Goal: Task Accomplishment & Management: Use online tool/utility

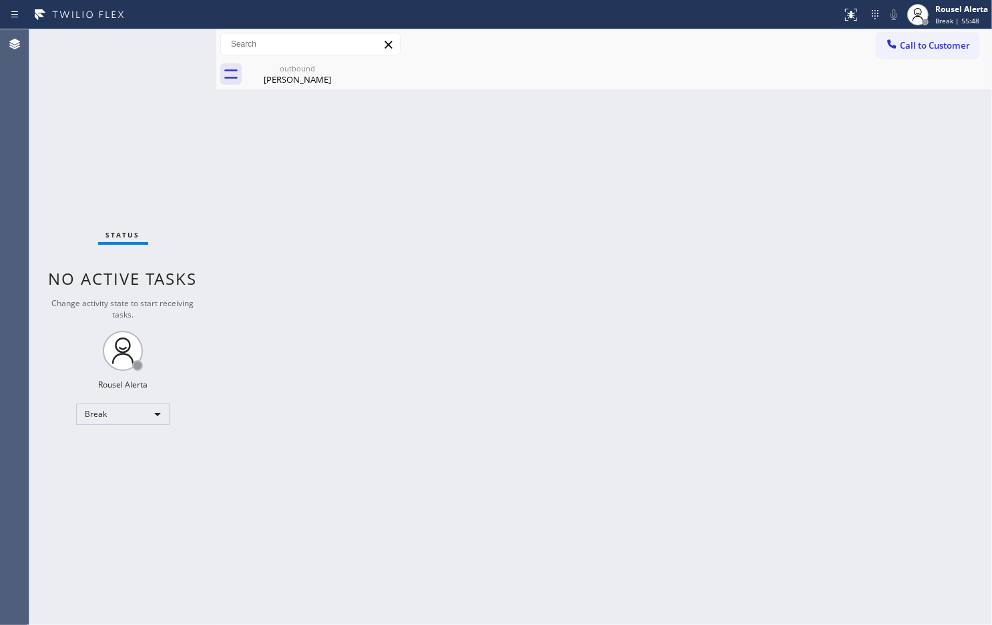
click at [789, 121] on div "Back to Dashboard Change Sender ID Customers Technicians Select a contact Outbo…" at bounding box center [604, 327] width 776 height 596
click at [469, 341] on div "Back to Dashboard Change Sender ID Customers Technicians Select a contact Outbo…" at bounding box center [604, 327] width 776 height 596
click at [216, 124] on div at bounding box center [216, 327] width 0 height 596
click at [142, 394] on div "Status No active tasks Change activity state to start receiving tasks. Rousel A…" at bounding box center [122, 327] width 187 height 596
click at [148, 406] on div "Break" at bounding box center [122, 414] width 93 height 21
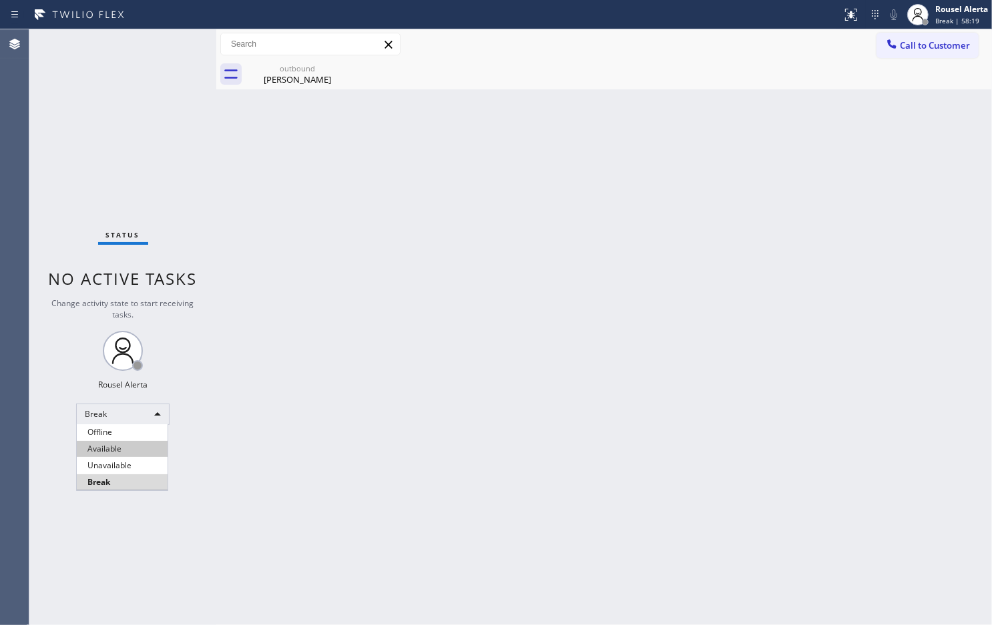
click at [150, 447] on li "Available" at bounding box center [122, 449] width 91 height 16
click at [282, 503] on div "Back to Dashboard Change Sender ID Customers Technicians Select a contact Outbo…" at bounding box center [604, 327] width 776 height 596
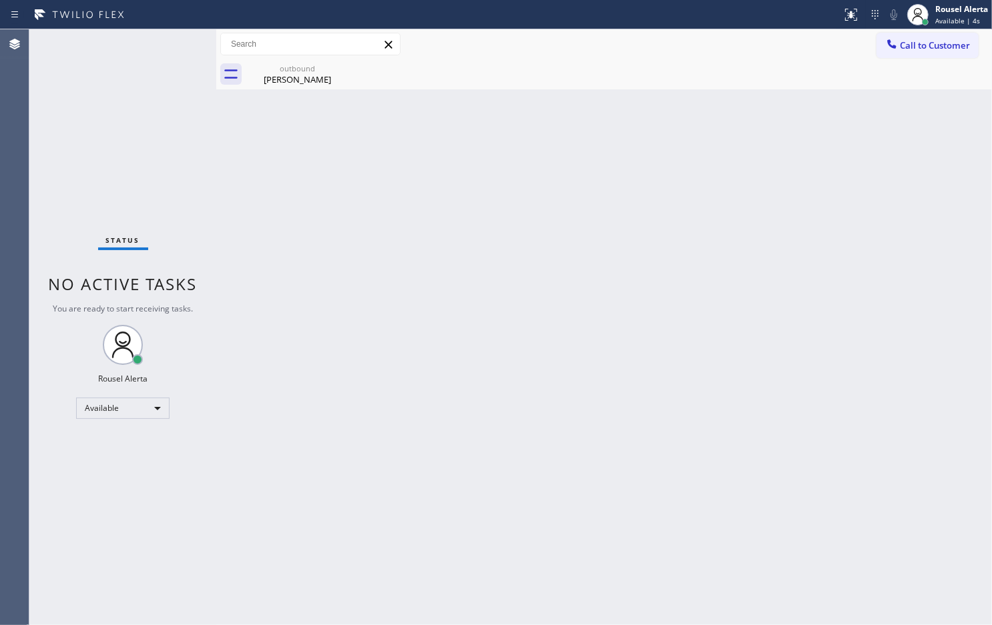
click at [169, 111] on div "Status No active tasks You are ready to start receiving tasks. Rousel Alerta Av…" at bounding box center [122, 327] width 187 height 596
click at [325, 67] on div "outbound" at bounding box center [297, 68] width 101 height 10
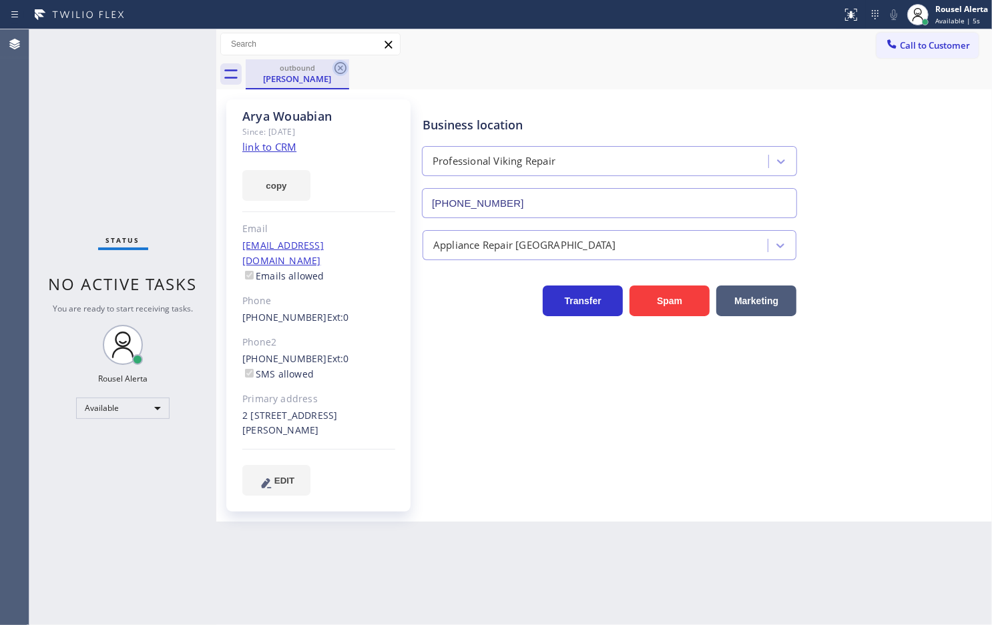
click at [341, 67] on icon at bounding box center [340, 68] width 12 height 12
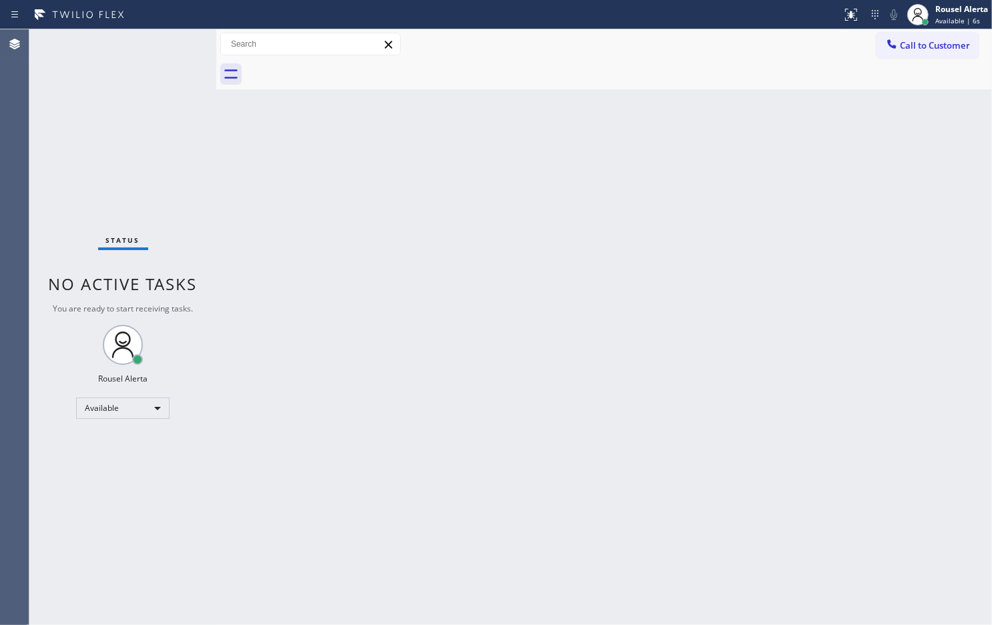
click at [385, 351] on div "Back to Dashboard Change Sender ID Customers Technicians Select a contact Outbo…" at bounding box center [604, 327] width 776 height 596
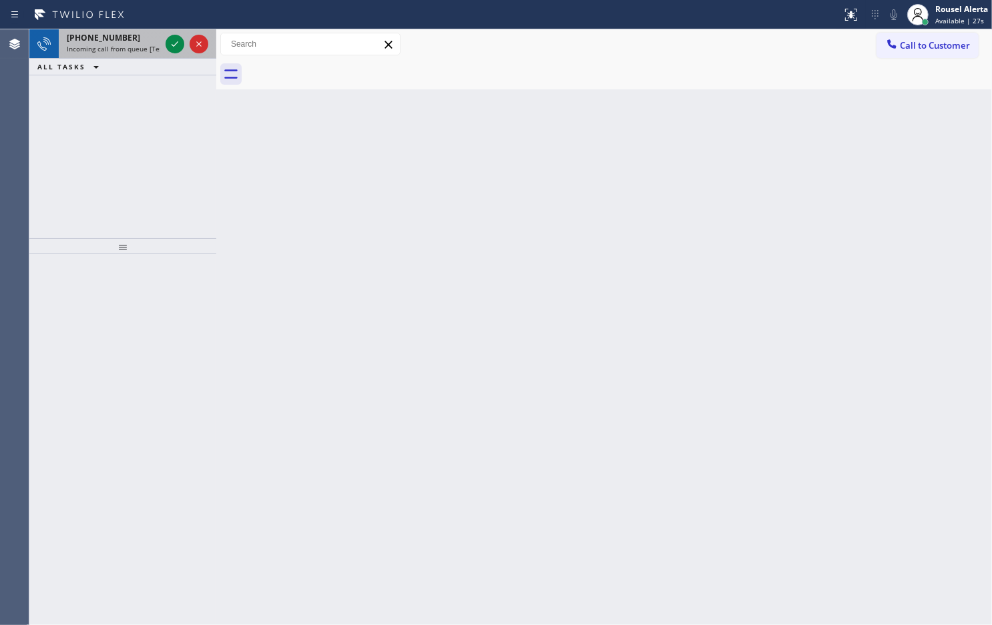
click at [151, 50] on span "Incoming call from queue [Test] All" at bounding box center [122, 48] width 111 height 9
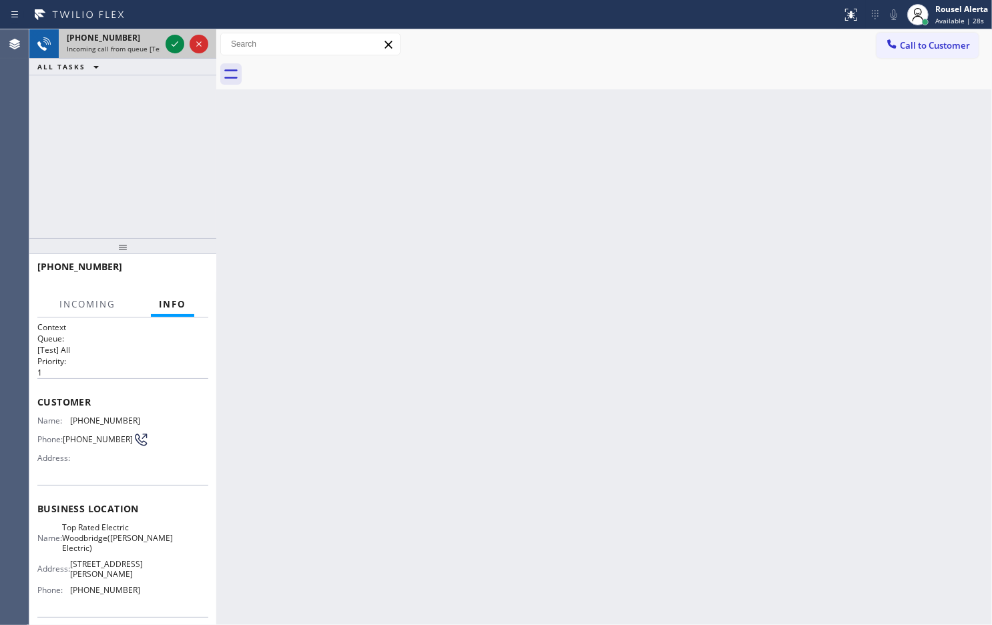
click at [161, 45] on div "+19172078316 Incoming call from queue [Test] All" at bounding box center [111, 43] width 104 height 29
click at [167, 51] on icon at bounding box center [175, 44] width 16 height 16
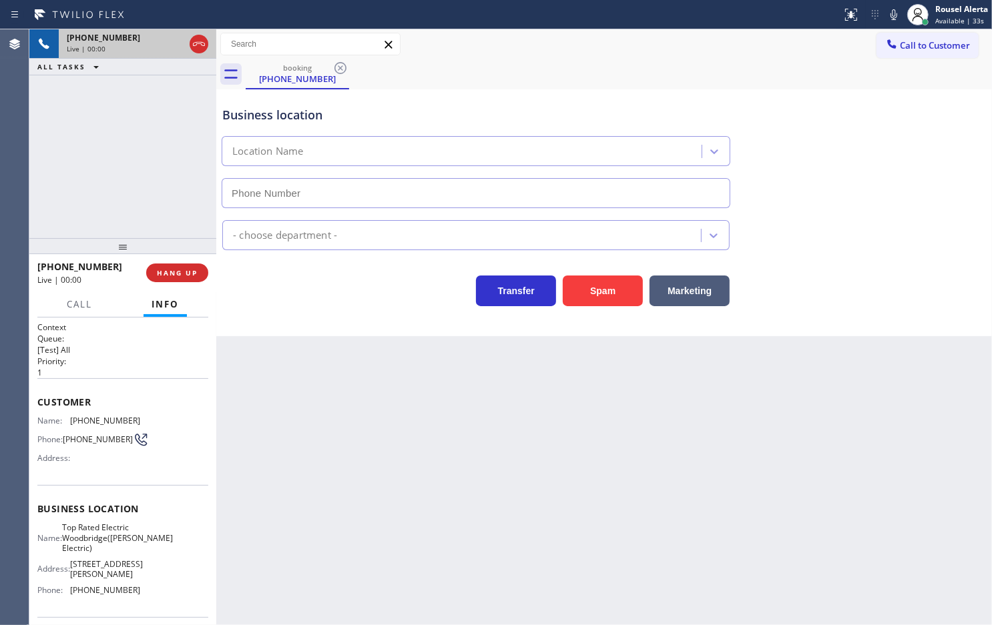
type input "(848) 354-0923"
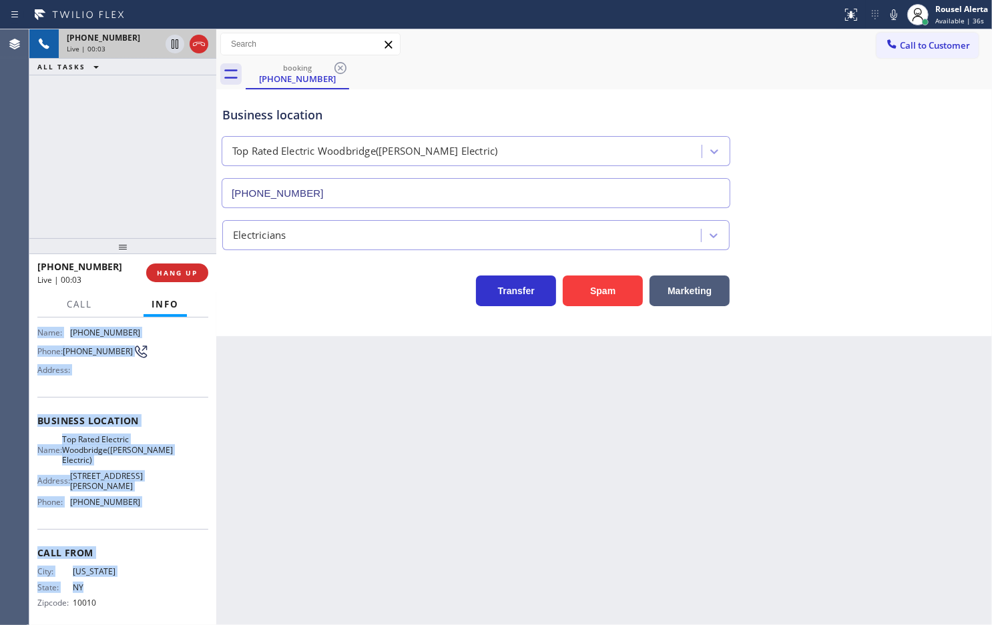
scroll to position [120, 0]
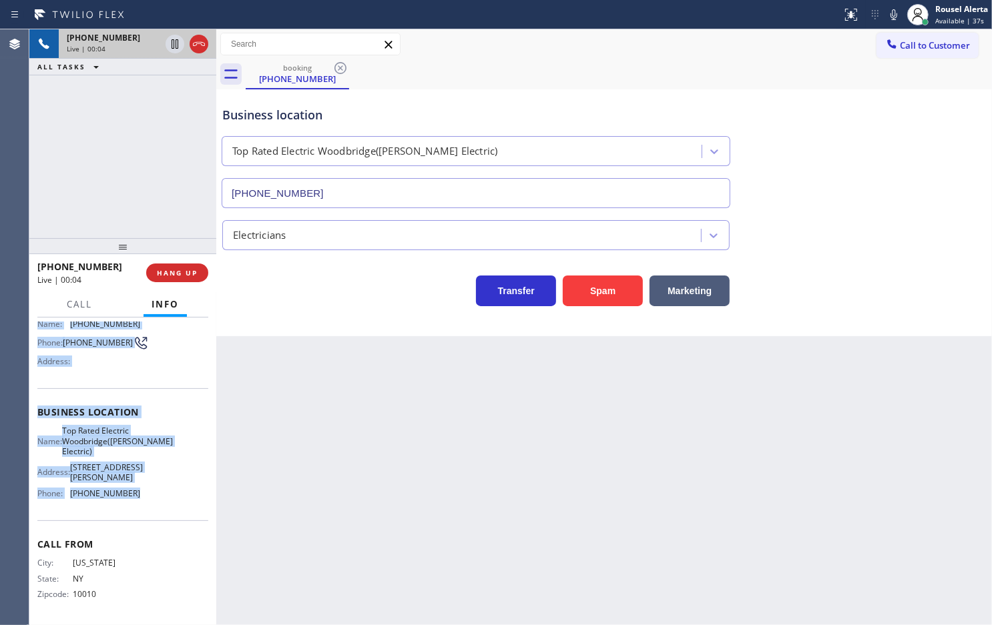
drag, startPoint x: 35, startPoint y: 420, endPoint x: 170, endPoint y: 496, distance: 154.5
click at [170, 496] on div "Context Queue: [Test] All Priority: 1 Customer Name: (917) 207-8316 Phone: (917…" at bounding box center [122, 472] width 187 height 308
copy div "Name: (917) 207-8316 Phone: (917) 207-8316 Address: Business location Name: Top…"
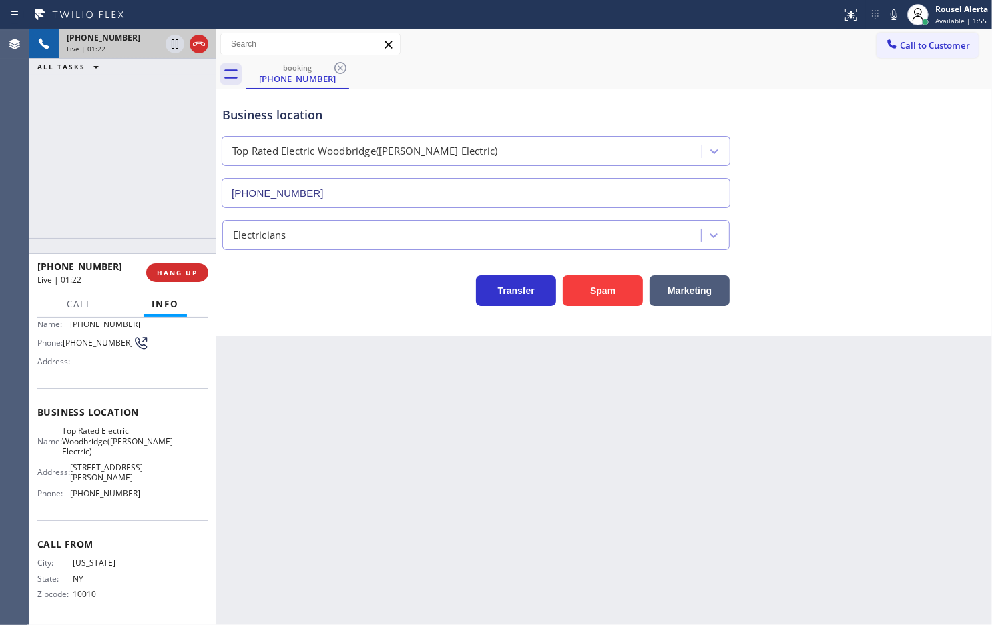
drag, startPoint x: 150, startPoint y: 121, endPoint x: 157, endPoint y: 123, distance: 7.2
click at [156, 122] on div "+19172078316 Live | 01:22 ALL TASKS ALL TASKS ACTIVE TASKS TASKS IN WRAP UP" at bounding box center [122, 133] width 187 height 209
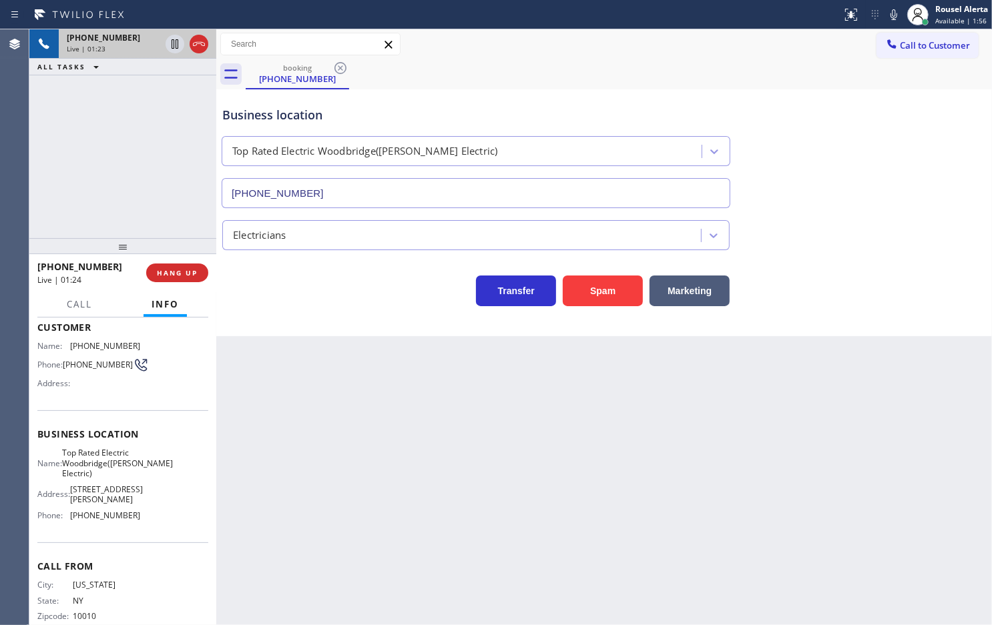
scroll to position [0, 0]
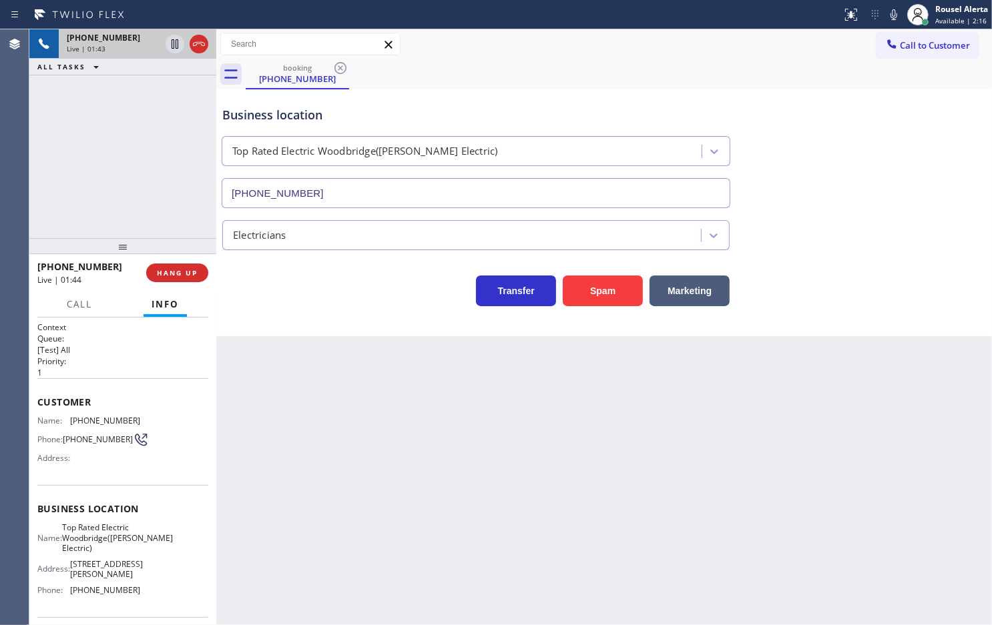
click at [142, 140] on div "+19172078316 Live | 01:43 ALL TASKS ALL TASKS ACTIVE TASKS TASKS IN WRAP UP" at bounding box center [122, 133] width 187 height 209
click at [359, 454] on div "Back to Dashboard Change Sender ID Customers Technicians Select a contact Outbo…" at bounding box center [604, 327] width 776 height 596
click at [317, 451] on div "Back to Dashboard Change Sender ID Customers Technicians Select a contact Outbo…" at bounding box center [604, 327] width 776 height 596
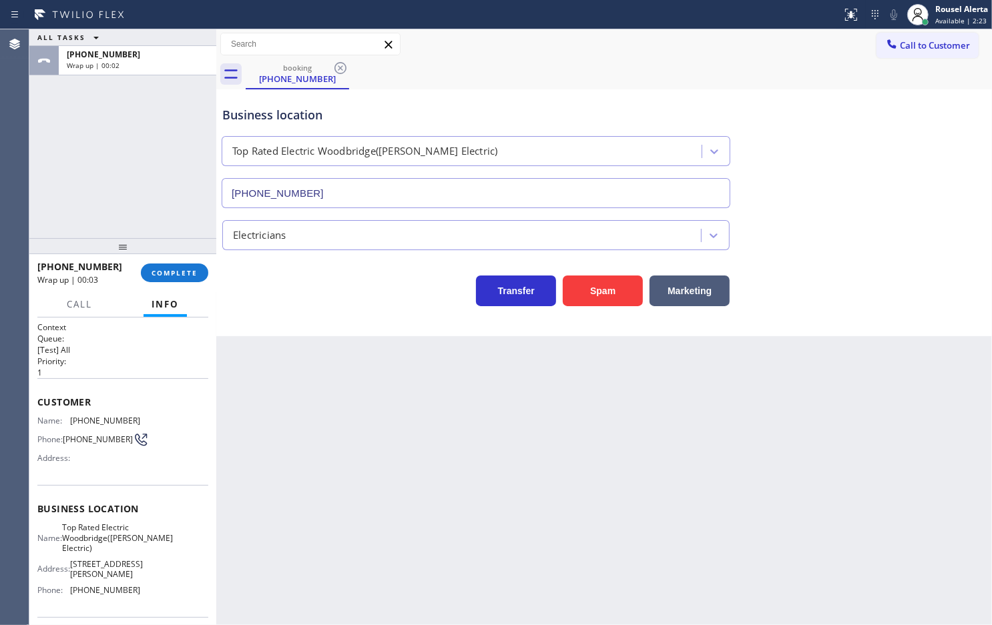
click at [152, 114] on div "ALL TASKS ALL TASKS ACTIVE TASKS TASKS IN WRAP UP +19172078316 Wrap up | 00:02" at bounding box center [122, 133] width 187 height 209
drag, startPoint x: 155, startPoint y: 416, endPoint x: 64, endPoint y: 420, distance: 90.9
click at [64, 420] on div "Name: (917) 207-8316 Phone: (917) 207-8316 Address:" at bounding box center [122, 442] width 171 height 53
copy div "(917) 207-8316"
click at [166, 278] on button "COMPLETE" at bounding box center [174, 273] width 67 height 19
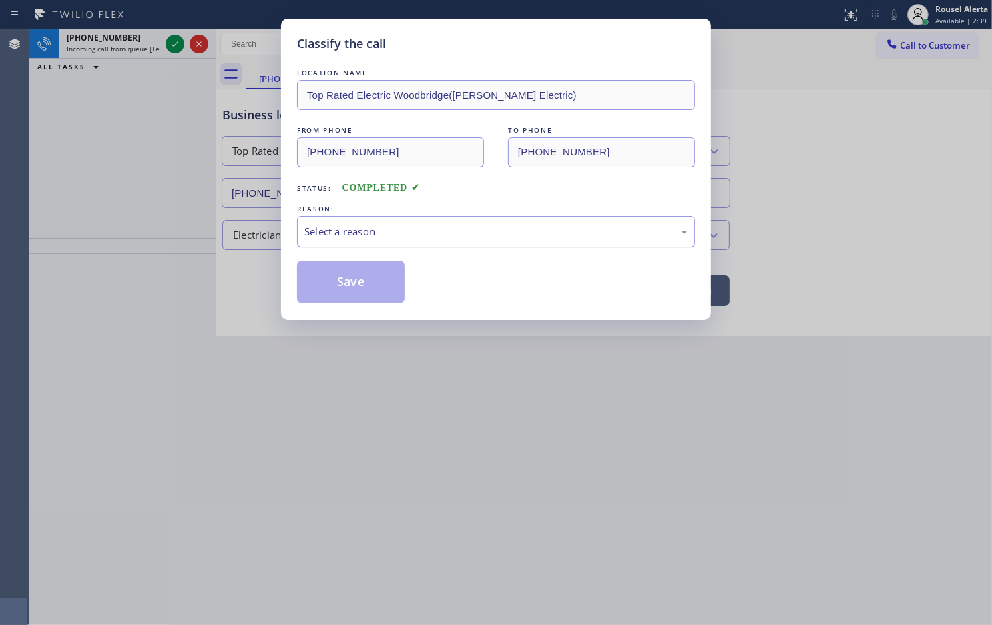
click at [342, 245] on div "Select a reason" at bounding box center [496, 231] width 398 height 31
click at [367, 288] on button "Save" at bounding box center [350, 282] width 107 height 43
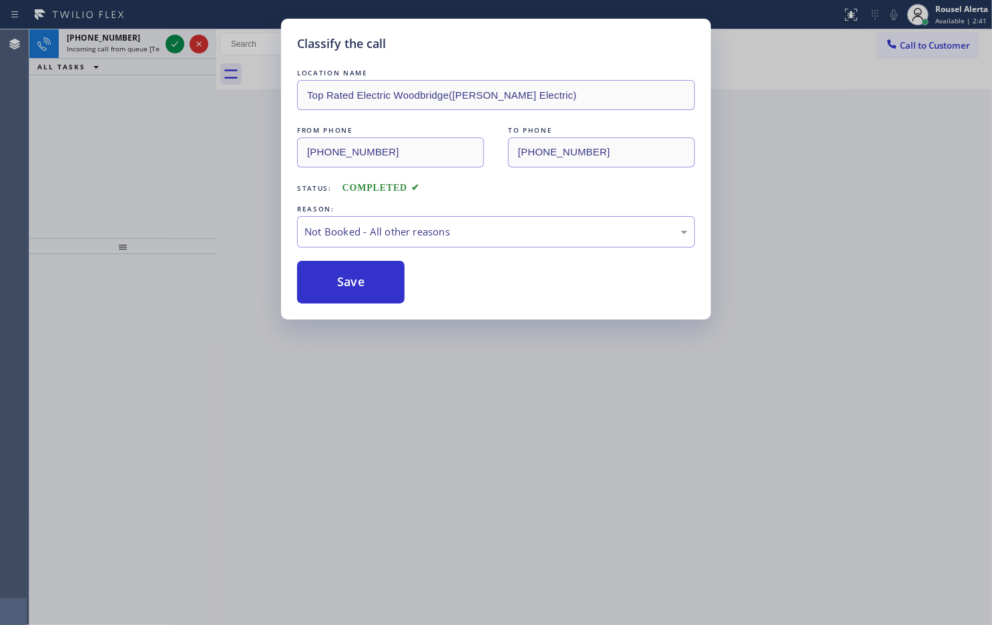
click at [135, 35] on div "Classify the call LOCATION NAME Top Rated Electric Woodbridge(Michael A Bilyak …" at bounding box center [496, 312] width 992 height 625
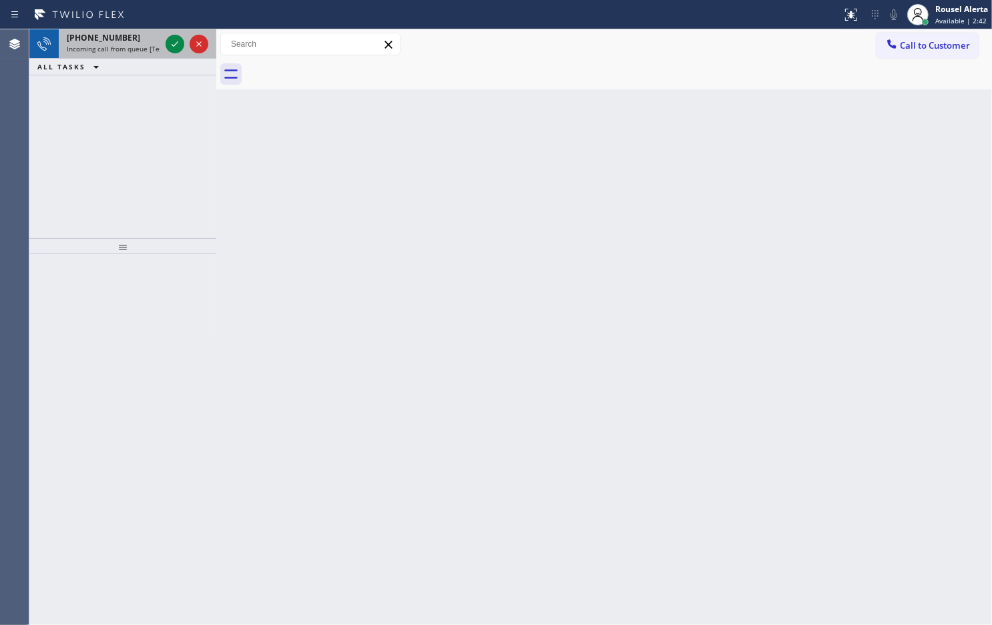
click at [141, 40] on div "+12137671206" at bounding box center [113, 37] width 93 height 11
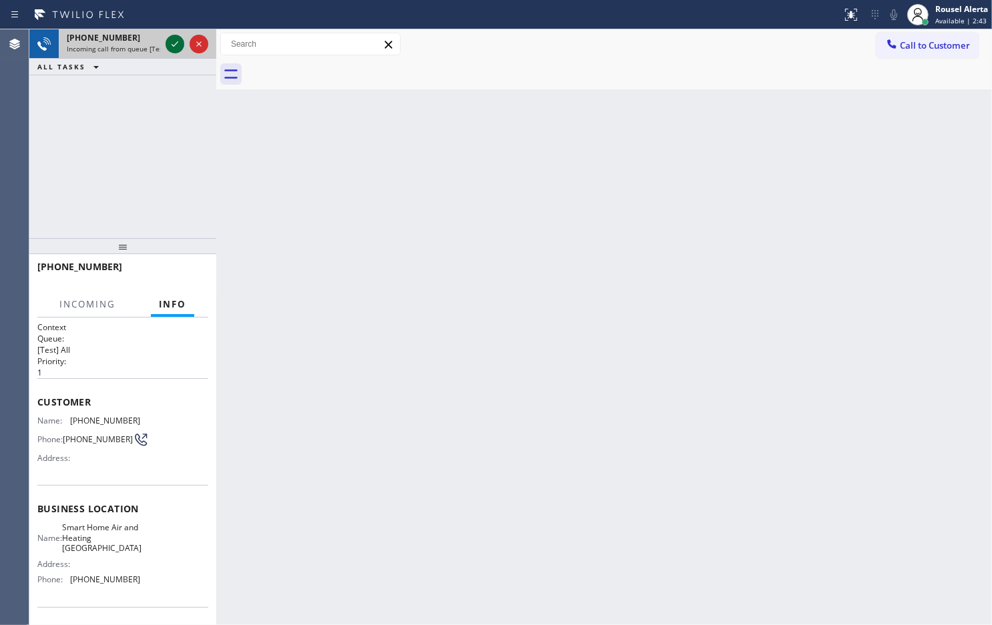
click at [168, 38] on icon at bounding box center [175, 44] width 16 height 16
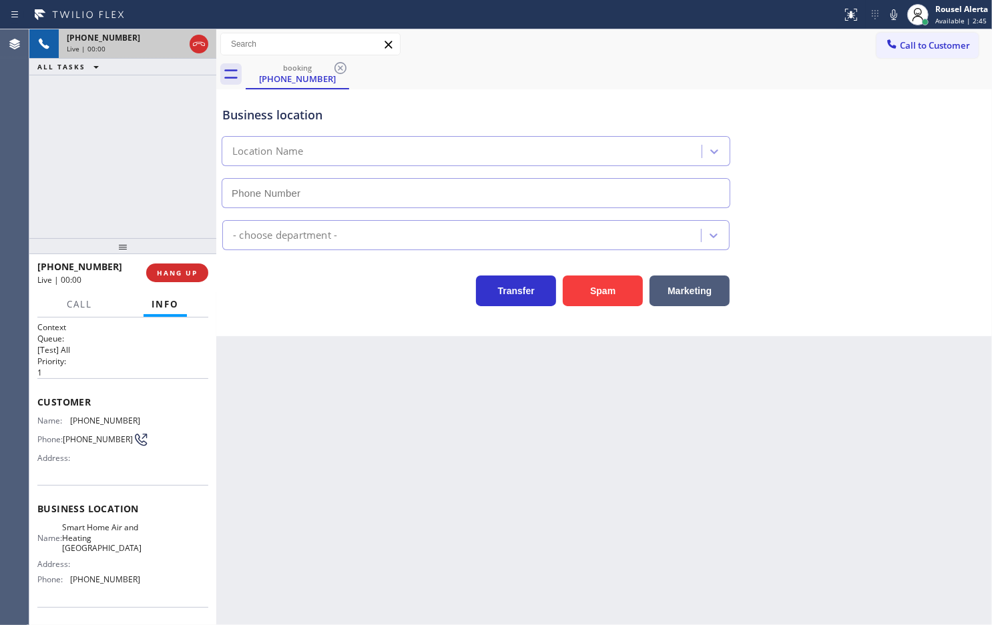
type input "(626) 317-6856"
click at [377, 427] on div "Back to Dashboard Change Sender ID Customers Technicians Select a contact Outbo…" at bounding box center [604, 327] width 776 height 596
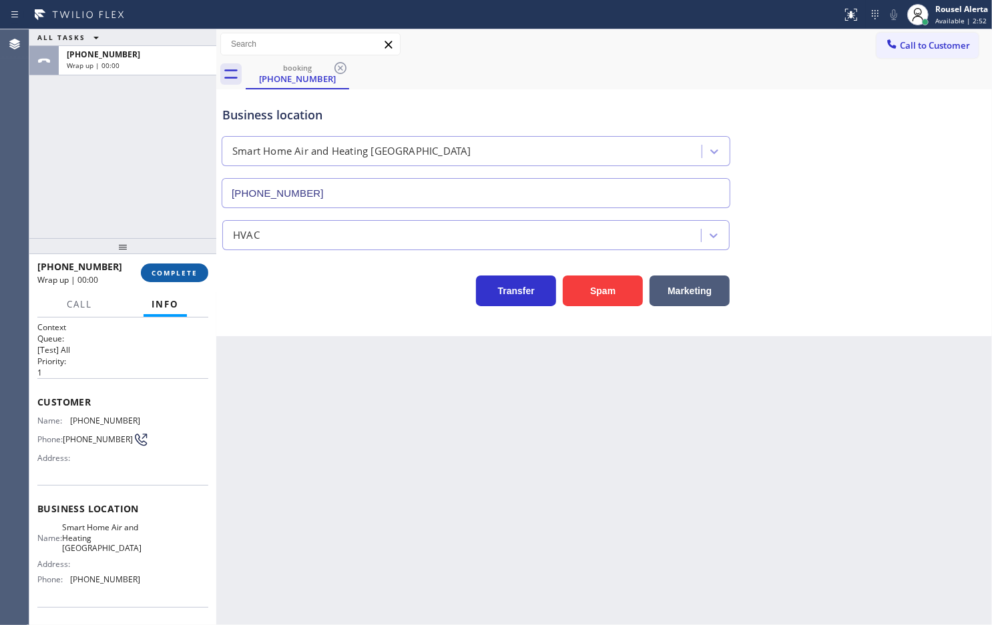
click at [197, 268] on span "COMPLETE" at bounding box center [175, 272] width 46 height 9
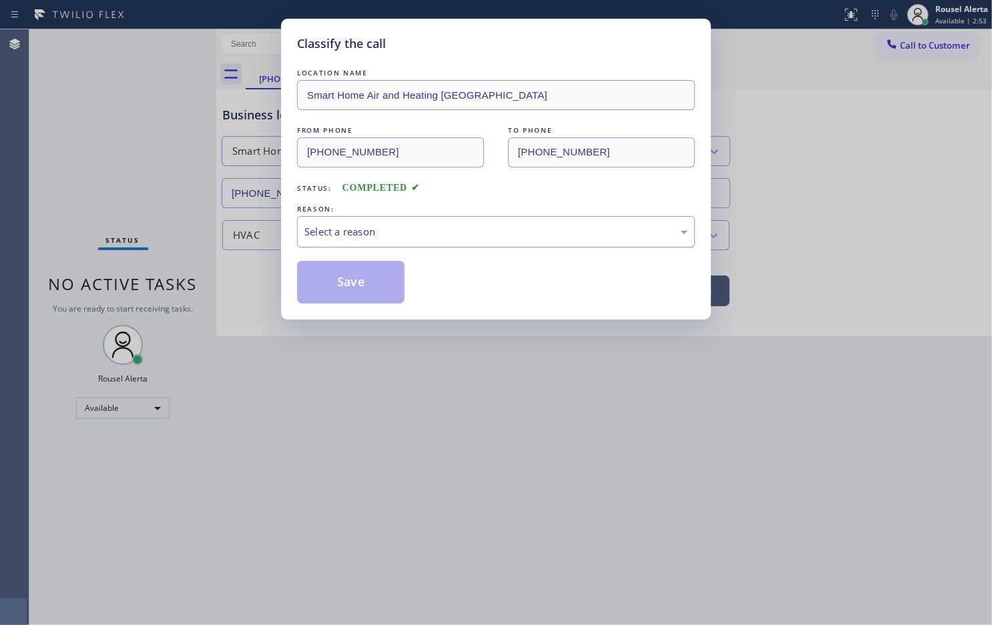
click at [459, 238] on div "Select a reason" at bounding box center [495, 231] width 383 height 15
click at [361, 287] on button "Save" at bounding box center [350, 282] width 107 height 43
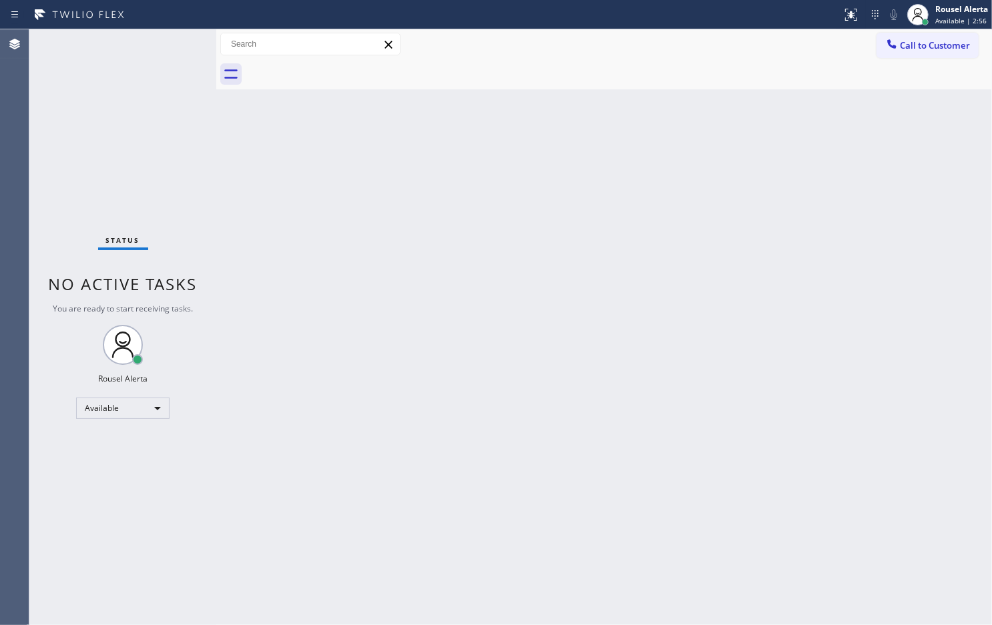
click at [446, 416] on div "Back to Dashboard Change Sender ID Customers Technicians Select a contact Outbo…" at bounding box center [604, 327] width 776 height 596
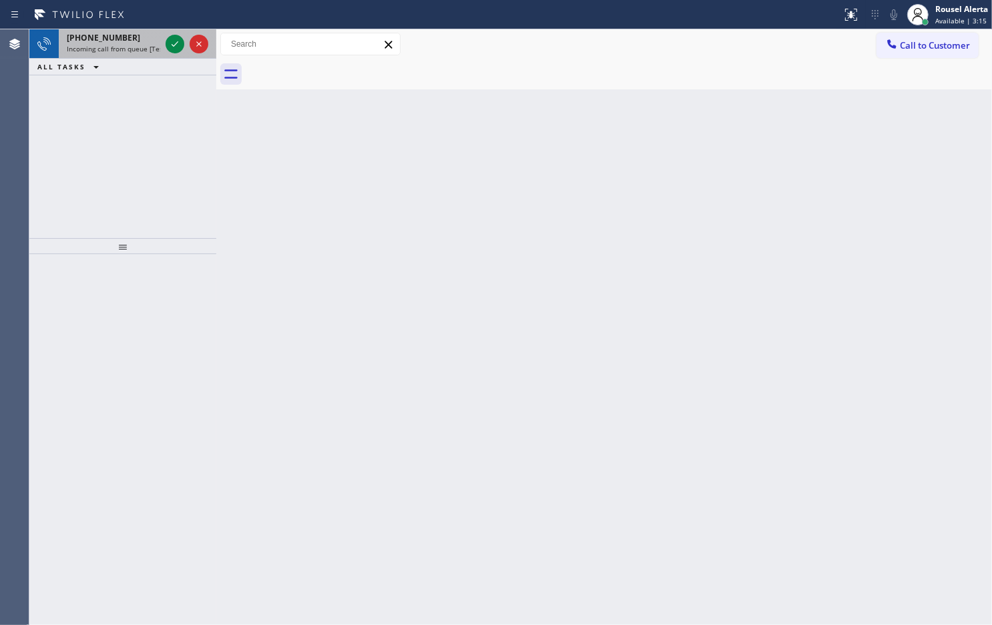
click at [131, 38] on div "+16265510266" at bounding box center [113, 37] width 93 height 11
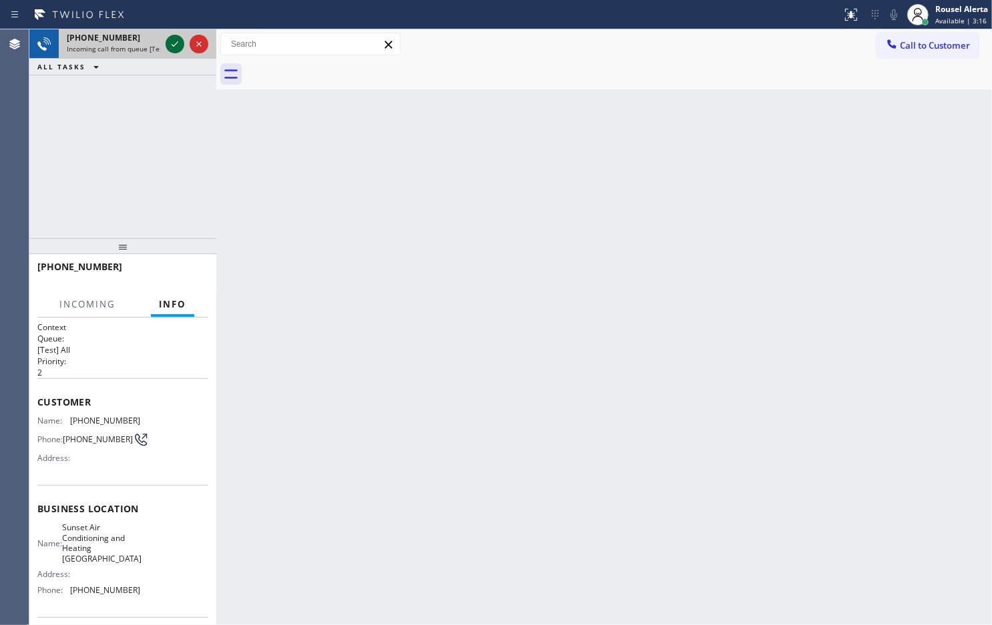
click at [171, 44] on icon at bounding box center [175, 44] width 16 height 16
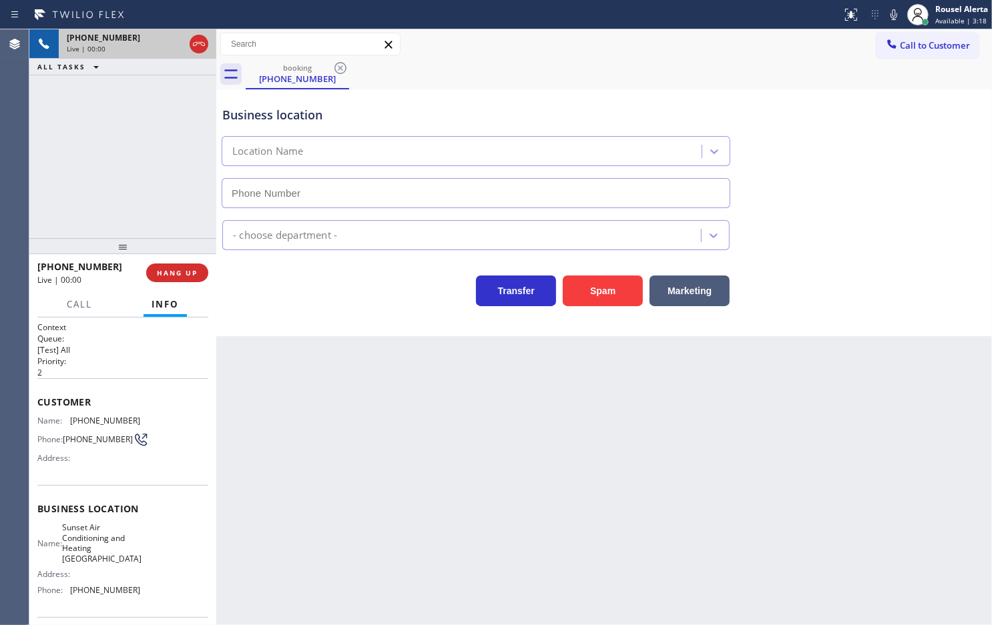
type input "(626) 515-7944"
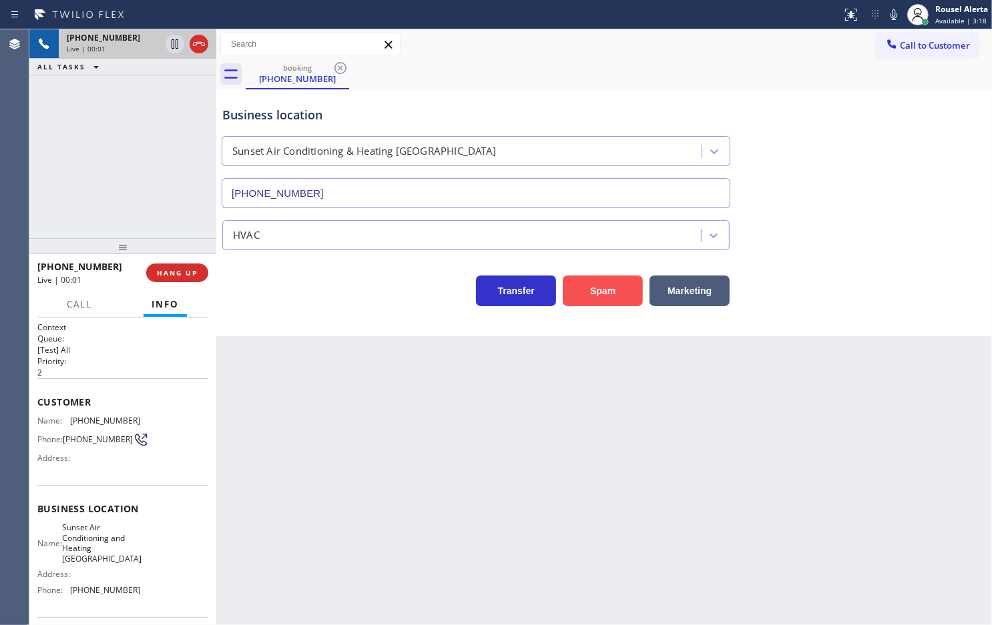
click at [579, 299] on button "Spam" at bounding box center [603, 291] width 80 height 31
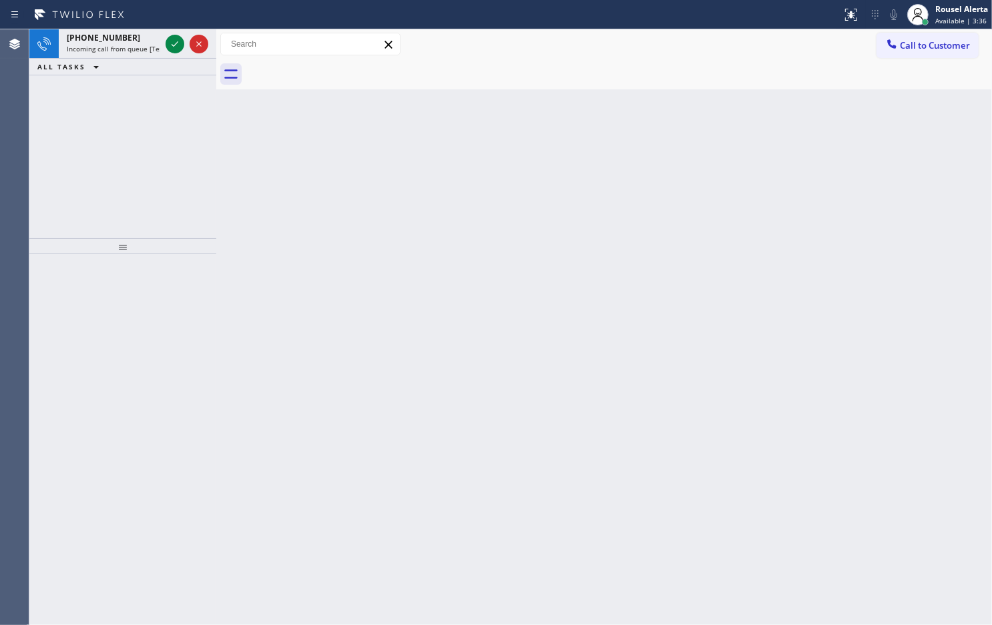
click at [164, 39] on div at bounding box center [187, 43] width 48 height 29
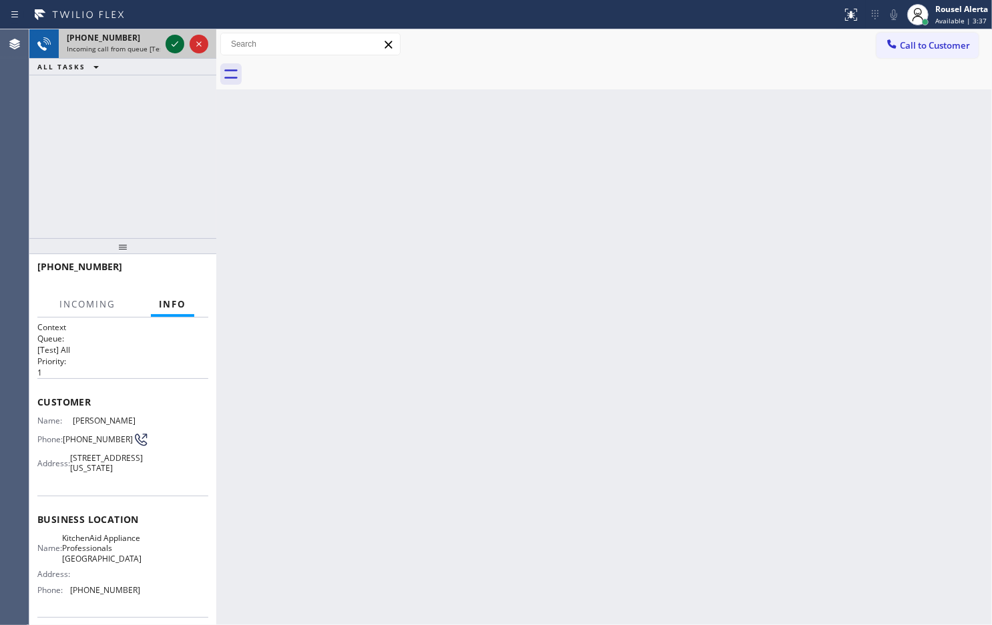
click at [167, 40] on icon at bounding box center [175, 44] width 16 height 16
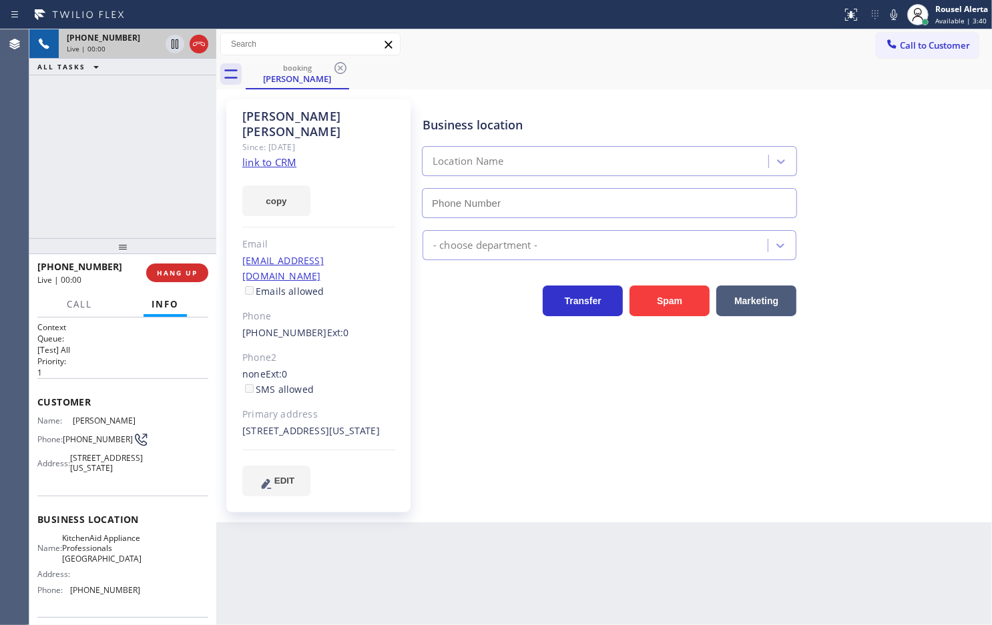
type input "[PHONE_NUMBER]"
click at [277, 156] on link "link to CRM" at bounding box center [269, 162] width 54 height 13
click at [474, 575] on div "Back to Dashboard Change Sender ID Customers Technicians Select a contact Outbo…" at bounding box center [604, 327] width 776 height 596
click at [91, 134] on div "+19179412342 Live | 00:32 ALL TASKS ALL TASKS ACTIVE TASKS TASKS IN WRAP UP" at bounding box center [122, 133] width 187 height 209
click at [170, 43] on icon at bounding box center [175, 44] width 16 height 16
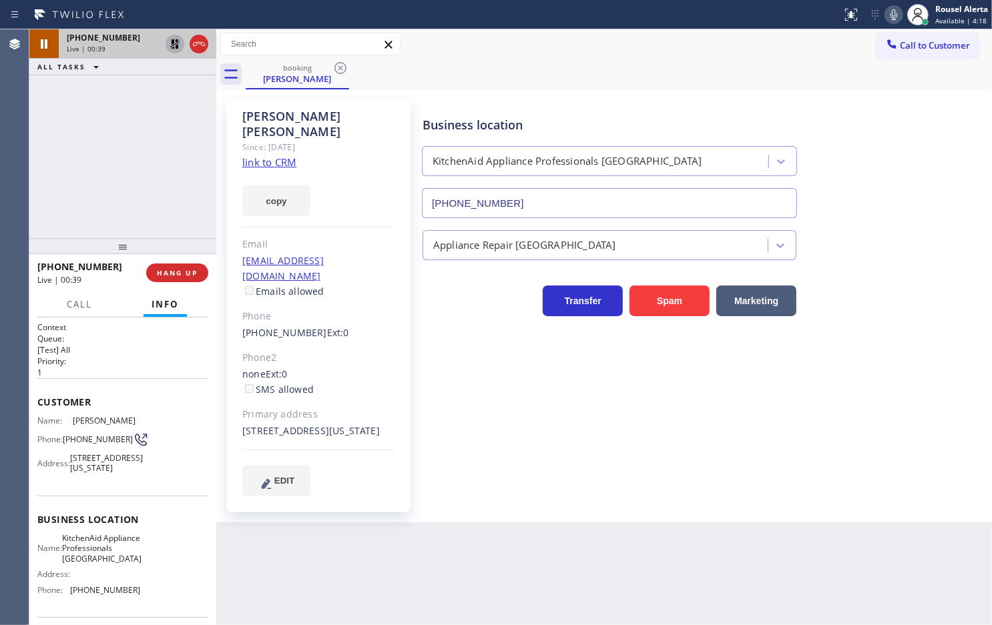
click at [893, 17] on icon at bounding box center [893, 14] width 7 height 11
click at [175, 48] on icon at bounding box center [175, 44] width 16 height 16
click at [895, 8] on icon at bounding box center [894, 15] width 16 height 16
drag, startPoint x: 171, startPoint y: 114, endPoint x: 164, endPoint y: 77, distance: 37.3
click at [171, 114] on div "+19179412342 Live | 02:50 ALL TASKS ALL TASKS ACTIVE TASKS TASKS IN WRAP UP" at bounding box center [122, 133] width 187 height 209
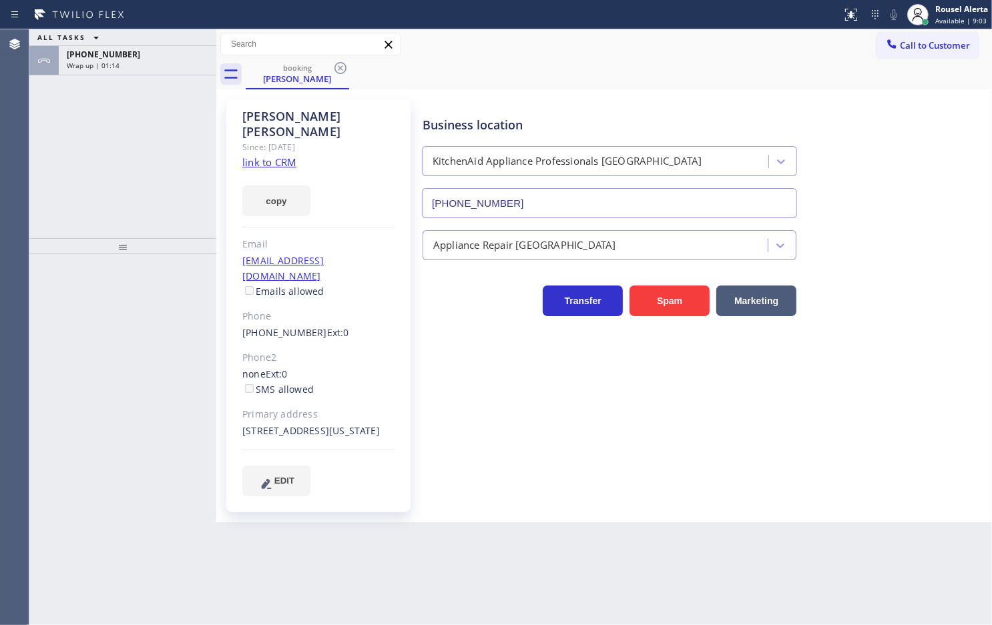
type input "[PHONE_NUMBER]"
click at [124, 105] on div "ALL TASKS ALL TASKS ACTIVE TASKS TASKS IN WRAP UP [PHONE_NUMBER] Wrap up | 01:14" at bounding box center [122, 133] width 187 height 209
click at [160, 67] on div "Wrap up | 01:15" at bounding box center [138, 65] width 142 height 9
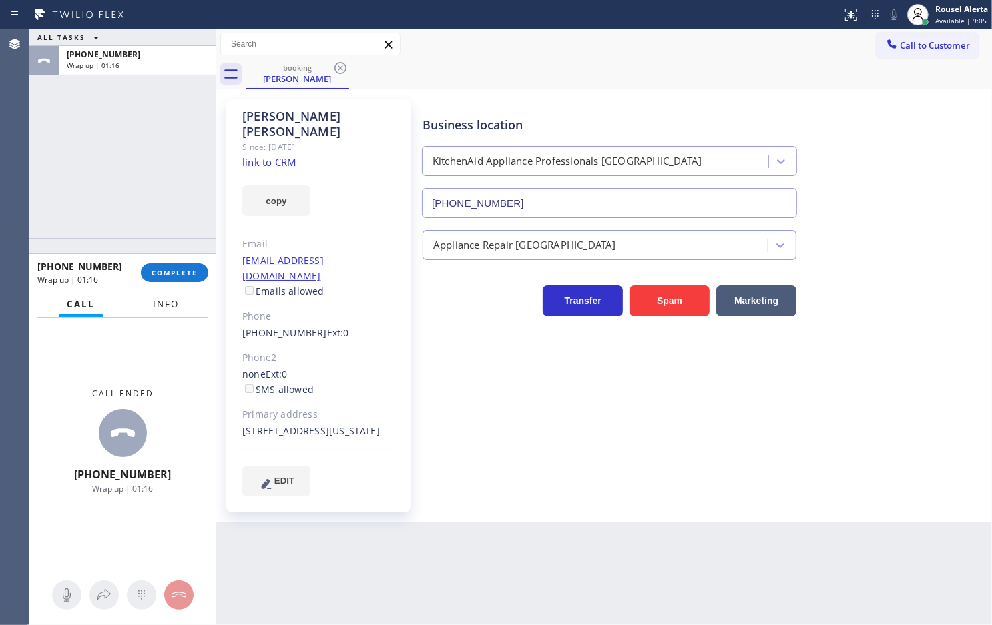
click at [161, 298] on span "Info" at bounding box center [166, 304] width 26 height 12
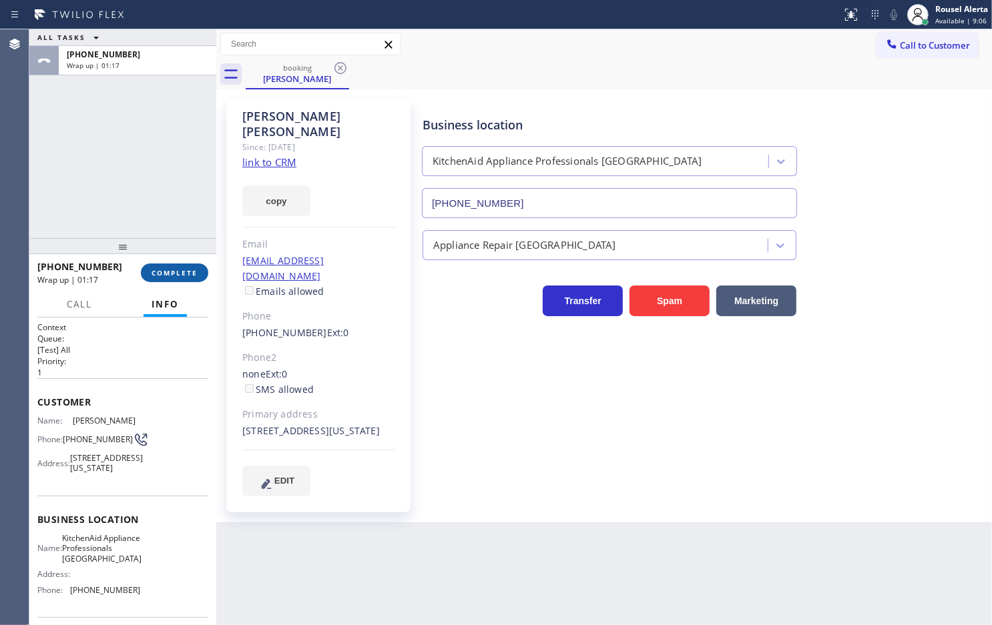
click at [168, 276] on span "COMPLETE" at bounding box center [175, 272] width 46 height 9
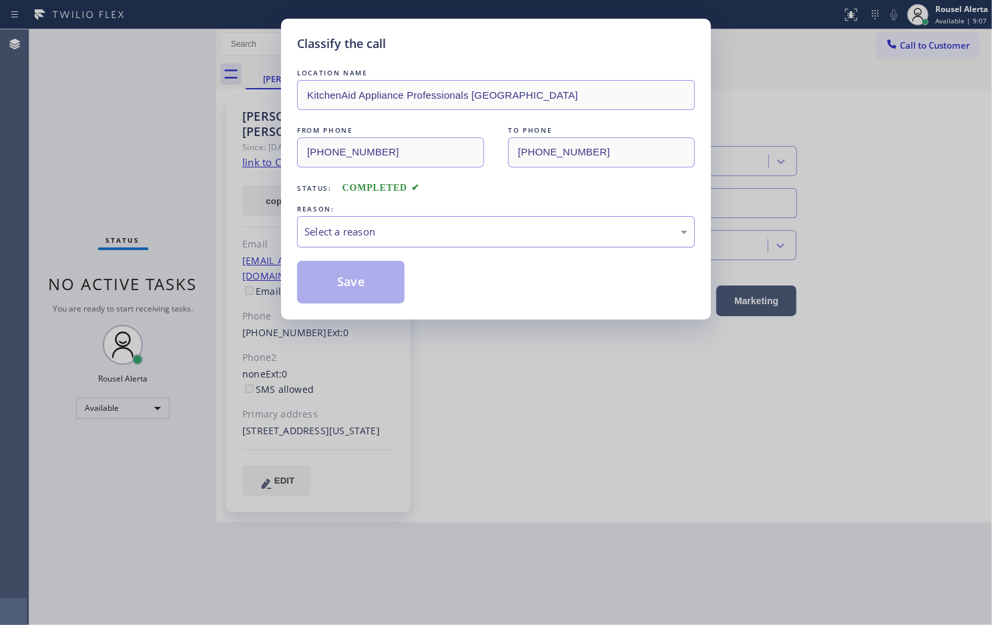
click at [388, 230] on div "Select a reason" at bounding box center [495, 231] width 383 height 15
click at [336, 261] on div "LOCATION NAME KitchenAid Appliance Professionals [GEOGRAPHIC_DATA] FROM PHONE […" at bounding box center [496, 185] width 398 height 238
click at [348, 282] on button "Save" at bounding box center [350, 282] width 107 height 43
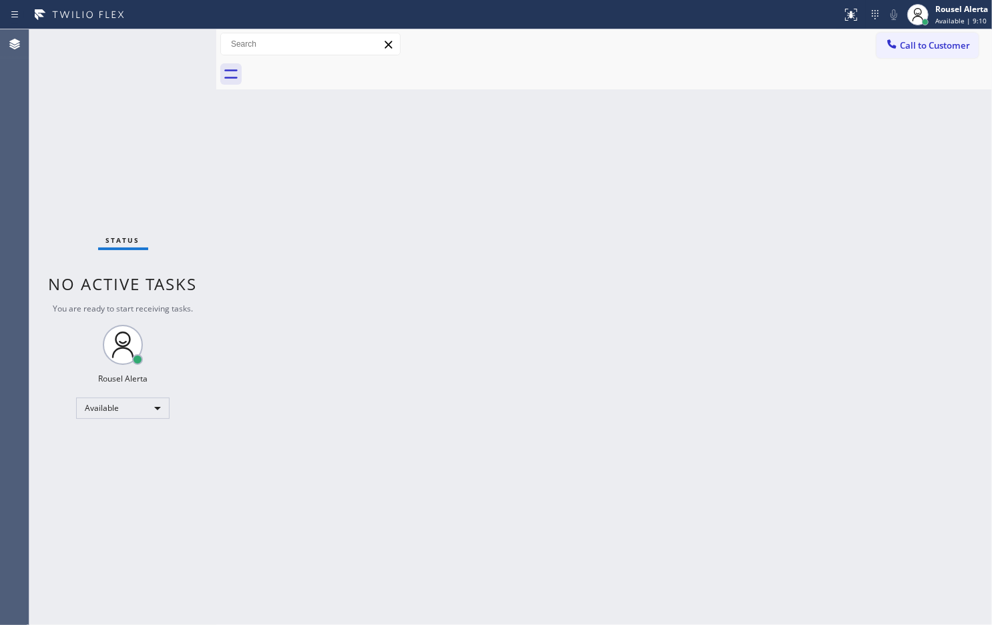
click at [542, 269] on div "Back to Dashboard Change Sender ID Customers Technicians Select a contact Outbo…" at bounding box center [604, 327] width 776 height 596
click at [269, 214] on div "Back to Dashboard Change Sender ID Customers Technicians Select a contact Outbo…" at bounding box center [604, 327] width 776 height 596
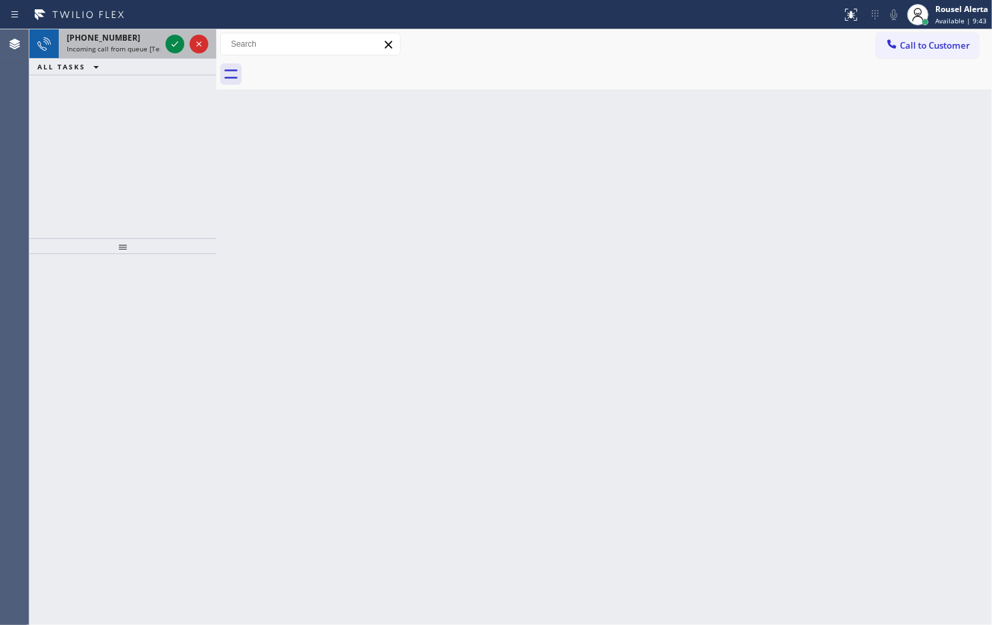
click at [128, 34] on div "[PHONE_NUMBER]" at bounding box center [113, 37] width 93 height 11
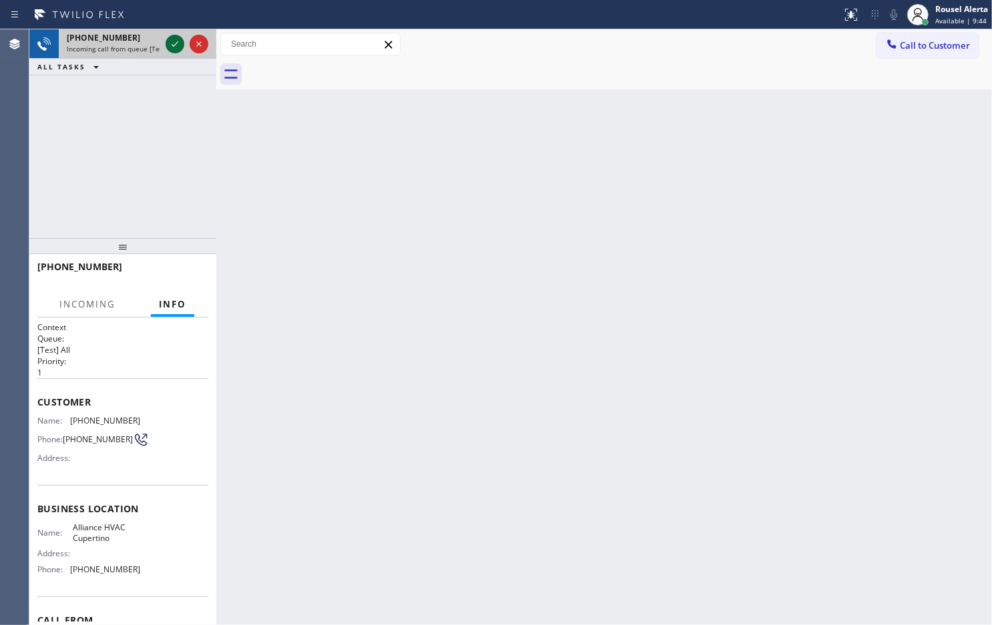
click at [166, 48] on div at bounding box center [175, 44] width 19 height 16
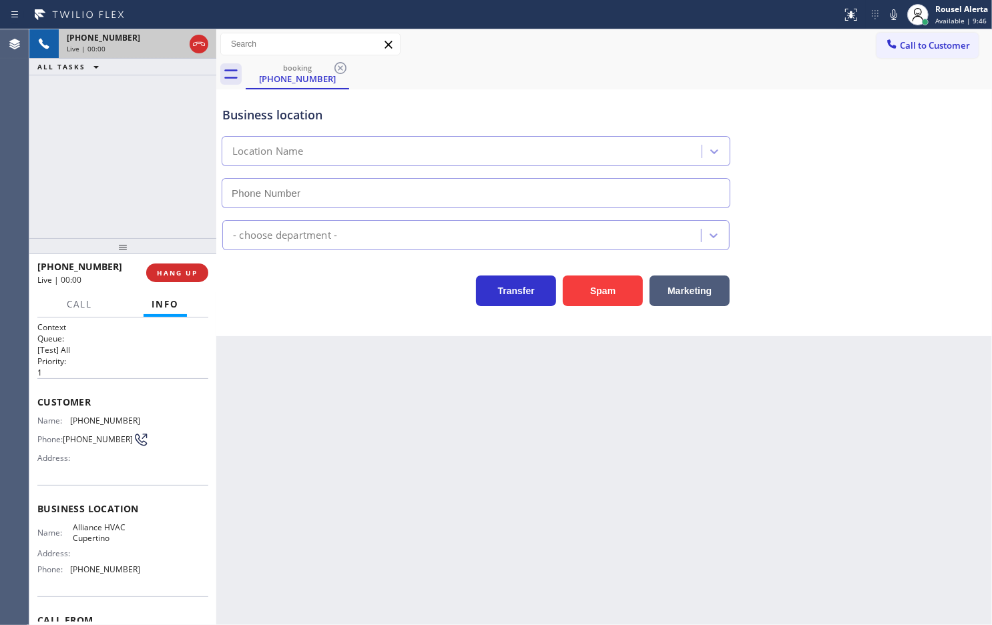
type input "[PHONE_NUMBER]"
click at [284, 390] on div "Back to Dashboard Change Sender ID Customers Technicians Select a contact Outbo…" at bounding box center [604, 327] width 776 height 596
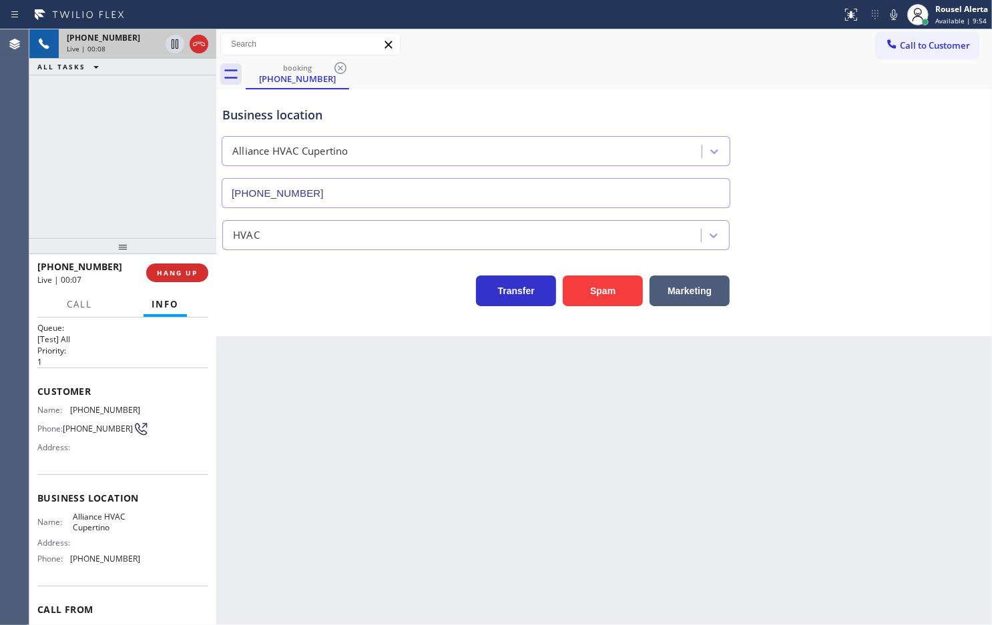
scroll to position [9, 0]
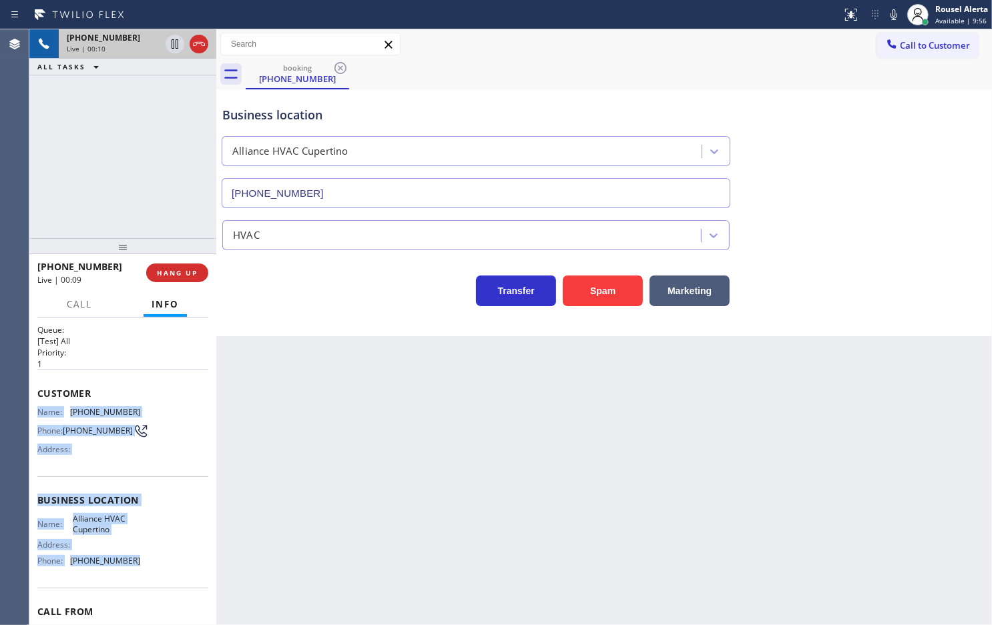
drag, startPoint x: 38, startPoint y: 412, endPoint x: 139, endPoint y: 562, distance: 180.9
click at [139, 562] on div "Context Queue: [Test] All Priority: 1 Customer Name: [PHONE_NUMBER] Phone: [PHO…" at bounding box center [122, 501] width 171 height 376
copy div "Name: [PHONE_NUMBER] Phone: [PHONE_NUMBER] Address: Business location Name: All…"
click at [167, 41] on icon at bounding box center [175, 44] width 16 height 16
click at [888, 10] on icon at bounding box center [891, 15] width 16 height 16
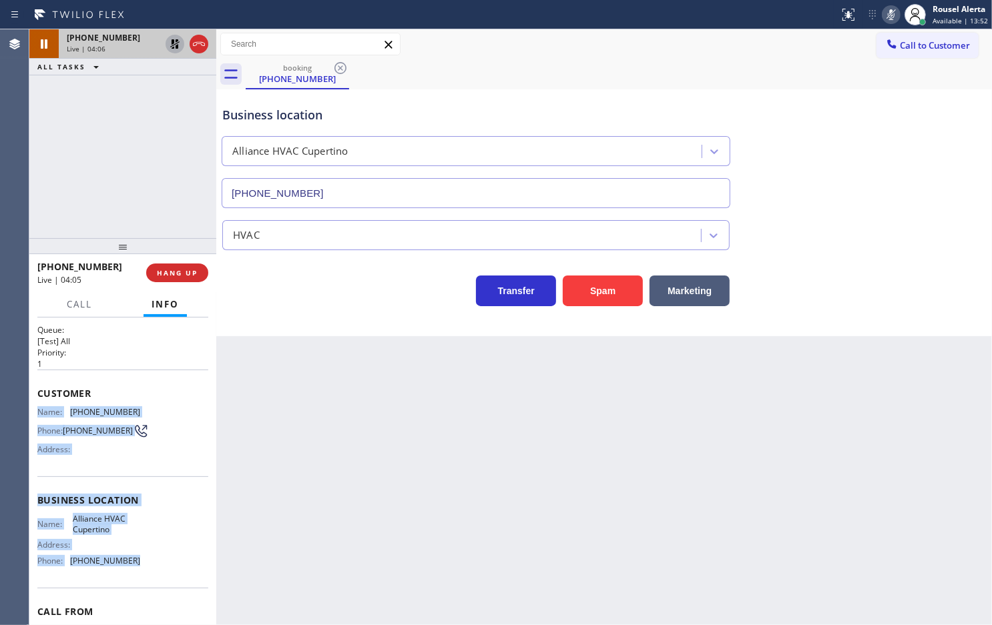
click at [172, 48] on icon at bounding box center [174, 43] width 9 height 9
click at [894, 15] on icon at bounding box center [891, 14] width 7 height 11
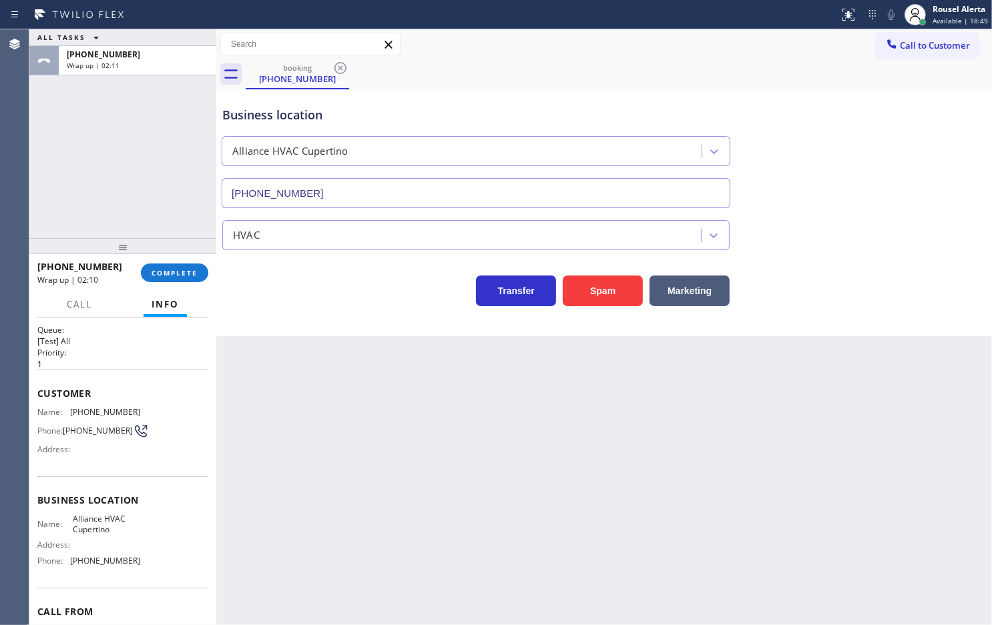
click at [304, 449] on div "Back to Dashboard Change Sender ID Customers Technicians Select a contact Outbo…" at bounding box center [604, 327] width 776 height 596
click at [182, 282] on button "COMPLETE" at bounding box center [174, 273] width 67 height 19
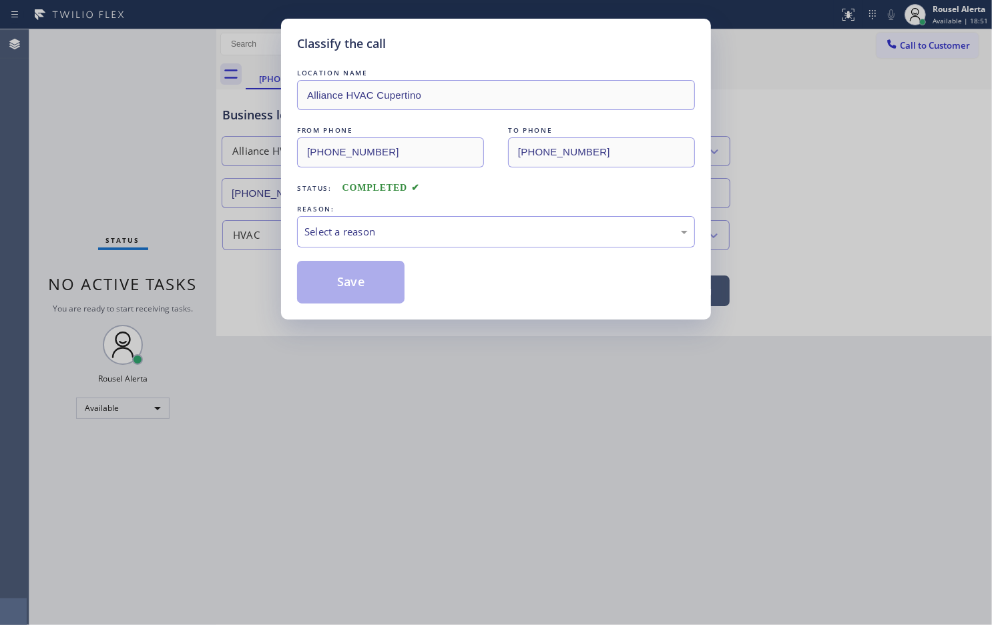
click at [442, 239] on div "Select a reason" at bounding box center [495, 231] width 383 height 15
click at [344, 282] on button "Save" at bounding box center [350, 282] width 107 height 43
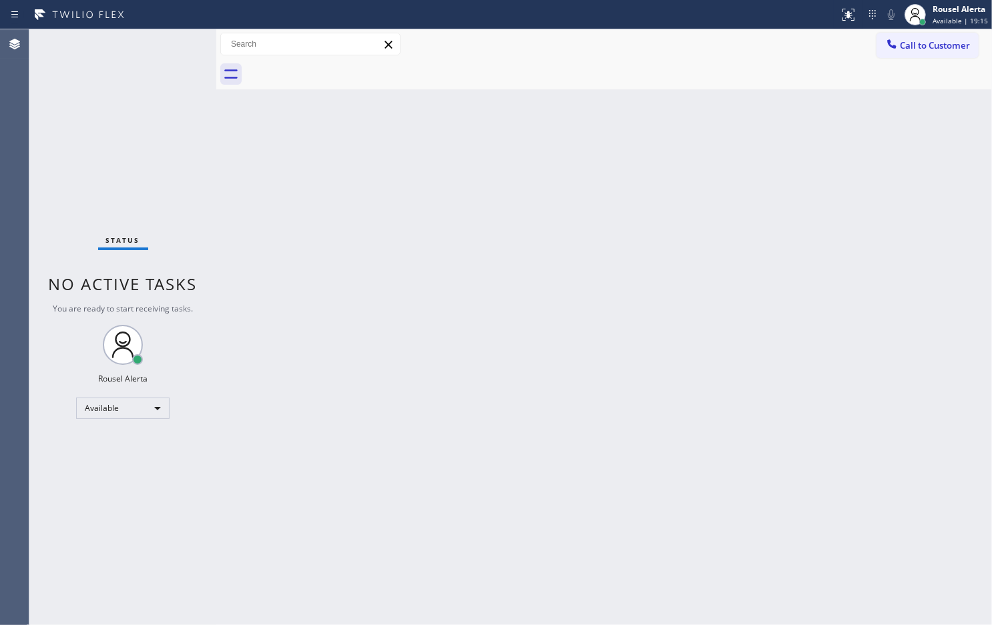
click at [318, 336] on div "Back to Dashboard Change Sender ID Customers Technicians Select a contact Outbo…" at bounding box center [604, 327] width 776 height 596
click at [689, 306] on div "Back to Dashboard Change Sender ID Customers Technicians Select a contact Outbo…" at bounding box center [604, 327] width 776 height 596
click at [97, 121] on div "Status No active tasks You are ready to start receiving tasks. Rousel Alerta Av…" at bounding box center [122, 327] width 187 height 596
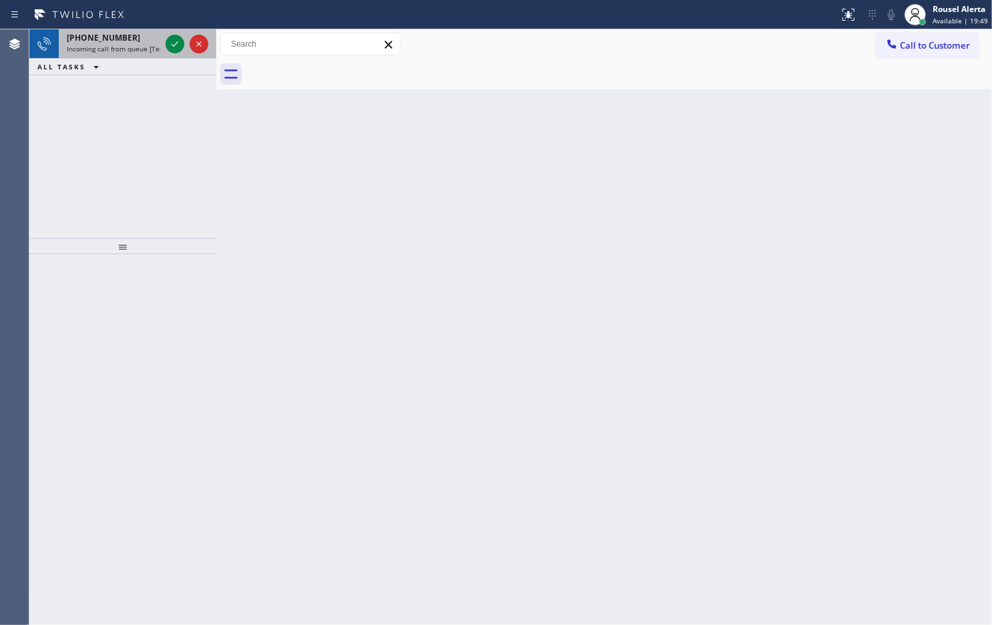
click at [117, 45] on span "Incoming call from queue [Test] All" at bounding box center [122, 48] width 111 height 9
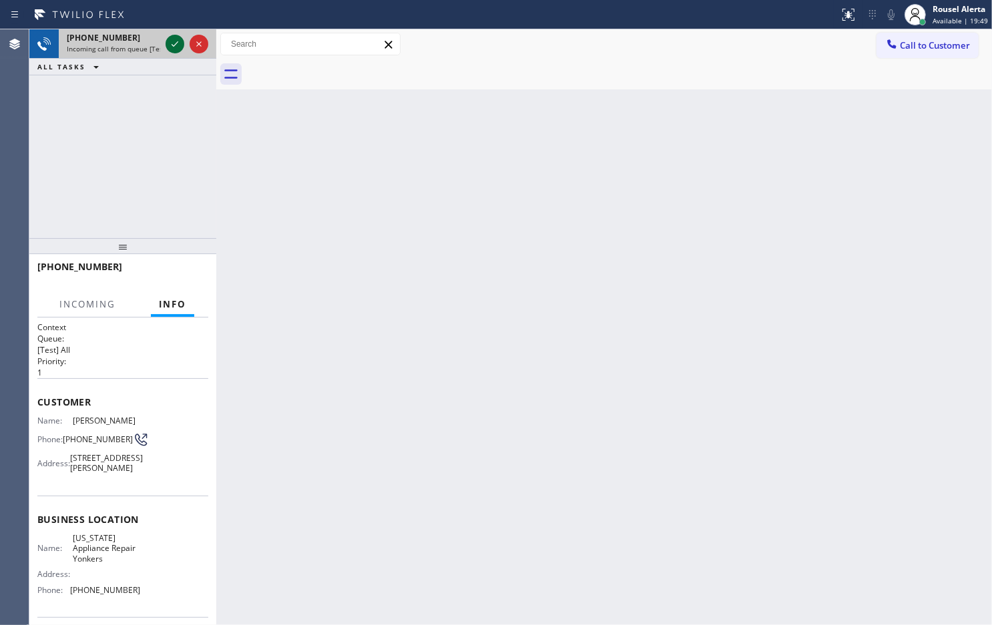
click at [166, 45] on div at bounding box center [175, 44] width 19 height 16
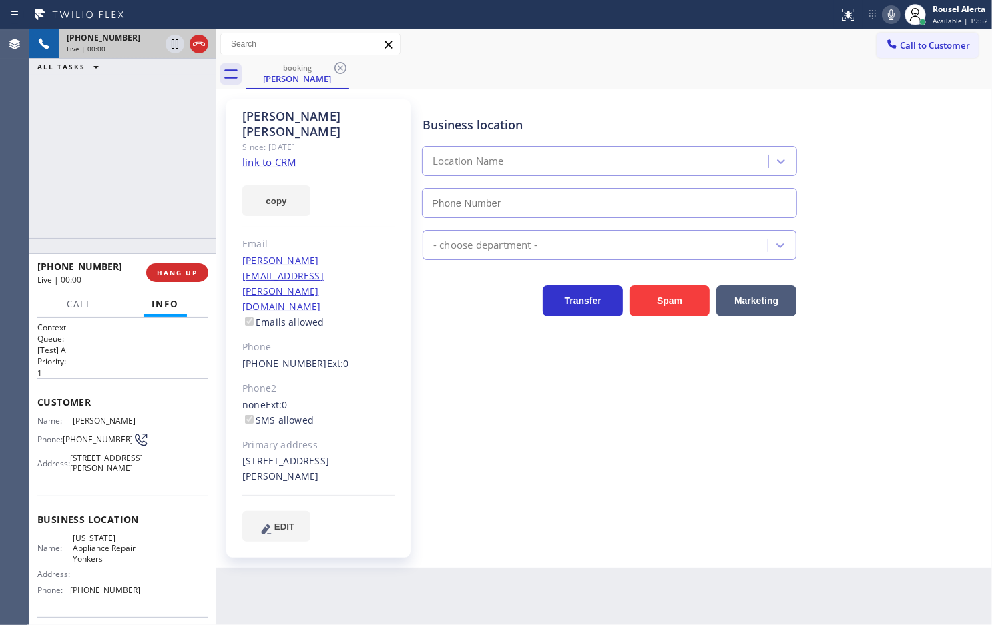
type input "[PHONE_NUMBER]"
click at [269, 156] on link "link to CRM" at bounding box center [269, 162] width 54 height 13
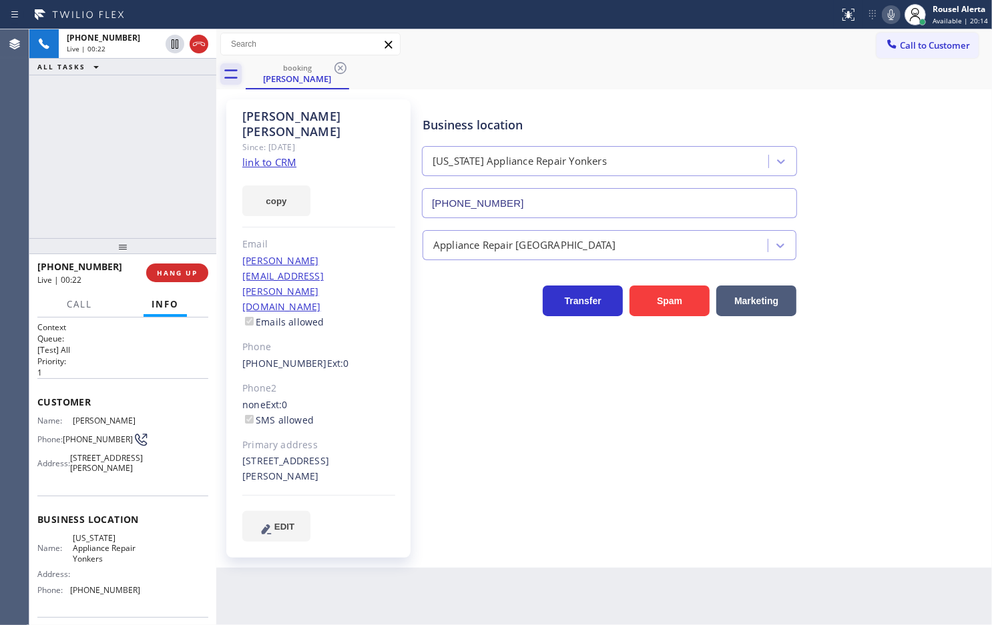
drag, startPoint x: 168, startPoint y: 45, endPoint x: 240, endPoint y: 74, distance: 77.8
click at [168, 45] on icon at bounding box center [175, 44] width 16 height 16
click at [891, 10] on icon at bounding box center [891, 15] width 16 height 16
click at [167, 39] on icon at bounding box center [175, 44] width 16 height 16
click at [892, 21] on icon at bounding box center [891, 15] width 16 height 16
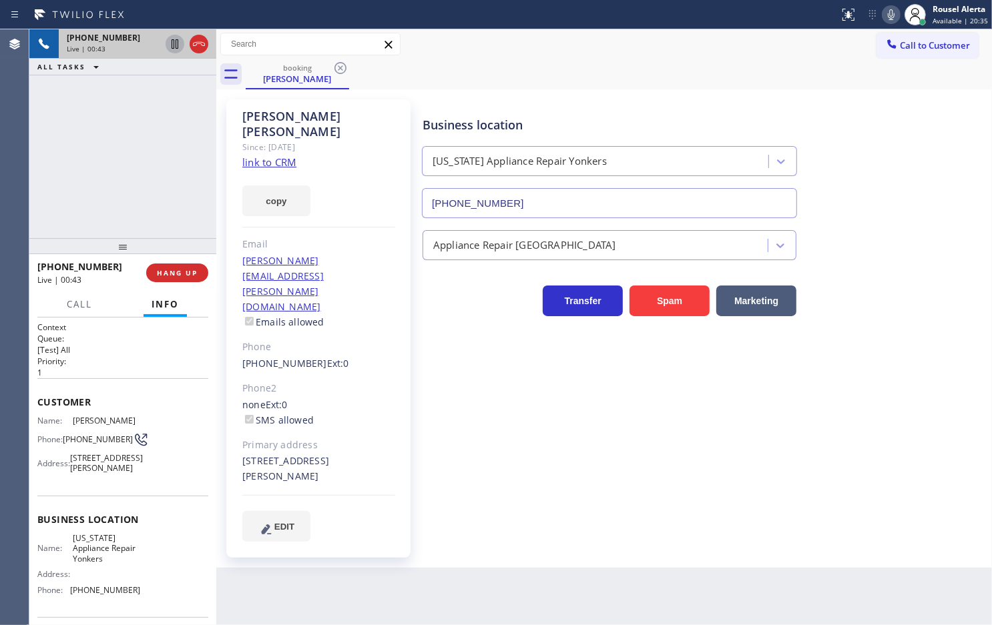
click at [162, 129] on div "[PHONE_NUMBER] Live | 00:43 ALL TASKS ALL TASKS ACTIVE TASKS TASKS IN WRAP UP" at bounding box center [122, 133] width 187 height 209
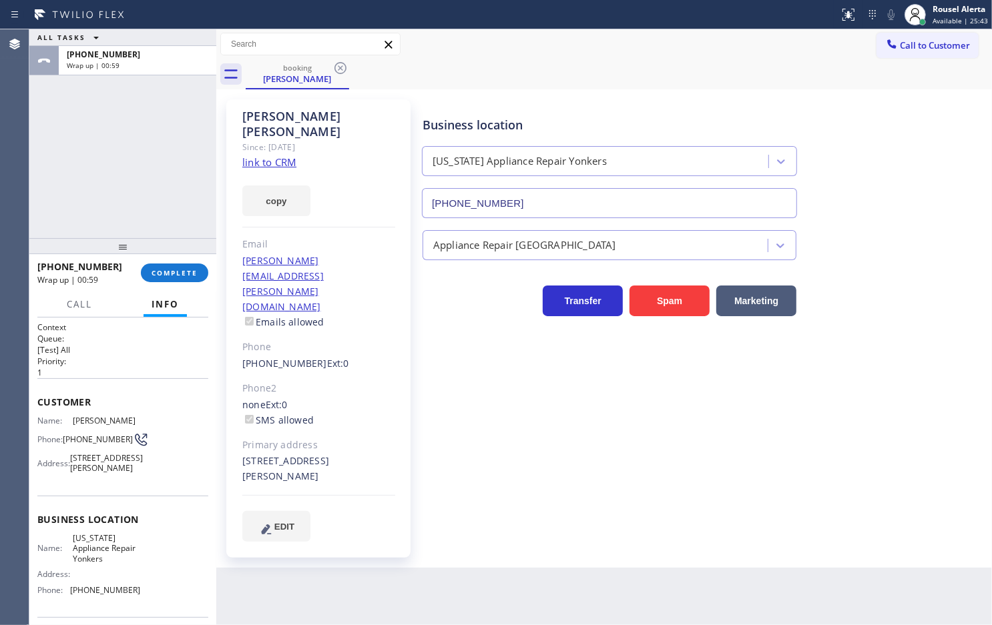
drag, startPoint x: 164, startPoint y: 199, endPoint x: 185, endPoint y: 241, distance: 47.2
click at [164, 200] on div "ALL TASKS ALL TASKS ACTIVE TASKS TASKS IN WRAP UP [PHONE_NUMBER] Wrap up | 00:59" at bounding box center [122, 133] width 187 height 209
click at [187, 274] on span "COMPLETE" at bounding box center [175, 272] width 46 height 9
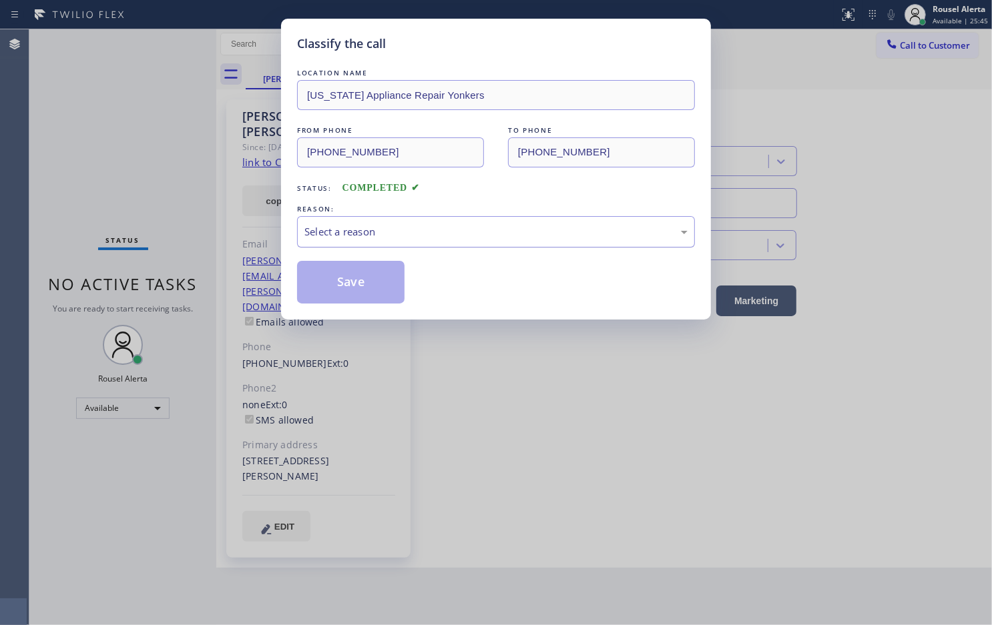
click at [420, 241] on div "Select a reason" at bounding box center [496, 231] width 398 height 31
click at [392, 298] on button "Save" at bounding box center [350, 282] width 107 height 43
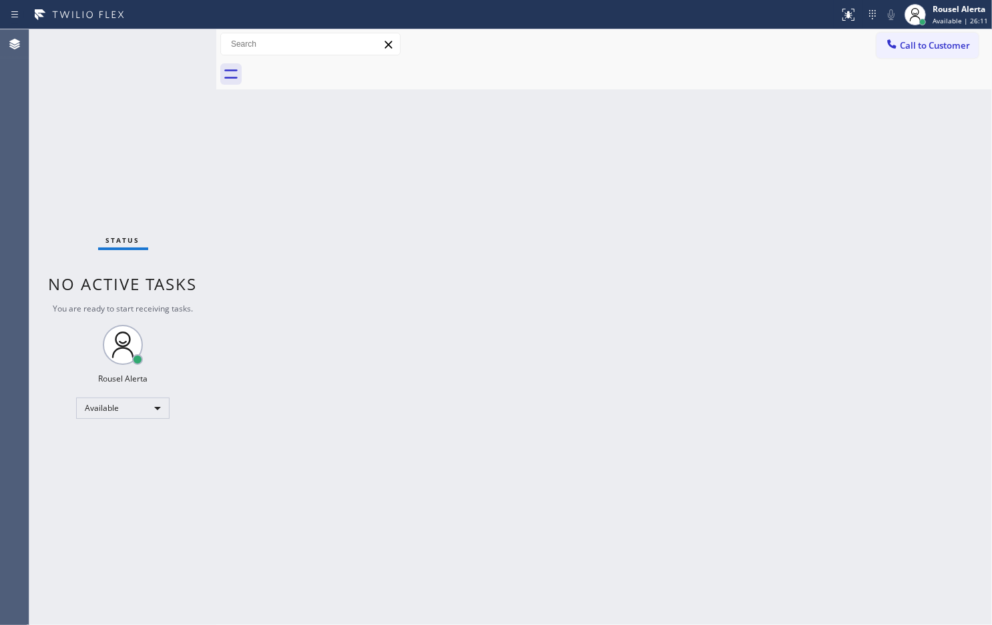
click at [362, 144] on div "Back to Dashboard Change Sender ID Customers Technicians Select a contact Outbo…" at bounding box center [604, 327] width 776 height 596
click at [655, 433] on div "Back to Dashboard Change Sender ID Customers Technicians Select a contact Outbo…" at bounding box center [604, 327] width 776 height 596
click at [750, 421] on div "Back to Dashboard Change Sender ID Customers Technicians Select a contact Outbo…" at bounding box center [604, 327] width 776 height 596
click at [768, 320] on div "Back to Dashboard Change Sender ID Customers Technicians Select a contact Outbo…" at bounding box center [604, 327] width 776 height 596
click at [122, 41] on div "Status No active tasks You are ready to start receiving tasks. Rousel Alerta Av…" at bounding box center [122, 327] width 187 height 596
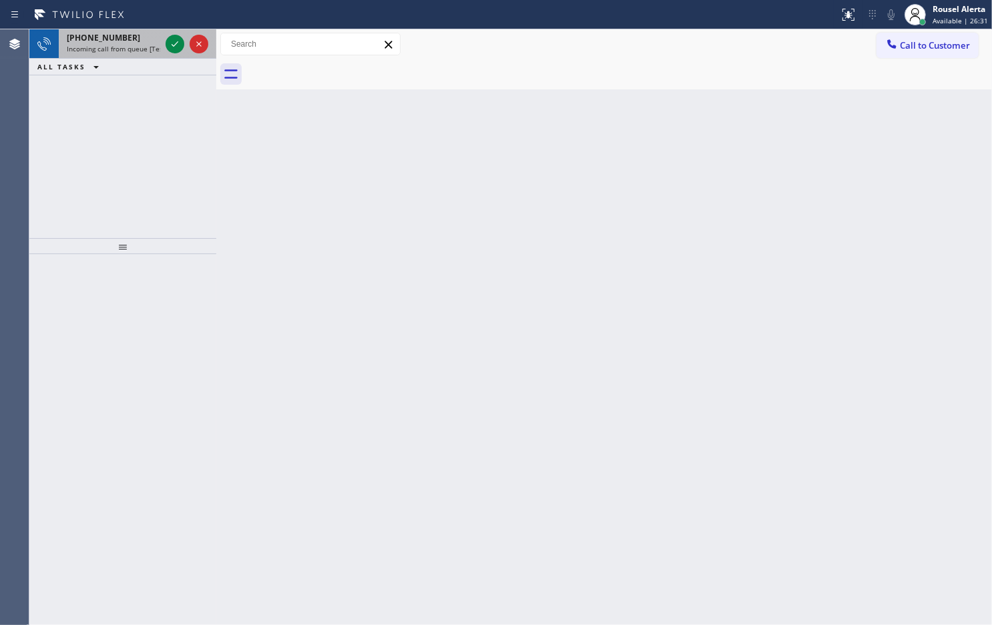
click at [130, 44] on span "Incoming call from queue [Test] All" at bounding box center [122, 48] width 111 height 9
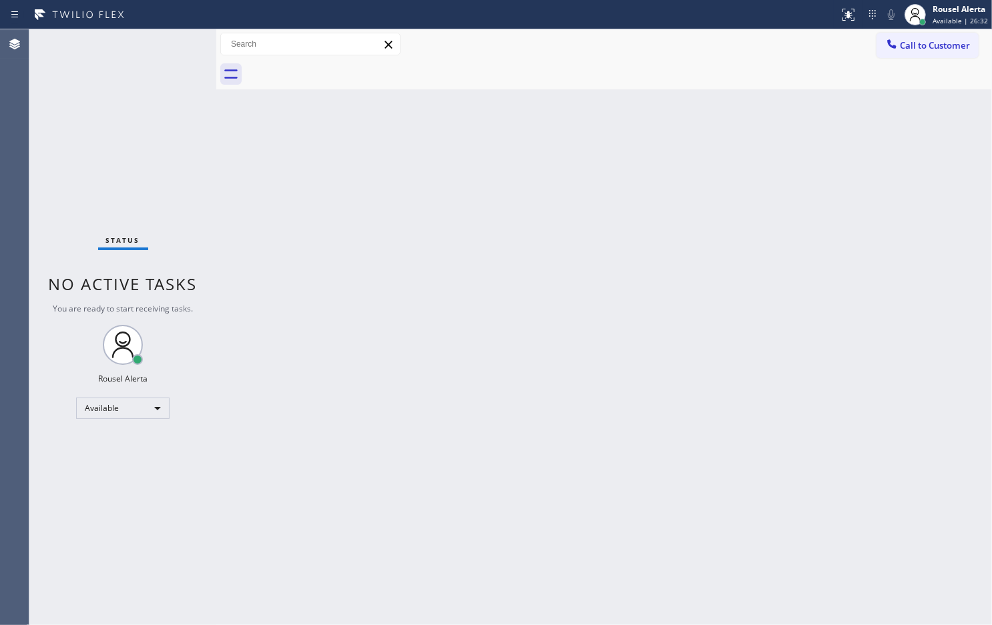
click at [168, 50] on div "Status No active tasks You are ready to start receiving tasks. Rousel Alerta Av…" at bounding box center [122, 327] width 187 height 596
click at [134, 43] on div "Status No active tasks You are ready to start receiving tasks. Rousel Alerta Av…" at bounding box center [122, 327] width 187 height 596
click at [431, 308] on div "Back to Dashboard Change Sender ID Customers Technicians Select a contact Outbo…" at bounding box center [604, 327] width 776 height 596
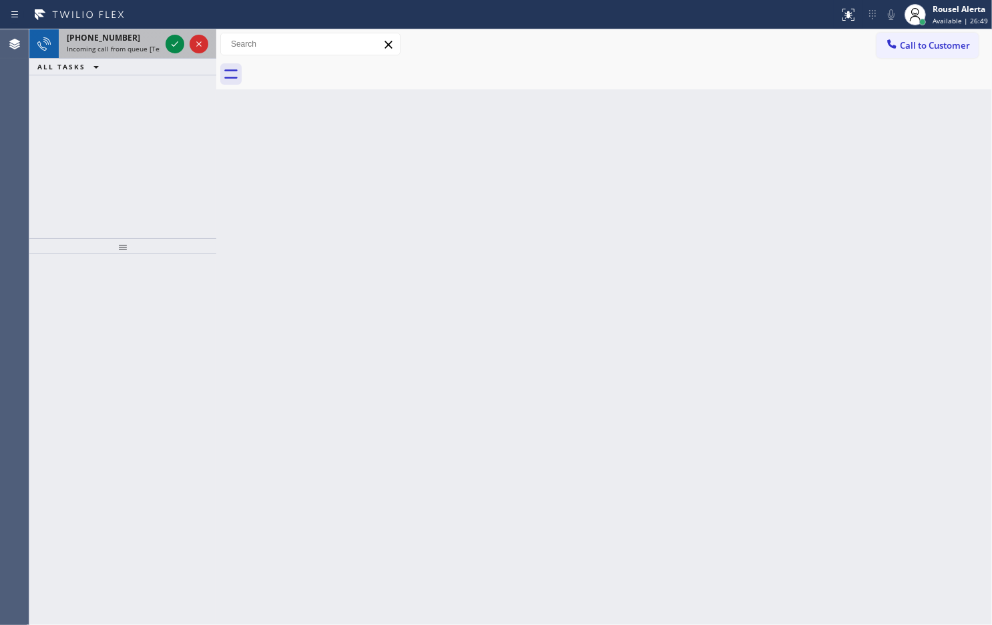
click at [139, 41] on div "[PHONE_NUMBER]" at bounding box center [113, 37] width 93 height 11
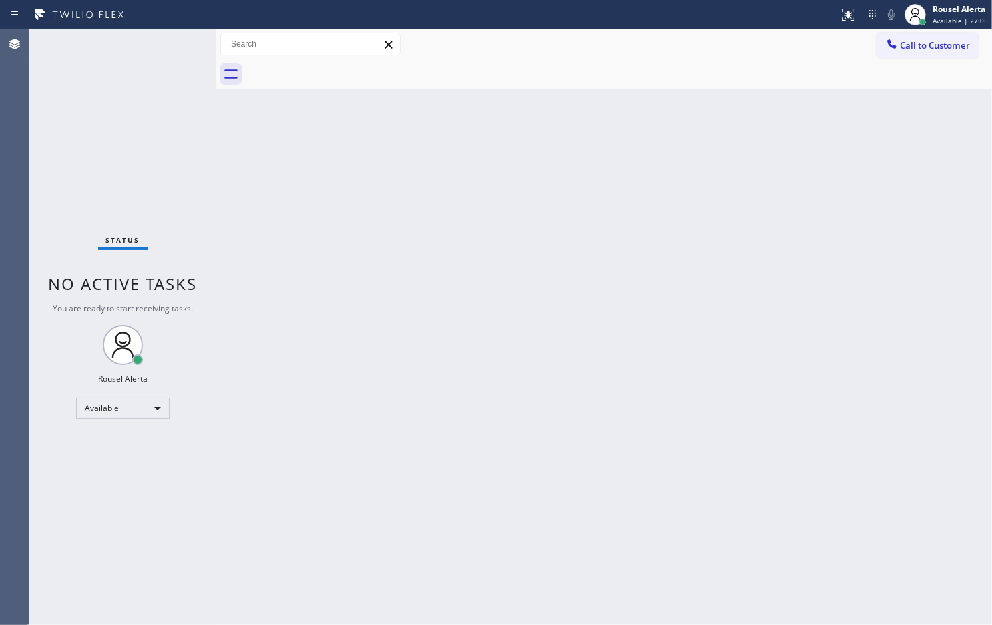
click at [125, 47] on div "Status No active tasks You are ready to start receiving tasks. Rousel Alerta Av…" at bounding box center [122, 327] width 187 height 596
click at [131, 52] on div "Status No active tasks You are ready to start receiving tasks. Rousel Alerta Av…" at bounding box center [122, 327] width 187 height 596
click at [408, 317] on div "Back to Dashboard Change Sender ID Customers Technicians Select a contact Outbo…" at bounding box center [604, 327] width 776 height 596
click at [148, 90] on div "Status No active tasks You are ready to start receiving tasks. Rousel Alerta Av…" at bounding box center [122, 327] width 187 height 596
click at [376, 241] on div "Back to Dashboard Change Sender ID Customers Technicians Select a contact Outbo…" at bounding box center [604, 327] width 776 height 596
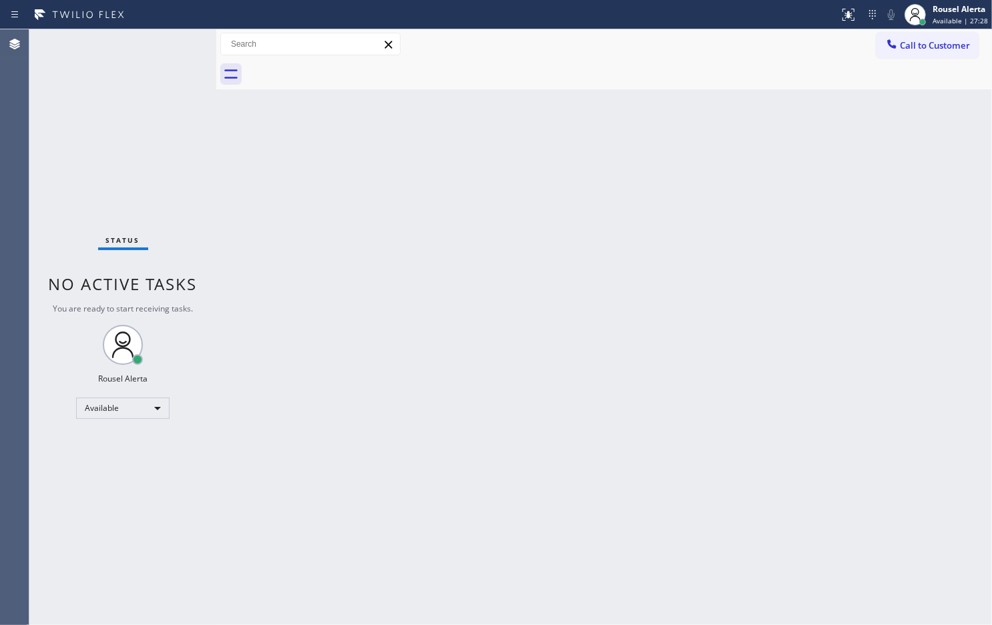
click at [175, 40] on div "Status No active tasks You are ready to start receiving tasks. Rousel Alerta Av…" at bounding box center [122, 327] width 187 height 596
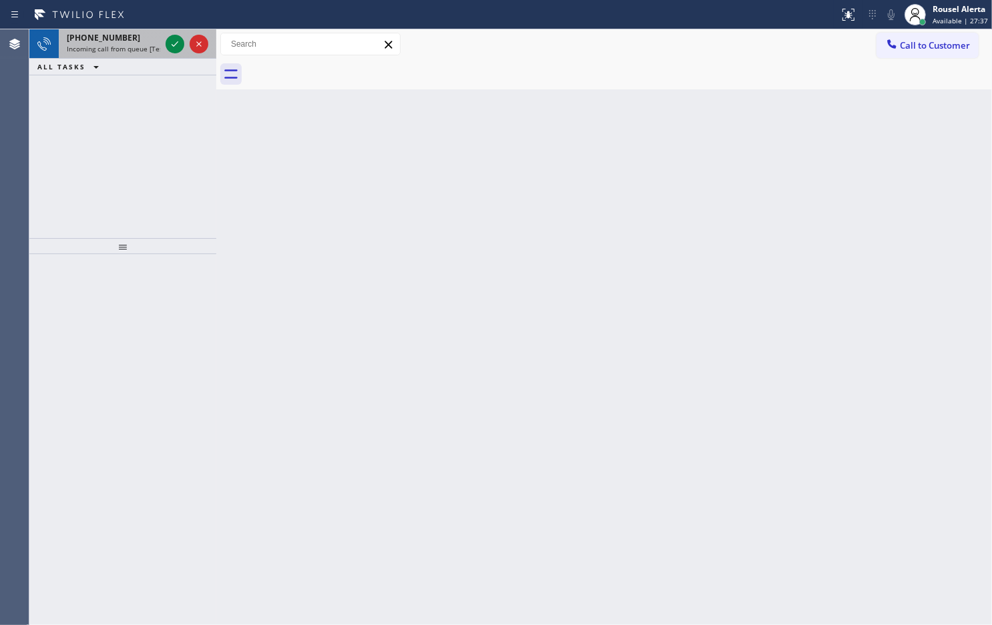
click at [125, 37] on div "[PHONE_NUMBER]" at bounding box center [113, 37] width 93 height 11
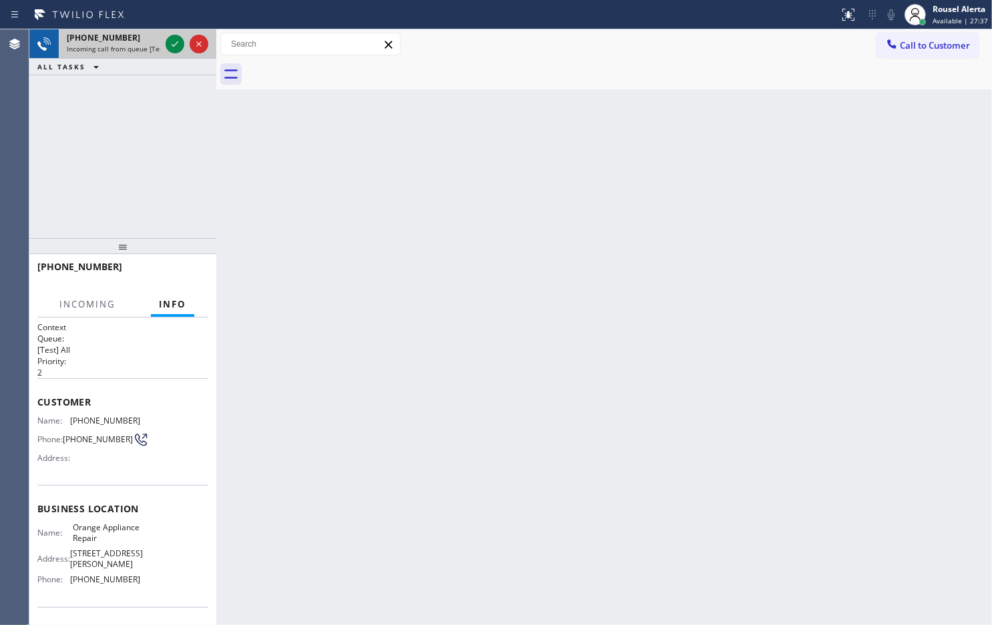
click at [166, 53] on div at bounding box center [187, 43] width 48 height 29
click at [167, 51] on icon at bounding box center [175, 44] width 16 height 16
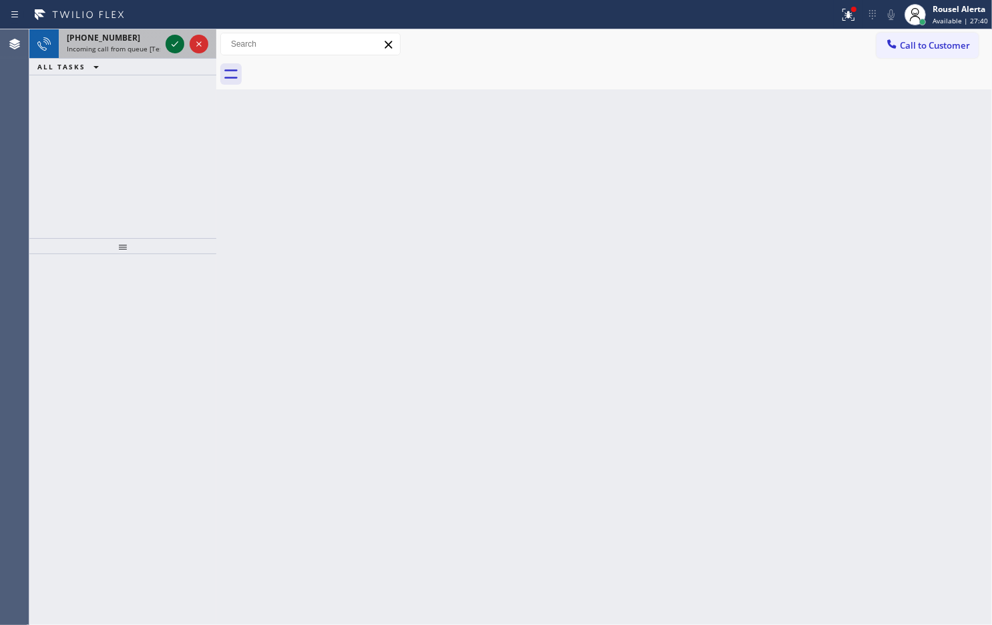
click at [168, 48] on icon at bounding box center [175, 44] width 16 height 16
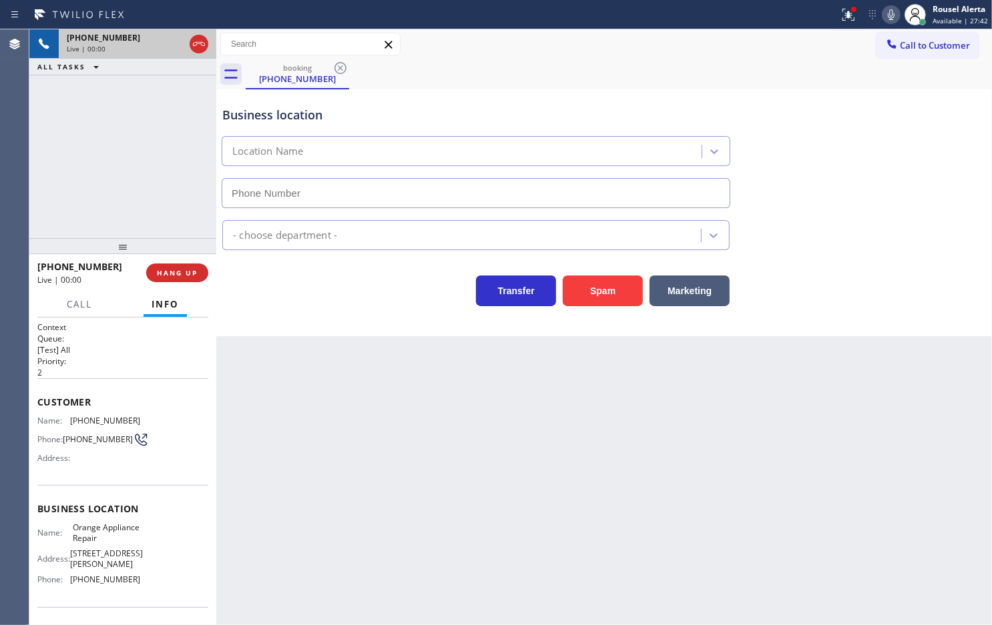
type input "[PHONE_NUMBER]"
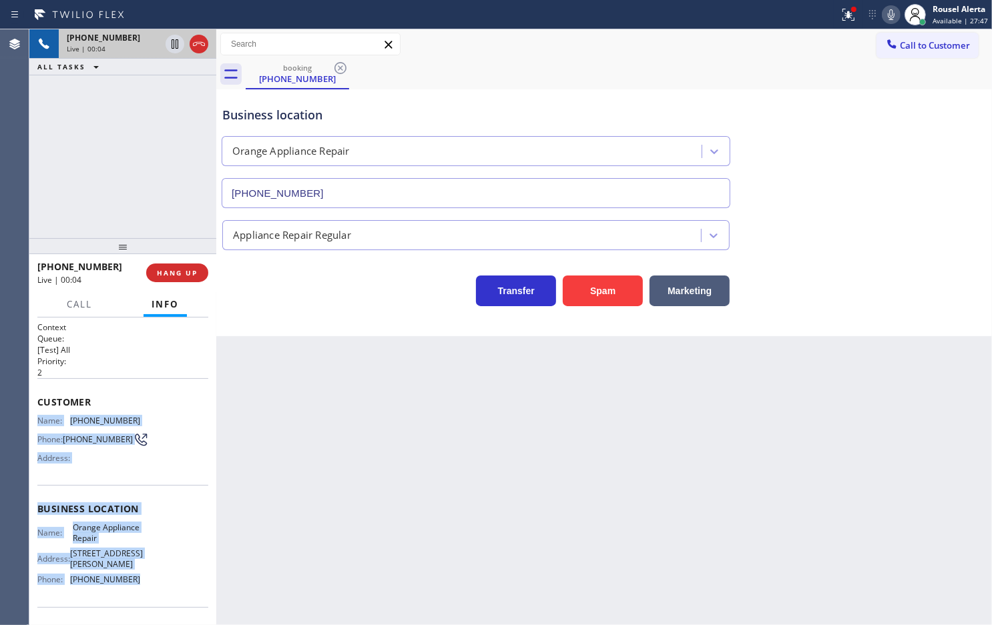
drag, startPoint x: 37, startPoint y: 416, endPoint x: 142, endPoint y: 588, distance: 201.9
click at [142, 588] on div "Context Queue: [Test] All Priority: 2 Customer Name: [PHONE_NUMBER] Phone: [PHO…" at bounding box center [122, 515] width 171 height 386
copy div "Name: [PHONE_NUMBER] Phone: [PHONE_NUMBER] Address: Business location Name: Ora…"
click at [856, 18] on icon at bounding box center [848, 15] width 16 height 16
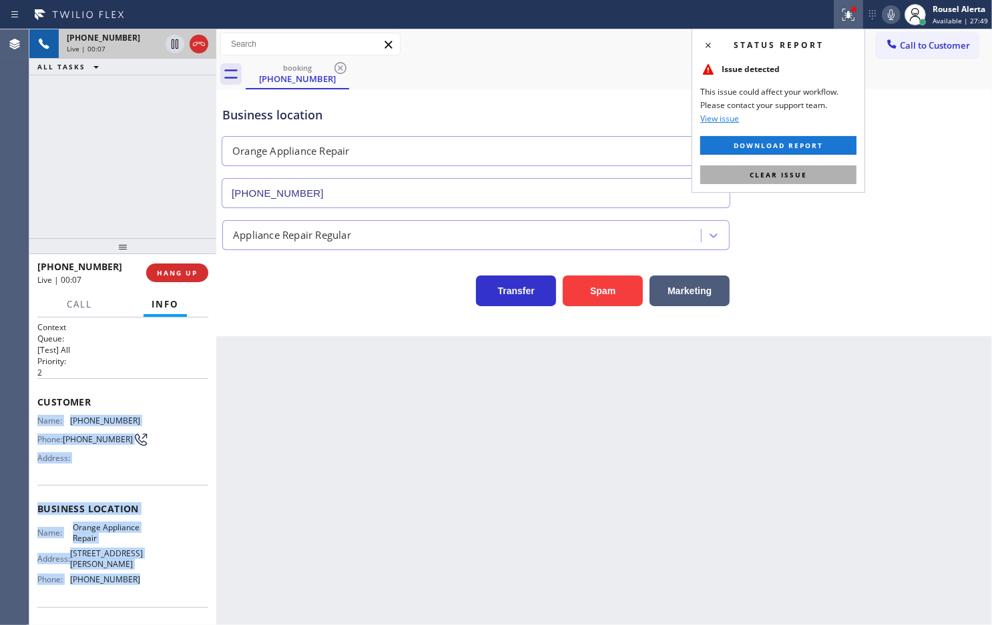
click at [826, 174] on button "Clear issue" at bounding box center [778, 175] width 156 height 19
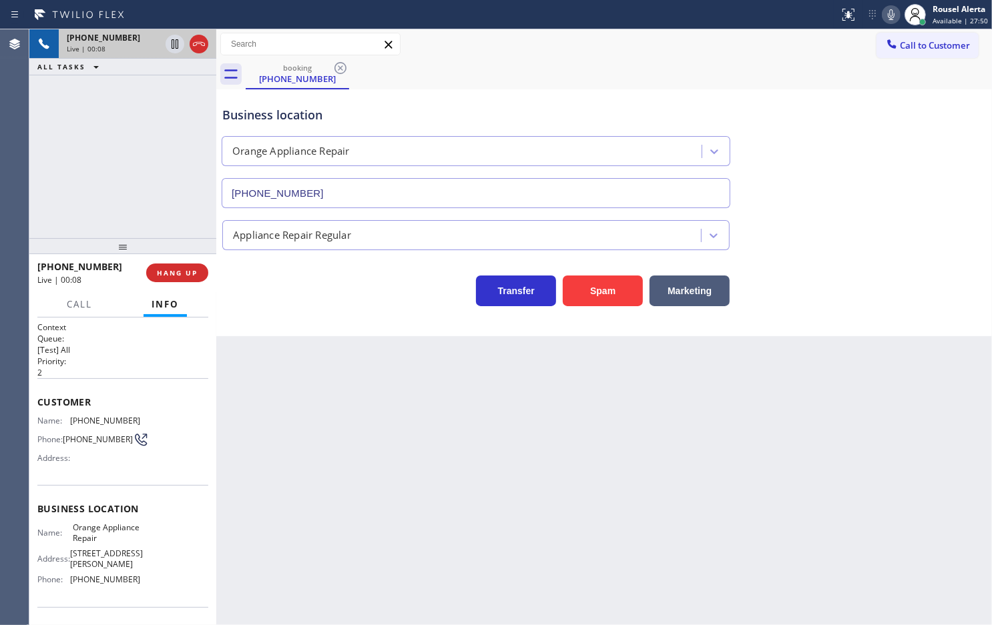
click at [493, 392] on div "Back to Dashboard Change Sender ID Customers Technicians Select a contact Outbo…" at bounding box center [604, 327] width 776 height 596
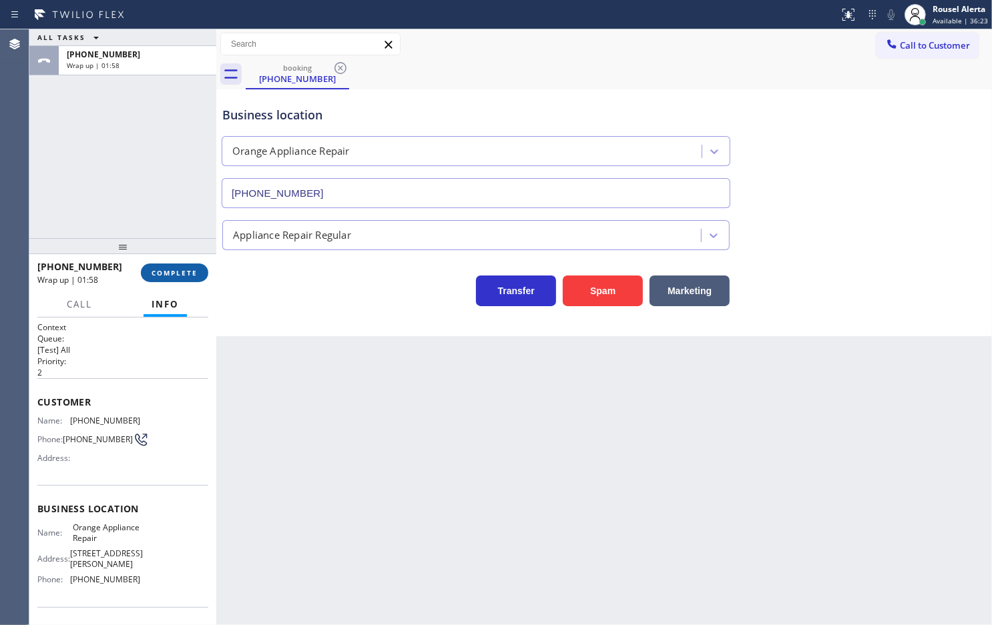
click at [168, 268] on span "COMPLETE" at bounding box center [175, 272] width 46 height 9
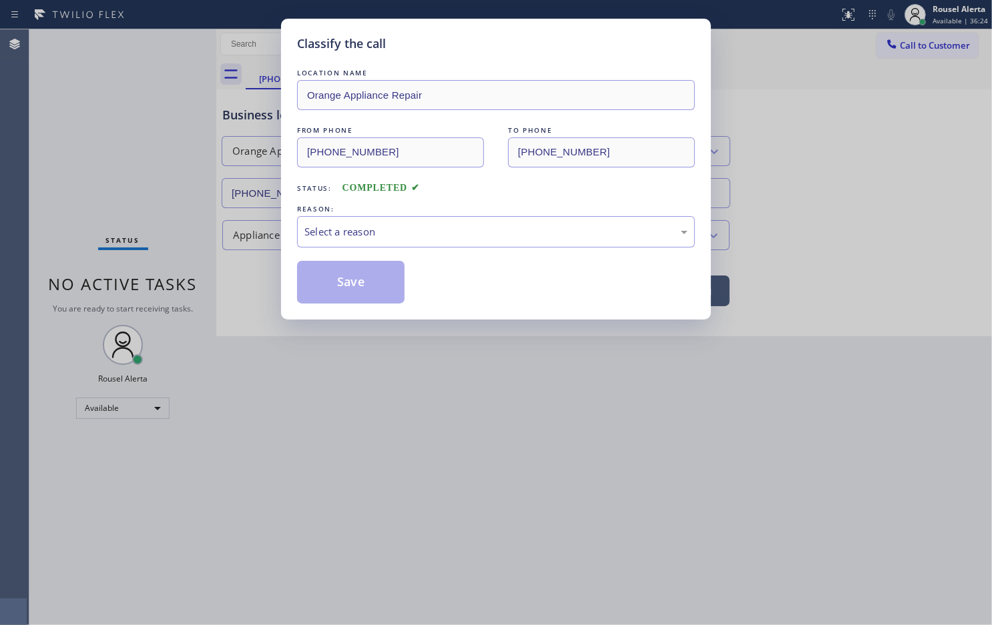
click at [401, 242] on div "Select a reason" at bounding box center [496, 231] width 398 height 31
click at [340, 285] on button "Save" at bounding box center [350, 282] width 107 height 43
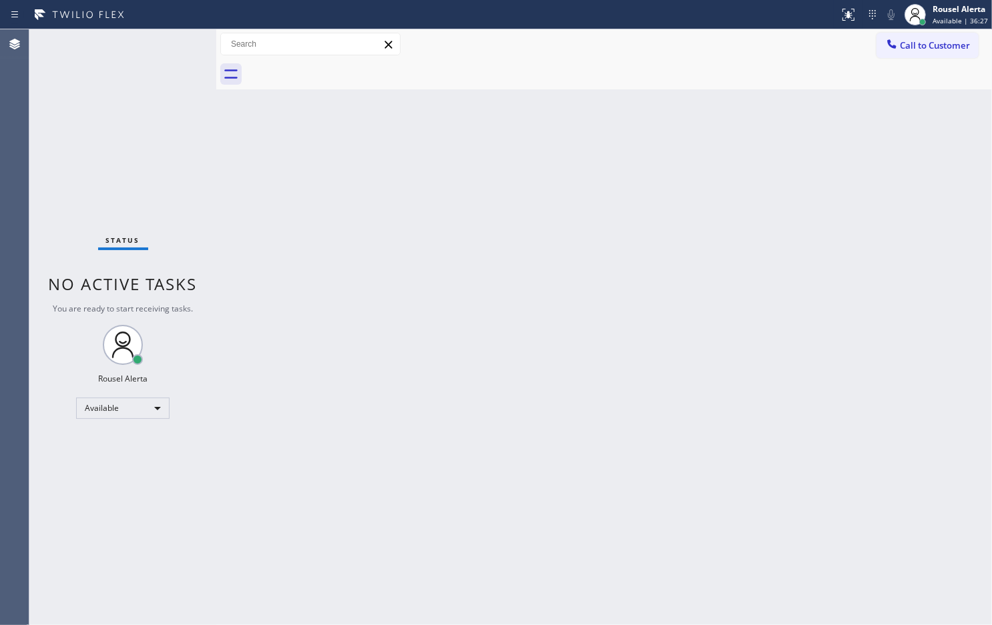
click at [679, 374] on div "Back to Dashboard Change Sender ID Customers Technicians Select a contact Outbo…" at bounding box center [604, 327] width 776 height 596
click at [145, 88] on div "Status No active tasks You are ready to start receiving tasks. Rousel Alerta Av…" at bounding box center [122, 327] width 187 height 596
drag, startPoint x: 431, startPoint y: 282, endPoint x: 504, endPoint y: 185, distance: 121.1
click at [433, 282] on div "Back to Dashboard Change Sender ID Customers Technicians Select a contact Outbo…" at bounding box center [604, 327] width 776 height 596
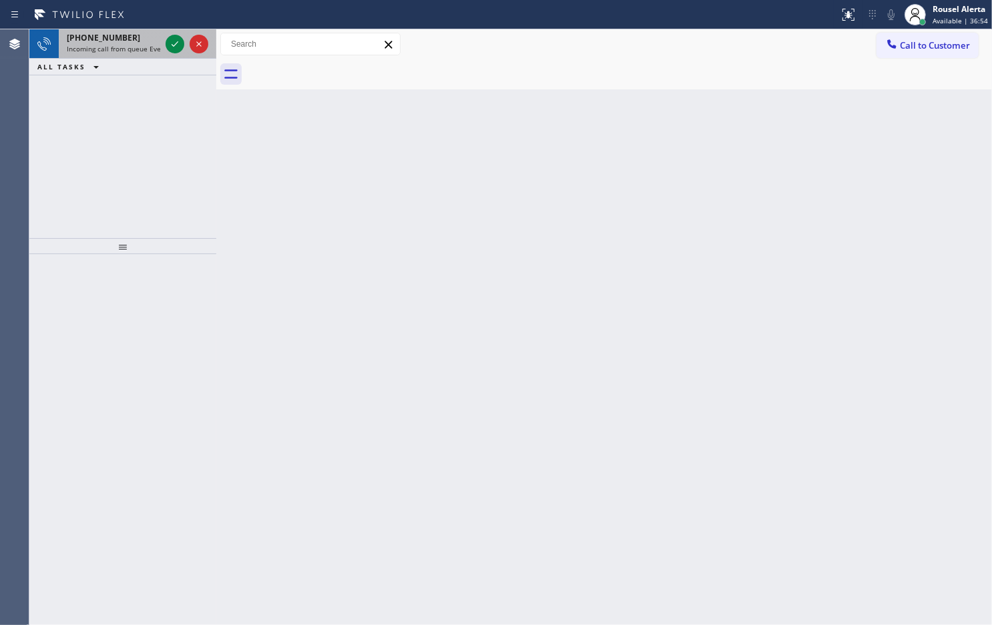
click at [115, 30] on div "[PHONE_NUMBER] Incoming call from queue Everybody" at bounding box center [111, 43] width 104 height 29
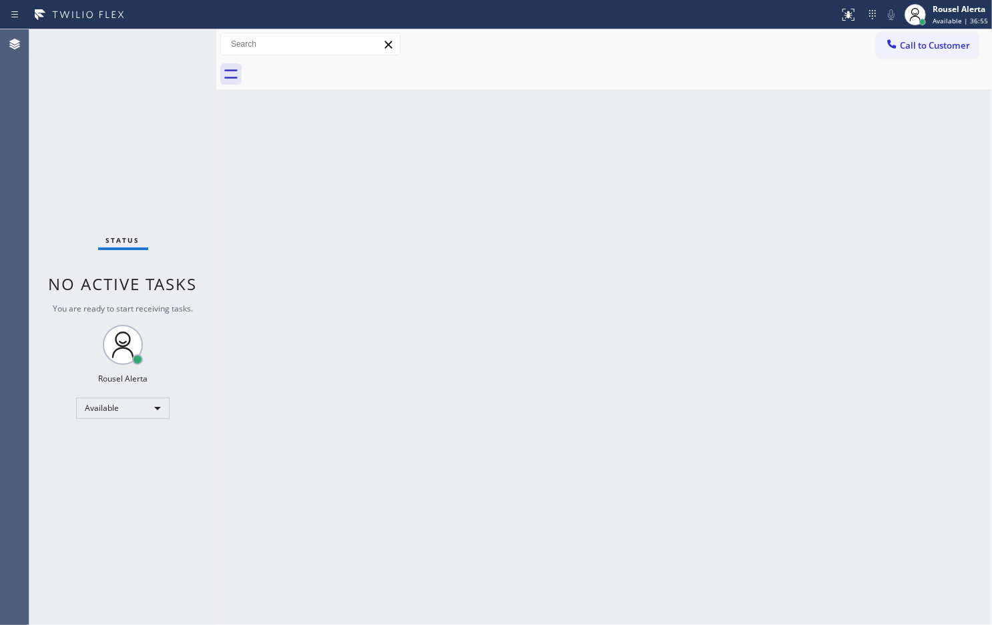
click at [172, 45] on div "Status No active tasks You are ready to start receiving tasks. Rousel Alerta Av…" at bounding box center [122, 327] width 187 height 596
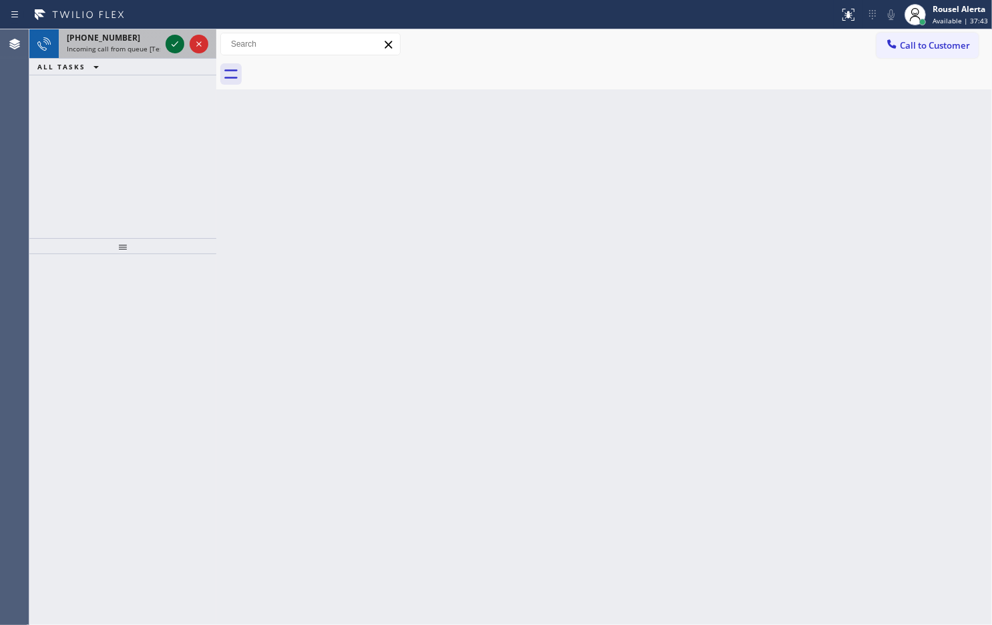
click at [174, 47] on icon at bounding box center [175, 44] width 16 height 16
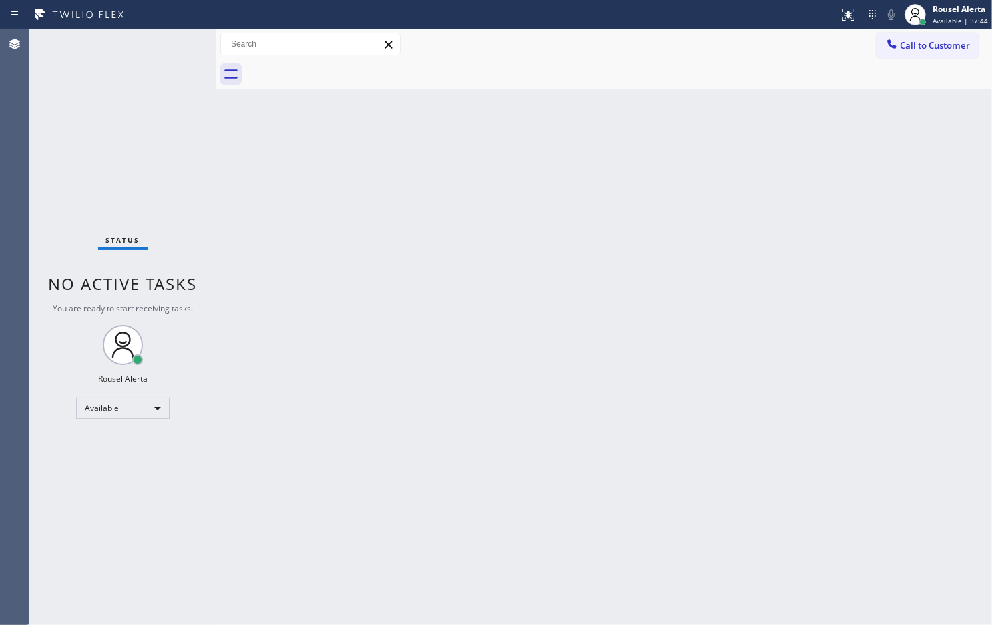
click at [174, 47] on div "Status No active tasks You are ready to start receiving tasks. Rousel Alerta Av…" at bounding box center [122, 327] width 187 height 596
drag, startPoint x: 317, startPoint y: 235, endPoint x: 729, endPoint y: 137, distance: 423.3
click at [321, 235] on div "Back to Dashboard Change Sender ID Customers Technicians Select a contact Outbo…" at bounding box center [604, 327] width 776 height 596
click at [846, 20] on icon at bounding box center [848, 15] width 12 height 12
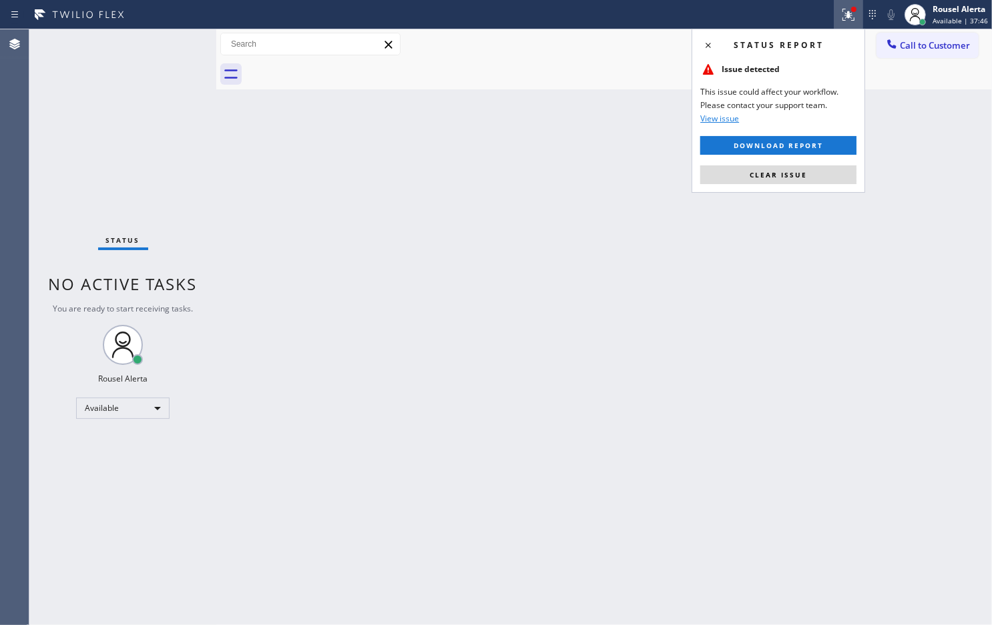
drag, startPoint x: 810, startPoint y: 174, endPoint x: 811, endPoint y: 98, distance: 75.4
click at [809, 172] on button "Clear issue" at bounding box center [778, 175] width 156 height 19
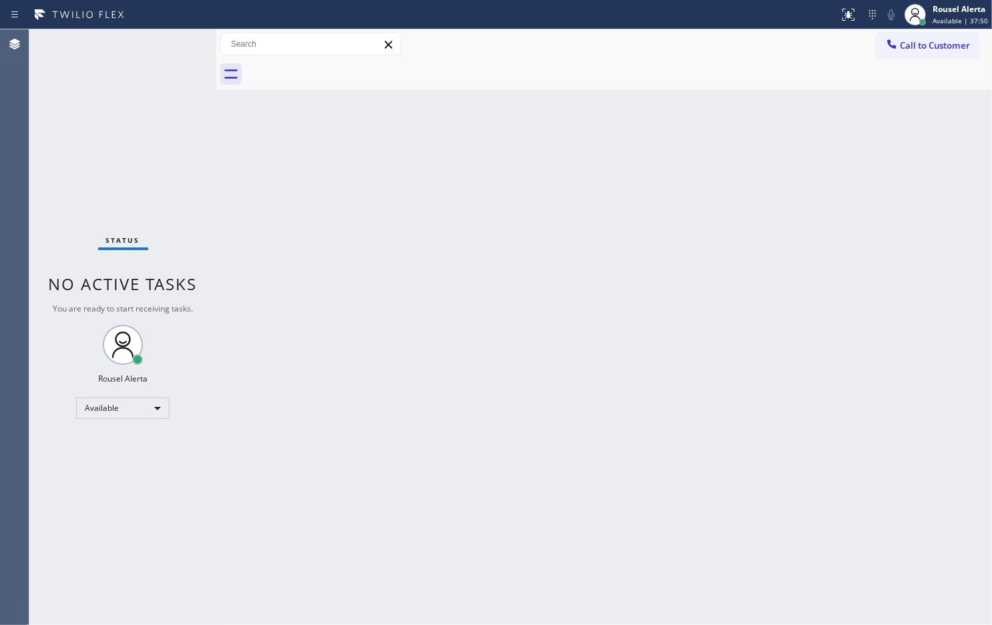
click at [267, 262] on div "Back to Dashboard Change Sender ID Customers Technicians Select a contact Outbo…" at bounding box center [604, 327] width 776 height 596
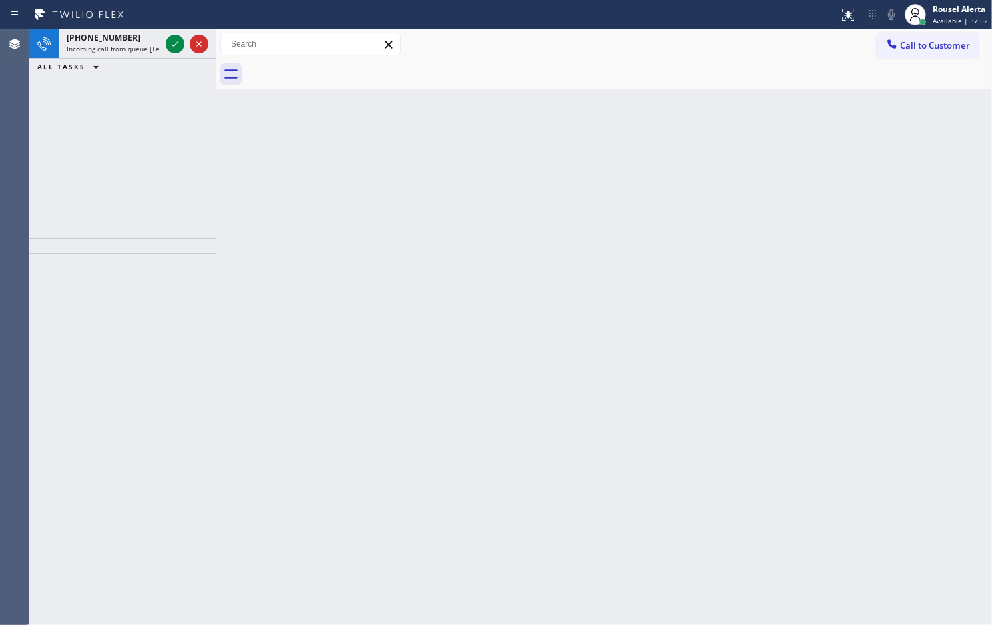
click at [123, 27] on div "Status report No issues detected If you experience an issue, please download th…" at bounding box center [496, 14] width 992 height 29
click at [128, 40] on div "[PHONE_NUMBER]" at bounding box center [113, 37] width 93 height 11
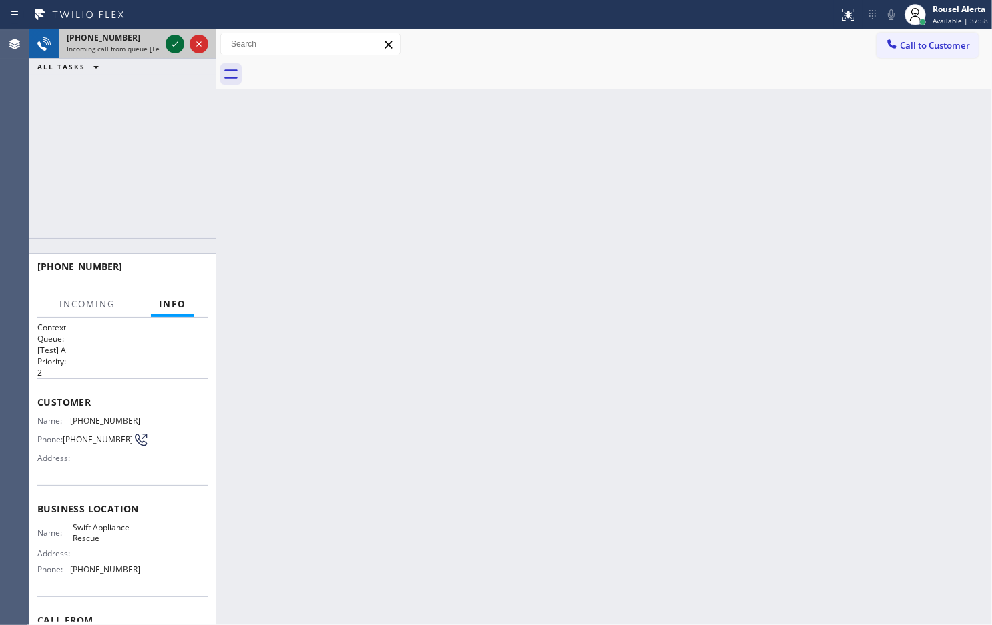
click at [171, 45] on icon at bounding box center [175, 44] width 16 height 16
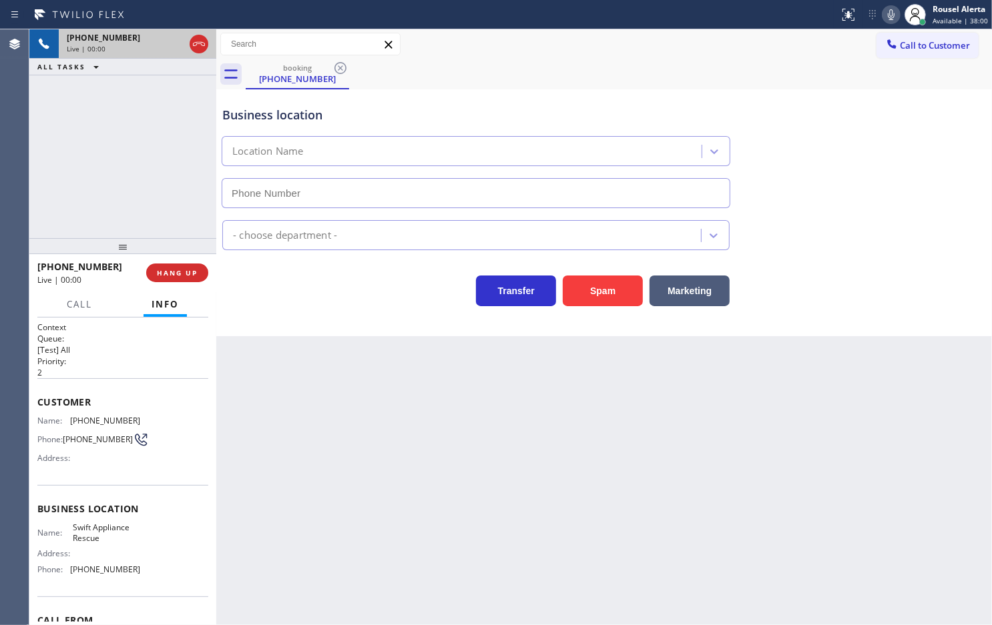
type input "[PHONE_NUMBER]"
click at [788, 435] on div "Back to Dashboard Change Sender ID Customers Technicians Select a contact Outbo…" at bounding box center [604, 327] width 776 height 596
drag, startPoint x: 663, startPoint y: 441, endPoint x: 378, endPoint y: 358, distance: 296.3
click at [661, 441] on div "Back to Dashboard Change Sender ID Customers Technicians Select a contact Outbo…" at bounding box center [604, 327] width 776 height 596
click at [154, 198] on div "[PHONE_NUMBER] Live | 00:05 ALL TASKS ALL TASKS ACTIVE TASKS TASKS IN WRAP UP" at bounding box center [122, 133] width 187 height 209
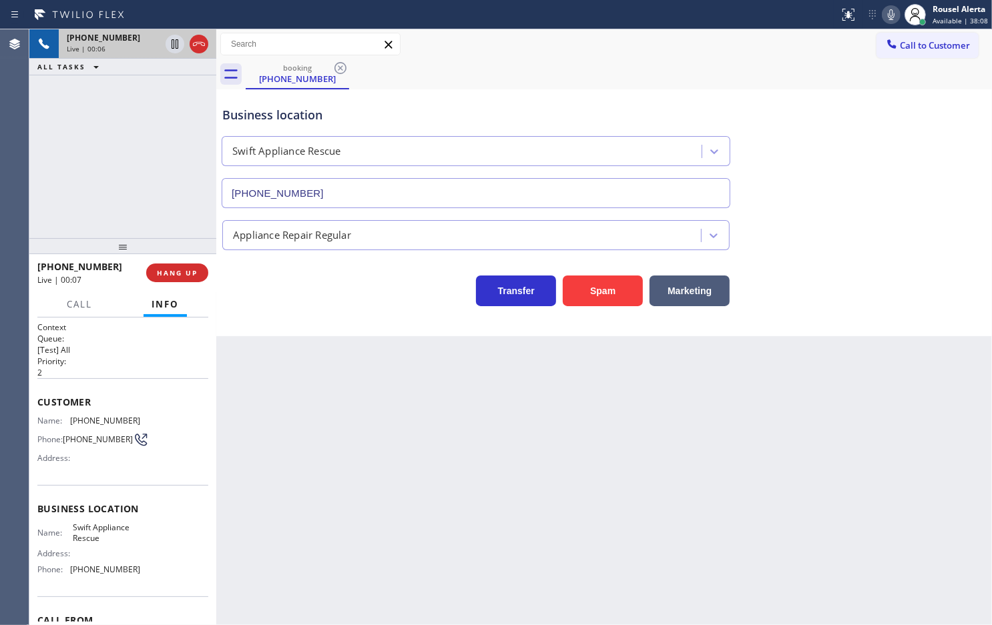
click at [311, 400] on div "Back to Dashboard Change Sender ID Customers Technicians Select a contact Outbo…" at bounding box center [604, 327] width 776 height 596
click at [139, 219] on div "[PHONE_NUMBER] Live | 00:08 ALL TASKS ALL TASKS ACTIVE TASKS TASKS IN WRAP UP" at bounding box center [122, 133] width 187 height 209
click at [168, 281] on button "HANG UP" at bounding box center [177, 273] width 62 height 19
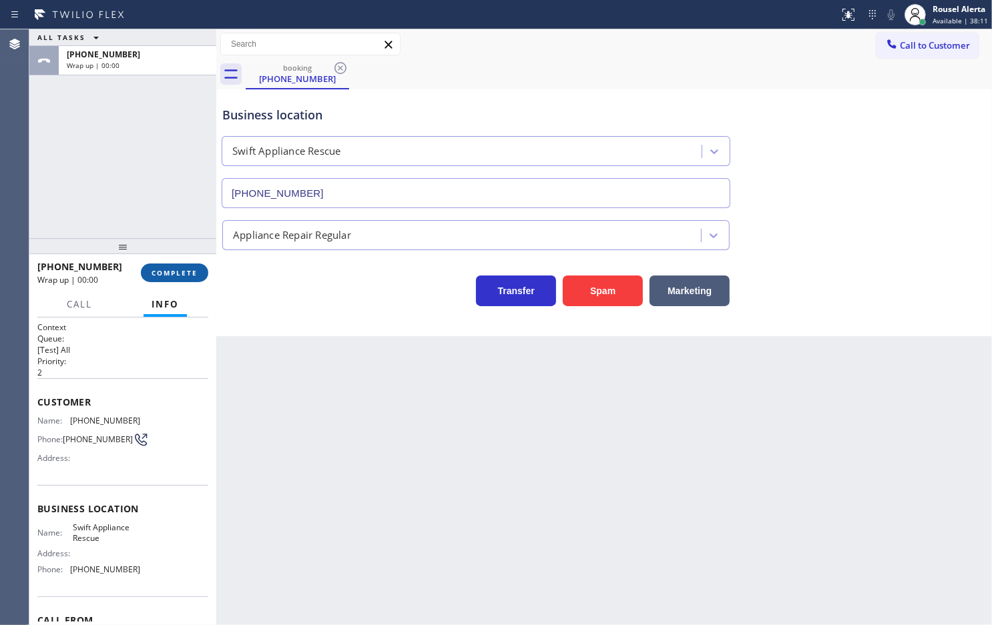
click at [166, 266] on button "COMPLETE" at bounding box center [174, 273] width 67 height 19
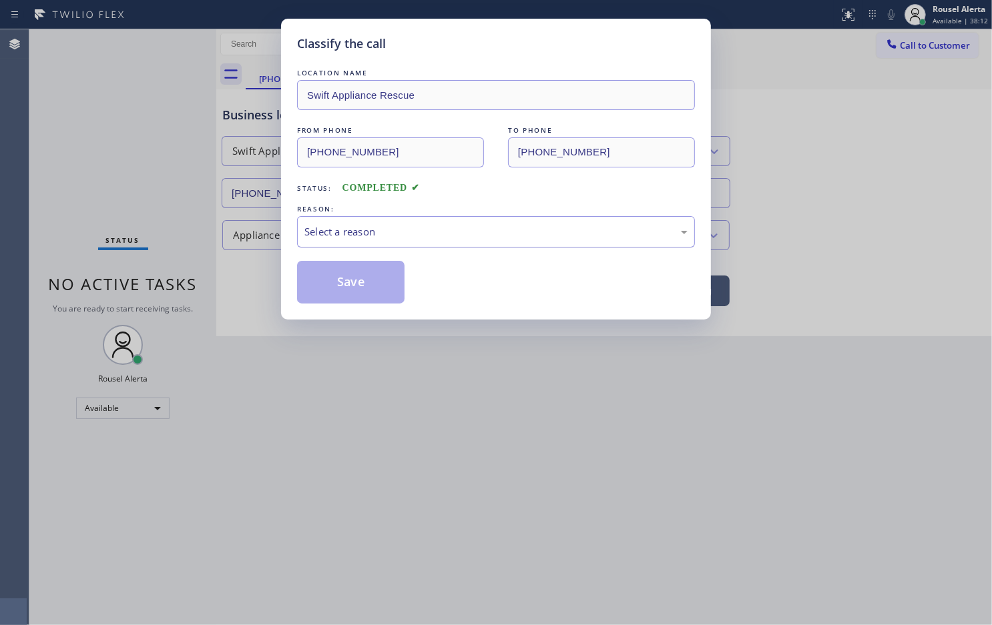
click at [316, 228] on div "Select a reason" at bounding box center [495, 231] width 383 height 15
click at [342, 284] on button "Save" at bounding box center [350, 282] width 107 height 43
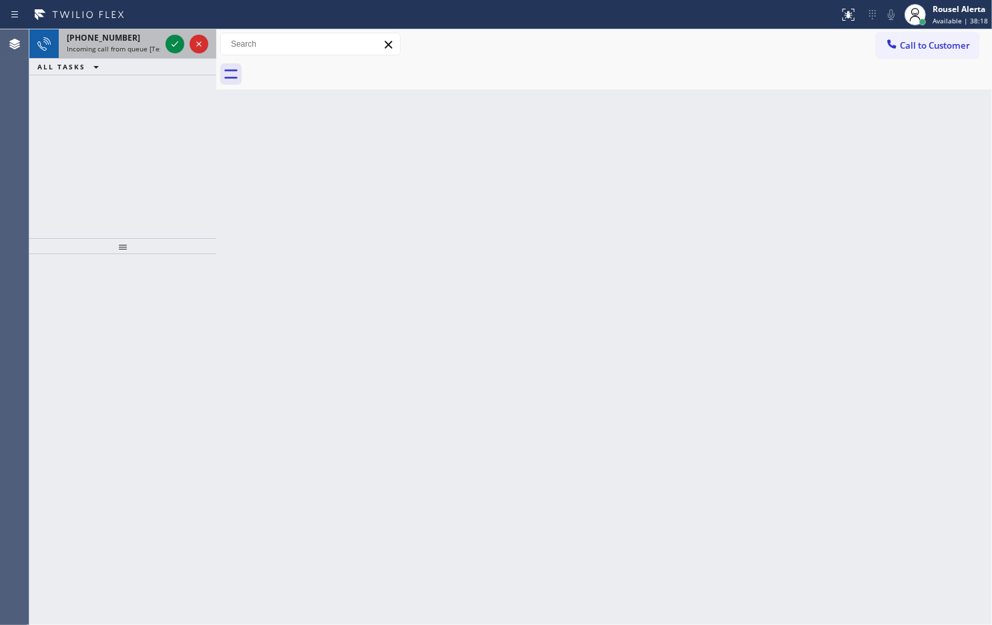
click at [150, 40] on div "[PHONE_NUMBER]" at bounding box center [113, 37] width 93 height 11
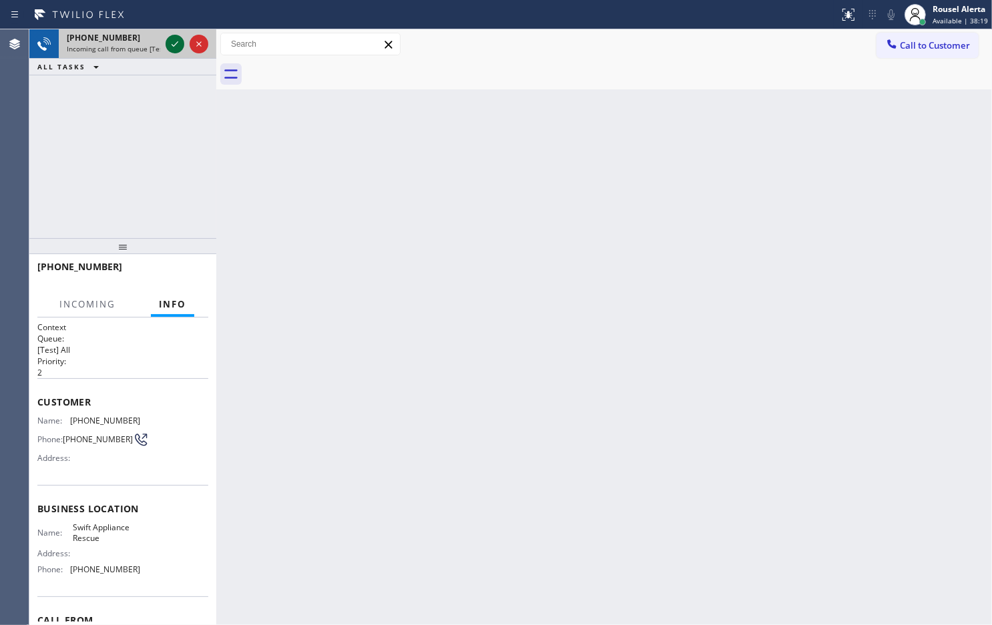
click at [172, 47] on icon at bounding box center [175, 44] width 16 height 16
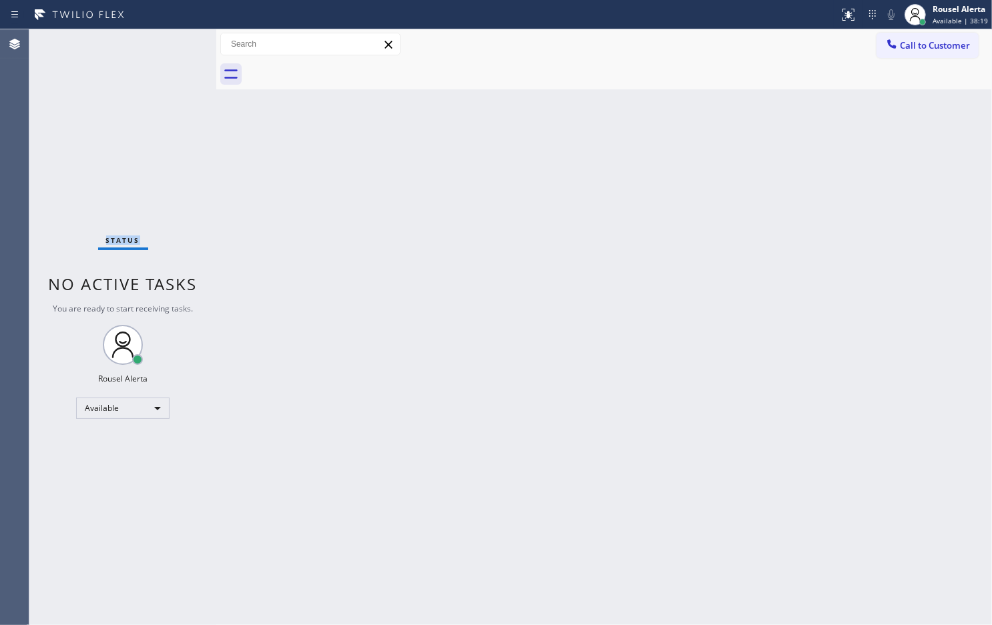
click at [172, 47] on div "Status No active tasks You are ready to start receiving tasks. Rousel Alerta Av…" at bounding box center [122, 327] width 187 height 596
drag, startPoint x: 342, startPoint y: 288, endPoint x: 551, endPoint y: 170, distance: 240.0
click at [347, 287] on div "Back to Dashboard Change Sender ID Customers Technicians Select a contact Outbo…" at bounding box center [604, 327] width 776 height 596
click at [848, 19] on icon at bounding box center [848, 15] width 16 height 16
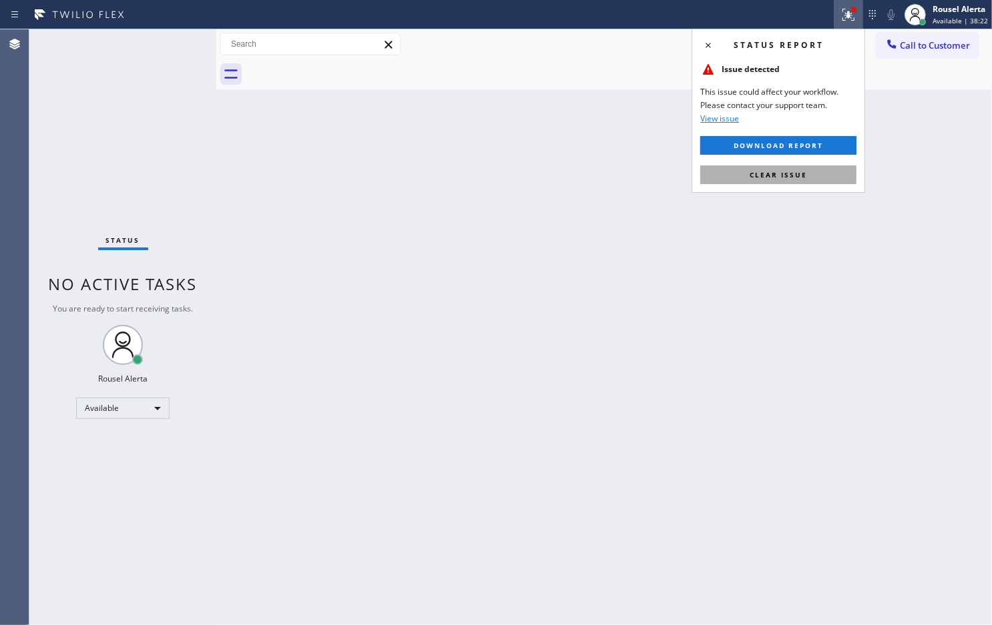
click at [805, 168] on button "Clear issue" at bounding box center [778, 175] width 156 height 19
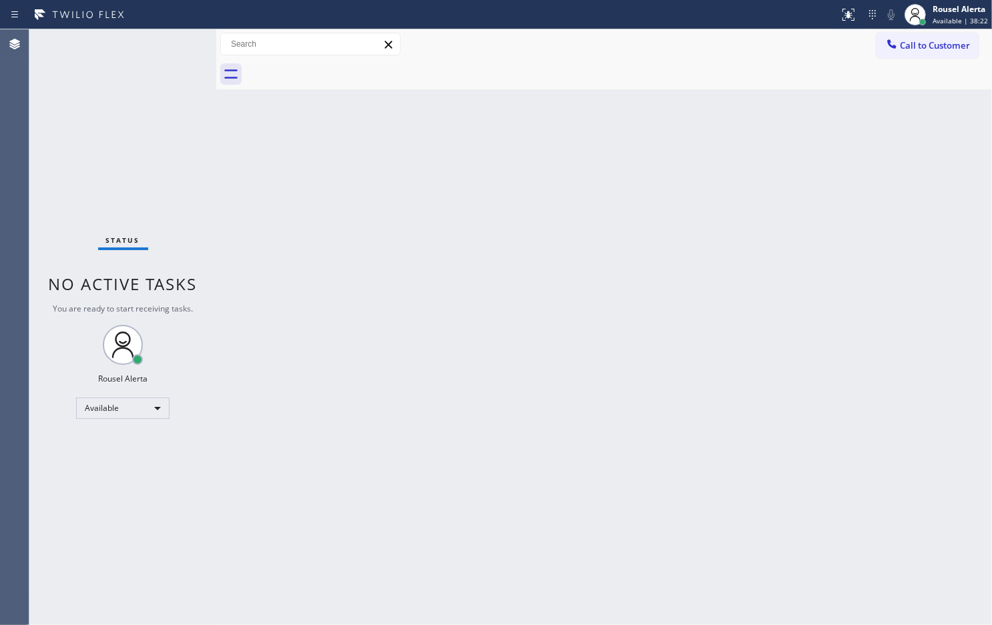
click at [818, 236] on div "Back to Dashboard Change Sender ID Customers Technicians Select a contact Outbo…" at bounding box center [604, 327] width 776 height 596
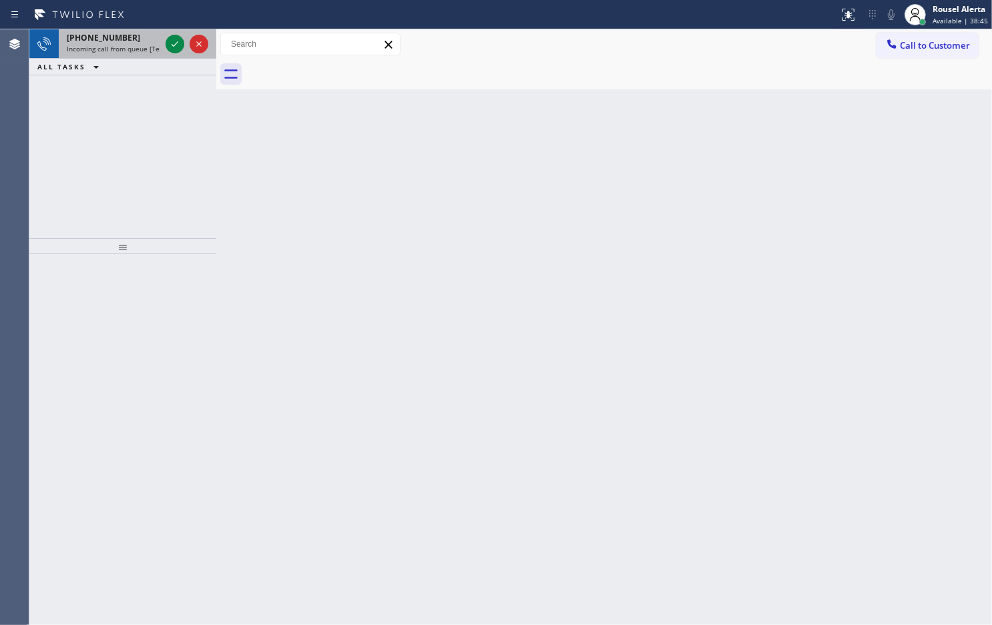
click at [130, 41] on div "[PHONE_NUMBER]" at bounding box center [113, 37] width 93 height 11
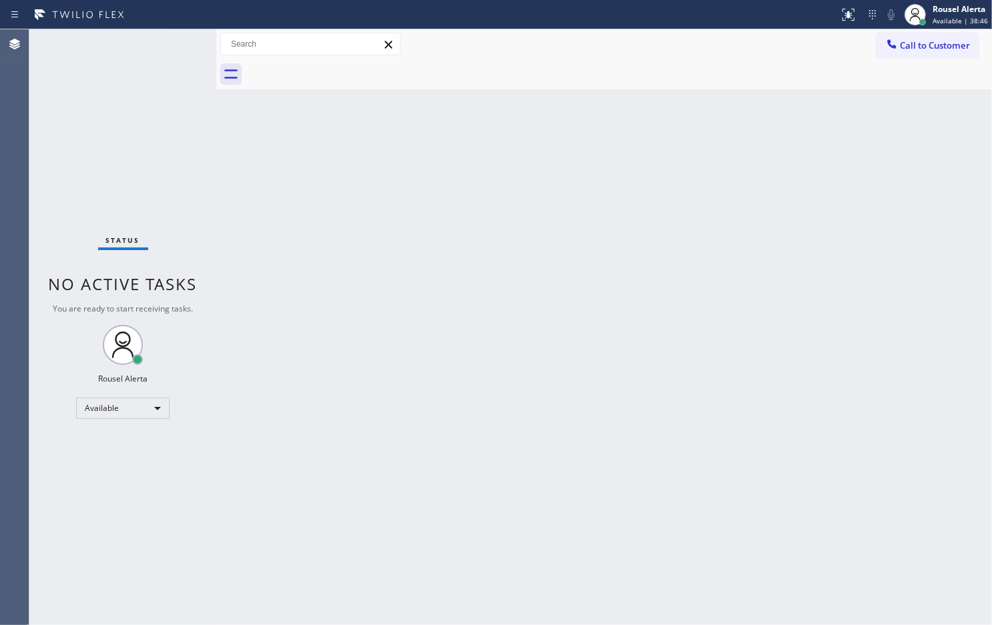
click at [170, 43] on div "Status No active tasks You are ready to start receiving tasks. Rousel Alerta Av…" at bounding box center [122, 327] width 187 height 596
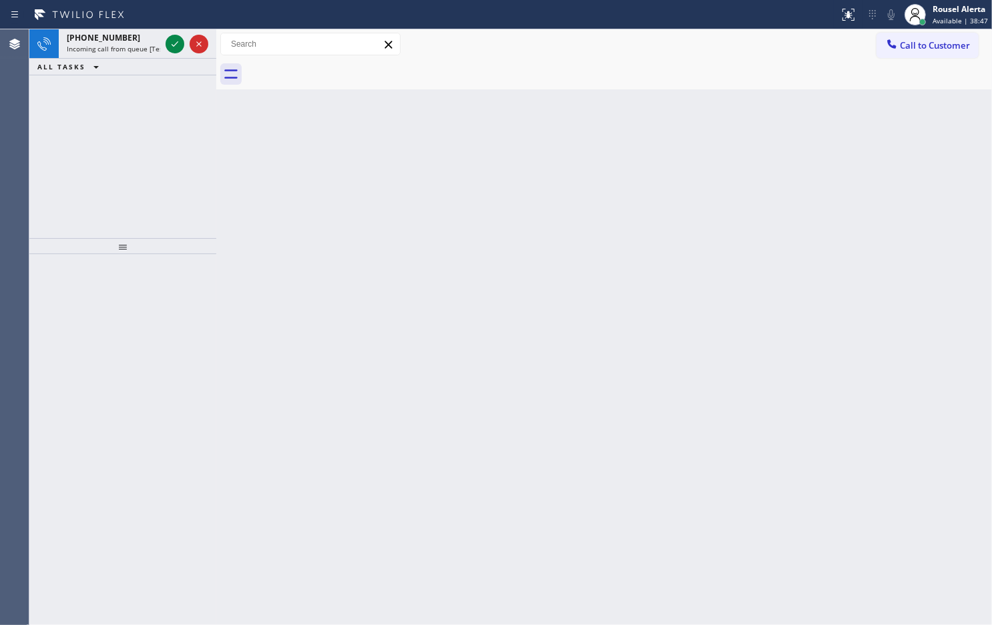
click at [170, 43] on icon at bounding box center [175, 44] width 16 height 16
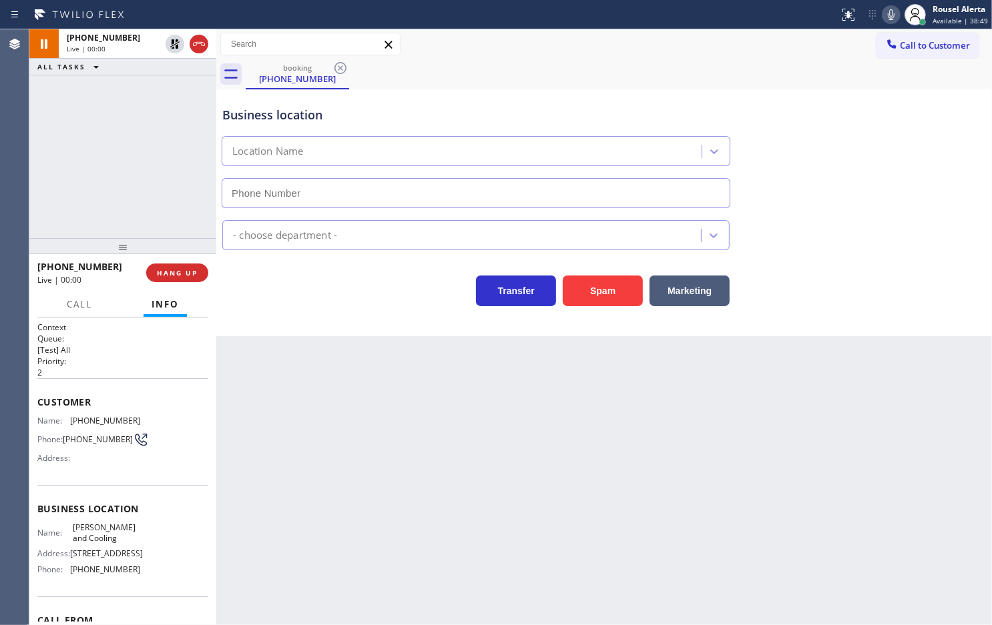
click at [172, 37] on icon at bounding box center [175, 44] width 16 height 16
type input "[PHONE_NUMBER]"
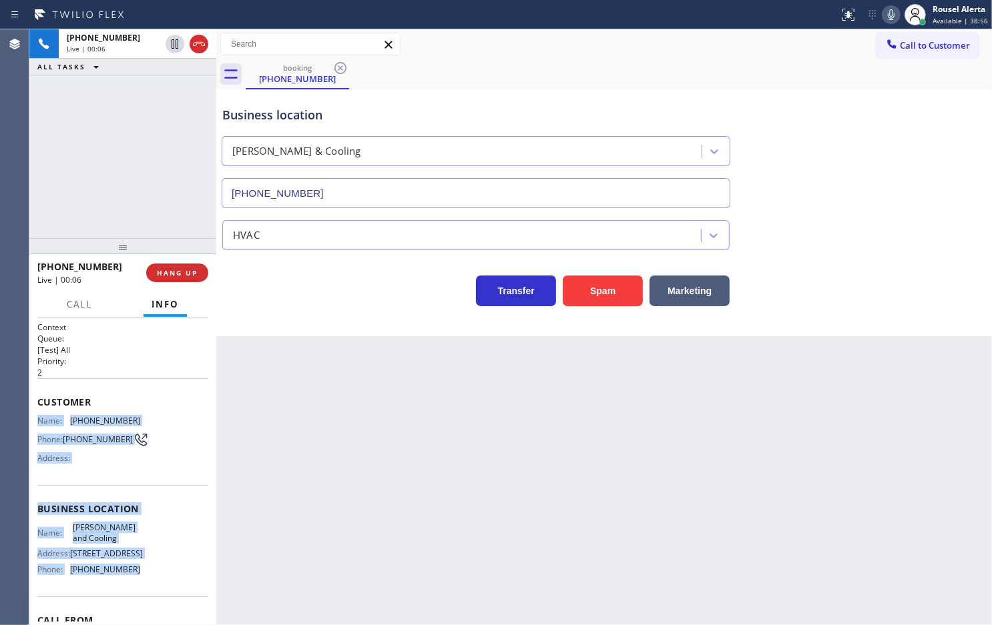
drag, startPoint x: 37, startPoint y: 419, endPoint x: 139, endPoint y: 579, distance: 189.4
click at [139, 579] on div "Context Queue: [Test] All Priority: 2 Customer Name: [PHONE_NUMBER] Phone: [PHO…" at bounding box center [122, 510] width 171 height 376
copy div "Name: [PHONE_NUMBER] Phone: [PHONE_NUMBER] Address: Business location Name: [PE…"
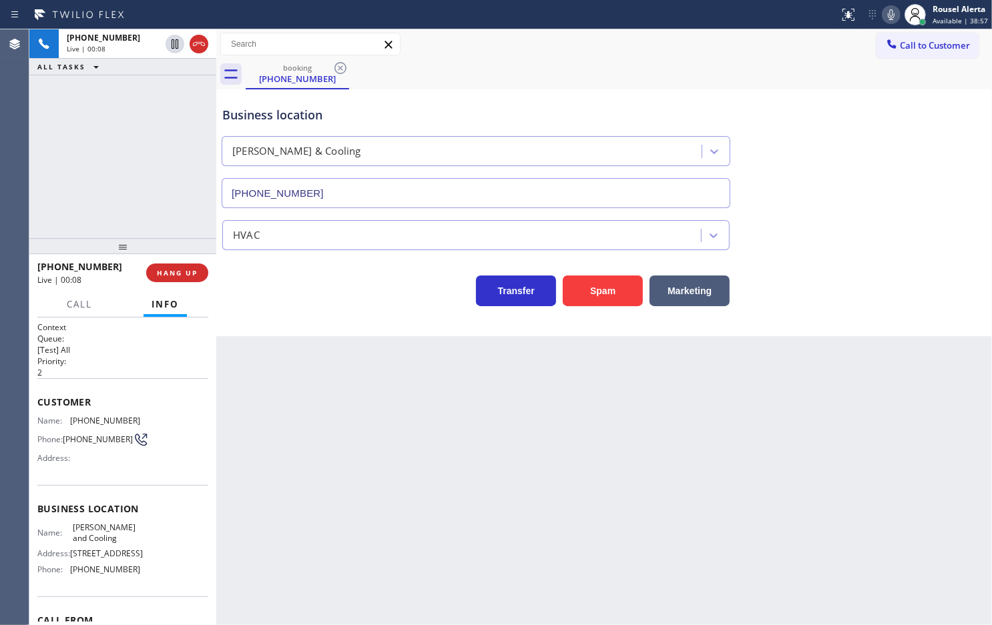
click at [388, 379] on div "Back to Dashboard Change Sender ID Customers Technicians Select a contact Outbo…" at bounding box center [604, 327] width 776 height 596
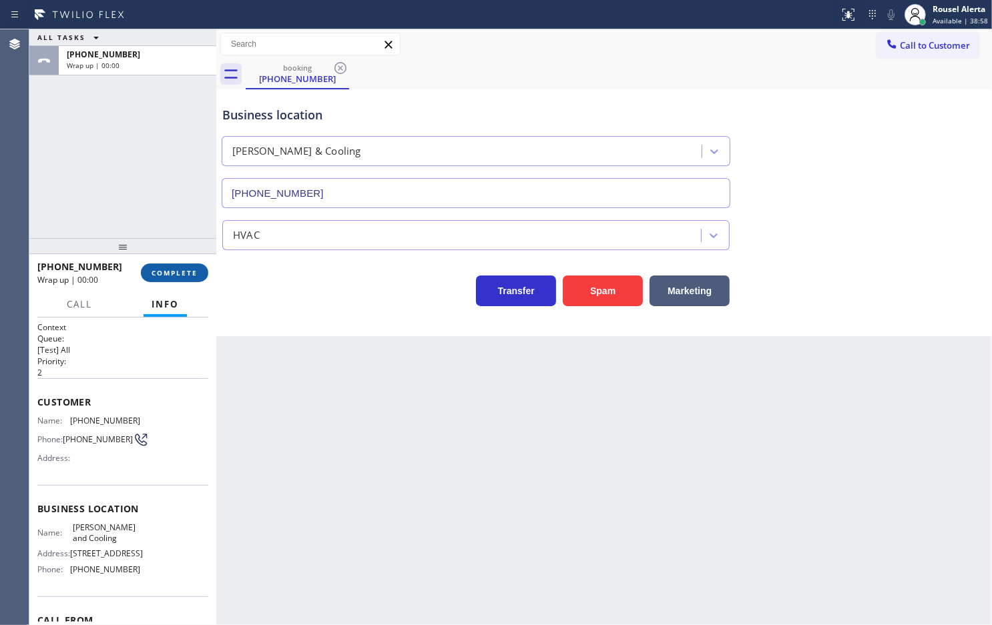
click at [164, 267] on button "COMPLETE" at bounding box center [174, 273] width 67 height 19
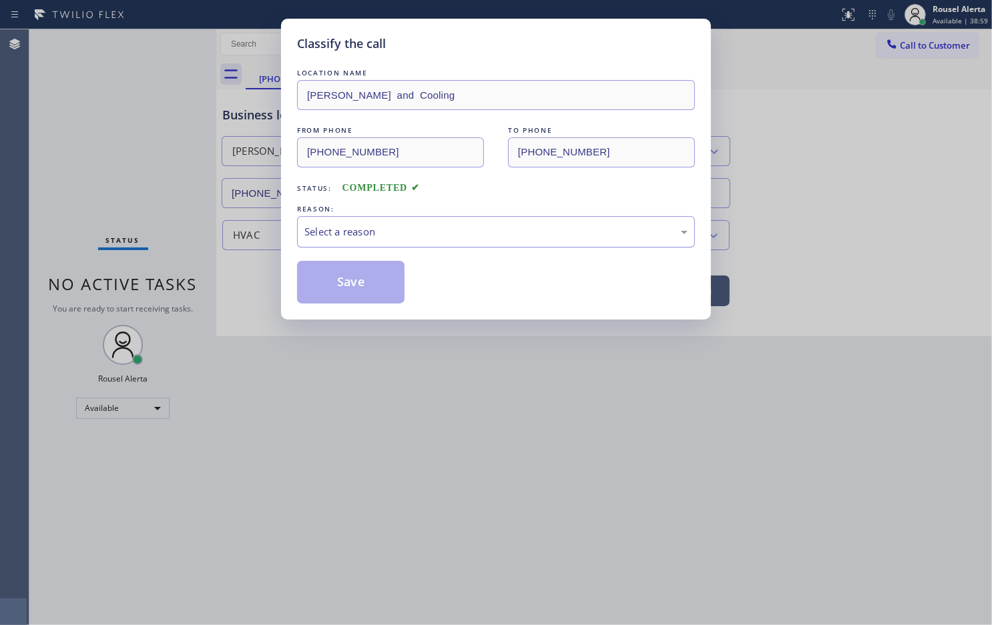
click at [358, 232] on div "Select a reason" at bounding box center [495, 231] width 383 height 15
click at [351, 287] on button "Save" at bounding box center [350, 282] width 107 height 43
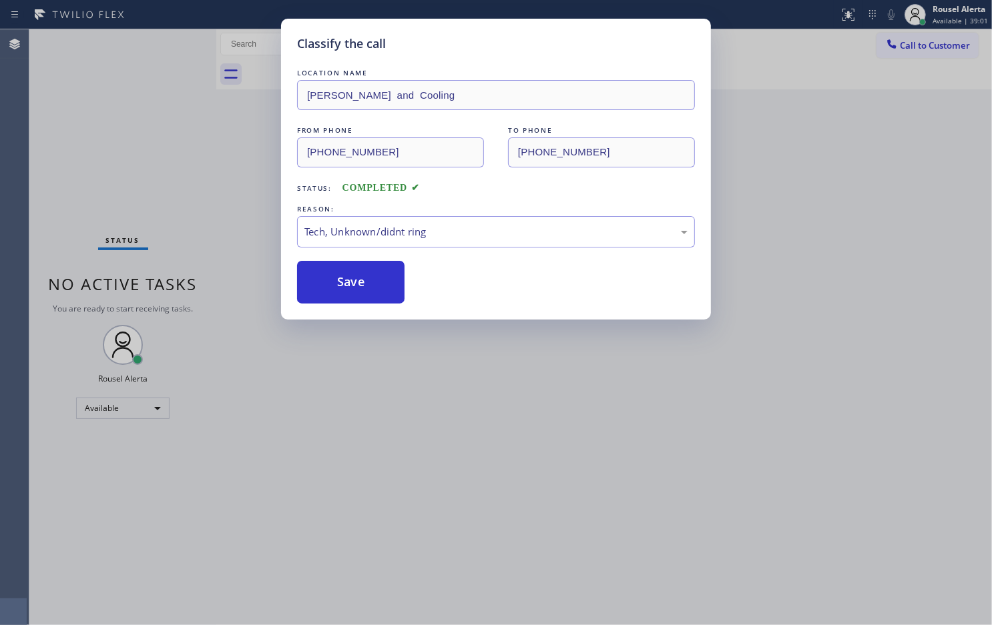
click at [454, 472] on div "Classify the call LOCATION NAME [PERSON_NAME] and Cooling FROM PHONE [PHONE_NUM…" at bounding box center [496, 312] width 992 height 625
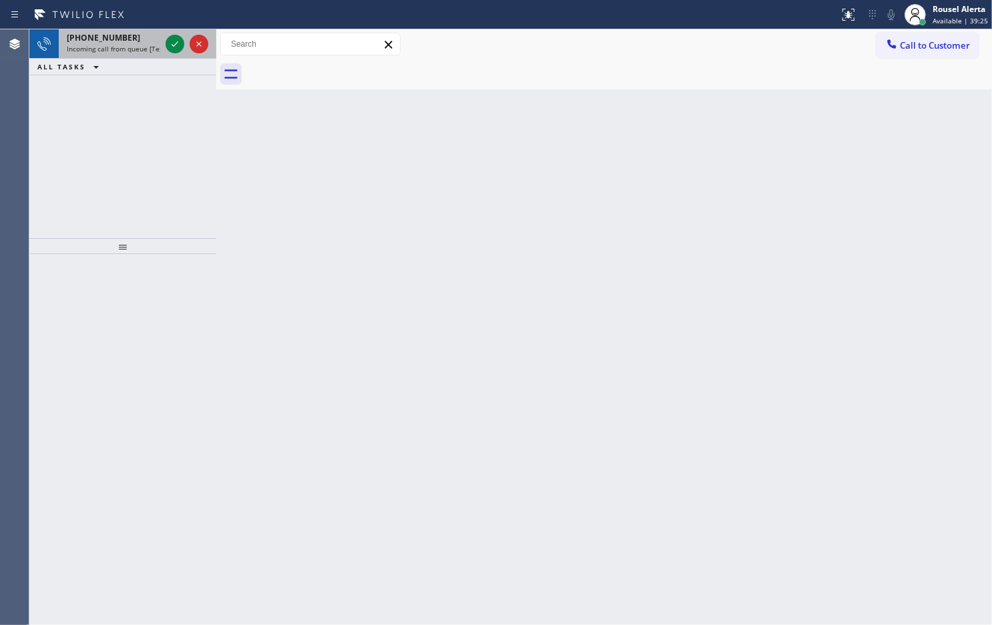
drag, startPoint x: 125, startPoint y: 40, endPoint x: 137, endPoint y: 41, distance: 11.4
click at [125, 40] on div "[PHONE_NUMBER]" at bounding box center [113, 37] width 93 height 11
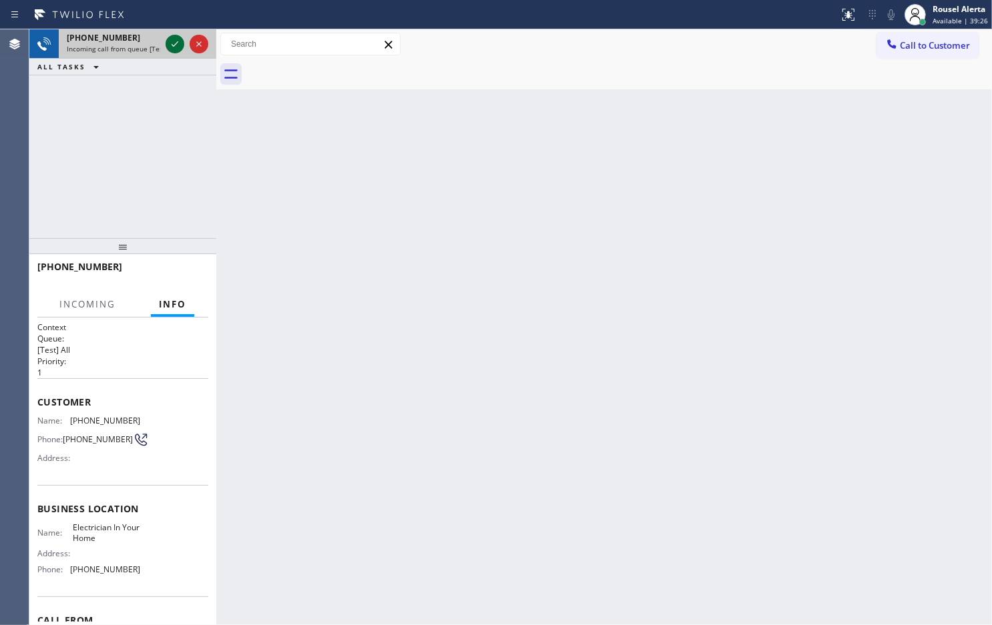
click at [168, 51] on icon at bounding box center [175, 44] width 16 height 16
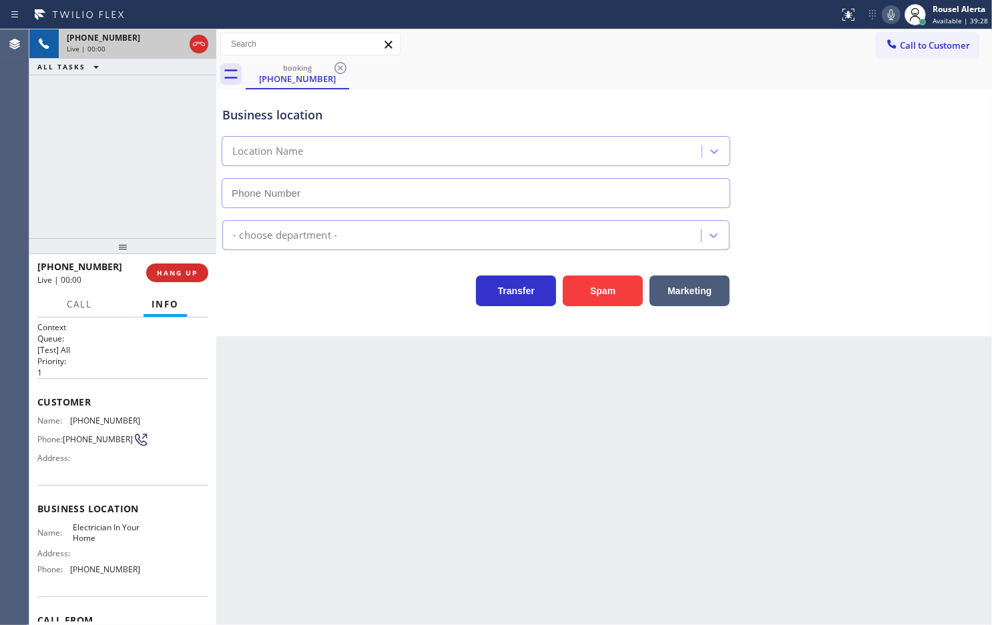
type input "[PHONE_NUMBER]"
click at [626, 295] on button "Spam" at bounding box center [603, 291] width 80 height 31
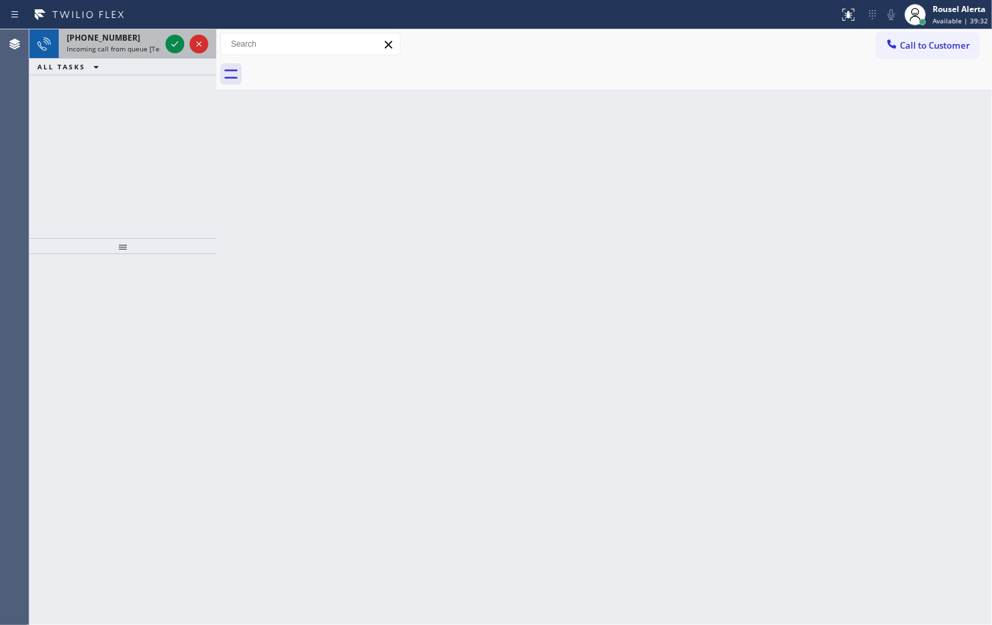
click at [135, 39] on div "[PHONE_NUMBER]" at bounding box center [113, 37] width 93 height 11
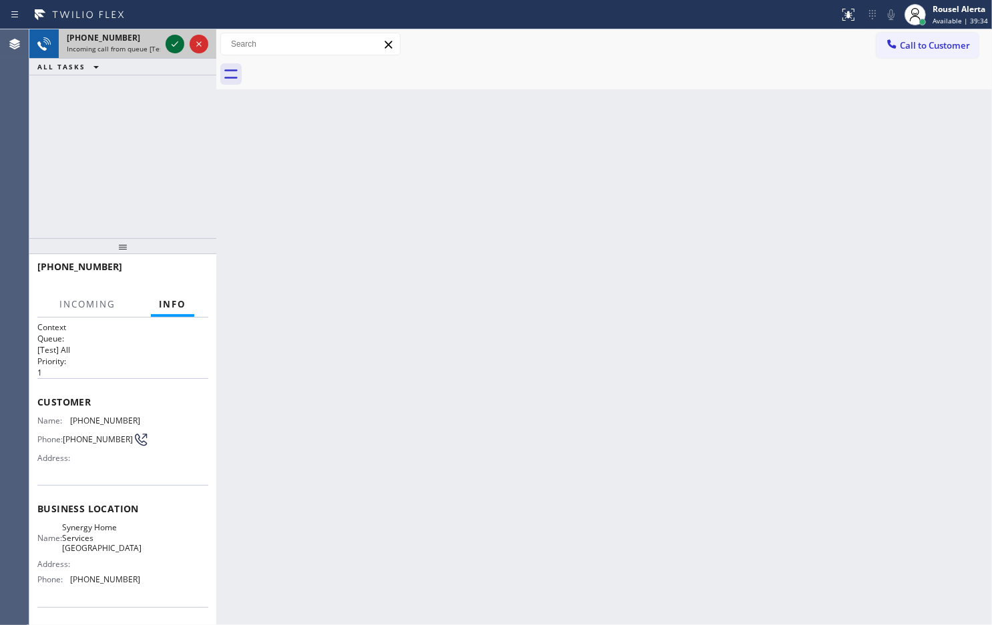
click at [174, 43] on icon at bounding box center [175, 44] width 16 height 16
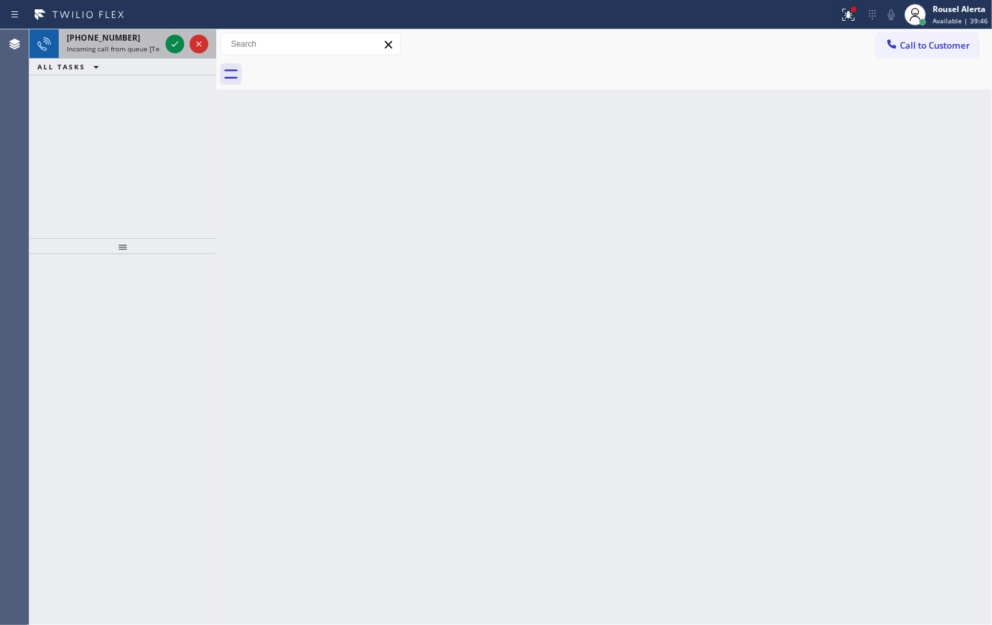
click at [147, 41] on div "[PHONE_NUMBER]" at bounding box center [113, 37] width 93 height 11
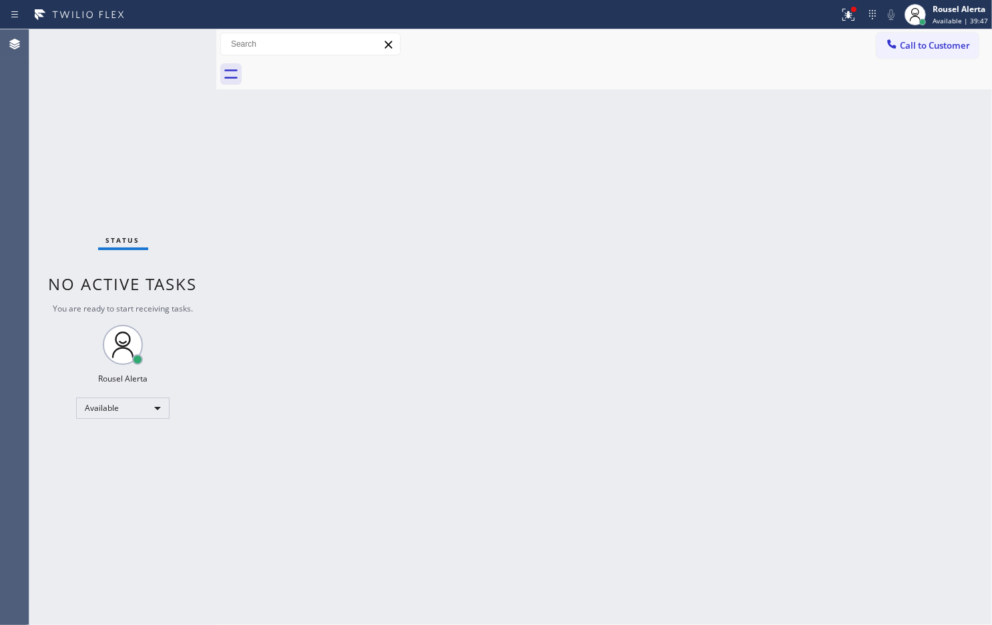
click at [170, 42] on div "Status No active tasks You are ready to start receiving tasks. Rousel Alerta Av…" at bounding box center [122, 327] width 187 height 596
click at [364, 280] on div "Back to Dashboard Change Sender ID Customers Technicians Select a contact Outbo…" at bounding box center [604, 327] width 776 height 596
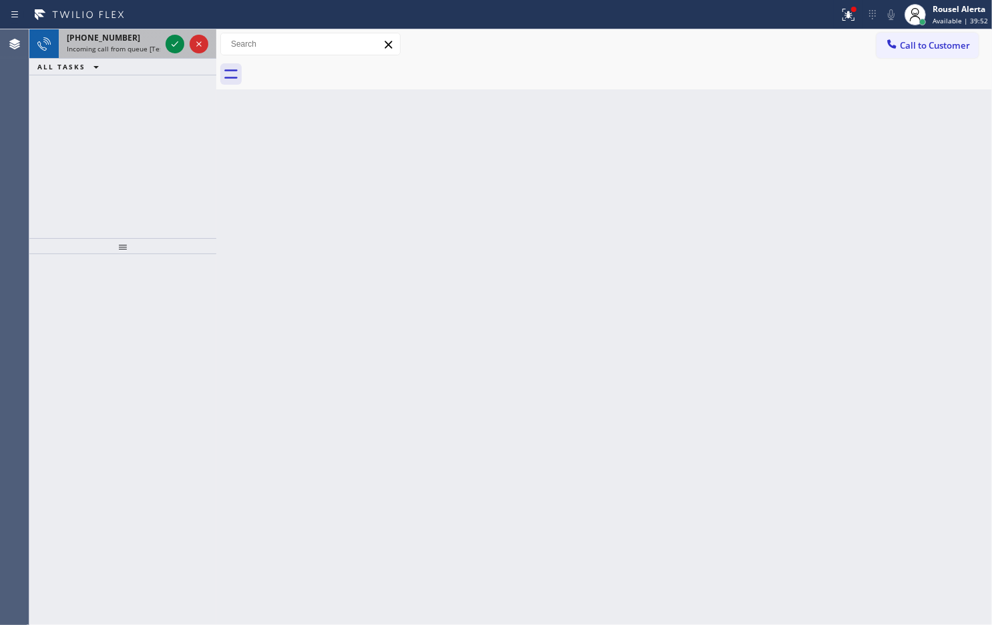
drag, startPoint x: 141, startPoint y: 44, endPoint x: 157, endPoint y: 47, distance: 16.4
click at [146, 45] on span "Incoming call from queue [Test] All" at bounding box center [122, 48] width 111 height 9
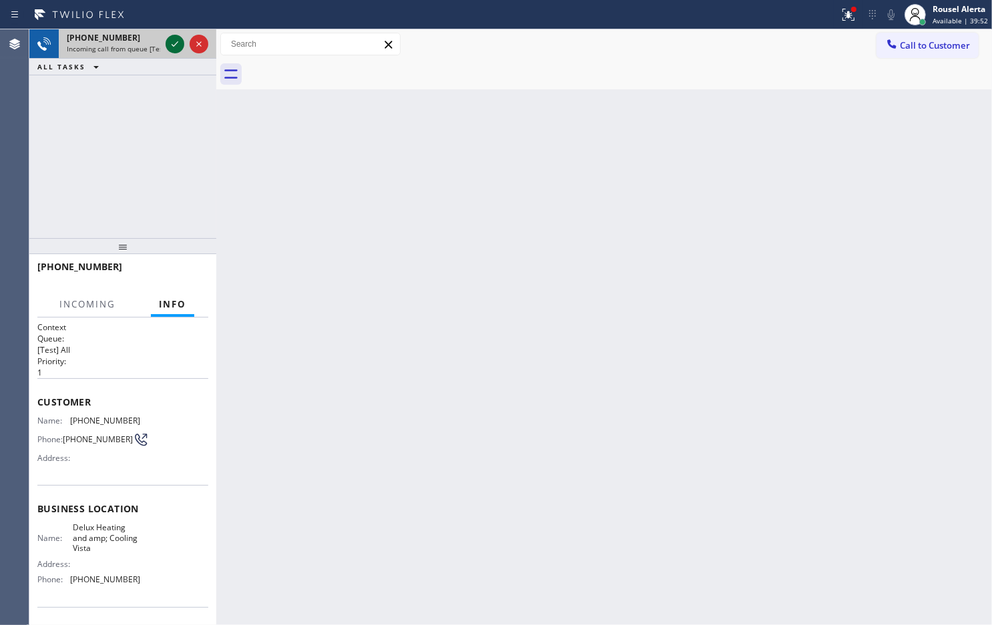
click at [172, 45] on icon at bounding box center [175, 44] width 16 height 16
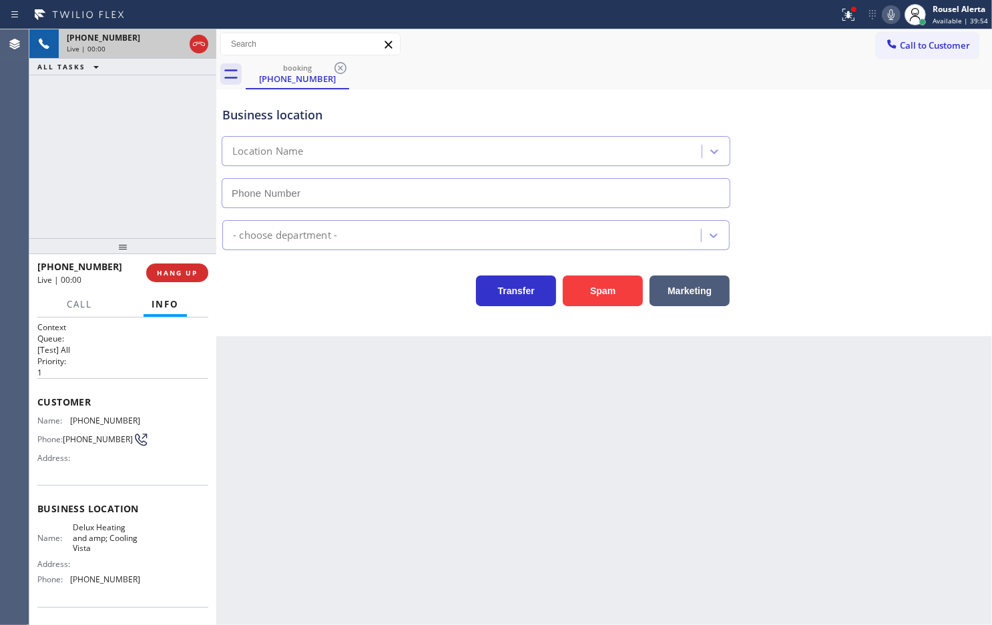
type input "[PHONE_NUMBER]"
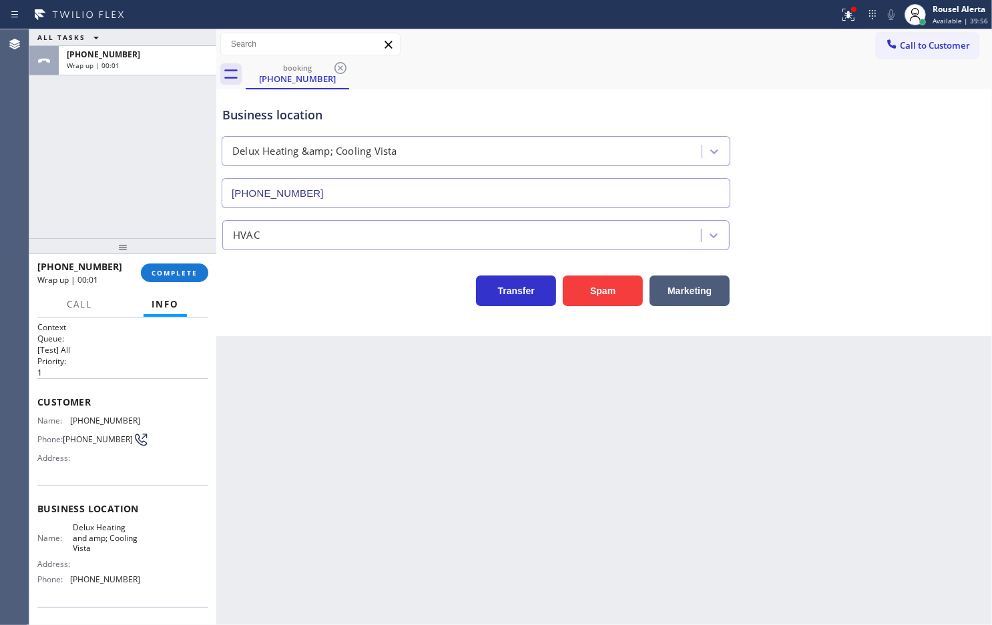
click at [140, 268] on div "[PHONE_NUMBER] Wrap up | 00:01" at bounding box center [88, 273] width 103 height 35
click at [158, 268] on span "COMPLETE" at bounding box center [175, 272] width 46 height 9
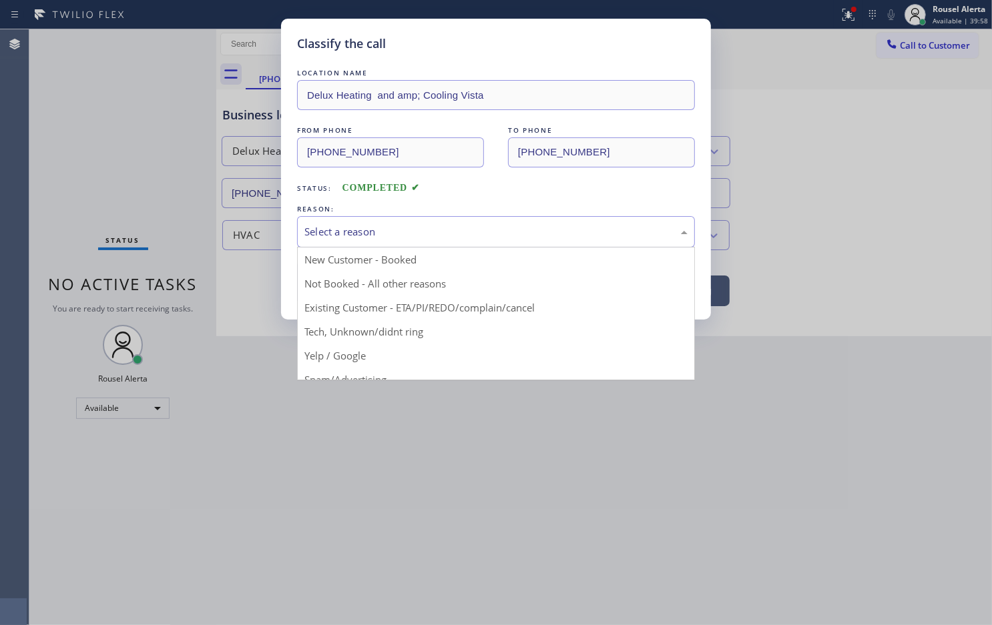
click at [334, 218] on div "Select a reason" at bounding box center [496, 231] width 398 height 31
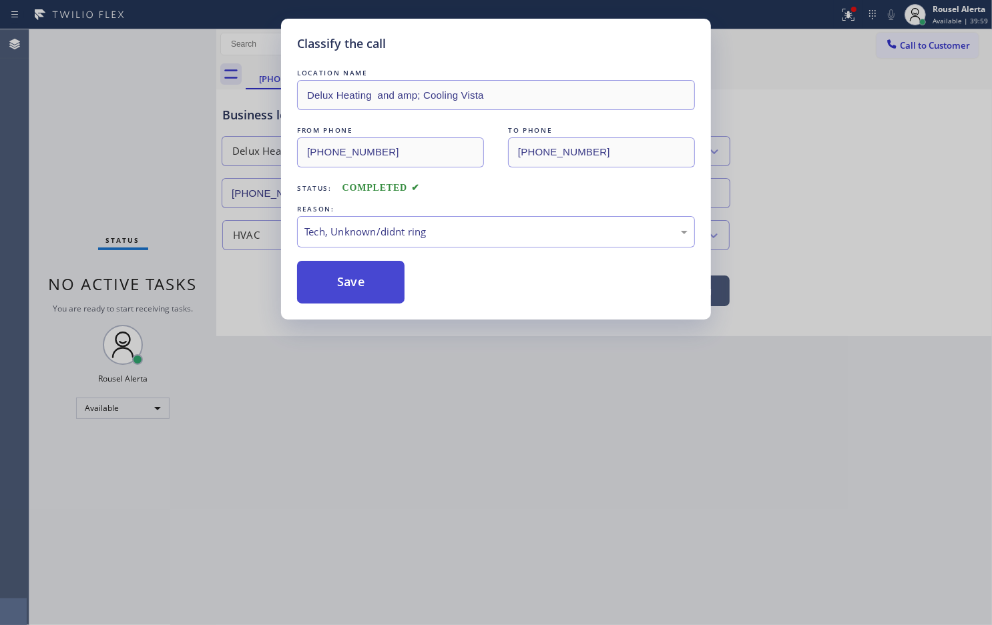
click at [358, 276] on button "Save" at bounding box center [350, 282] width 107 height 43
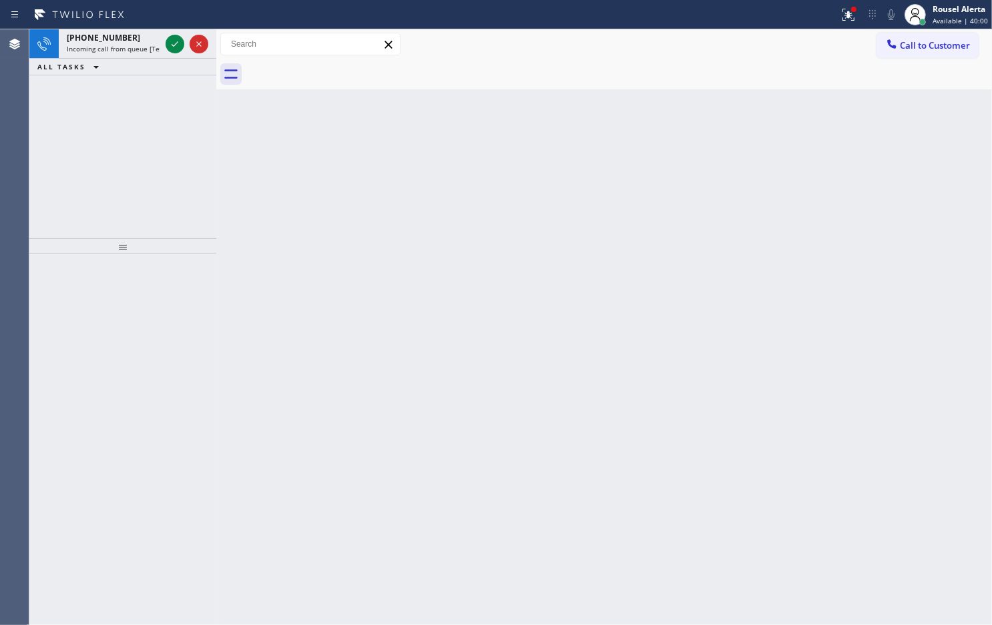
click at [142, 33] on div "[PHONE_NUMBER]" at bounding box center [113, 37] width 93 height 11
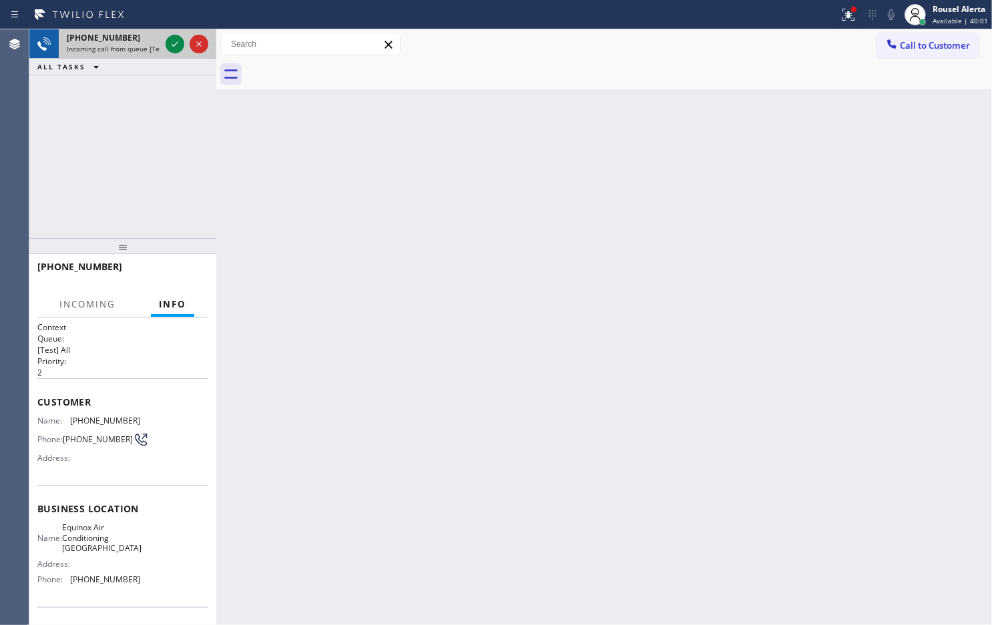
click at [164, 41] on div at bounding box center [187, 43] width 48 height 29
click at [174, 47] on icon at bounding box center [175, 44] width 16 height 16
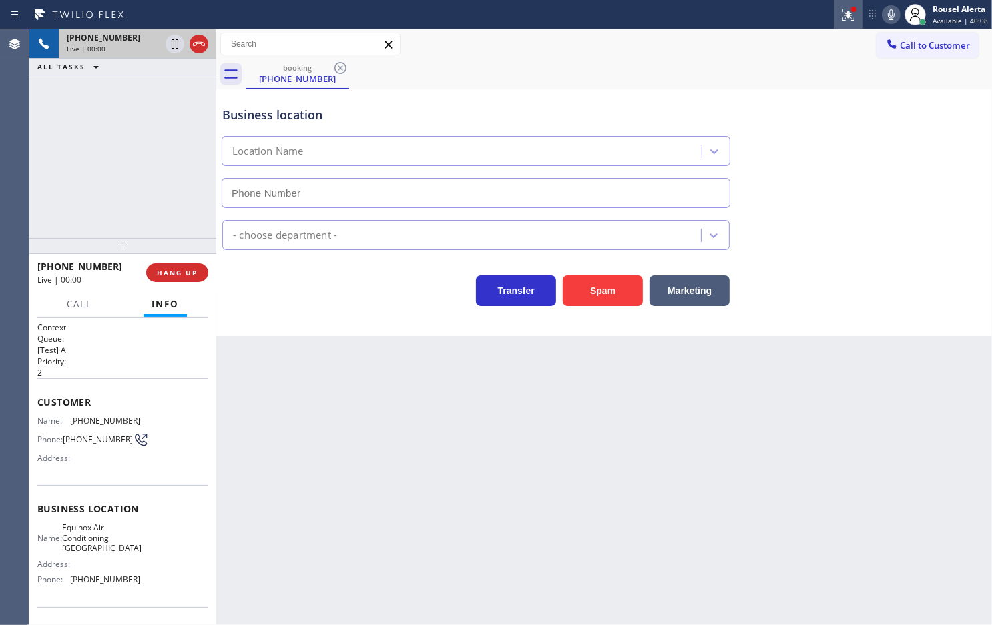
type input "[PHONE_NUMBER]"
click at [849, 17] on icon at bounding box center [848, 15] width 12 height 12
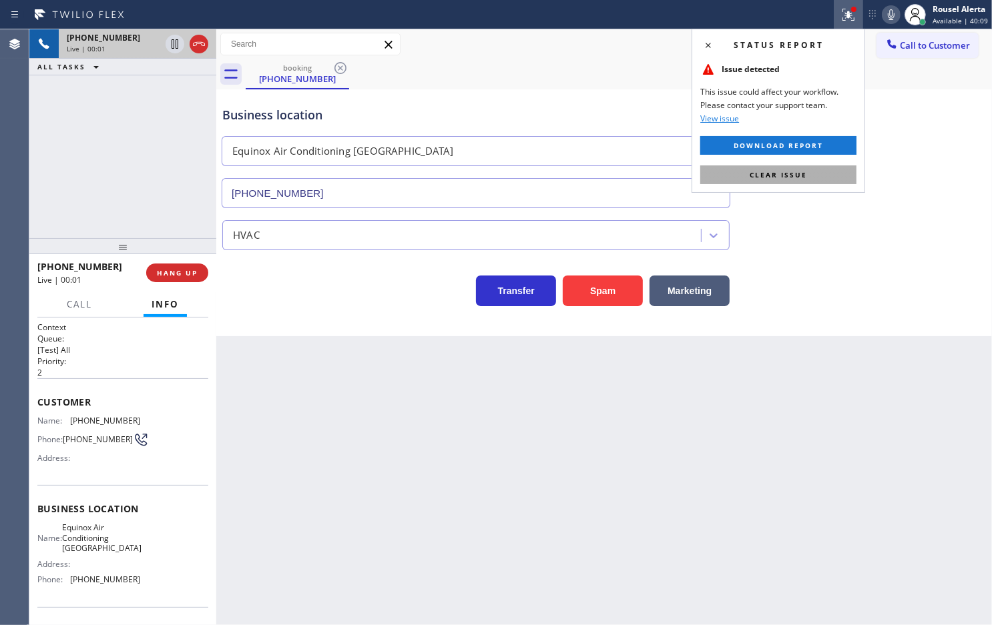
click at [788, 174] on span "Clear issue" at bounding box center [778, 174] width 57 height 9
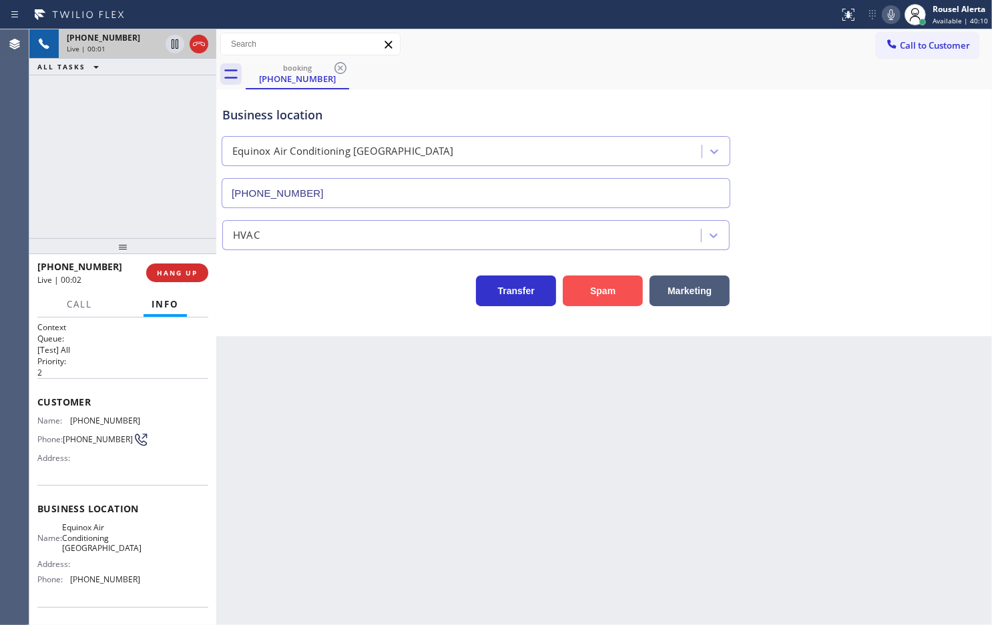
click at [609, 292] on button "Spam" at bounding box center [603, 291] width 80 height 31
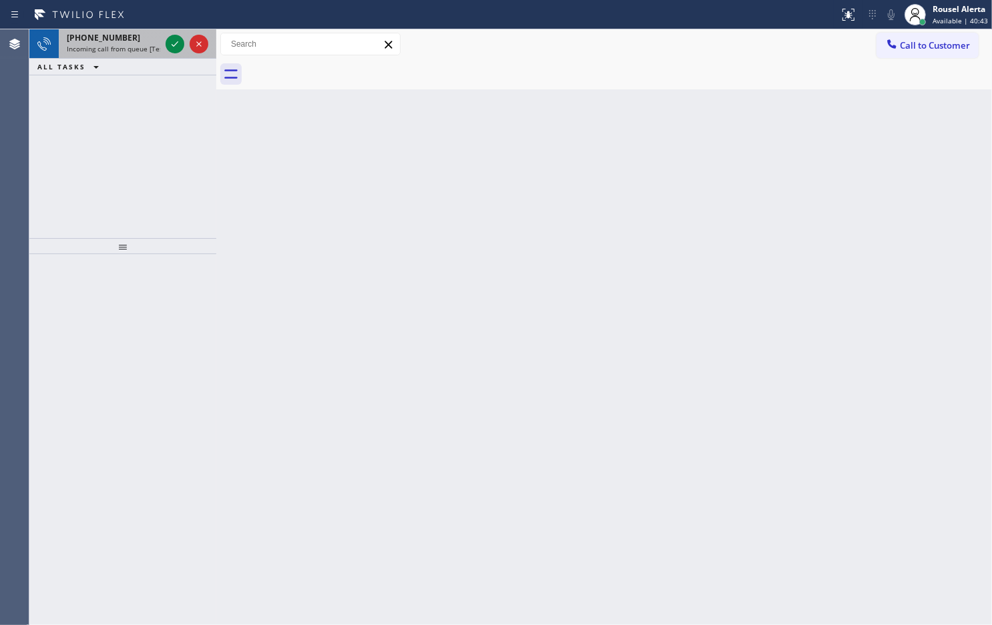
drag, startPoint x: 144, startPoint y: 44, endPoint x: 158, endPoint y: 44, distance: 14.0
click at [144, 44] on span "Incoming call from queue [Test] All" at bounding box center [122, 48] width 111 height 9
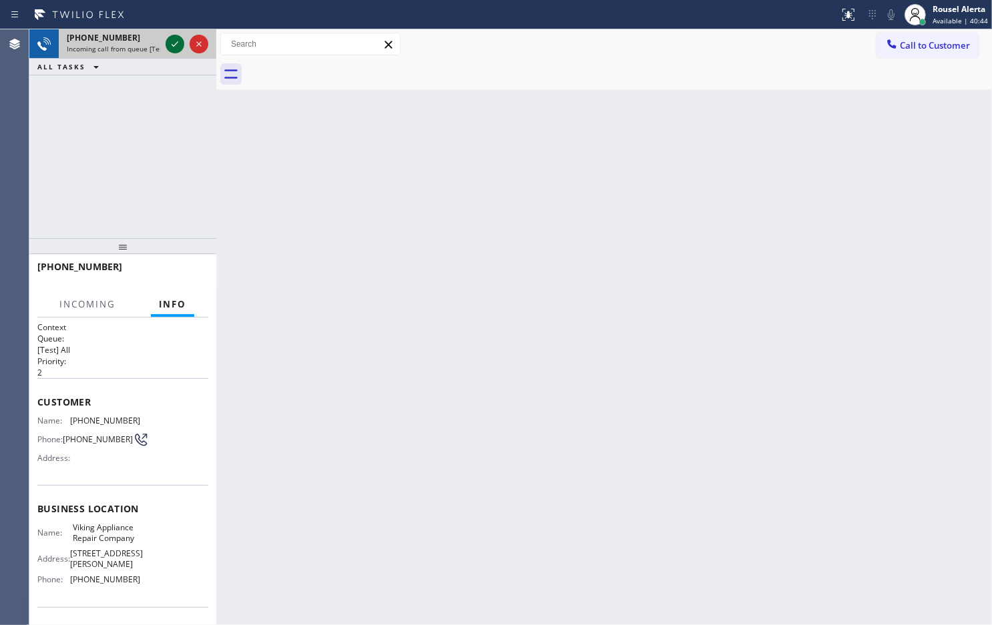
click at [166, 44] on div at bounding box center [175, 44] width 19 height 16
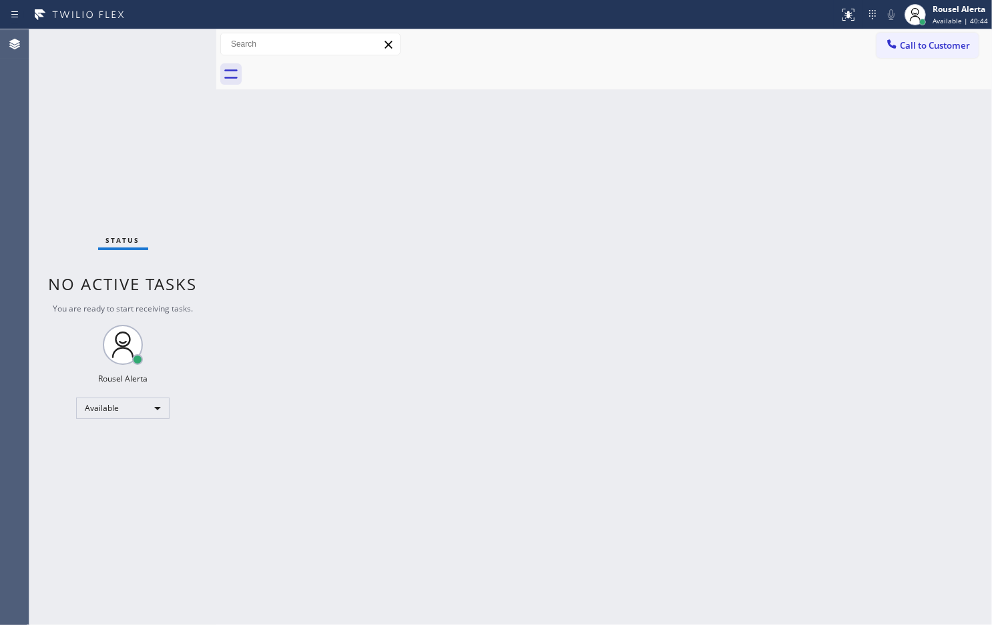
click at [166, 44] on div "Status No active tasks You are ready to start receiving tasks. Rousel Alerta Av…" at bounding box center [122, 327] width 187 height 596
click at [165, 38] on div "Status No active tasks You are ready to start receiving tasks. Rousel Alerta Av…" at bounding box center [122, 327] width 187 height 596
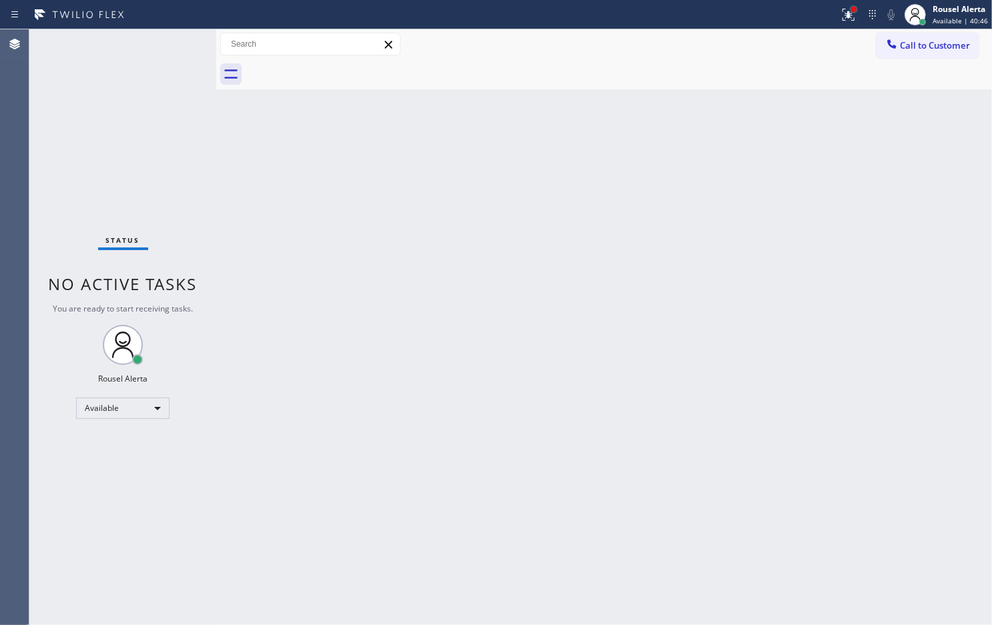
click at [852, 11] on div at bounding box center [854, 9] width 8 height 8
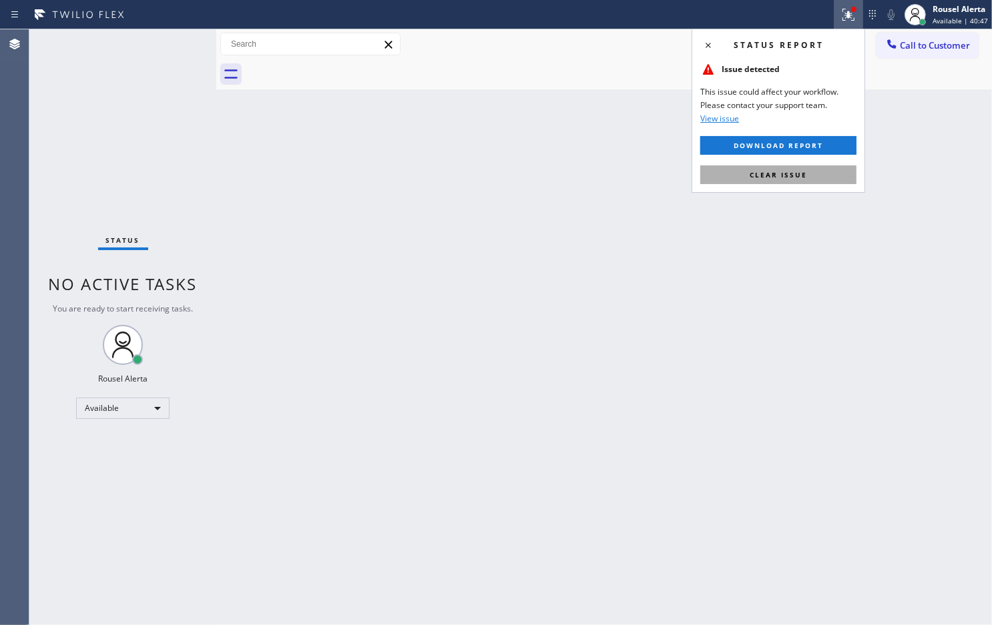
click at [820, 167] on button "Clear issue" at bounding box center [778, 175] width 156 height 19
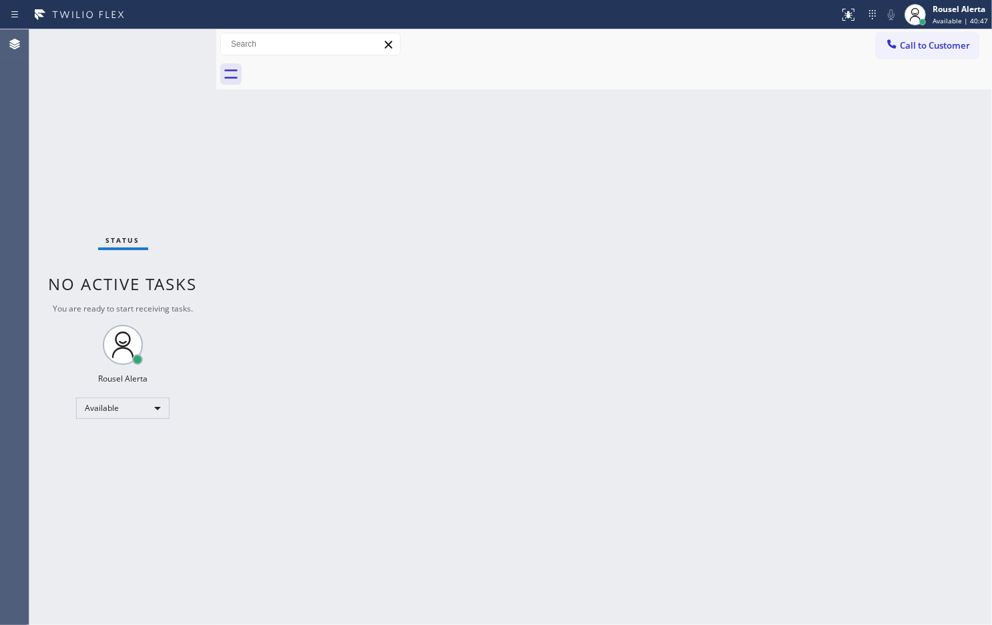
click at [639, 241] on div "Back to Dashboard Change Sender ID Customers Technicians Select a contact Outbo…" at bounding box center [604, 327] width 776 height 596
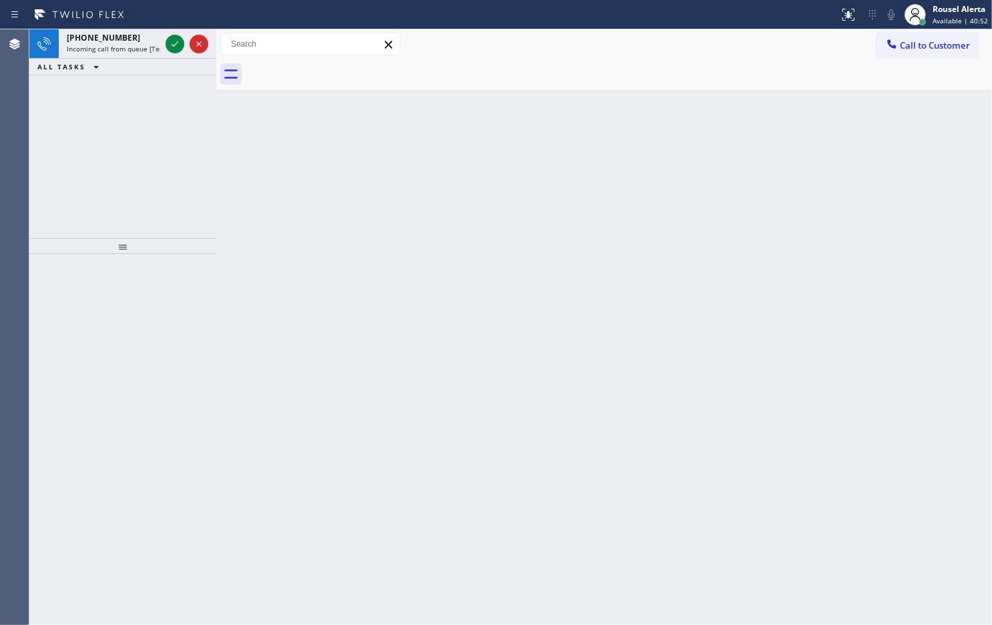
drag, startPoint x: 131, startPoint y: 7, endPoint x: 137, endPoint y: 15, distance: 9.1
click at [134, 11] on div at bounding box center [419, 14] width 828 height 21
drag, startPoint x: 148, startPoint y: 35, endPoint x: 164, endPoint y: 41, distance: 17.7
click at [149, 35] on div "[PHONE_NUMBER]" at bounding box center [113, 37] width 93 height 11
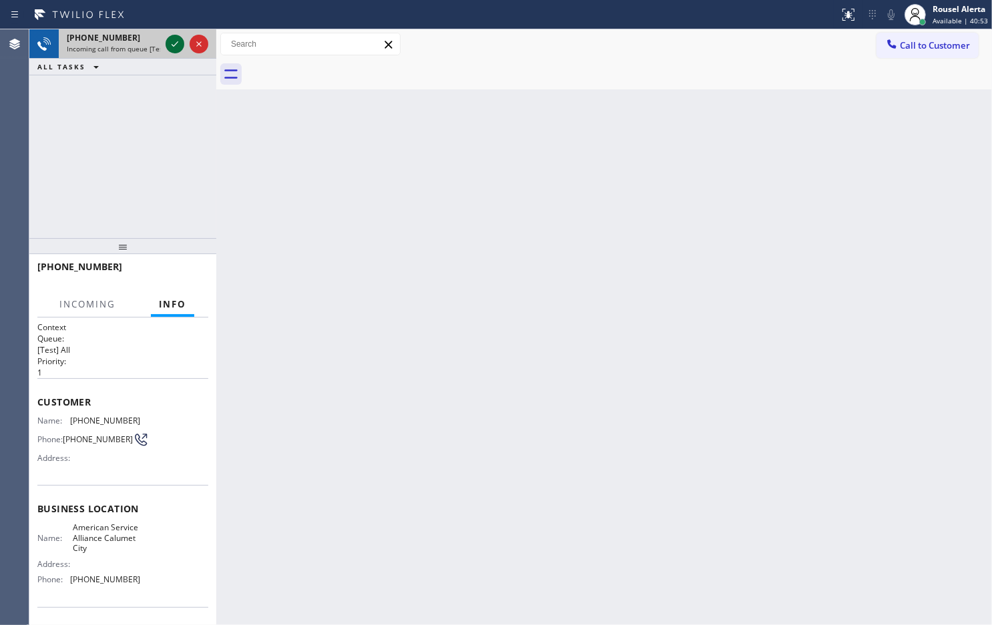
click at [171, 41] on icon at bounding box center [175, 44] width 16 height 16
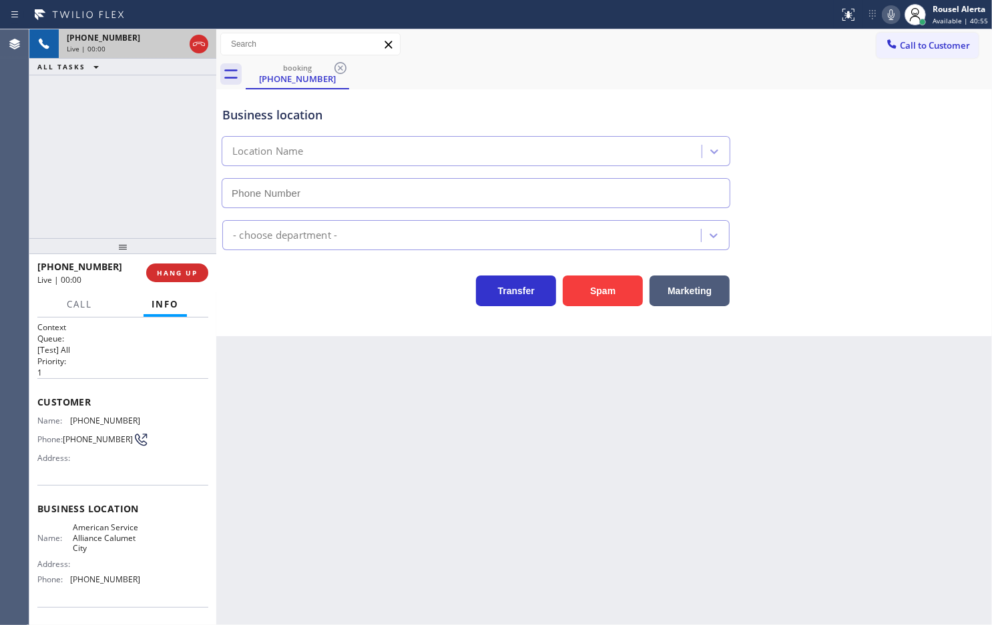
type input "[PHONE_NUMBER]"
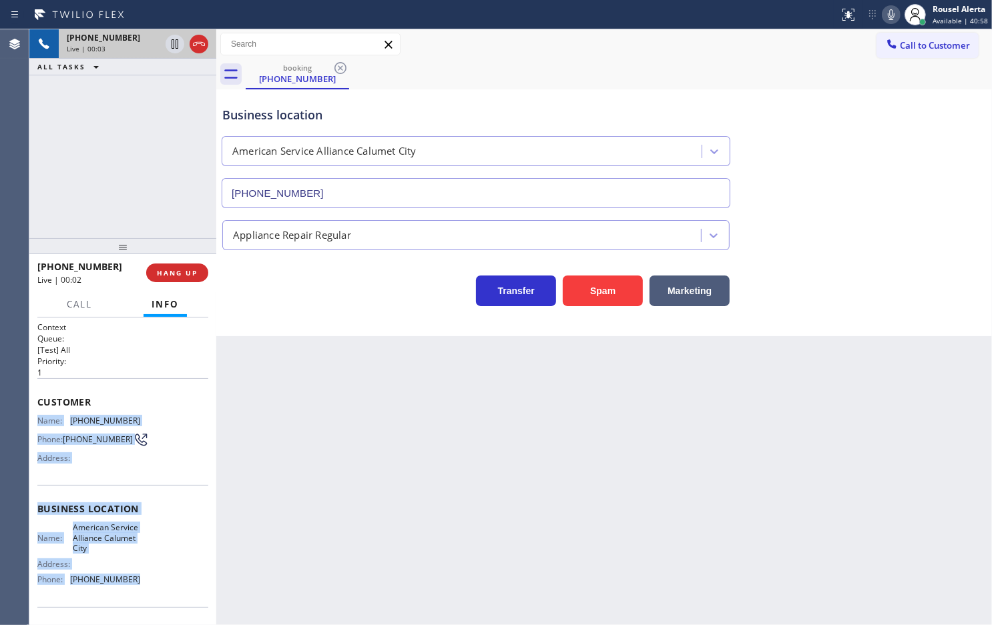
drag, startPoint x: 32, startPoint y: 416, endPoint x: 147, endPoint y: 583, distance: 202.5
click at [147, 583] on div "Context Queue: [Test] All Priority: 1 Customer Name: [PHONE_NUMBER] Phone: [PHO…" at bounding box center [122, 472] width 187 height 308
copy div "Name: [PHONE_NUMBER] Phone: [PHONE_NUMBER] Address: Business location Name: Ame…"
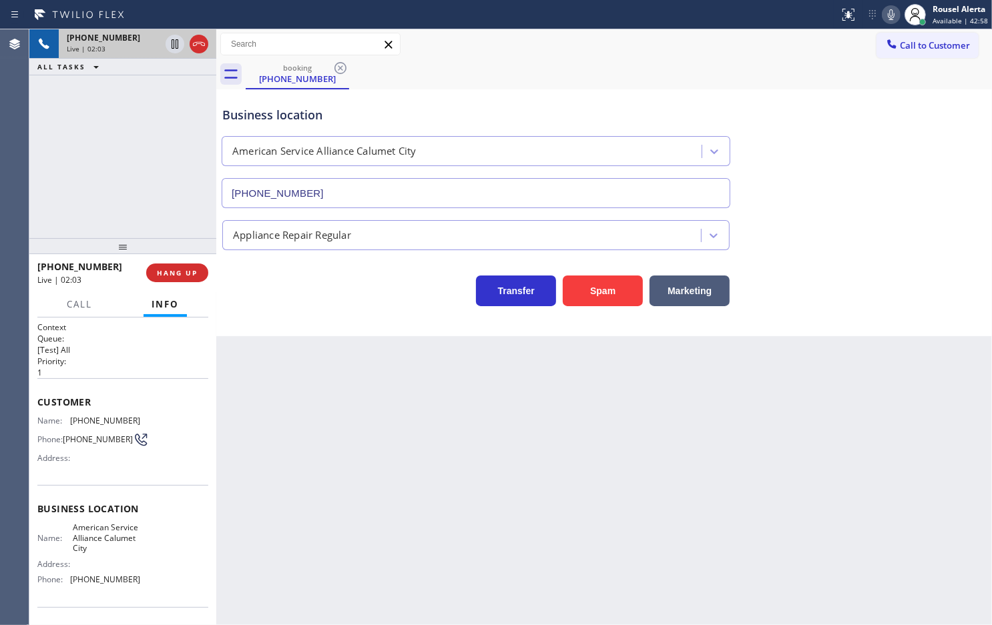
click at [164, 182] on div "[PHONE_NUMBER] Live | 02:03 ALL TASKS ALL TASKS ACTIVE TASKS TASKS IN WRAP UP" at bounding box center [122, 133] width 187 height 209
click at [292, 371] on div "Back to Dashboard Change Sender ID Customers Technicians Select a contact Outbo…" at bounding box center [604, 327] width 776 height 596
drag, startPoint x: 194, startPoint y: 221, endPoint x: 214, endPoint y: 258, distance: 42.4
click at [194, 220] on div "[PHONE_NUMBER] Live | 02:04 ALL TASKS ALL TASKS ACTIVE TASKS TASKS IN WRAP UP" at bounding box center [122, 133] width 187 height 209
click at [271, 364] on div "Back to Dashboard Change Sender ID Customers Technicians Select a contact Outbo…" at bounding box center [604, 327] width 776 height 596
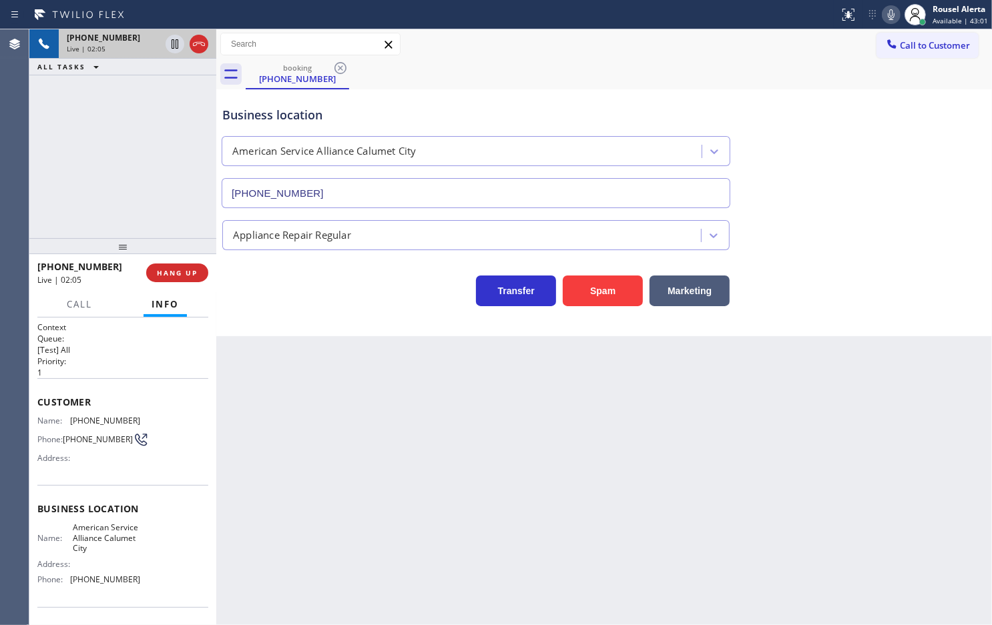
click at [186, 194] on div "[PHONE_NUMBER] Live | 02:05 ALL TASKS ALL TASKS ACTIVE TASKS TASKS IN WRAP UP" at bounding box center [122, 133] width 187 height 209
click at [254, 355] on div "Back to Dashboard Change Sender ID Customers Technicians Select a contact Outbo…" at bounding box center [604, 327] width 776 height 596
click at [189, 192] on div "[PHONE_NUMBER] Live | 02:07 ALL TASKS ALL TASKS ACTIVE TASKS TASKS IN WRAP UP" at bounding box center [122, 133] width 187 height 209
click at [414, 432] on div "Back to Dashboard Change Sender ID Customers Technicians Select a contact Outbo…" at bounding box center [604, 327] width 776 height 596
click at [77, 292] on button "Call" at bounding box center [79, 305] width 41 height 26
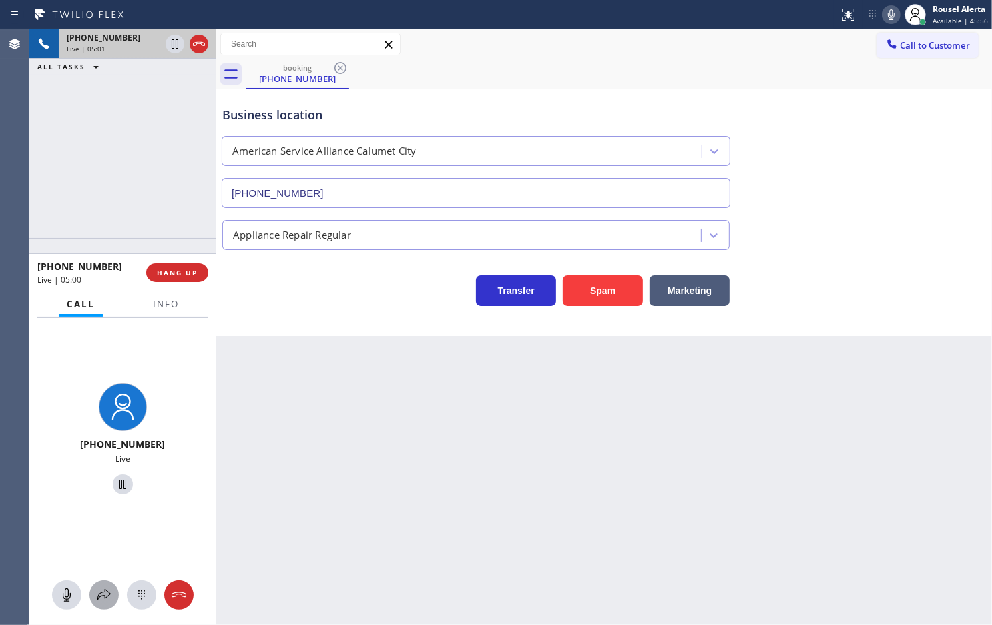
click at [108, 596] on icon at bounding box center [104, 595] width 16 height 16
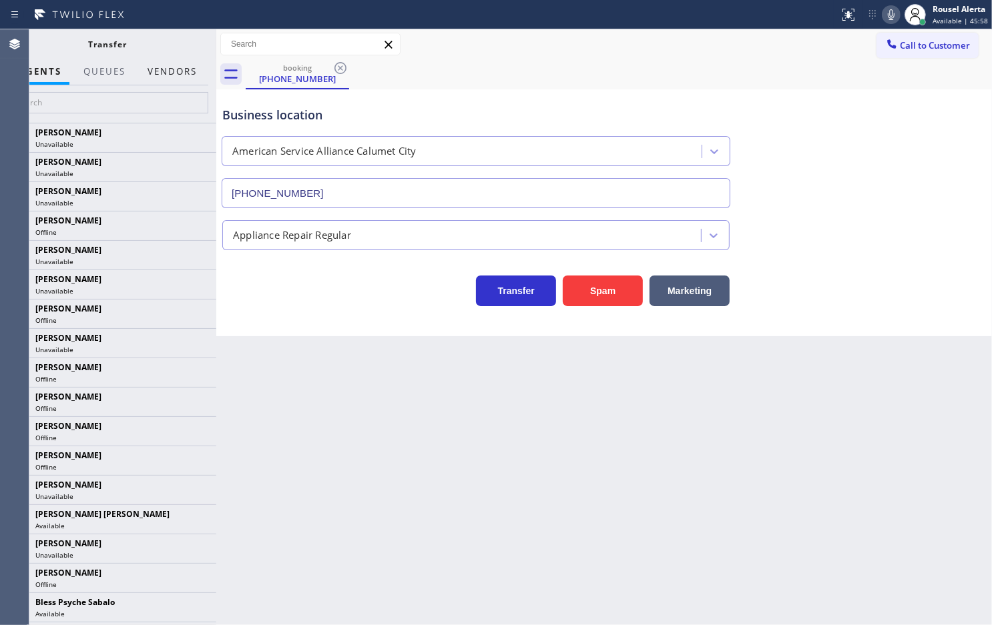
click at [176, 63] on button "Vendors" at bounding box center [171, 72] width 65 height 26
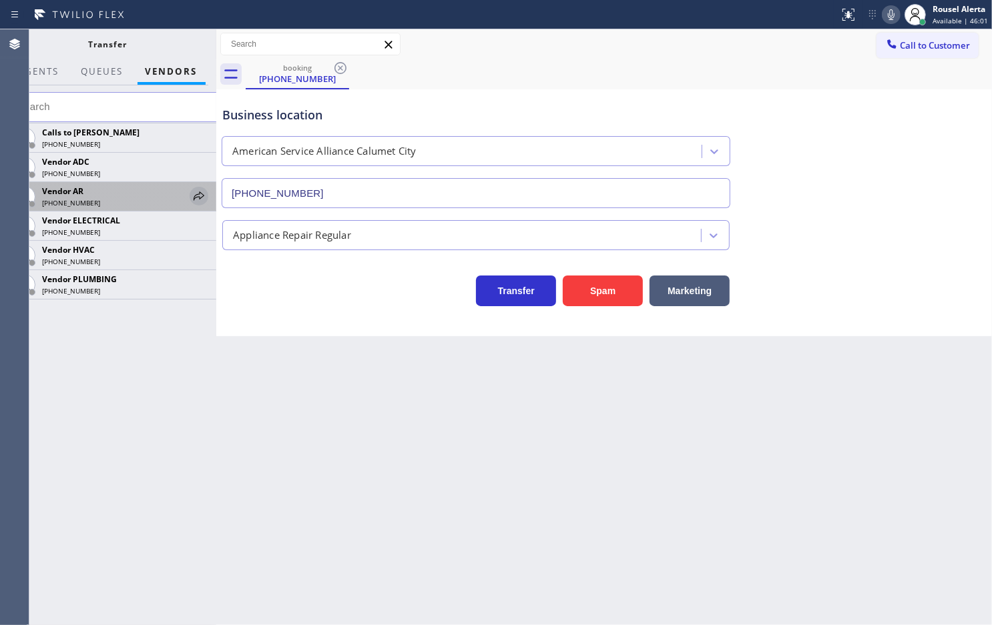
click at [195, 188] on icon at bounding box center [199, 196] width 16 height 16
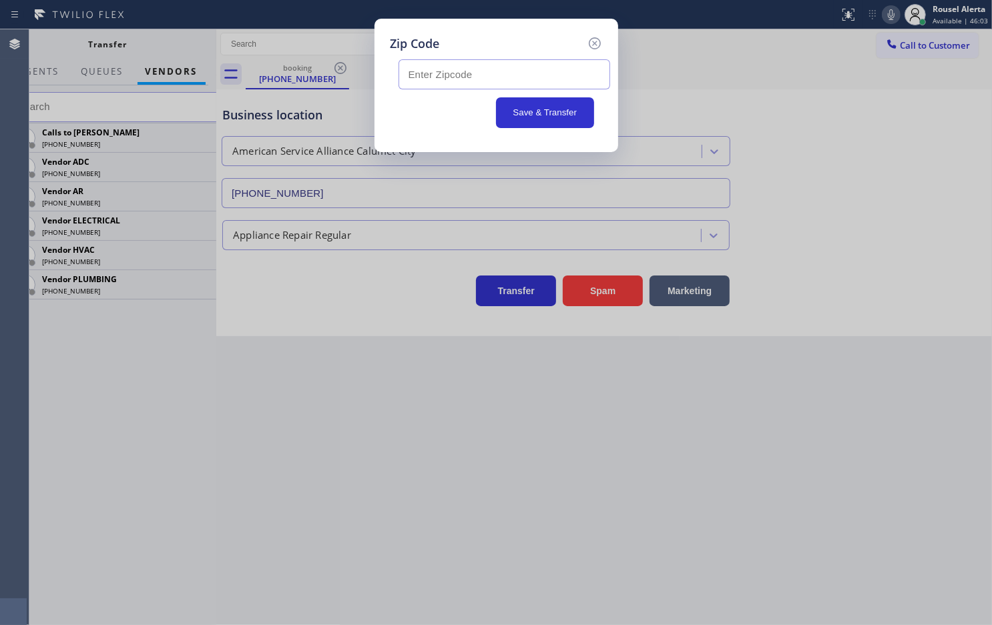
click at [535, 75] on input "text" at bounding box center [504, 74] width 212 height 30
paste input "60476"
type input "60476"
click at [576, 71] on input "60476" at bounding box center [504, 74] width 212 height 30
click at [567, 112] on button "Save & Transfer" at bounding box center [545, 112] width 98 height 31
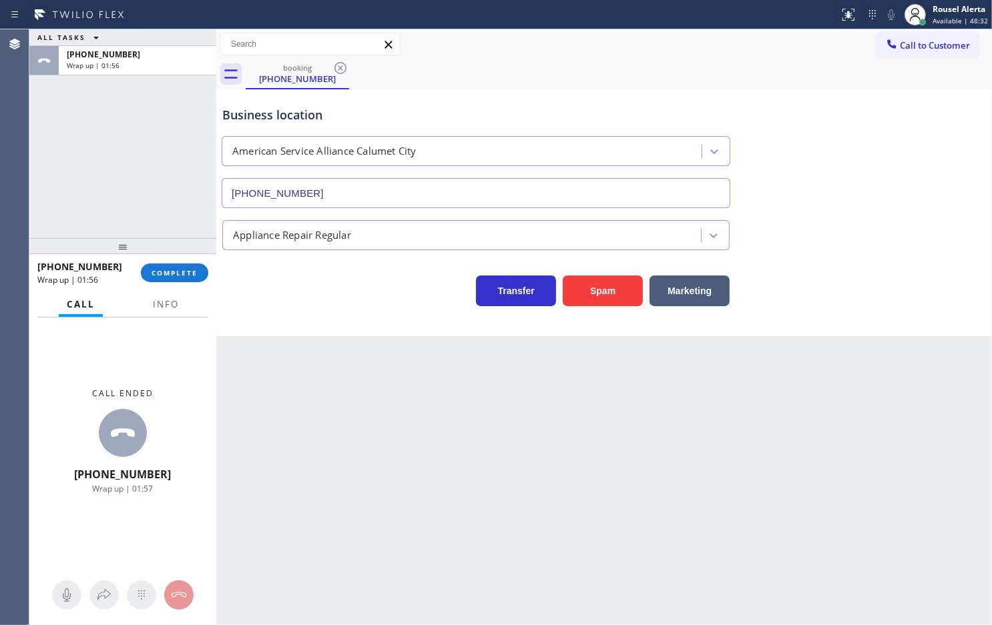
click at [178, 317] on div at bounding box center [166, 315] width 42 height 3
click at [171, 307] on span "Info" at bounding box center [166, 304] width 26 height 12
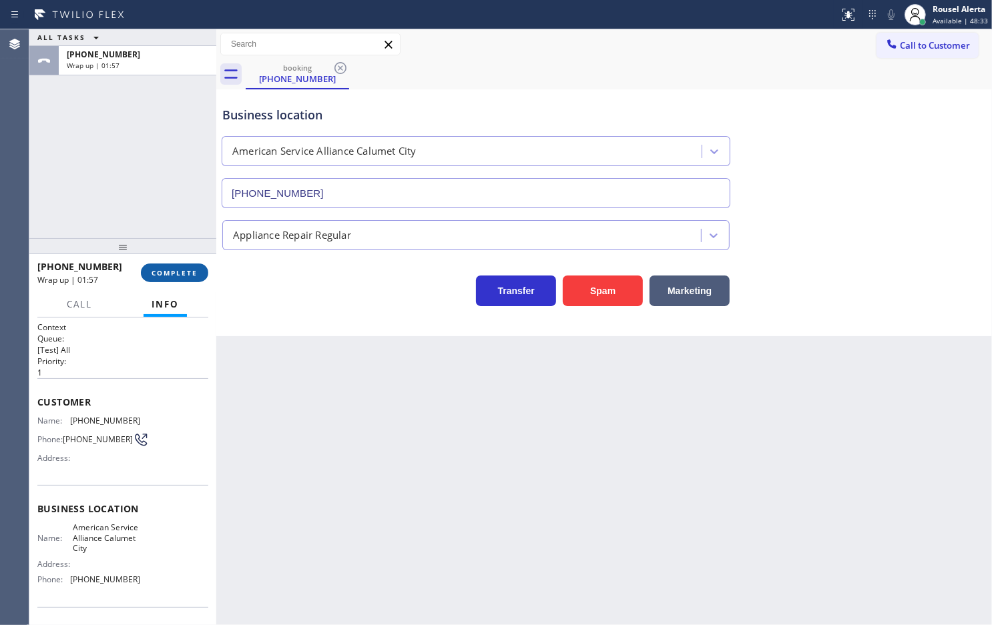
click at [174, 274] on span "COMPLETE" at bounding box center [175, 272] width 46 height 9
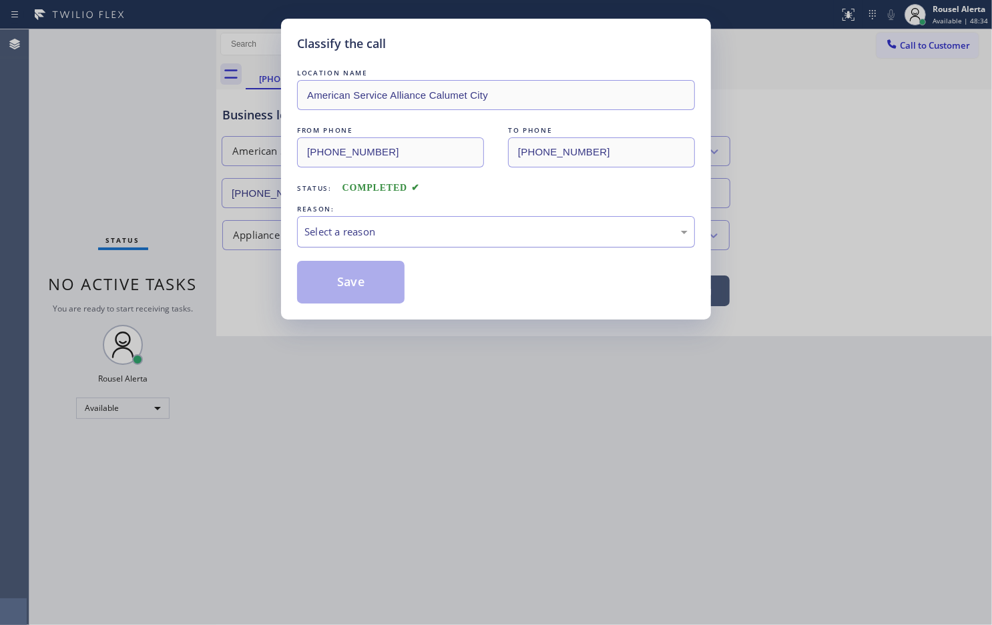
click at [397, 238] on div "Select a reason" at bounding box center [495, 231] width 383 height 15
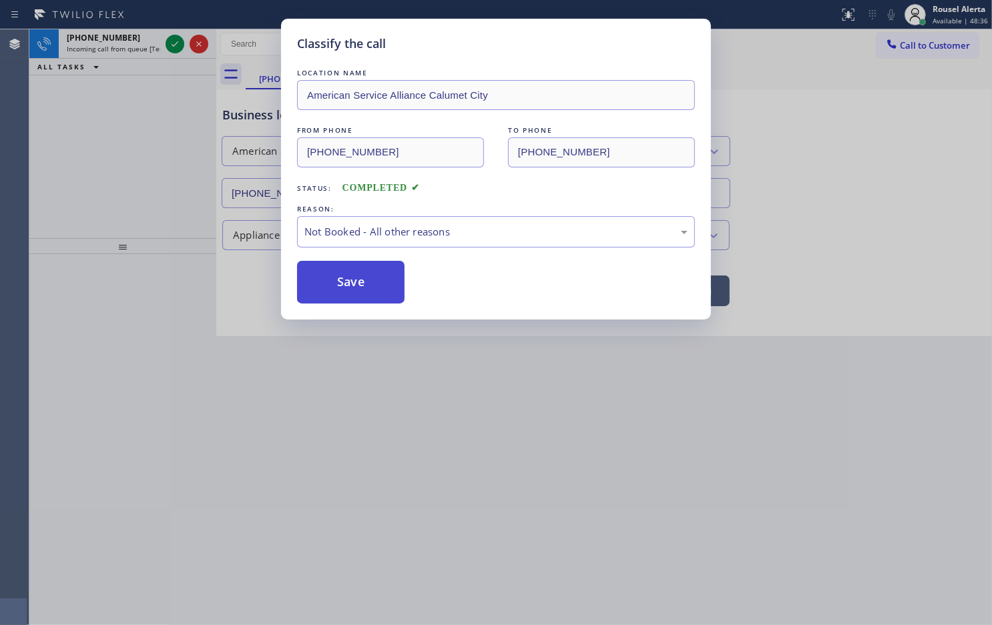
click at [368, 292] on button "Save" at bounding box center [350, 282] width 107 height 43
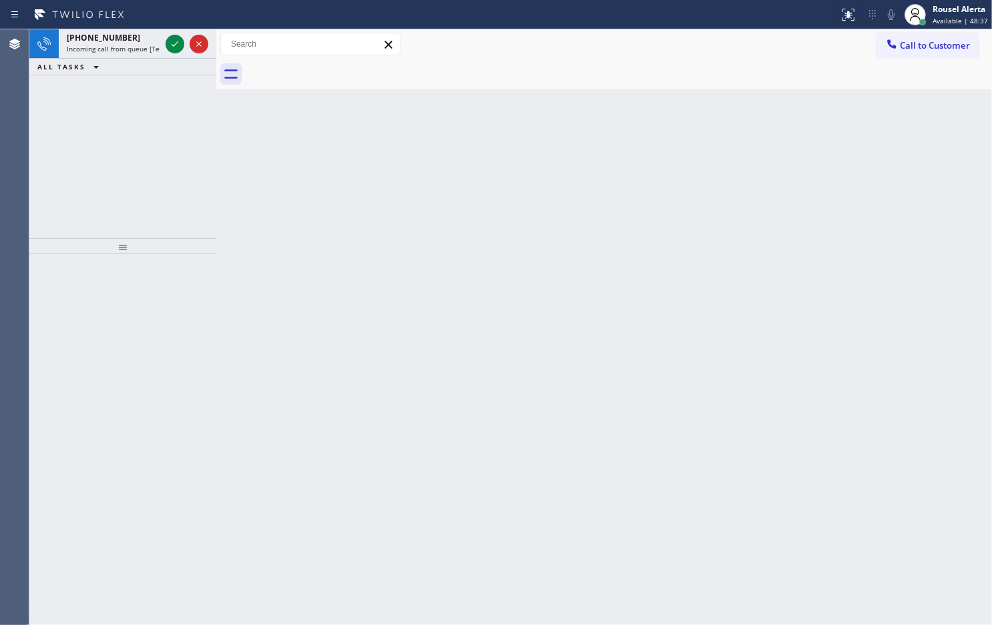
click at [139, 44] on span "Incoming call from queue [Test] All" at bounding box center [122, 48] width 111 height 9
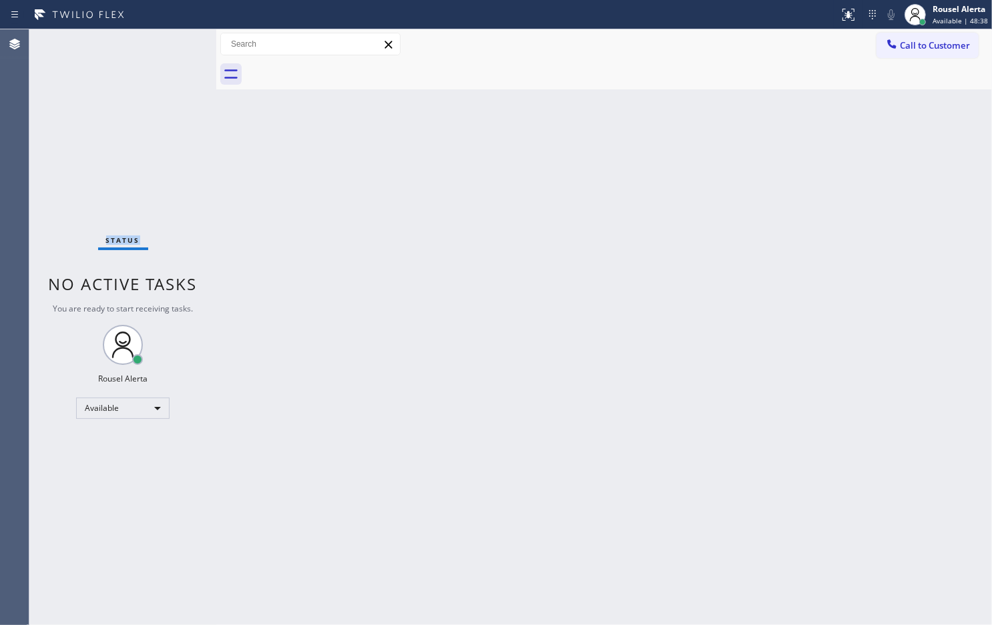
click at [139, 43] on div "Status No active tasks You are ready to start receiving tasks. Rousel Alerta Av…" at bounding box center [122, 327] width 187 height 596
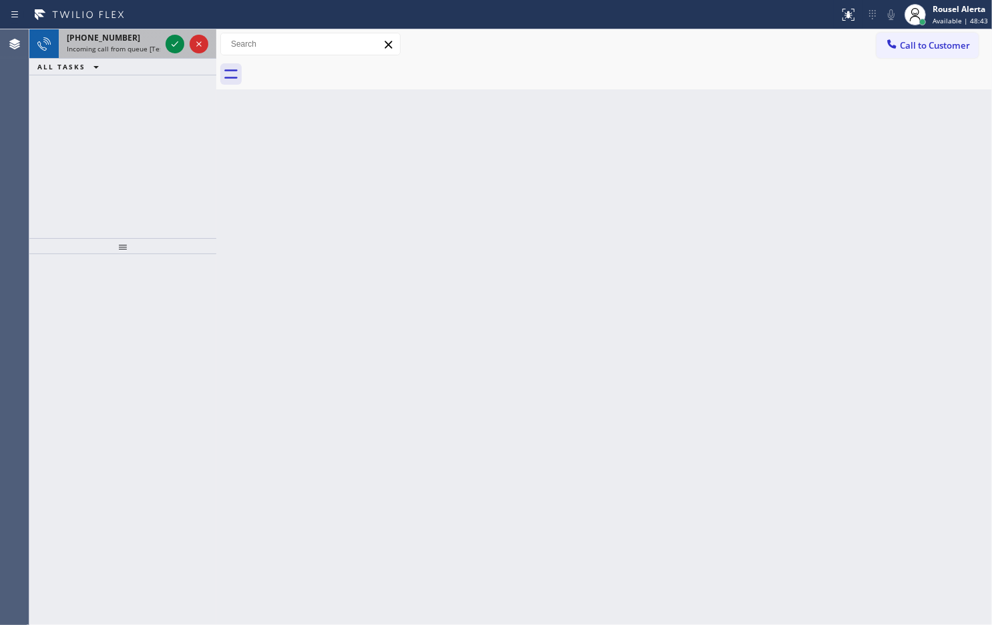
drag, startPoint x: 137, startPoint y: 37, endPoint x: 156, endPoint y: 42, distance: 18.6
click at [137, 38] on div "[PHONE_NUMBER]" at bounding box center [113, 37] width 93 height 11
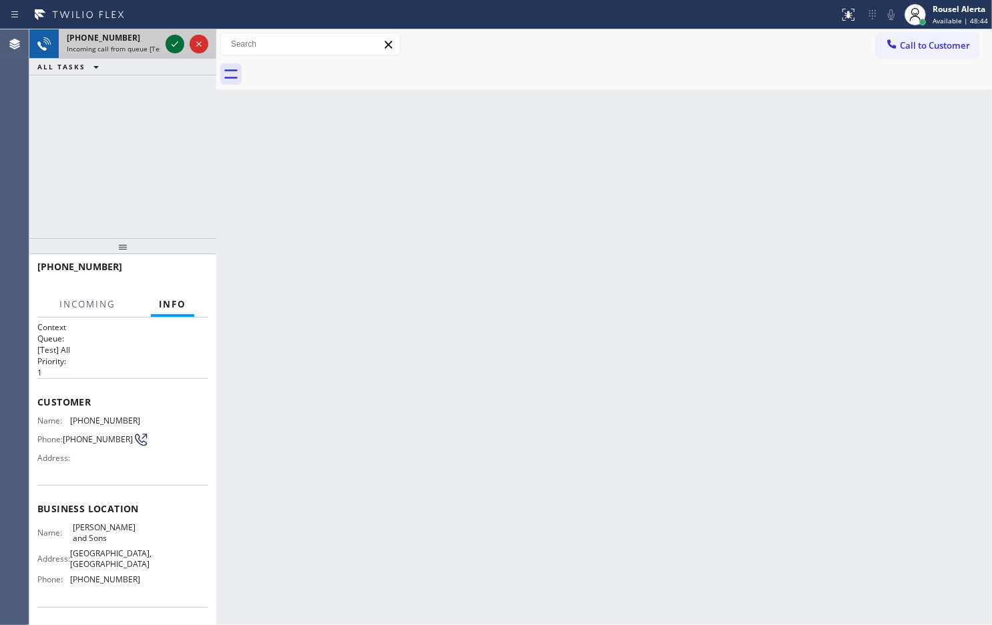
click at [166, 45] on div at bounding box center [175, 44] width 19 height 16
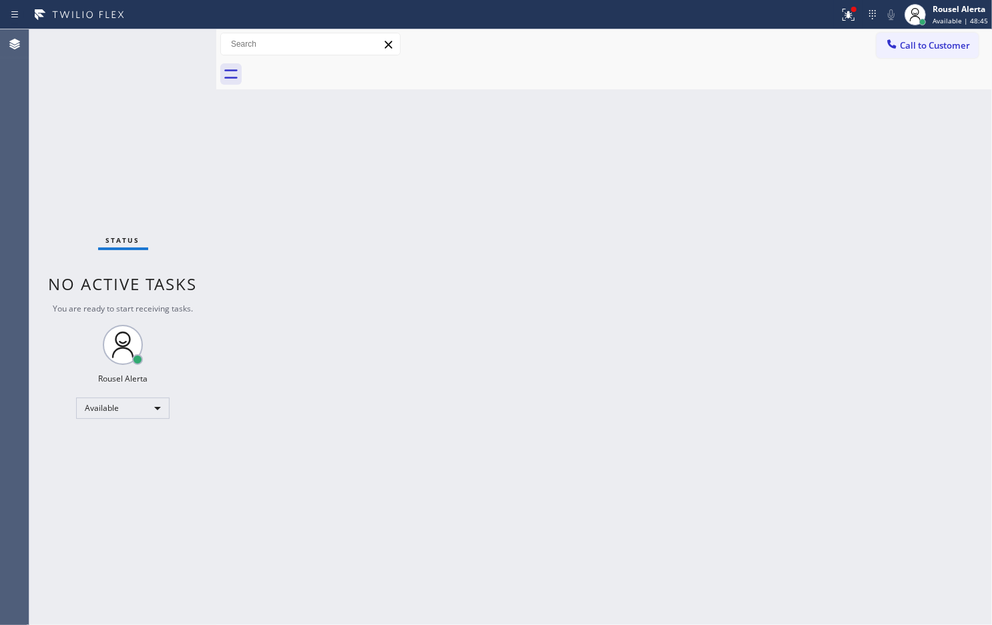
click at [197, 156] on div "Status No active tasks You are ready to start receiving tasks. Rousel Alerta Av…" at bounding box center [122, 327] width 187 height 596
click at [836, 17] on div at bounding box center [848, 15] width 29 height 16
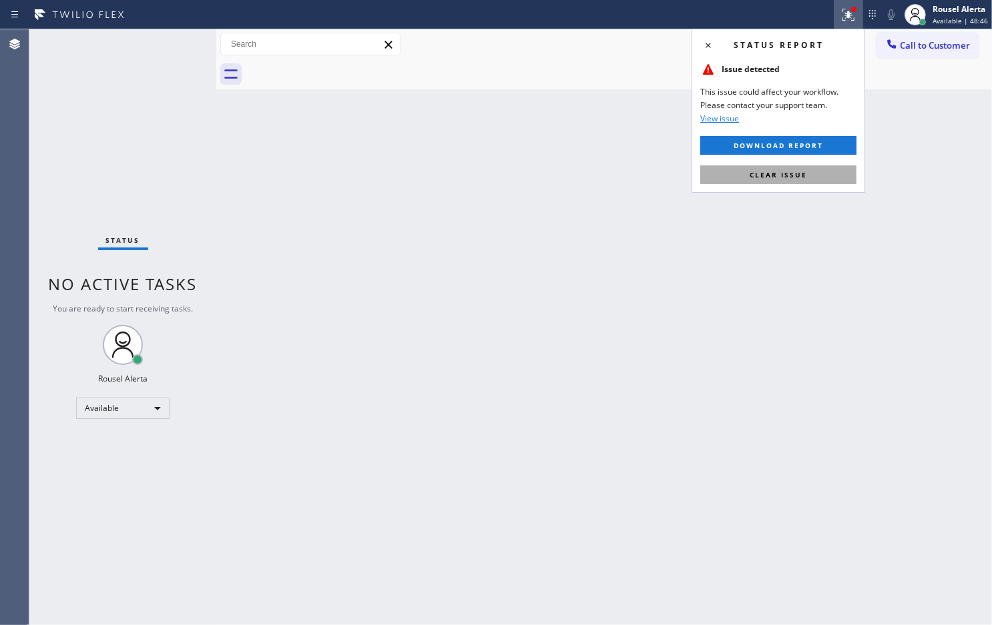
click at [798, 177] on span "Clear issue" at bounding box center [778, 174] width 57 height 9
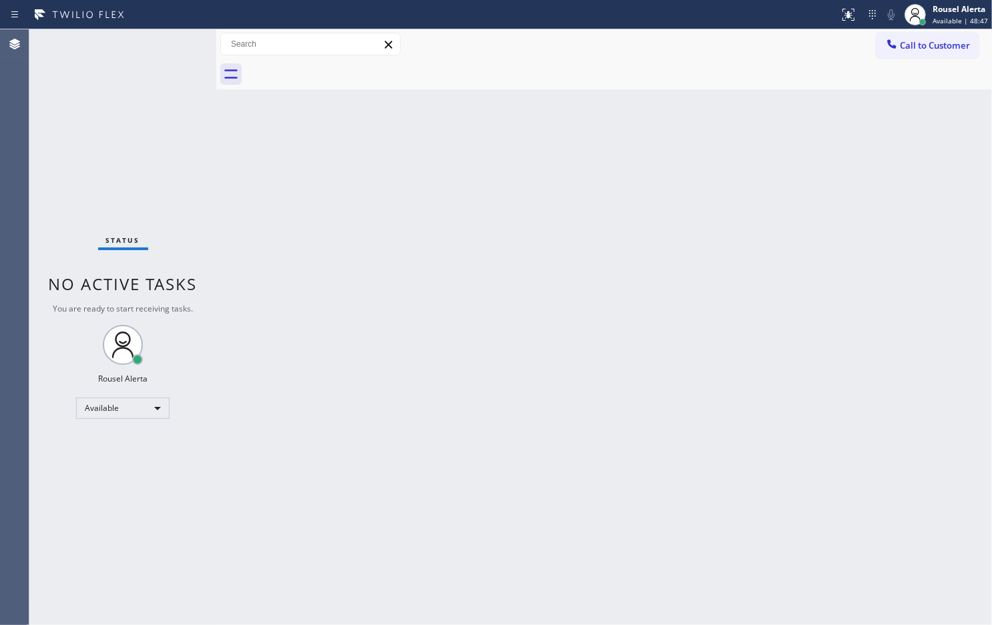
click at [795, 249] on div "Back to Dashboard Change Sender ID Customers Technicians Select a contact Outbo…" at bounding box center [604, 327] width 776 height 596
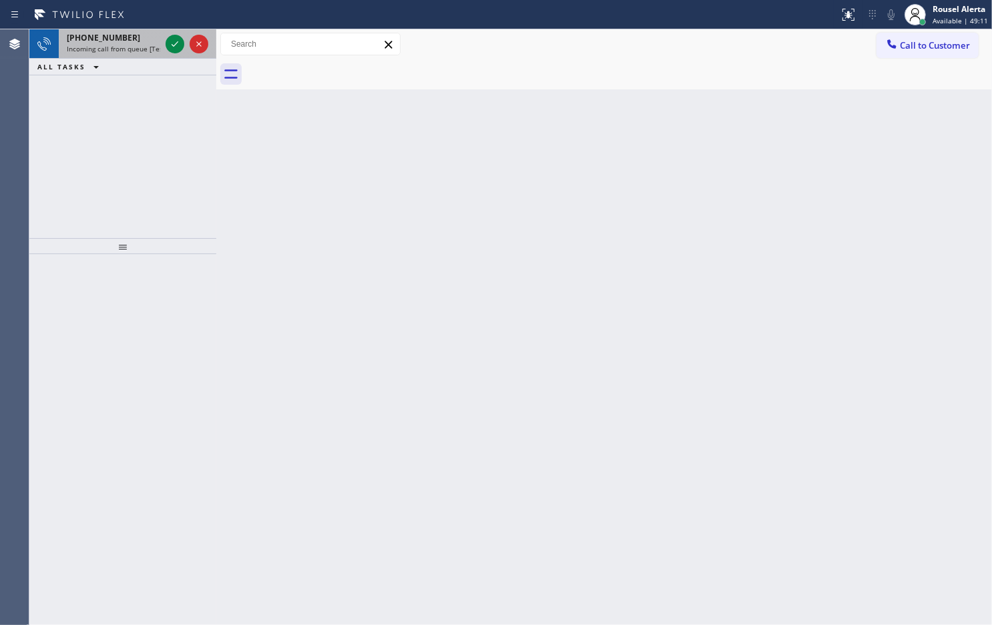
click at [141, 44] on span "Incoming call from queue [Test] All" at bounding box center [122, 48] width 111 height 9
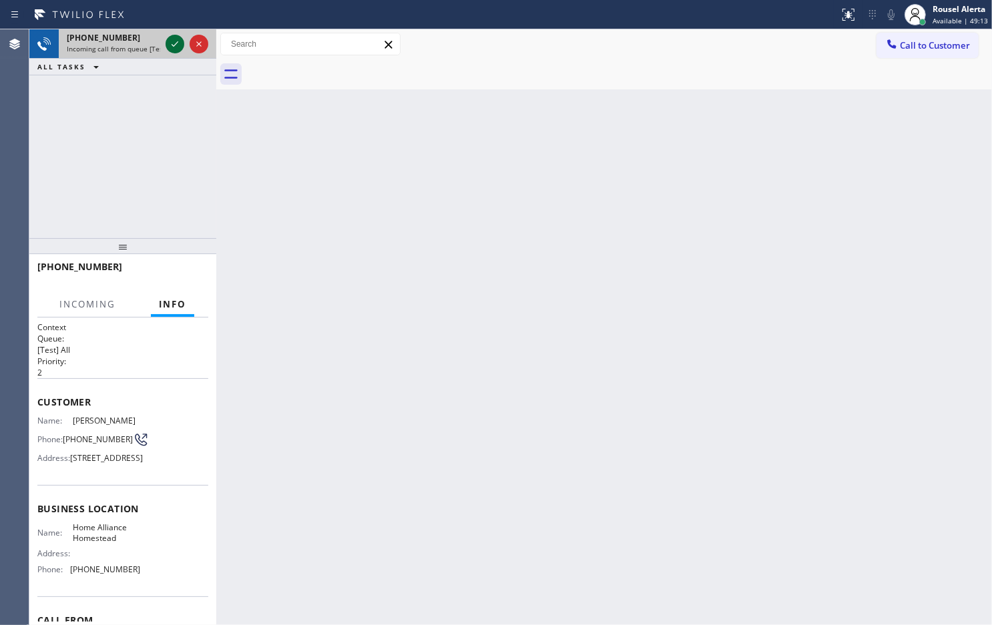
click at [174, 51] on icon at bounding box center [175, 44] width 16 height 16
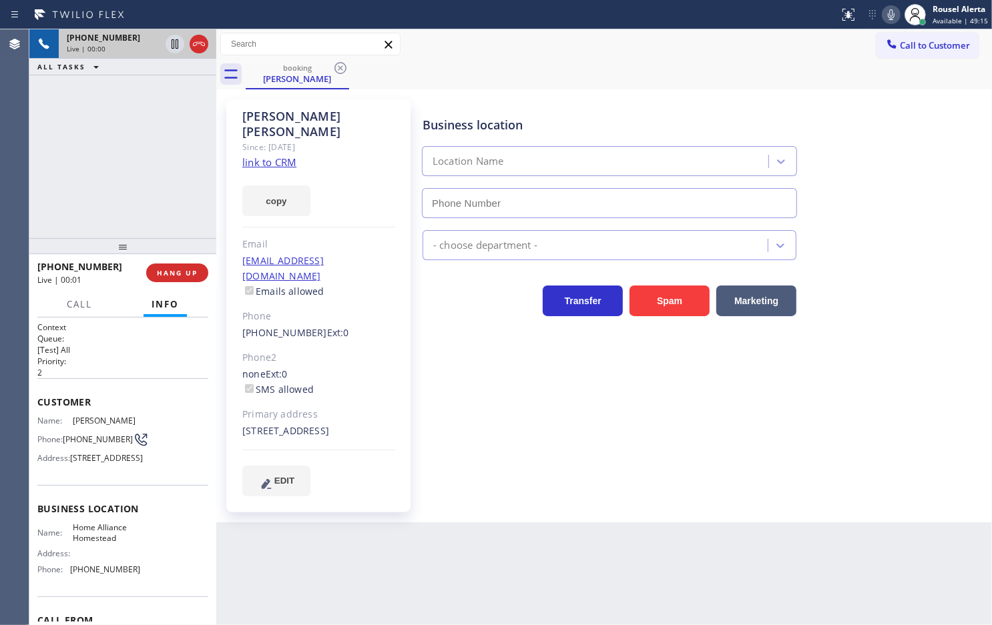
type input "[PHONE_NUMBER]"
click at [274, 156] on link "link to CRM" at bounding box center [269, 162] width 54 height 13
click at [174, 47] on icon at bounding box center [175, 44] width 16 height 16
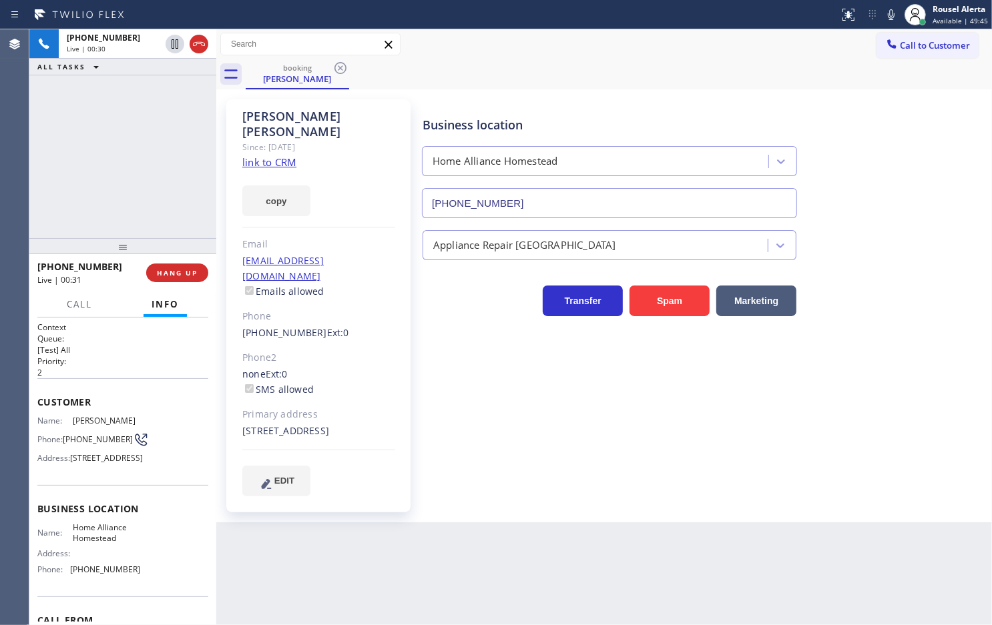
drag, startPoint x: 899, startPoint y: 15, endPoint x: 814, endPoint y: 11, distance: 84.9
click at [898, 15] on icon at bounding box center [891, 15] width 16 height 16
click at [92, 298] on button "Call" at bounding box center [79, 305] width 41 height 26
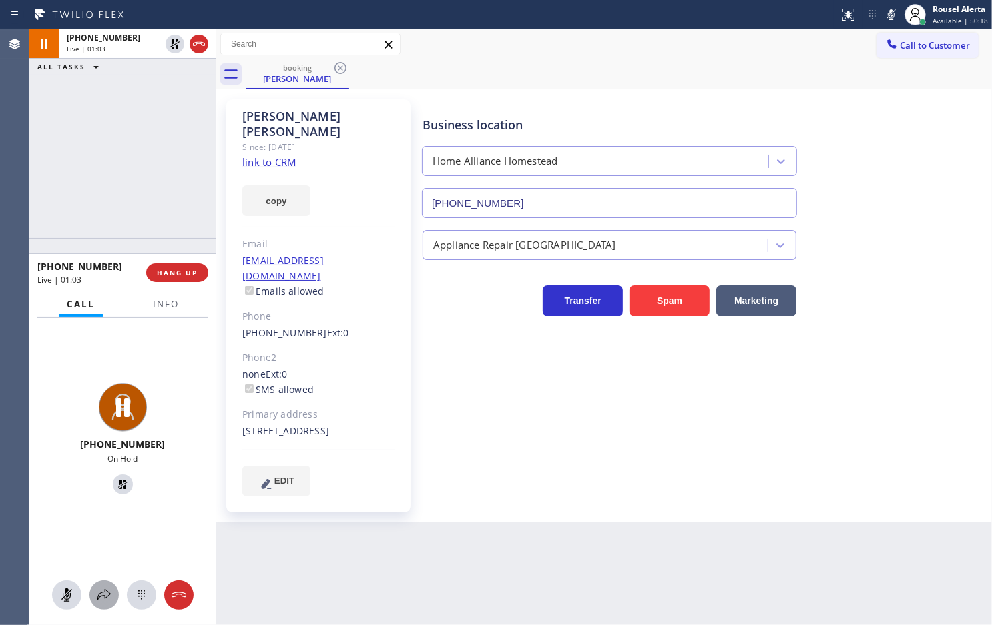
click at [100, 607] on button at bounding box center [103, 595] width 29 height 29
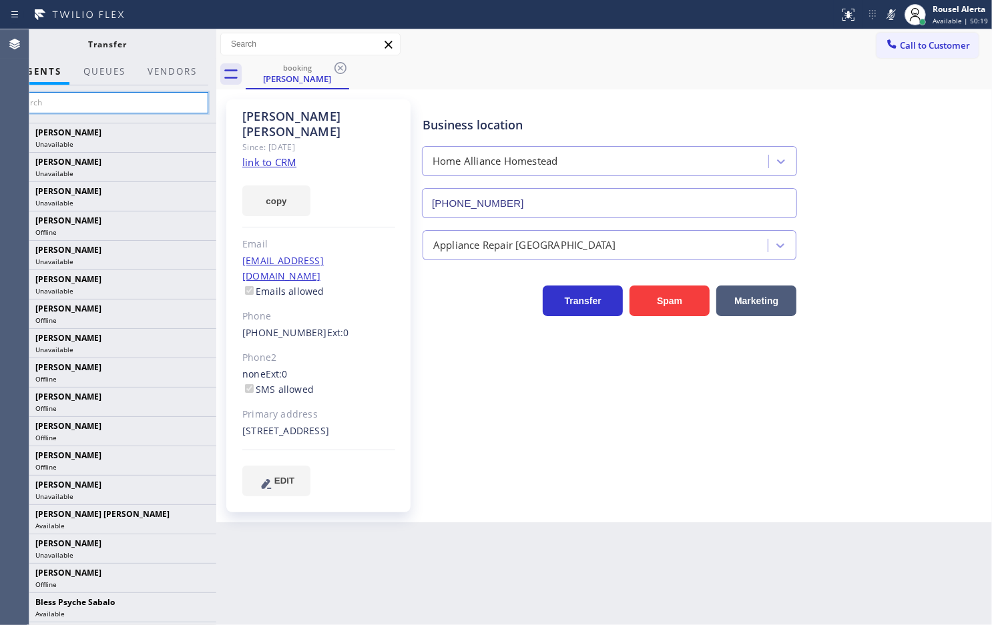
click at [137, 104] on input "text" at bounding box center [107, 102] width 201 height 21
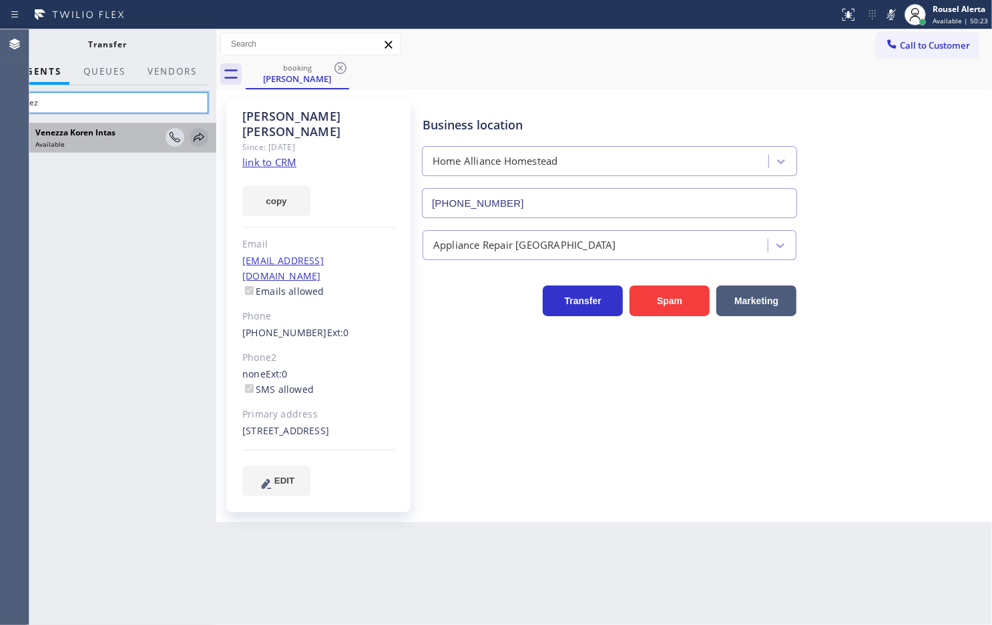
type input "venez"
click at [197, 140] on icon at bounding box center [199, 137] width 16 height 16
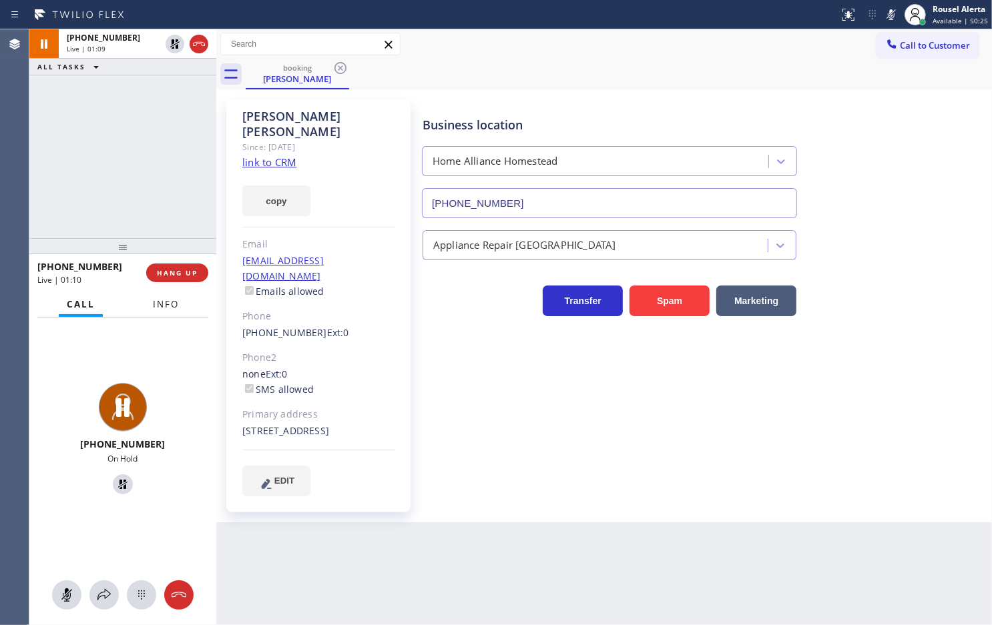
click at [165, 308] on span "Info" at bounding box center [166, 304] width 26 height 12
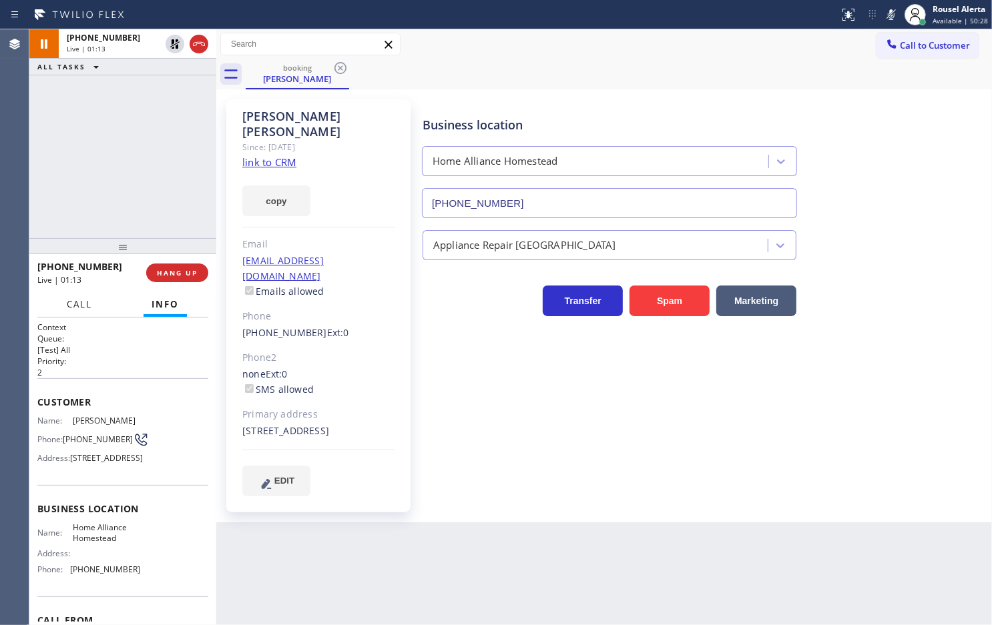
click at [74, 300] on span "Call" at bounding box center [79, 304] width 25 height 12
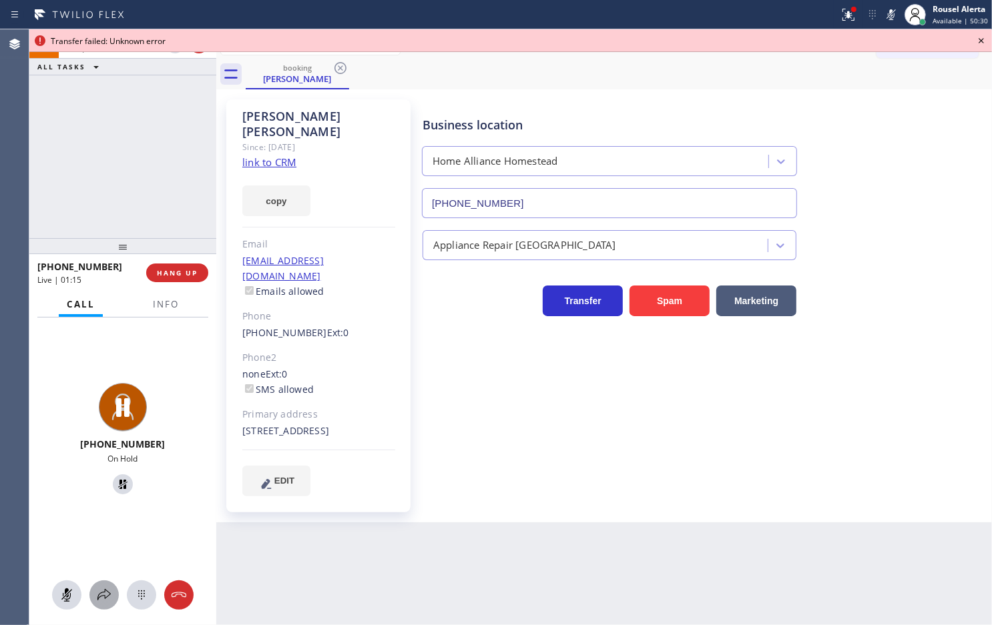
click at [110, 591] on icon at bounding box center [104, 595] width 16 height 16
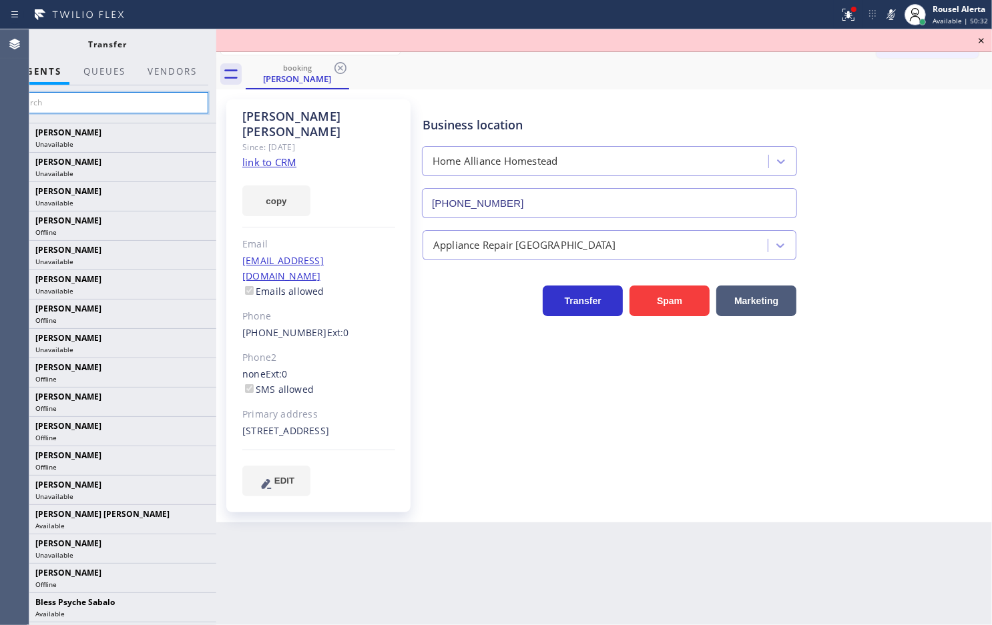
click at [149, 108] on input "text" at bounding box center [107, 102] width 201 height 21
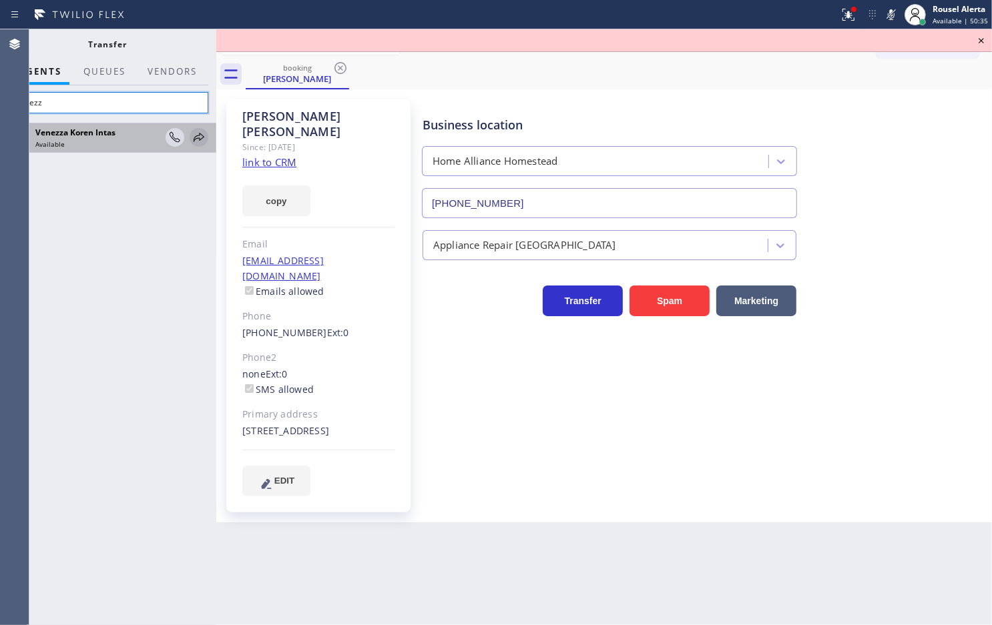
type input "venezz"
click at [204, 144] on icon at bounding box center [199, 137] width 16 height 16
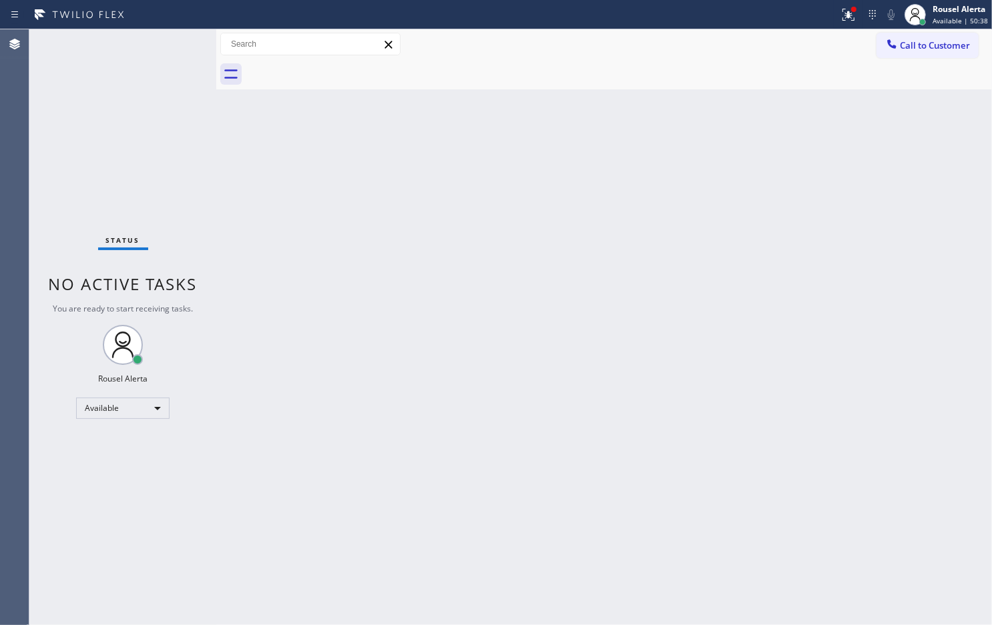
click at [224, 328] on div "Back to Dashboard Change Sender ID Customers Technicians Select a contact Outbo…" at bounding box center [604, 327] width 776 height 596
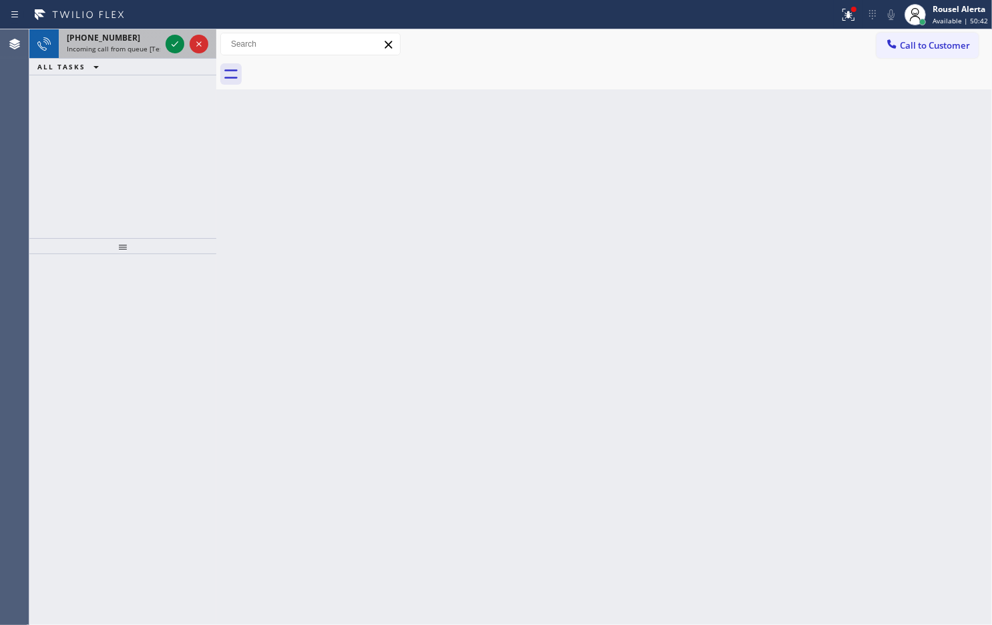
drag, startPoint x: 129, startPoint y: 35, endPoint x: 140, endPoint y: 35, distance: 11.3
click at [129, 35] on div "[PHONE_NUMBER]" at bounding box center [113, 37] width 93 height 11
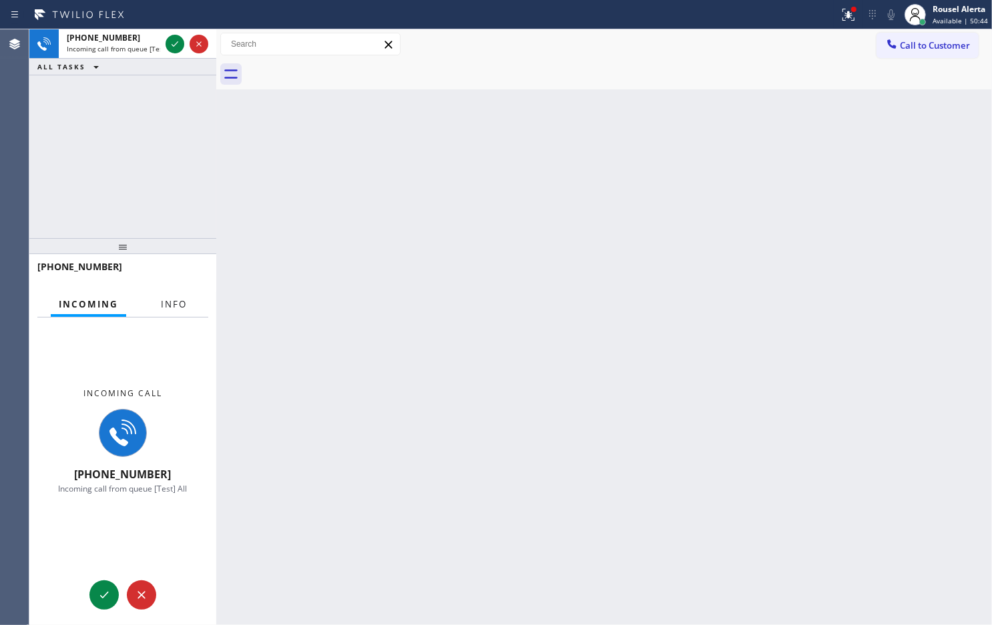
click at [167, 298] on span "Info" at bounding box center [174, 304] width 26 height 12
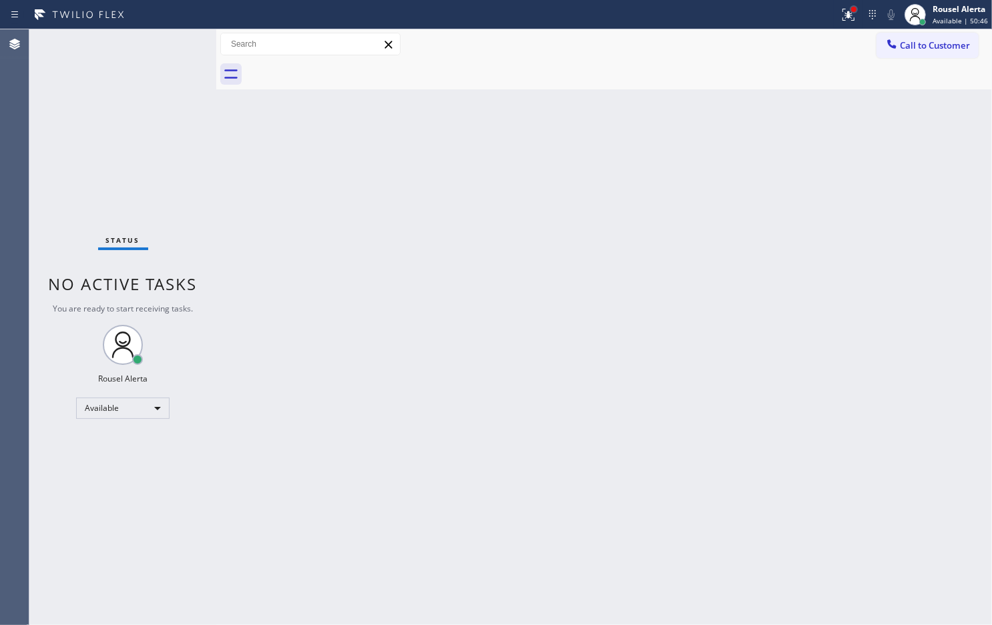
click at [854, 9] on div at bounding box center [853, 9] width 5 height 5
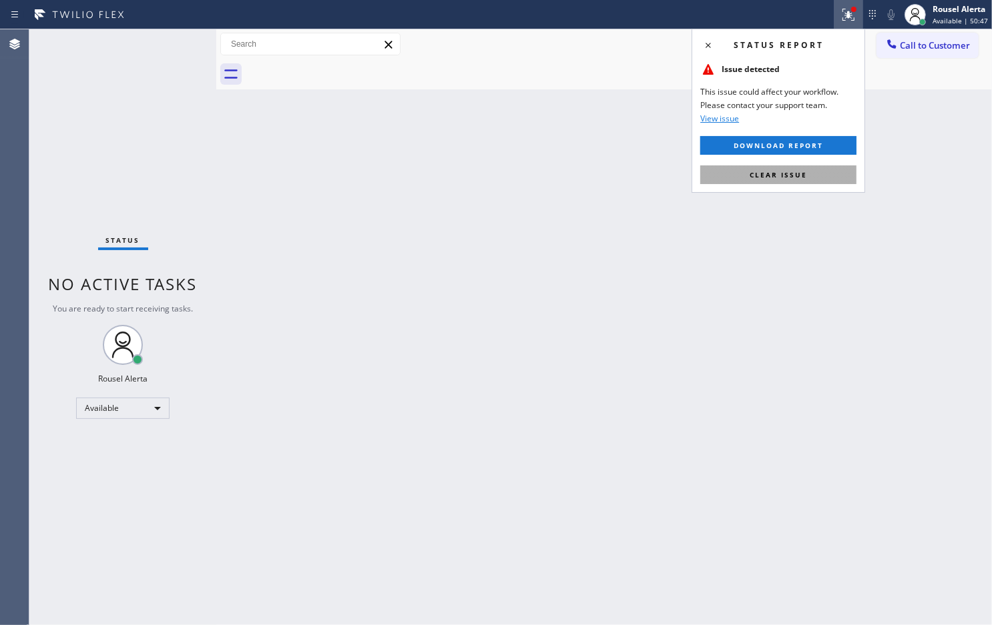
click at [794, 168] on button "Clear issue" at bounding box center [778, 175] width 156 height 19
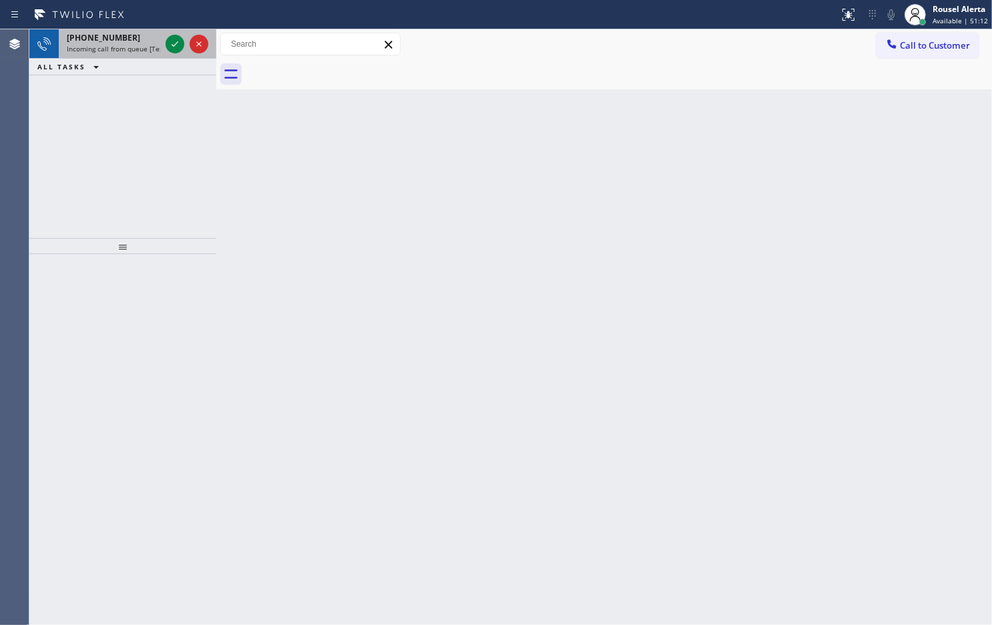
click at [130, 44] on span "Incoming call from queue [Test] All" at bounding box center [122, 48] width 111 height 9
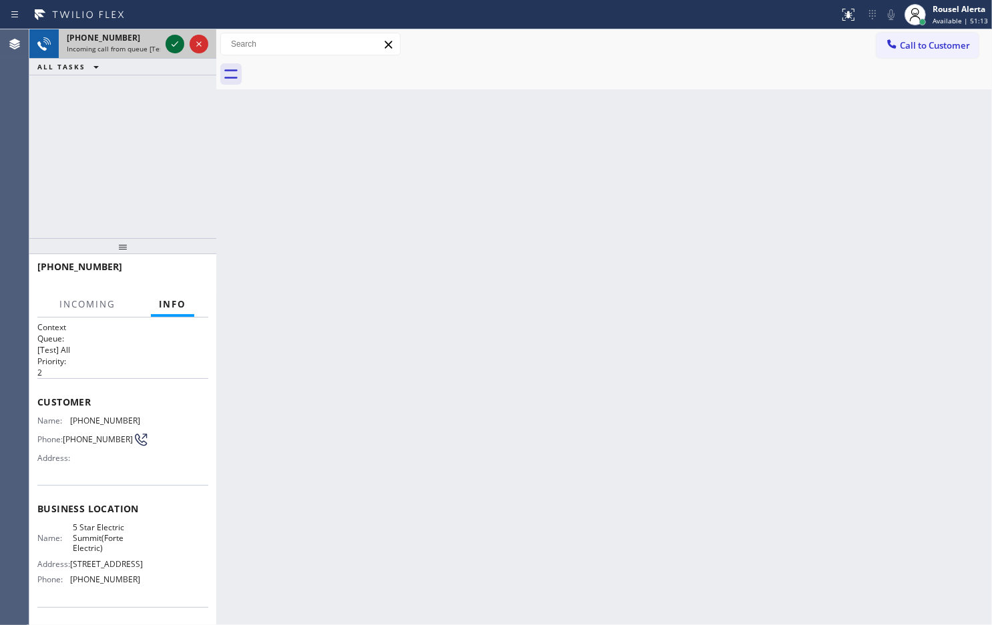
click at [175, 45] on icon at bounding box center [175, 43] width 7 height 5
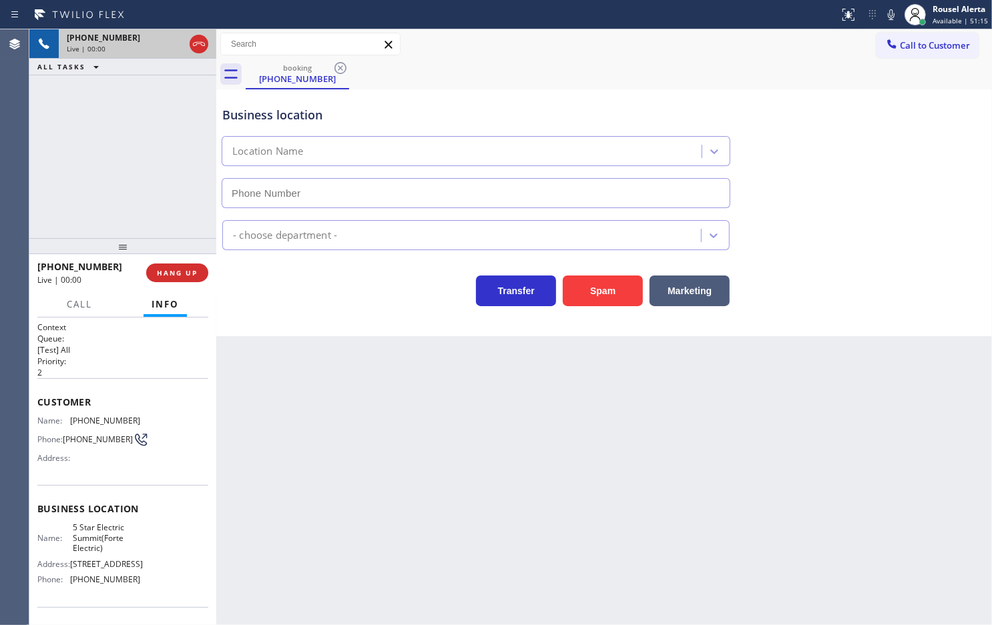
type input "[PHONE_NUMBER]"
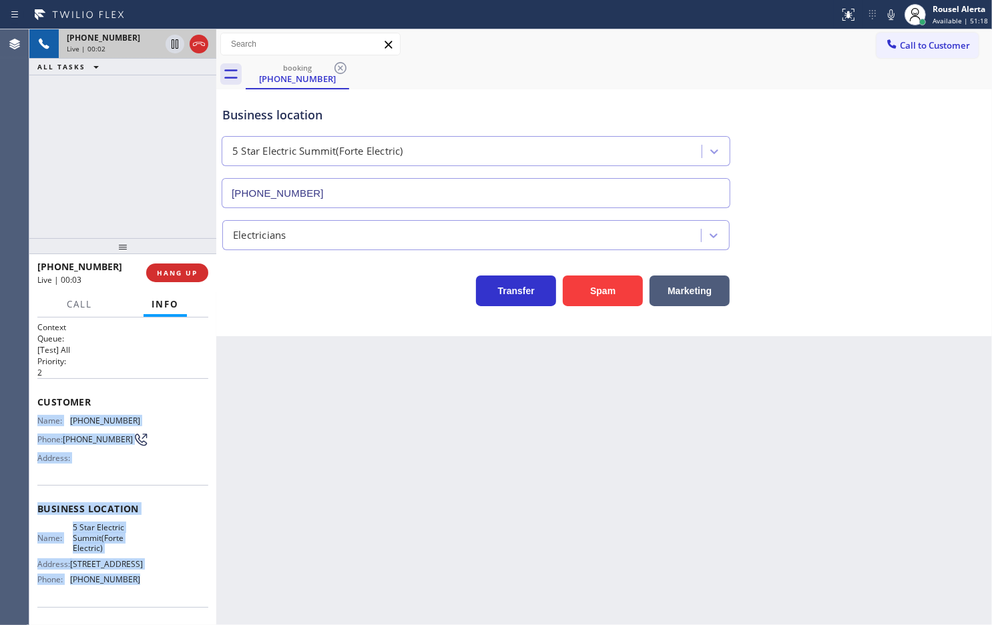
drag, startPoint x: 35, startPoint y: 419, endPoint x: 139, endPoint y: 603, distance: 211.0
click at [139, 603] on div "Context Queue: [Test] All Priority: 2 Customer Name: [PHONE_NUMBER] Phone: [PHO…" at bounding box center [122, 472] width 187 height 308
copy div "Name: [PHONE_NUMBER] Phone: [PHONE_NUMBER] Address: Business location Name: 5 S…"
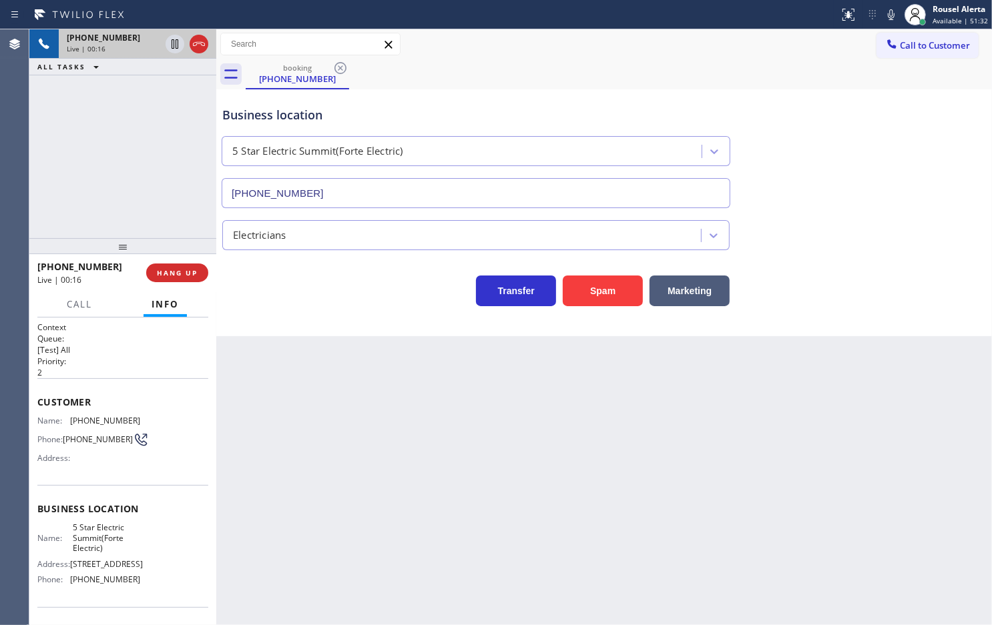
click at [696, 67] on div "booking [PHONE_NUMBER]" at bounding box center [619, 74] width 746 height 30
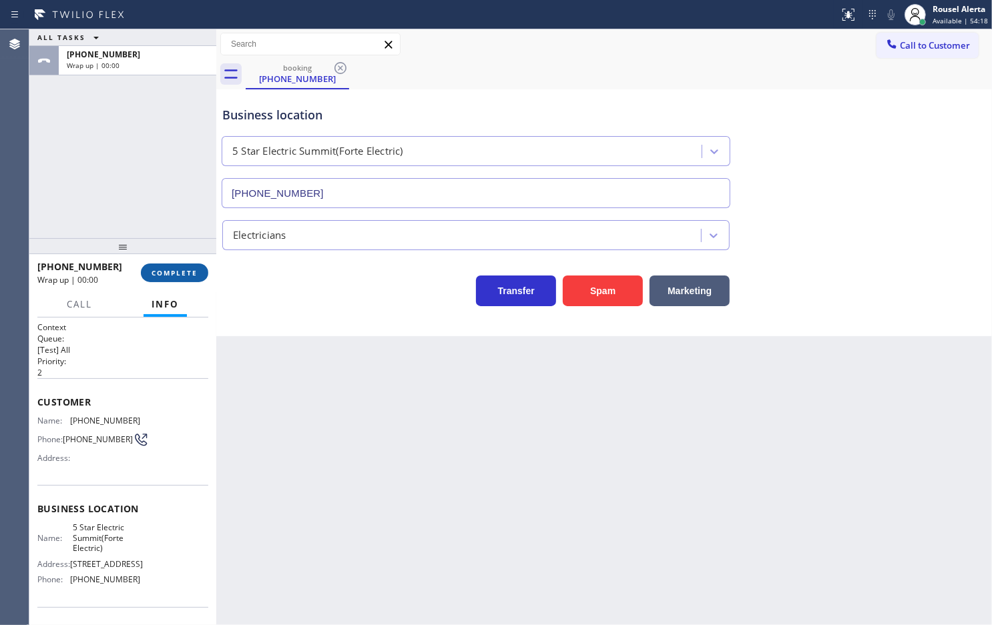
click at [175, 277] on span "COMPLETE" at bounding box center [175, 272] width 46 height 9
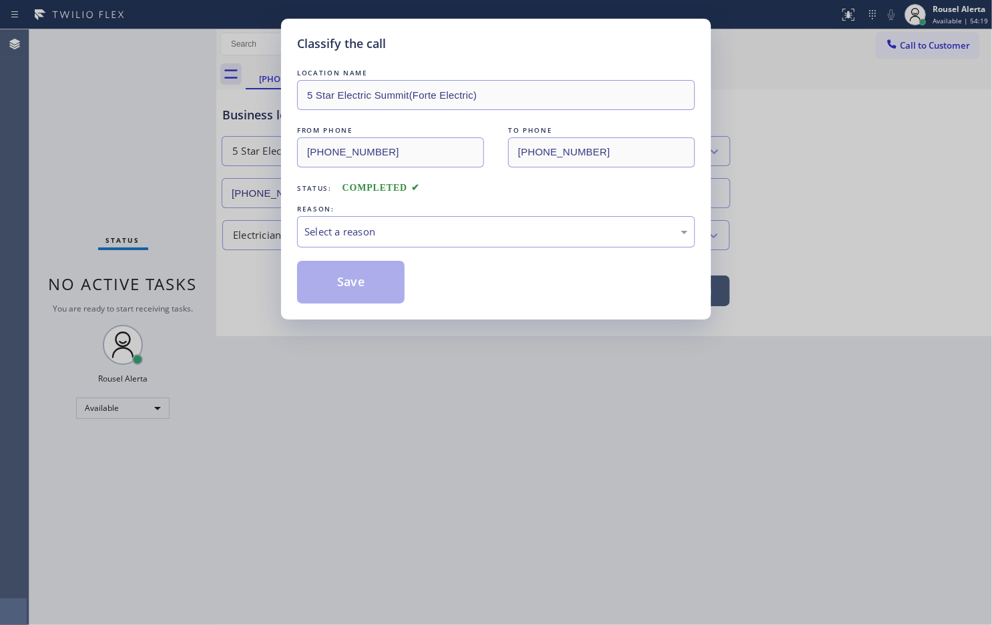
click at [421, 234] on div "Select a reason" at bounding box center [495, 231] width 383 height 15
click at [367, 285] on button "Save" at bounding box center [350, 282] width 107 height 43
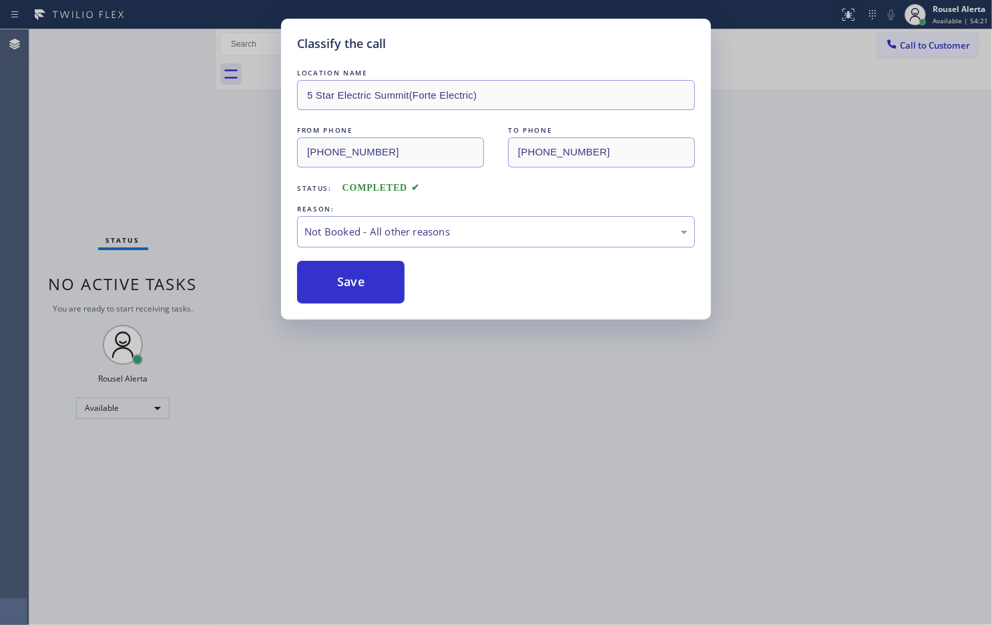
click at [523, 486] on div "Classify the call LOCATION NAME 5 Star Electric Summit(Forte Electric) FROM PHO…" at bounding box center [496, 312] width 992 height 625
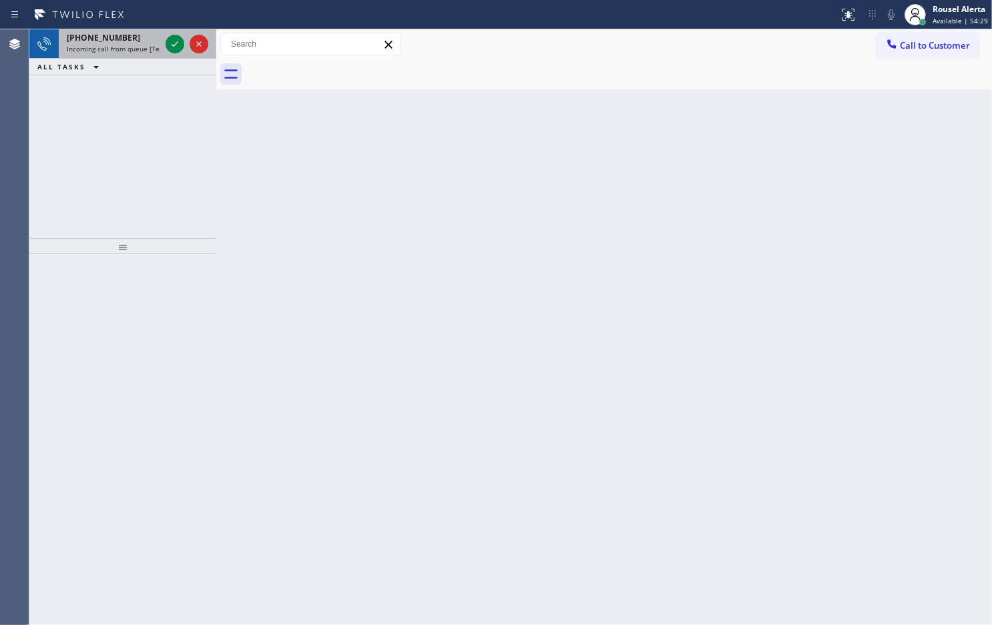
drag, startPoint x: 105, startPoint y: 37, endPoint x: 142, endPoint y: 47, distance: 37.2
click at [110, 37] on span "[PHONE_NUMBER]" at bounding box center [103, 37] width 73 height 11
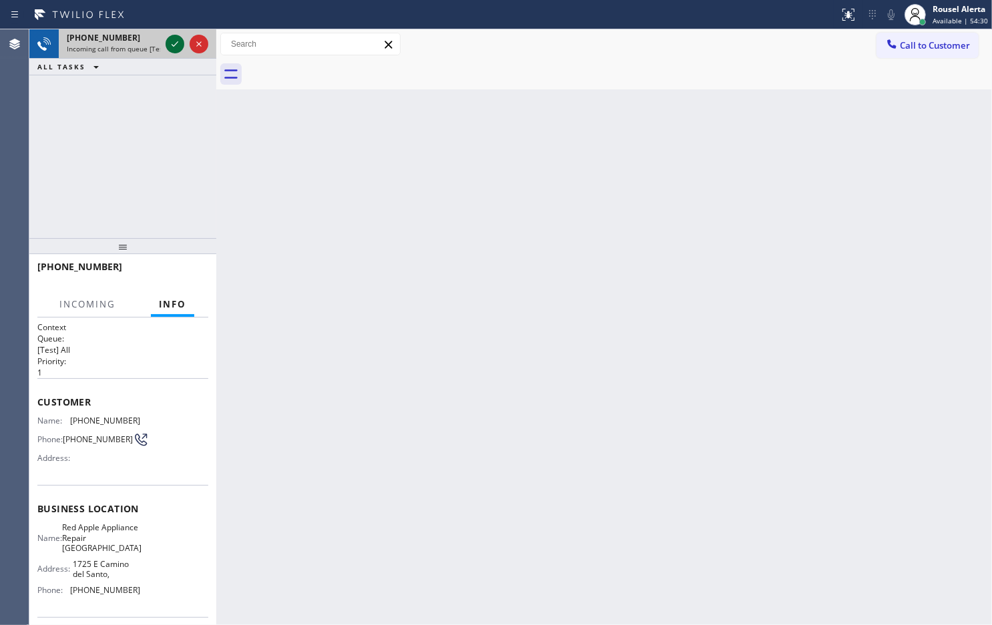
click at [174, 48] on icon at bounding box center [175, 44] width 16 height 16
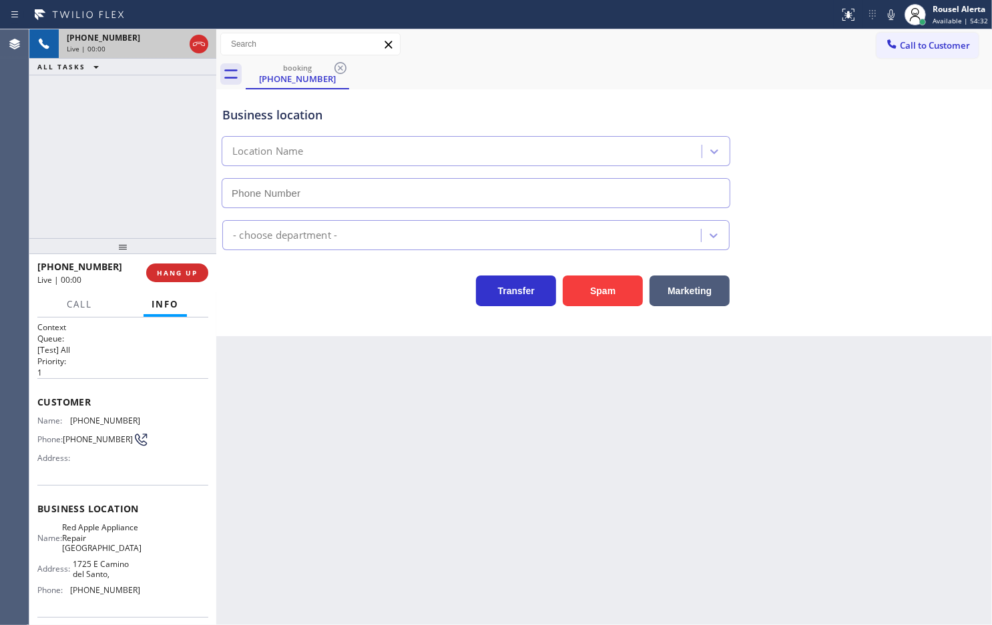
type input "[PHONE_NUMBER]"
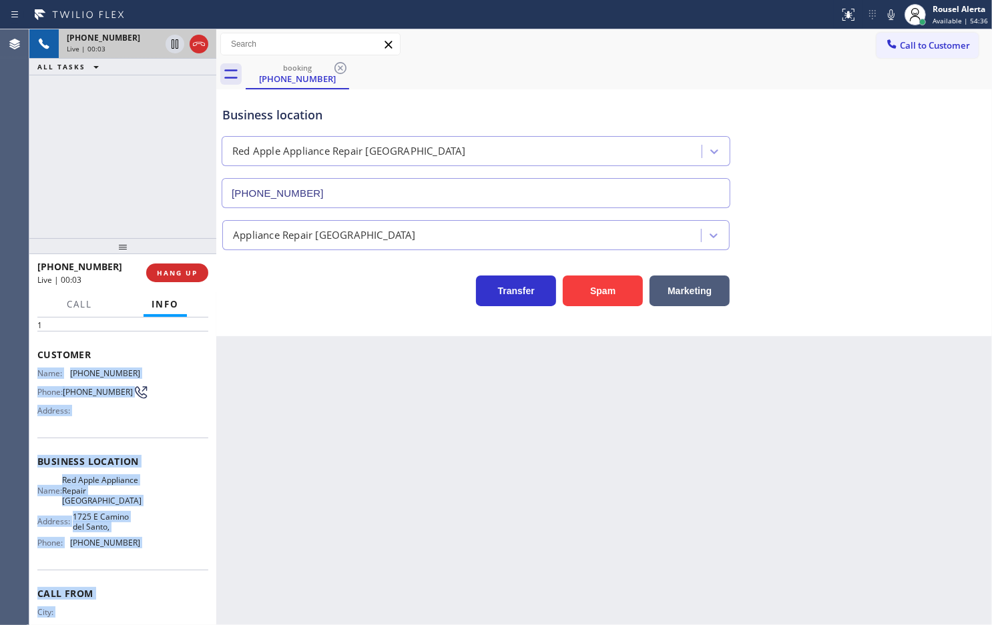
scroll to position [99, 0]
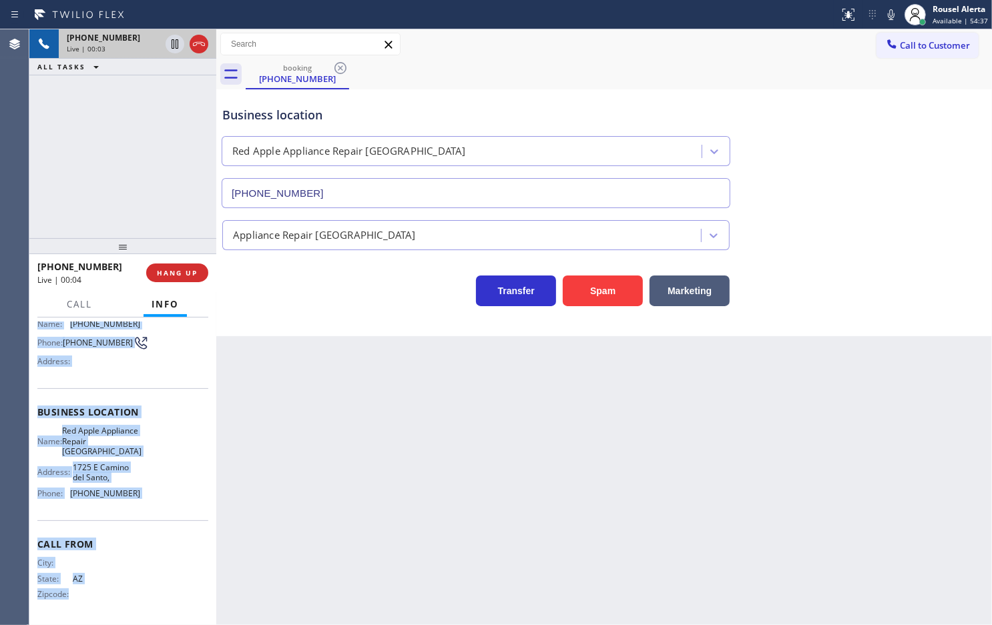
drag, startPoint x: 35, startPoint y: 419, endPoint x: 154, endPoint y: 611, distance: 225.6
click at [154, 611] on div "Context Queue: [Test] All Priority: 1 Customer Name: [PHONE_NUMBER] Phone: [PHO…" at bounding box center [122, 472] width 187 height 308
click at [138, 514] on div "Business location Name: Red Apple Appliance Repair [GEOGRAPHIC_DATA] Address: […" at bounding box center [122, 454] width 171 height 132
click at [133, 501] on div "Name: Red Apple Appliance Repair Phoenix Address: [STREET_ADDRESS], Phone: [PHO…" at bounding box center [122, 465] width 171 height 78
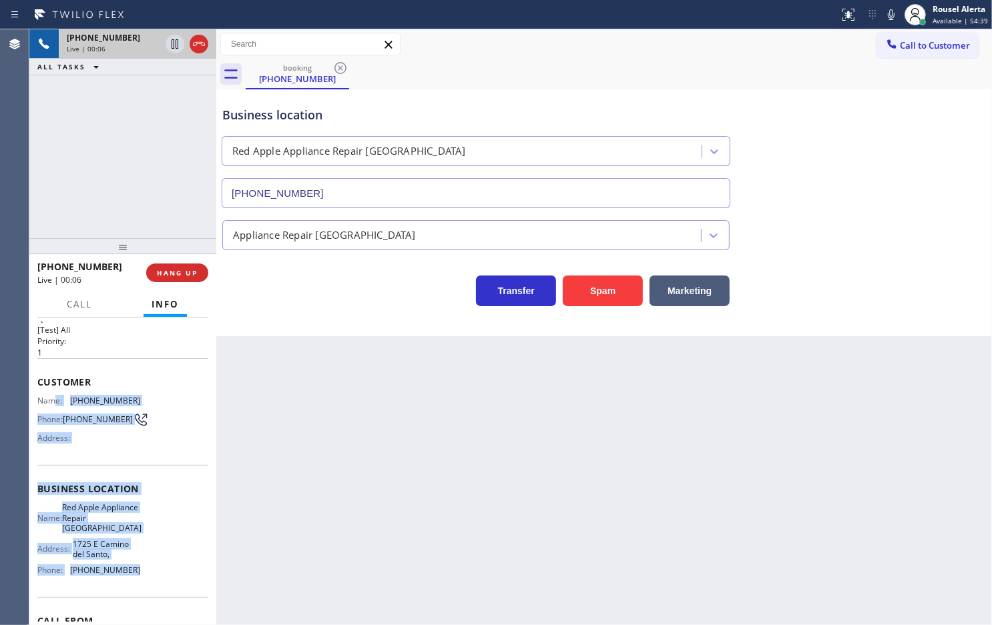
scroll to position [15, 0]
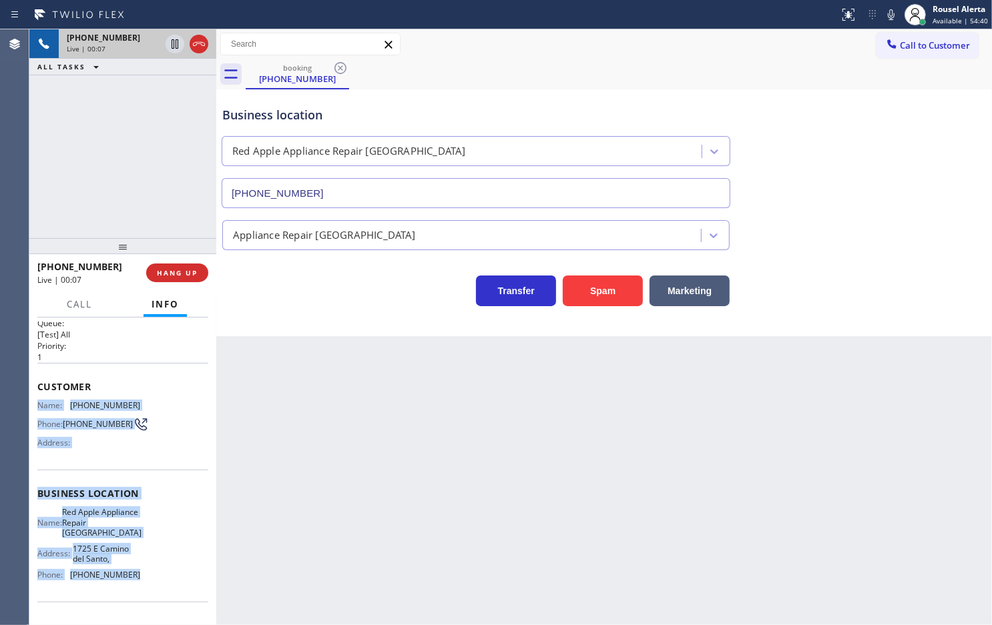
drag, startPoint x: 137, startPoint y: 496, endPoint x: 30, endPoint y: 399, distance: 144.1
click at [30, 399] on div "Context Queue: [Test] All Priority: 1 Customer Name: [PHONE_NUMBER] Phone: [PHO…" at bounding box center [122, 472] width 187 height 308
copy div "Name: [PHONE_NUMBER] Phone: [PHONE_NUMBER] Address: Business location Name: Red…"
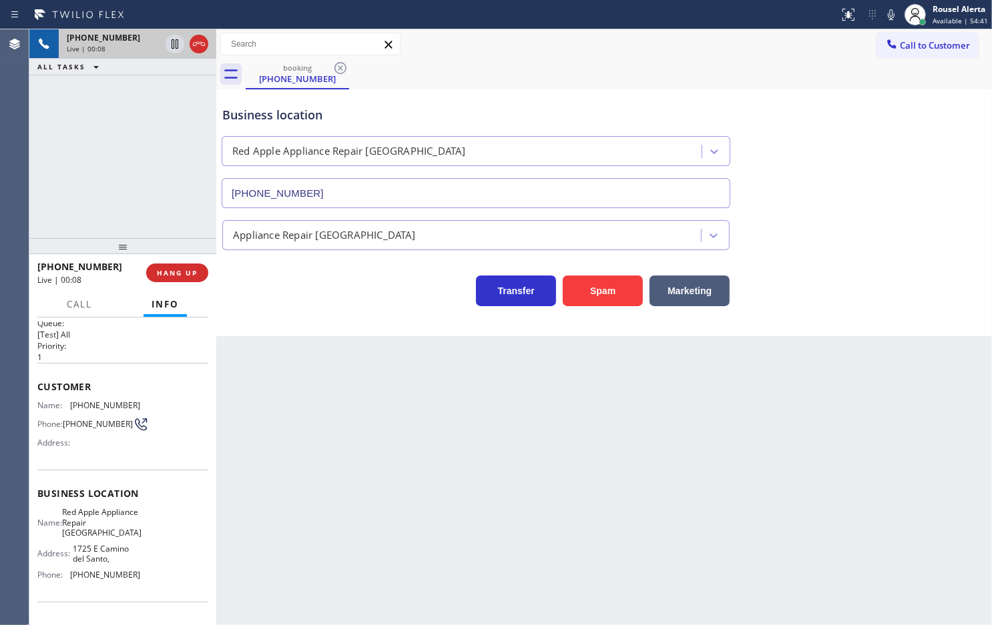
drag, startPoint x: 429, startPoint y: 421, endPoint x: 428, endPoint y: 406, distance: 15.4
click at [431, 419] on div "Back to Dashboard Change Sender ID Customers Technicians Select a contact Outbo…" at bounding box center [604, 327] width 776 height 596
click at [188, 265] on button "HANG UP" at bounding box center [177, 273] width 62 height 19
click at [188, 266] on button "HANG UP" at bounding box center [177, 273] width 62 height 19
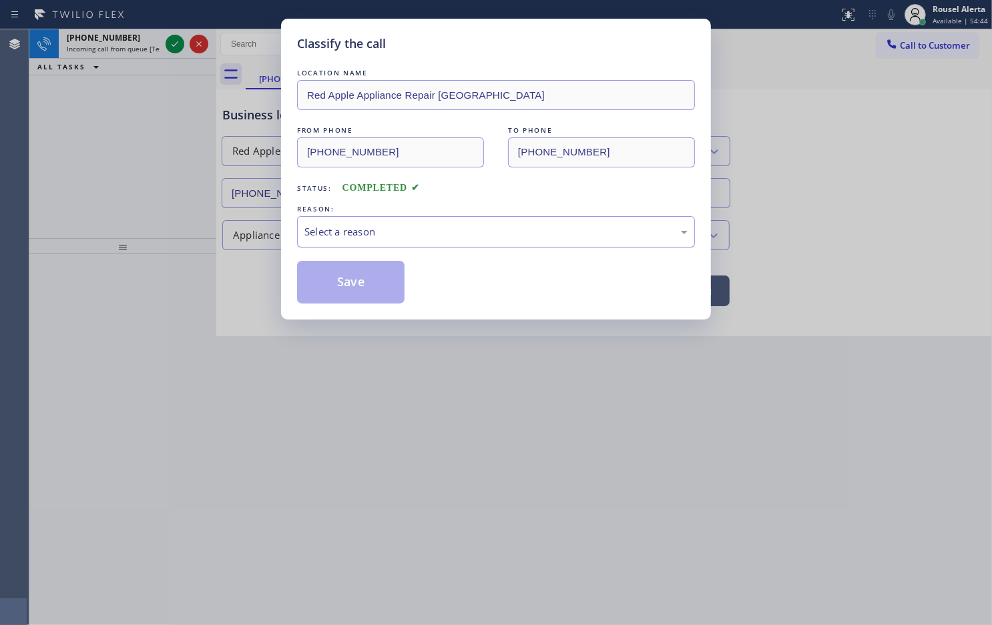
click at [334, 242] on div "Select a reason" at bounding box center [496, 231] width 398 height 31
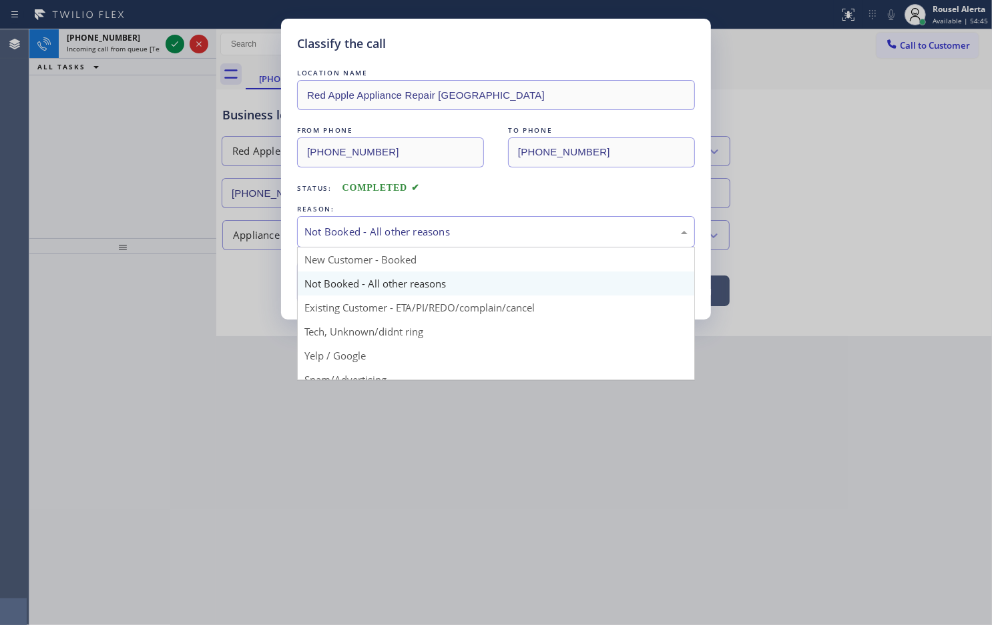
click at [374, 234] on div "Not Booked - All other reasons" at bounding box center [495, 231] width 383 height 15
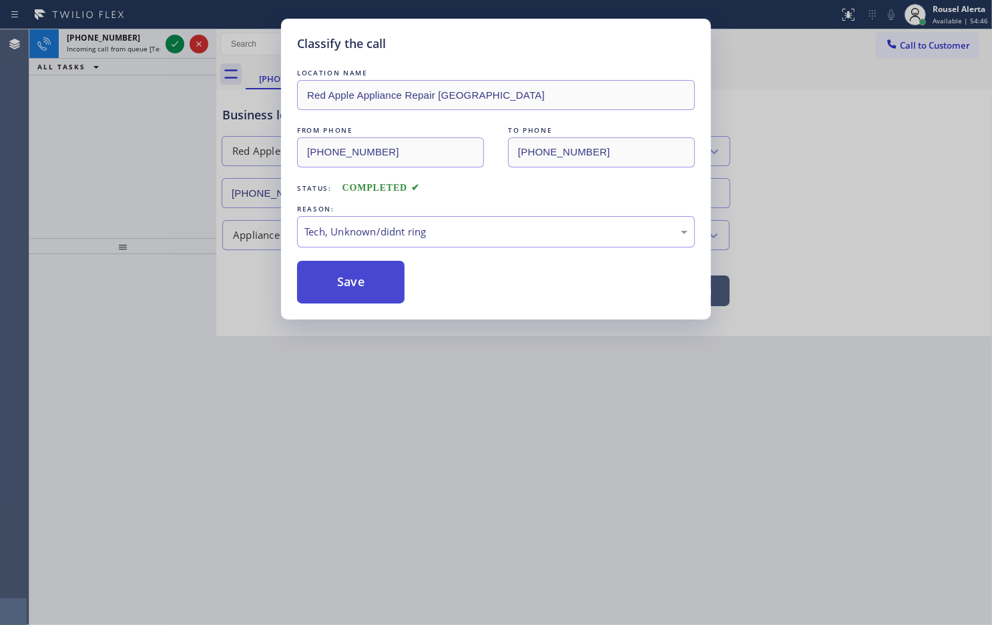
click at [355, 274] on button "Save" at bounding box center [350, 282] width 107 height 43
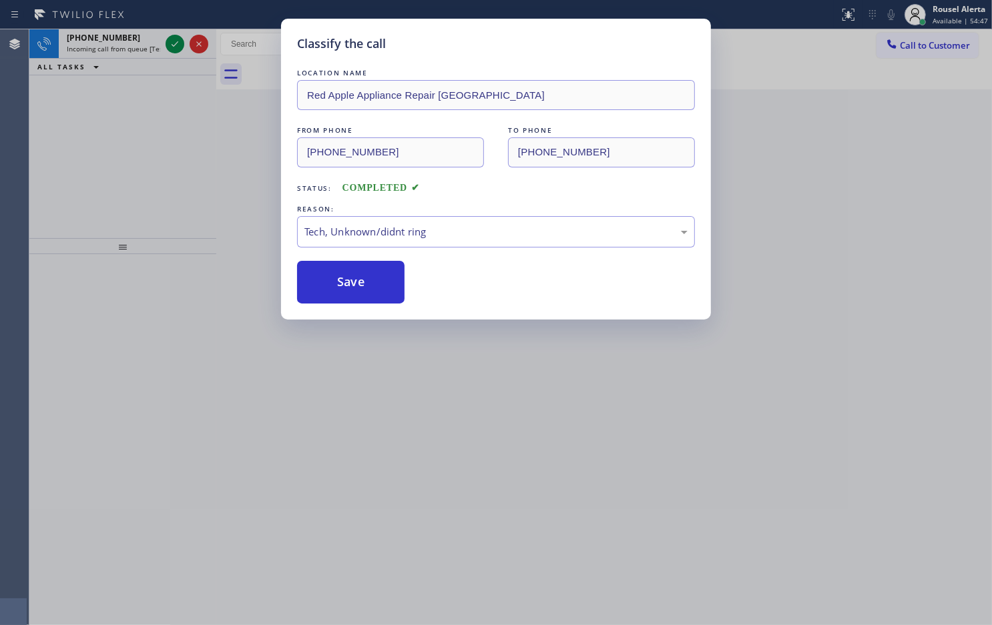
click at [122, 45] on div "Classify the call LOCATION NAME Red Apple Appliance Repair Phoenix FROM PHONE […" at bounding box center [496, 312] width 992 height 625
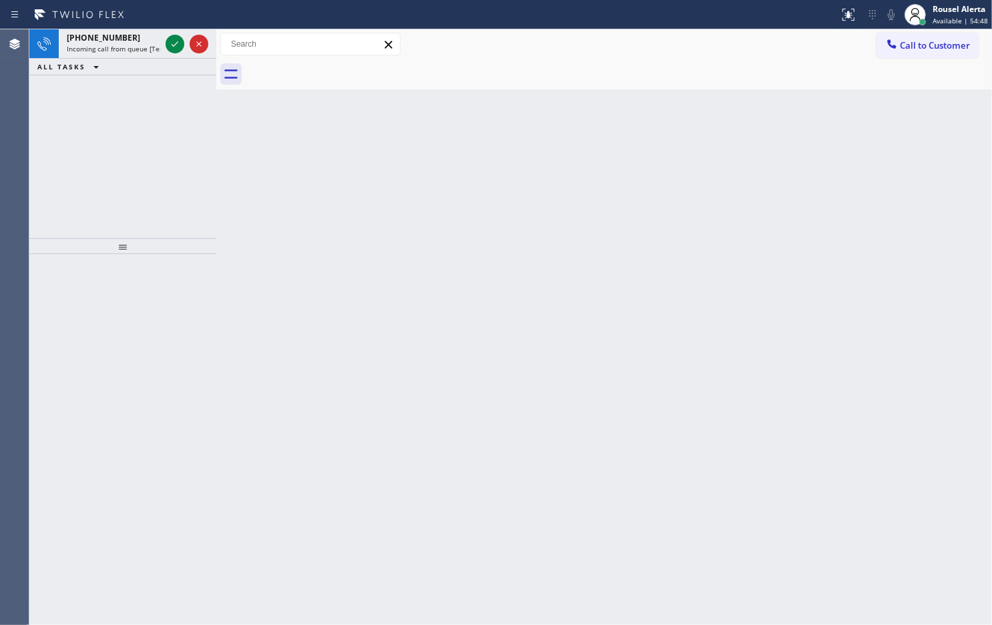
click at [122, 45] on span "Incoming call from queue [Test] All" at bounding box center [122, 48] width 111 height 9
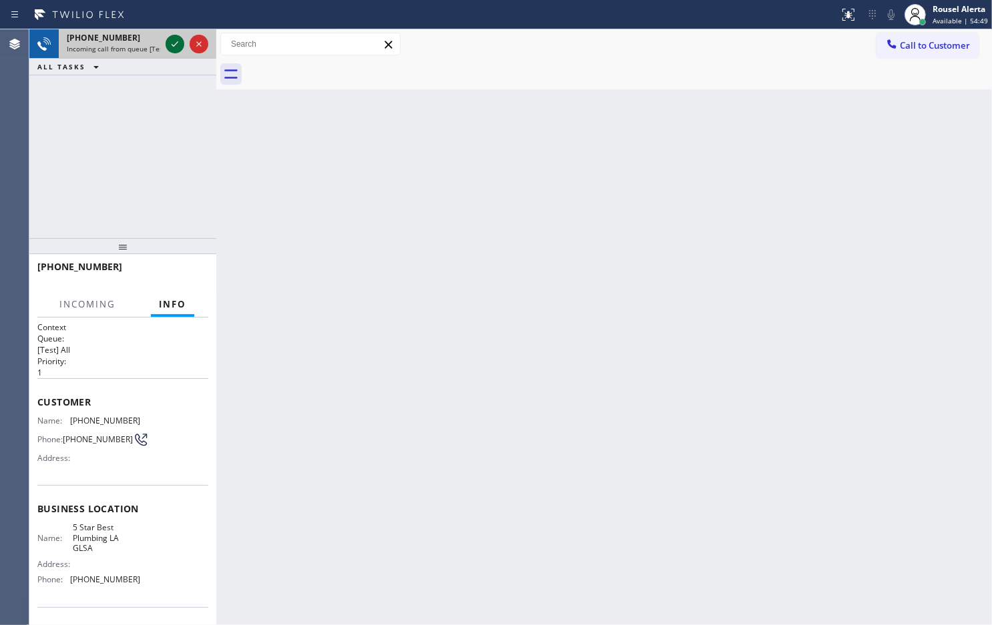
click at [178, 45] on icon at bounding box center [175, 44] width 16 height 16
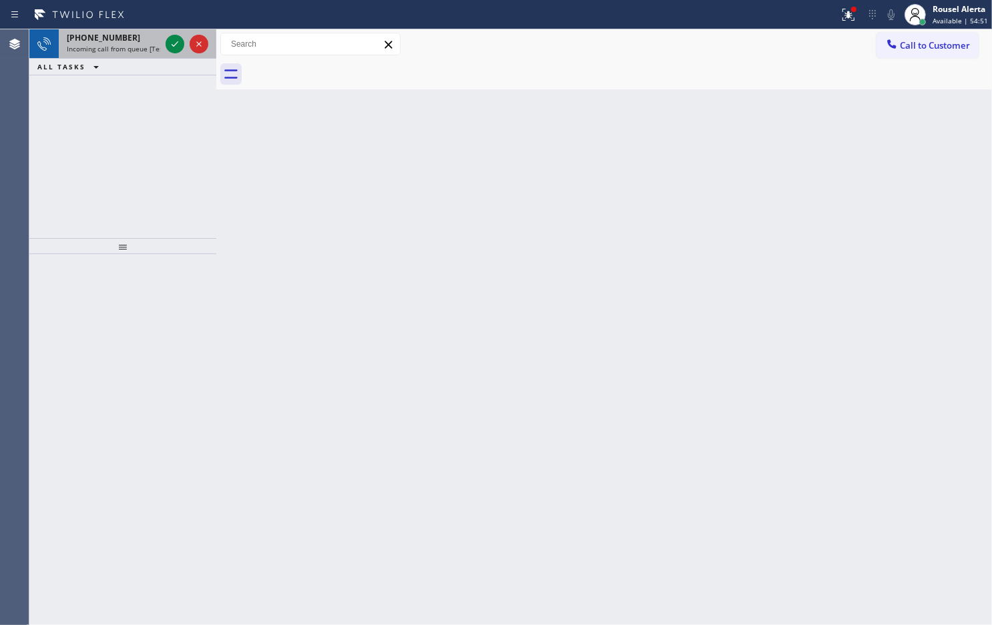
click at [131, 51] on span "Incoming call from queue [Test] All" at bounding box center [122, 48] width 111 height 9
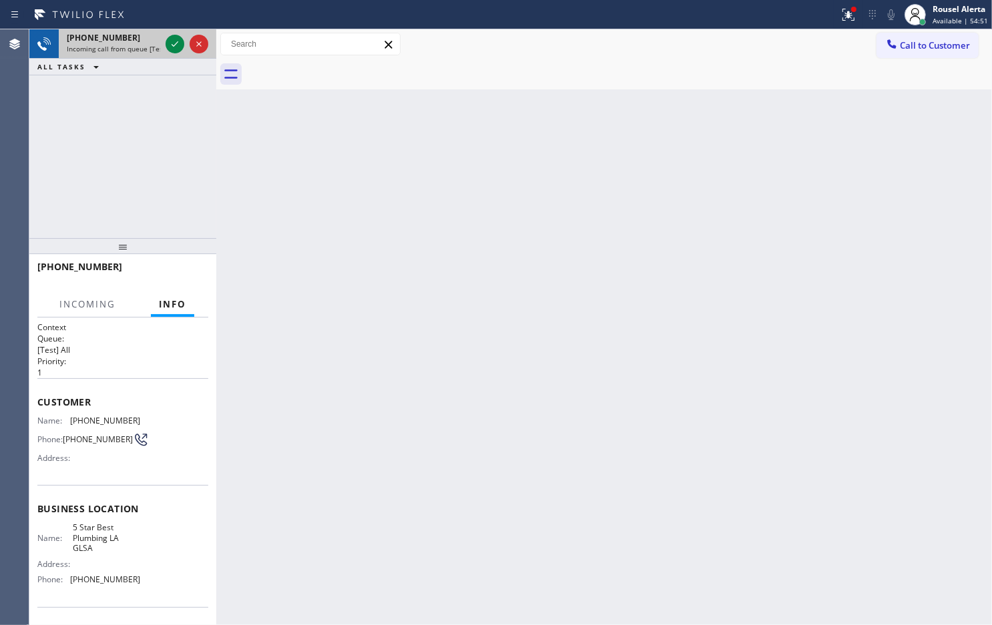
click at [131, 51] on span "Incoming call from queue [Test] All" at bounding box center [122, 48] width 111 height 9
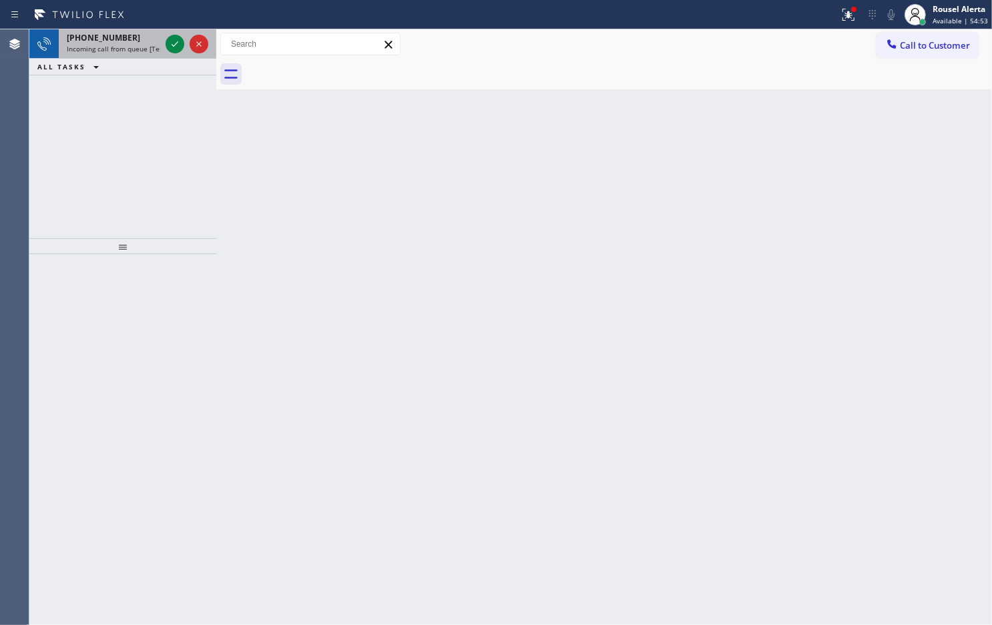
click at [131, 51] on span "Incoming call from queue [Test] All" at bounding box center [122, 48] width 111 height 9
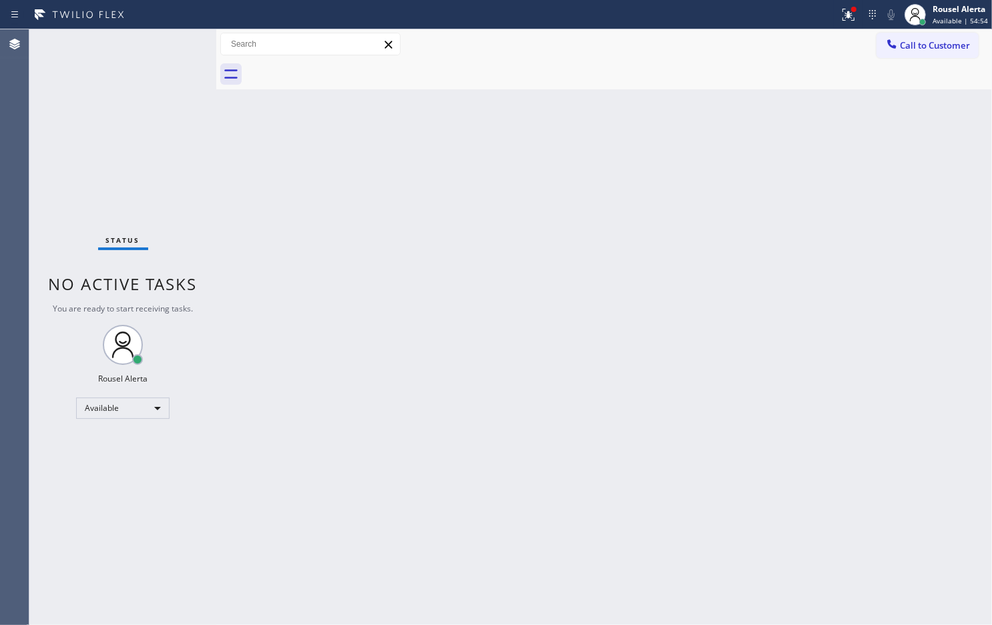
drag, startPoint x: 167, startPoint y: 41, endPoint x: 200, endPoint y: 38, distance: 33.5
click at [168, 41] on div "Status No active tasks You are ready to start receiving tasks. Rousel Alerta Av…" at bounding box center [122, 327] width 187 height 596
click at [850, 1] on button at bounding box center [848, 14] width 29 height 29
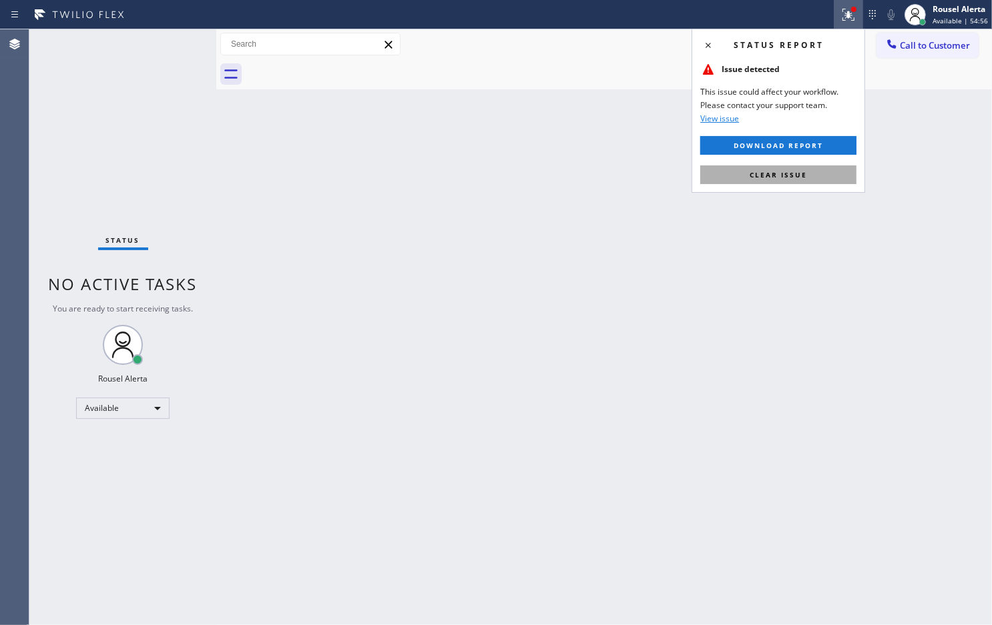
click at [785, 172] on span "Clear issue" at bounding box center [778, 174] width 57 height 9
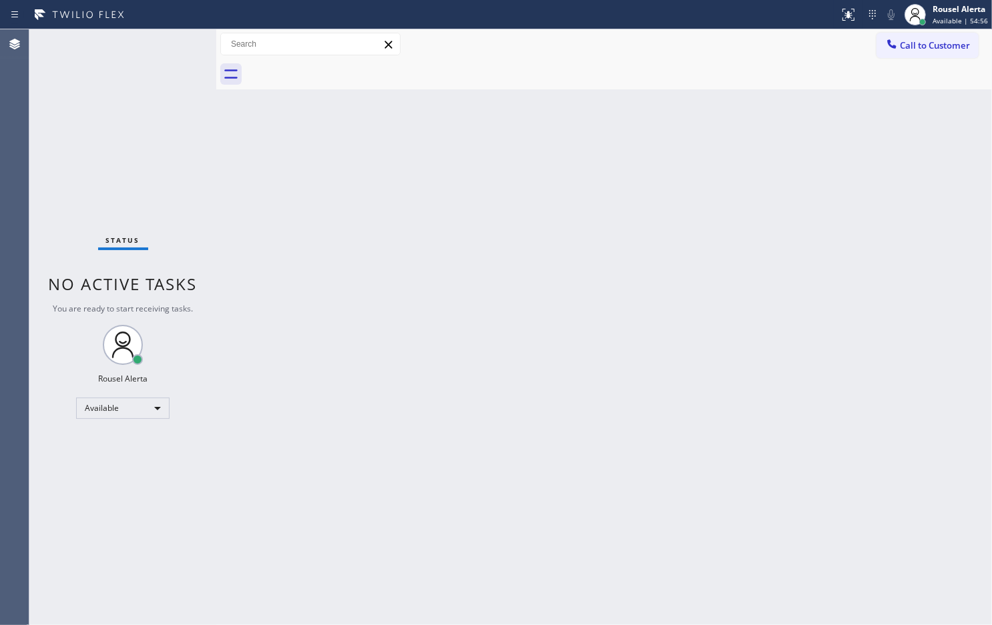
click at [762, 270] on div "Back to Dashboard Change Sender ID Customers Technicians Select a contact Outbo…" at bounding box center [604, 327] width 776 height 596
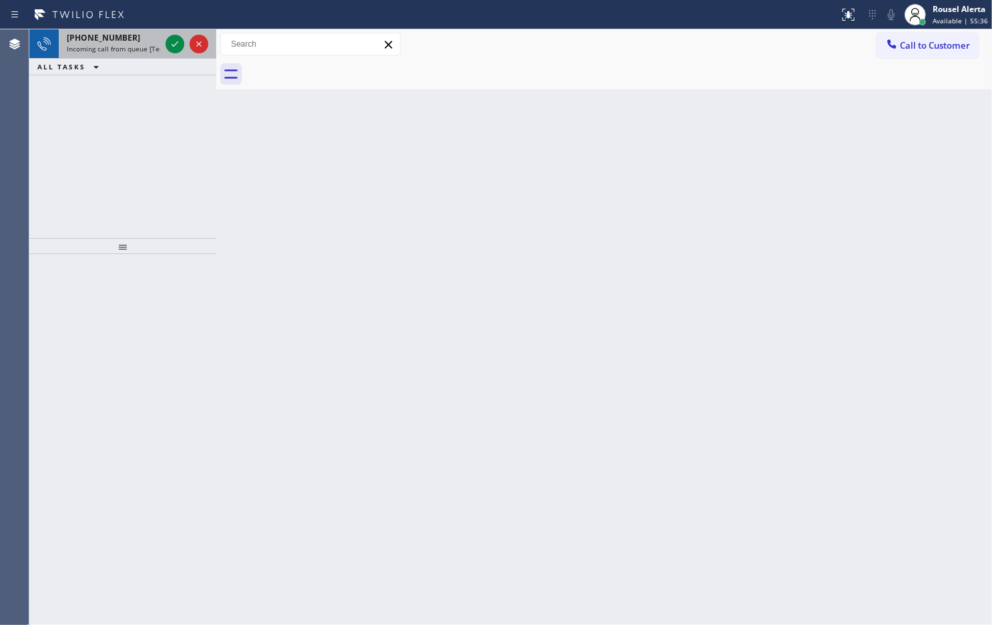
click at [115, 37] on span "[PHONE_NUMBER]" at bounding box center [103, 37] width 73 height 11
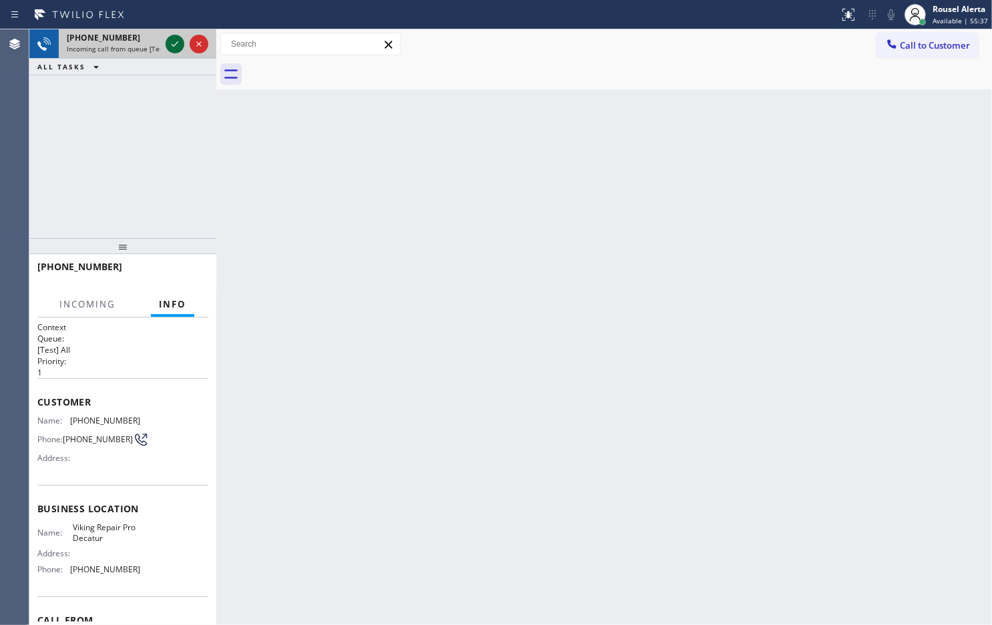
click at [167, 48] on icon at bounding box center [175, 44] width 16 height 16
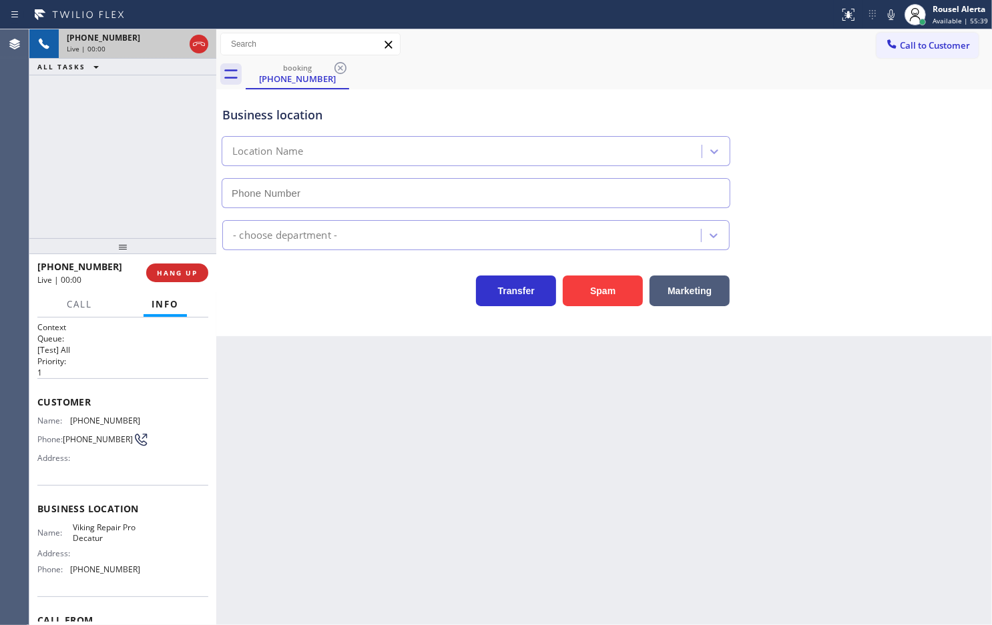
type input "[PHONE_NUMBER]"
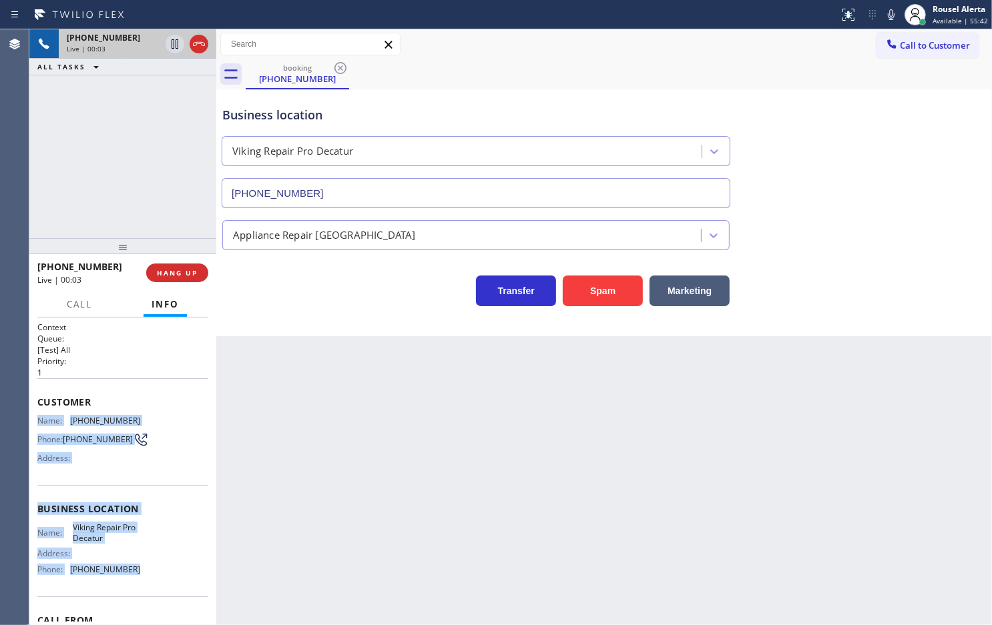
drag, startPoint x: 37, startPoint y: 416, endPoint x: 149, endPoint y: 594, distance: 210.2
click at [149, 594] on div "Context Queue: [Test] All Priority: 1 Customer Name: [PHONE_NUMBER] Phone: [PHO…" at bounding box center [122, 510] width 171 height 376
copy div "Name: [PHONE_NUMBER] Phone: [PHONE_NUMBER] Address: Business location Name: Vik…"
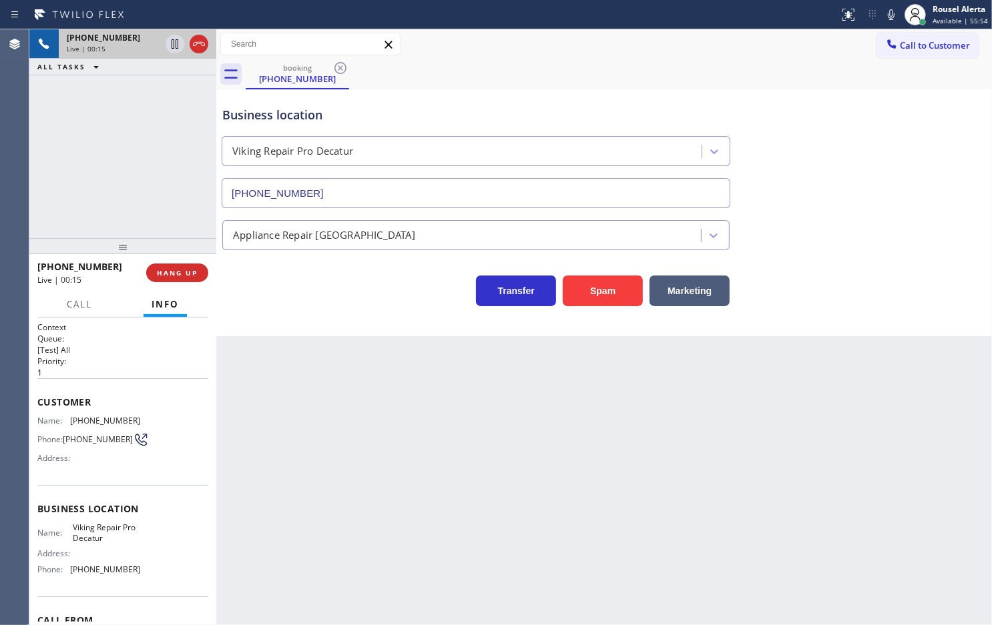
click at [134, 155] on div "[PHONE_NUMBER] Live | 00:15 ALL TASKS ALL TASKS ACTIVE TASKS TASKS IN WRAP UP" at bounding box center [122, 133] width 187 height 209
click at [622, 294] on button "Spam" at bounding box center [603, 291] width 80 height 31
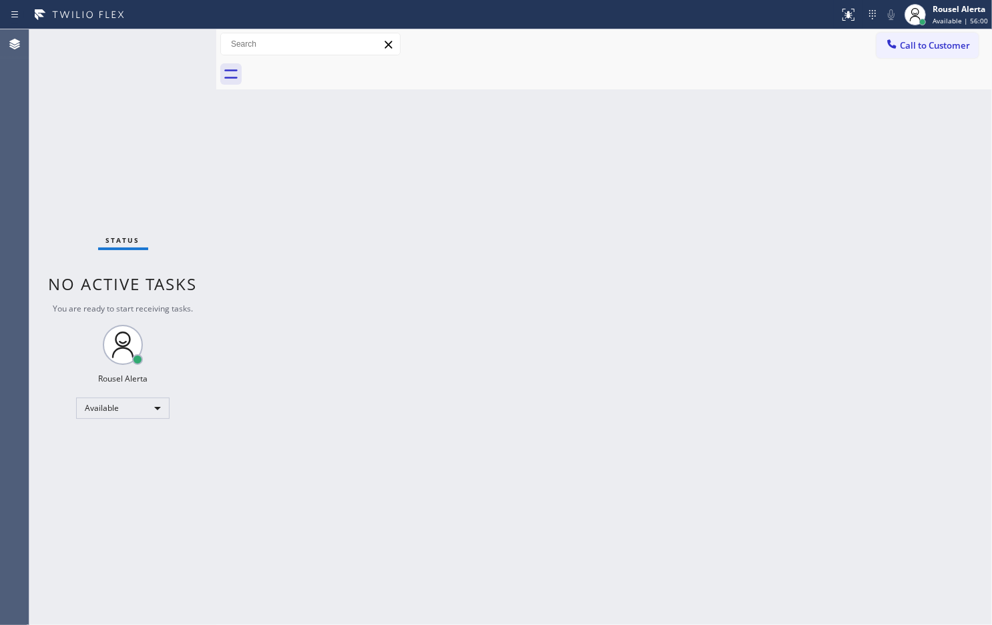
drag, startPoint x: 519, startPoint y: 249, endPoint x: 519, endPoint y: 261, distance: 12.0
click at [519, 249] on div "Back to Dashboard Change Sender ID Customers Technicians Select a contact Outbo…" at bounding box center [604, 327] width 776 height 596
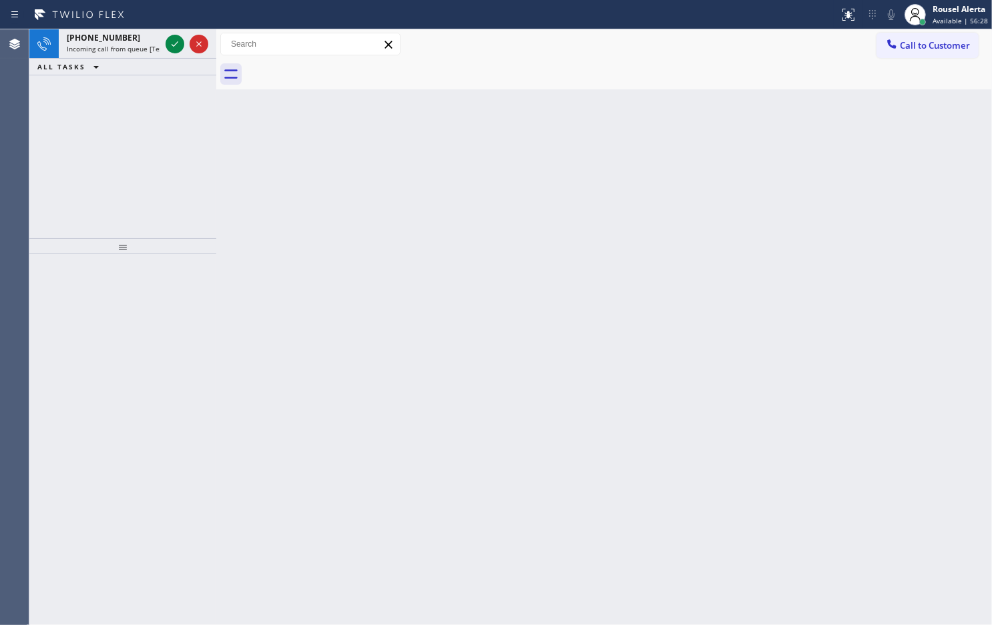
click at [128, 35] on div "[PHONE_NUMBER]" at bounding box center [113, 37] width 93 height 11
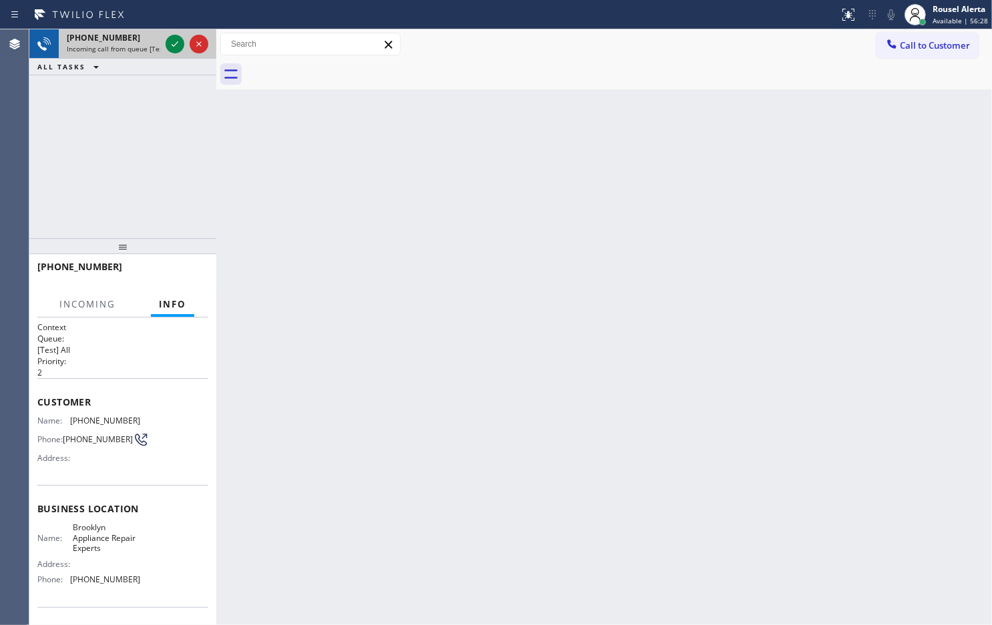
click at [164, 47] on div at bounding box center [187, 43] width 48 height 29
click at [166, 47] on div at bounding box center [175, 44] width 19 height 16
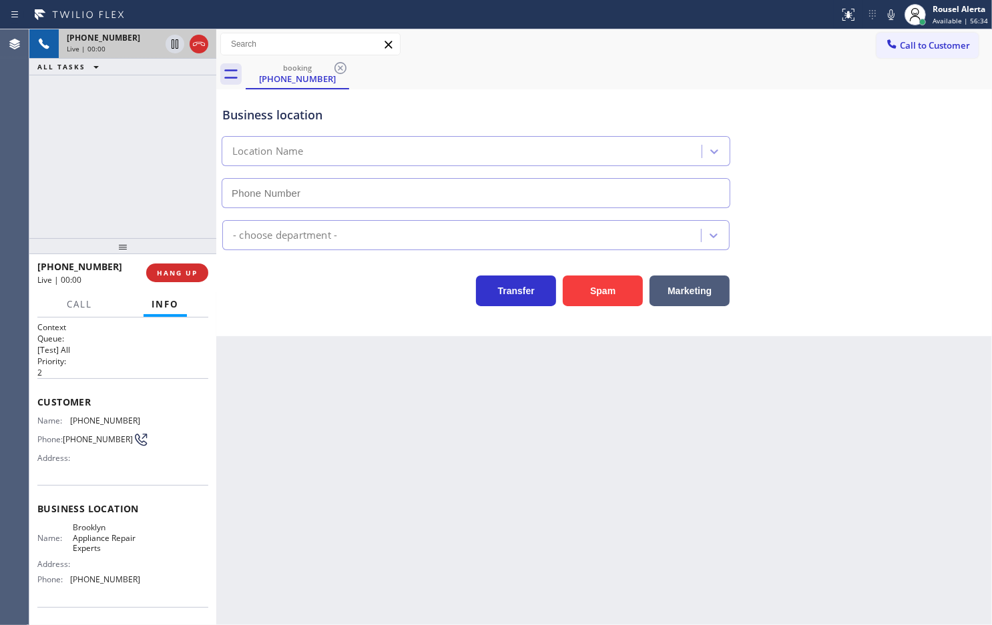
type input "[PHONE_NUMBER]"
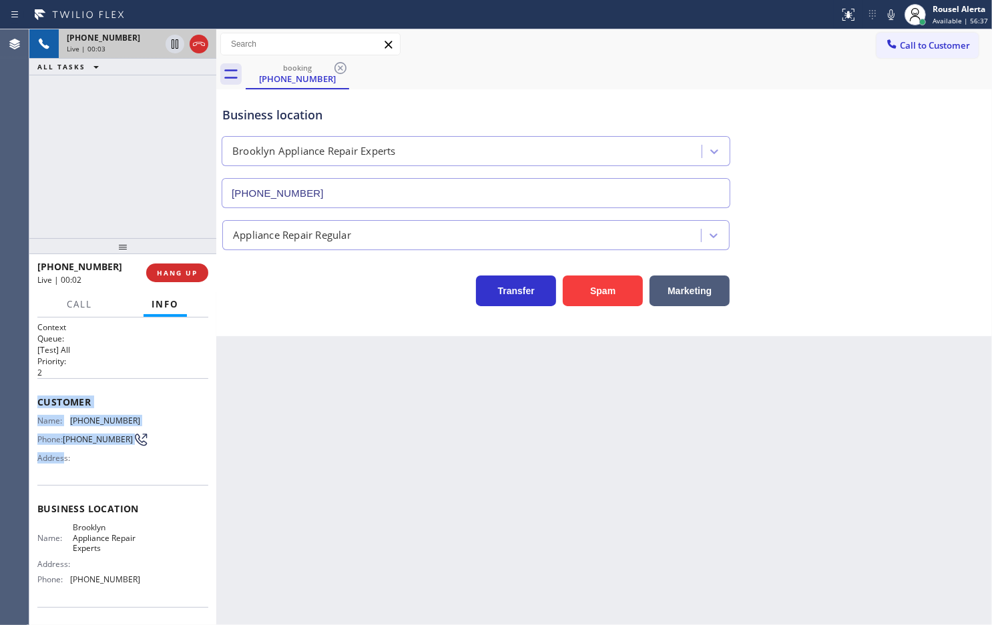
drag, startPoint x: 37, startPoint y: 408, endPoint x: 74, endPoint y: 453, distance: 57.3
click at [69, 467] on div "Customer Name: [PHONE_NUMBER] Phone: [PHONE_NUMBER] Address:" at bounding box center [122, 431] width 171 height 107
click at [74, 445] on span "[PHONE_NUMBER]" at bounding box center [98, 440] width 70 height 10
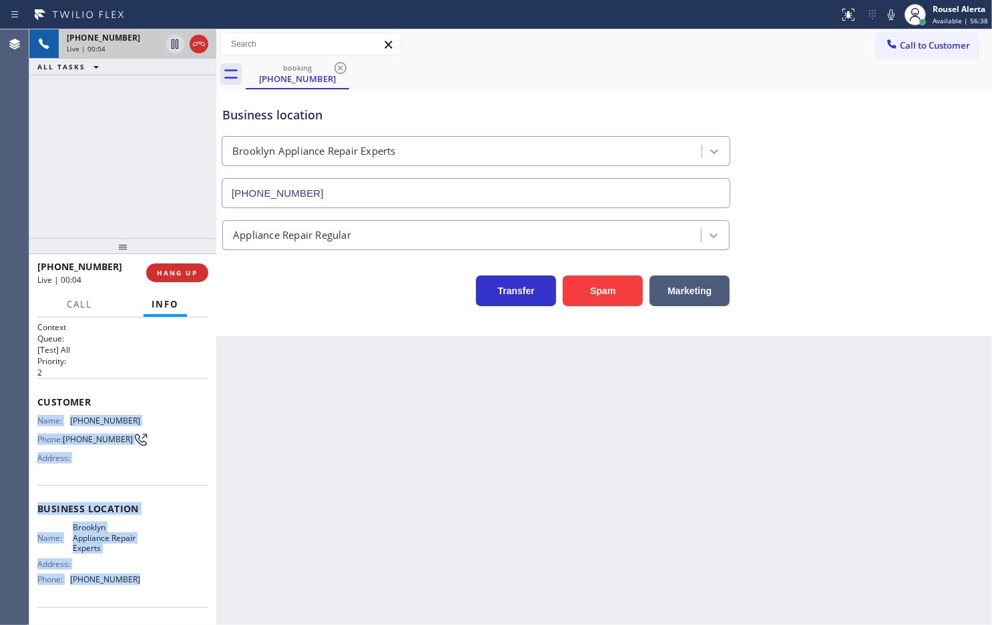
drag, startPoint x: 37, startPoint y: 419, endPoint x: 145, endPoint y: 579, distance: 193.3
click at [144, 579] on div "Context Queue: [Test] All Priority: 2 Customer Name: [PHONE_NUMBER] Phone: [PHO…" at bounding box center [122, 515] width 171 height 386
copy div "Name: [PHONE_NUMBER] Phone: [PHONE_NUMBER] Address: Business location Name: [GE…"
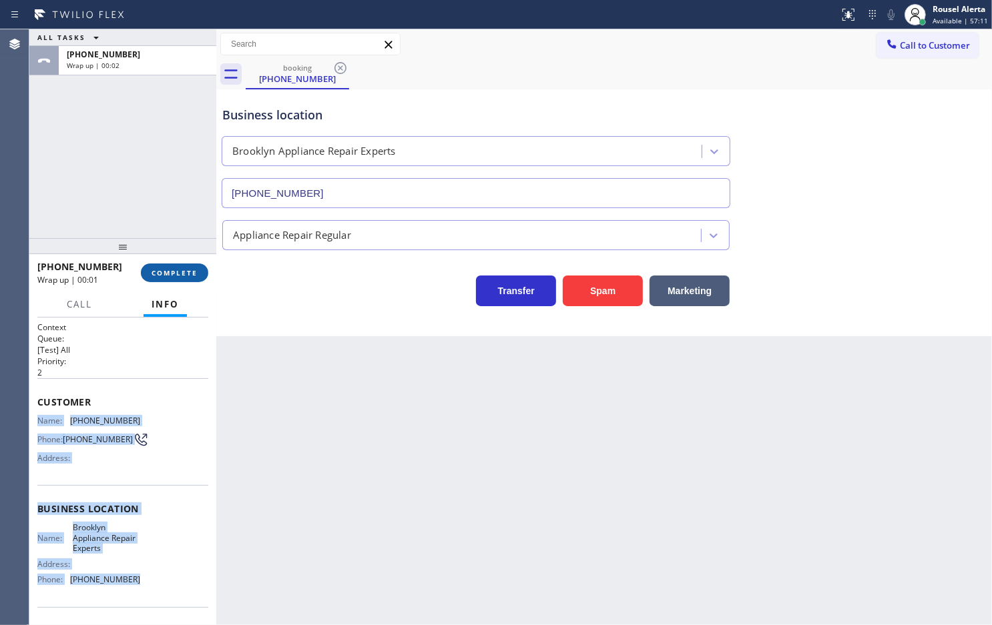
click at [158, 275] on span "COMPLETE" at bounding box center [175, 272] width 46 height 9
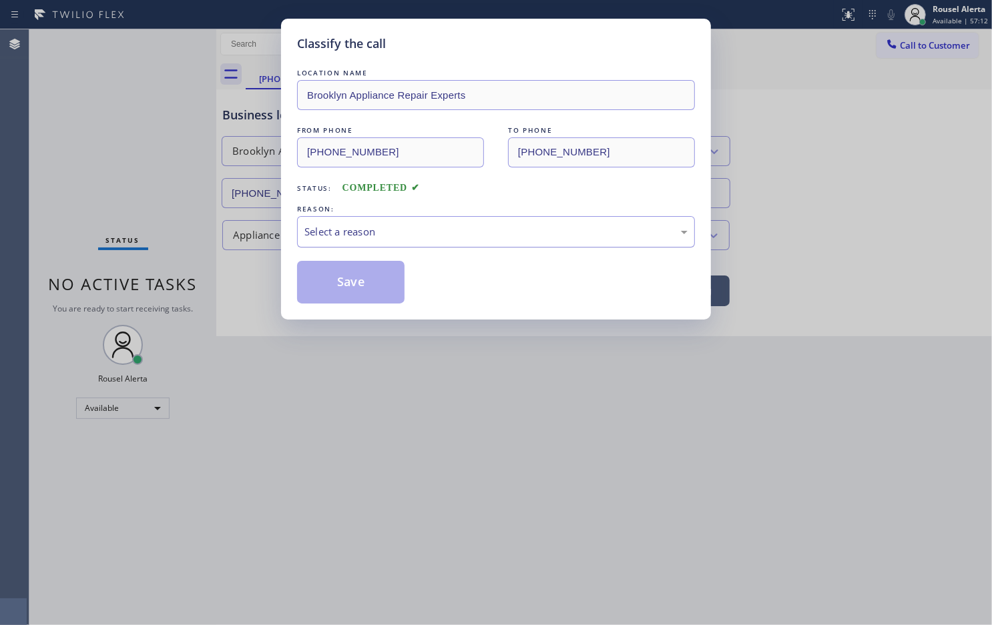
click at [442, 236] on div "Select a reason" at bounding box center [495, 231] width 383 height 15
click at [366, 288] on button "Save" at bounding box center [350, 282] width 107 height 43
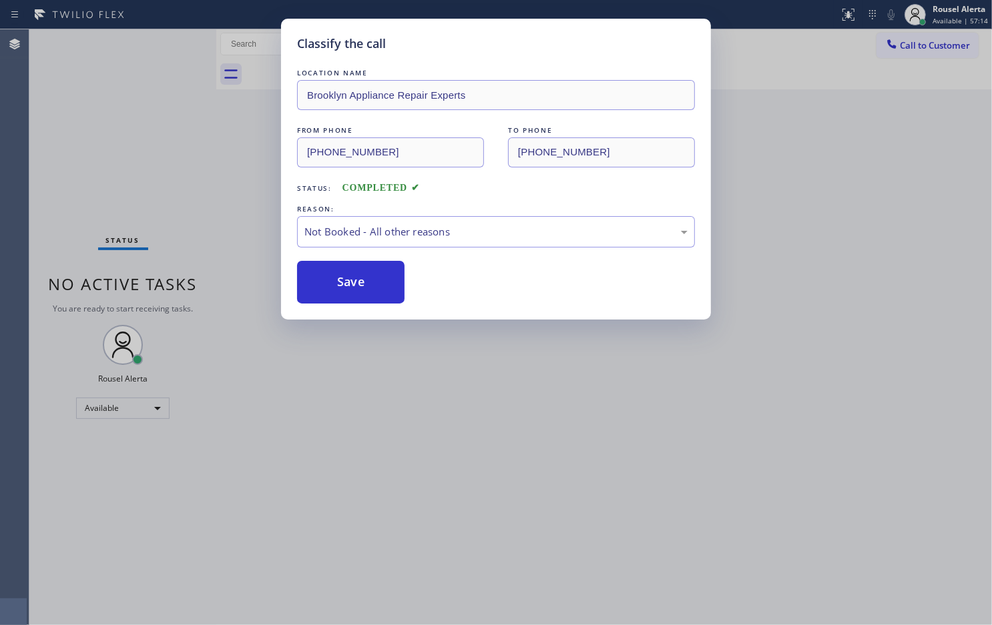
click at [479, 517] on div "Classify the call LOCATION NAME Brooklyn Appliance Repair Experts FROM PHONE [P…" at bounding box center [496, 312] width 992 height 625
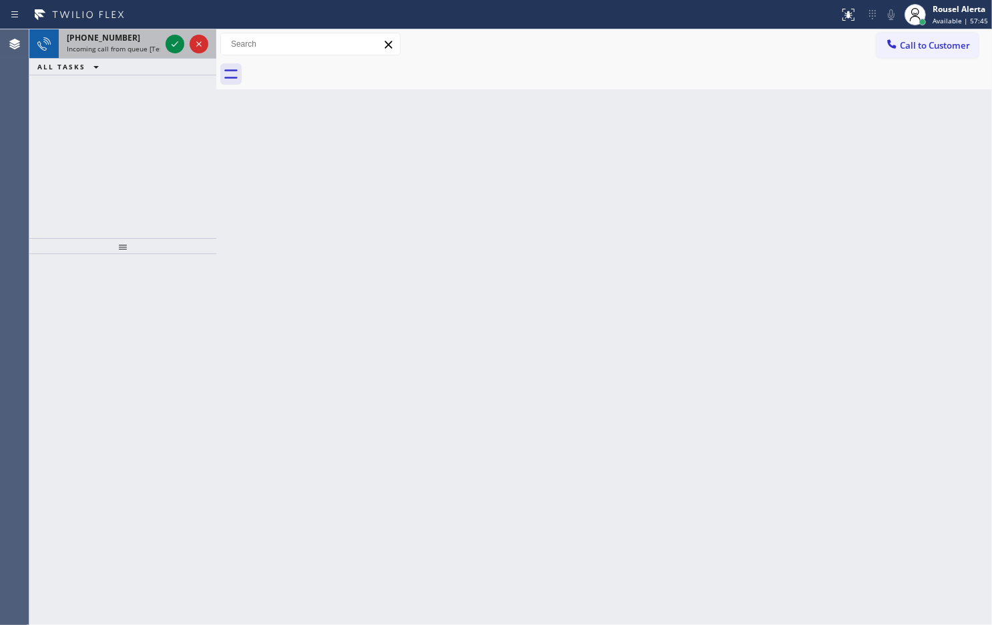
click at [144, 41] on div "[PHONE_NUMBER]" at bounding box center [113, 37] width 93 height 11
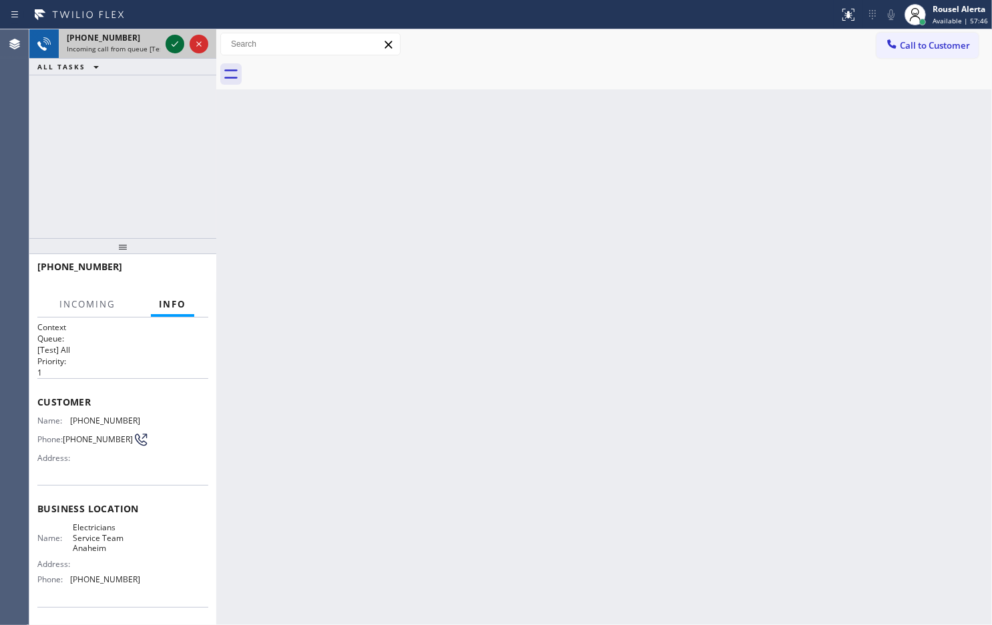
click at [168, 42] on icon at bounding box center [175, 44] width 16 height 16
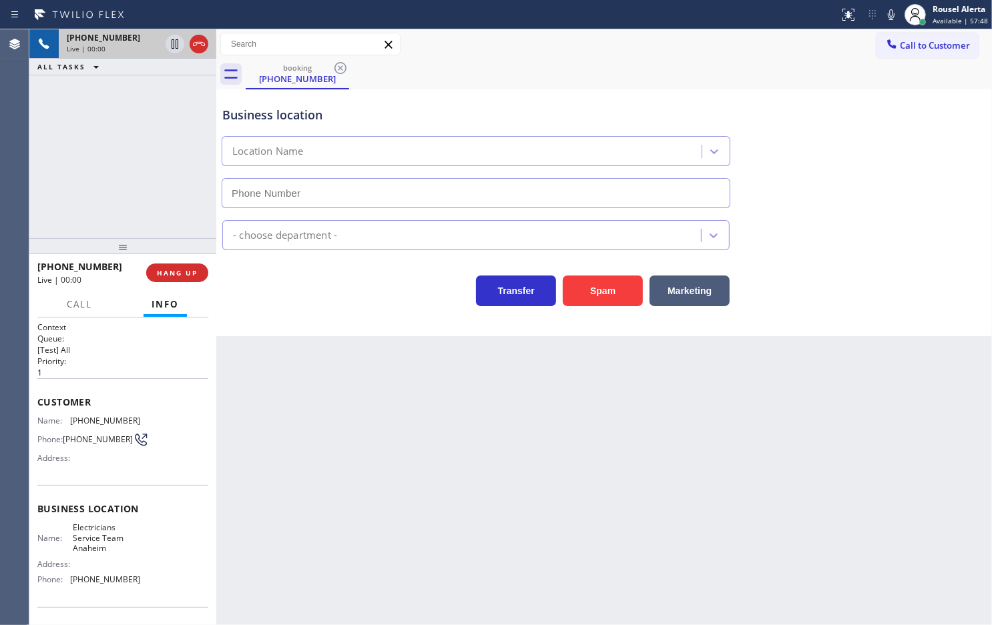
type input "[PHONE_NUMBER]"
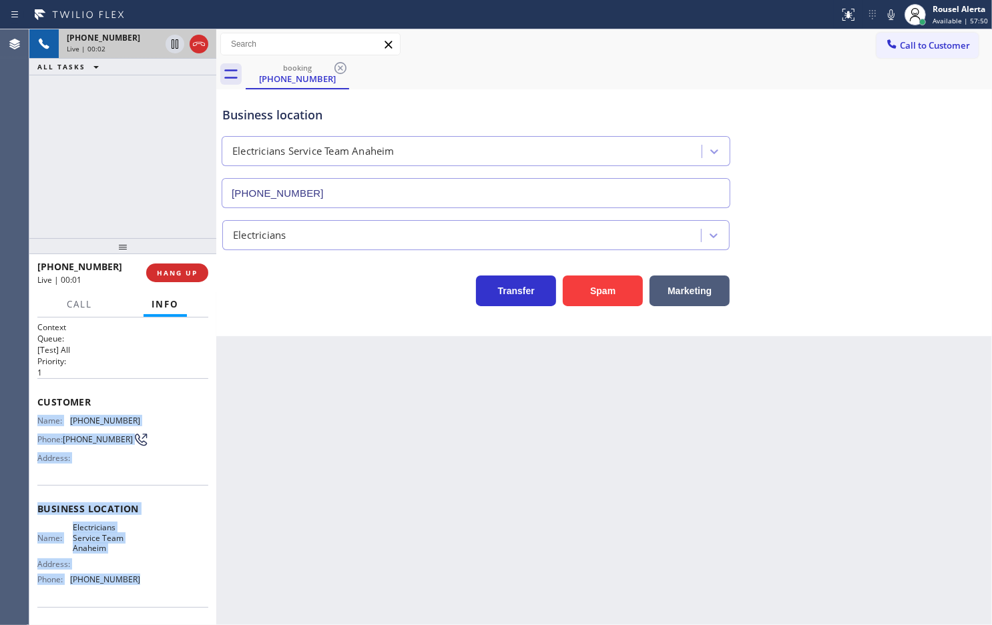
drag, startPoint x: 38, startPoint y: 415, endPoint x: 146, endPoint y: 583, distance: 199.0
click at [146, 583] on div "Context Queue: [Test] All Priority: 1 Customer Name: [PHONE_NUMBER] Phone: [PHO…" at bounding box center [122, 515] width 171 height 386
copy div "Name: [PHONE_NUMBER] Phone: [PHONE_NUMBER] Address: Business location Name: Ele…"
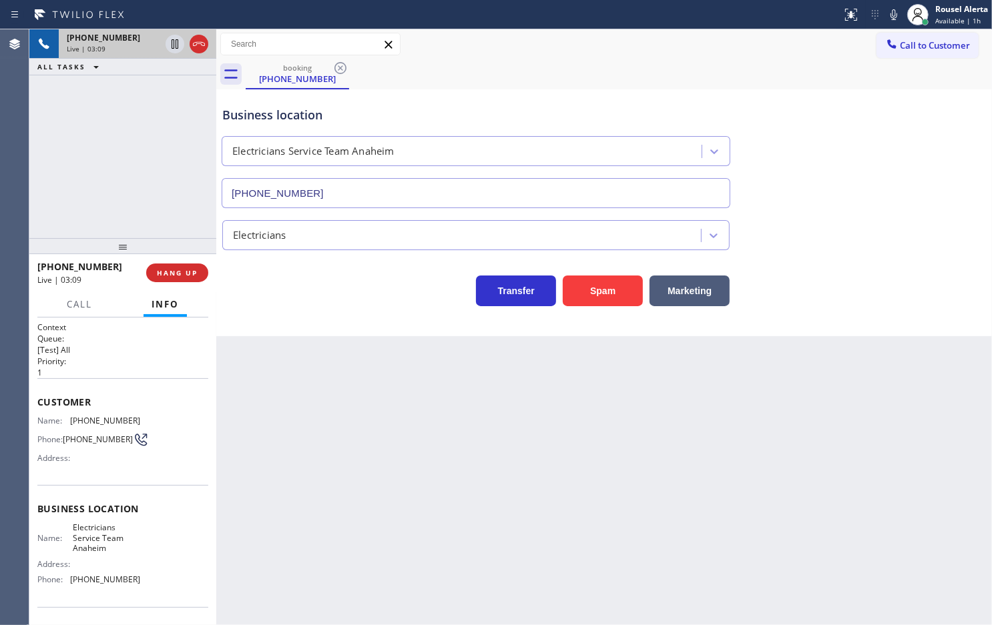
click at [351, 451] on div "Back to Dashboard Change Sender ID Customers Technicians Select a contact Outbo…" at bounding box center [604, 327] width 776 height 596
click at [110, 192] on div "[PHONE_NUMBER] Live | 03:10 ALL TASKS ALL TASKS ACTIVE TASKS TASKS IN WRAP UP" at bounding box center [122, 133] width 187 height 209
click at [309, 459] on div "Back to Dashboard Change Sender ID Customers Technicians Select a contact Outbo…" at bounding box center [604, 327] width 776 height 596
click at [135, 142] on div "[PHONE_NUMBER] Live | 03:11 ALL TASKS ALL TASKS ACTIVE TASKS TASKS IN WRAP UP" at bounding box center [122, 133] width 187 height 209
click at [310, 455] on div "Back to Dashboard Change Sender ID Customers Technicians Select a contact Outbo…" at bounding box center [604, 327] width 776 height 596
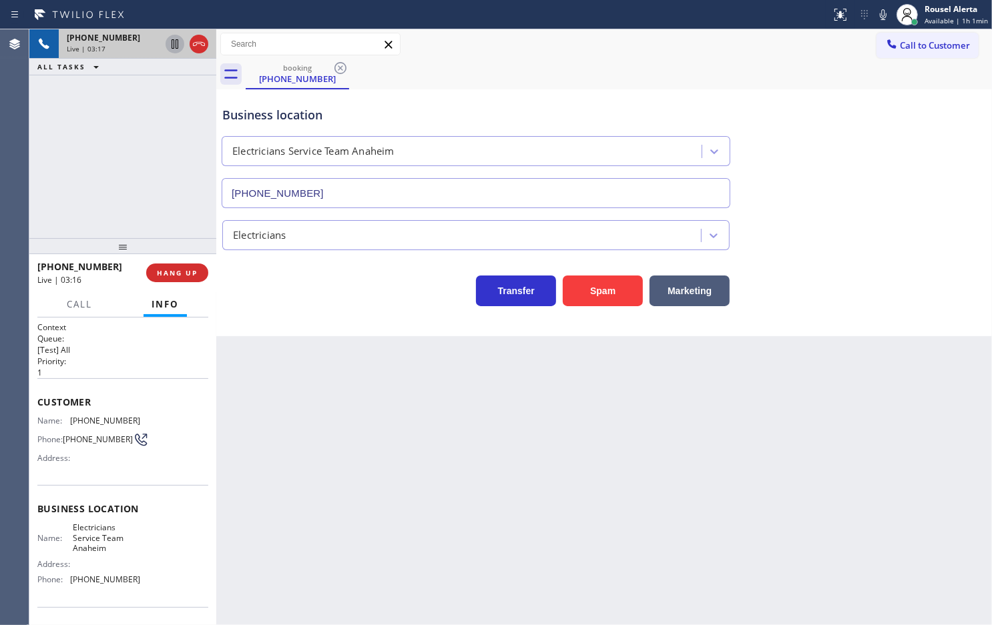
click at [174, 49] on icon at bounding box center [175, 44] width 16 height 16
click at [886, 14] on icon at bounding box center [883, 15] width 16 height 16
click at [182, 101] on div "[PHONE_NUMBER] Live | 04:34 ALL TASKS ALL TASKS ACTIVE TASKS TASKS IN WRAP UP" at bounding box center [122, 133] width 187 height 209
drag, startPoint x: 167, startPoint y: 93, endPoint x: 167, endPoint y: 80, distance: 13.3
click at [167, 93] on div "[PHONE_NUMBER] Live | 04:55 ALL TASKS ALL TASKS ACTIVE TASKS TASKS IN WRAP UP" at bounding box center [122, 133] width 187 height 209
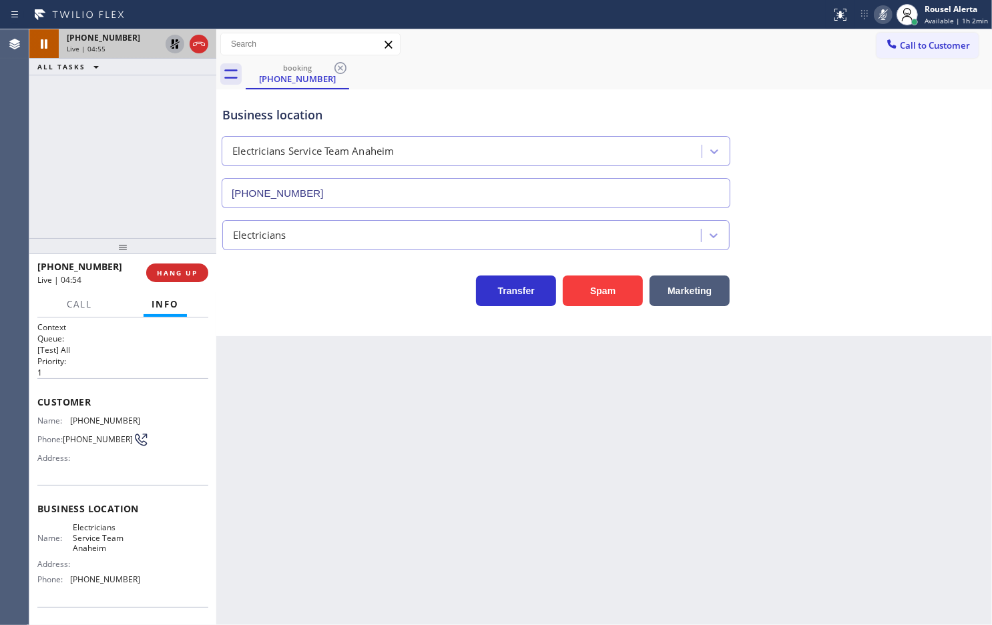
click at [175, 44] on icon at bounding box center [174, 43] width 9 height 9
click at [883, 12] on icon at bounding box center [883, 15] width 16 height 16
click at [768, 85] on div "booking [PHONE_NUMBER] Call to Customer Outbound call Location Search location …" at bounding box center [604, 182] width 776 height 307
click at [719, 471] on div "Back to Dashboard Change Sender ID Customers Technicians Select a contact Outbo…" at bounding box center [604, 327] width 776 height 596
click at [885, 15] on icon at bounding box center [883, 14] width 7 height 11
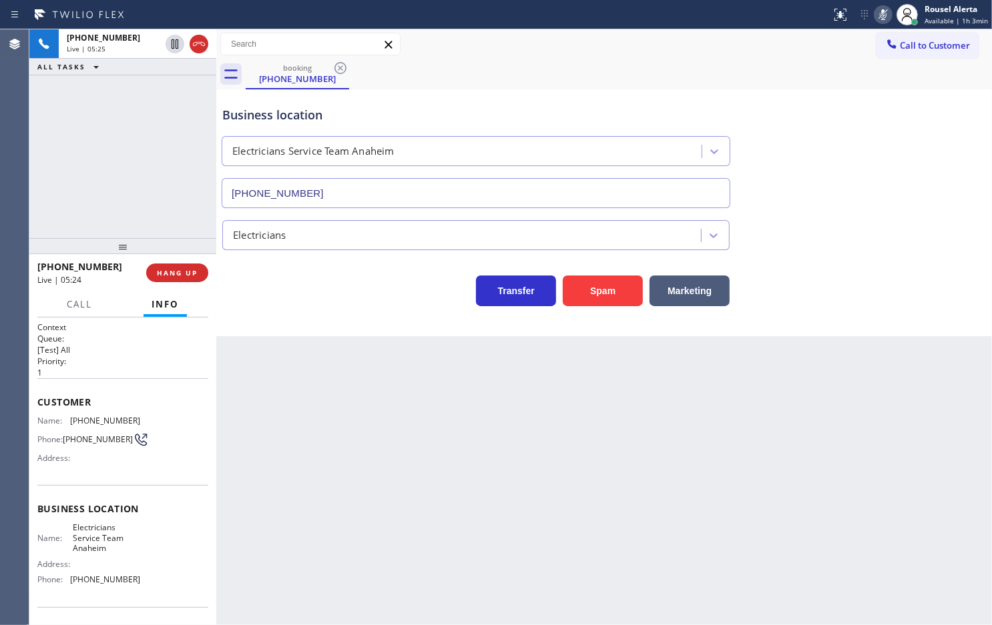
click at [882, 13] on icon at bounding box center [883, 15] width 16 height 16
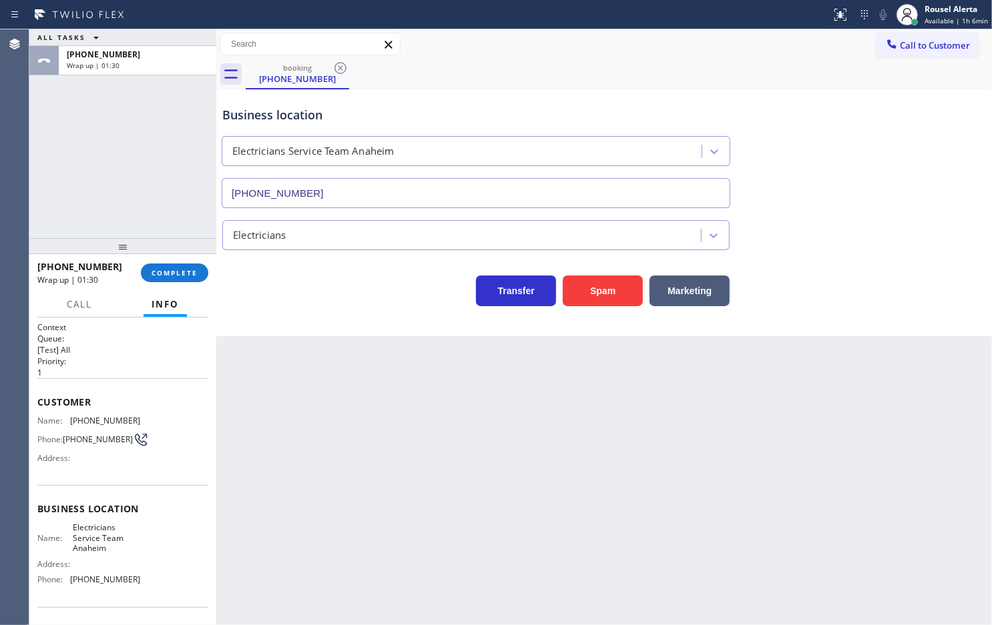
click at [130, 192] on div "ALL TASKS ALL TASKS ACTIVE TASKS TASKS IN WRAP UP [PHONE_NUMBER] Wrap up | 01:30" at bounding box center [122, 133] width 187 height 209
click at [146, 266] on button "COMPLETE" at bounding box center [174, 273] width 67 height 19
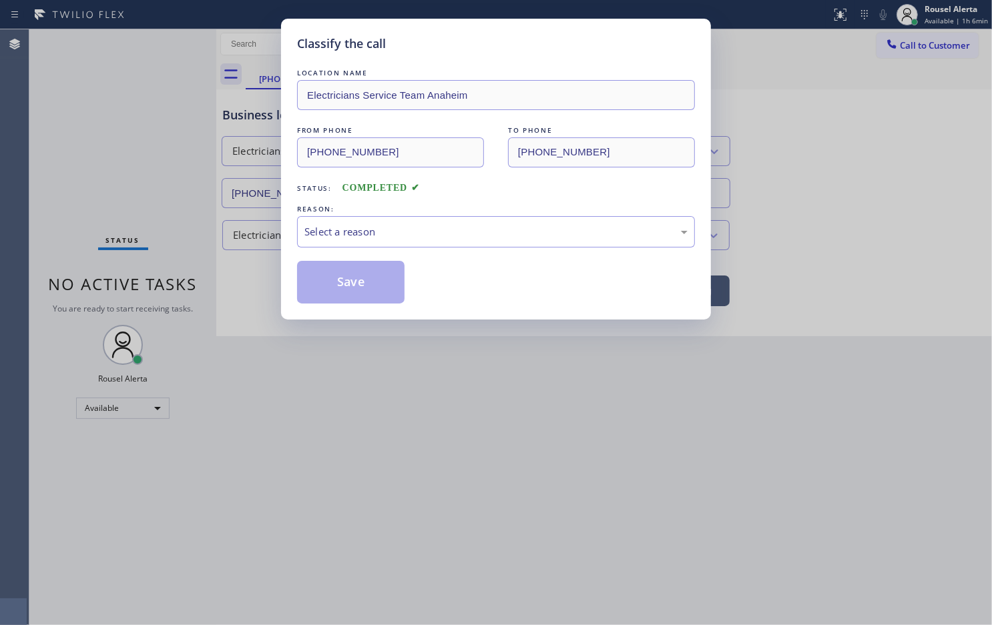
click at [322, 238] on div "Select a reason" at bounding box center [495, 231] width 383 height 15
click at [354, 294] on button "Save" at bounding box center [350, 282] width 107 height 43
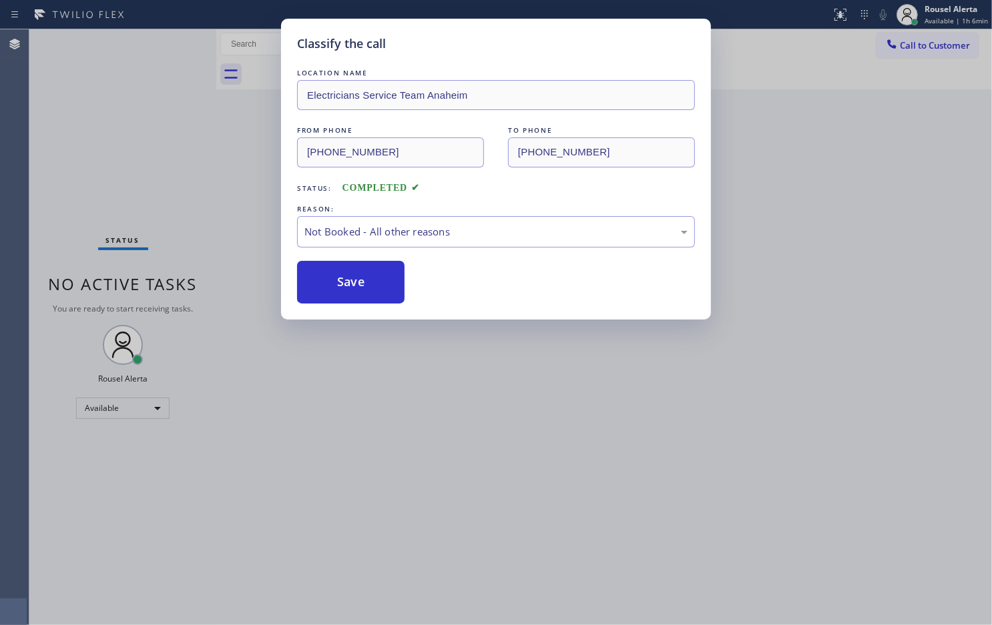
click at [342, 391] on div "Classify the call LOCATION NAME Electricians Service Team Anaheim FROM PHONE [P…" at bounding box center [496, 312] width 992 height 625
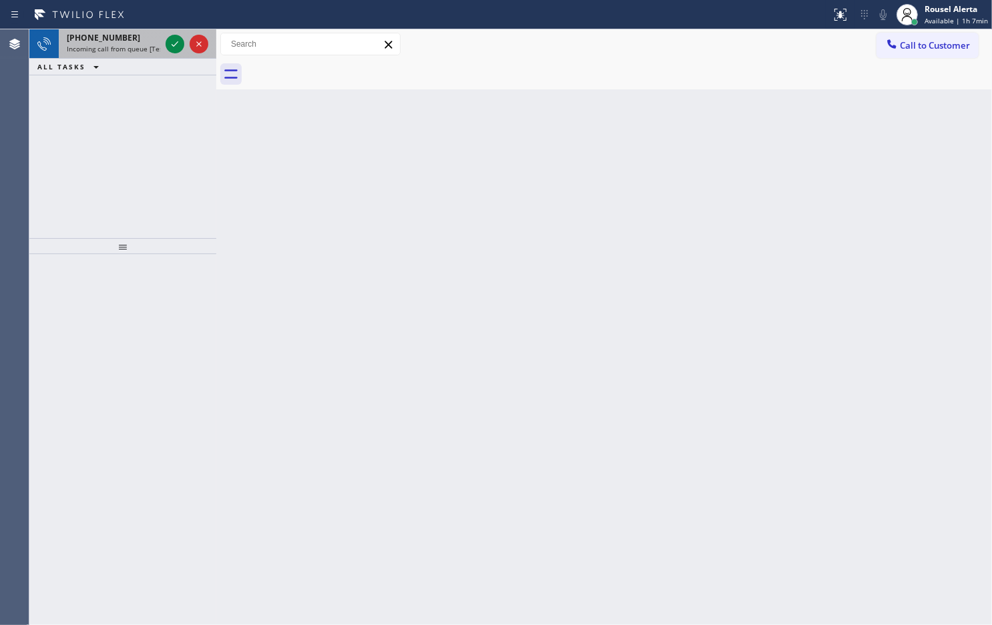
drag, startPoint x: 147, startPoint y: 47, endPoint x: 172, endPoint y: 48, distance: 25.4
click at [148, 47] on span "Incoming call from queue [Test] All" at bounding box center [122, 48] width 111 height 9
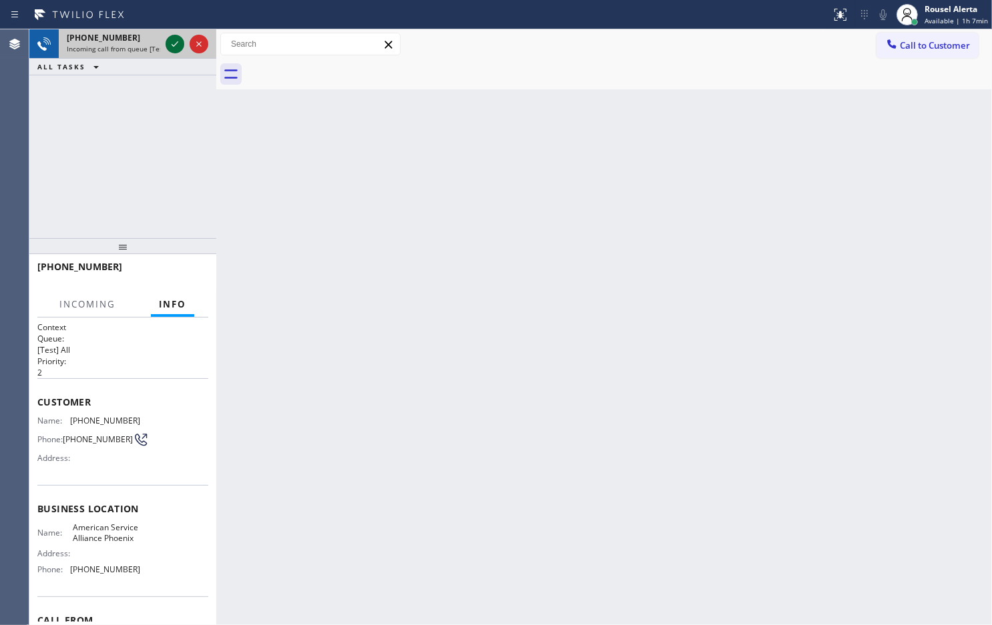
click at [174, 47] on icon at bounding box center [175, 44] width 16 height 16
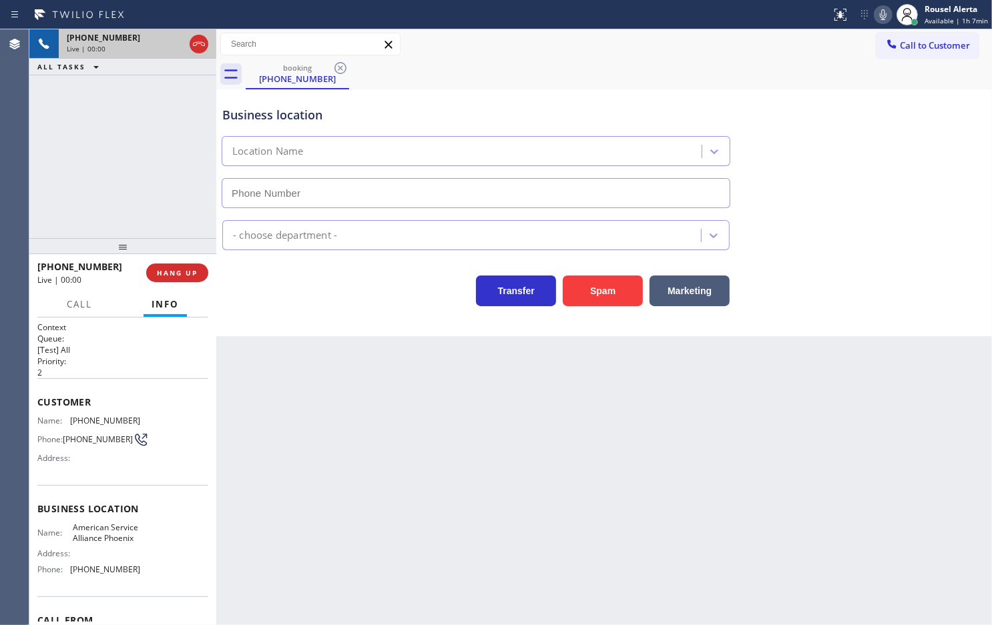
type input "[PHONE_NUMBER]"
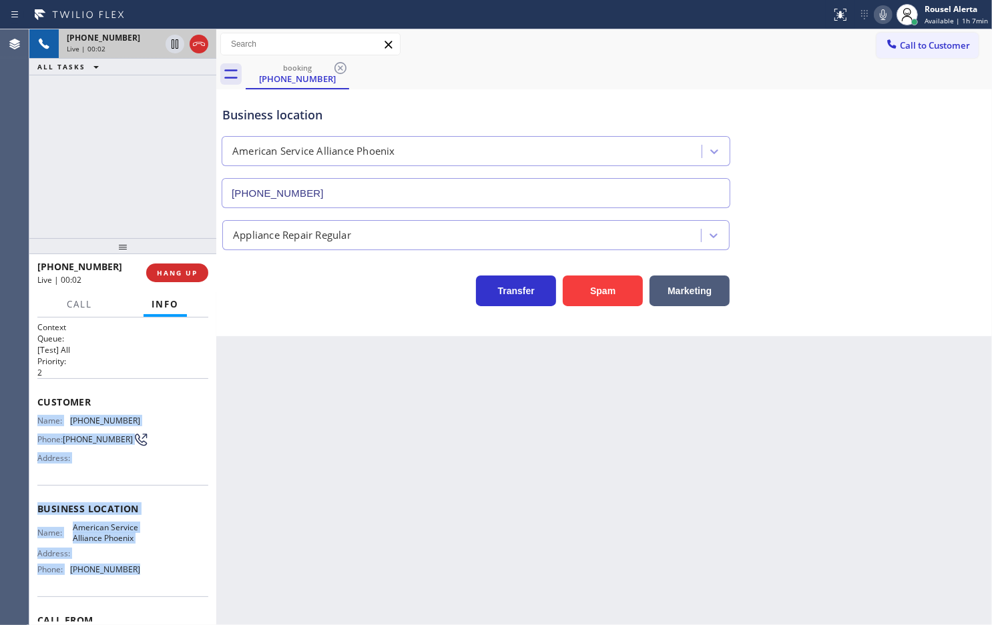
drag, startPoint x: 37, startPoint y: 418, endPoint x: 145, endPoint y: 589, distance: 202.2
click at [145, 589] on div "Context Queue: [Test] All Priority: 2 Customer Name: [PHONE_NUMBER] Phone: [PHO…" at bounding box center [122, 510] width 171 height 376
copy div "Name: [PHONE_NUMBER] Phone: [PHONE_NUMBER] Address: Business location Name: Ame…"
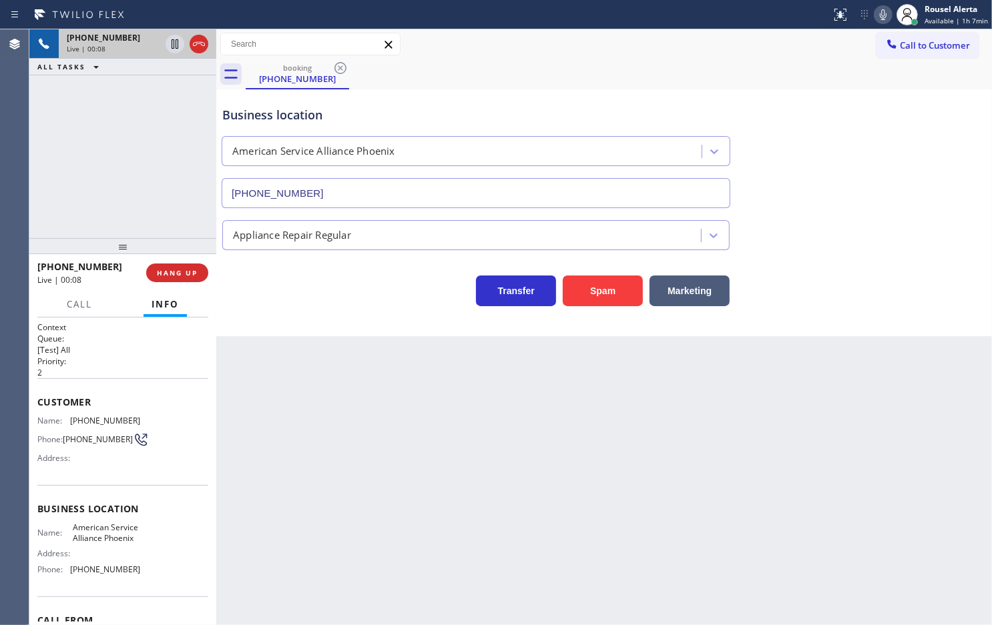
click at [529, 396] on div "Back to Dashboard Change Sender ID Customers Technicians Select a contact Outbo…" at bounding box center [604, 327] width 776 height 596
click at [168, 189] on div "[PHONE_NUMBER] Live | 00:09 ALL TASKS ALL TASKS ACTIVE TASKS TASKS IN WRAP UP" at bounding box center [122, 133] width 187 height 209
click at [344, 456] on div "Back to Dashboard Change Sender ID Customers Technicians Select a contact Outbo…" at bounding box center [604, 327] width 776 height 596
click at [184, 274] on span "HANG UP" at bounding box center [177, 272] width 41 height 9
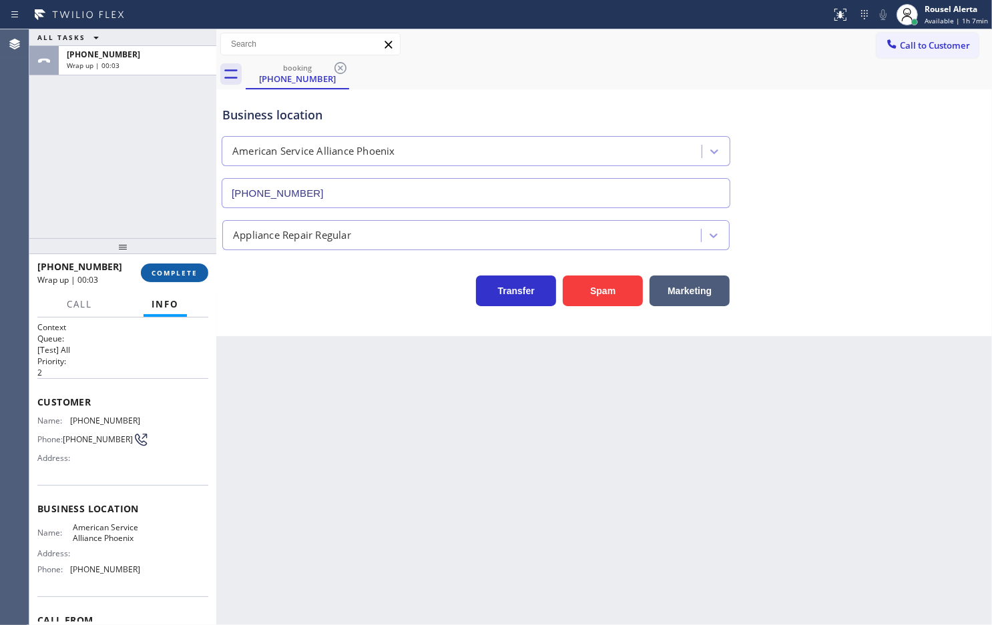
click at [199, 268] on button "COMPLETE" at bounding box center [174, 273] width 67 height 19
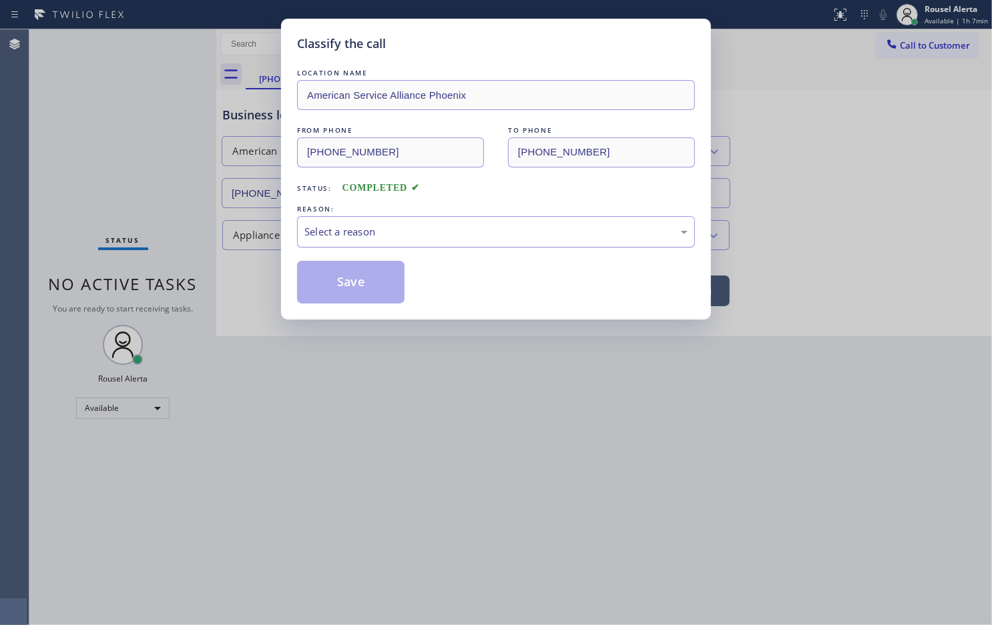
click at [543, 225] on div "Select a reason" at bounding box center [495, 231] width 383 height 15
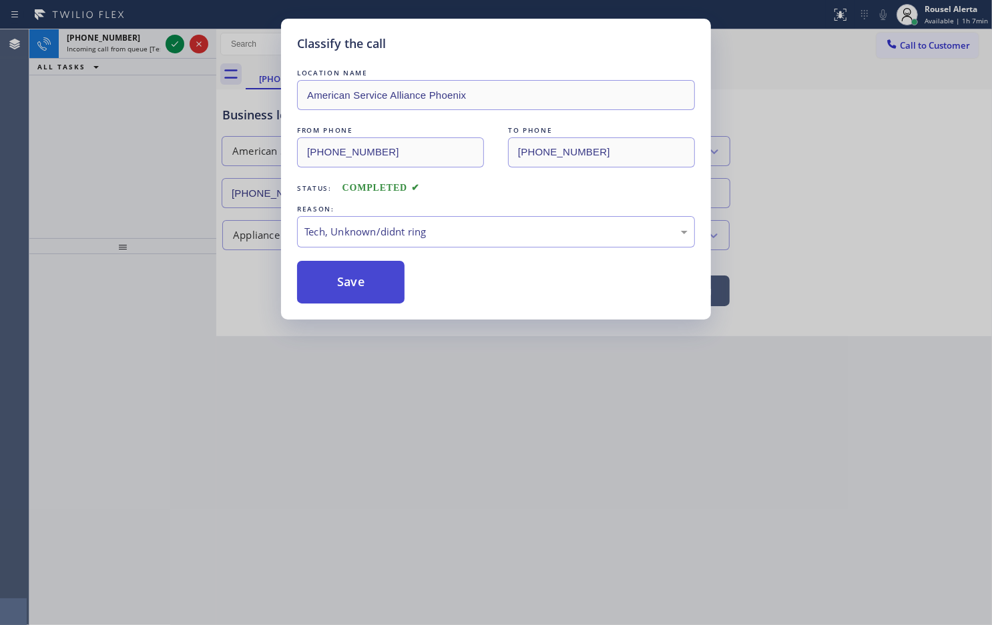
click at [351, 275] on button "Save" at bounding box center [350, 282] width 107 height 43
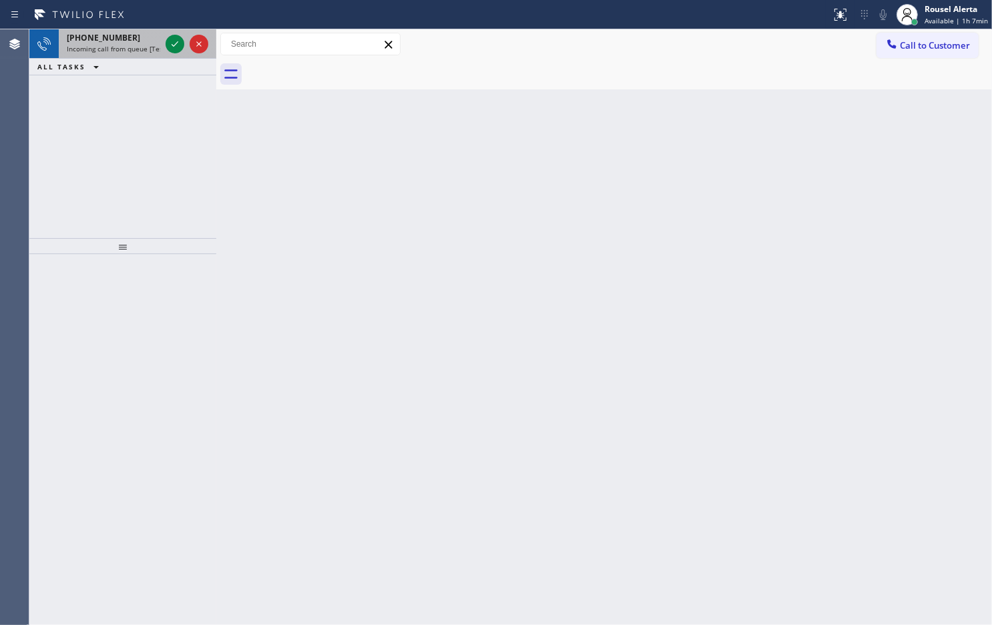
click at [125, 37] on div "[PHONE_NUMBER]" at bounding box center [113, 37] width 93 height 11
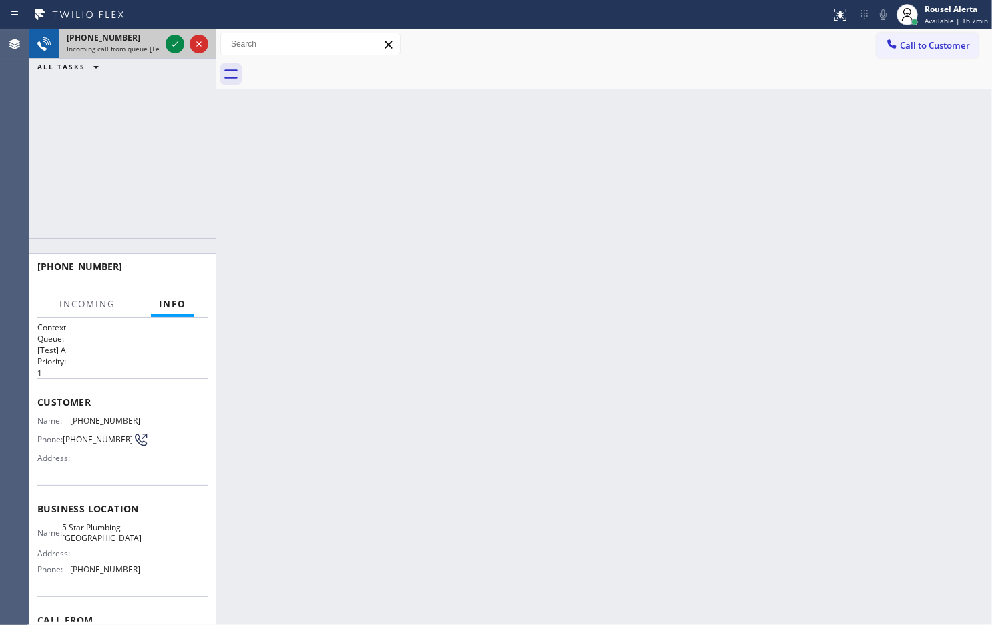
click at [128, 42] on div "[PHONE_NUMBER]" at bounding box center [113, 37] width 93 height 11
click at [166, 41] on div at bounding box center [175, 44] width 19 height 16
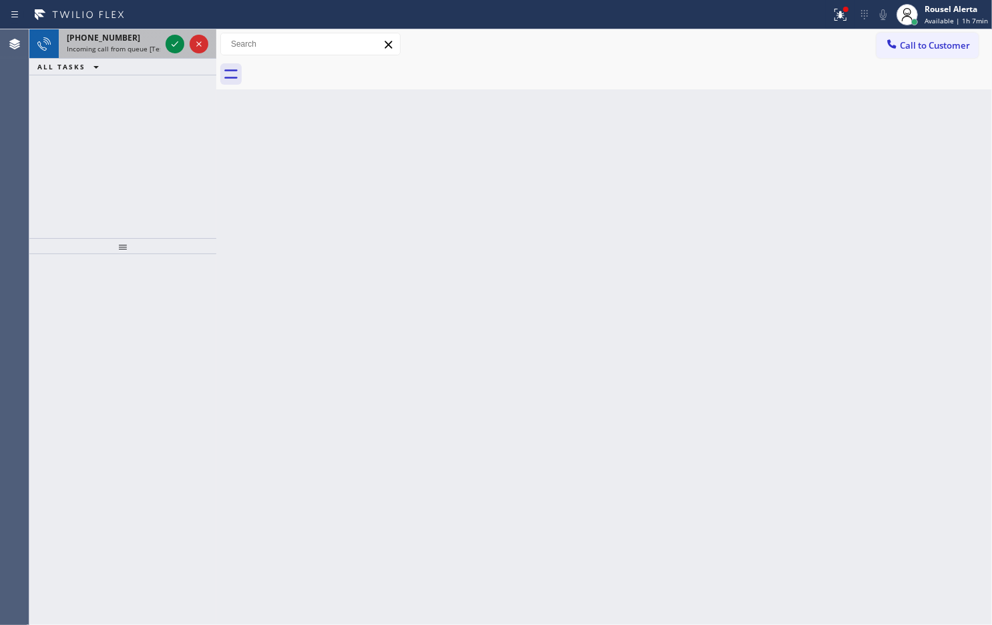
click at [160, 44] on span "Incoming call from queue [Test] All" at bounding box center [122, 48] width 111 height 9
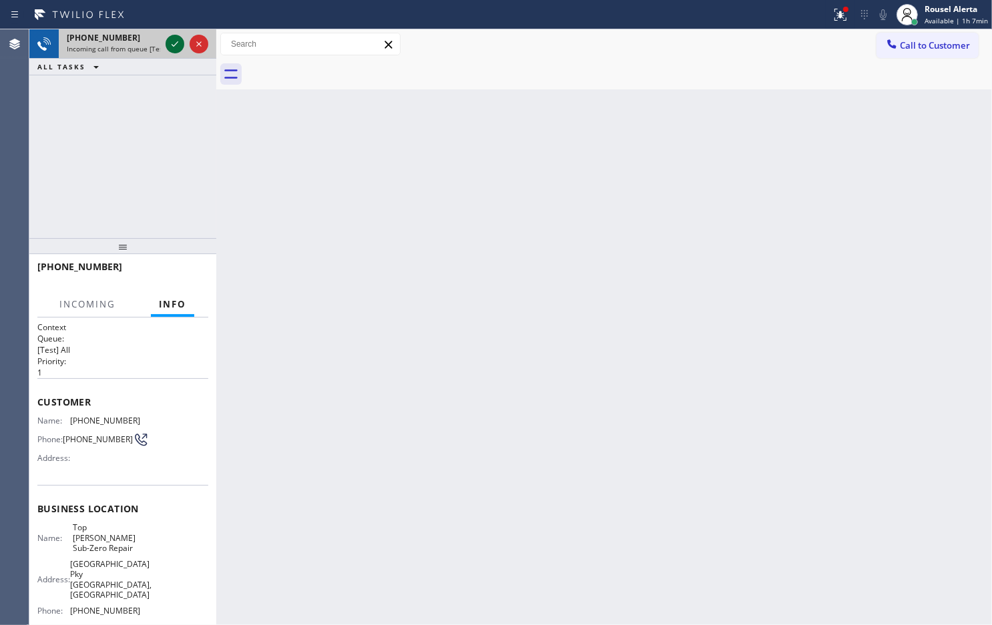
click at [166, 42] on div at bounding box center [175, 44] width 19 height 16
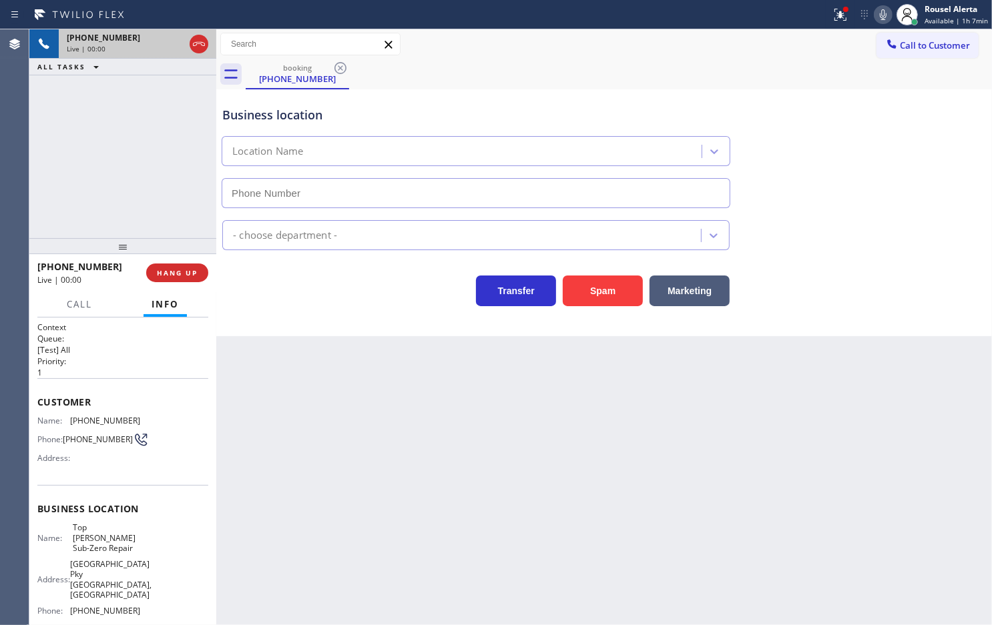
type input "[PHONE_NUMBER]"
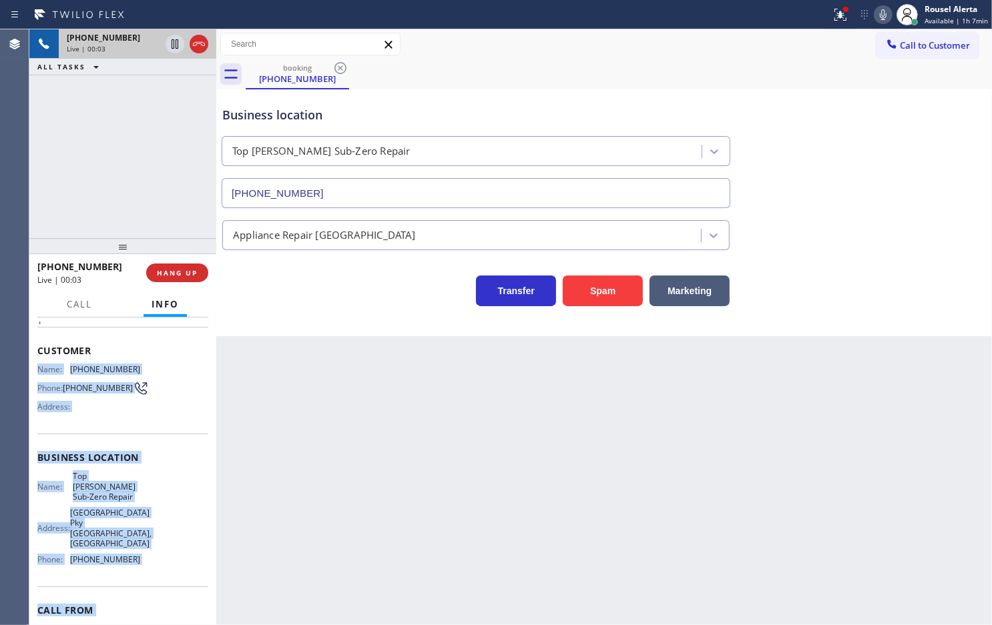
scroll to position [99, 0]
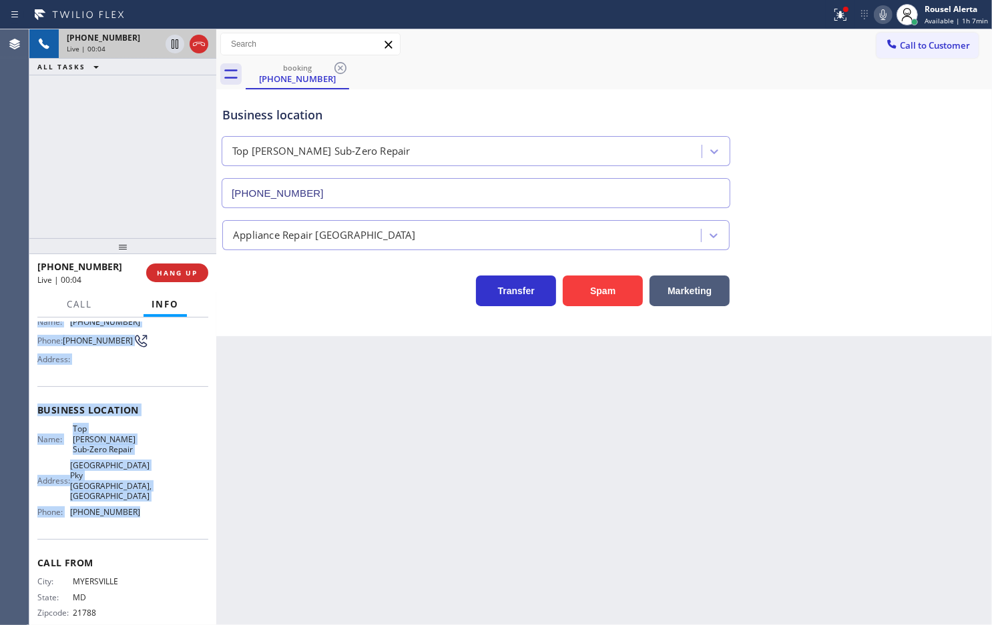
drag, startPoint x: 34, startPoint y: 417, endPoint x: 158, endPoint y: 492, distance: 144.9
click at [158, 492] on div "Context Queue: [Test] All Priority: 1 Customer Name: [PHONE_NUMBER] Phone: [PHO…" at bounding box center [122, 472] width 187 height 308
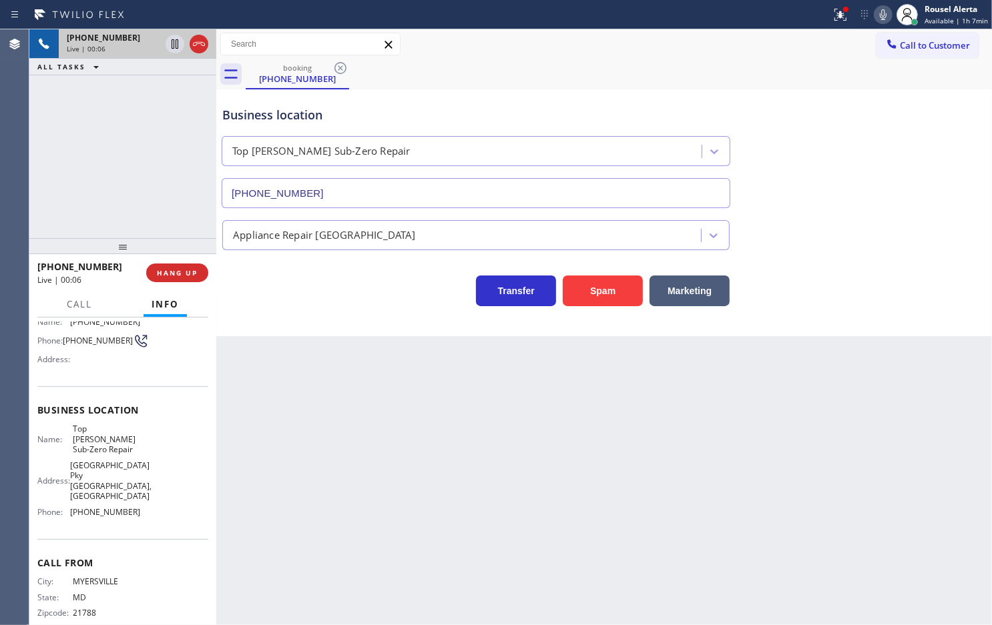
drag, startPoint x: 726, startPoint y: 71, endPoint x: 744, endPoint y: 60, distance: 20.9
click at [726, 71] on div "booking [PHONE_NUMBER]" at bounding box center [619, 74] width 746 height 30
click at [835, 15] on icon at bounding box center [840, 15] width 16 height 16
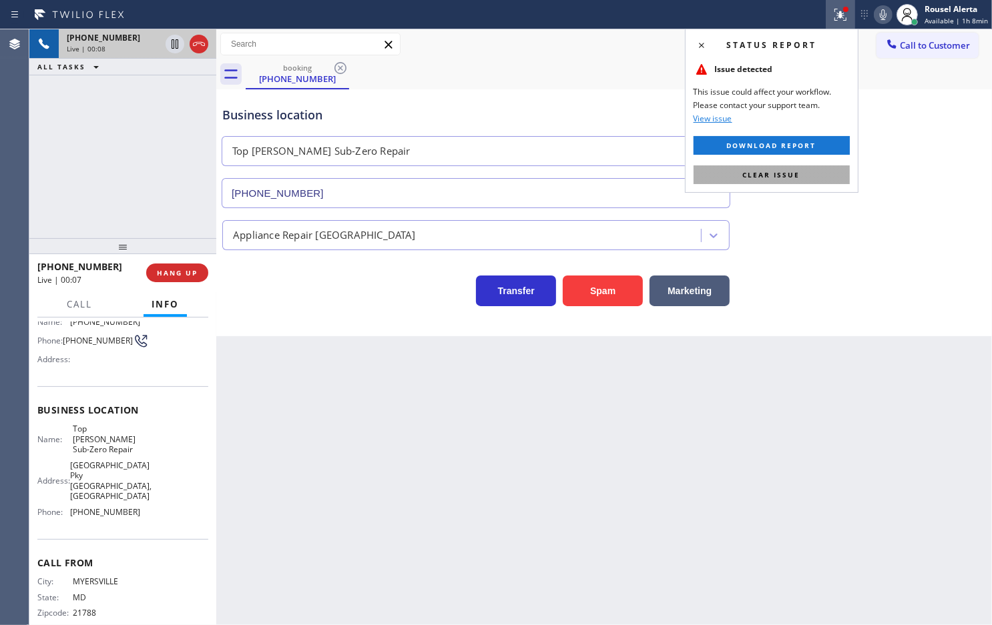
click at [772, 166] on button "Clear issue" at bounding box center [771, 175] width 156 height 19
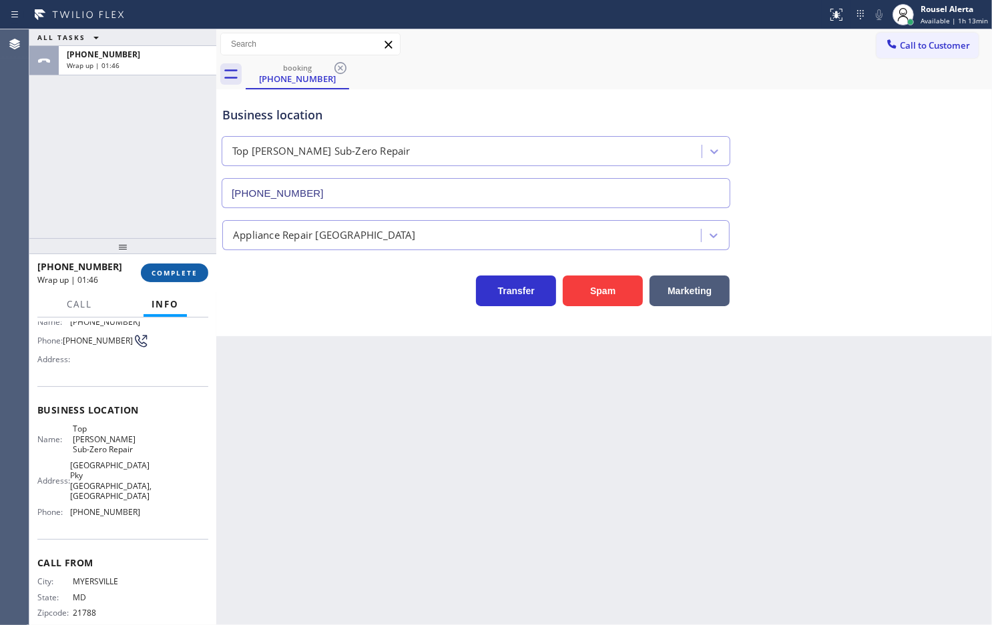
click at [169, 268] on span "COMPLETE" at bounding box center [175, 272] width 46 height 9
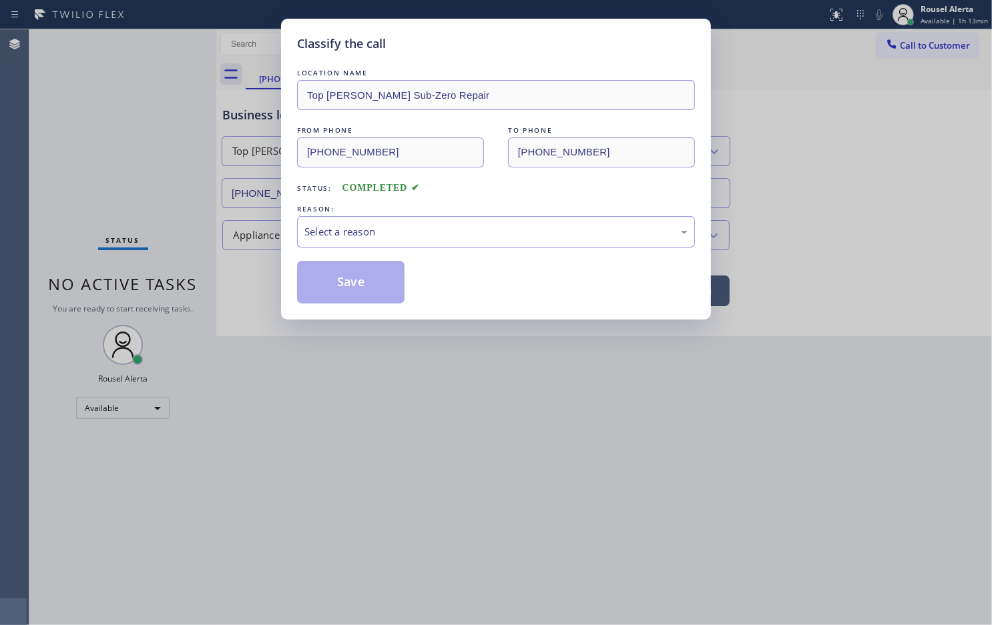
click at [318, 230] on div "Select a reason" at bounding box center [495, 231] width 383 height 15
click at [350, 288] on button "Save" at bounding box center [350, 282] width 107 height 43
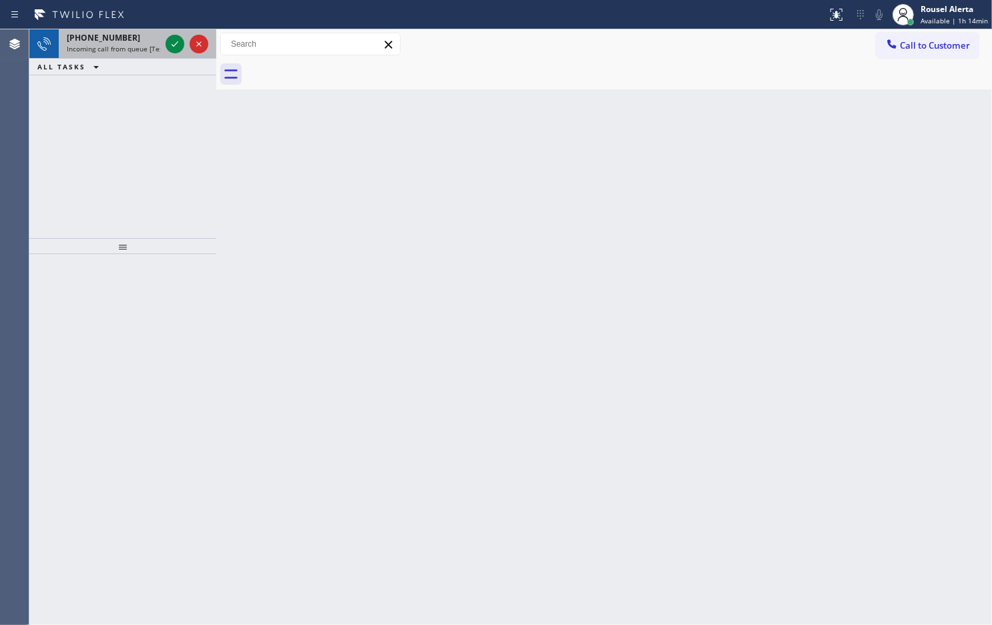
click at [131, 41] on div "[PHONE_NUMBER]" at bounding box center [113, 37] width 93 height 11
drag, startPoint x: 131, startPoint y: 47, endPoint x: 155, endPoint y: 47, distance: 23.4
click at [132, 47] on span "Incoming call from queue [Test] All" at bounding box center [122, 48] width 111 height 9
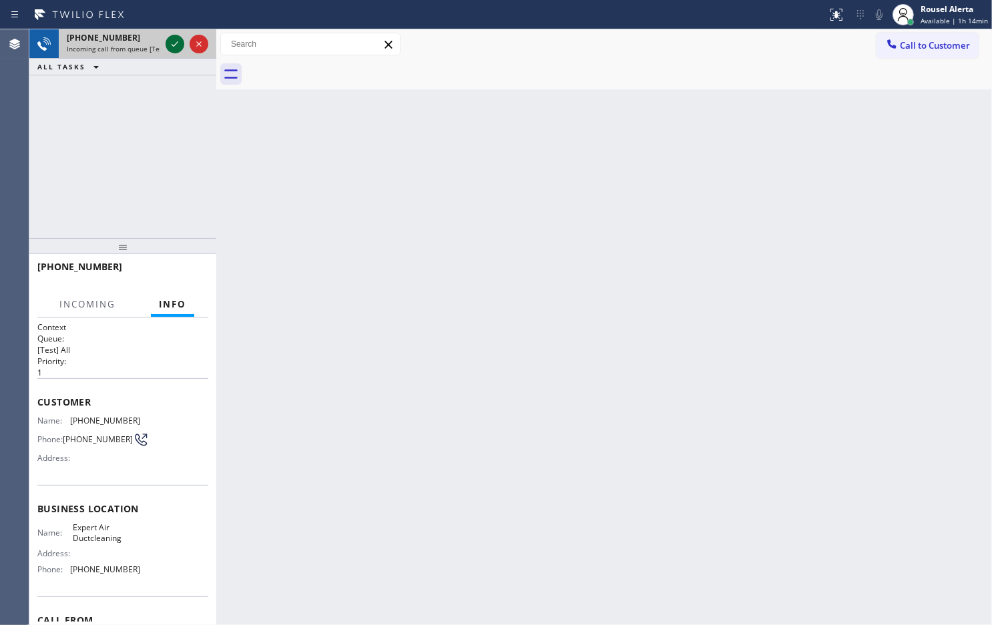
click at [170, 47] on icon at bounding box center [175, 44] width 16 height 16
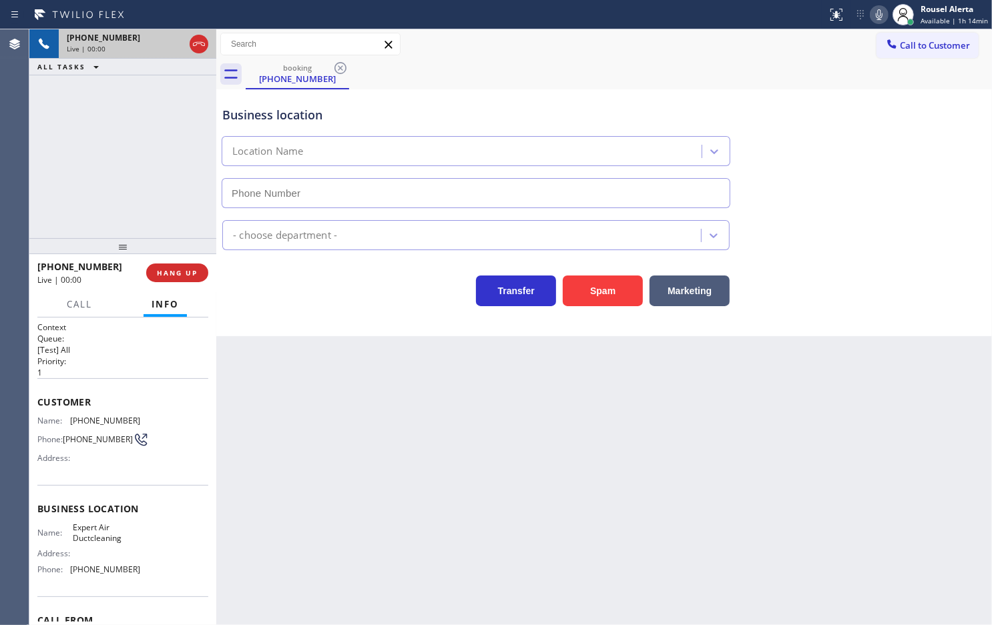
type input "[PHONE_NUMBER]"
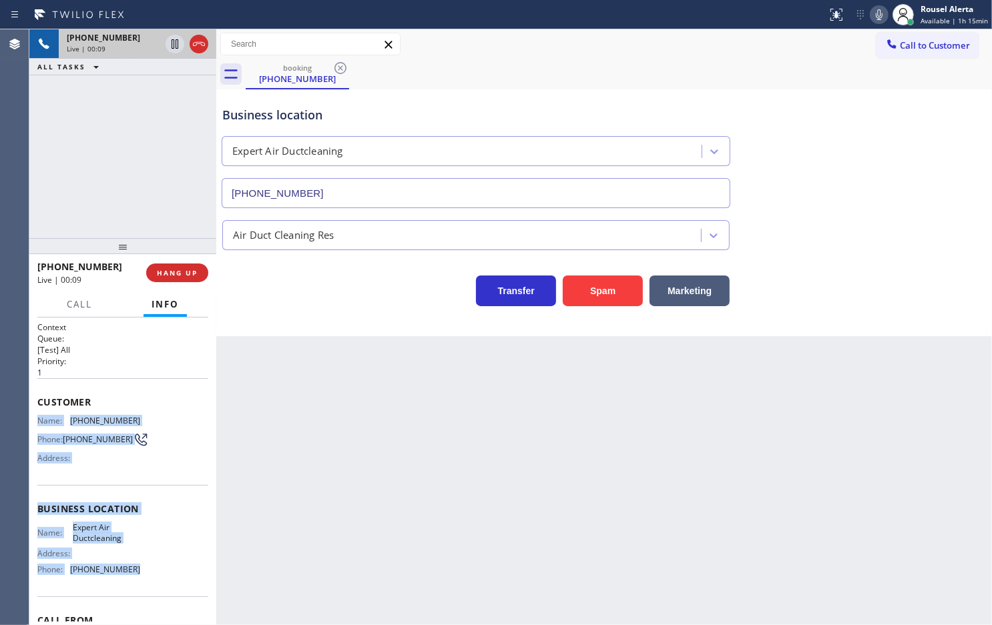
drag, startPoint x: 34, startPoint y: 419, endPoint x: 134, endPoint y: 581, distance: 190.6
click at [134, 581] on div "Context Queue: [Test] All Priority: 1 Customer Name: [PHONE_NUMBER] Phone: [PHO…" at bounding box center [122, 472] width 187 height 308
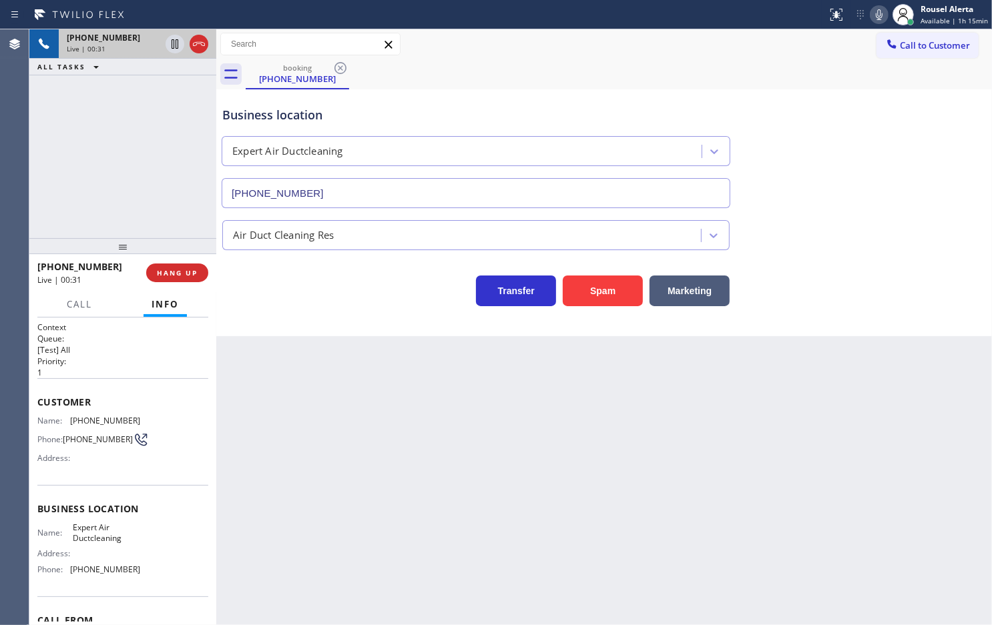
click at [569, 471] on div "Back to Dashboard Change Sender ID Customers Technicians Select a contact Outbo…" at bounding box center [604, 327] width 776 height 596
click at [162, 168] on div "[PHONE_NUMBER] Live | 00:32 ALL TASKS ALL TASKS ACTIVE TASKS TASKS IN WRAP UP" at bounding box center [122, 133] width 187 height 209
click at [321, 432] on div "Back to Dashboard Change Sender ID Customers Technicians Select a contact Outbo…" at bounding box center [604, 327] width 776 height 596
click at [165, 264] on button "HANG UP" at bounding box center [177, 273] width 62 height 19
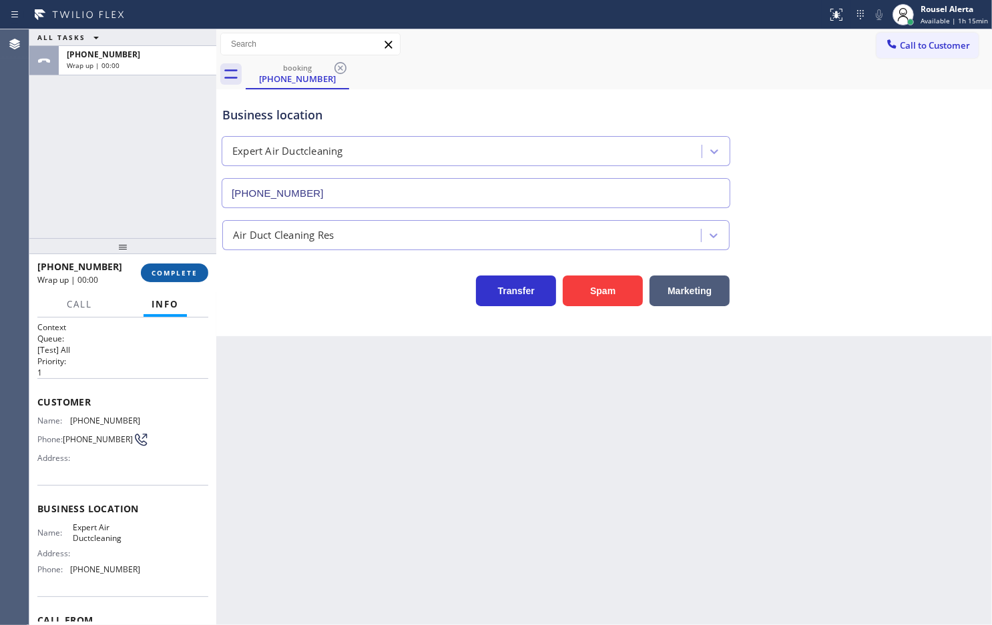
click at [178, 269] on span "COMPLETE" at bounding box center [175, 272] width 46 height 9
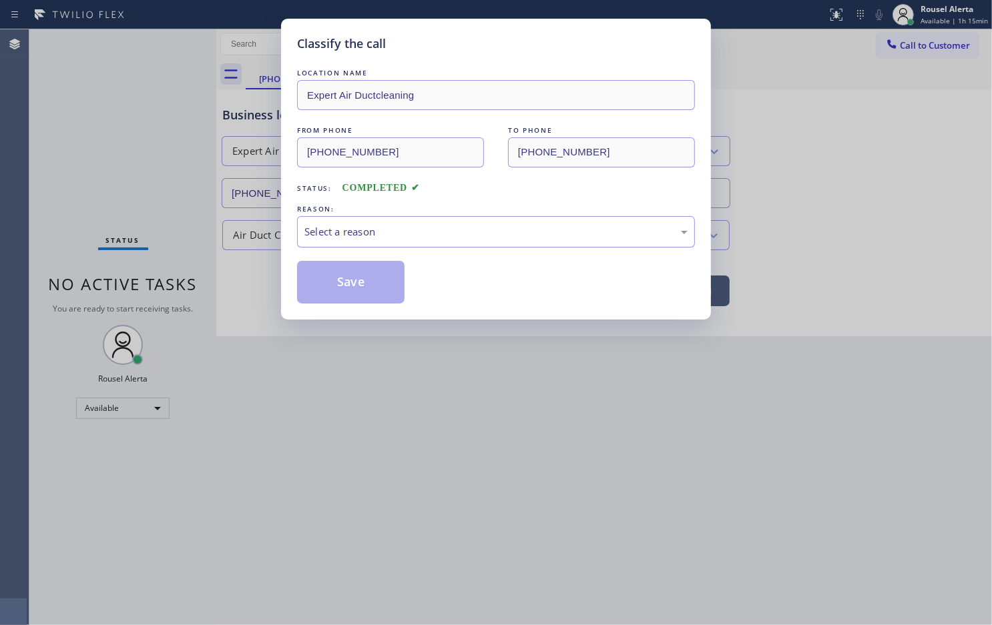
click at [369, 236] on div "Select a reason" at bounding box center [495, 231] width 383 height 15
drag, startPoint x: 344, startPoint y: 282, endPoint x: 306, endPoint y: 229, distance: 65.4
click at [344, 281] on button "Save" at bounding box center [350, 282] width 107 height 43
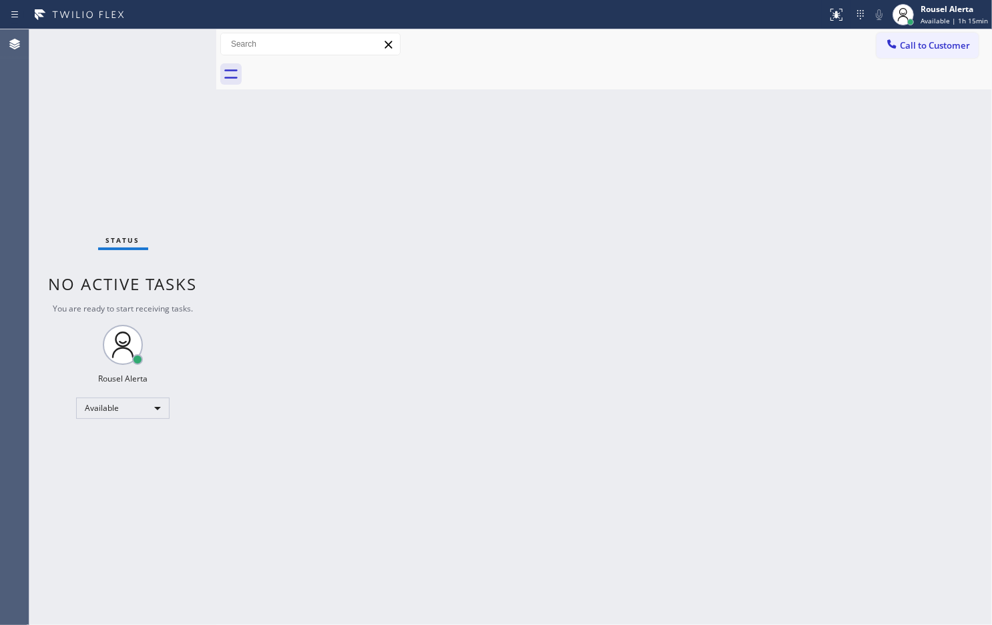
drag, startPoint x: 368, startPoint y: 288, endPoint x: 376, endPoint y: 302, distance: 16.7
click at [371, 294] on div "Back to Dashboard Change Sender ID Customers Technicians Select a contact Outbo…" at bounding box center [604, 327] width 776 height 596
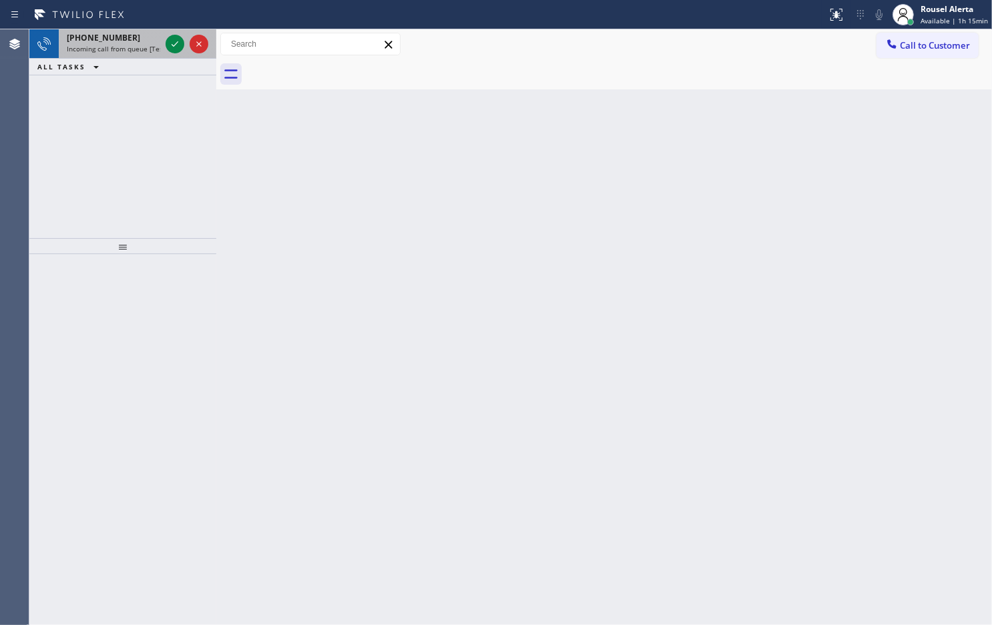
click at [122, 44] on span "Incoming call from queue [Test] All" at bounding box center [122, 48] width 111 height 9
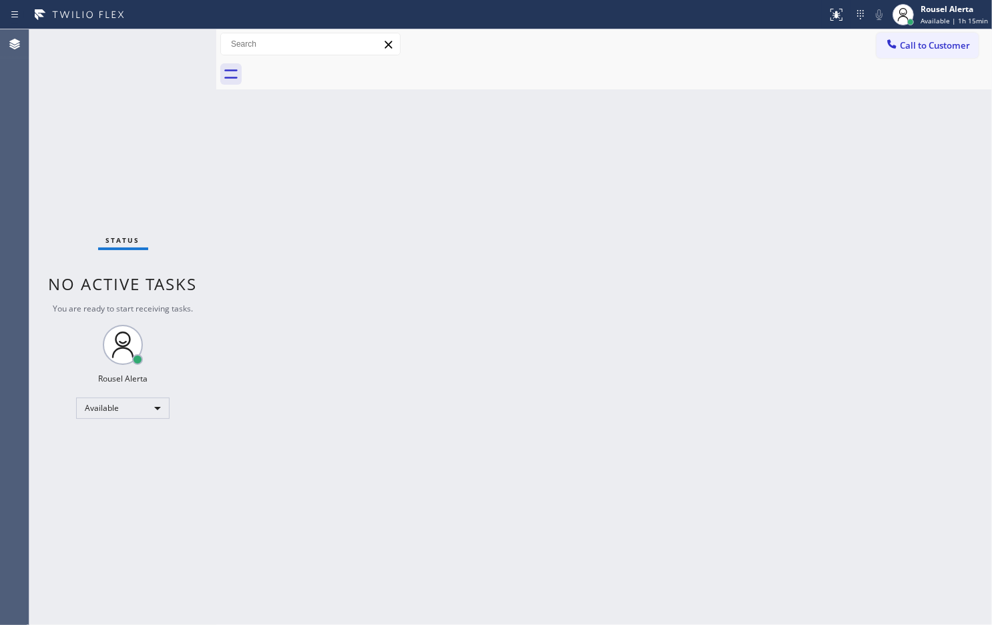
click at [216, 192] on div at bounding box center [216, 327] width 0 height 596
click at [406, 310] on div "Back to Dashboard Change Sender ID Customers Technicians Select a contact Outbo…" at bounding box center [604, 327] width 776 height 596
click at [149, 54] on div "Status No active tasks You are ready to start receiving tasks. Rousel Alerta Av…" at bounding box center [122, 327] width 187 height 596
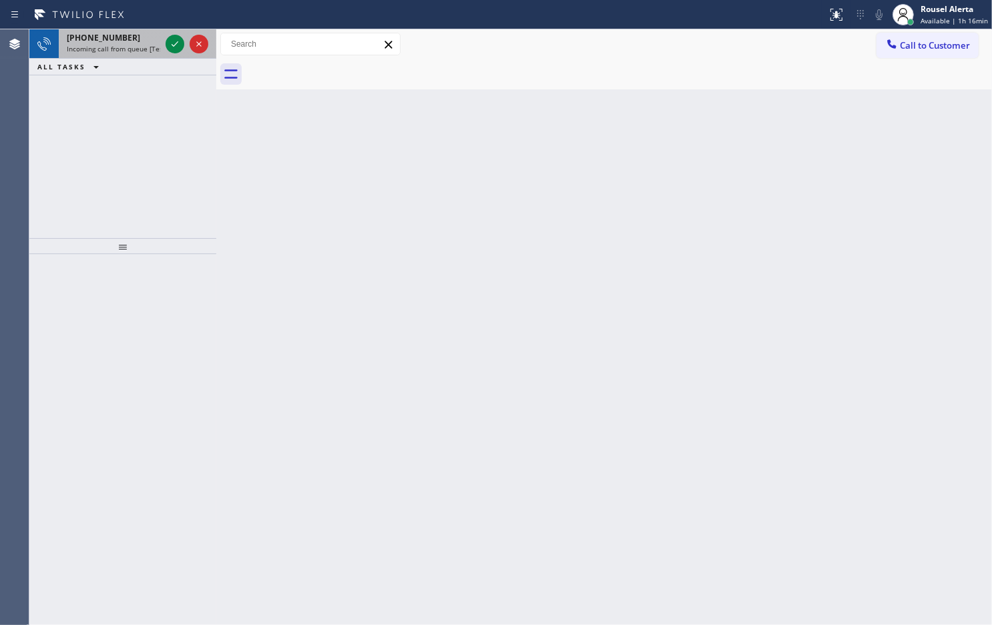
drag, startPoint x: 130, startPoint y: 45, endPoint x: 145, endPoint y: 44, distance: 14.7
click at [131, 45] on span "Incoming call from queue [Test] All" at bounding box center [122, 48] width 111 height 9
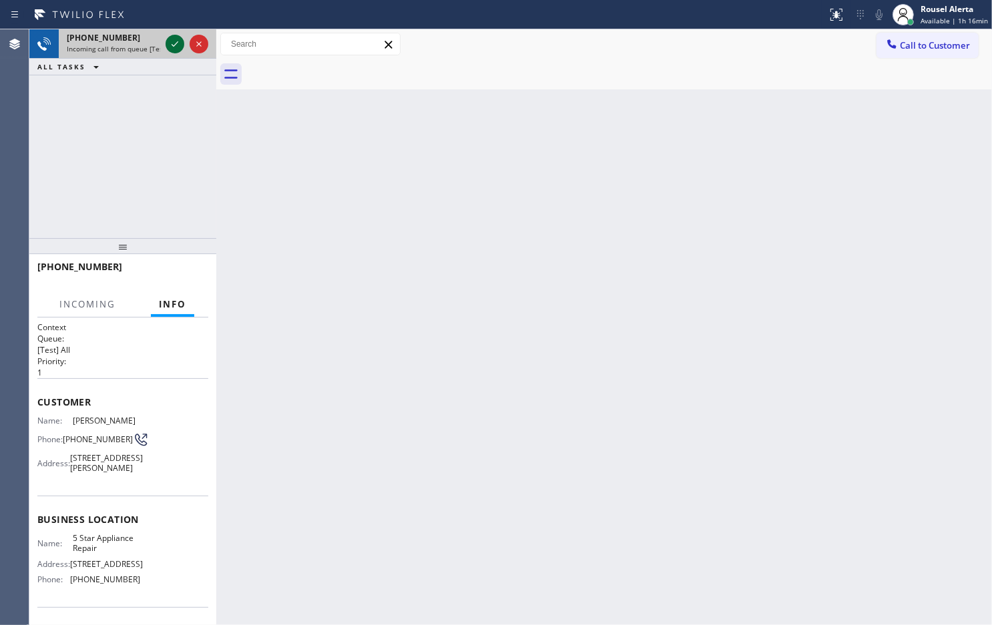
click at [168, 42] on icon at bounding box center [175, 44] width 16 height 16
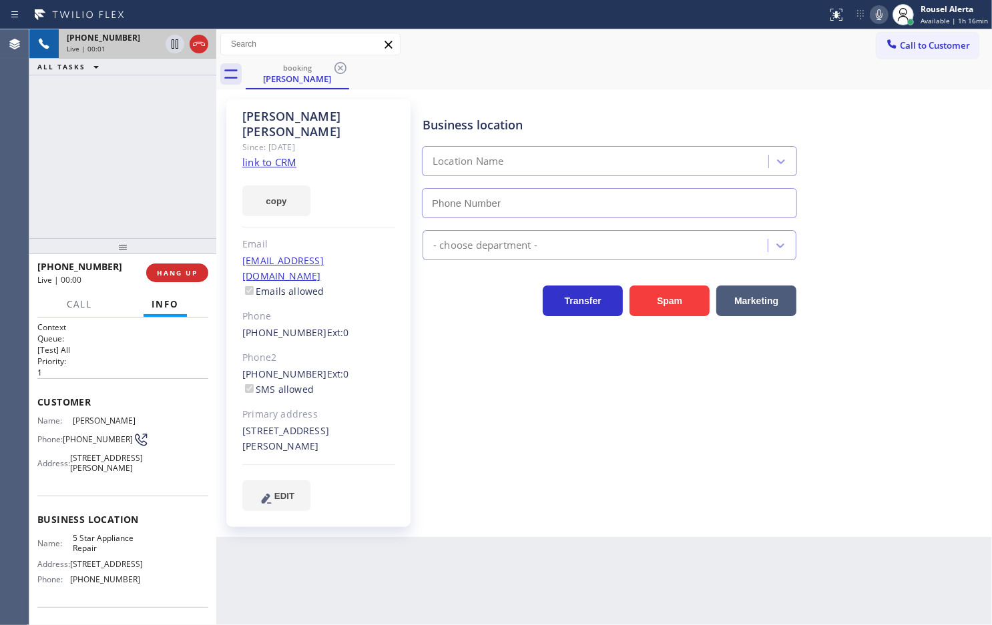
type input "[PHONE_NUMBER]"
click at [272, 156] on link "link to CRM" at bounding box center [269, 162] width 54 height 13
click at [404, 534] on div "Back to Dashboard Change Sender ID Customers Technicians Select a contact Outbo…" at bounding box center [604, 327] width 776 height 596
click at [140, 139] on div "[PHONE_NUMBER] Live | 01:36 ALL TASKS ALL TASKS ACTIVE TASKS TASKS IN WRAP UP" at bounding box center [122, 133] width 187 height 209
click at [167, 44] on icon at bounding box center [175, 44] width 16 height 16
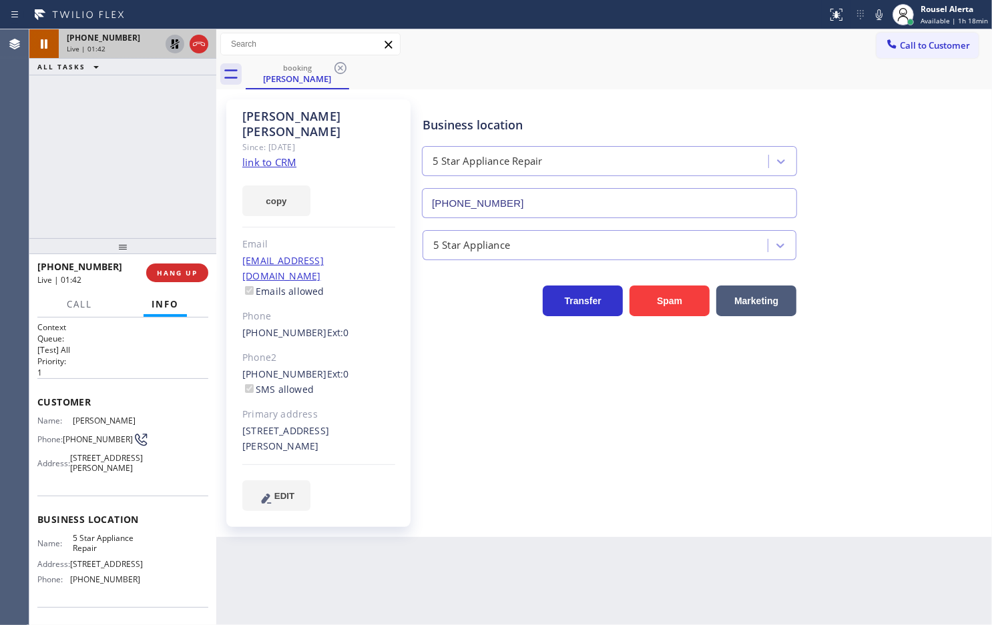
drag, startPoint x: 881, startPoint y: 17, endPoint x: 829, endPoint y: 77, distance: 79.5
click at [881, 15] on icon at bounding box center [879, 15] width 16 height 16
click at [174, 42] on icon at bounding box center [174, 43] width 9 height 9
click at [878, 10] on icon at bounding box center [879, 15] width 16 height 16
click at [144, 132] on div "[PHONE_NUMBER] Live | 05:00 ALL TASKS ALL TASKS ACTIVE TASKS TASKS IN WRAP UP" at bounding box center [122, 133] width 187 height 209
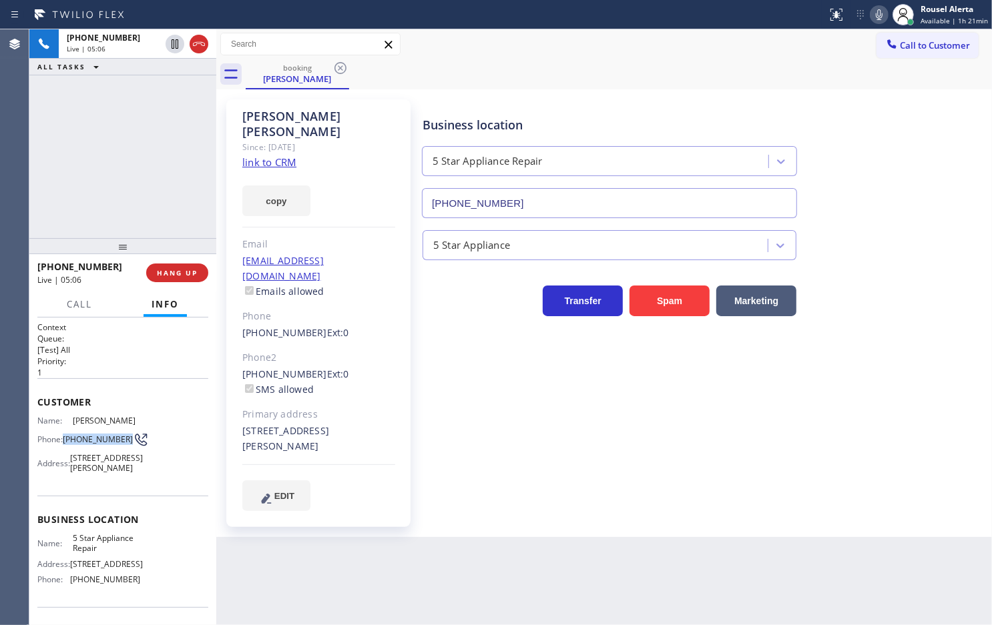
drag, startPoint x: 65, startPoint y: 431, endPoint x: 82, endPoint y: 447, distance: 24.1
click at [82, 445] on span "[PHONE_NUMBER]" at bounding box center [98, 440] width 70 height 10
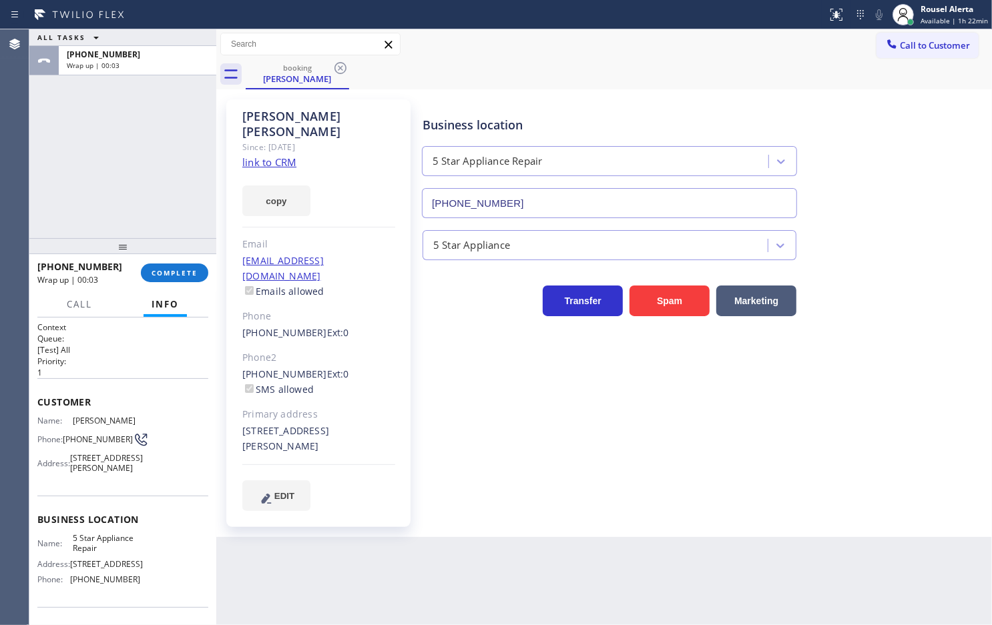
click at [135, 140] on div "ALL TASKS ALL TASKS ACTIVE TASKS TASKS IN WRAP UP [PHONE_NUMBER] Wrap up | 00:03" at bounding box center [122, 133] width 187 height 209
click at [168, 272] on span "COMPLETE" at bounding box center [175, 272] width 46 height 9
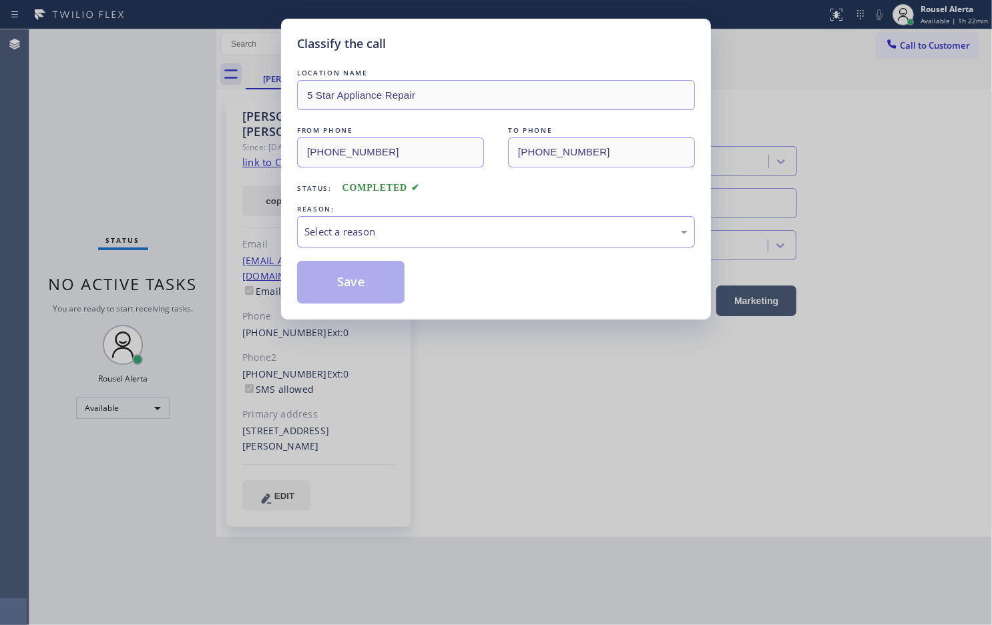
click at [356, 230] on div "Select a reason" at bounding box center [495, 231] width 383 height 15
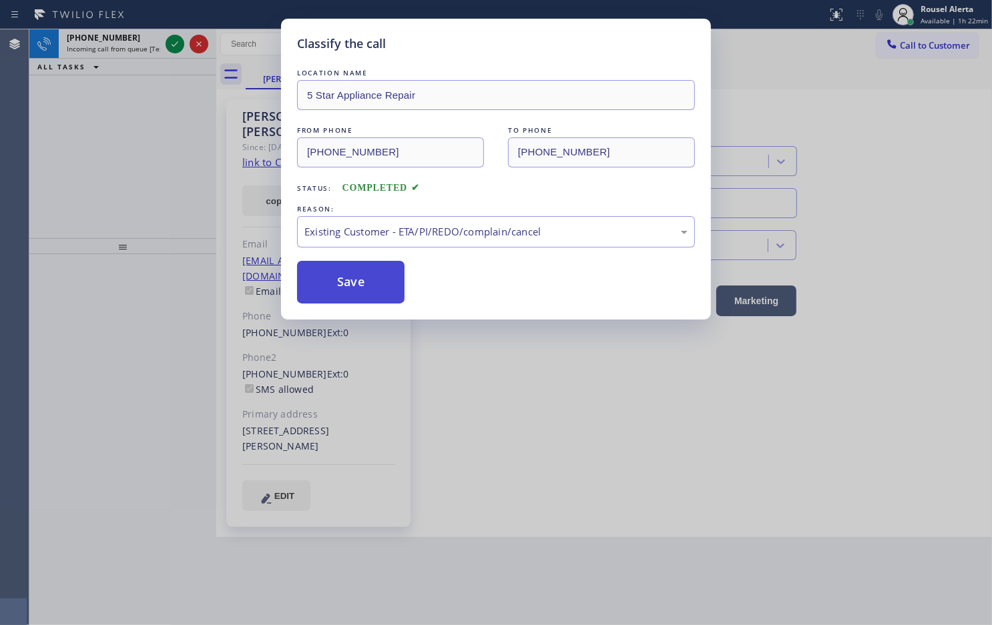
click at [326, 292] on button "Save" at bounding box center [350, 282] width 107 height 43
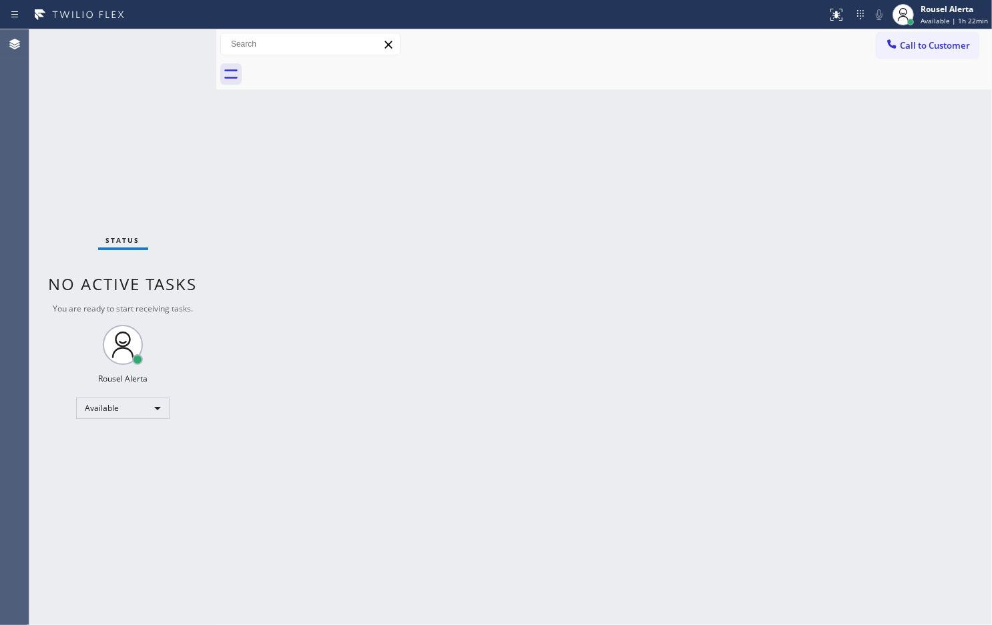
click at [121, 40] on div "Status No active tasks You are ready to start receiving tasks. Rousel Alerta Av…" at bounding box center [122, 327] width 187 height 596
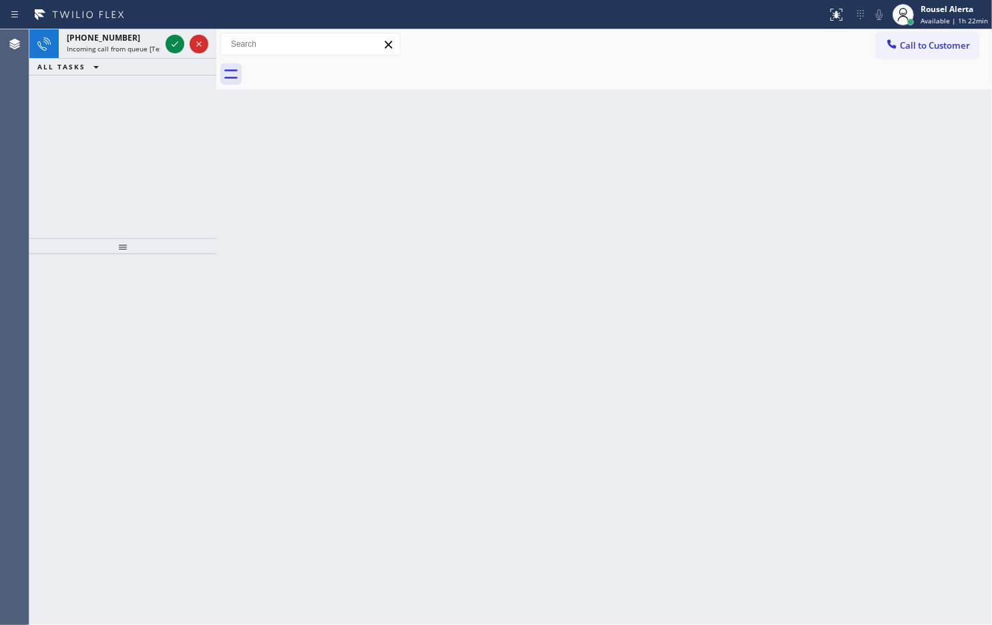
click at [121, 40] on span "[PHONE_NUMBER]" at bounding box center [103, 37] width 73 height 11
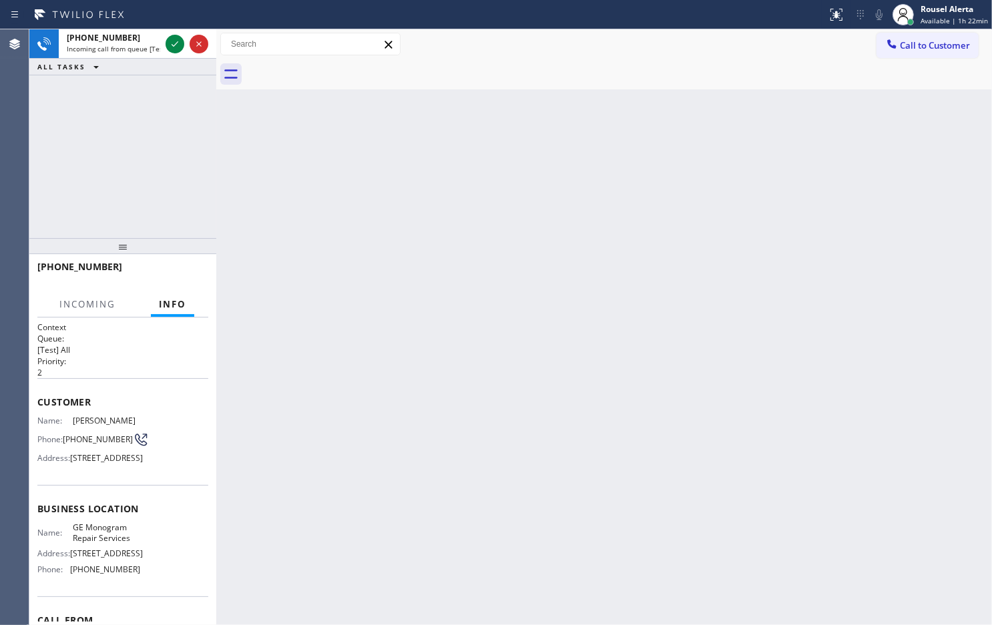
drag, startPoint x: 482, startPoint y: 316, endPoint x: 488, endPoint y: 312, distance: 7.2
click at [488, 312] on div "Back to Dashboard Change Sender ID Customers Technicians Select a contact Outbo…" at bounding box center [604, 327] width 776 height 596
click at [147, 42] on div "[PHONE_NUMBER]" at bounding box center [113, 37] width 93 height 11
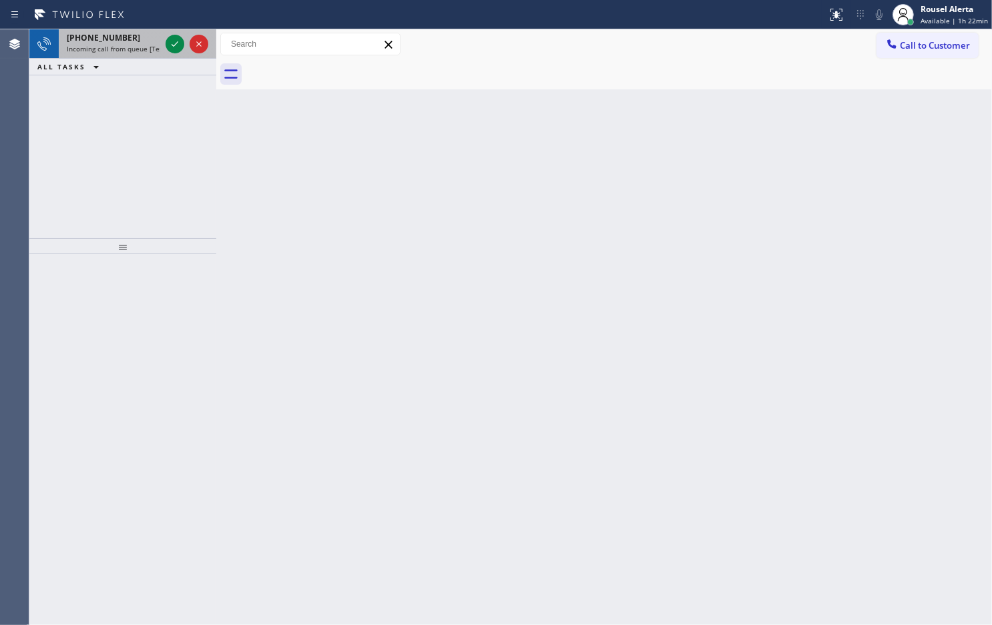
click at [142, 35] on div "[PHONE_NUMBER]" at bounding box center [113, 37] width 93 height 11
click at [156, 41] on div "[PHONE_NUMBER]" at bounding box center [113, 37] width 93 height 11
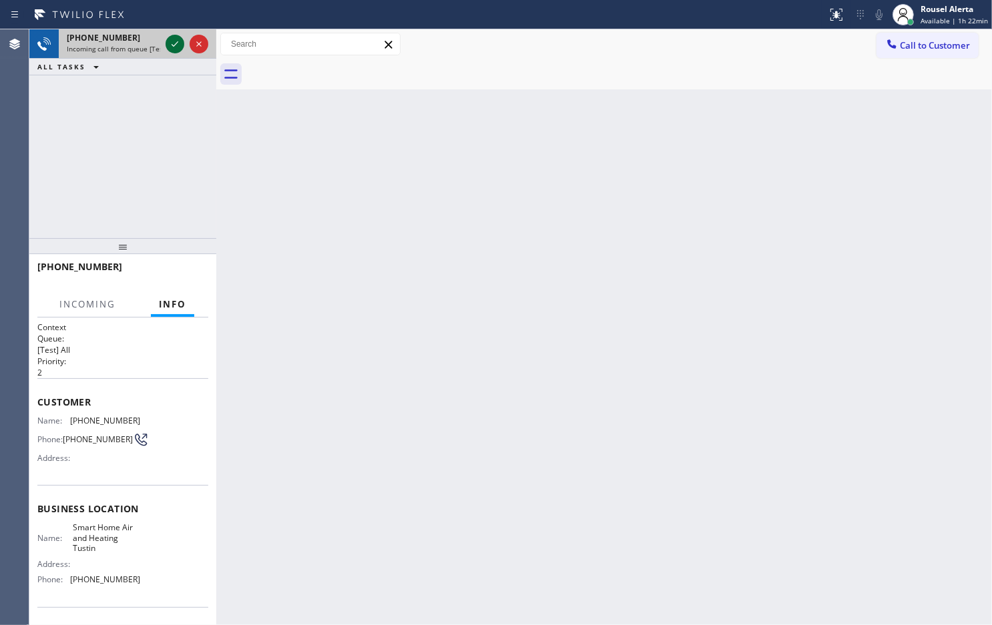
click at [168, 41] on icon at bounding box center [175, 44] width 16 height 16
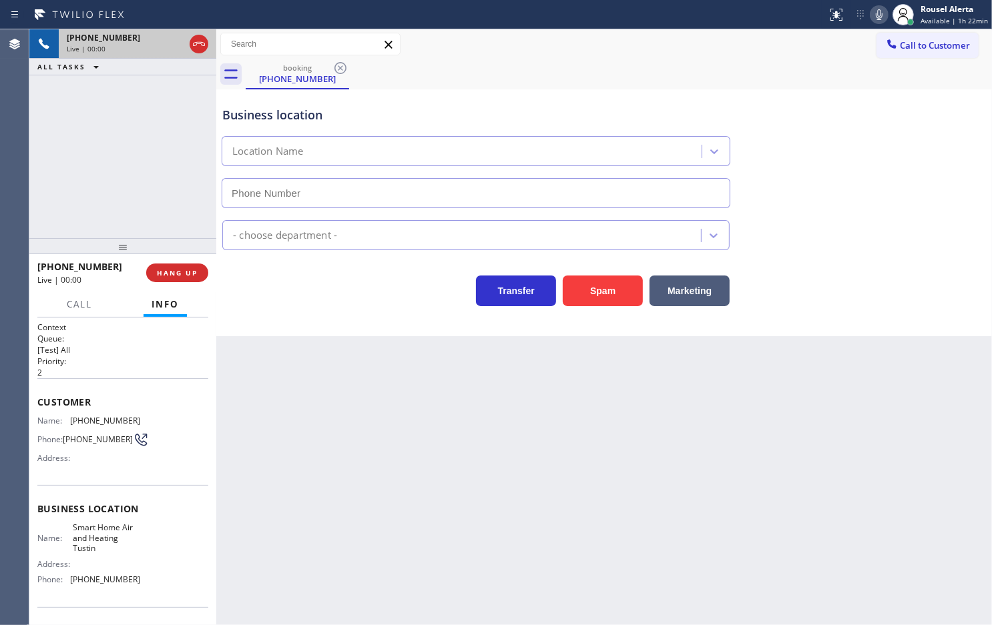
type input "[PHONE_NUMBER]"
click at [589, 300] on button "Spam" at bounding box center [603, 291] width 80 height 31
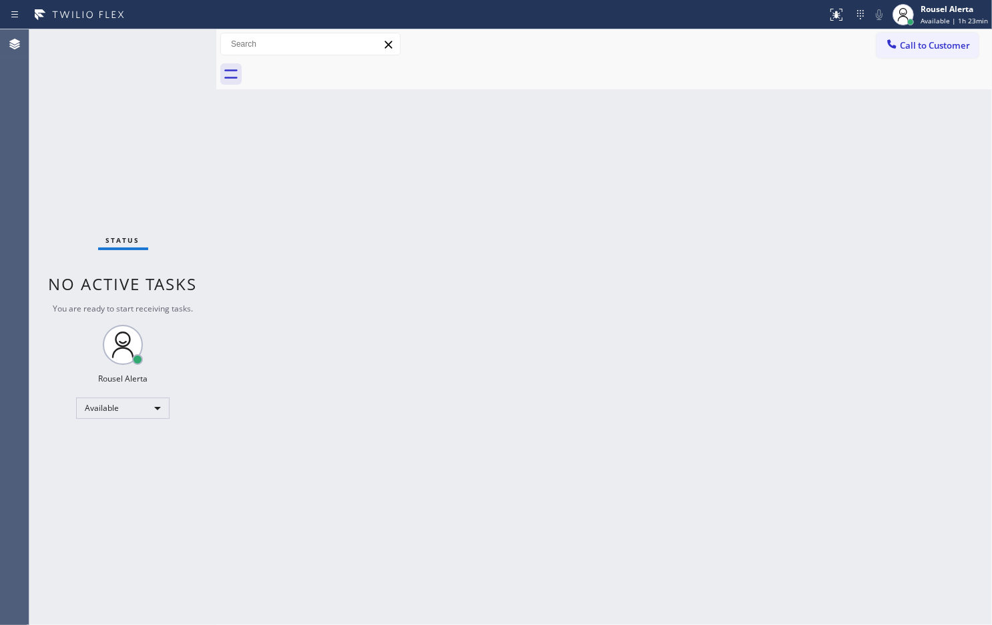
click at [167, 37] on div "Status No active tasks You are ready to start receiving tasks. Rousel Alerta Av…" at bounding box center [122, 327] width 187 height 596
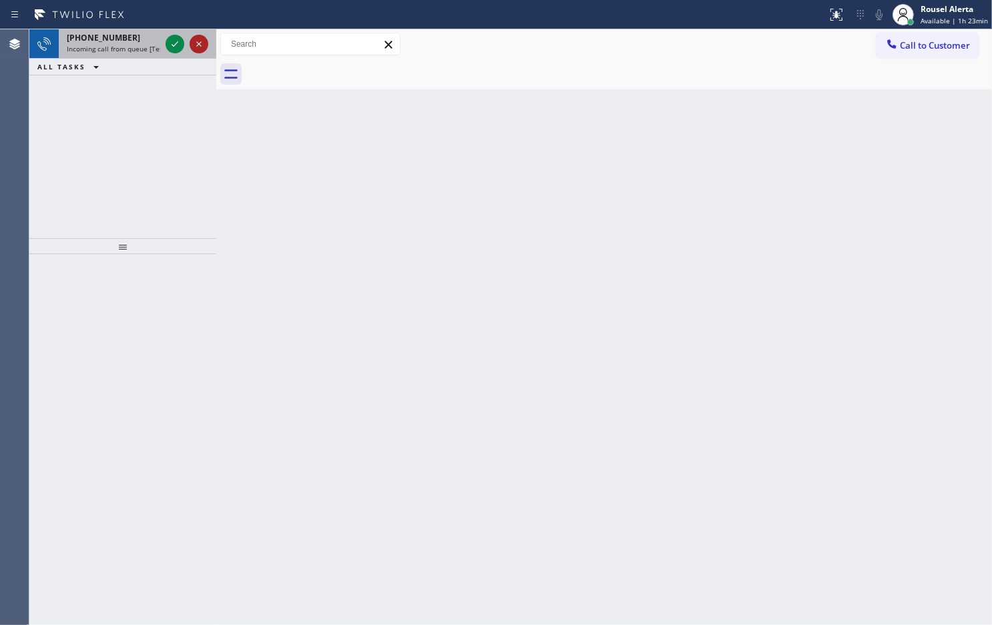
drag, startPoint x: 137, startPoint y: 35, endPoint x: 192, endPoint y: 50, distance: 57.5
click at [139, 37] on div "[PHONE_NUMBER]" at bounding box center [113, 37] width 93 height 11
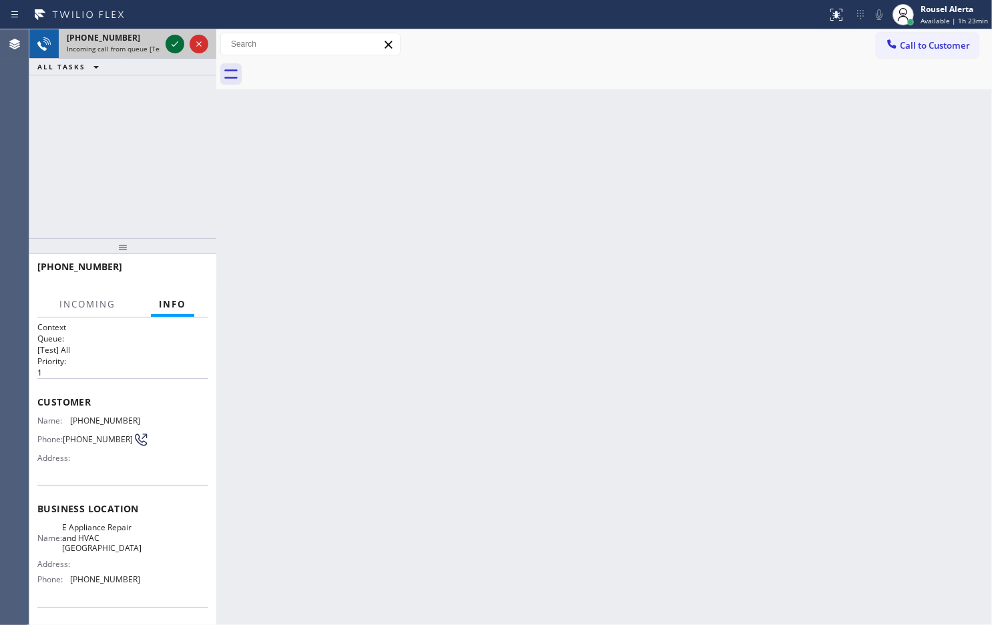
click at [175, 43] on icon at bounding box center [175, 44] width 16 height 16
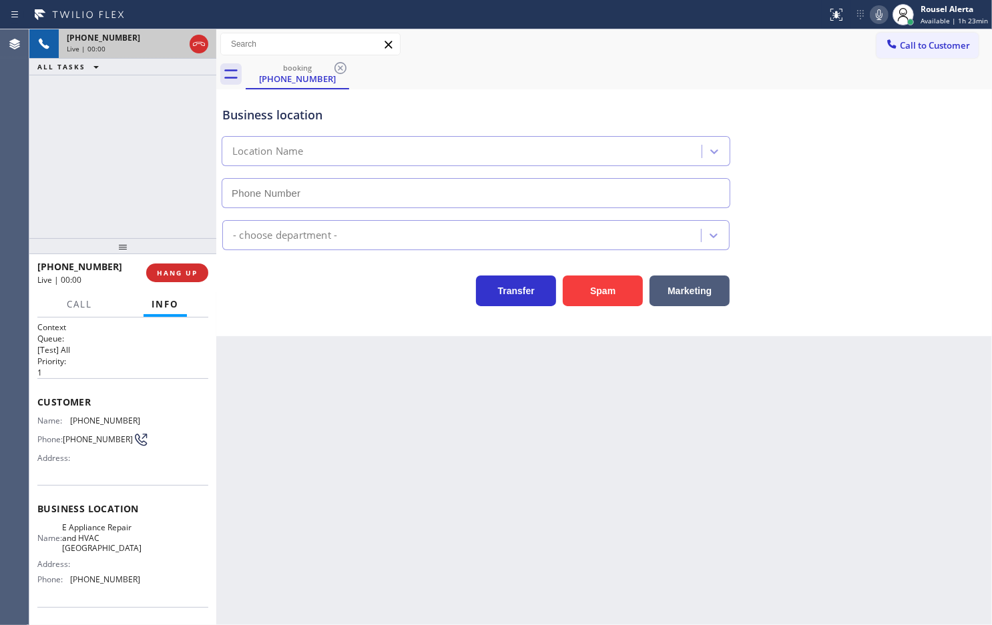
type input "[PHONE_NUMBER]"
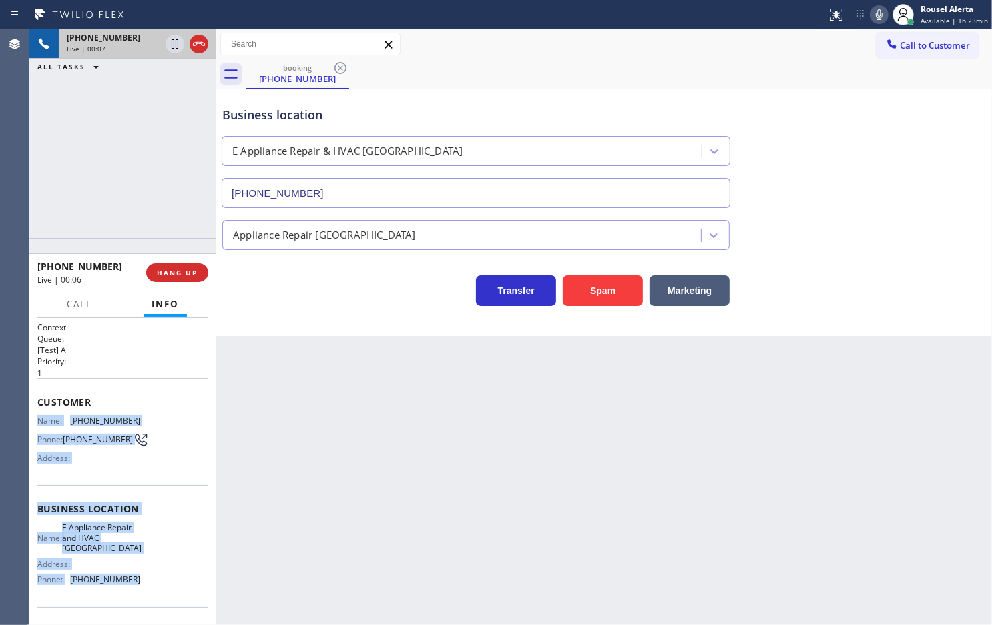
drag, startPoint x: 37, startPoint y: 419, endPoint x: 146, endPoint y: 581, distance: 194.9
click at [146, 581] on div "Context Queue: [Test] All Priority: 1 Customer Name: [PHONE_NUMBER] Phone: [PHO…" at bounding box center [122, 515] width 171 height 386
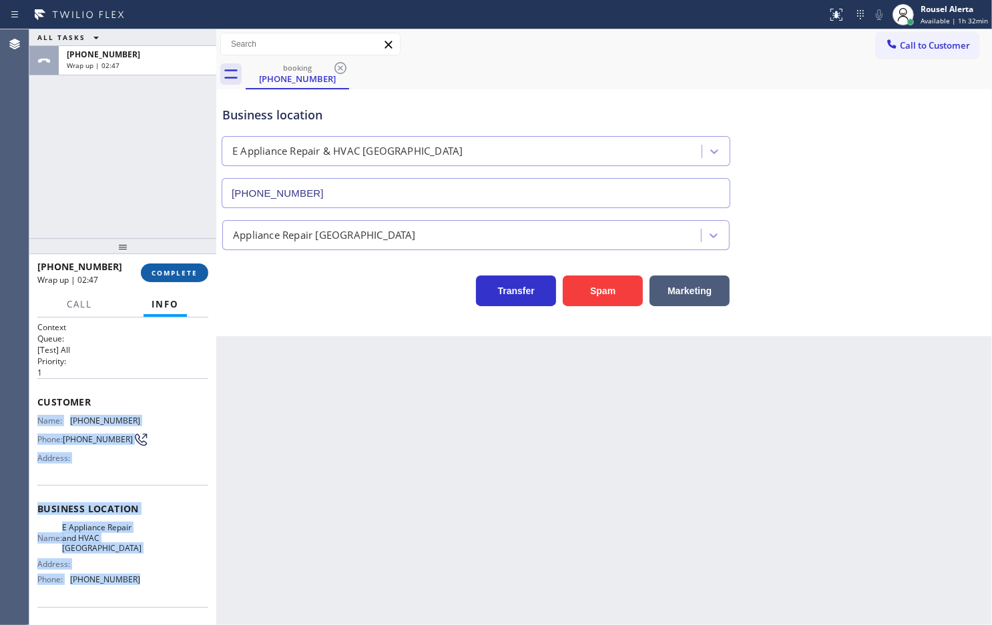
click at [172, 282] on button "COMPLETE" at bounding box center [174, 273] width 67 height 19
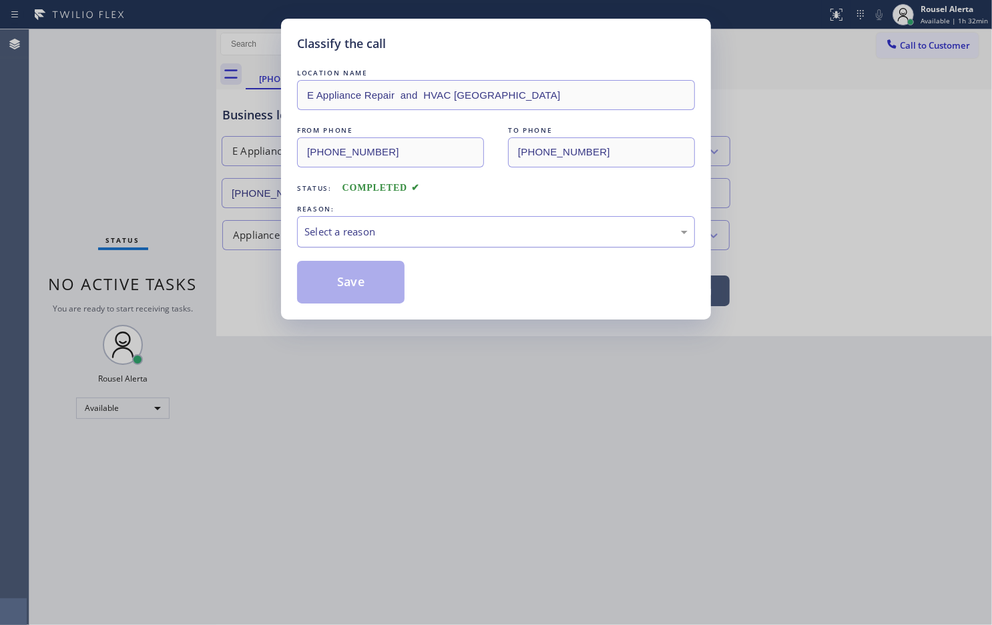
click at [345, 242] on div "Select a reason" at bounding box center [496, 231] width 398 height 31
click at [322, 289] on button "Save" at bounding box center [350, 282] width 107 height 43
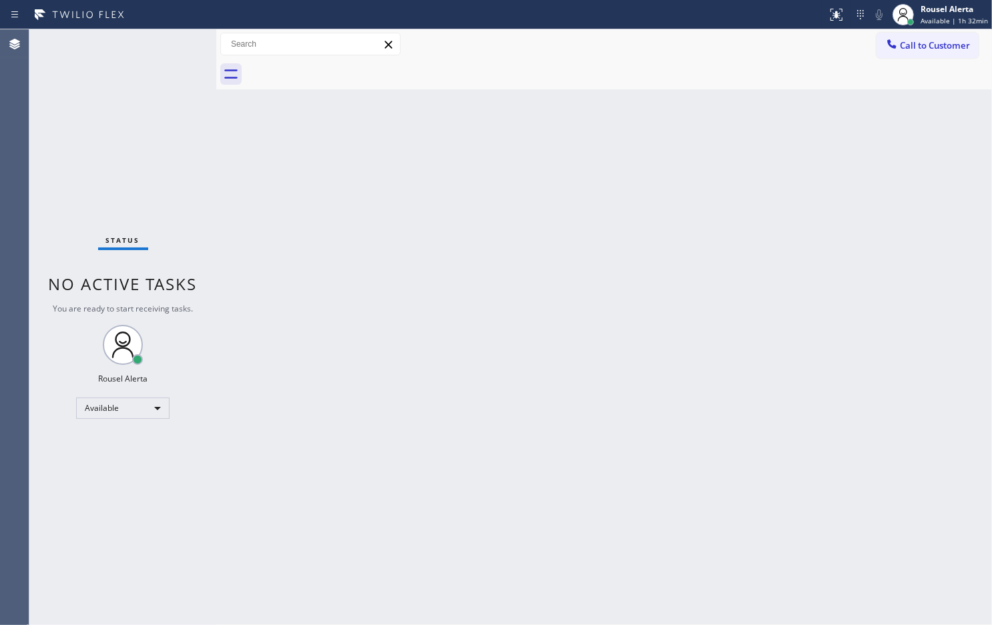
click at [602, 249] on div "Back to Dashboard Change Sender ID Customers Technicians Select a contact Outbo…" at bounding box center [604, 327] width 776 height 596
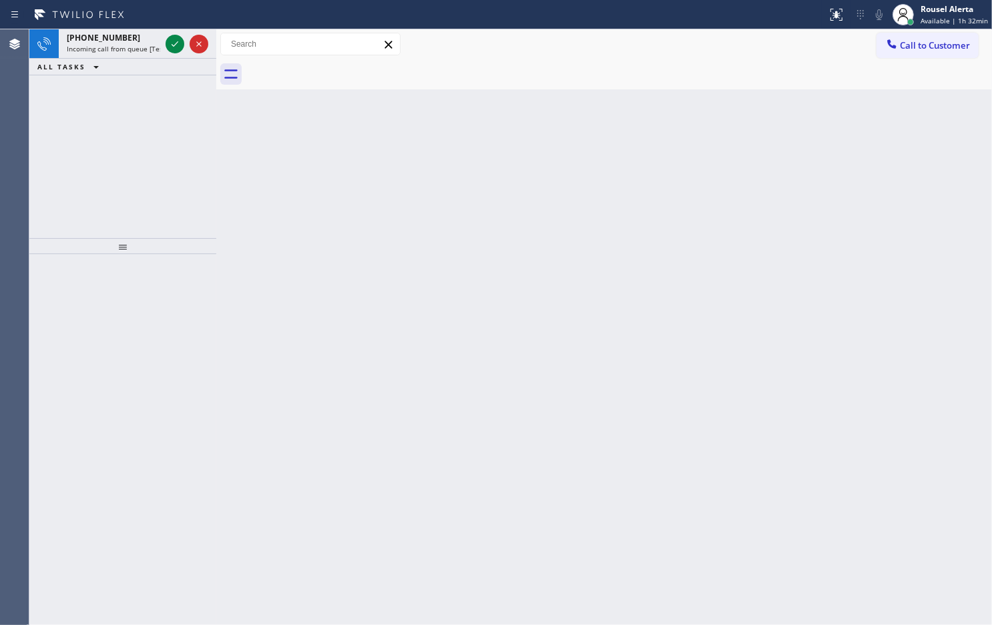
click at [107, 64] on button "ALL TASKS" at bounding box center [70, 67] width 83 height 16
click at [119, 57] on div "[PHONE_NUMBER] Incoming call from queue [Test] All" at bounding box center [111, 43] width 104 height 29
click at [127, 31] on div "[PHONE_NUMBER] Incoming call from queue [Test] All" at bounding box center [111, 43] width 104 height 29
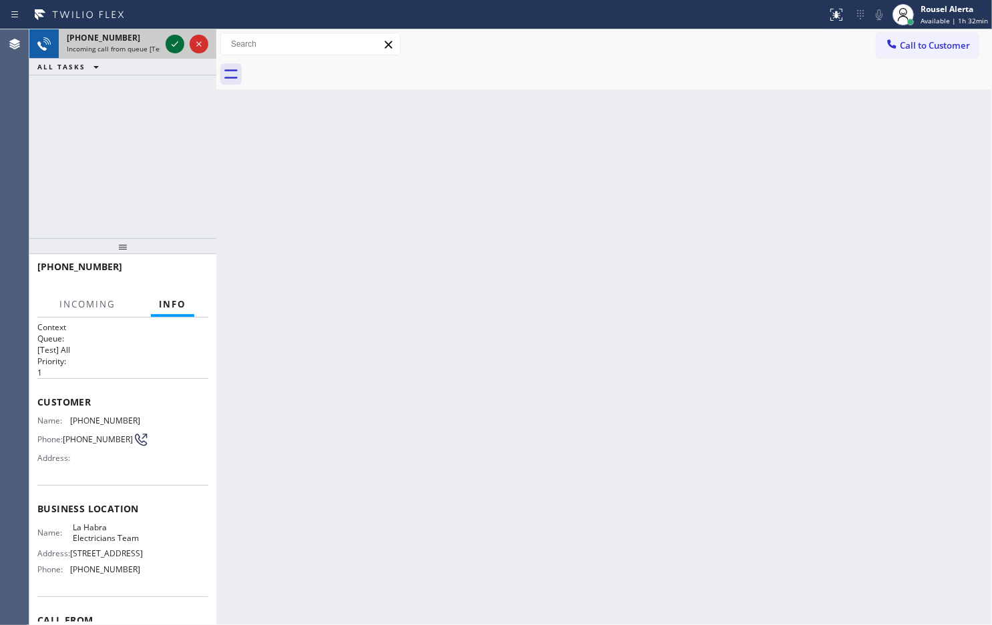
click at [168, 41] on icon at bounding box center [175, 44] width 16 height 16
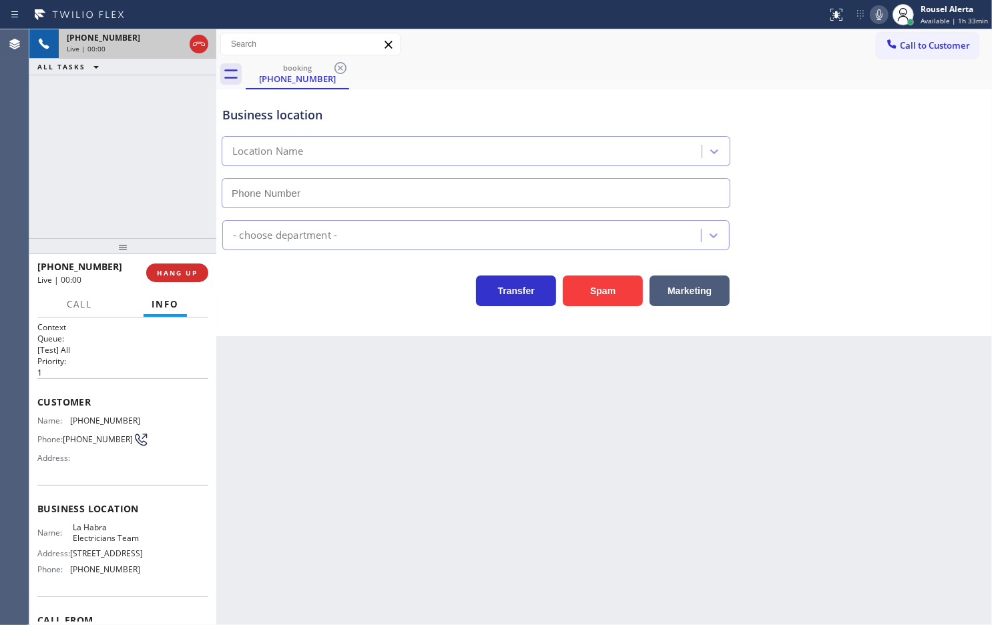
type input "[PHONE_NUMBER]"
click at [331, 429] on div "Back to Dashboard Change Sender ID Customers Technicians Select a contact Outbo…" at bounding box center [604, 327] width 776 height 596
click at [377, 455] on div "Back to Dashboard Change Sender ID Customers Technicians Select a contact Outbo…" at bounding box center [604, 327] width 776 height 596
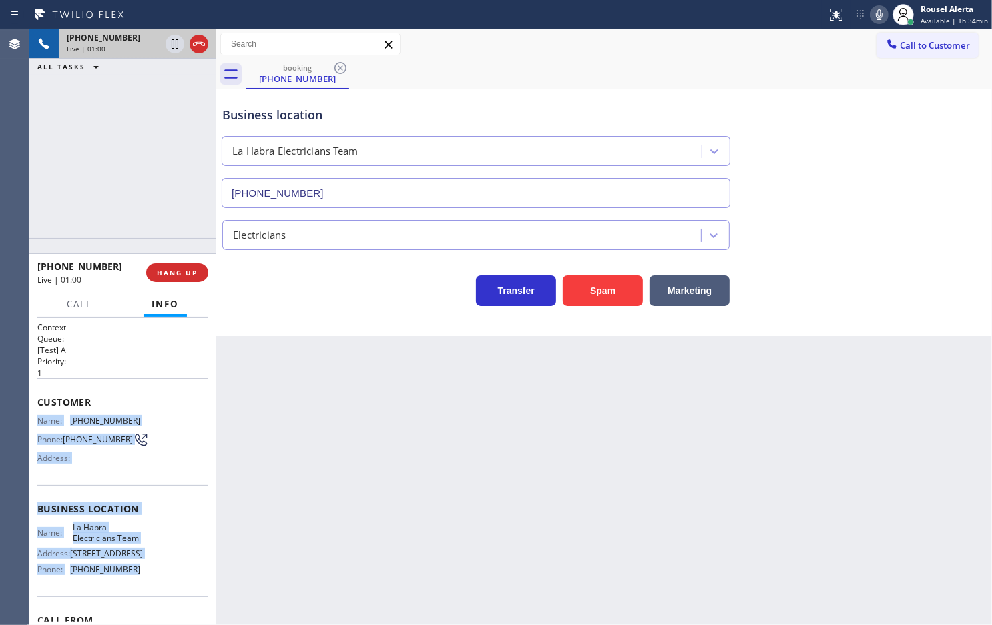
drag, startPoint x: 37, startPoint y: 417, endPoint x: 170, endPoint y: 601, distance: 227.1
click at [170, 601] on div "Context Queue: [Test] All Priority: 1 Customer Name: [PHONE_NUMBER] Phone: [PHO…" at bounding box center [122, 510] width 171 height 376
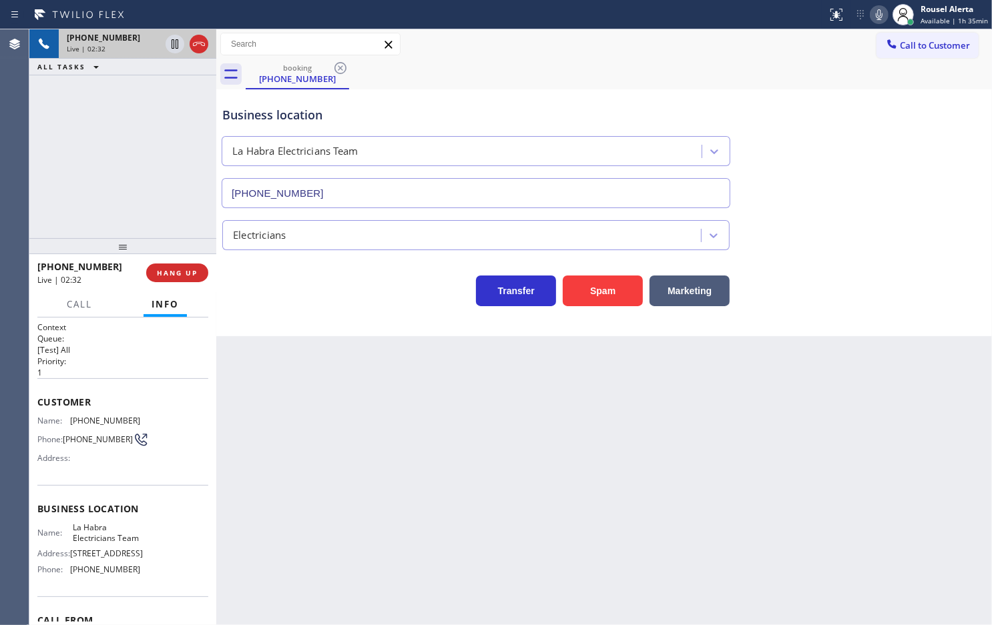
drag, startPoint x: 386, startPoint y: 477, endPoint x: 381, endPoint y: 456, distance: 21.9
click at [386, 471] on div "Back to Dashboard Change Sender ID Customers Technicians Select a contact Outbo…" at bounding box center [604, 327] width 776 height 596
click at [170, 141] on div "[PHONE_NUMBER] Live | 02:33 ALL TASKS ALL TASKS ACTIVE TASKS TASKS IN WRAP UP" at bounding box center [122, 133] width 187 height 209
click at [175, 49] on icon at bounding box center [175, 44] width 16 height 16
click at [880, 17] on icon at bounding box center [879, 15] width 16 height 16
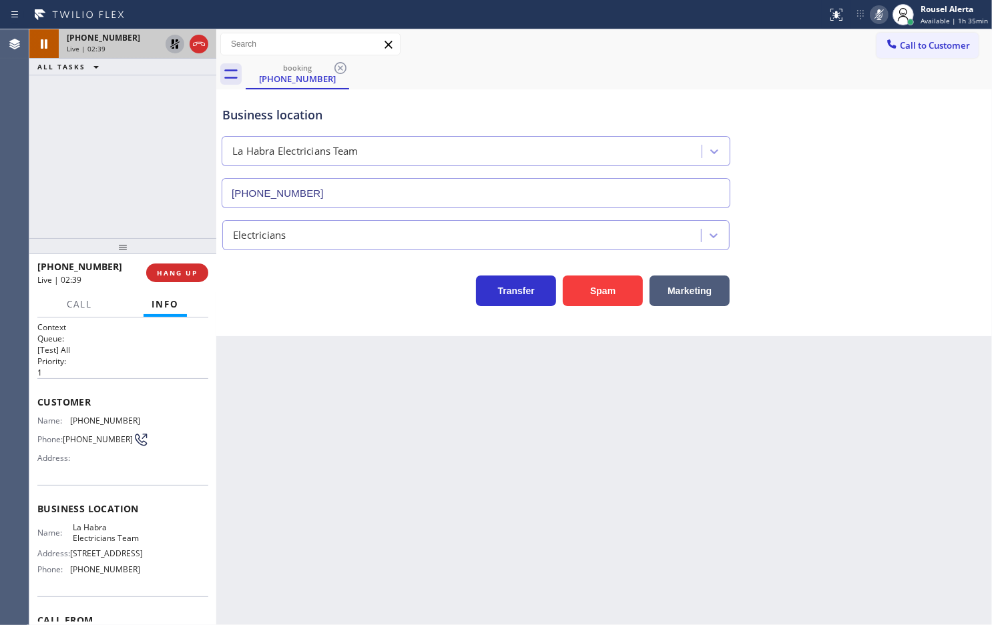
click at [766, 449] on div "Back to Dashboard Change Sender ID Customers Technicians Select a contact Outbo…" at bounding box center [604, 327] width 776 height 596
click at [169, 45] on icon at bounding box center [175, 44] width 16 height 16
click at [880, 18] on icon at bounding box center [879, 15] width 16 height 16
click at [91, 308] on span "Call" at bounding box center [79, 304] width 25 height 12
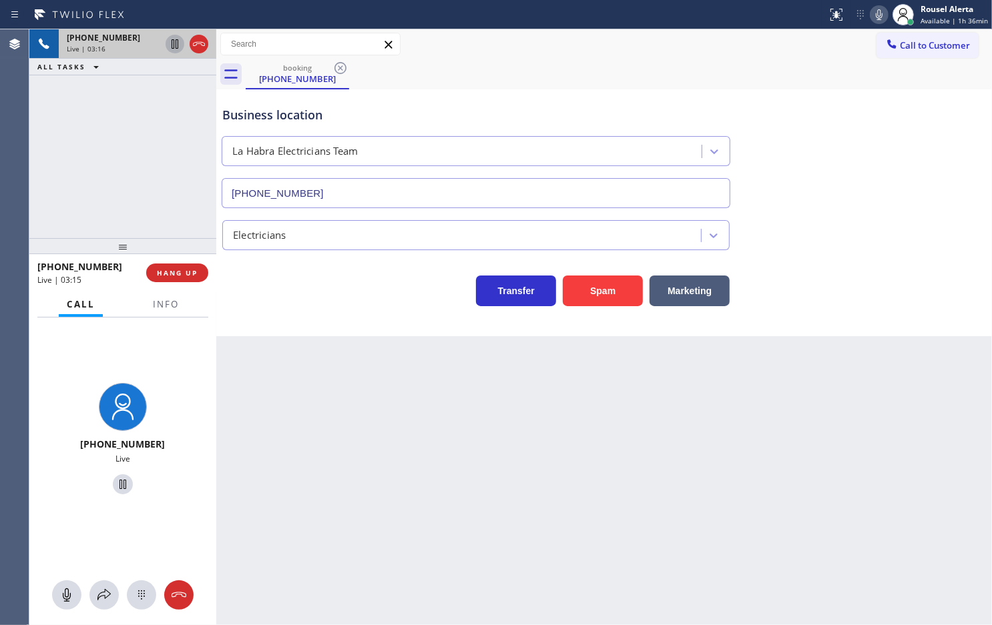
click at [101, 579] on div "[PHONE_NUMBER] Live" at bounding box center [122, 472] width 187 height 308
click at [100, 602] on icon at bounding box center [104, 595] width 16 height 16
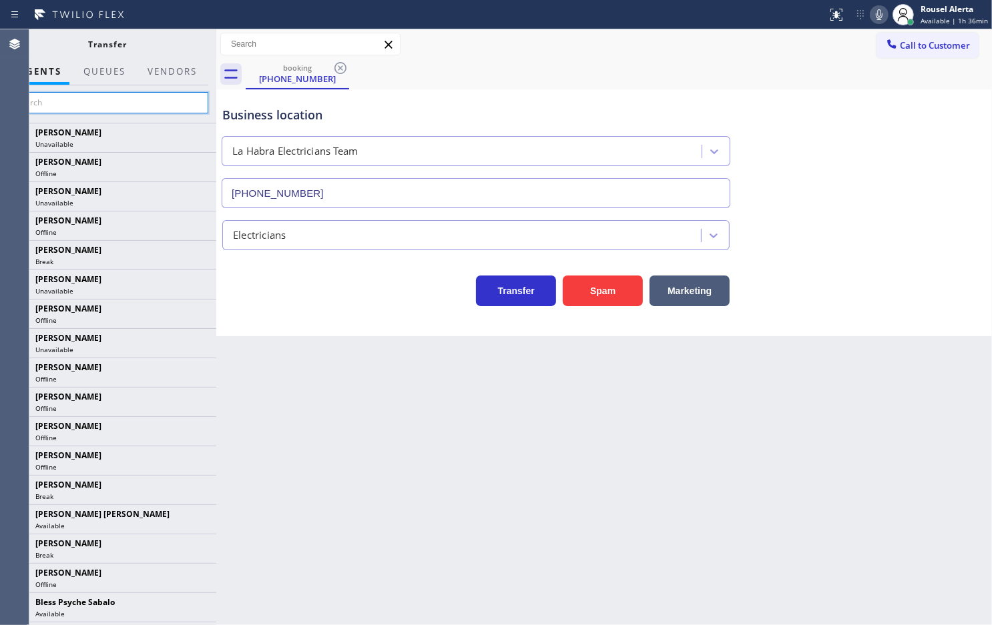
click at [104, 97] on input "text" at bounding box center [107, 102] width 201 height 21
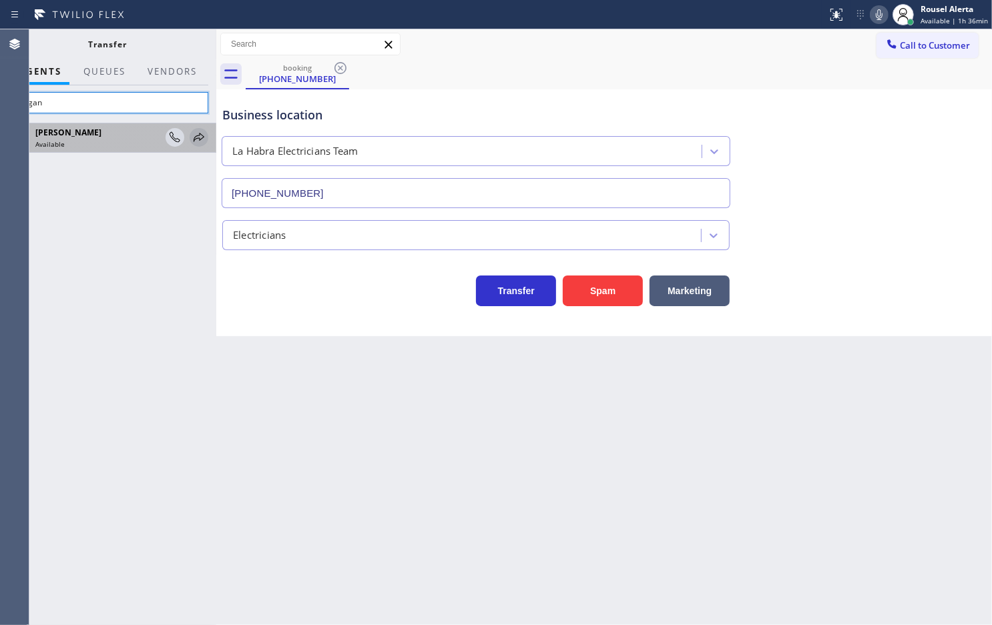
type input "megan"
click at [198, 144] on icon at bounding box center [199, 137] width 16 height 16
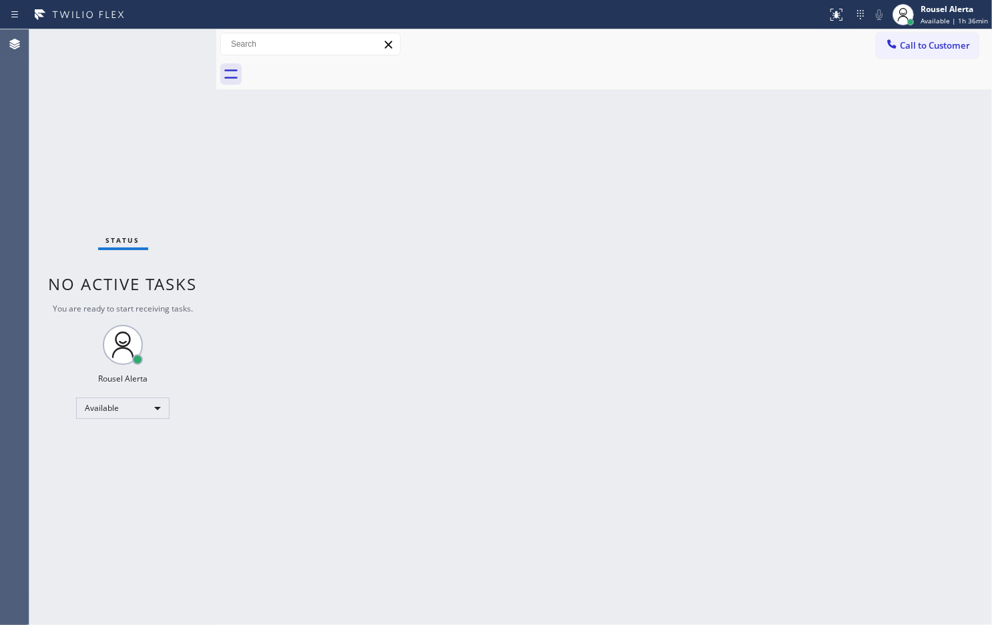
click at [404, 290] on div "Back to Dashboard Change Sender ID Customers Technicians Select a contact Outbo…" at bounding box center [604, 327] width 776 height 596
click at [350, 378] on div "Back to Dashboard Change Sender ID Customers Technicians Select a contact Outbo…" at bounding box center [604, 327] width 776 height 596
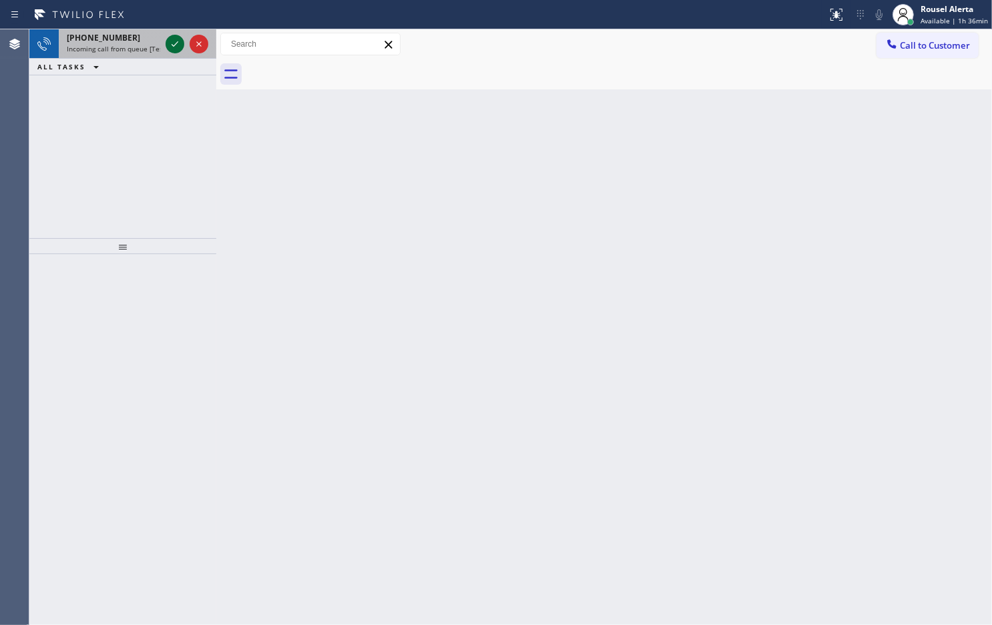
drag, startPoint x: 142, startPoint y: 48, endPoint x: 184, endPoint y: 43, distance: 42.3
click at [144, 48] on span "Incoming call from queue [Test] All" at bounding box center [122, 48] width 111 height 9
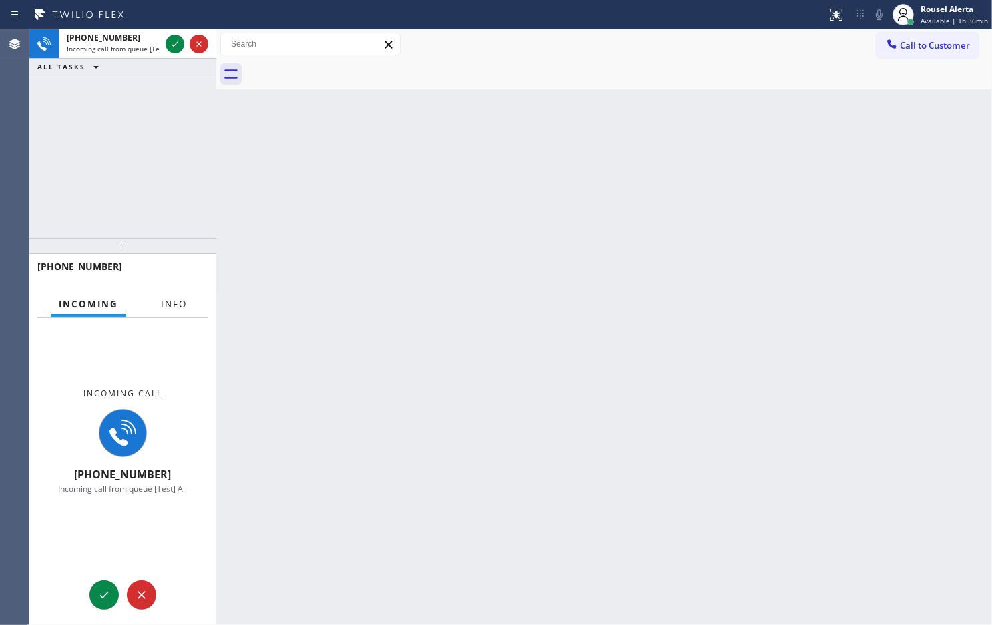
click at [172, 306] on span "Info" at bounding box center [174, 304] width 26 height 12
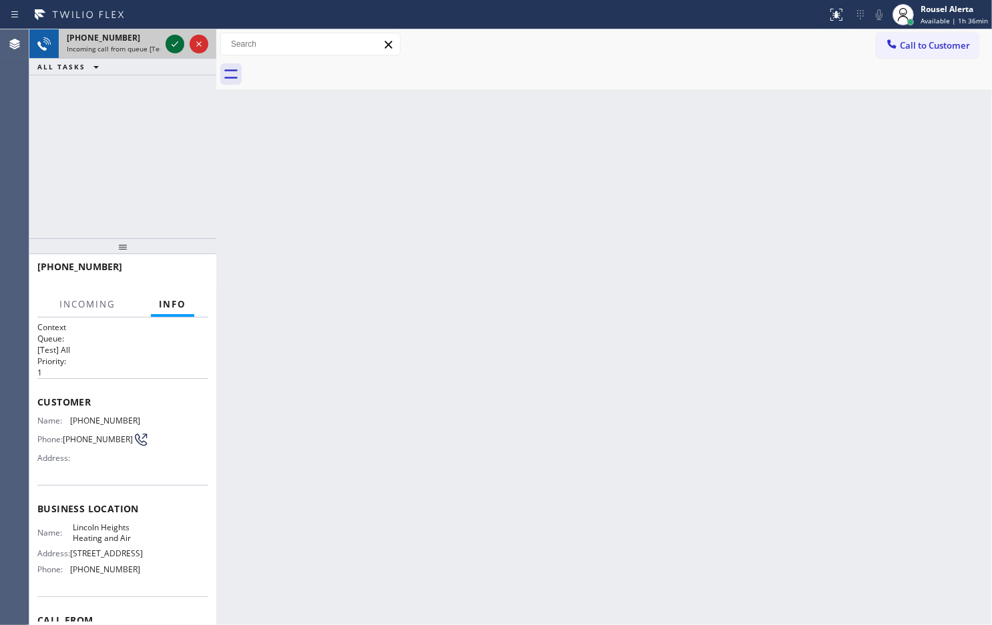
click at [170, 45] on icon at bounding box center [175, 44] width 16 height 16
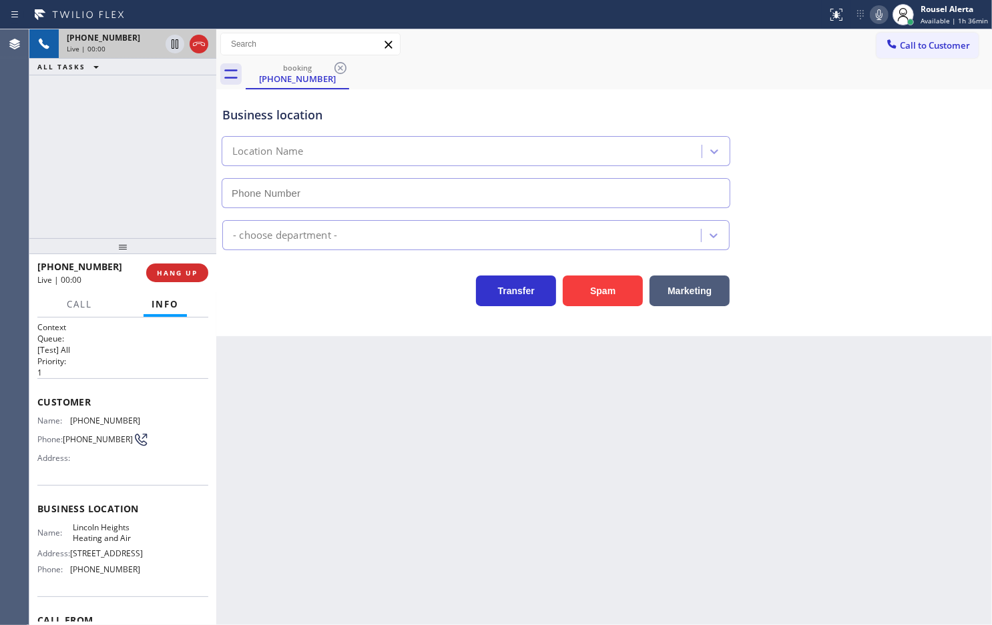
type input "[PHONE_NUMBER]"
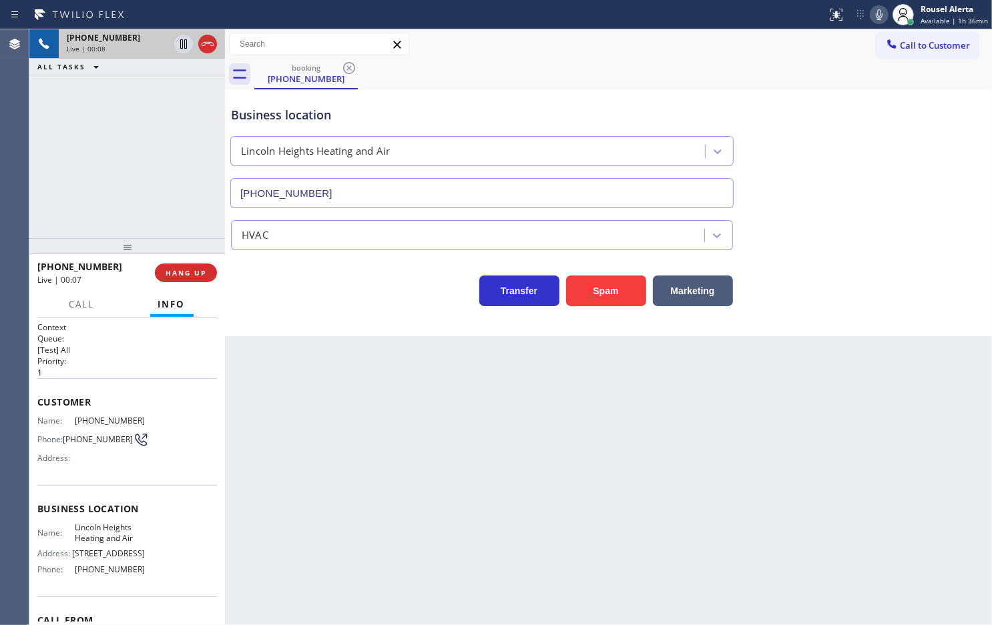
drag, startPoint x: 215, startPoint y: 73, endPoint x: 224, endPoint y: 73, distance: 8.7
click at [225, 73] on div at bounding box center [225, 327] width 0 height 596
click at [184, 267] on button "HANG UP" at bounding box center [186, 273] width 62 height 19
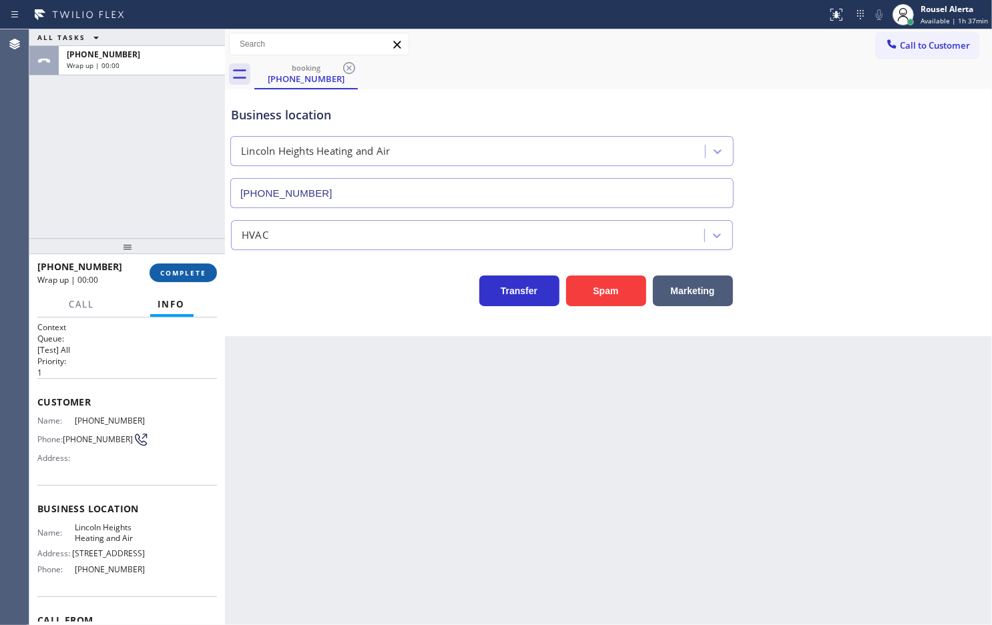
click at [186, 271] on span "COMPLETE" at bounding box center [183, 272] width 46 height 9
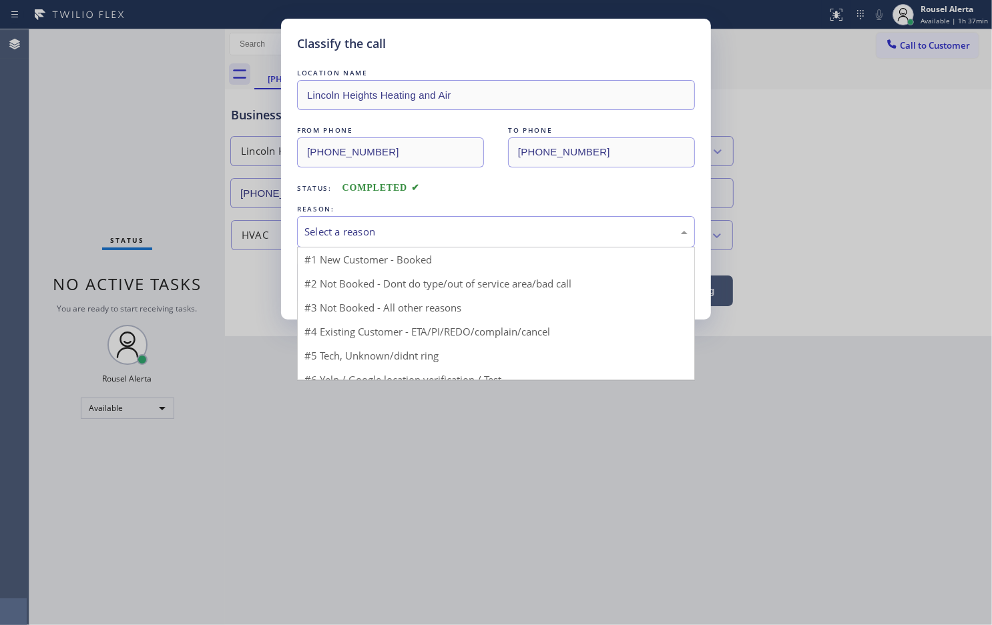
click at [315, 231] on div "Select a reason" at bounding box center [495, 231] width 383 height 15
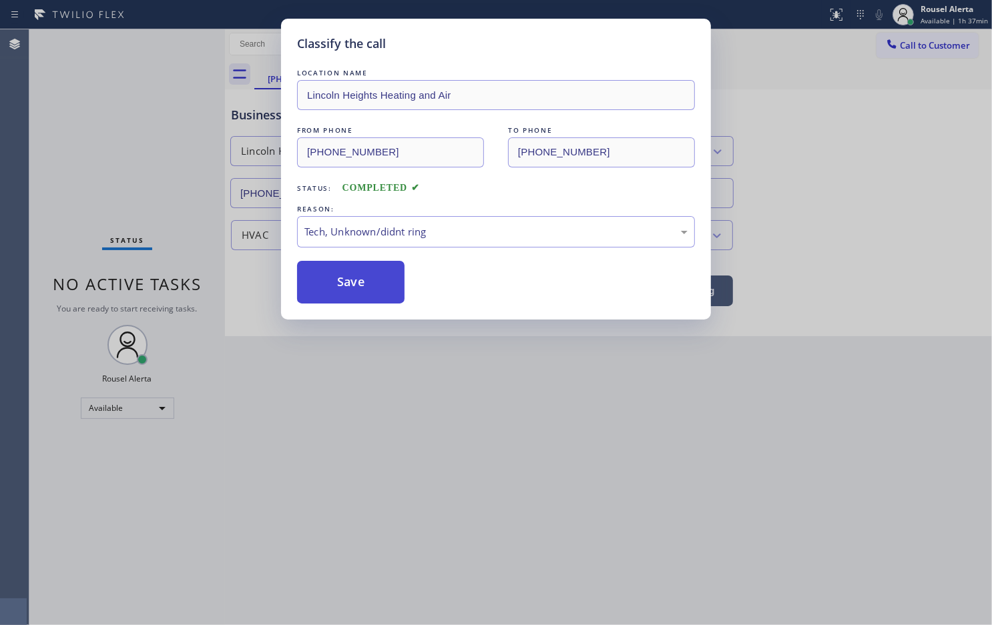
click at [334, 274] on button "Save" at bounding box center [350, 282] width 107 height 43
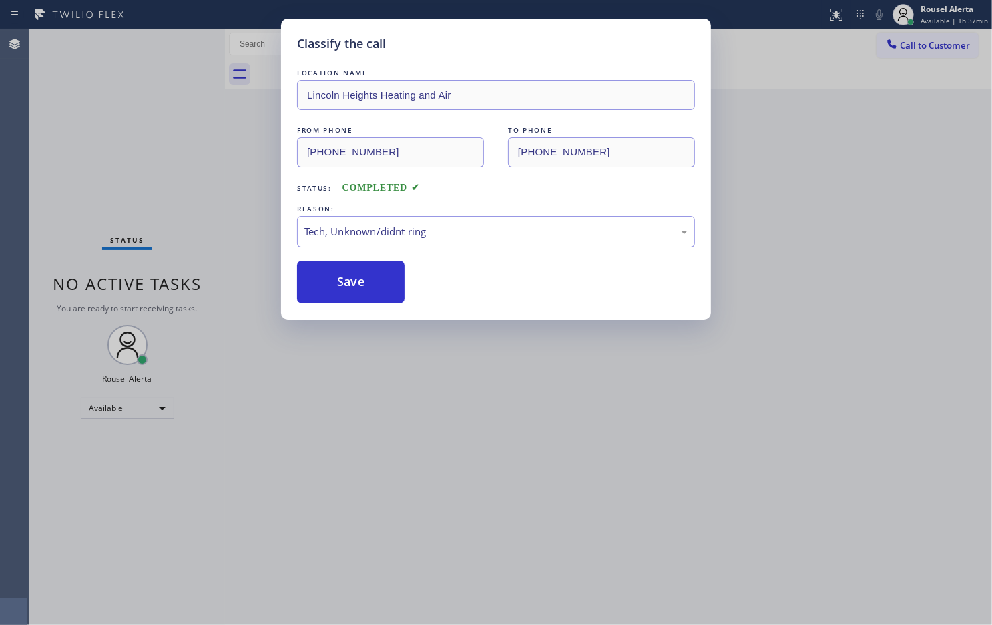
drag, startPoint x: 453, startPoint y: 420, endPoint x: 485, endPoint y: 481, distance: 69.0
click at [459, 426] on div "Classify the call LOCATION NAME [GEOGRAPHIC_DATA] Heating and Air FROM PHONE [P…" at bounding box center [496, 312] width 992 height 625
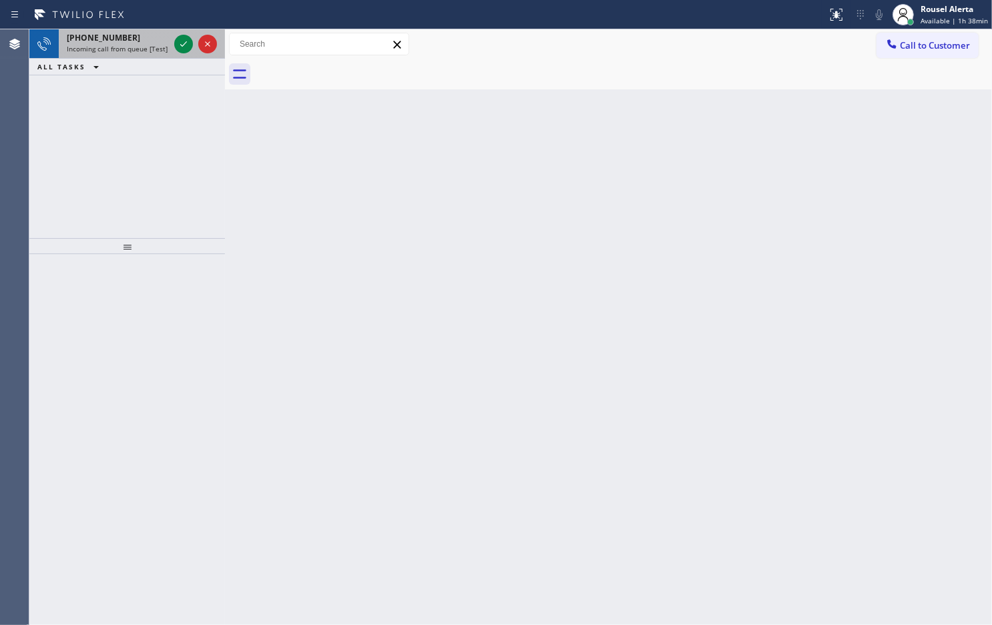
click at [114, 33] on span "[PHONE_NUMBER]" at bounding box center [103, 37] width 73 height 11
click at [112, 34] on span "[PHONE_NUMBER]" at bounding box center [103, 37] width 73 height 11
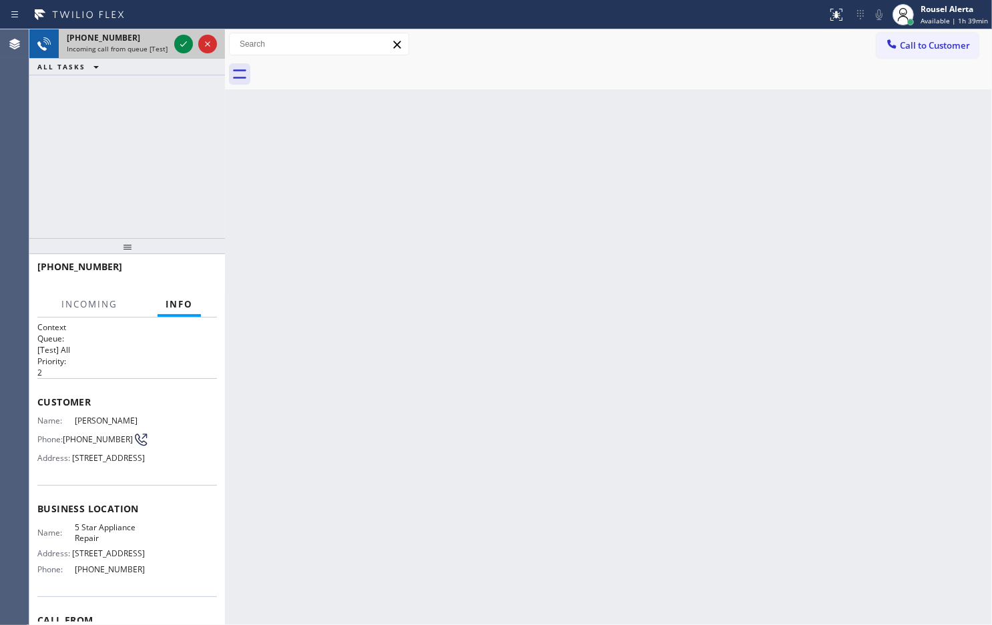
click at [151, 47] on span "Incoming call from queue [Test] All" at bounding box center [122, 48] width 111 height 9
click at [294, 204] on div "Back to Dashboard Change Sender ID Customers Technicians Select a contact Outbo…" at bounding box center [608, 327] width 767 height 596
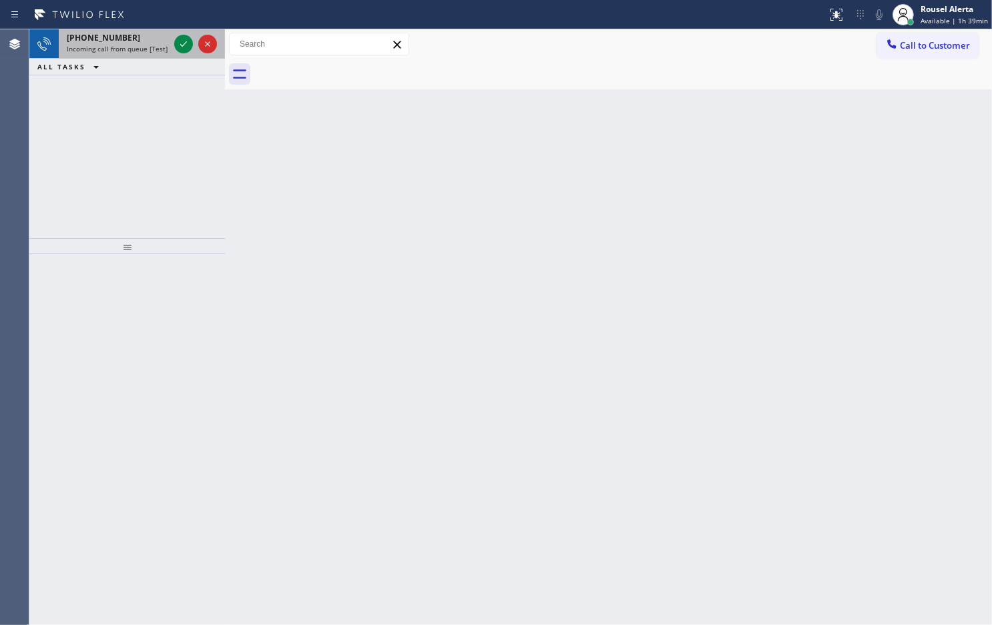
click at [127, 49] on span "Incoming call from queue [Test] All" at bounding box center [122, 48] width 111 height 9
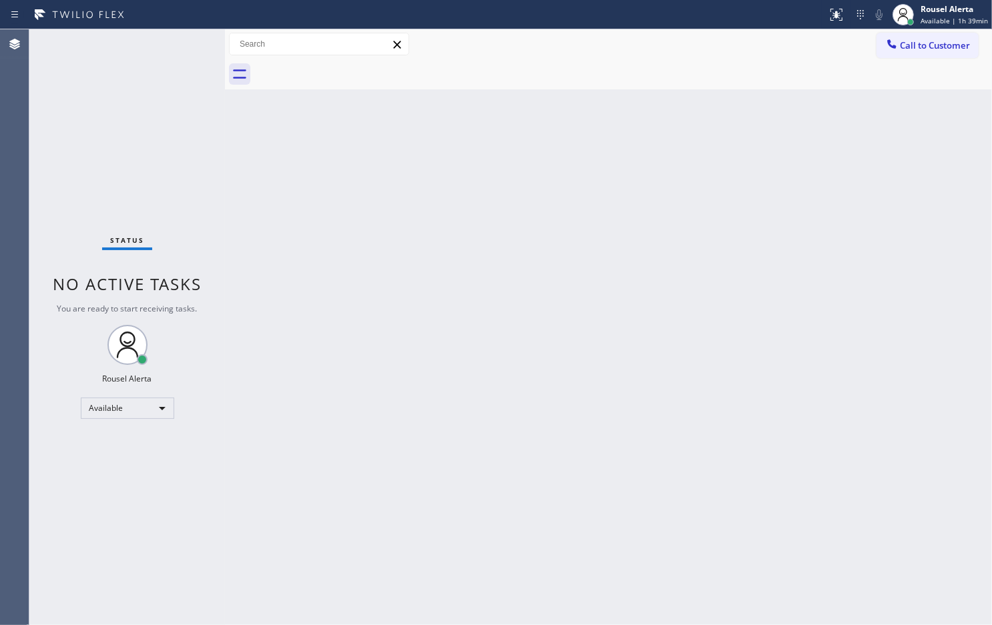
click at [164, 41] on div "Status No active tasks You are ready to start receiving tasks. Rousel Alerta Av…" at bounding box center [127, 327] width 196 height 596
click at [938, 11] on div "Rousel Alerta" at bounding box center [953, 8] width 67 height 11
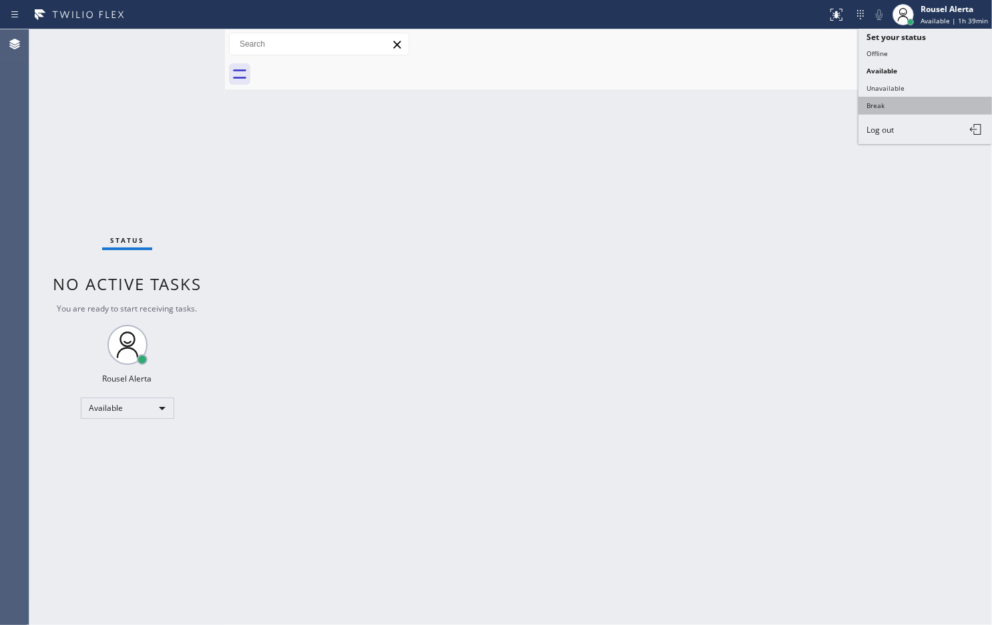
click at [902, 98] on button "Break" at bounding box center [924, 105] width 133 height 17
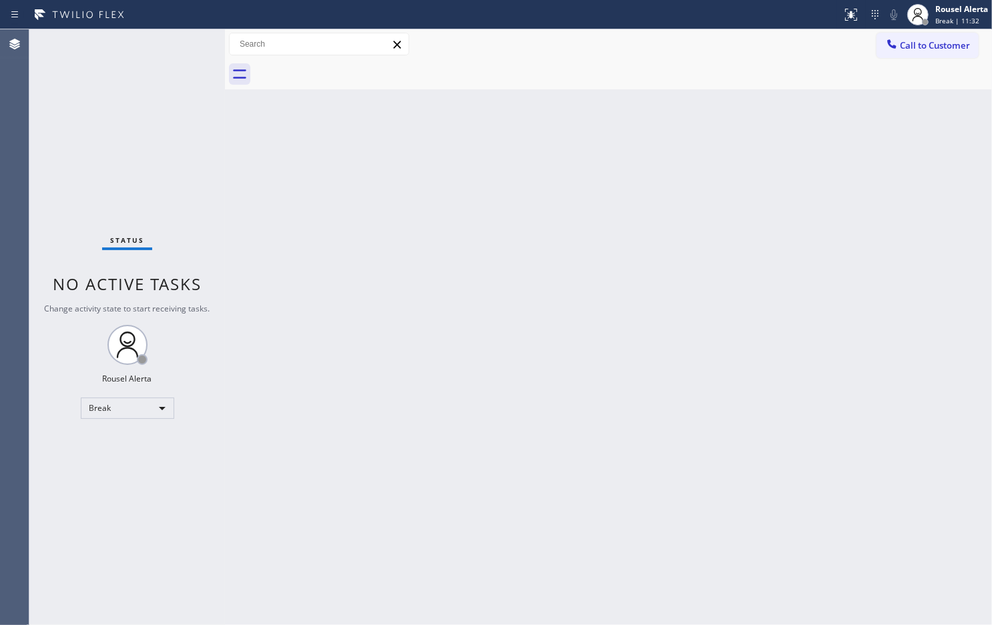
click at [315, 374] on div "Back to Dashboard Change Sender ID Customers Technicians Select a contact Outbo…" at bounding box center [608, 327] width 767 height 596
click at [803, 83] on div at bounding box center [623, 74] width 738 height 30
click at [955, 21] on span "Break | 14:37" at bounding box center [957, 20] width 44 height 9
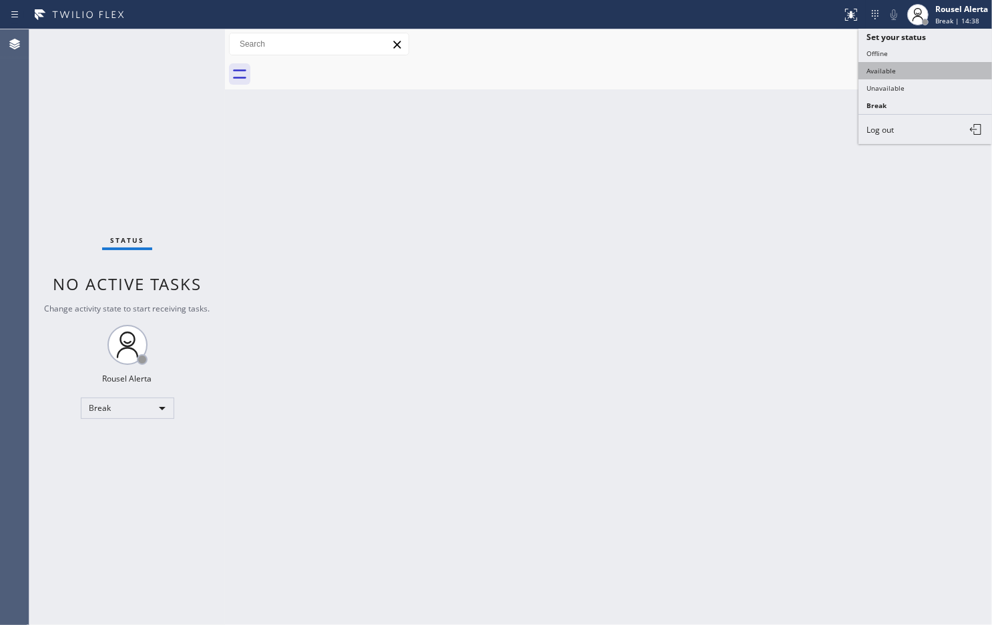
click at [929, 71] on button "Available" at bounding box center [924, 70] width 133 height 17
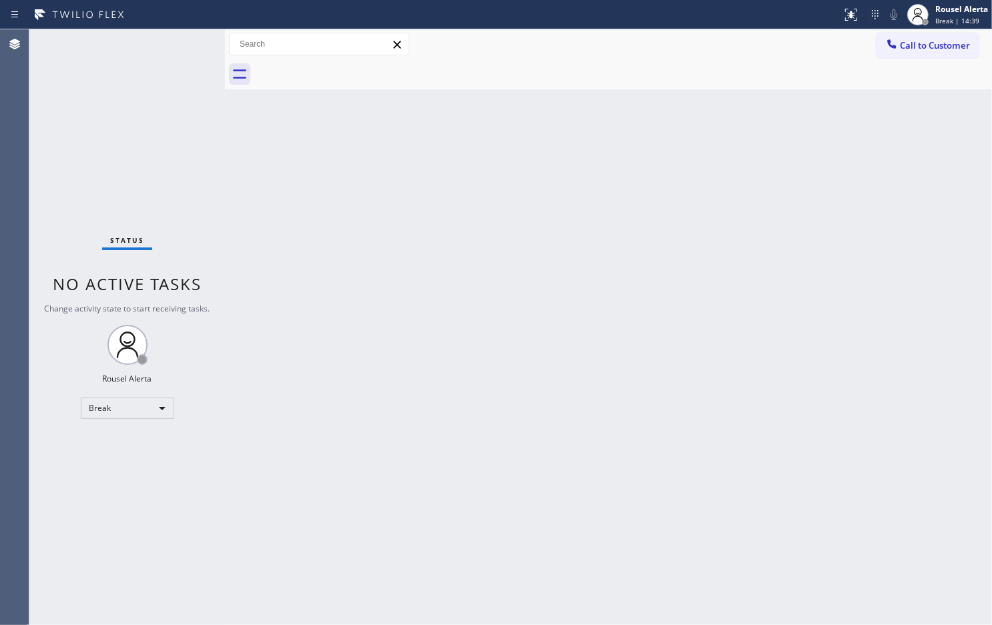
click at [808, 352] on div "Back to Dashboard Change Sender ID Customers Technicians Select a contact Outbo…" at bounding box center [608, 327] width 767 height 596
drag, startPoint x: 848, startPoint y: 8, endPoint x: 845, endPoint y: 65, distance: 57.5
click at [848, 9] on icon at bounding box center [851, 15] width 16 height 16
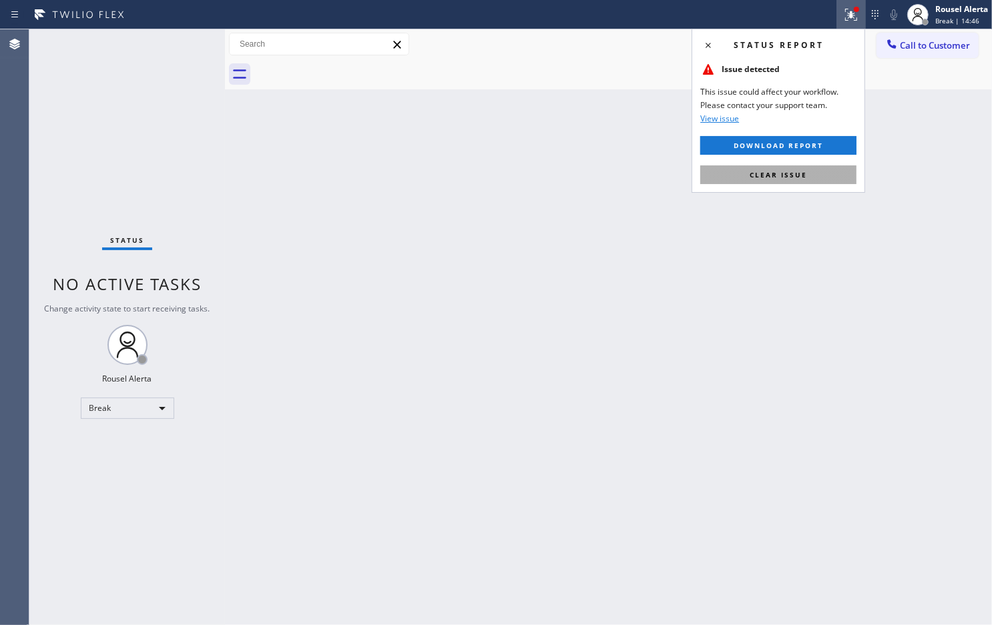
click at [816, 166] on button "Clear issue" at bounding box center [778, 175] width 156 height 19
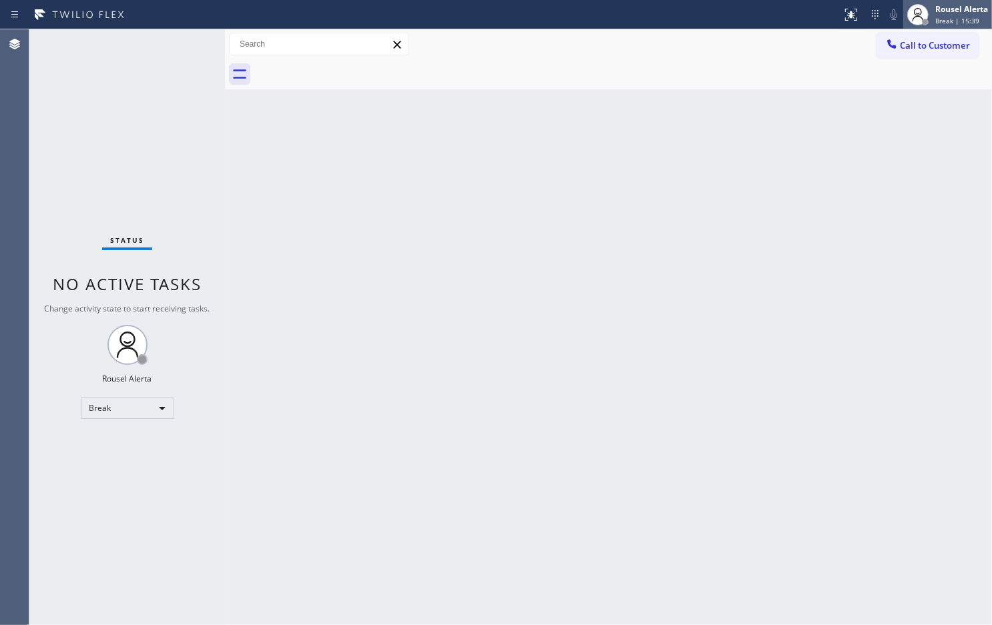
click at [952, 13] on div "Rousel Alerta" at bounding box center [961, 8] width 53 height 11
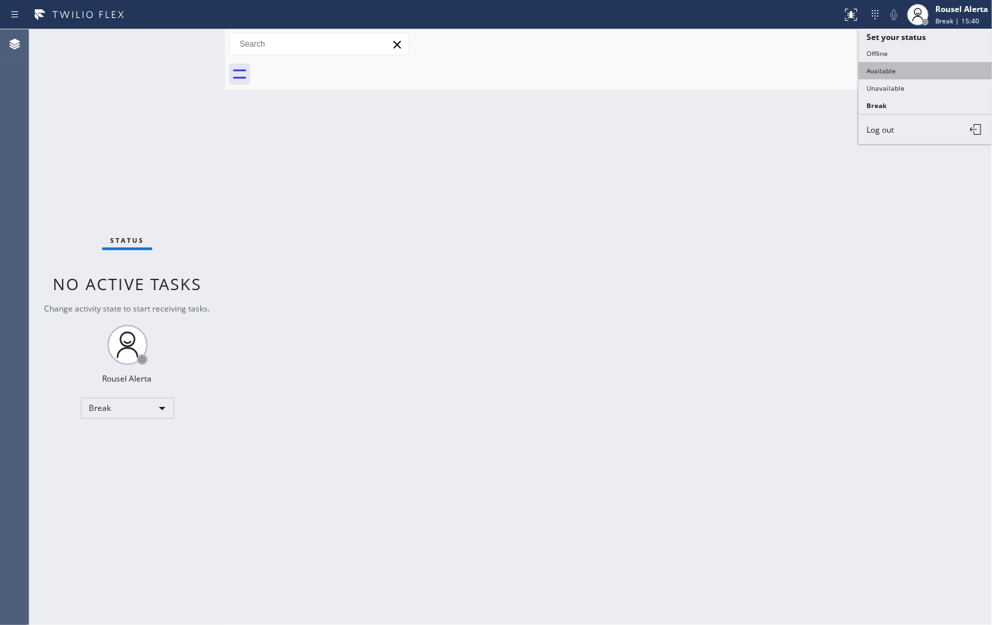
click at [926, 72] on button "Available" at bounding box center [924, 70] width 133 height 17
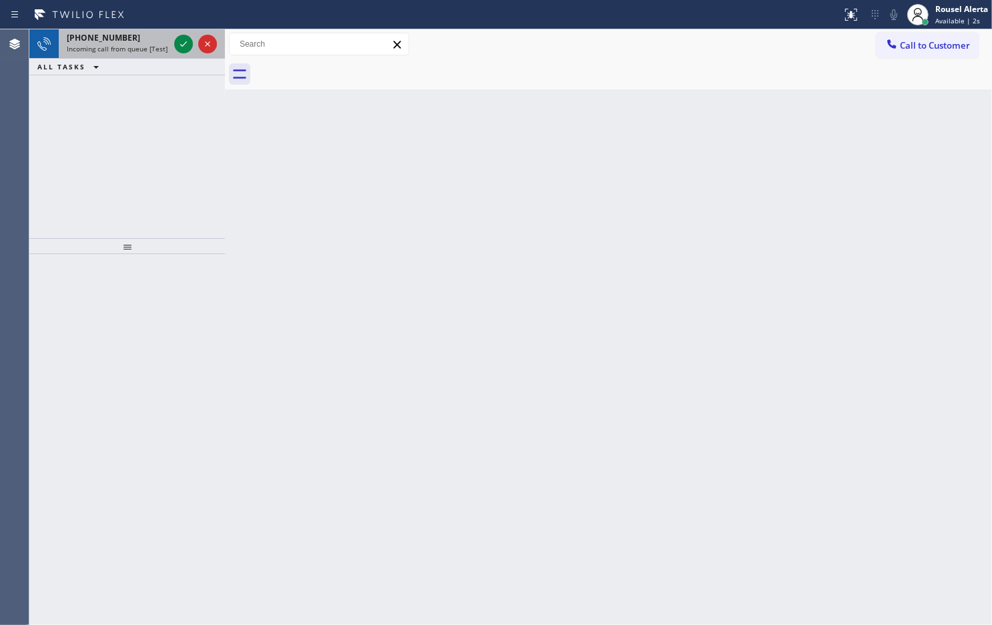
click at [131, 38] on div "[PHONE_NUMBER]" at bounding box center [118, 37] width 102 height 11
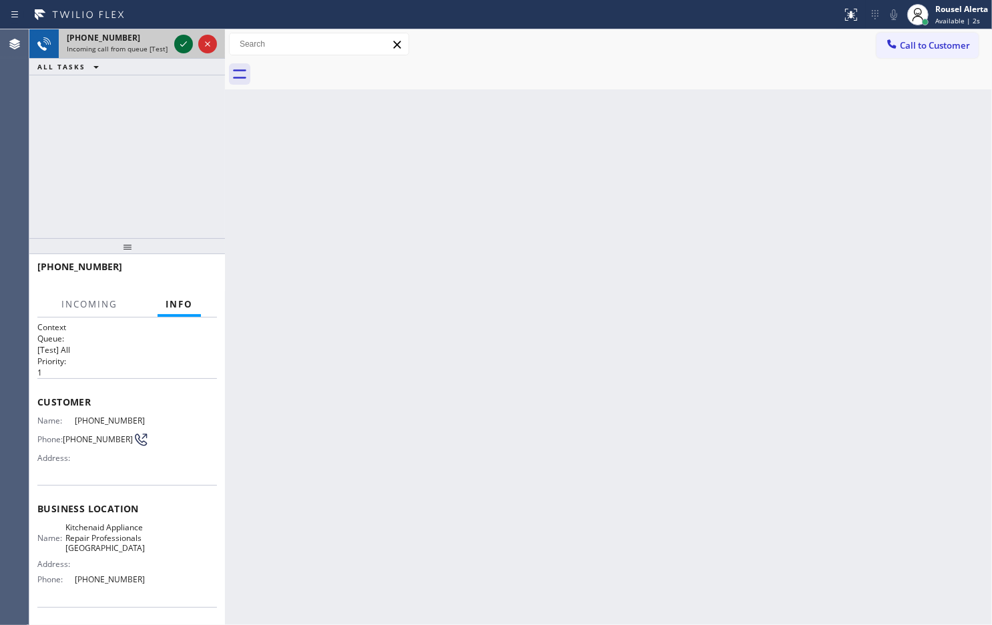
click at [179, 41] on icon at bounding box center [184, 44] width 16 height 16
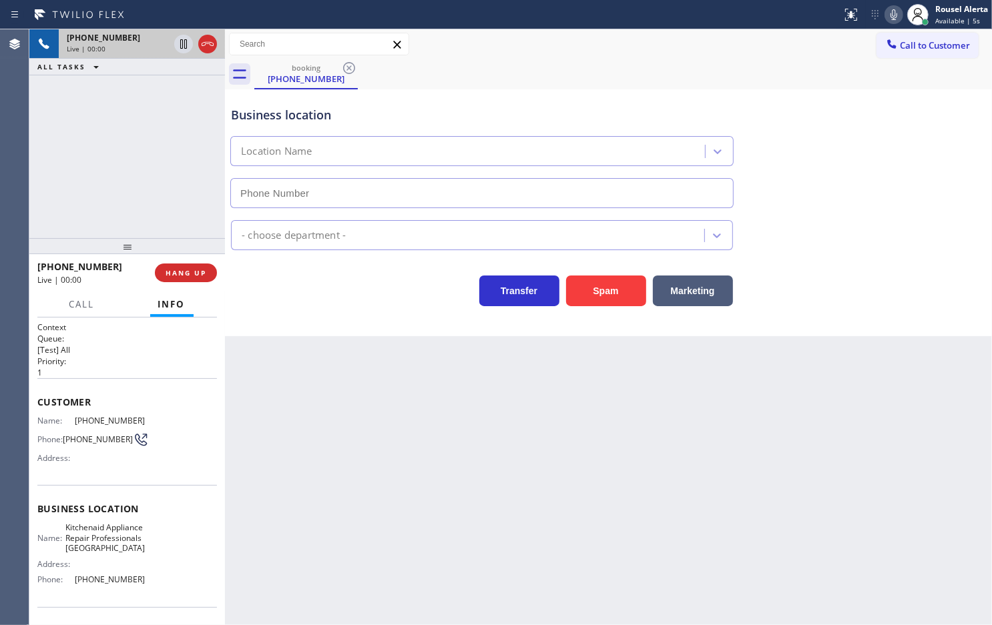
type input "[PHONE_NUMBER]"
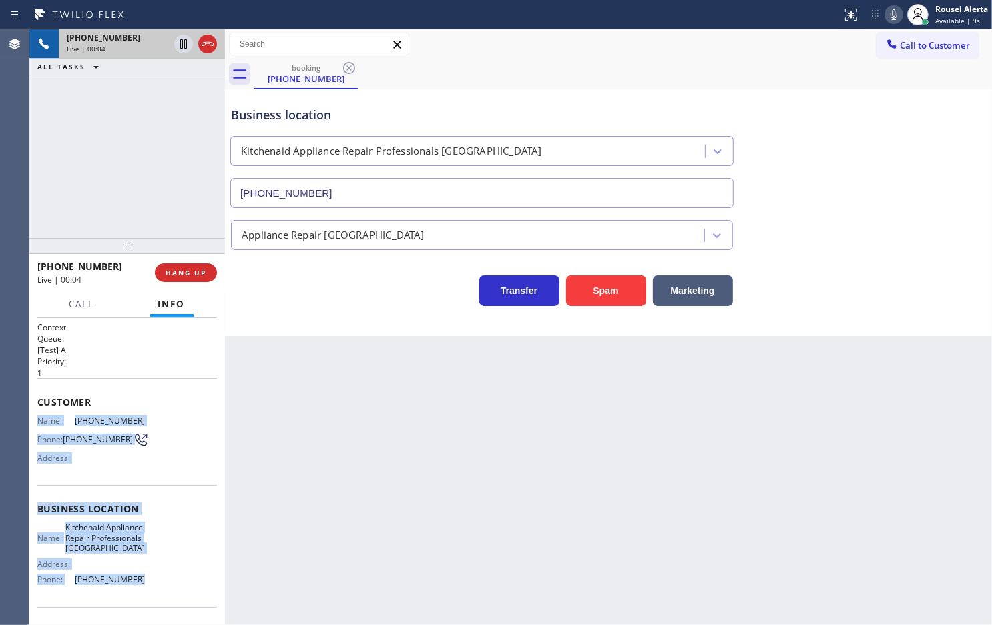
drag, startPoint x: 32, startPoint y: 422, endPoint x: 142, endPoint y: 589, distance: 199.6
click at [142, 589] on div "Context Queue: [Test] All Priority: 1 Customer Name: [PHONE_NUMBER] Phone: [PHO…" at bounding box center [127, 472] width 196 height 308
click at [169, 82] on div "[PHONE_NUMBER] Reserved" at bounding box center [115, 89] width 113 height 29
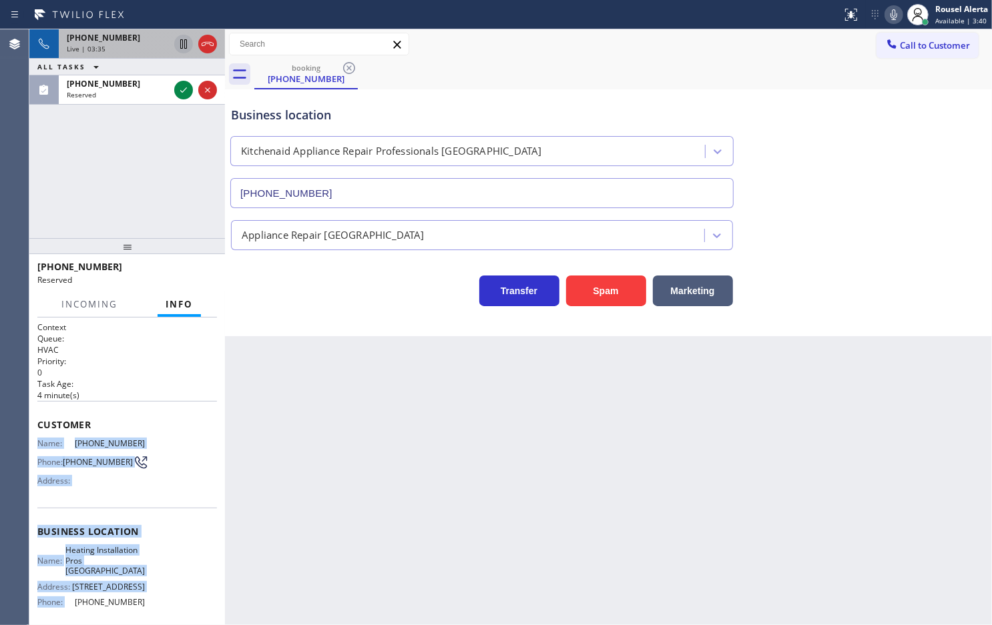
click at [178, 47] on icon at bounding box center [184, 44] width 16 height 16
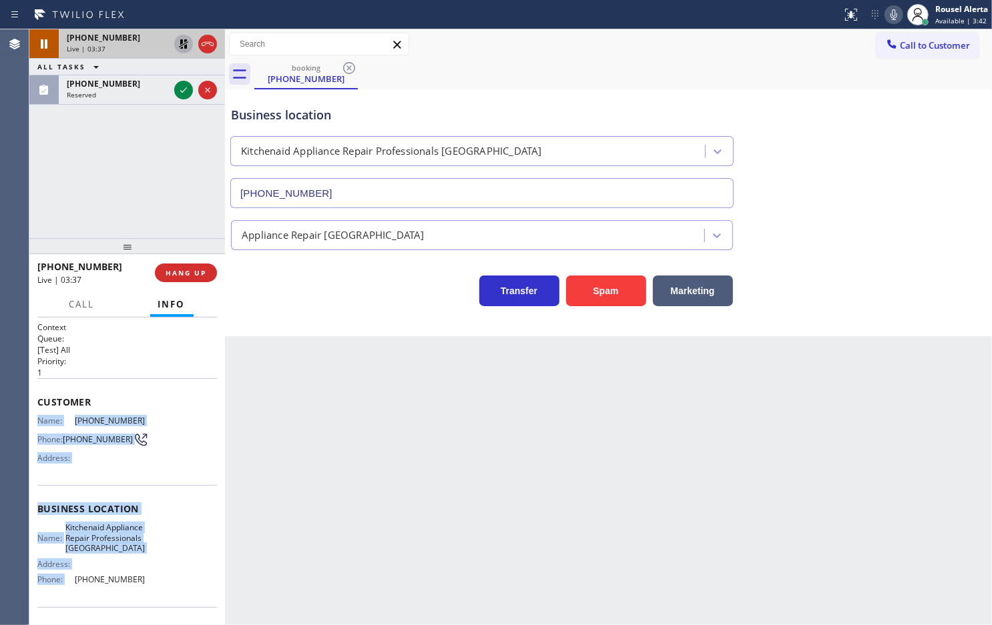
click at [893, 15] on icon at bounding box center [894, 15] width 16 height 16
click at [184, 92] on icon at bounding box center [184, 90] width 16 height 16
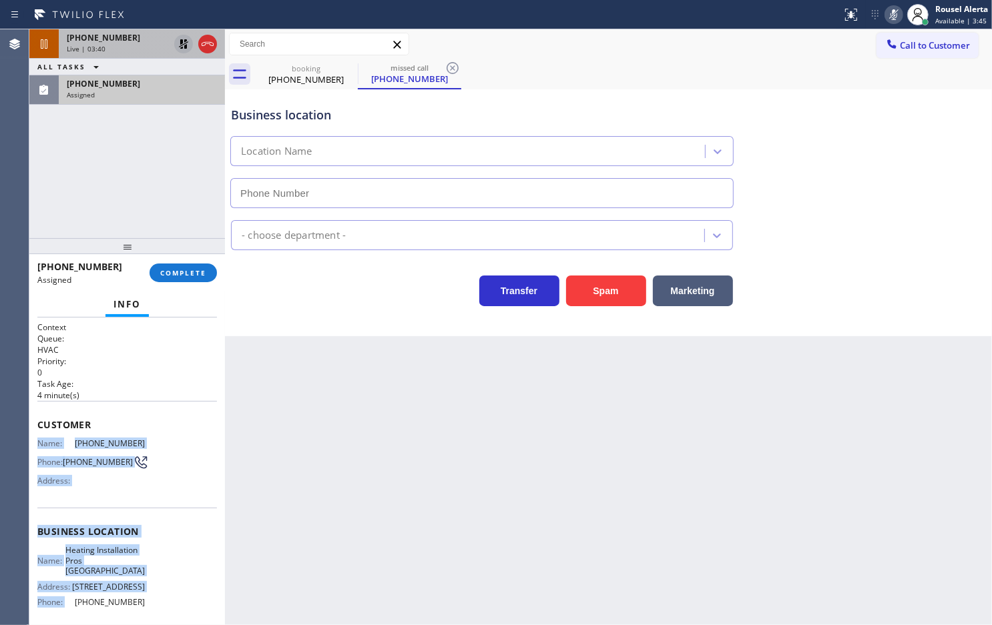
type input "[PHONE_NUMBER]"
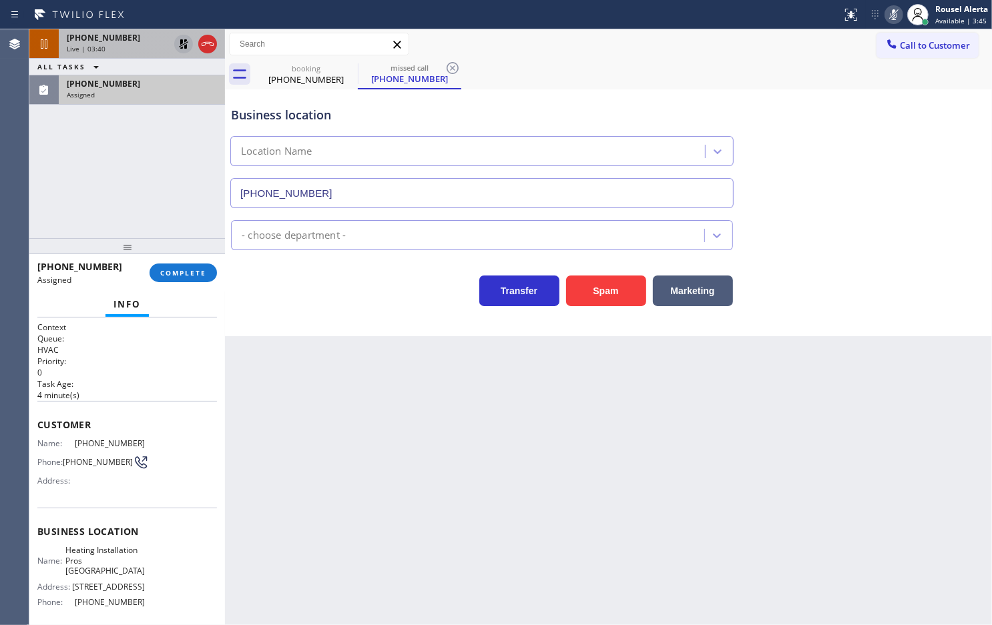
click at [292, 522] on div "Back to Dashboard Change Sender ID Customers Technicians Select a contact Outbo…" at bounding box center [608, 327] width 767 height 596
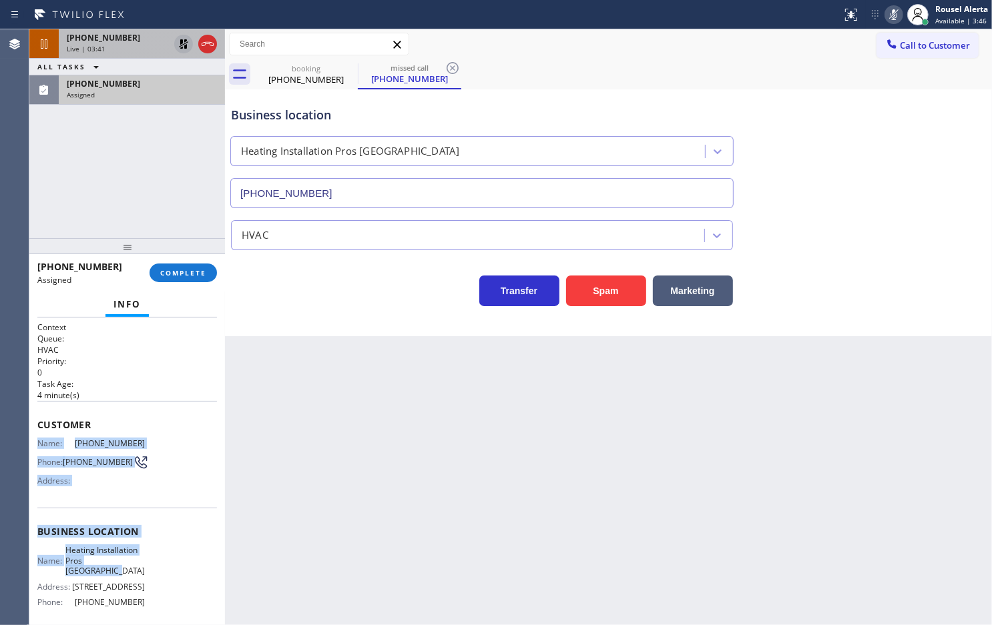
scroll to position [83, 0]
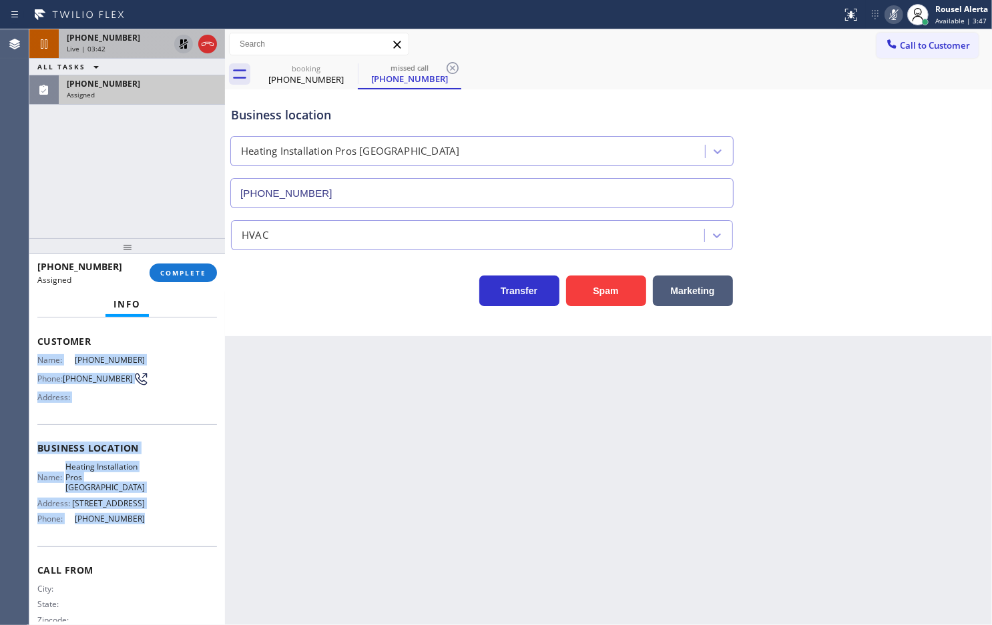
drag, startPoint x: 31, startPoint y: 441, endPoint x: 152, endPoint y: 545, distance: 159.5
click at [152, 545] on div "Context Queue: HVAC Priority: 0 Task Age: [DEMOGRAPHIC_DATA] minute(s) Customer…" at bounding box center [127, 472] width 196 height 308
click at [121, 81] on span "[PHONE_NUMBER]" at bounding box center [103, 83] width 73 height 11
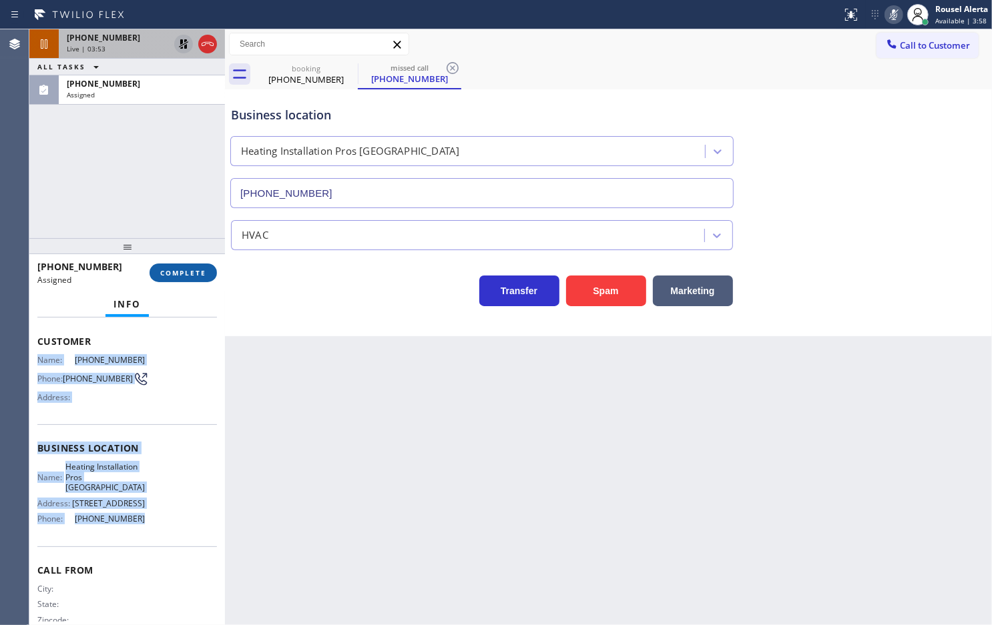
click at [180, 271] on span "COMPLETE" at bounding box center [183, 272] width 46 height 9
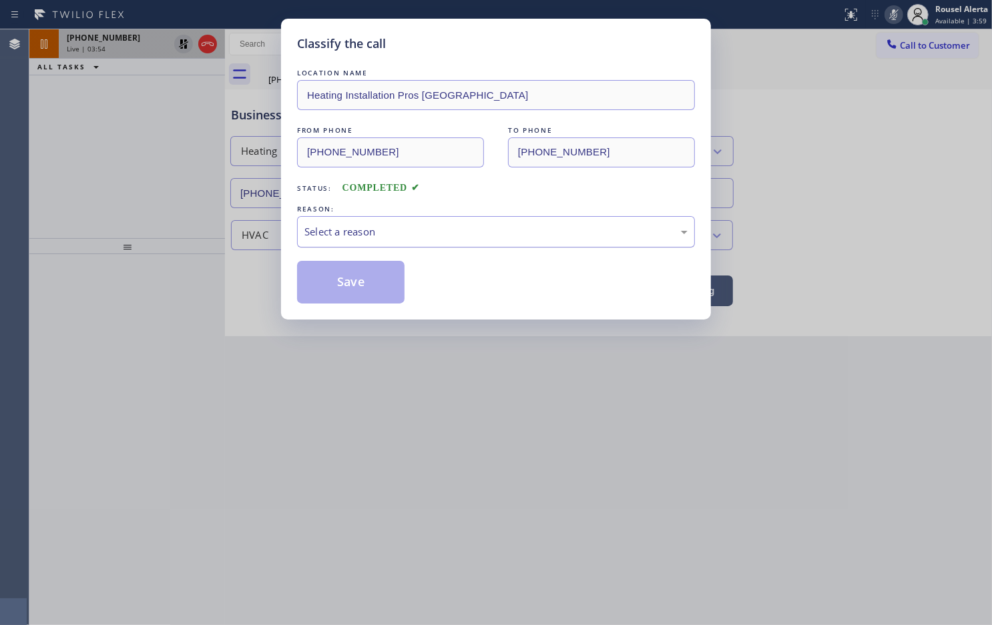
click at [346, 234] on div "Select a reason" at bounding box center [495, 231] width 383 height 15
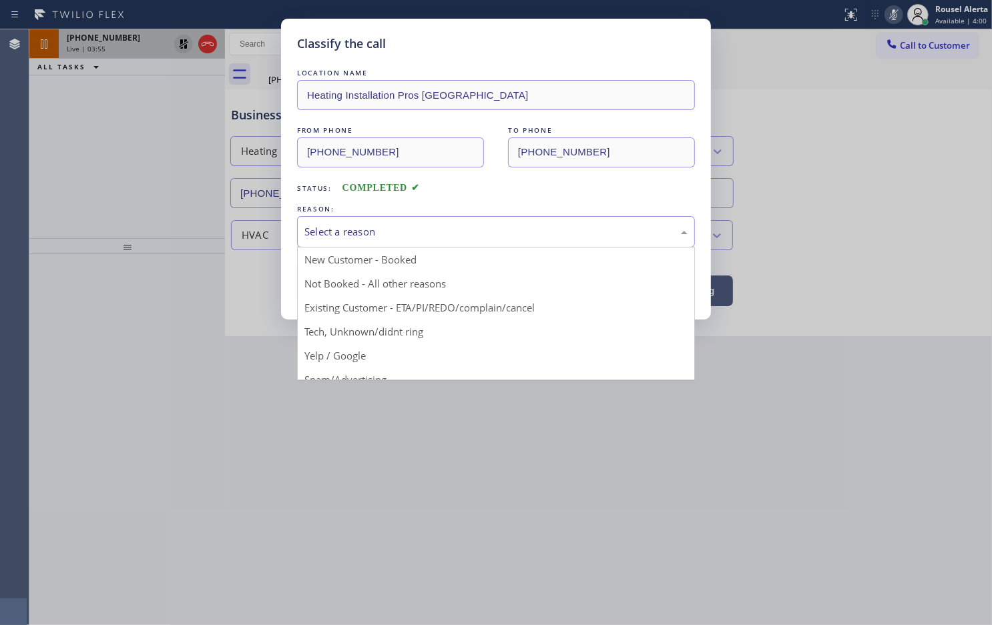
drag, startPoint x: 368, startPoint y: 274, endPoint x: 362, endPoint y: 284, distance: 11.1
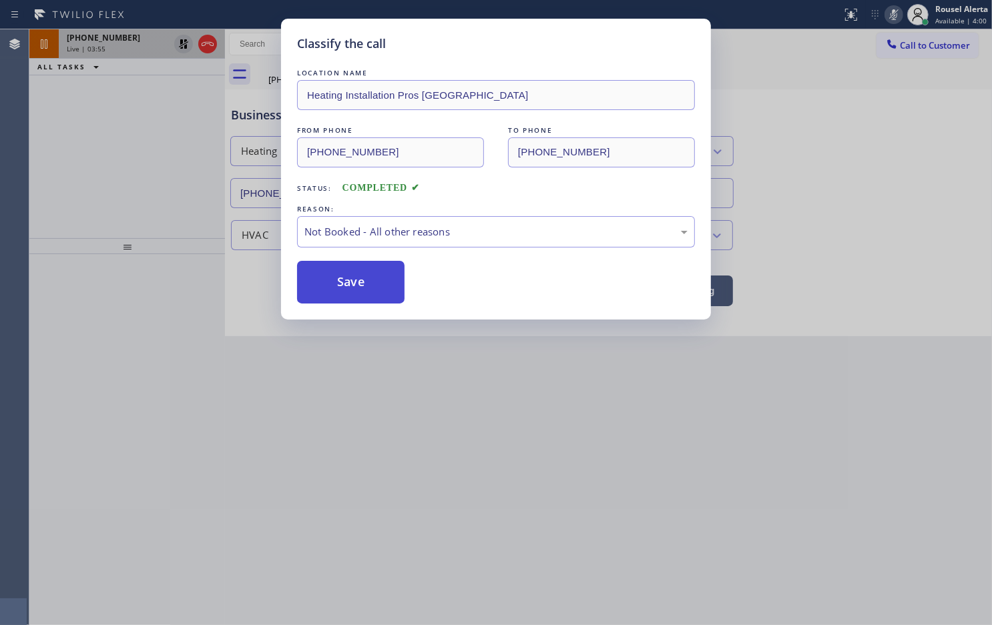
click at [342, 286] on button "Save" at bounding box center [350, 282] width 107 height 43
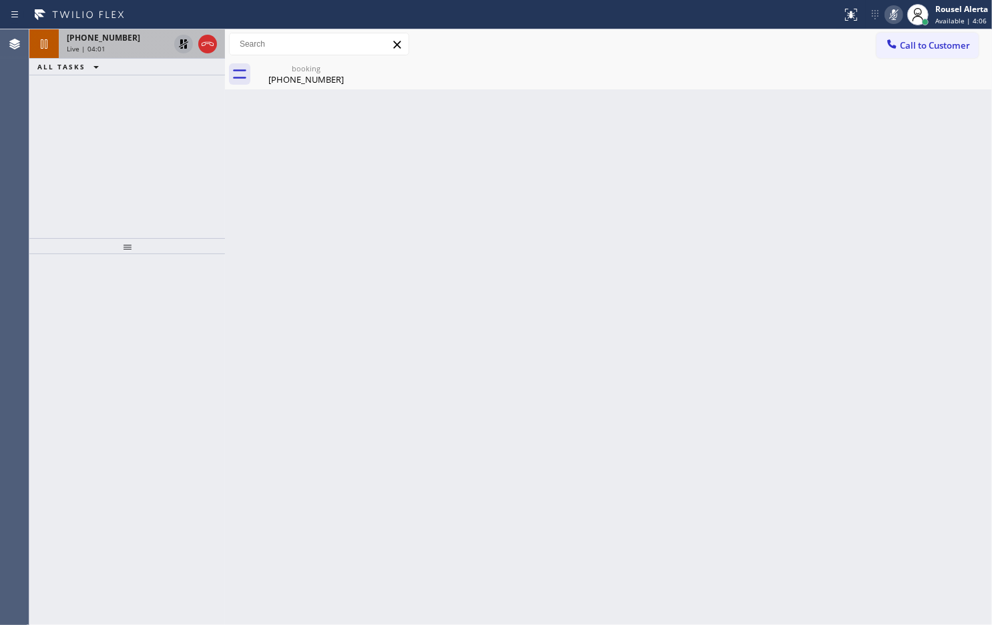
click at [72, 111] on div "[PHONE_NUMBER] Live | 04:01 ALL TASKS ALL TASKS ACTIVE TASKS TASKS IN WRAP UP" at bounding box center [127, 133] width 196 height 209
click at [330, 295] on div "Back to Dashboard Change Sender ID Customers Technicians Select a contact Outbo…" at bounding box center [608, 327] width 767 height 596
drag, startPoint x: 145, startPoint y: 45, endPoint x: 168, endPoint y: 47, distance: 23.4
click at [148, 45] on div "Live | 05:33" at bounding box center [118, 48] width 102 height 9
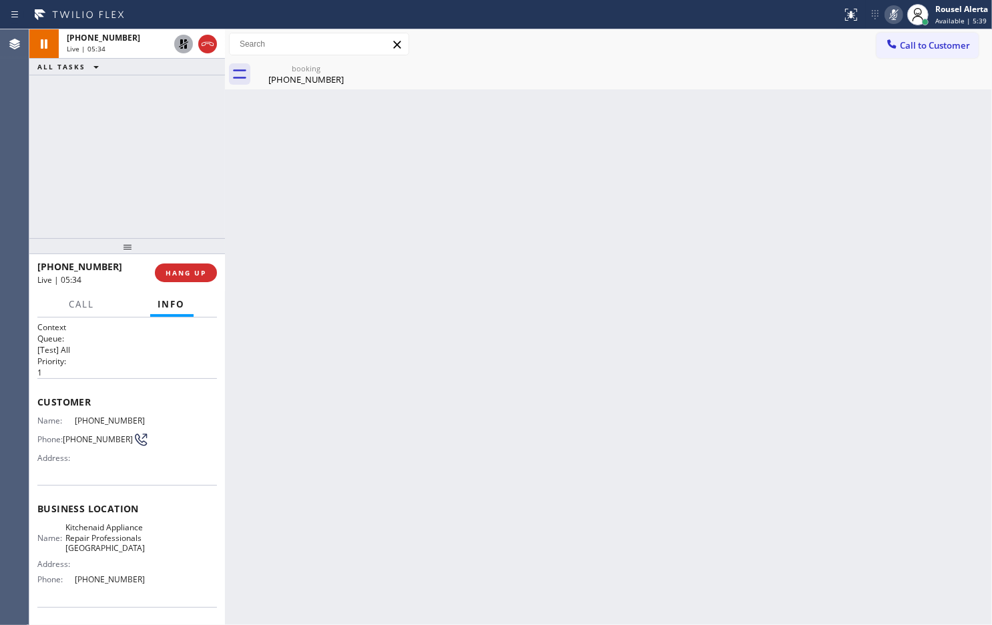
click at [179, 47] on icon at bounding box center [183, 43] width 9 height 9
click at [886, 11] on icon at bounding box center [894, 15] width 16 height 16
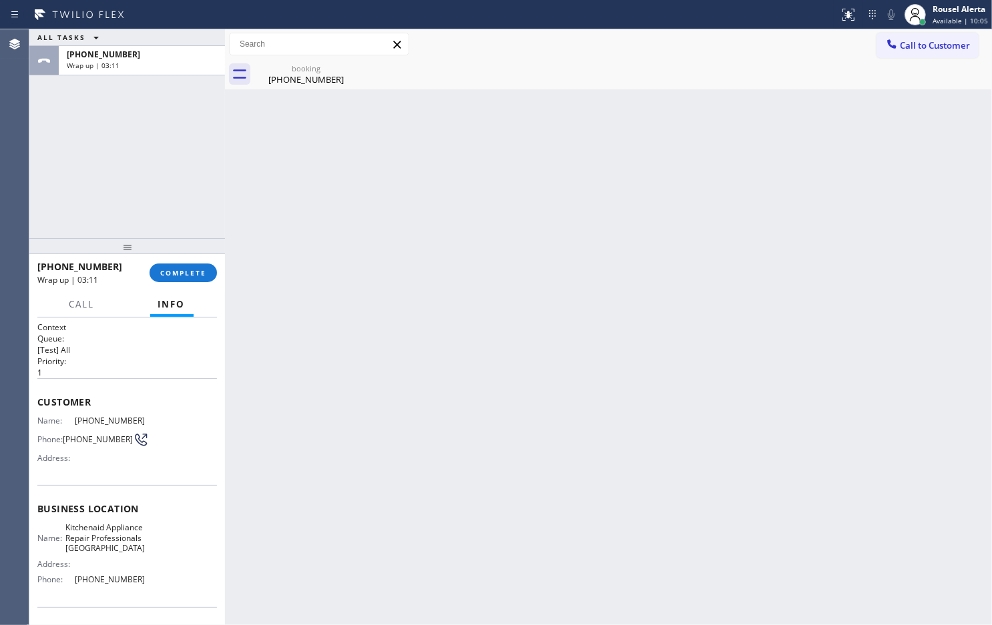
click at [162, 250] on div at bounding box center [127, 246] width 196 height 16
click at [167, 256] on div at bounding box center [127, 248] width 196 height 16
drag, startPoint x: 174, startPoint y: 275, endPoint x: 180, endPoint y: 282, distance: 9.9
click at [174, 276] on span "COMPLETE" at bounding box center [183, 274] width 46 height 9
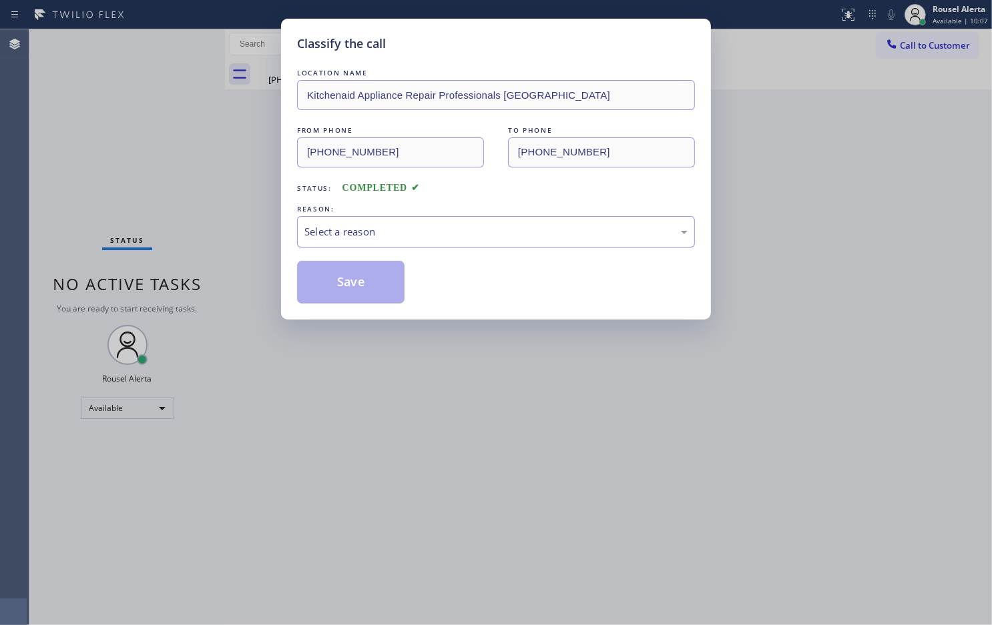
click at [408, 222] on div "Select a reason" at bounding box center [496, 231] width 398 height 31
click at [344, 284] on button "Save" at bounding box center [350, 282] width 107 height 43
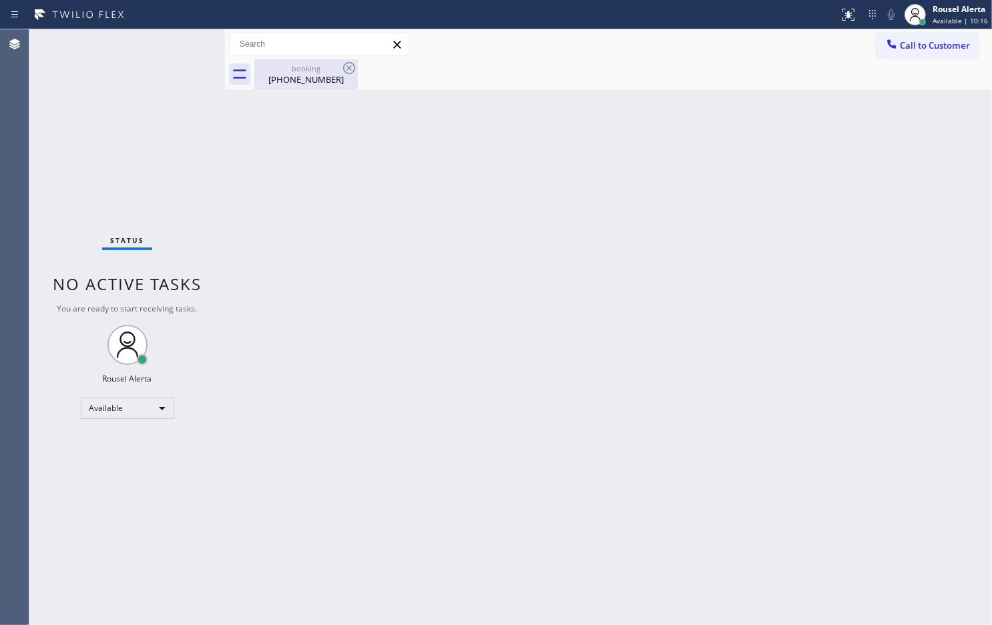
click at [340, 81] on div "[PHONE_NUMBER]" at bounding box center [306, 79] width 101 height 12
click at [661, 247] on div "Back to Dashboard Change Sender ID Customers Technicians Select a contact Outbo…" at bounding box center [608, 327] width 767 height 596
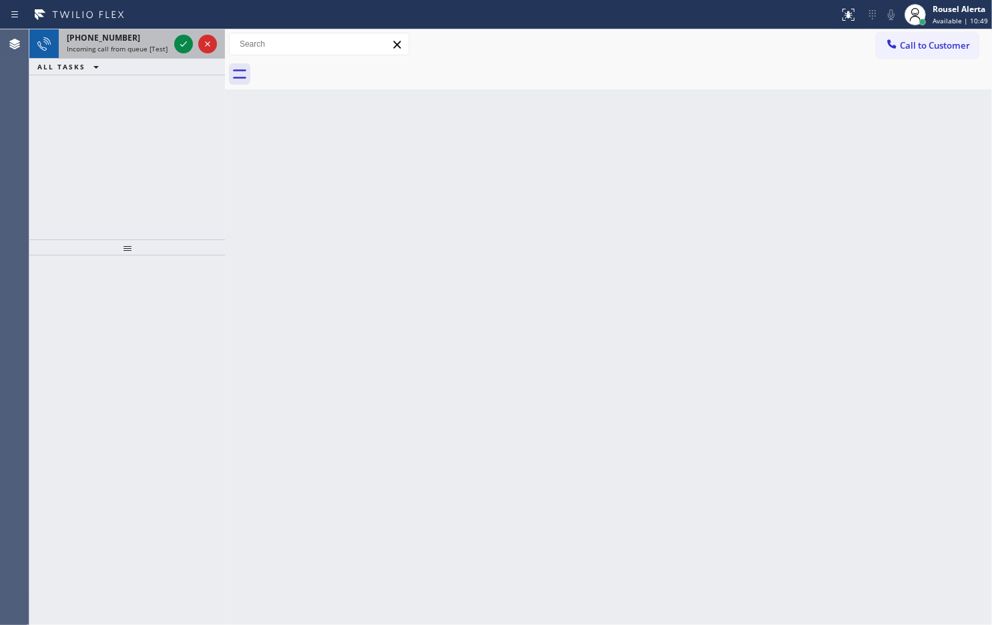
drag, startPoint x: 142, startPoint y: 47, endPoint x: 155, endPoint y: 45, distance: 13.4
click at [142, 47] on span "Incoming call from queue [Test] All" at bounding box center [122, 48] width 111 height 9
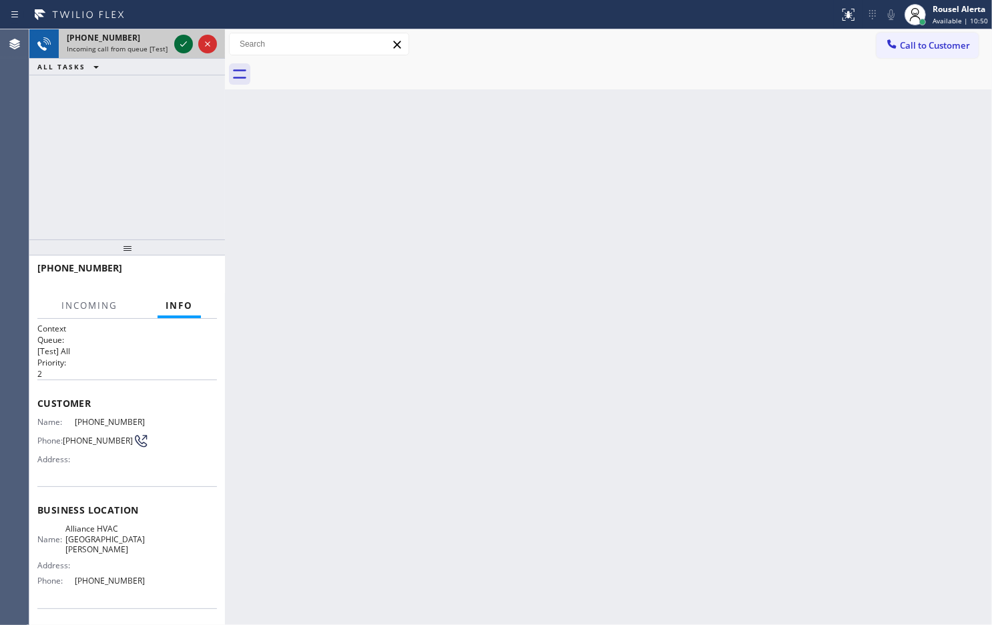
click at [176, 43] on icon at bounding box center [184, 44] width 16 height 16
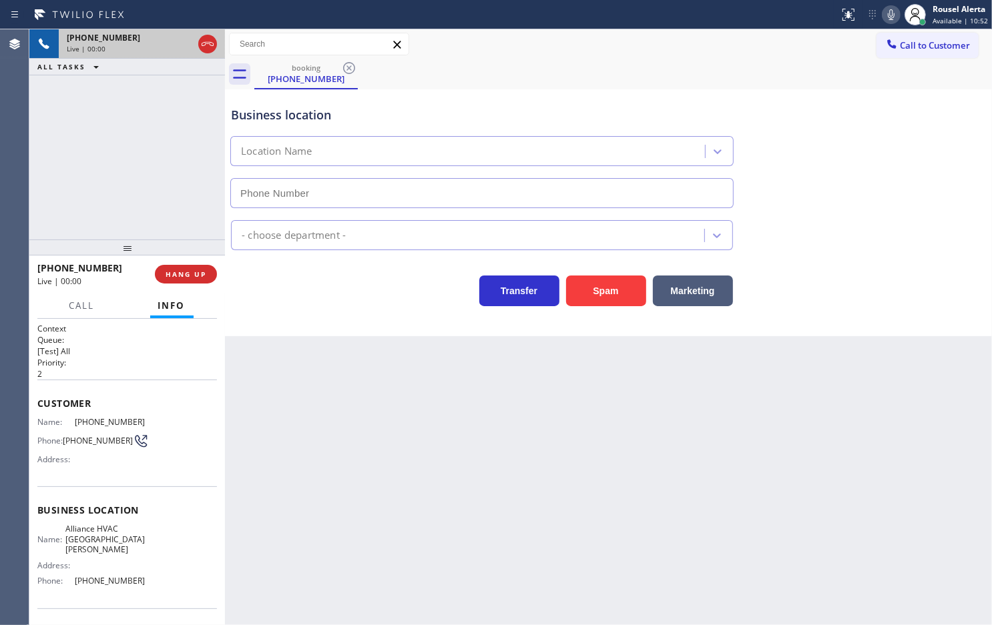
type input "[PHONE_NUMBER]"
click at [591, 294] on button "Spam" at bounding box center [606, 291] width 80 height 31
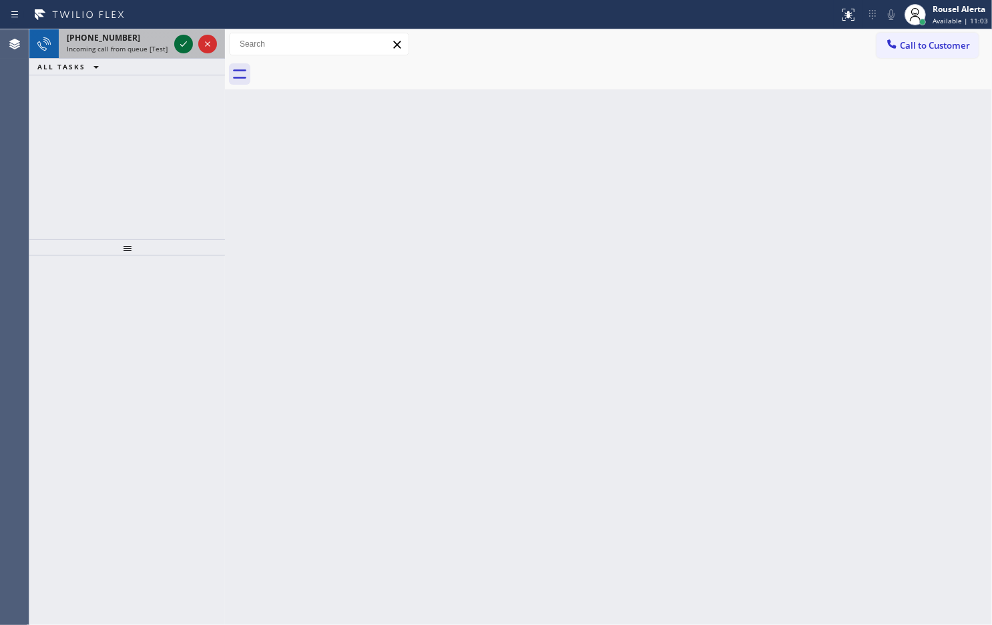
click at [182, 48] on icon at bounding box center [184, 44] width 16 height 16
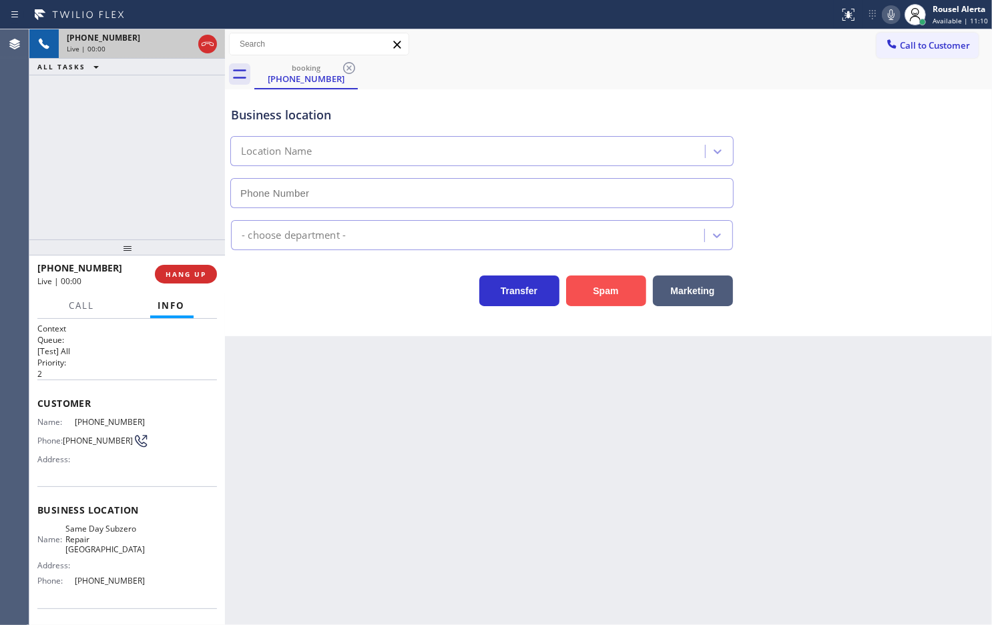
type input "[PHONE_NUMBER]"
click at [585, 296] on button "Spam" at bounding box center [606, 291] width 80 height 31
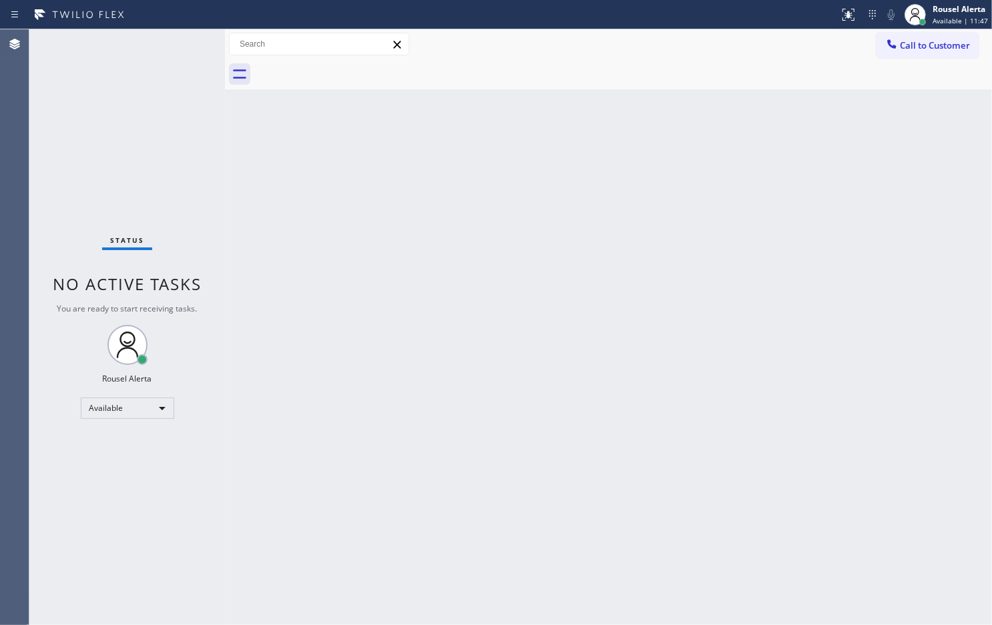
click at [131, 83] on div "Status No active tasks You are ready to start receiving tasks. Rousel Alerta Av…" at bounding box center [127, 327] width 196 height 596
click at [408, 402] on div "Back to Dashboard Change Sender ID Customers Technicians Select a contact Outbo…" at bounding box center [608, 327] width 767 height 596
click at [374, 371] on div "Back to Dashboard Change Sender ID Customers Technicians Select a contact Outbo…" at bounding box center [608, 327] width 767 height 596
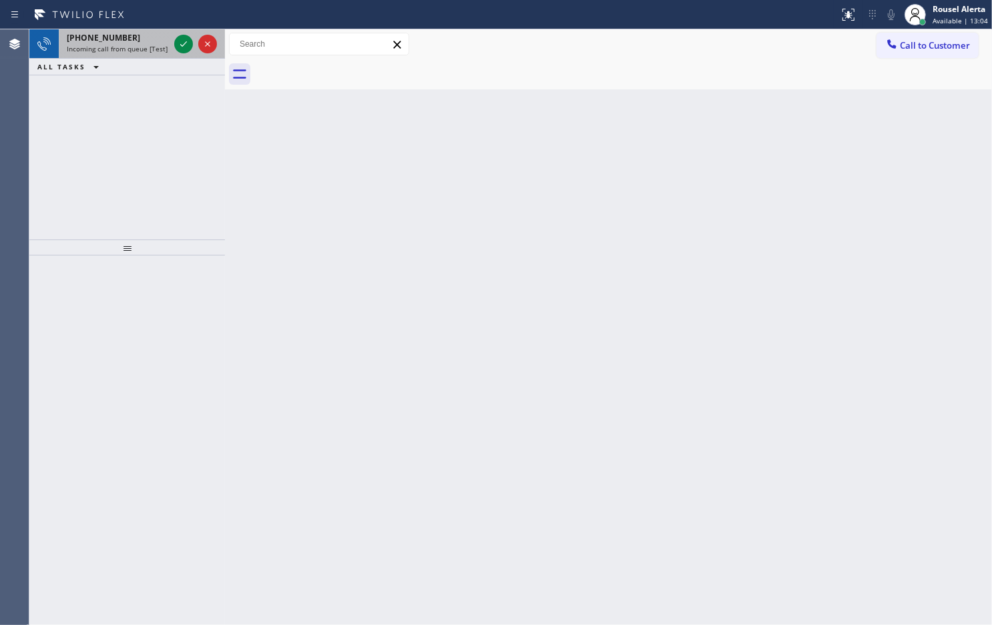
click at [142, 29] on div "[PHONE_NUMBER] Incoming call from queue [Test] All" at bounding box center [115, 43] width 113 height 29
click at [146, 41] on div "[PHONE_NUMBER]" at bounding box center [118, 37] width 102 height 11
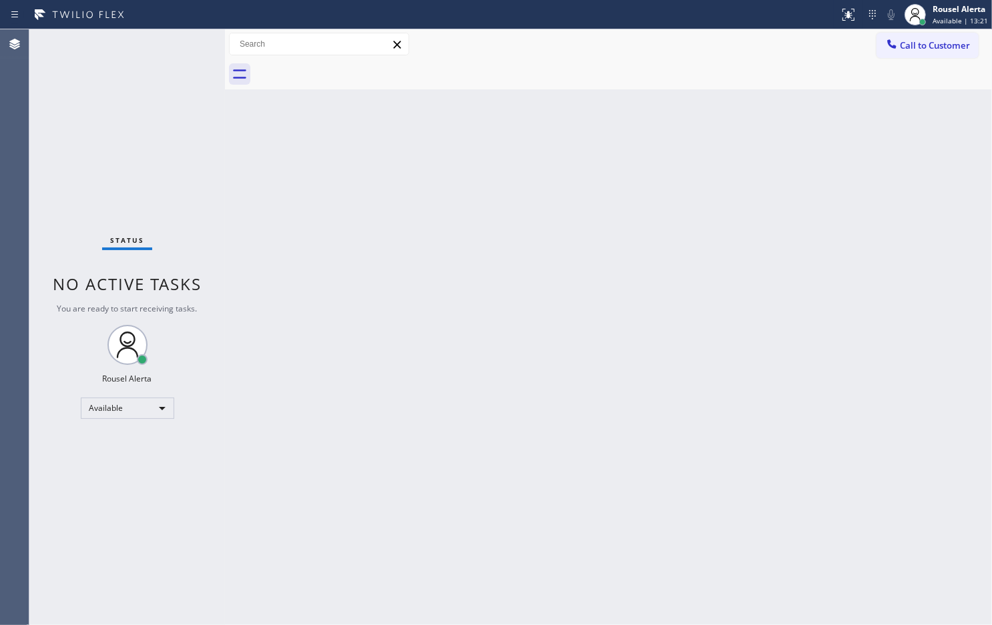
click at [436, 388] on div "Back to Dashboard Change Sender ID Customers Technicians Select a contact Outbo…" at bounding box center [608, 327] width 767 height 596
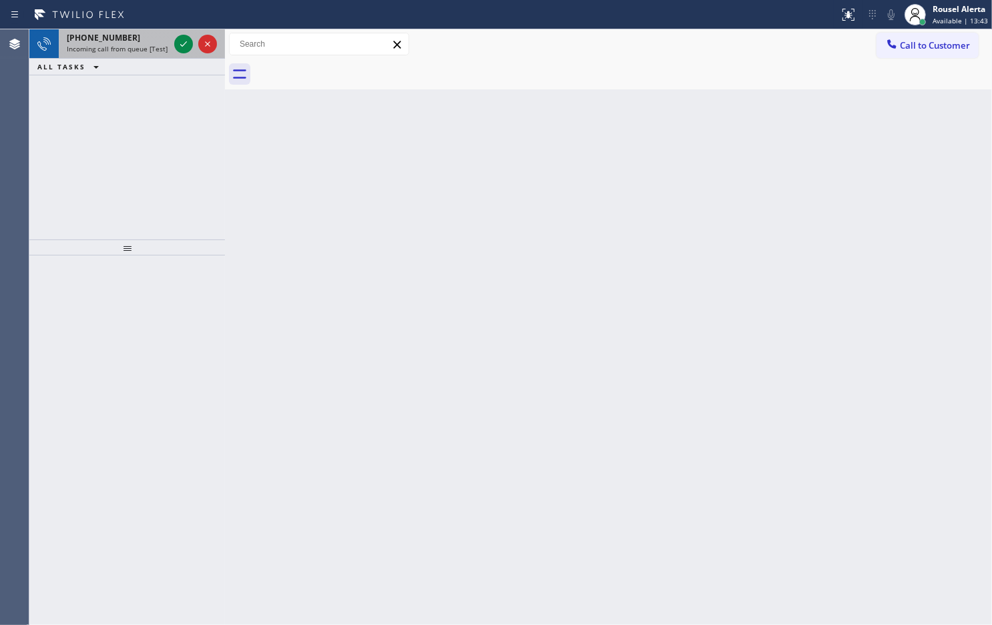
click at [152, 44] on span "Incoming call from queue [Test] All" at bounding box center [122, 48] width 111 height 9
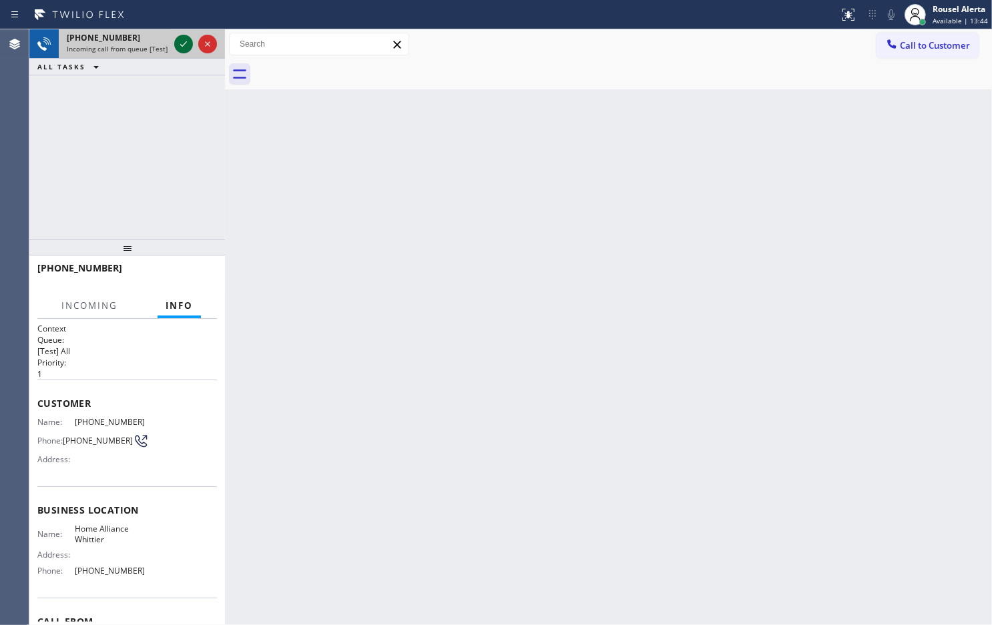
click at [177, 40] on icon at bounding box center [184, 44] width 16 height 16
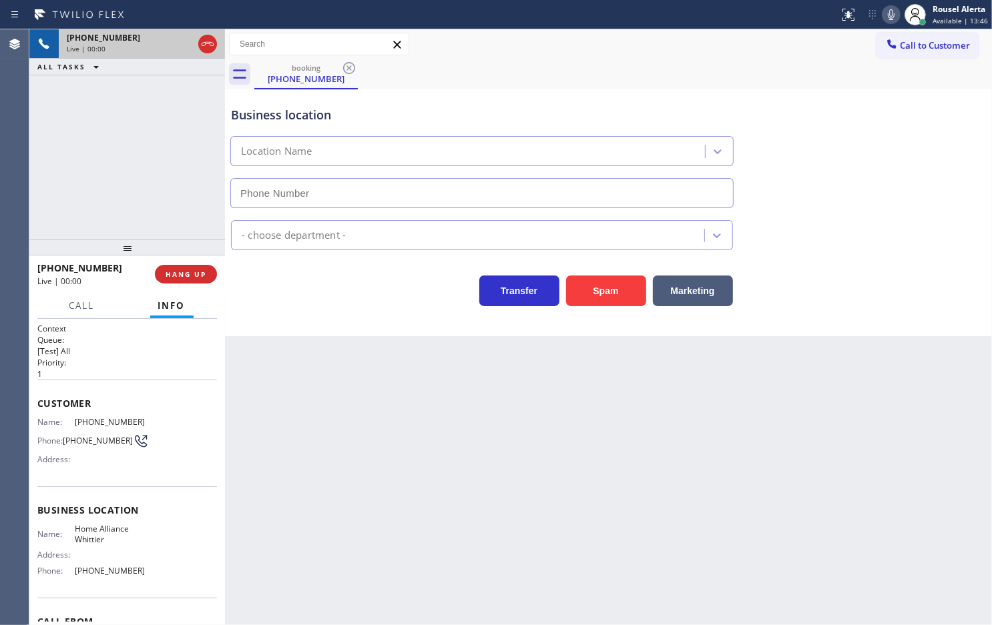
type input "[PHONE_NUMBER]"
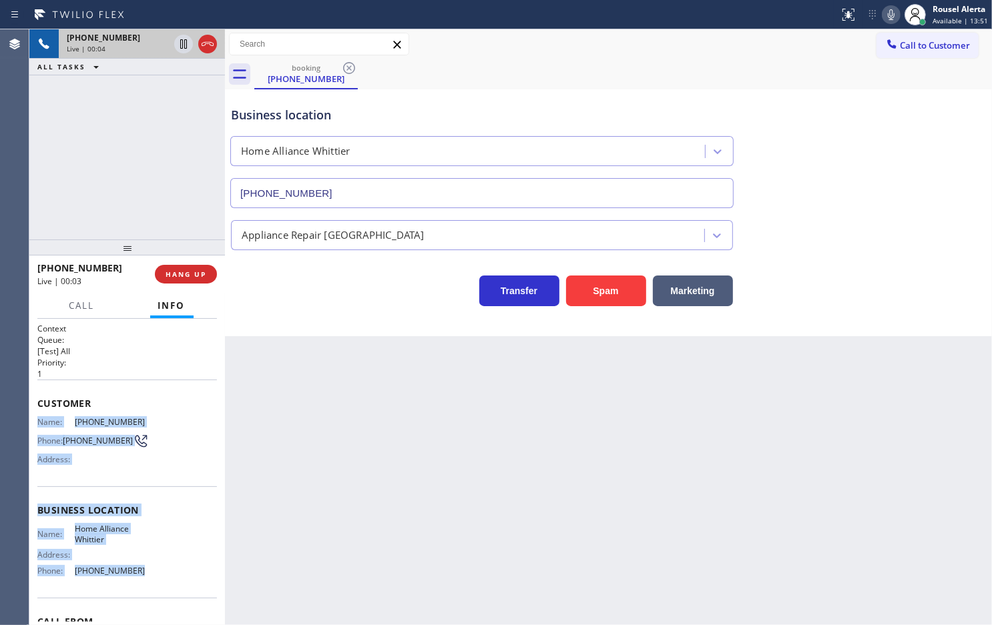
drag, startPoint x: 33, startPoint y: 420, endPoint x: 131, endPoint y: 568, distance: 177.2
click at [131, 568] on div "Context Queue: [Test] All Priority: 1 Customer Name: [PHONE_NUMBER] Phone: [PHO…" at bounding box center [127, 472] width 196 height 306
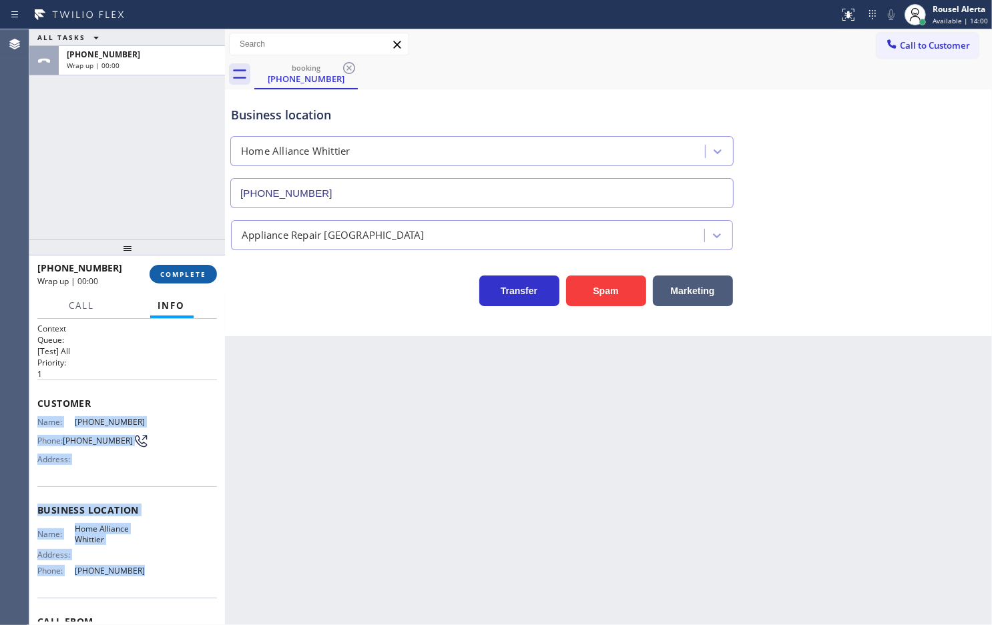
click at [162, 267] on button "COMPLETE" at bounding box center [183, 274] width 67 height 19
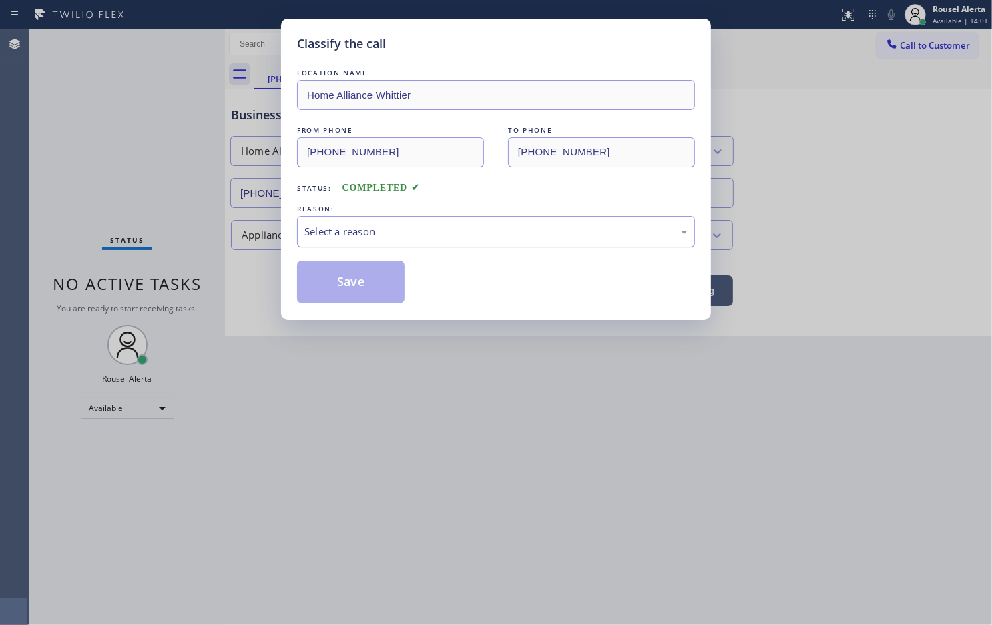
click at [429, 234] on div "Select a reason" at bounding box center [495, 231] width 383 height 15
click at [384, 277] on button "Save" at bounding box center [350, 282] width 107 height 43
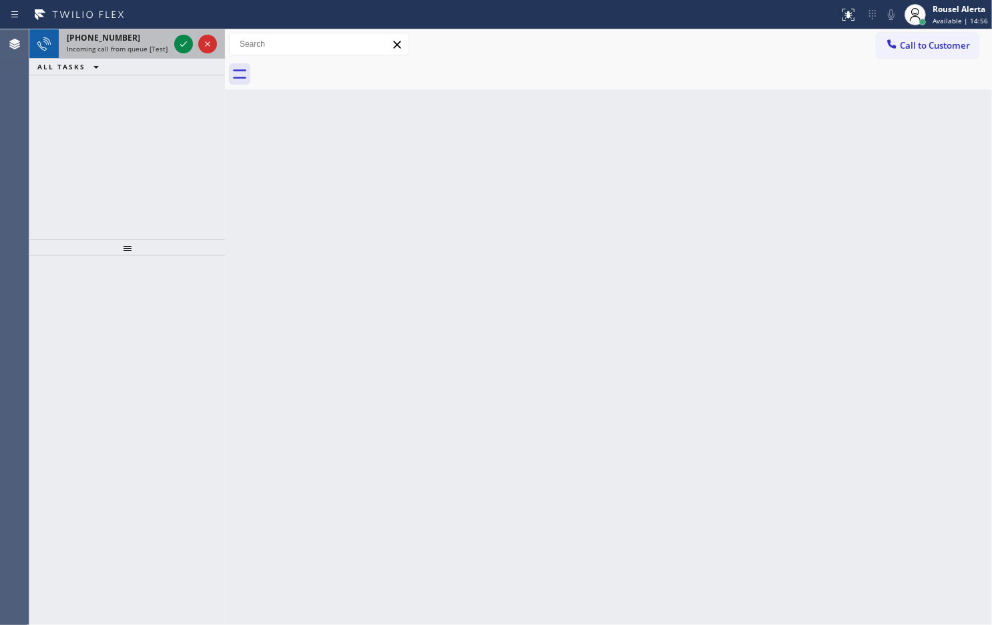
click at [144, 38] on div "[PHONE_NUMBER]" at bounding box center [118, 37] width 102 height 11
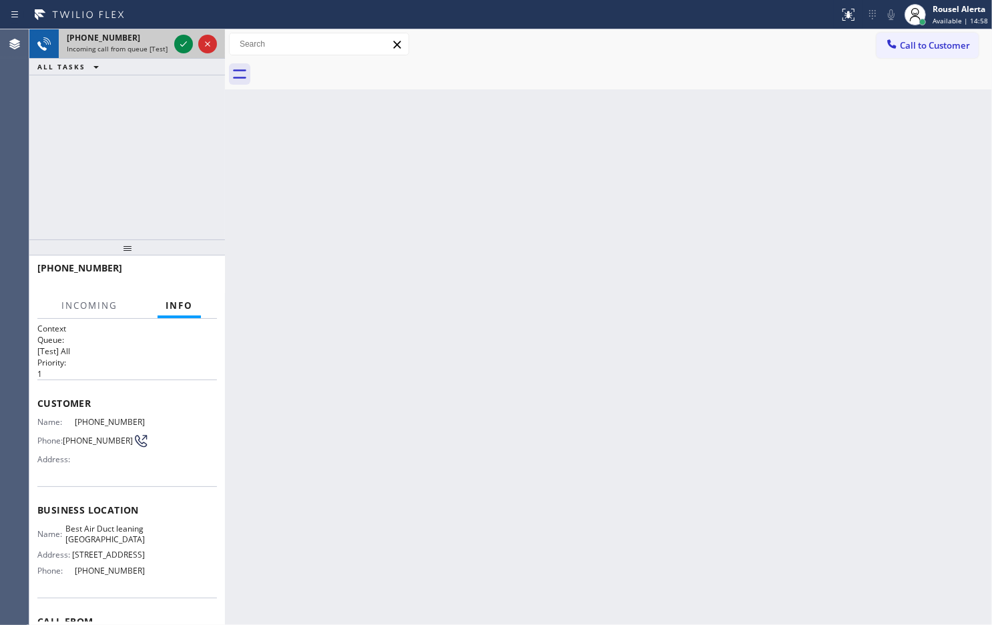
click at [172, 47] on div at bounding box center [196, 43] width 48 height 29
click at [179, 45] on icon at bounding box center [184, 44] width 16 height 16
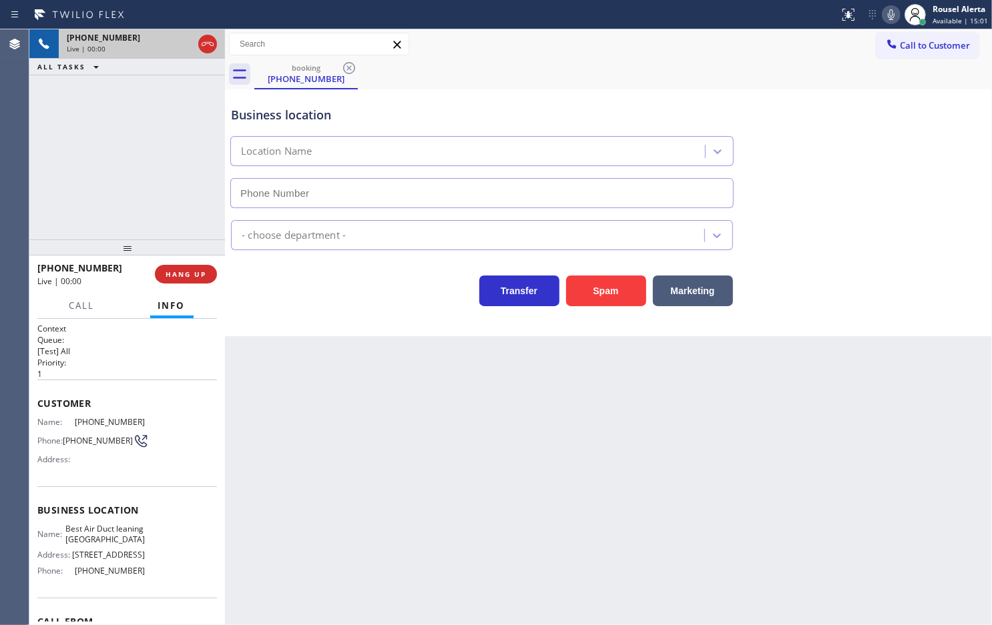
type input "[PHONE_NUMBER]"
click at [182, 278] on span "HANG UP" at bounding box center [186, 274] width 41 height 9
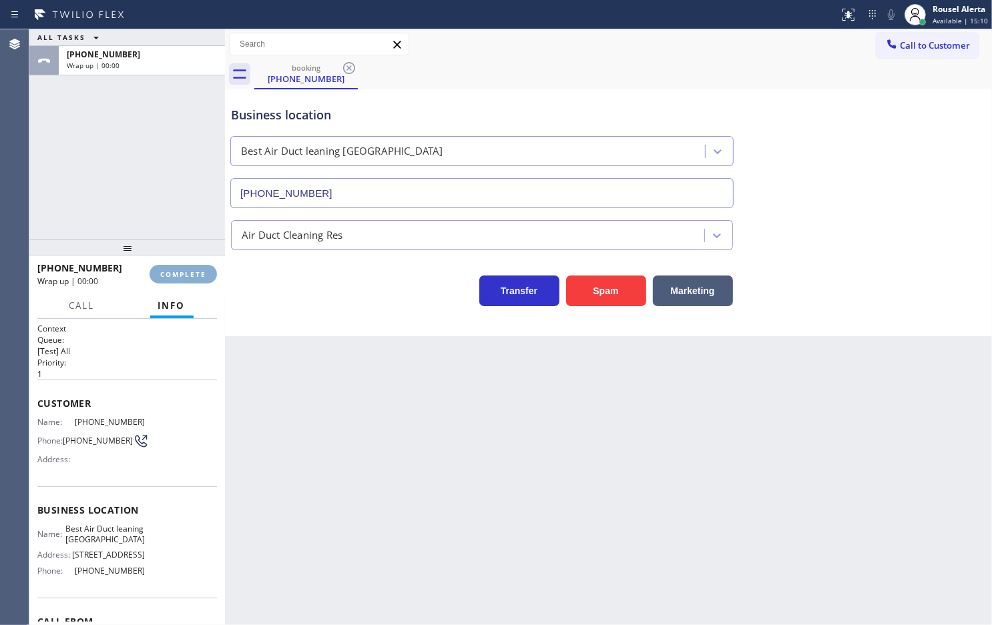
click at [182, 278] on span "COMPLETE" at bounding box center [183, 274] width 46 height 9
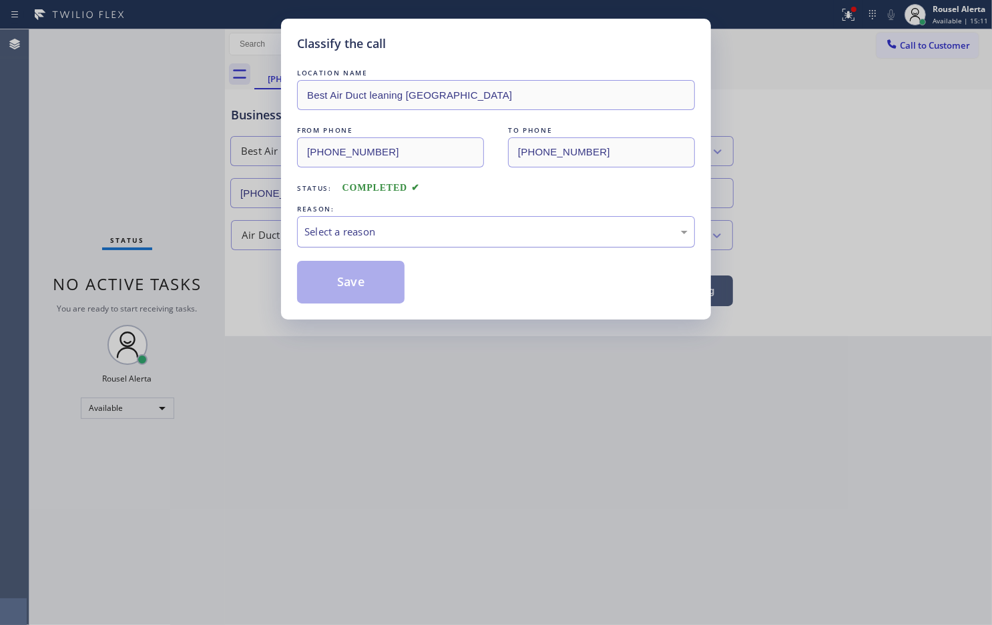
click at [358, 238] on div "Select a reason" at bounding box center [495, 231] width 383 height 15
click at [362, 294] on button "Save" at bounding box center [350, 282] width 107 height 43
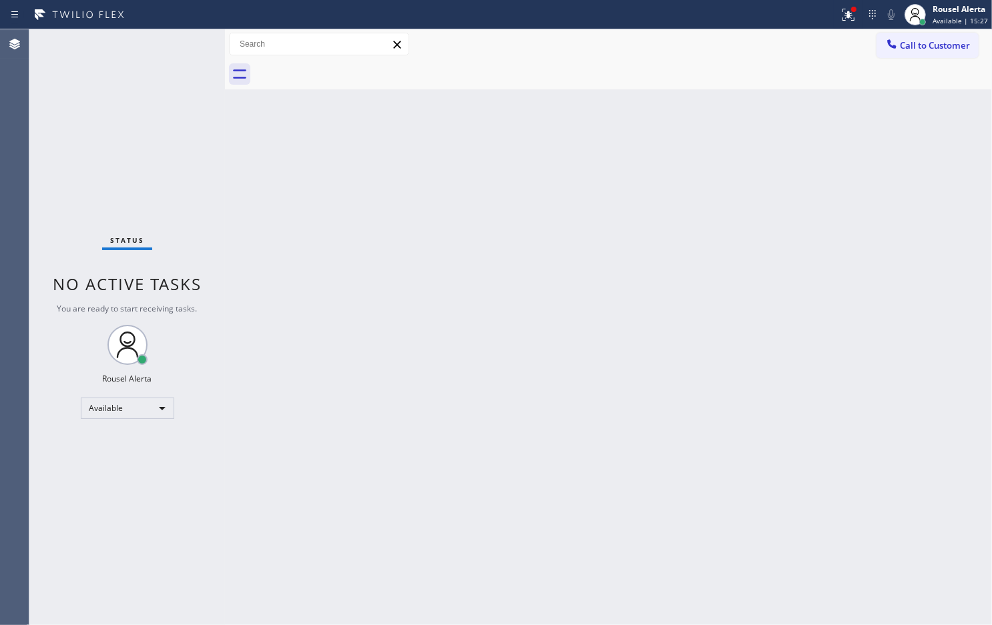
click at [171, 28] on div "Status report Issues detected These issues could affect your workflow. Please c…" at bounding box center [496, 14] width 992 height 29
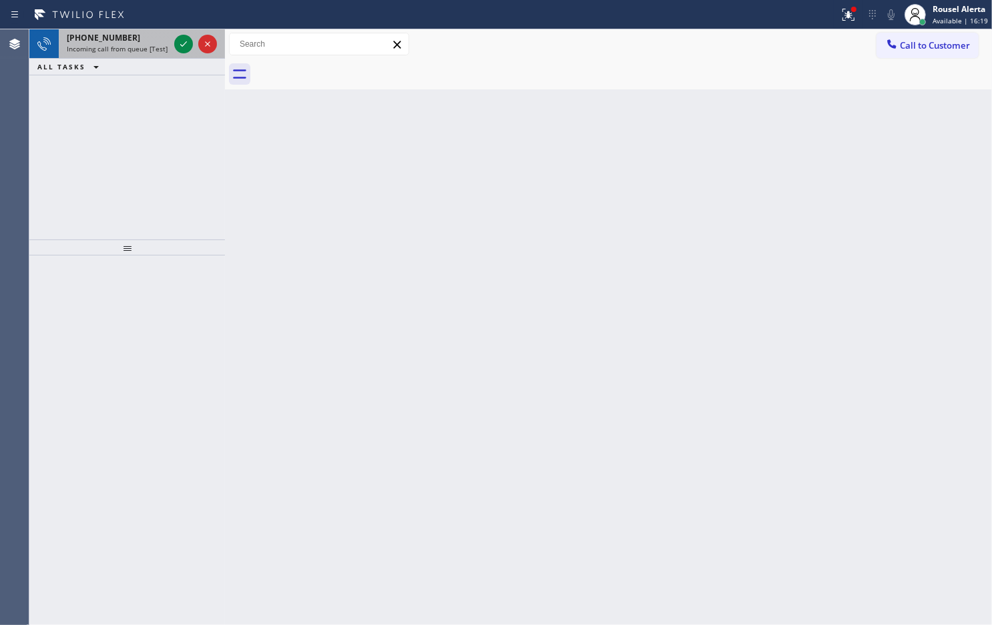
click at [144, 50] on span "Incoming call from queue [Test] All" at bounding box center [122, 48] width 111 height 9
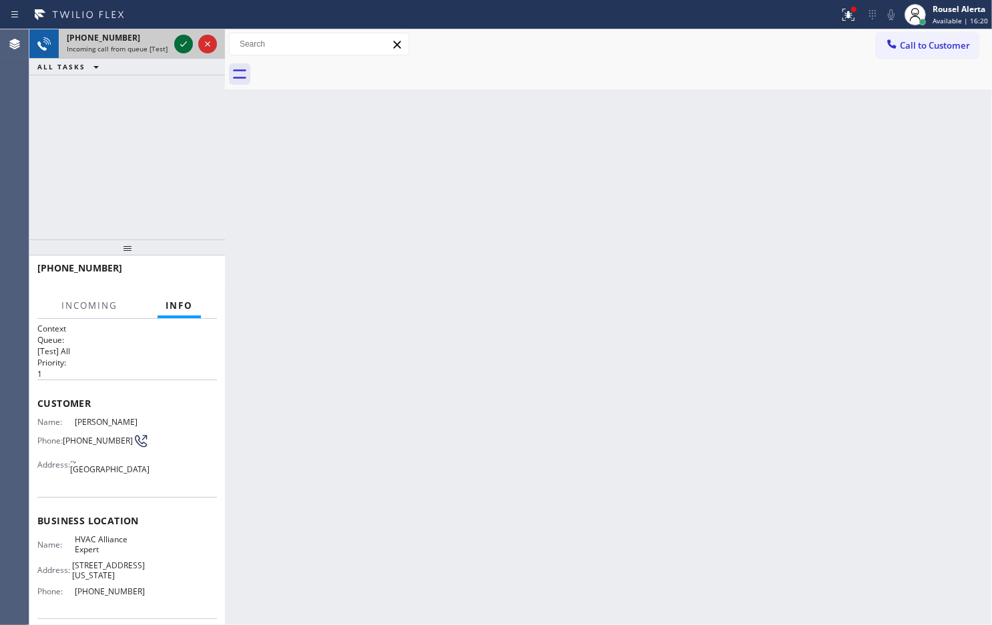
click at [182, 47] on icon at bounding box center [184, 44] width 16 height 16
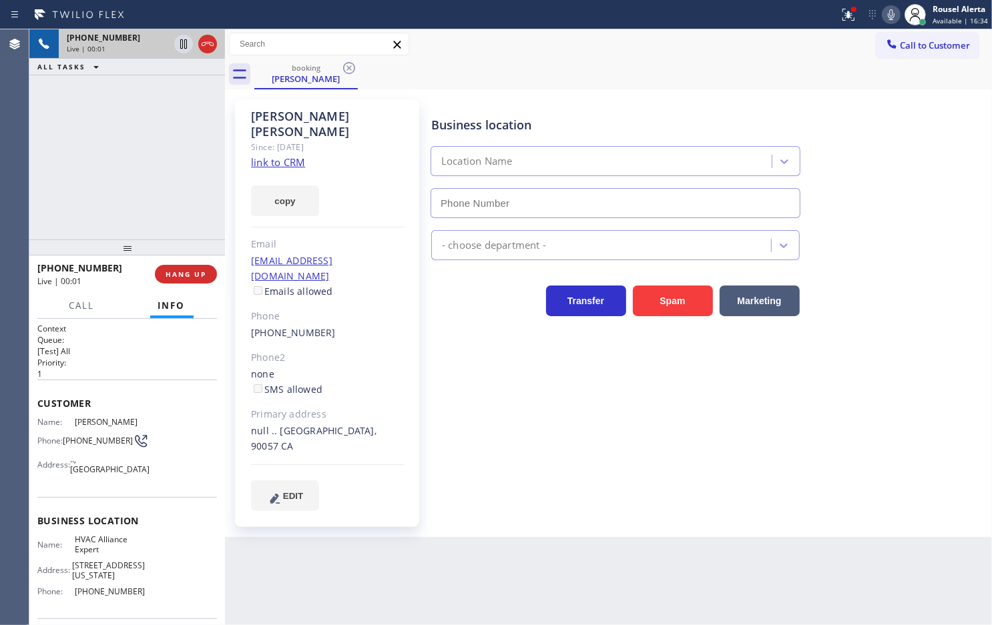
type input "[PHONE_NUMBER]"
click at [276, 156] on link "link to CRM" at bounding box center [278, 162] width 54 height 13
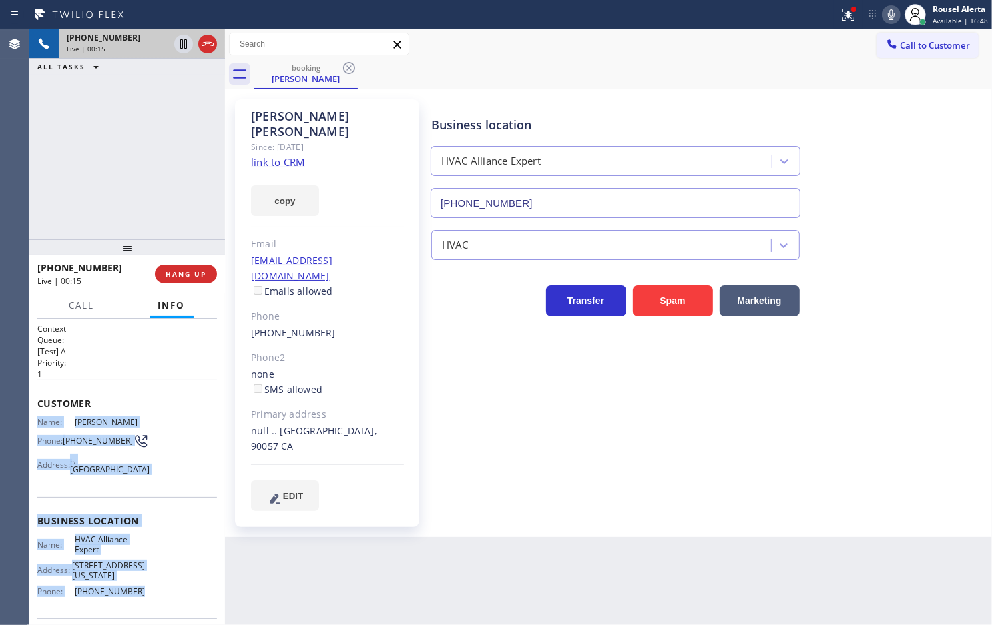
drag, startPoint x: 38, startPoint y: 416, endPoint x: 142, endPoint y: 605, distance: 216.3
click at [142, 605] on div "Context Queue: [Test] All Priority: 1 Customer Name: [PERSON_NAME] Phone: [PHON…" at bounding box center [127, 521] width 180 height 396
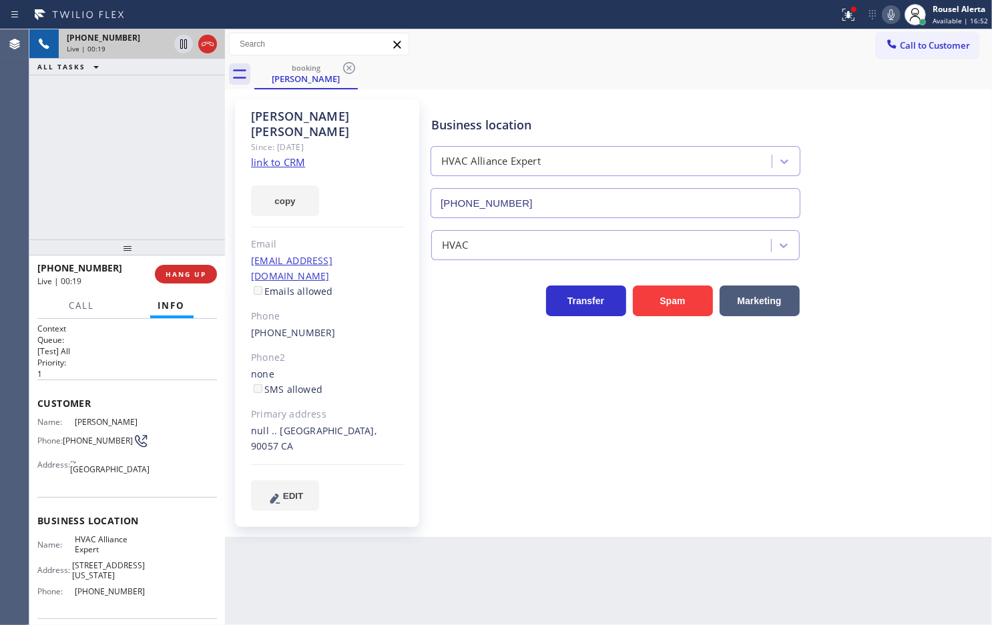
click at [27, 200] on div "Agent Desktop" at bounding box center [14, 327] width 29 height 596
click at [141, 91] on div "[PHONE_NUMBER] Live | 01:06 ALL TASKS ALL TASKS ACTIVE TASKS TASKS IN WRAP UP" at bounding box center [127, 134] width 196 height 210
click at [198, 260] on div "[PHONE_NUMBER] Live | 01:07 HANG UP" at bounding box center [127, 274] width 180 height 35
click at [198, 274] on span "HANG UP" at bounding box center [186, 274] width 41 height 9
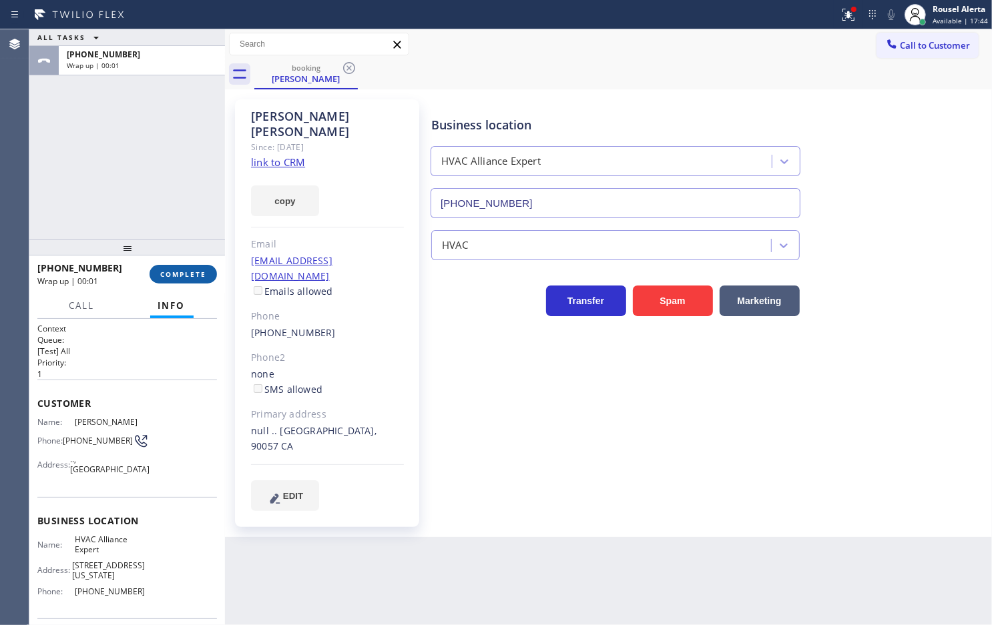
click at [201, 274] on span "COMPLETE" at bounding box center [183, 274] width 46 height 9
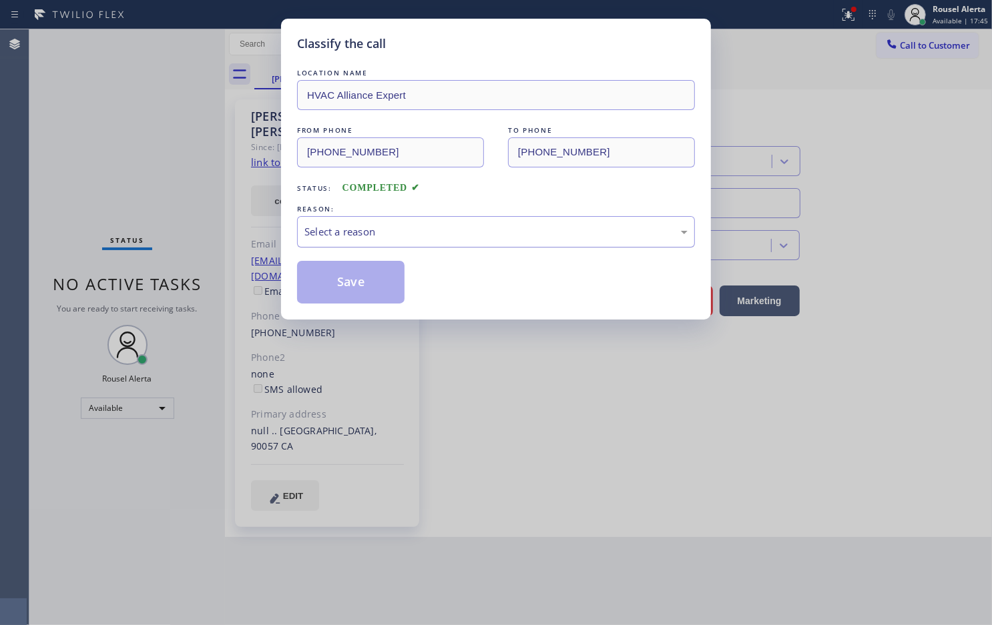
click at [398, 244] on div "Select a reason" at bounding box center [496, 231] width 398 height 31
click at [349, 271] on button "Save" at bounding box center [350, 282] width 107 height 43
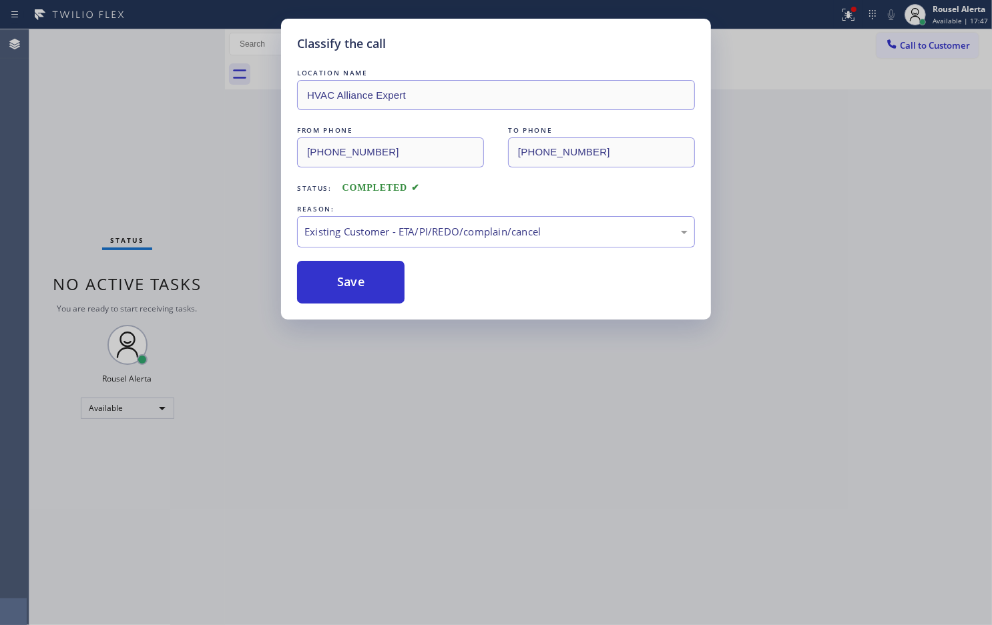
click at [380, 389] on div "Classify the call LOCATION NAME HVAC Alliance Expert FROM PHONE [PHONE_NUMBER] …" at bounding box center [496, 312] width 992 height 625
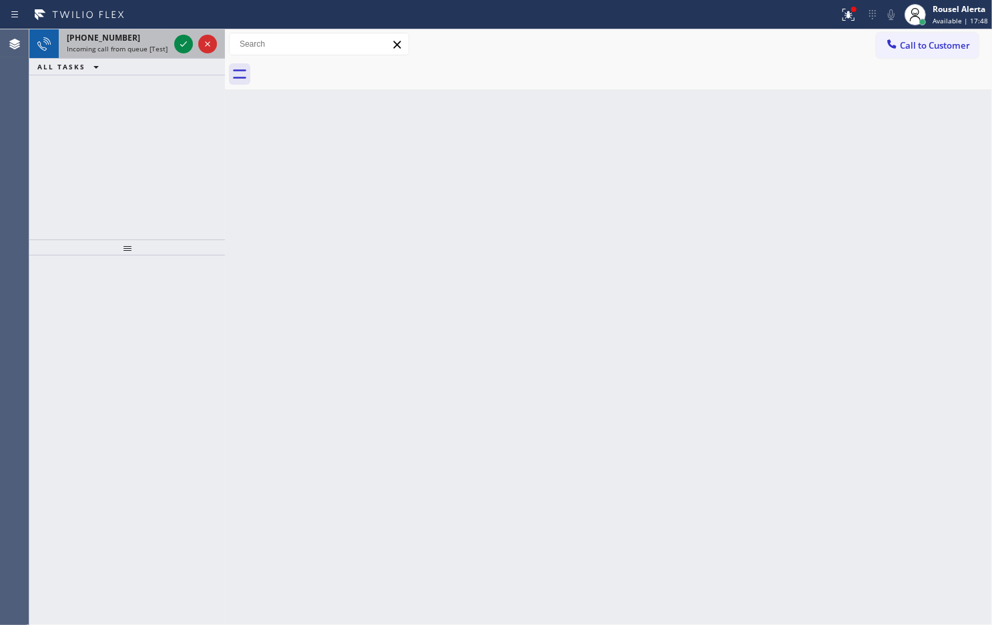
click at [112, 32] on span "[PHONE_NUMBER]" at bounding box center [103, 37] width 73 height 11
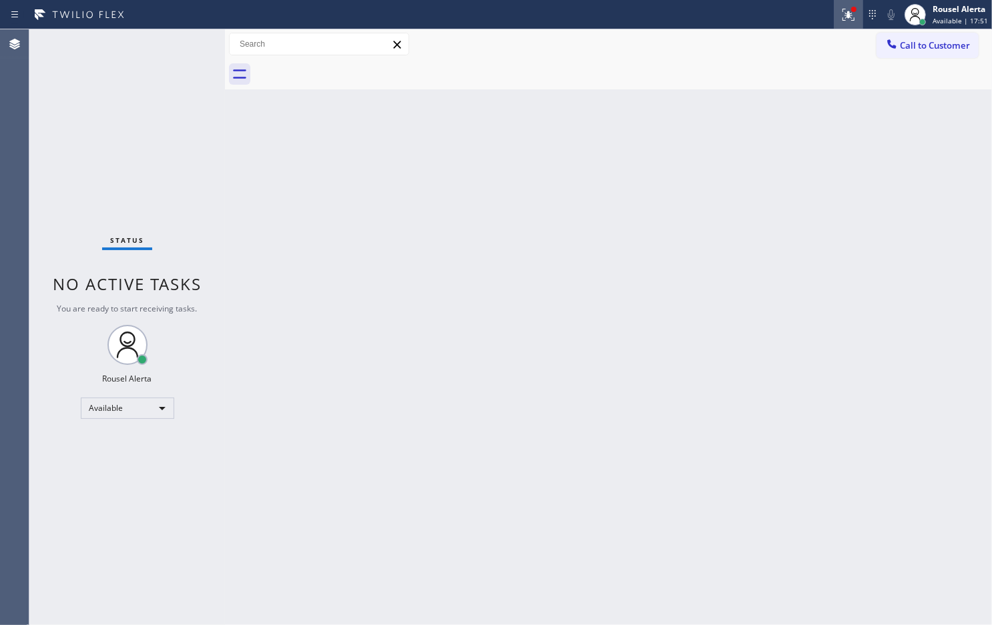
click at [841, 11] on div at bounding box center [848, 15] width 29 height 16
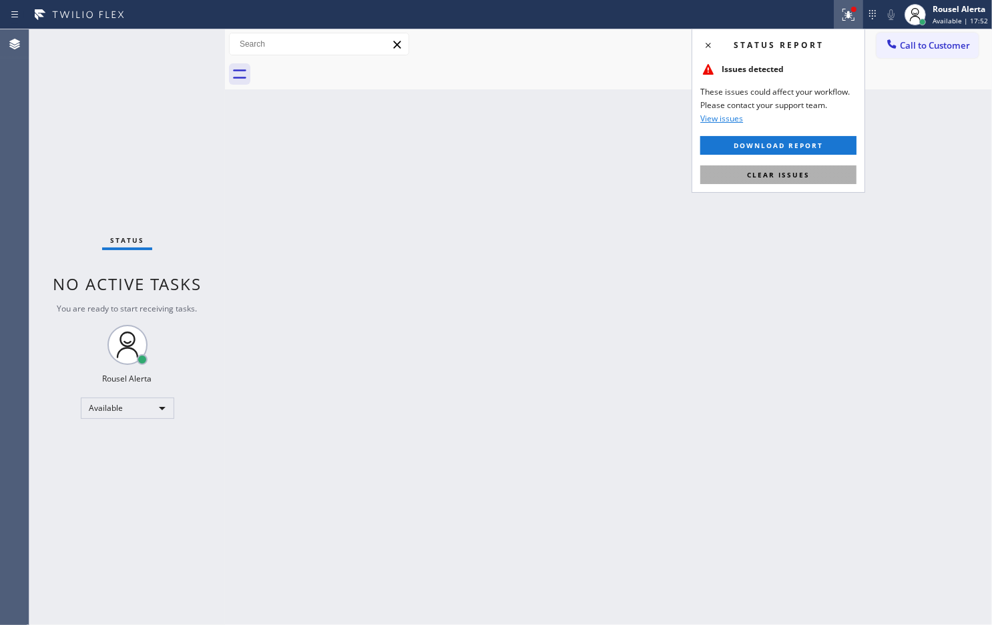
click at [789, 170] on span "Clear issues" at bounding box center [778, 174] width 63 height 9
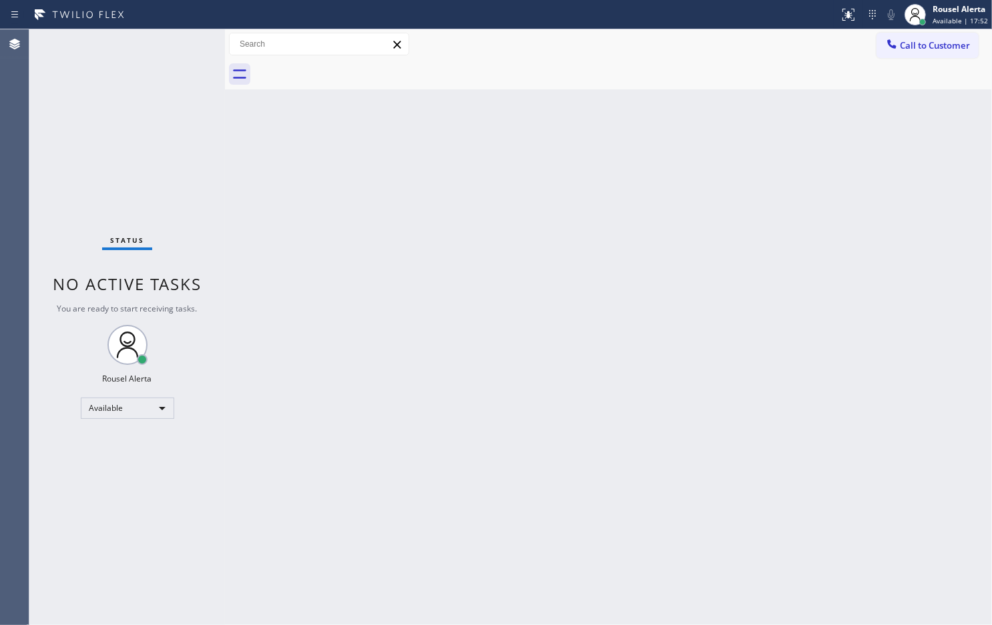
click at [688, 225] on div "Back to Dashboard Change Sender ID Customers Technicians Select a contact Outbo…" at bounding box center [608, 327] width 767 height 596
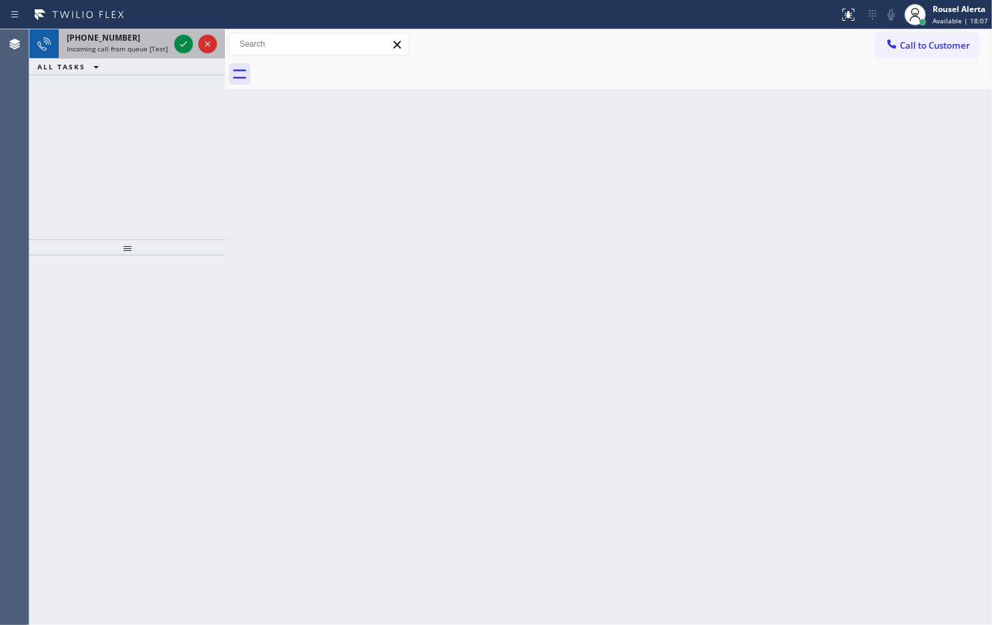
click at [137, 44] on span "Incoming call from queue [Test] All" at bounding box center [122, 48] width 111 height 9
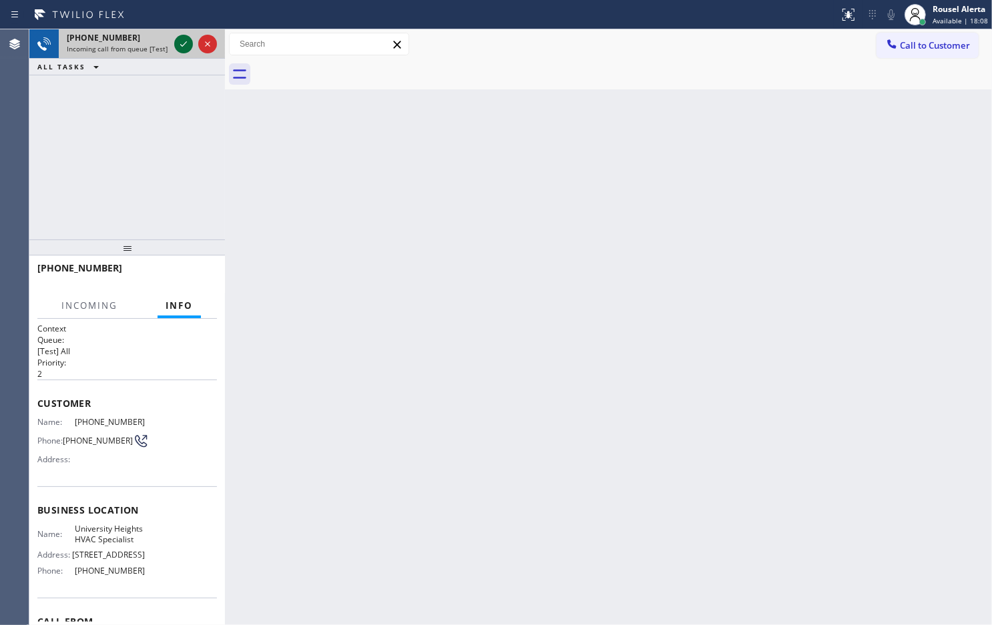
click at [182, 41] on icon at bounding box center [184, 44] width 16 height 16
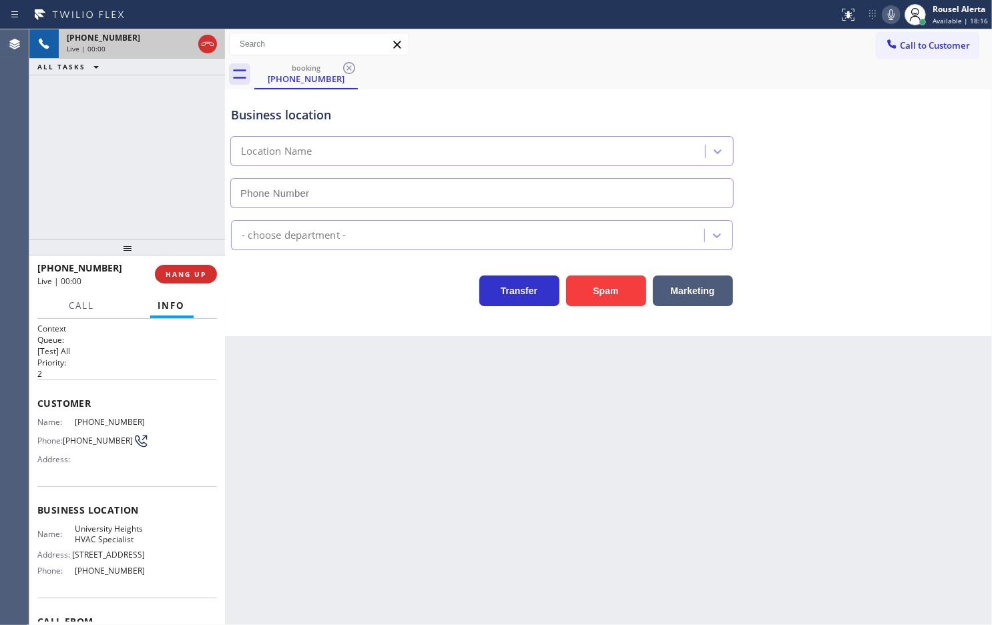
type input "[PHONE_NUMBER]"
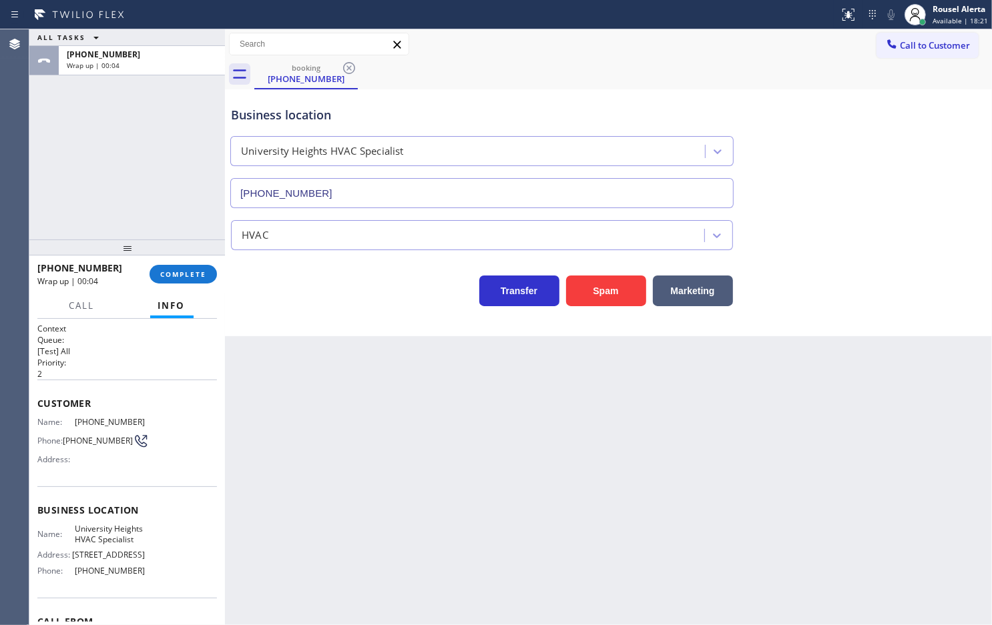
click at [190, 191] on div "ALL TASKS ALL TASKS ACTIVE TASKS TASKS IN WRAP UP [PHONE_NUMBER] Wrap up | 00:04" at bounding box center [127, 134] width 196 height 210
click at [344, 381] on div "Back to Dashboard Change Sender ID Customers Technicians Select a contact Outbo…" at bounding box center [608, 327] width 767 height 596
click at [184, 270] on span "COMPLETE" at bounding box center [183, 274] width 46 height 9
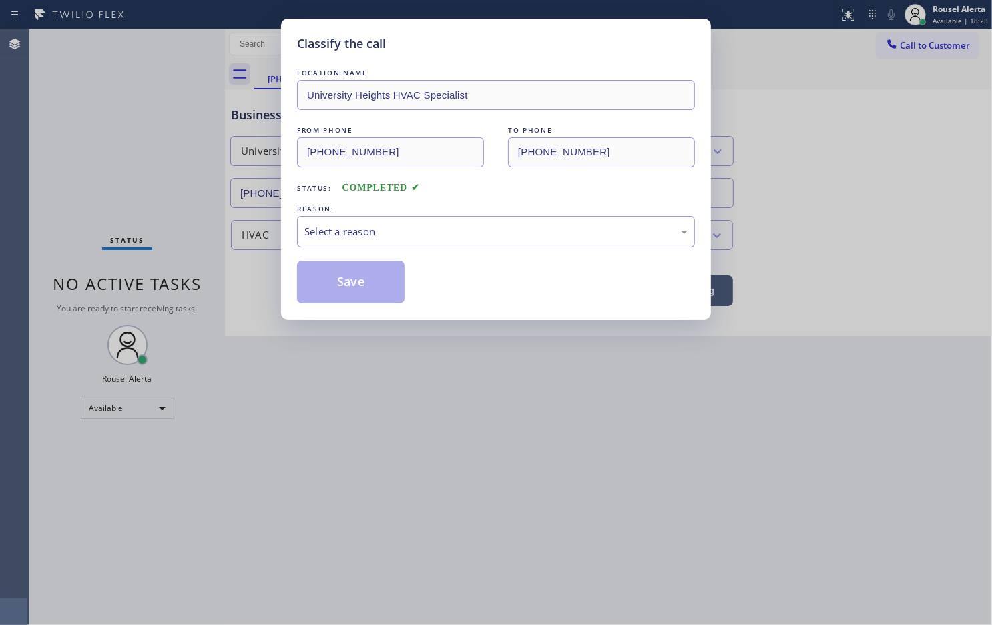
click at [327, 225] on div "Select a reason" at bounding box center [495, 231] width 383 height 15
click at [396, 294] on button "Save" at bounding box center [350, 282] width 107 height 43
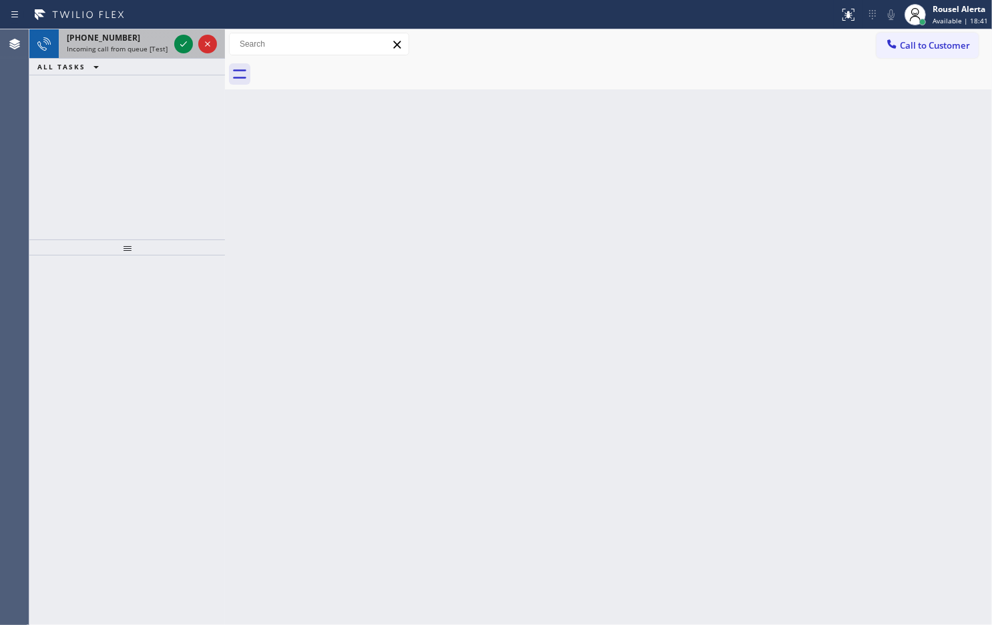
click at [144, 42] on div "[PHONE_NUMBER]" at bounding box center [118, 37] width 102 height 11
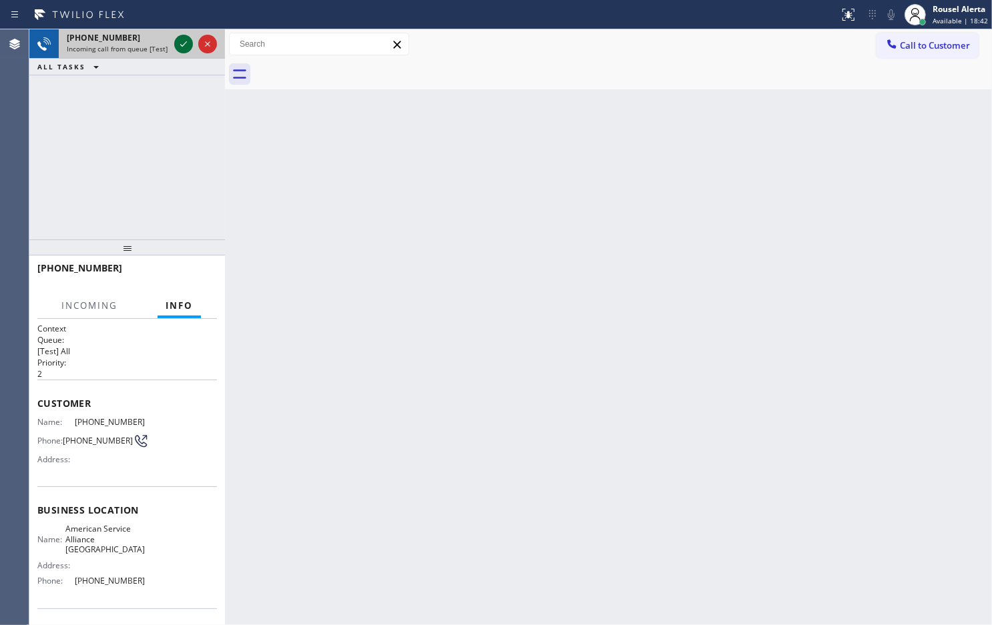
click at [181, 47] on icon at bounding box center [184, 44] width 16 height 16
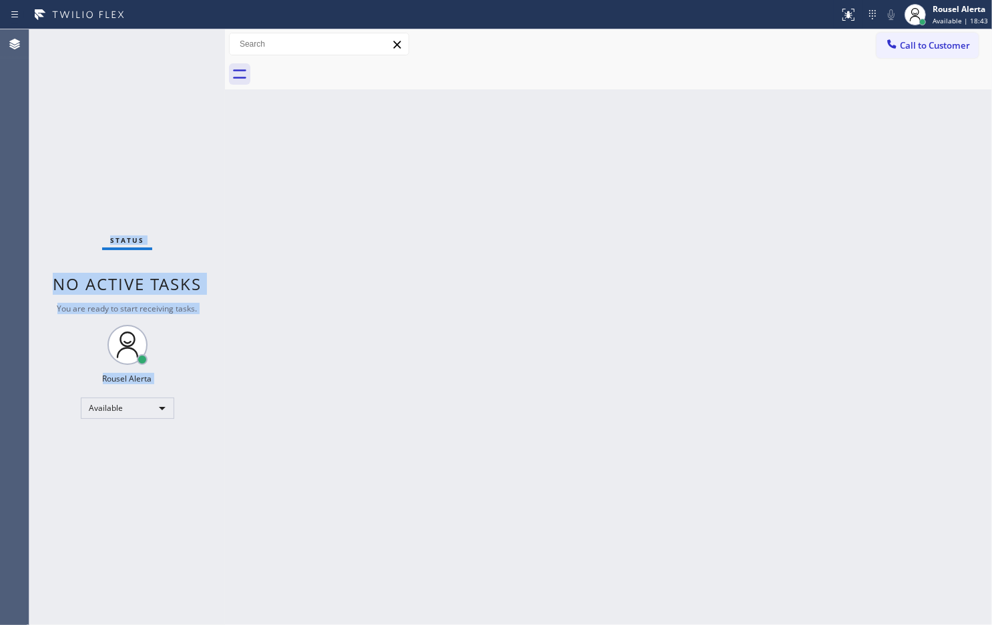
click at [181, 47] on div "Status No active tasks You are ready to start receiving tasks. Rousel Alerta Av…" at bounding box center [127, 327] width 196 height 596
click at [184, 45] on div "Status No active tasks You are ready to start receiving tasks. Rousel Alerta Av…" at bounding box center [127, 327] width 196 height 596
click at [849, 27] on button at bounding box center [848, 14] width 29 height 29
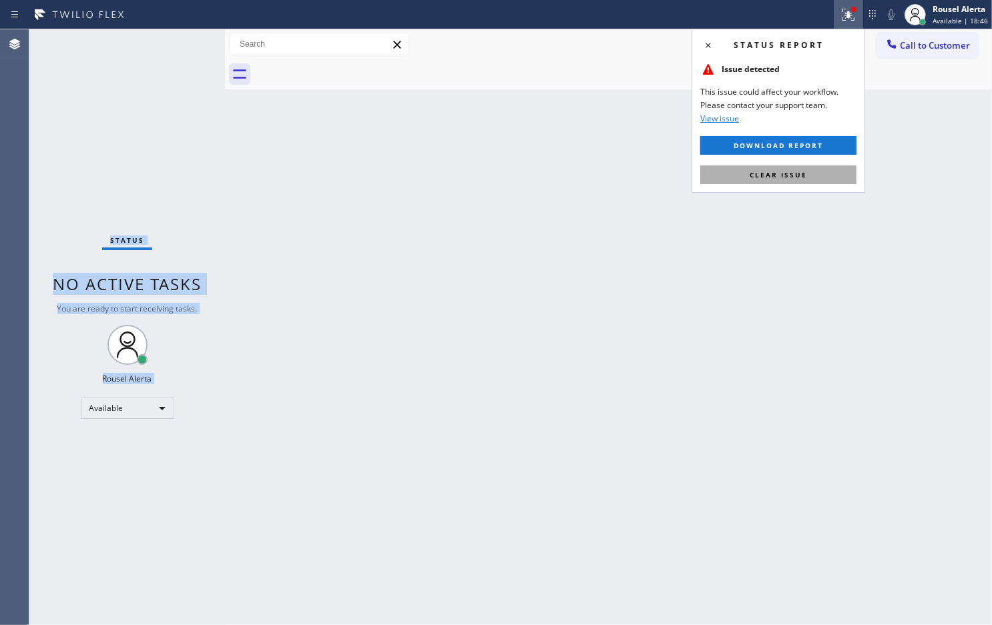
click at [813, 174] on button "Clear issue" at bounding box center [778, 175] width 156 height 19
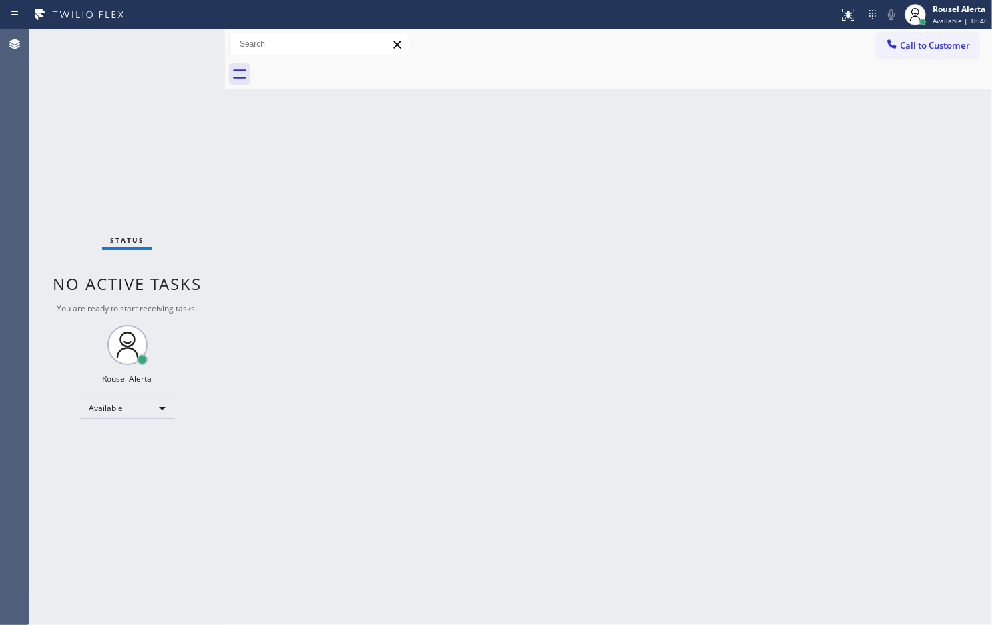
click at [792, 281] on div "Back to Dashboard Change Sender ID Customers Technicians Select a contact Outbo…" at bounding box center [608, 327] width 767 height 596
click at [172, 44] on div "Status No active tasks You are ready to start receiving tasks. Rousel Alerta Av…" at bounding box center [127, 327] width 196 height 596
click at [159, 38] on div "Status No active tasks You are ready to start receiving tasks. Rousel Alerta Av…" at bounding box center [127, 327] width 196 height 596
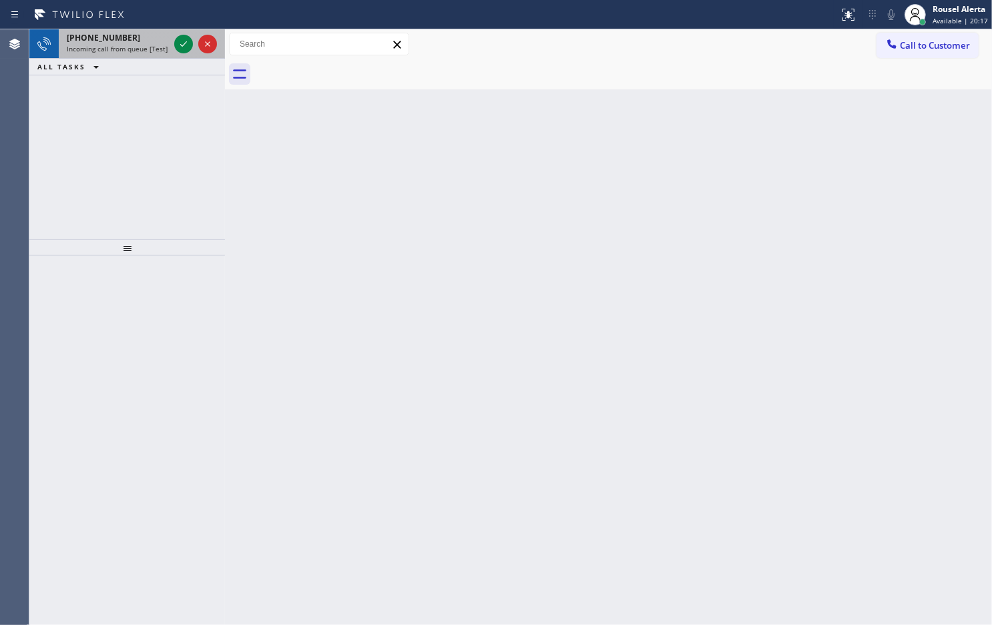
click at [144, 47] on span "Incoming call from queue [Test] All" at bounding box center [122, 48] width 111 height 9
click at [178, 51] on icon at bounding box center [184, 44] width 16 height 16
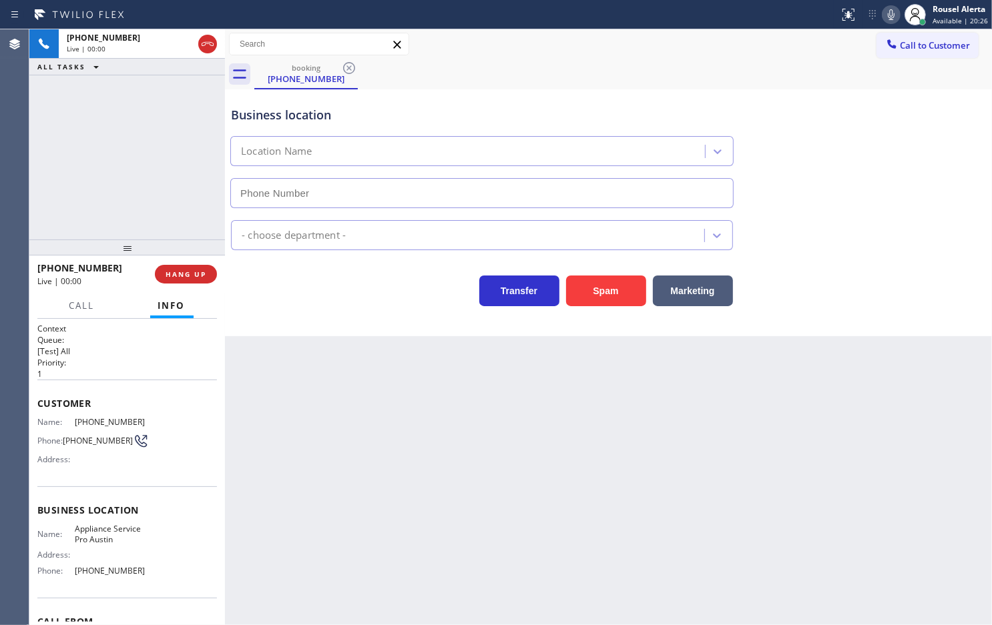
type input "[PHONE_NUMBER]"
click at [154, 128] on div "[PHONE_NUMBER] Live | 00:07 ALL TASKS ALL TASKS ACTIVE TASKS TASKS IN WRAP UP" at bounding box center [127, 134] width 196 height 210
click at [182, 265] on button "HANG UP" at bounding box center [186, 274] width 62 height 19
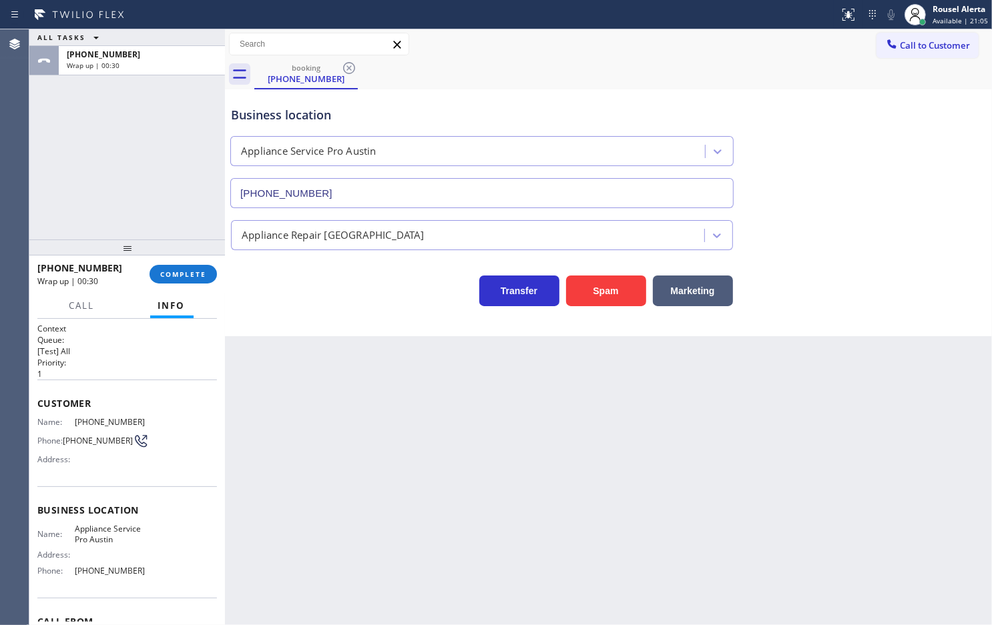
click at [115, 125] on div "ALL TASKS ALL TASKS ACTIVE TASKS TASKS IN WRAP UP [PHONE_NUMBER] Wrap up | 00:30" at bounding box center [127, 134] width 196 height 210
click at [185, 275] on span "COMPLETE" at bounding box center [183, 274] width 46 height 9
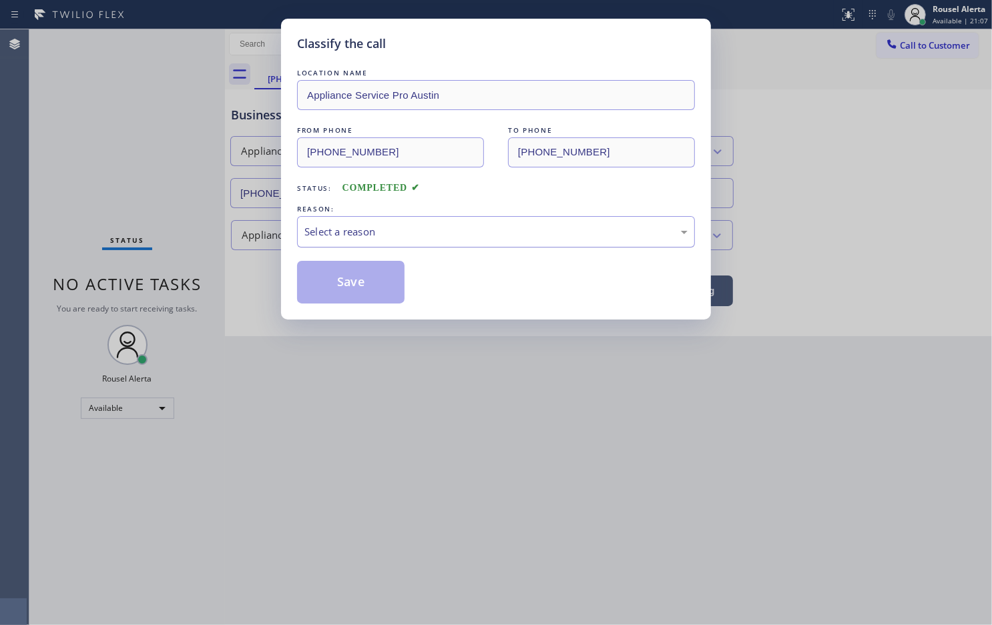
click at [329, 228] on div "Select a reason" at bounding box center [495, 231] width 383 height 15
click at [351, 296] on button "Save" at bounding box center [350, 282] width 107 height 43
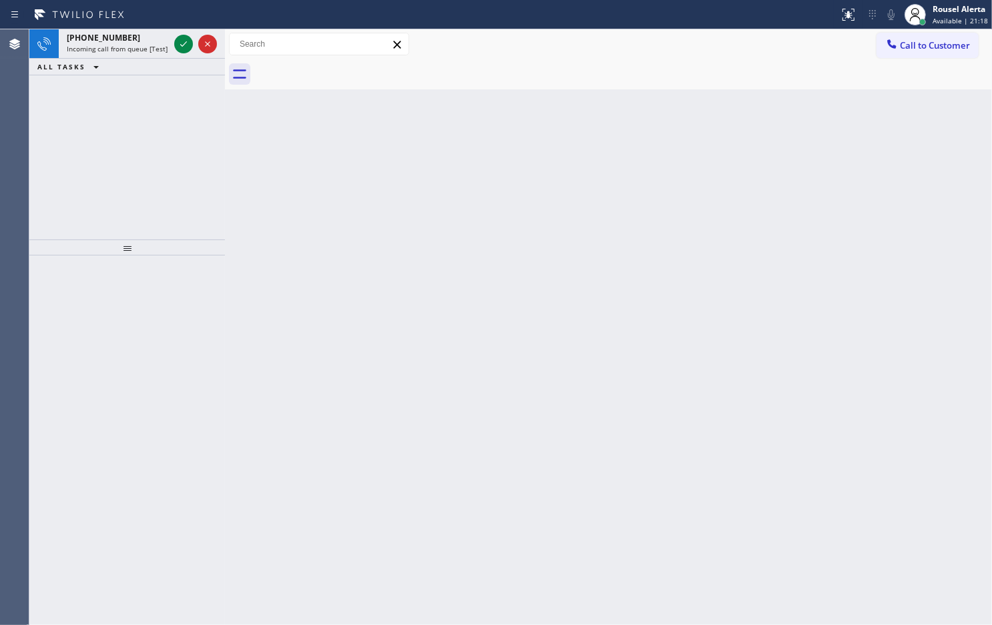
click at [144, 27] on div "Status report No issues detected If you experience an issue, please download th…" at bounding box center [496, 14] width 992 height 29
click at [172, 47] on div at bounding box center [196, 43] width 48 height 29
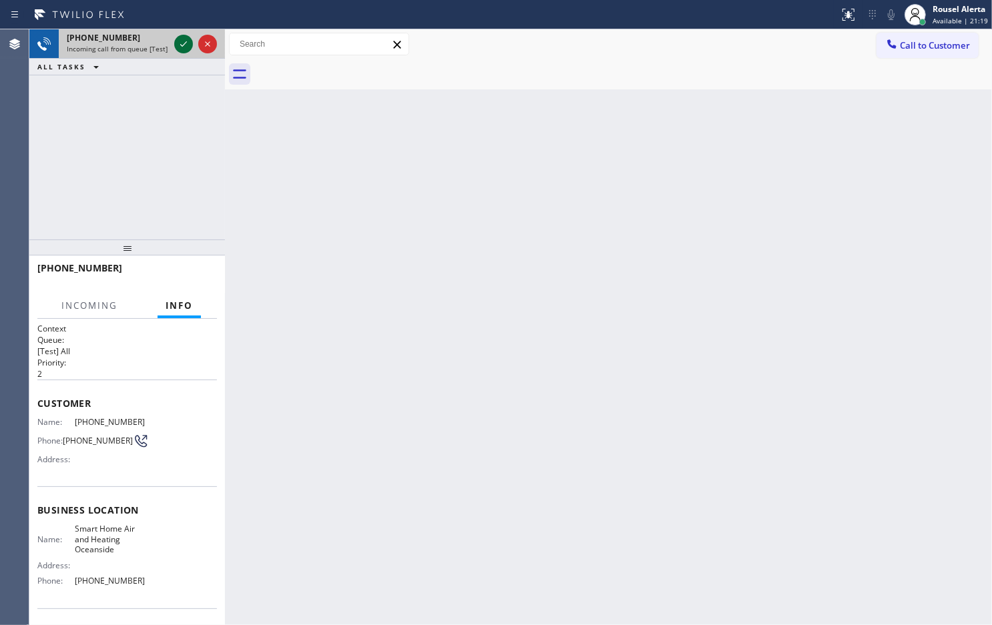
click at [176, 47] on icon at bounding box center [184, 44] width 16 height 16
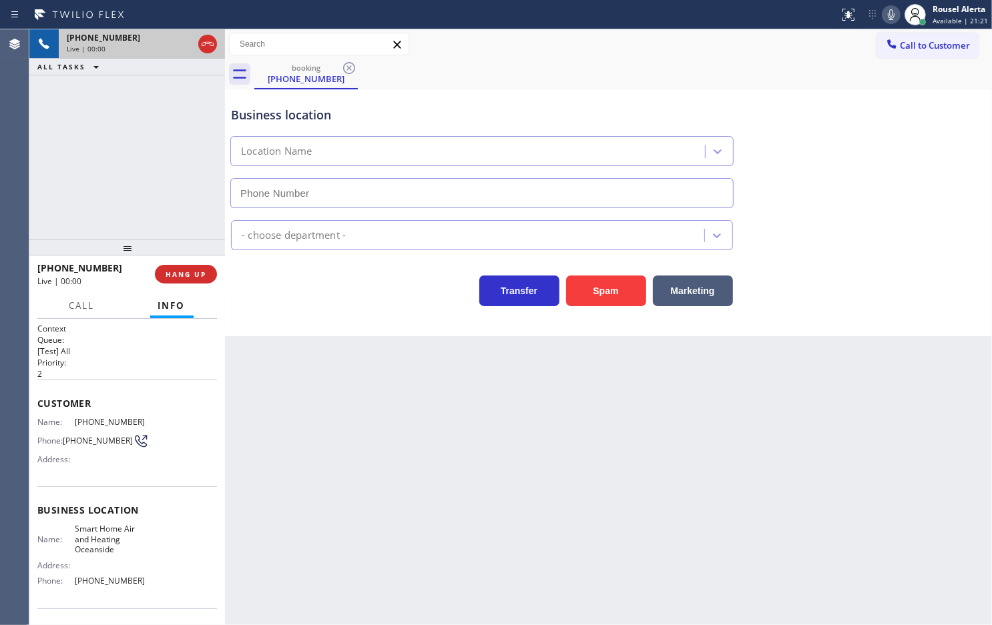
type input "[PHONE_NUMBER]"
click at [597, 290] on button "Spam" at bounding box center [606, 291] width 80 height 31
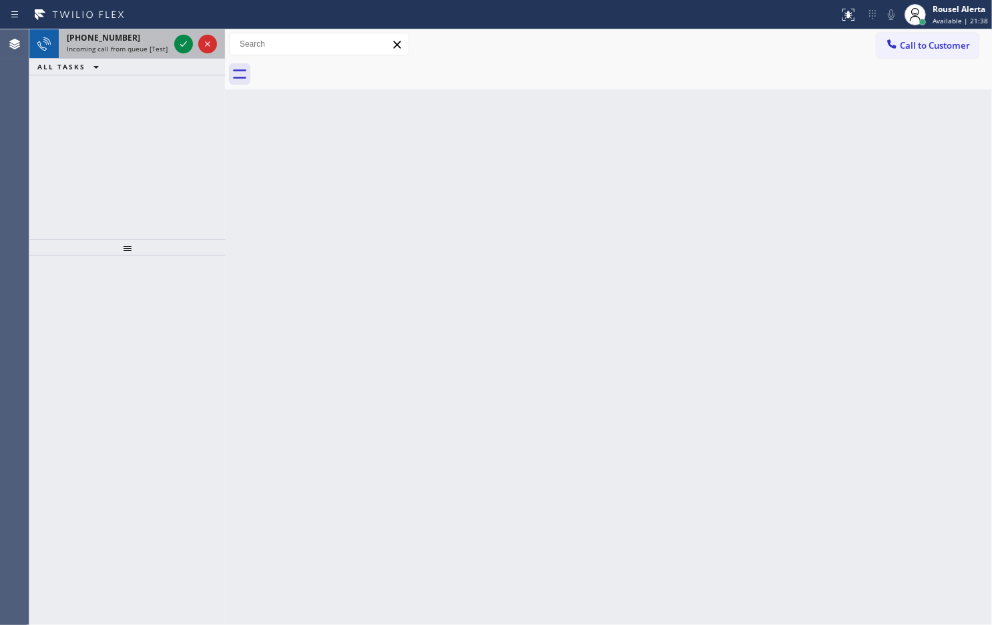
drag, startPoint x: 127, startPoint y: 33, endPoint x: 152, endPoint y: 41, distance: 25.8
click at [127, 34] on div "[PHONE_NUMBER]" at bounding box center [118, 37] width 102 height 11
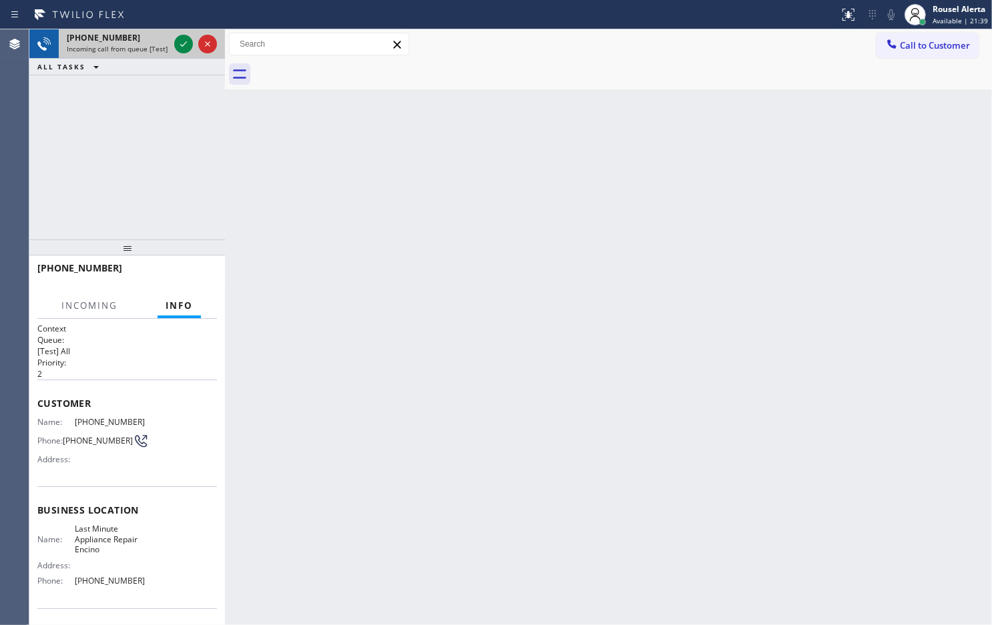
click at [172, 44] on div at bounding box center [196, 43] width 48 height 29
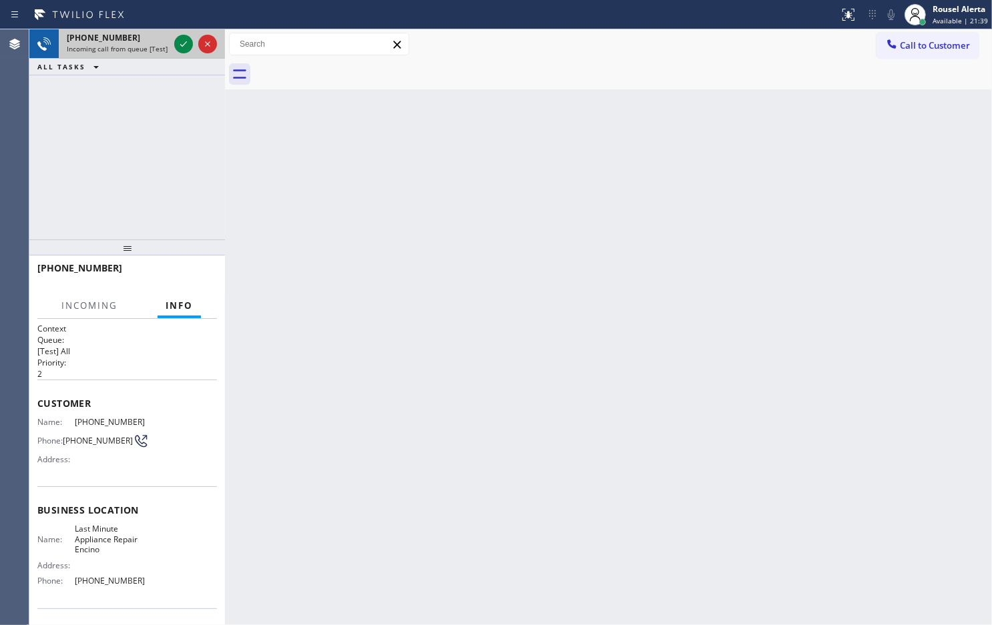
click at [172, 44] on div at bounding box center [196, 43] width 48 height 29
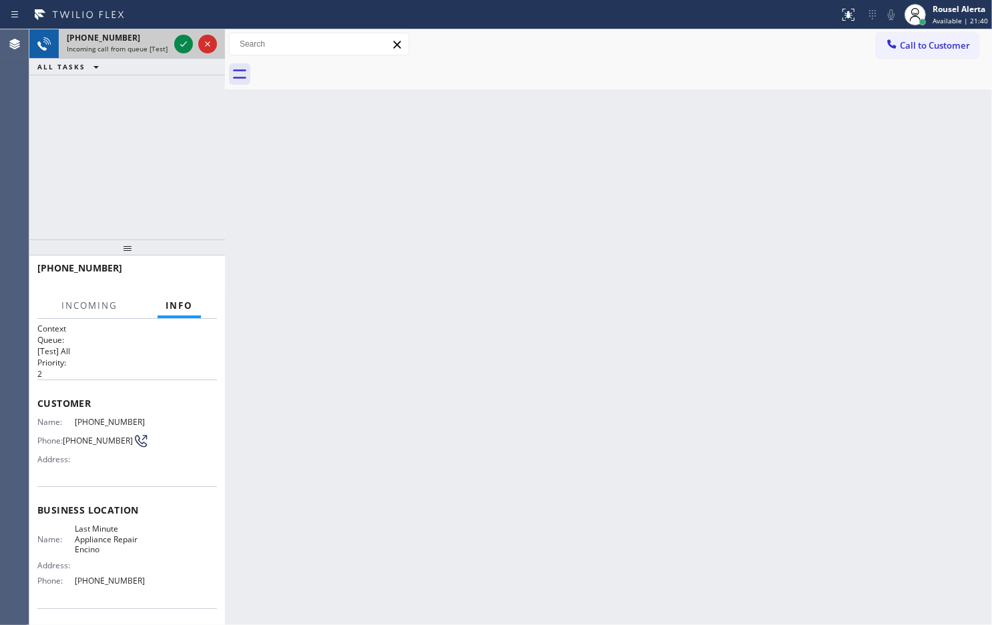
click at [172, 44] on div at bounding box center [196, 43] width 48 height 29
click at [172, 45] on div at bounding box center [196, 43] width 48 height 29
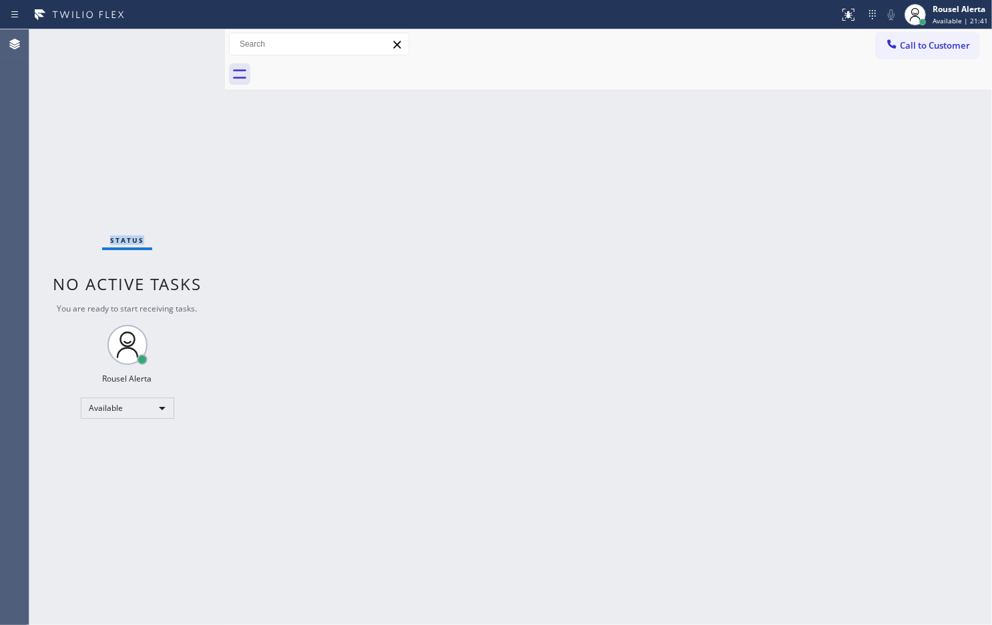
click at [172, 45] on div "Status No active tasks You are ready to start receiving tasks. Rousel Alerta Av…" at bounding box center [127, 327] width 196 height 596
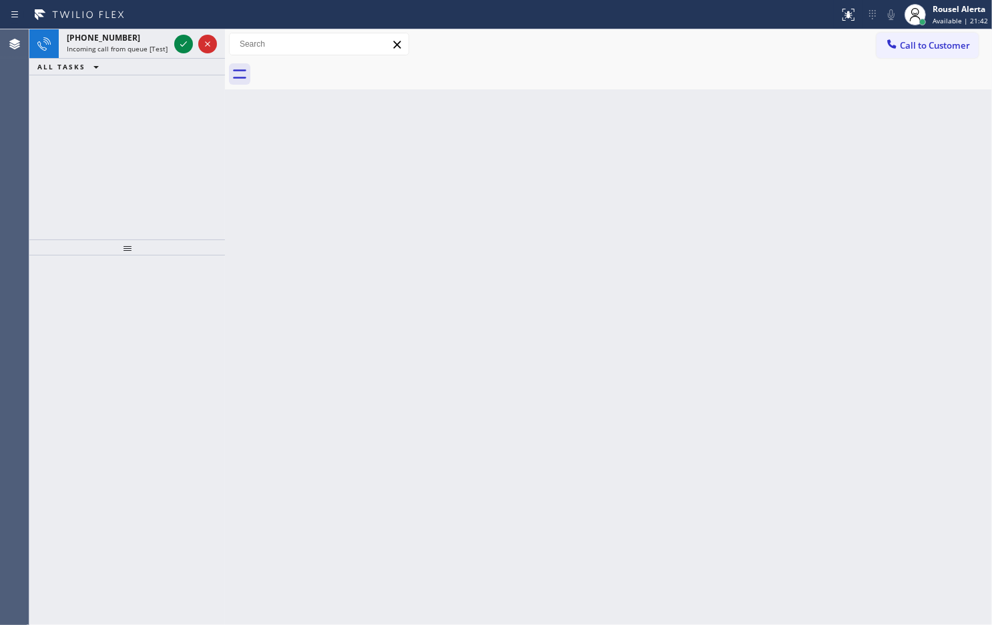
click at [172, 45] on div at bounding box center [196, 43] width 48 height 29
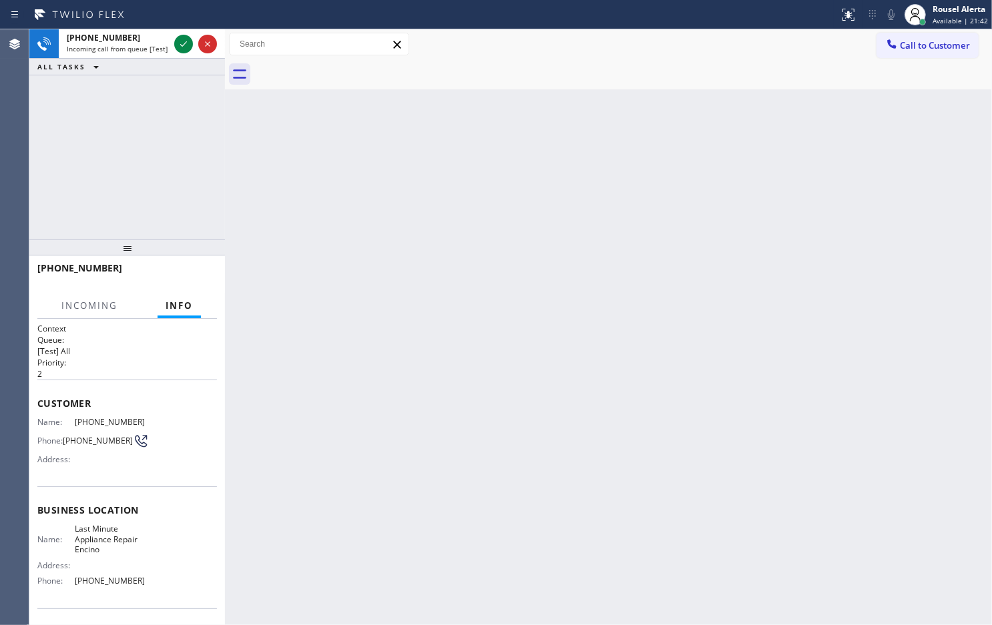
click at [172, 45] on div at bounding box center [196, 43] width 48 height 29
click at [174, 45] on div at bounding box center [183, 44] width 19 height 16
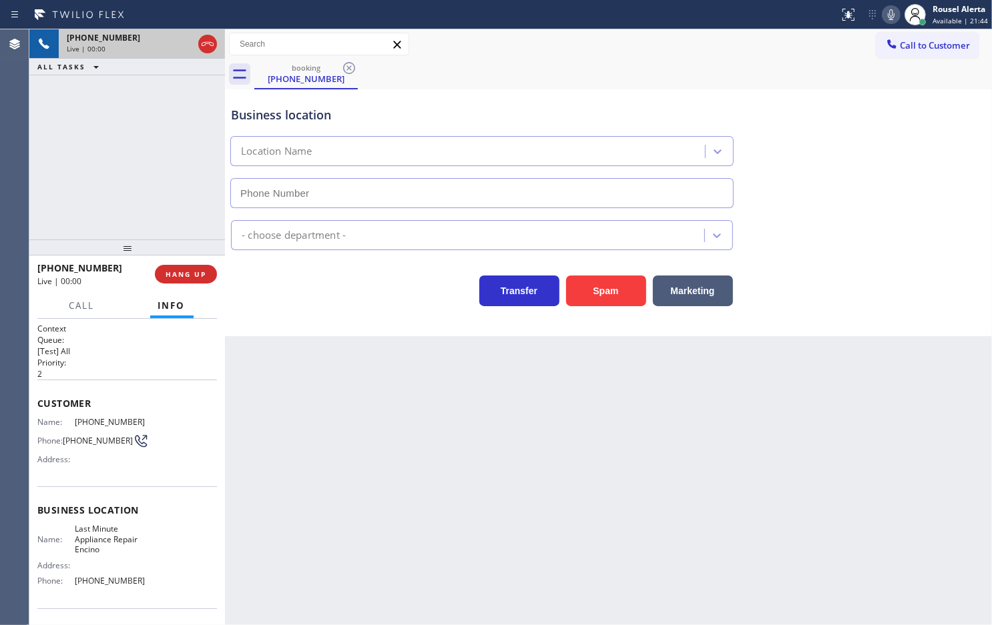
type input "[PHONE_NUMBER]"
click at [607, 288] on button "Spam" at bounding box center [606, 291] width 80 height 31
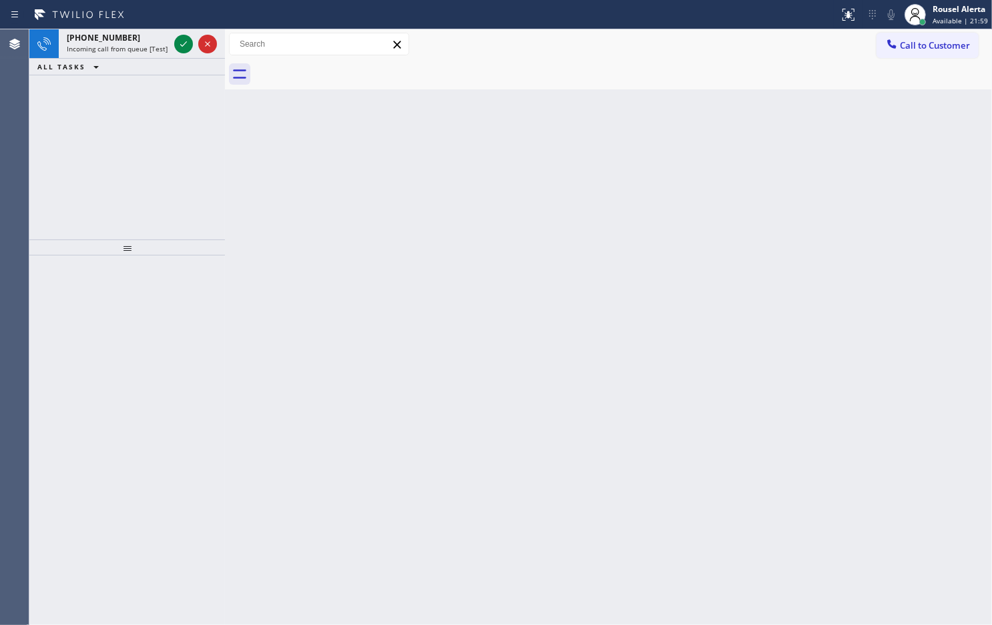
click at [137, 33] on div "[PHONE_NUMBER]" at bounding box center [118, 37] width 102 height 11
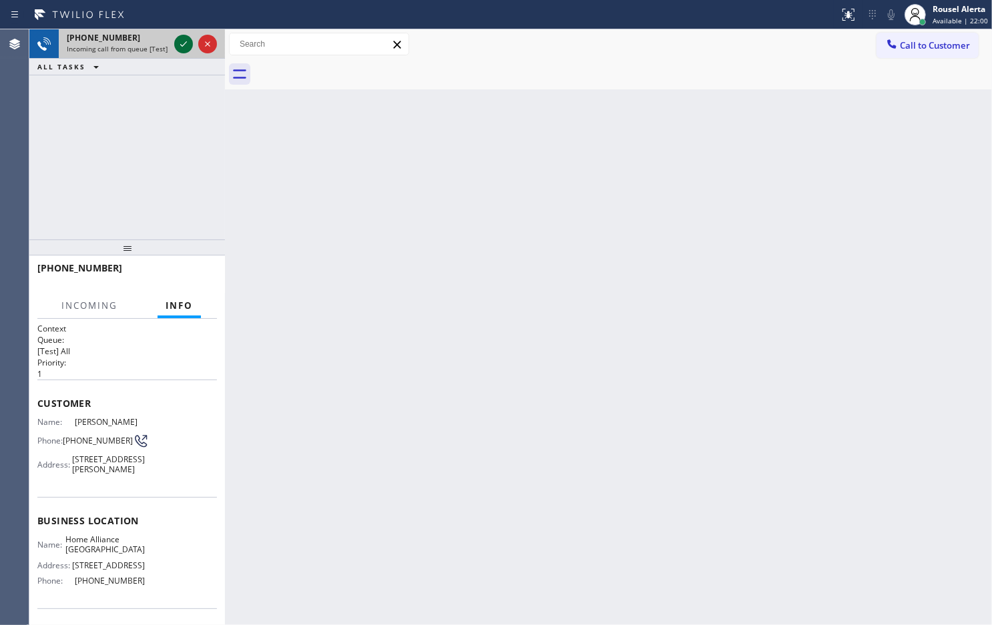
click at [178, 42] on icon at bounding box center [184, 44] width 16 height 16
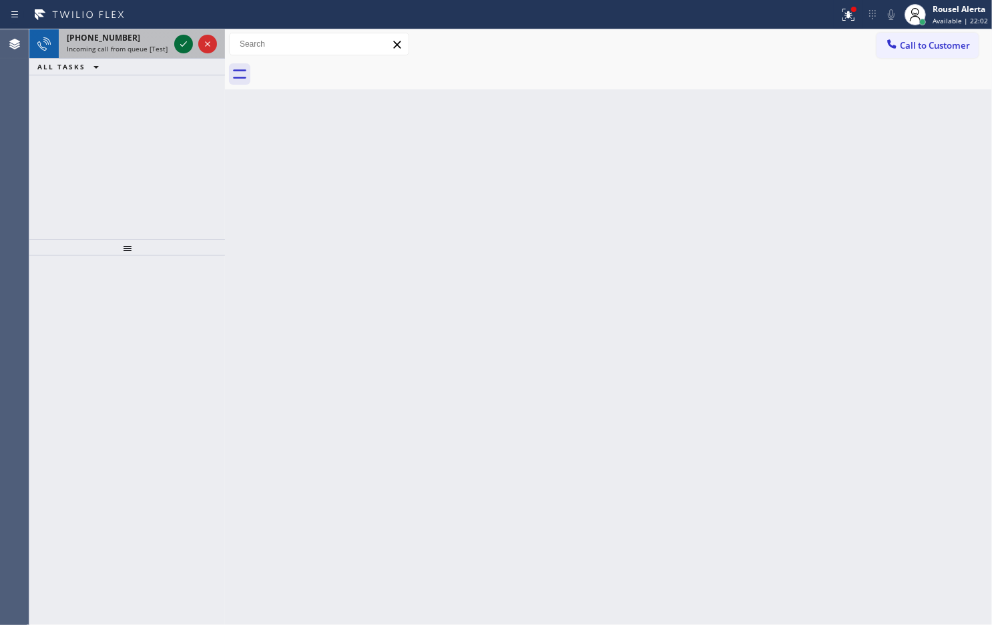
click at [178, 42] on icon at bounding box center [184, 44] width 16 height 16
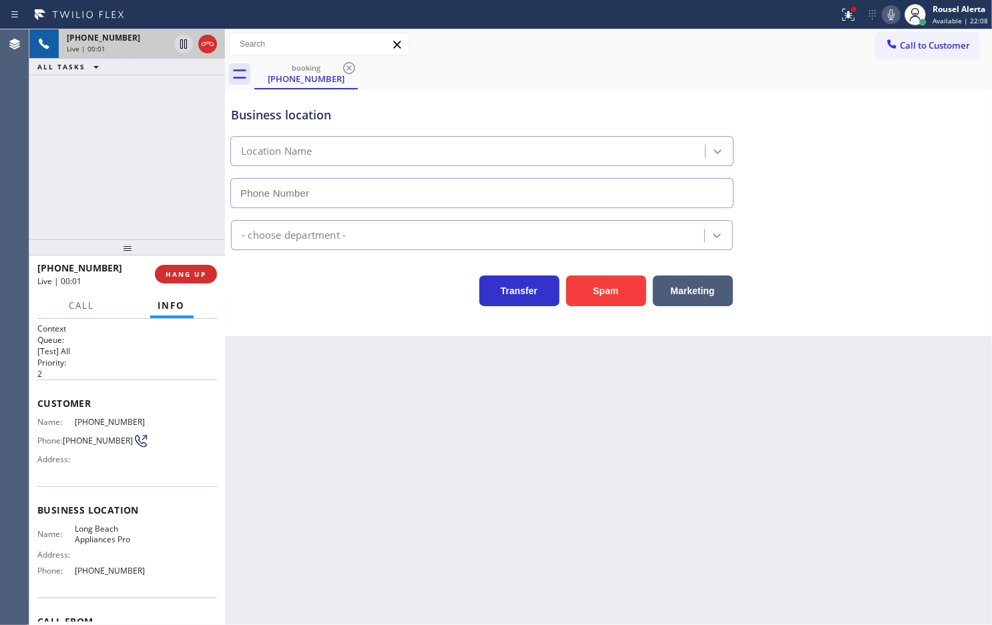
type input "[PHONE_NUMBER]"
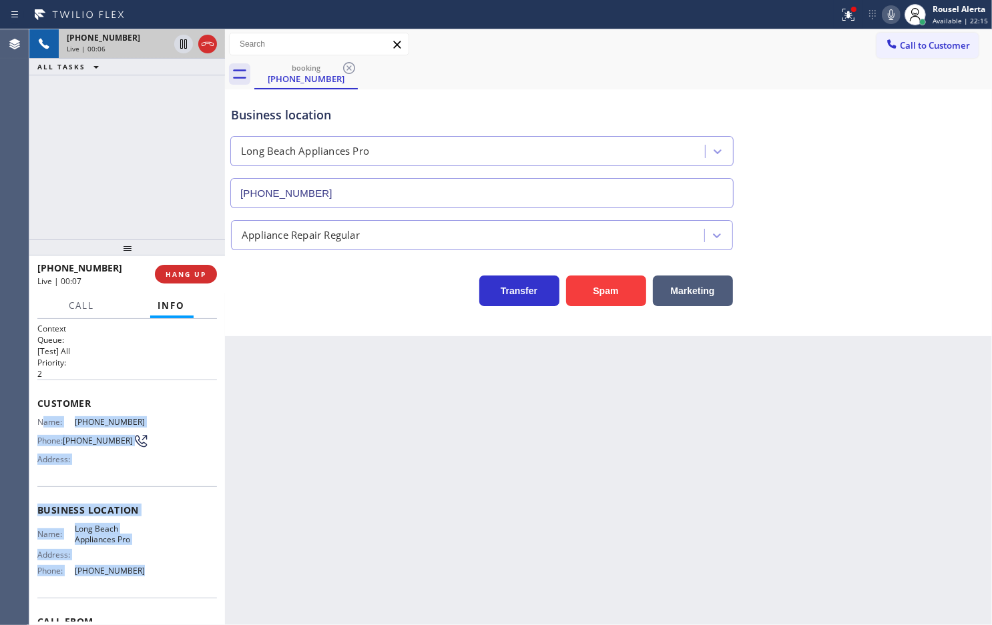
drag, startPoint x: 41, startPoint y: 422, endPoint x: 150, endPoint y: 583, distance: 194.6
click at [150, 583] on div "Context Queue: [Test] All Priority: 2 Customer Name: [PHONE_NUMBER] Phone: [PHO…" at bounding box center [127, 511] width 180 height 376
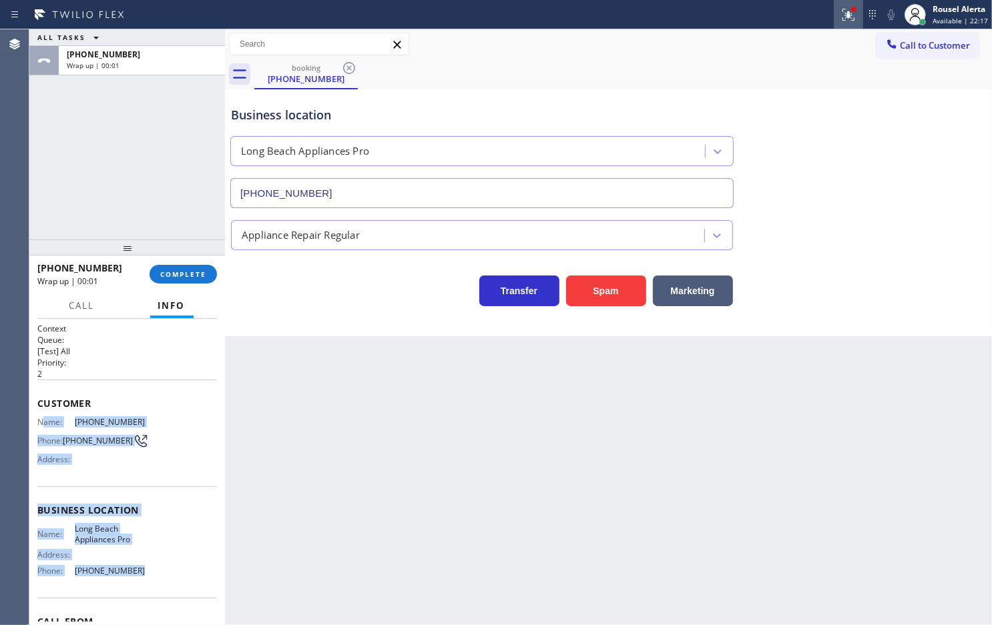
click at [838, 13] on div at bounding box center [848, 15] width 29 height 16
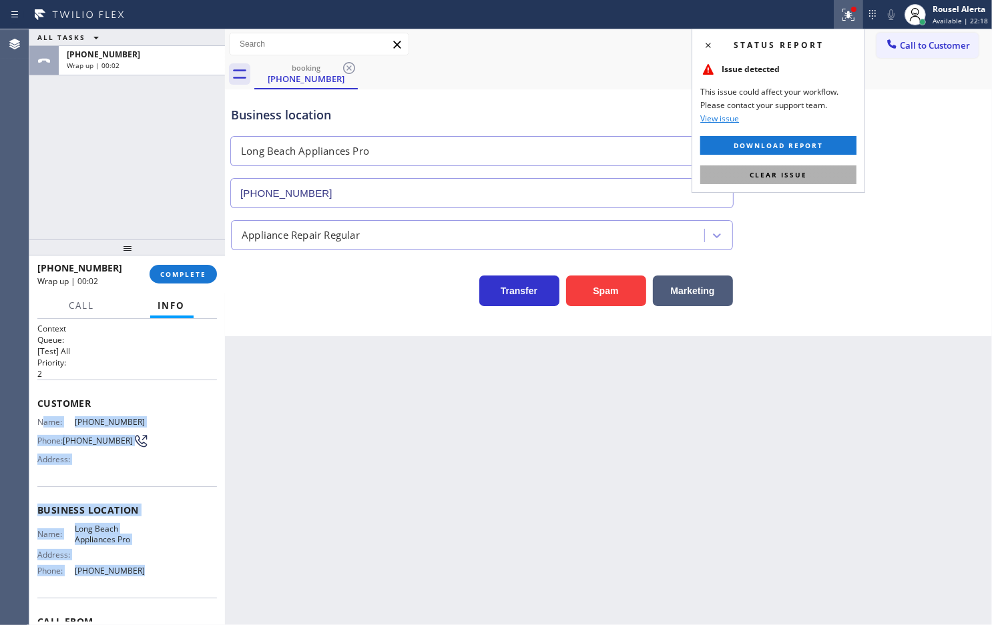
click at [788, 171] on span "Clear issue" at bounding box center [778, 174] width 57 height 9
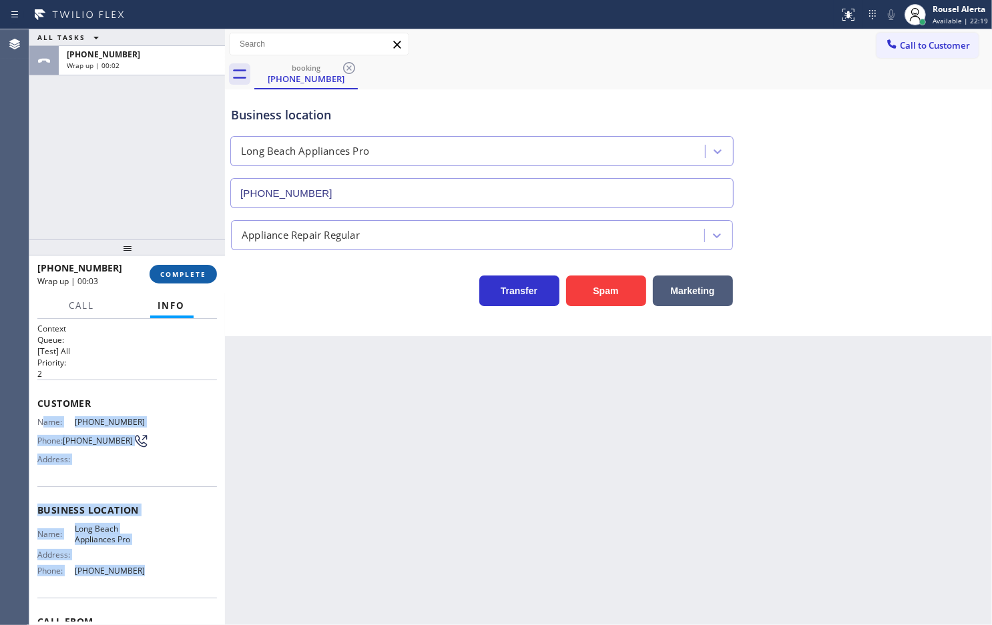
click at [184, 267] on button "COMPLETE" at bounding box center [183, 274] width 67 height 19
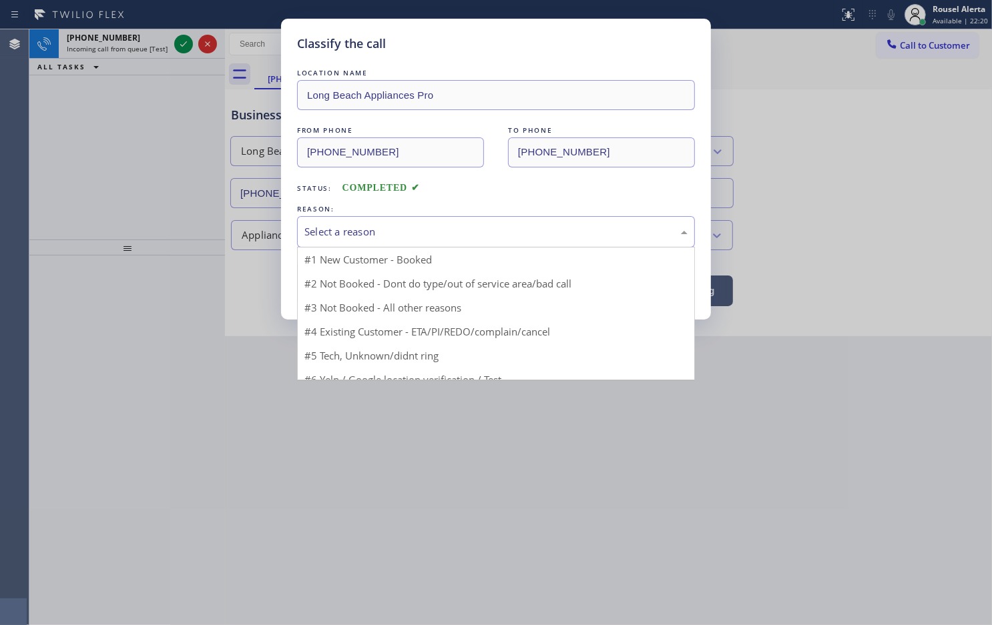
click at [396, 227] on div "Select a reason" at bounding box center [495, 231] width 383 height 15
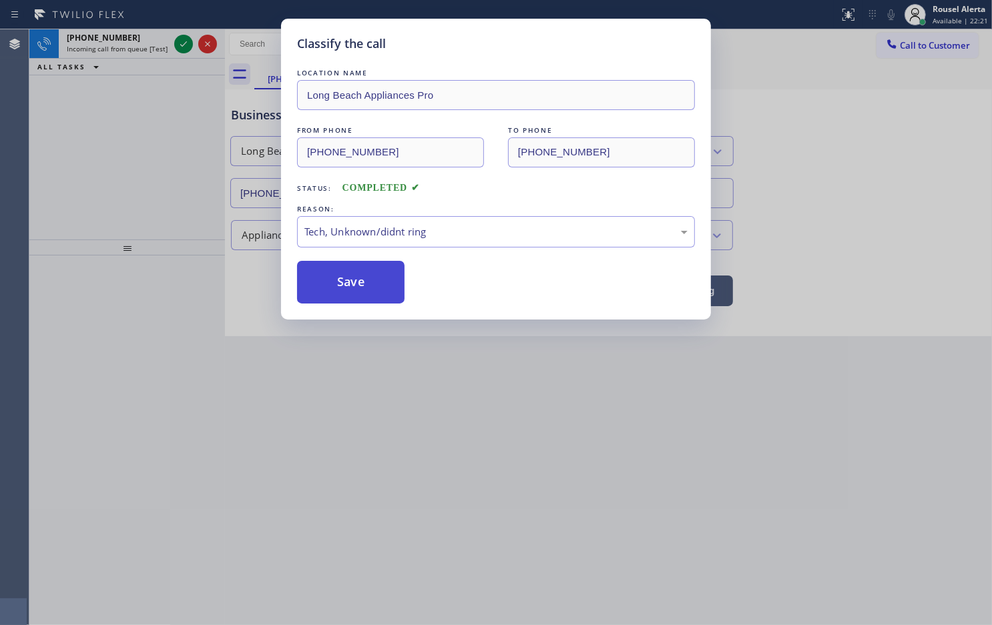
click at [352, 291] on button "Save" at bounding box center [350, 282] width 107 height 43
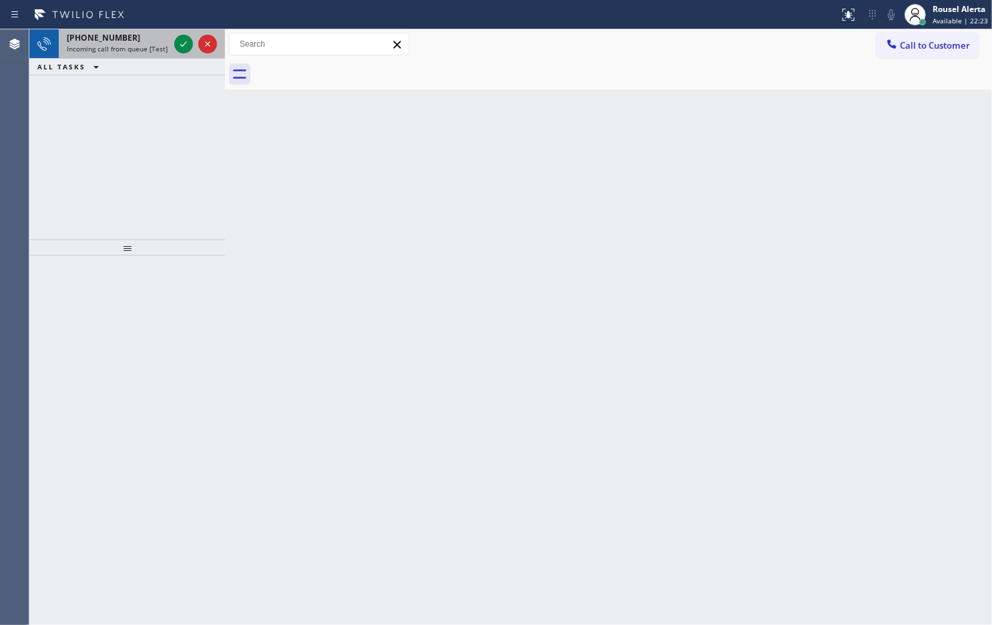
click at [175, 31] on div at bounding box center [196, 43] width 48 height 29
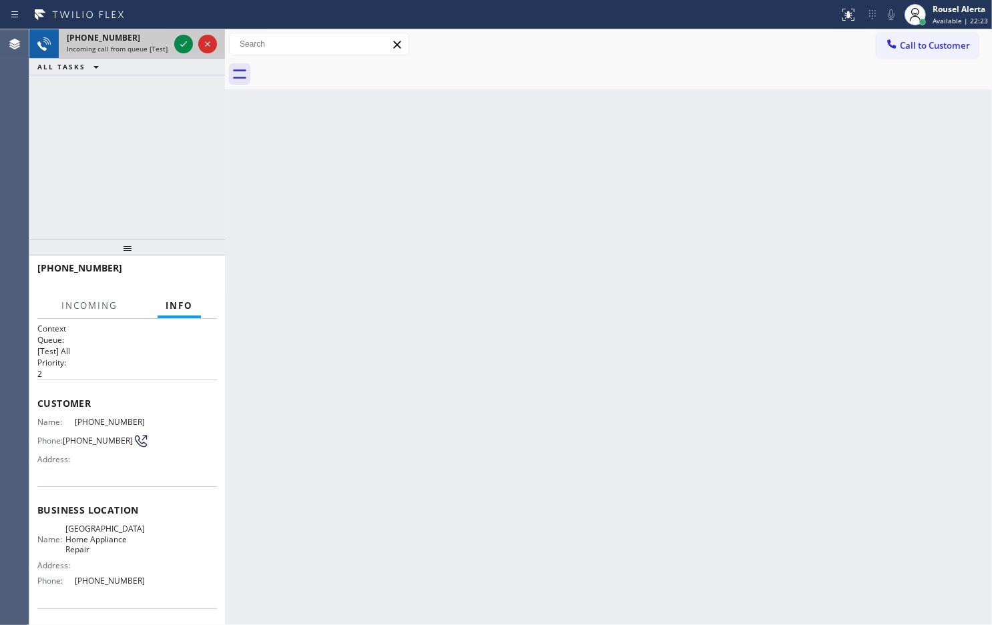
click at [175, 31] on div at bounding box center [196, 43] width 48 height 29
click at [181, 42] on icon at bounding box center [184, 44] width 16 height 16
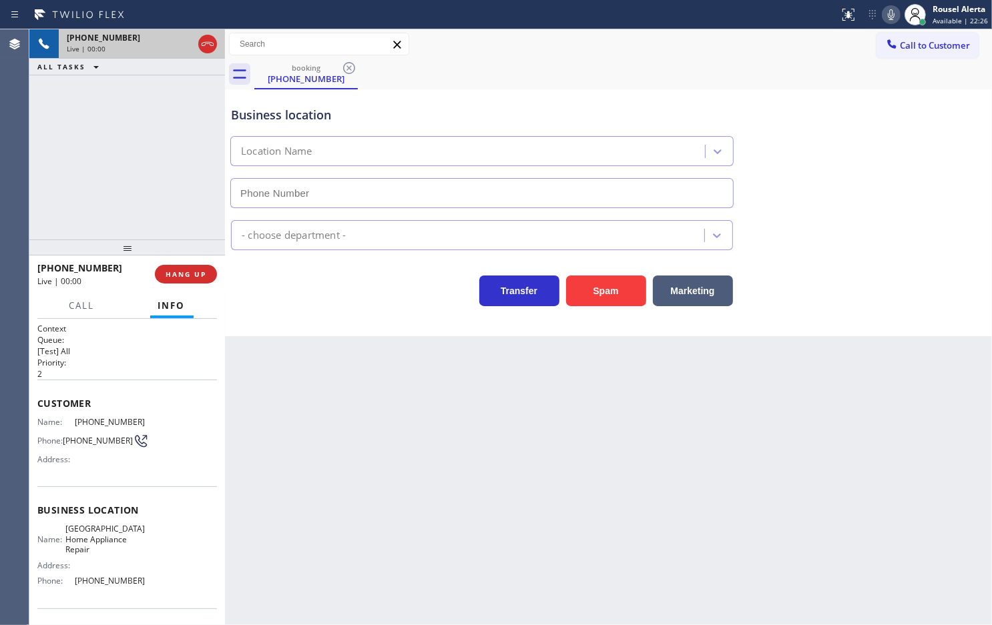
type input "[PHONE_NUMBER]"
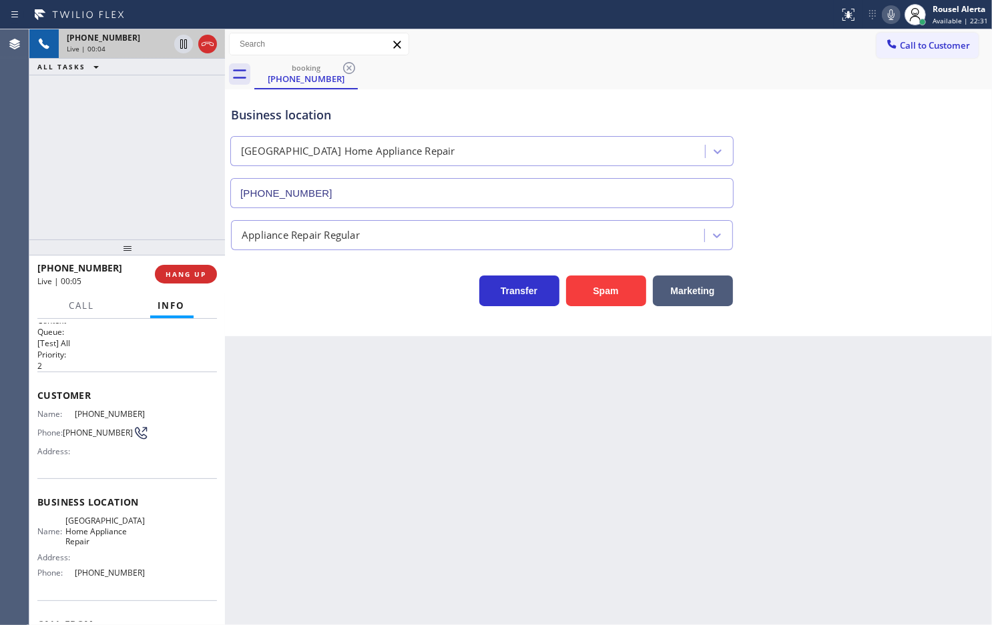
scroll to position [1, 0]
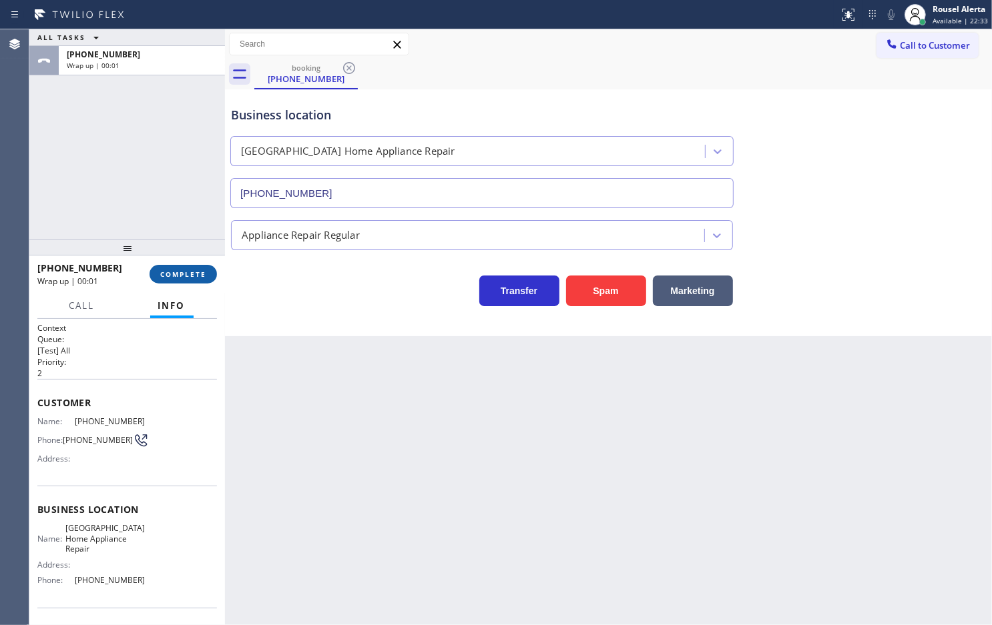
click at [190, 277] on span "COMPLETE" at bounding box center [183, 274] width 46 height 9
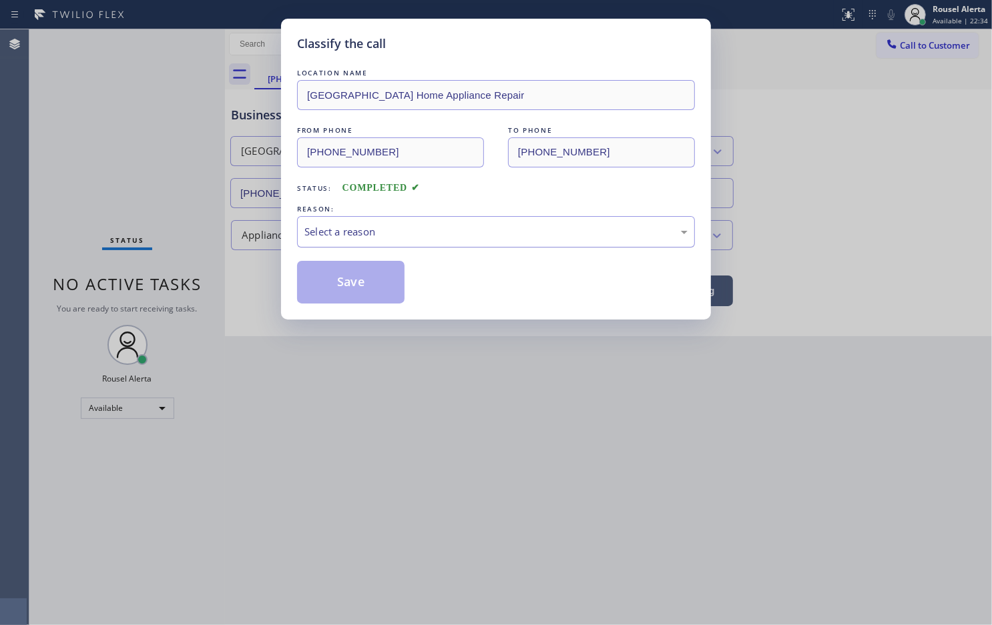
click at [513, 228] on div "Select a reason" at bounding box center [495, 231] width 383 height 15
click at [372, 282] on button "Save" at bounding box center [350, 282] width 107 height 43
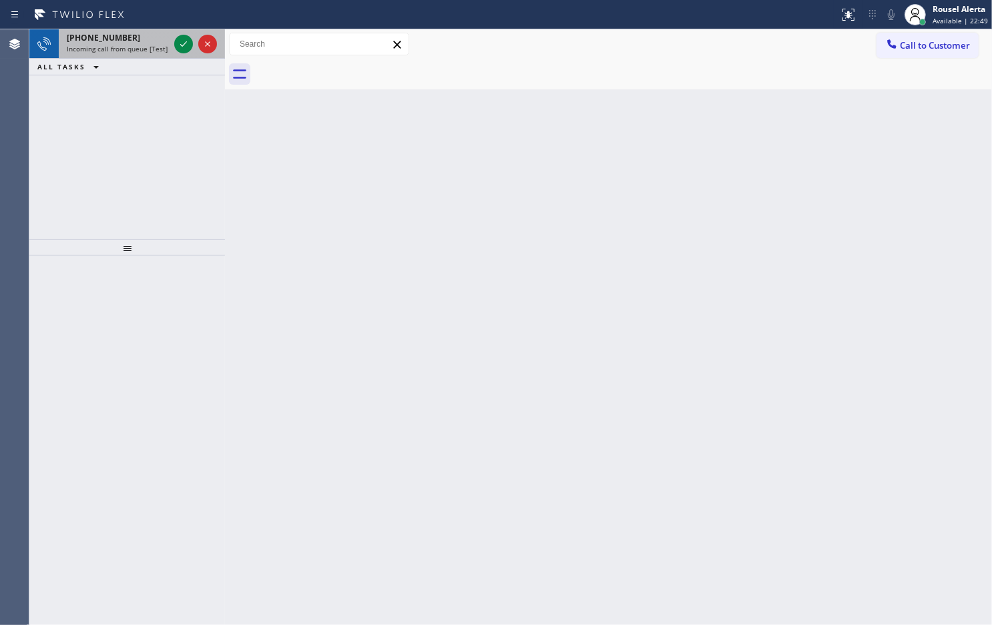
click at [154, 41] on div "[PHONE_NUMBER]" at bounding box center [118, 37] width 102 height 11
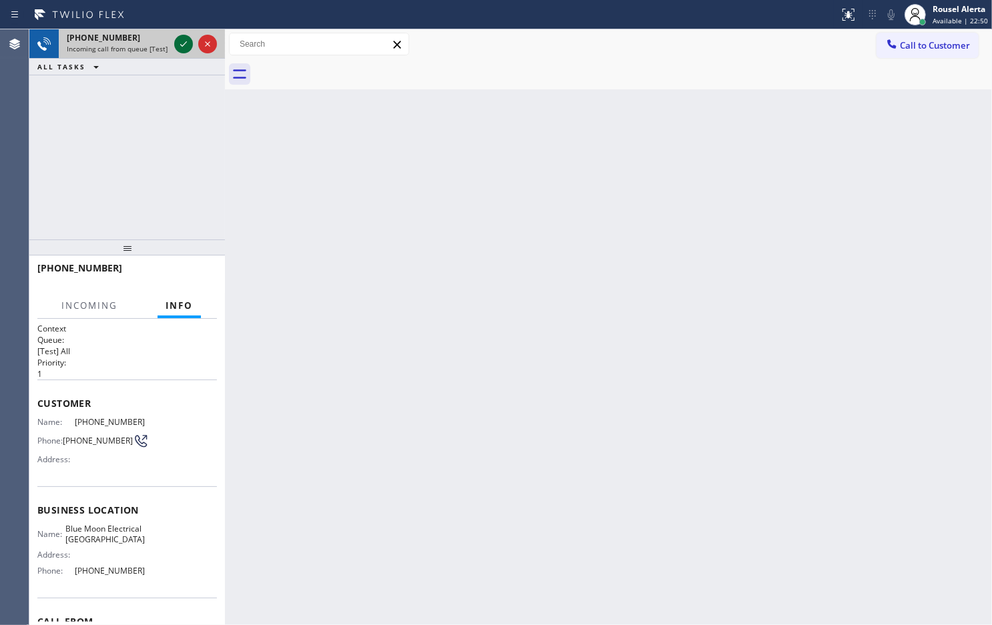
click at [177, 41] on icon at bounding box center [184, 44] width 16 height 16
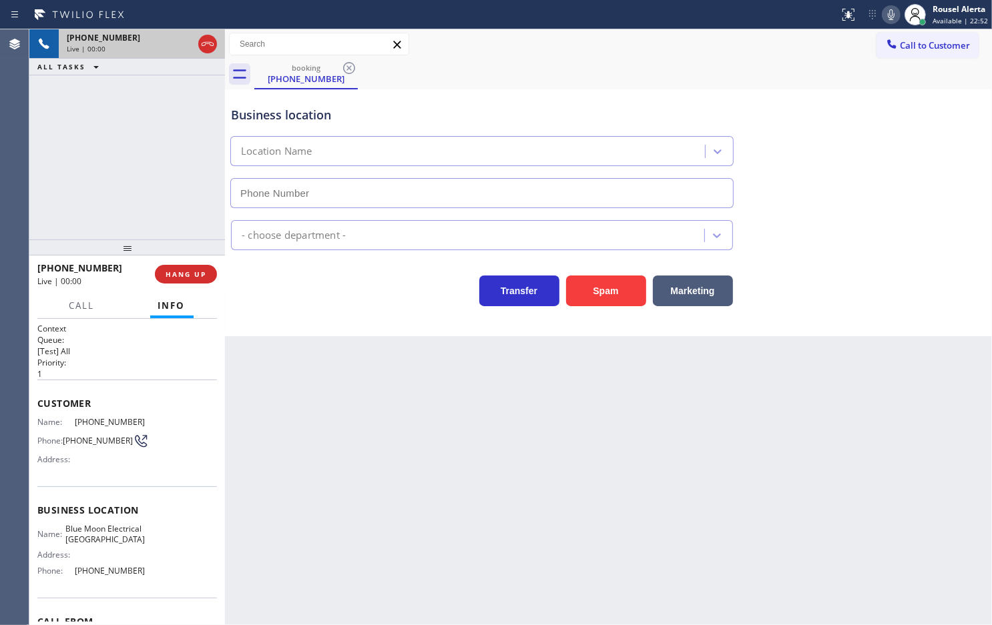
type input "[PHONE_NUMBER]"
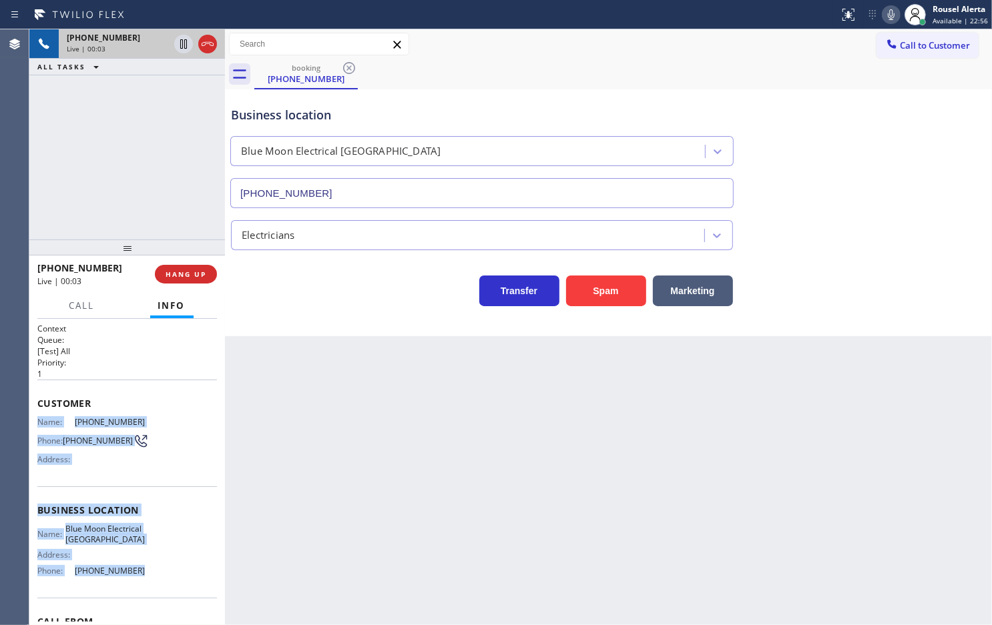
drag, startPoint x: 38, startPoint y: 420, endPoint x: 137, endPoint y: 581, distance: 188.6
click at [137, 581] on div "Context Queue: [Test] All Priority: 1 Customer Name: [PHONE_NUMBER] Phone: [PHO…" at bounding box center [127, 511] width 180 height 376
click at [196, 272] on span "HANG UP" at bounding box center [186, 274] width 41 height 9
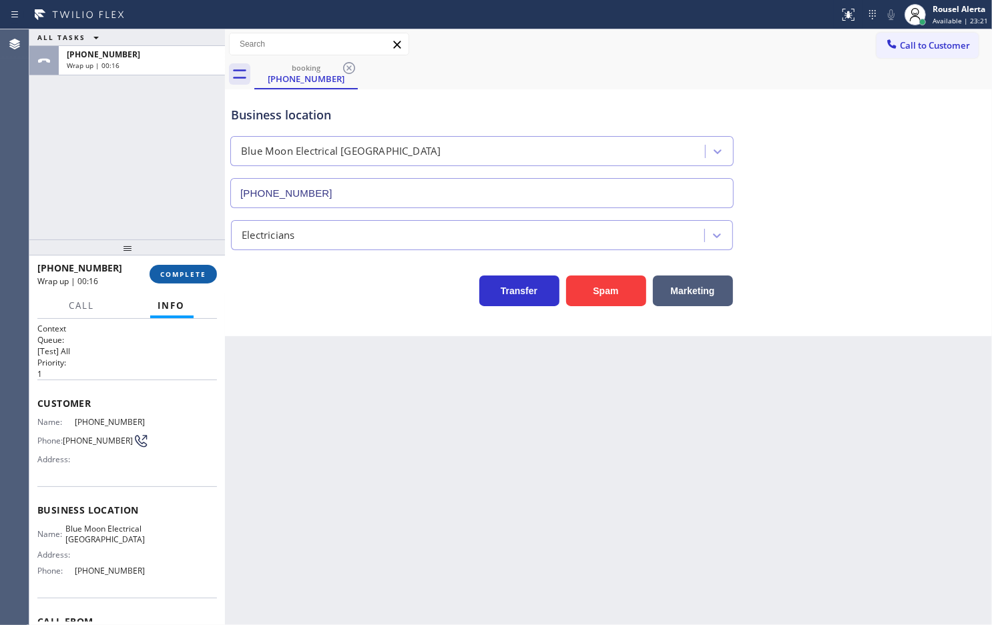
click at [201, 264] on div "[PHONE_NUMBER] Wrap up | 00:16 COMPLETE" at bounding box center [127, 274] width 180 height 35
click at [201, 277] on span "COMPLETE" at bounding box center [183, 274] width 46 height 9
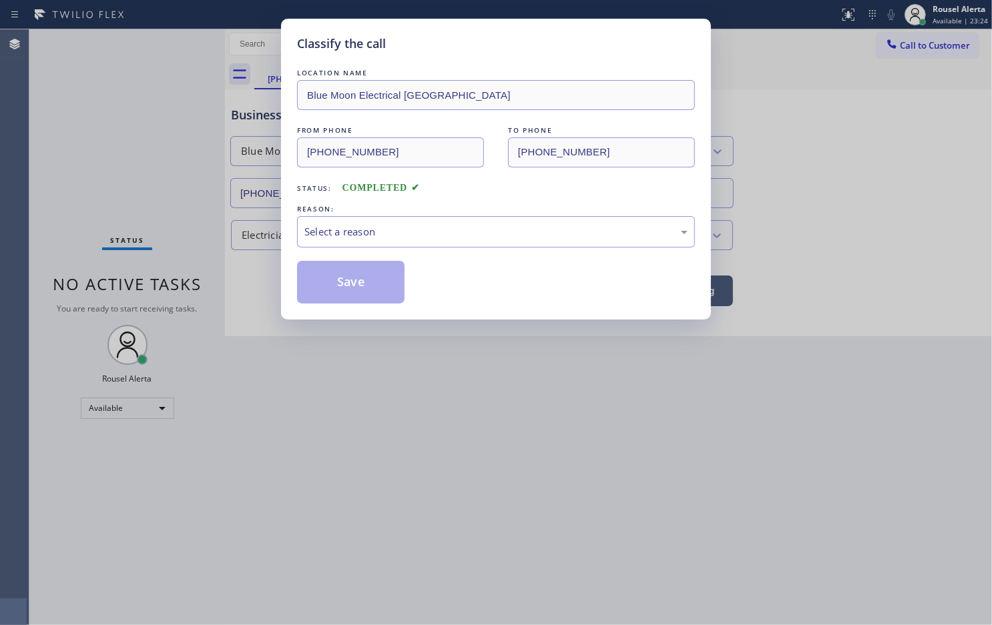
click at [589, 251] on div "LOCATION NAME Blue Moon Electrical [GEOGRAPHIC_DATA] FROM PHONE [PHONE_NUMBER] …" at bounding box center [496, 185] width 398 height 238
click at [569, 234] on div "Select a reason" at bounding box center [495, 231] width 383 height 15
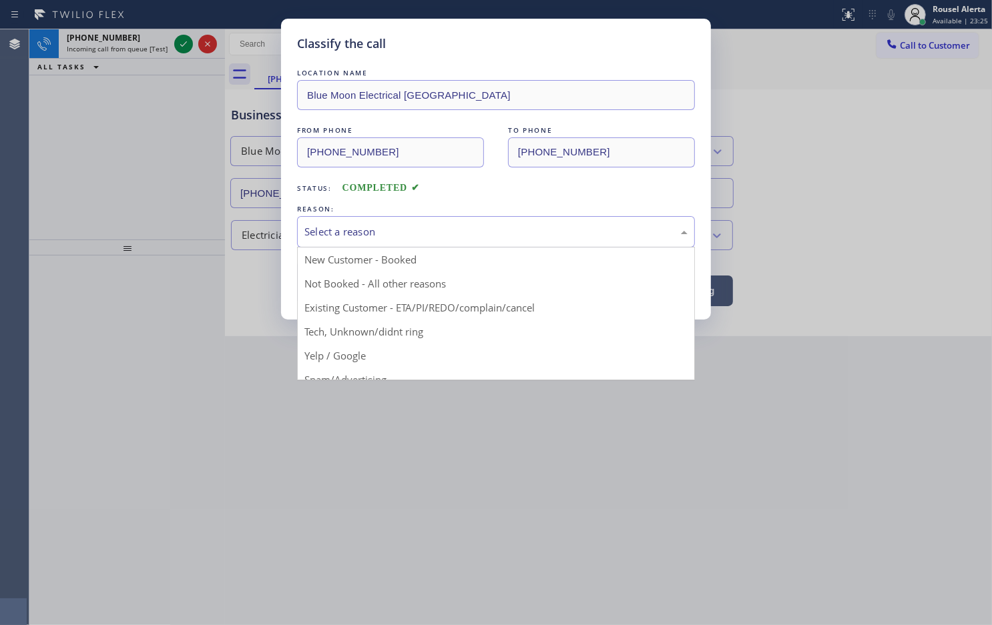
drag, startPoint x: 503, startPoint y: 344, endPoint x: 528, endPoint y: 344, distance: 25.4
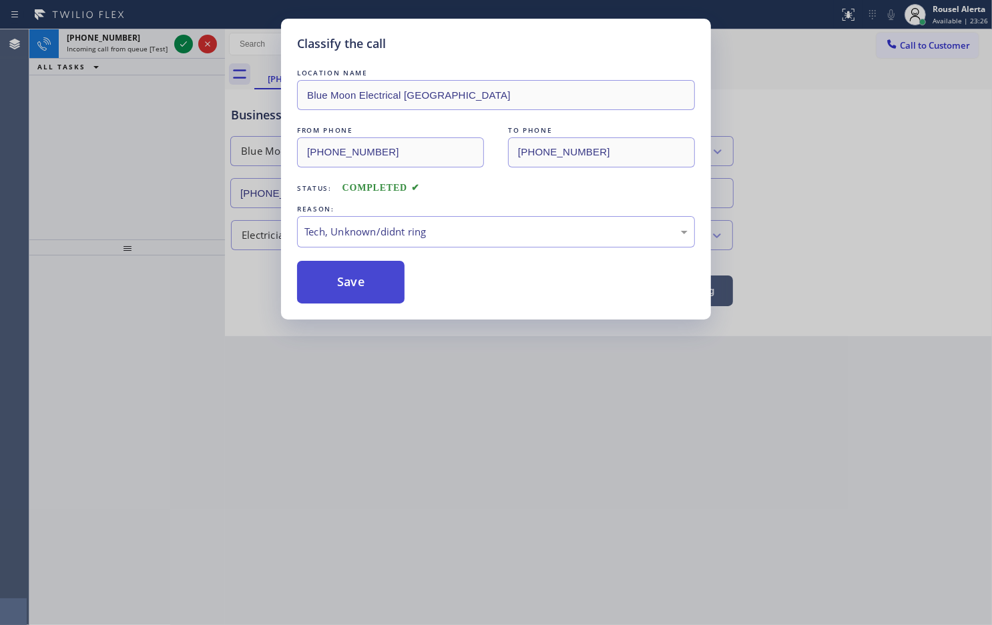
click at [352, 298] on button "Save" at bounding box center [350, 282] width 107 height 43
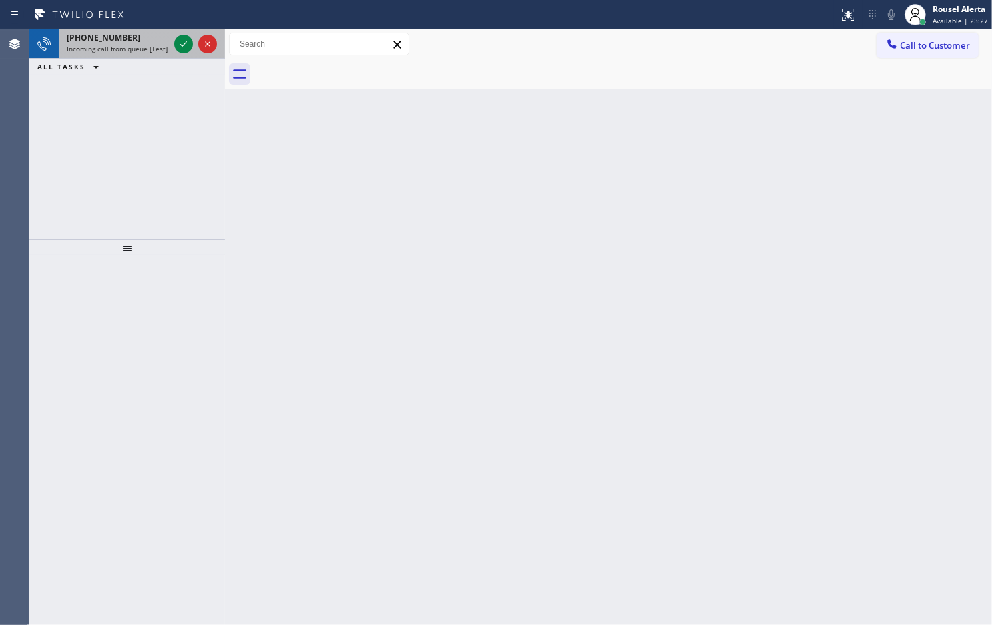
click at [154, 45] on span "Incoming call from queue [Test] All" at bounding box center [122, 48] width 111 height 9
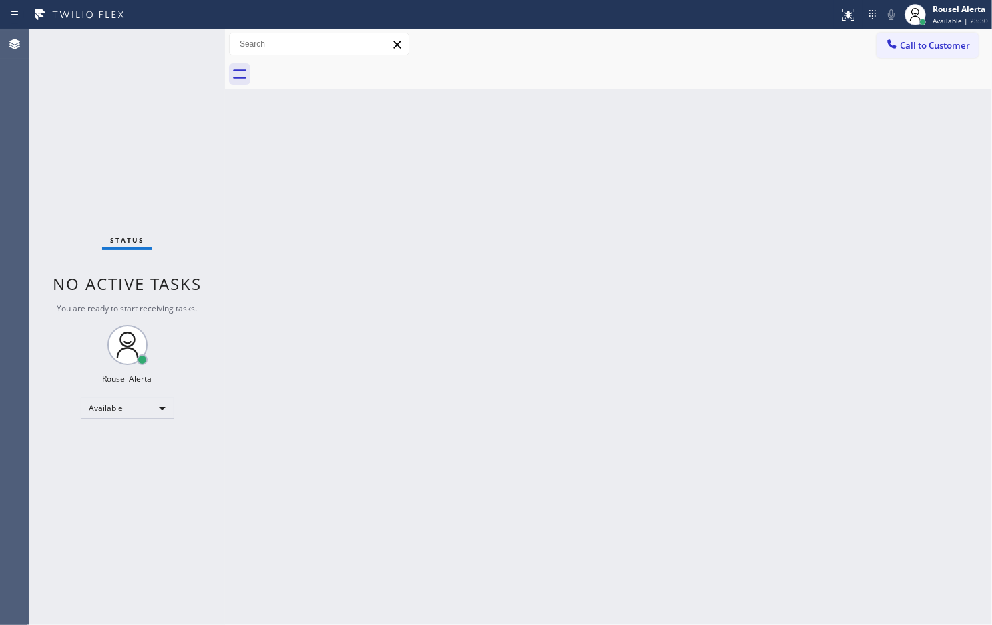
click at [145, 48] on div "Status No active tasks You are ready to start receiving tasks. Rousel Alerta Av…" at bounding box center [127, 327] width 196 height 596
click at [344, 312] on div "Back to Dashboard Change Sender ID Customers Technicians Select a contact Outbo…" at bounding box center [608, 327] width 767 height 596
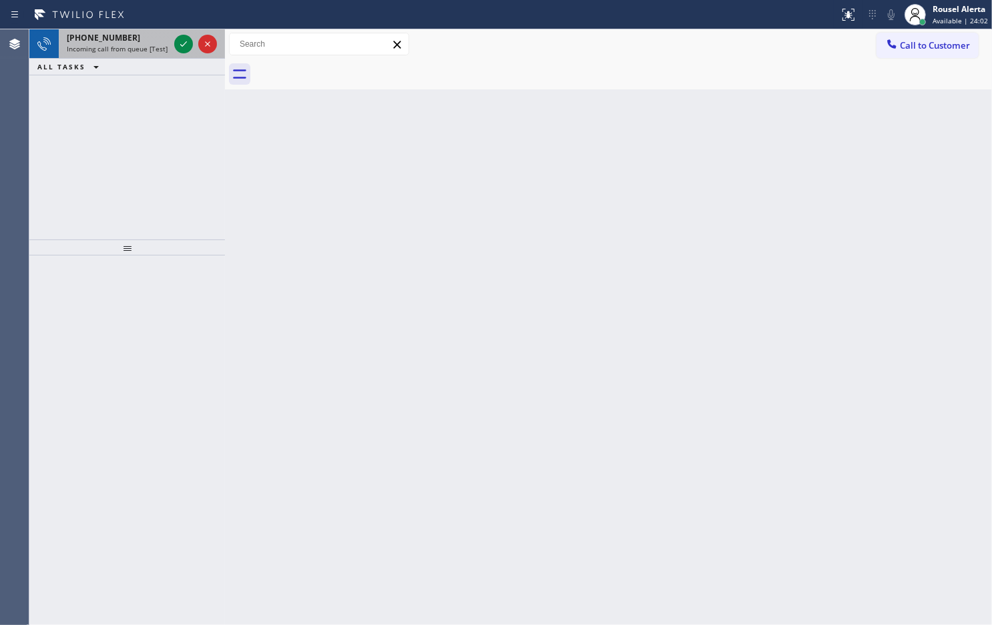
click at [137, 39] on div "[PHONE_NUMBER]" at bounding box center [118, 37] width 102 height 11
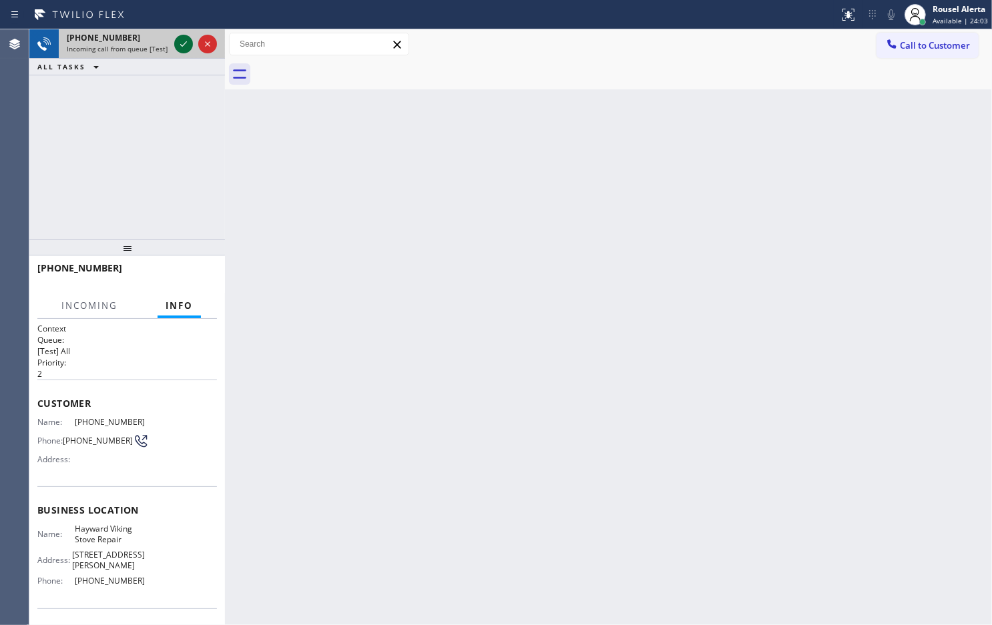
click at [176, 40] on icon at bounding box center [184, 44] width 16 height 16
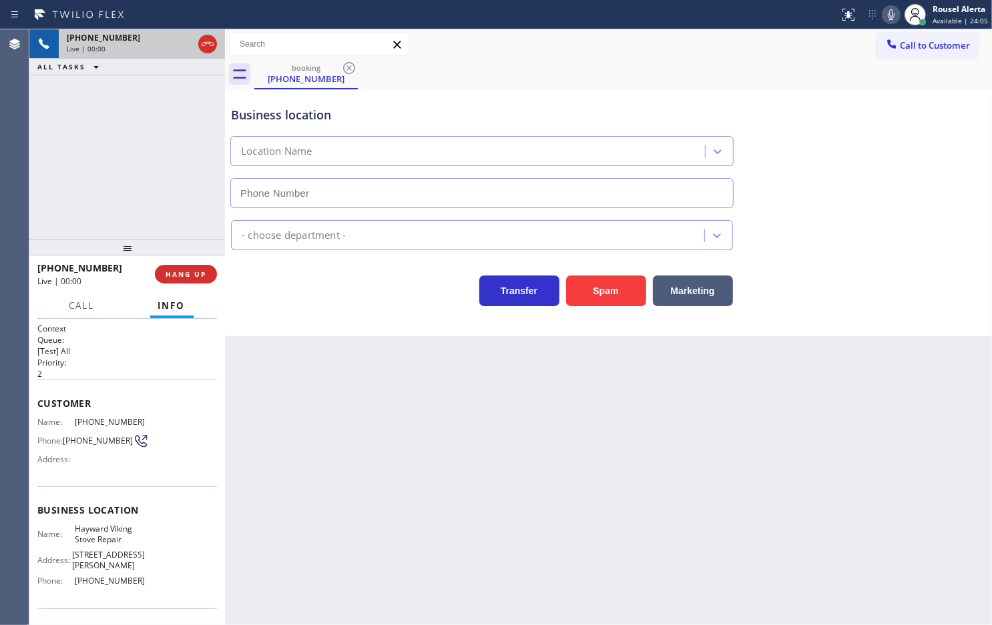
type input "[PHONE_NUMBER]"
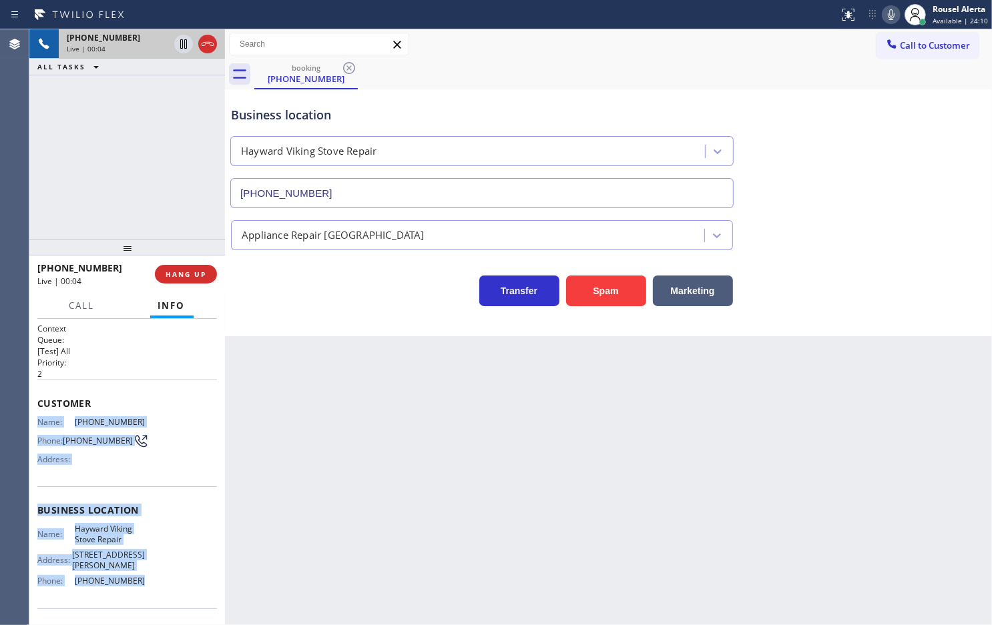
drag, startPoint x: 38, startPoint y: 422, endPoint x: 134, endPoint y: 571, distance: 177.2
click at [134, 571] on div "Context Queue: [Test] All Priority: 2 Customer Name: [PHONE_NUMBER] Phone: [PHO…" at bounding box center [127, 516] width 180 height 386
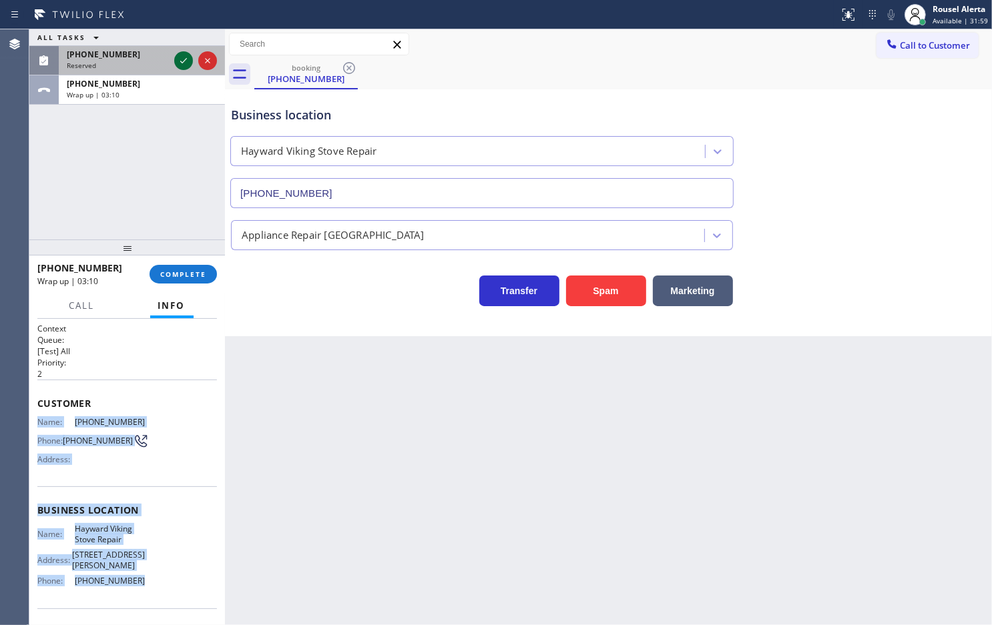
click at [177, 59] on icon at bounding box center [184, 61] width 16 height 16
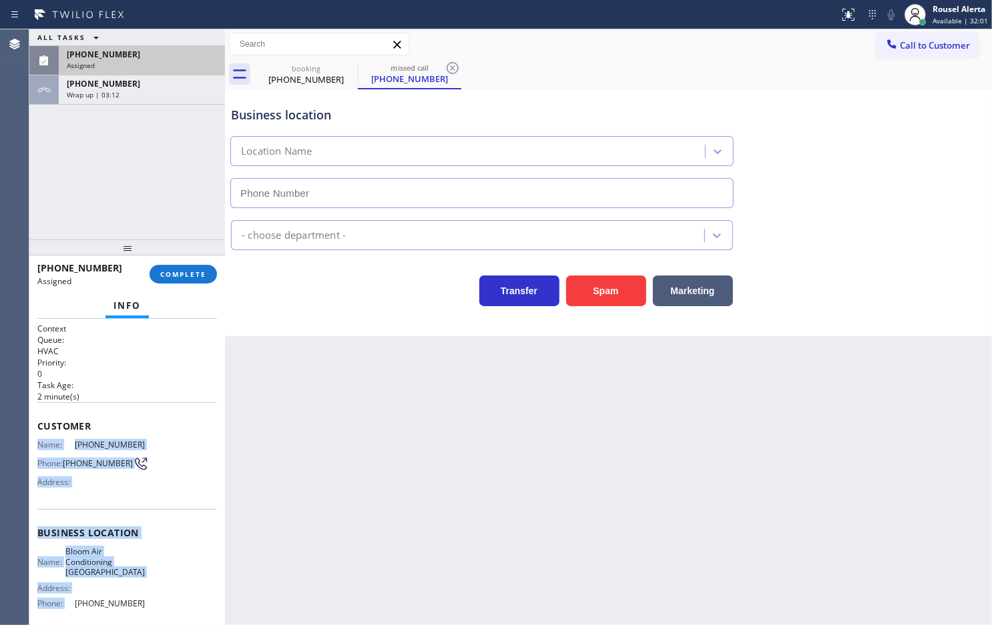
type input "[PHONE_NUMBER]"
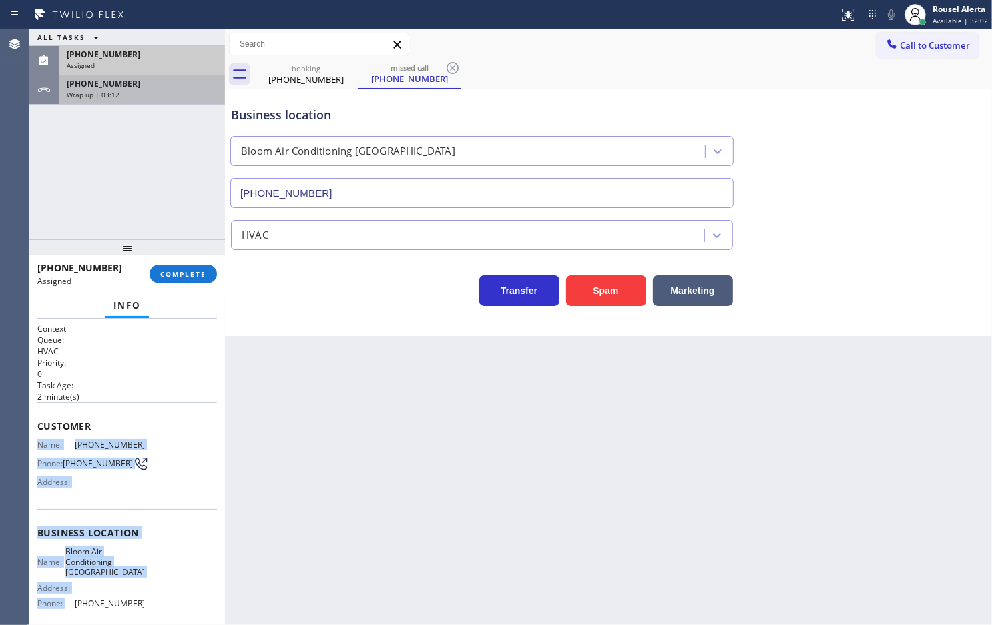
click at [144, 95] on div "Wrap up | 03:12" at bounding box center [142, 94] width 150 height 9
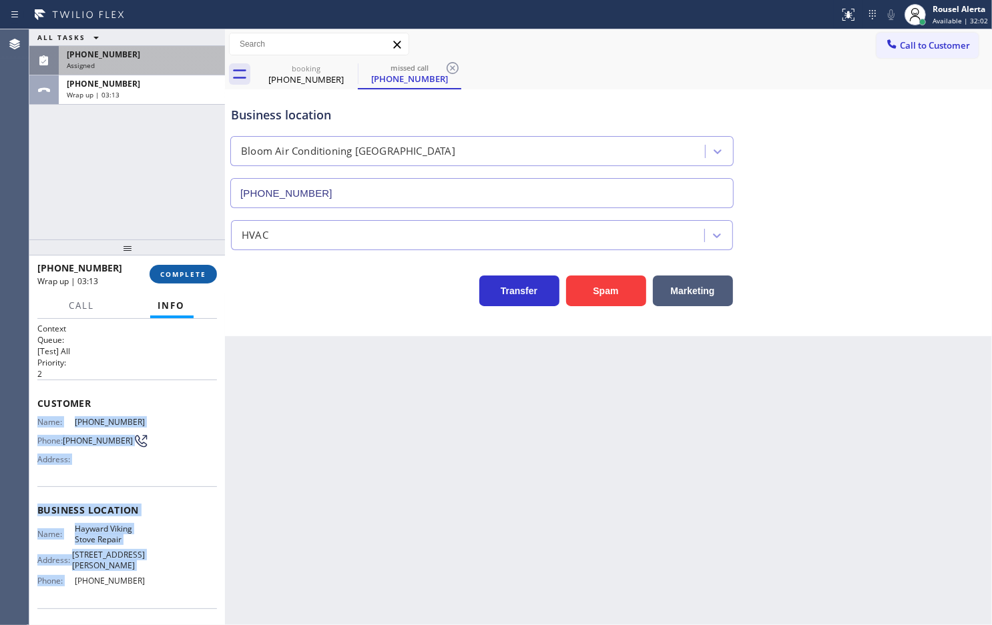
click at [177, 265] on button "COMPLETE" at bounding box center [183, 274] width 67 height 19
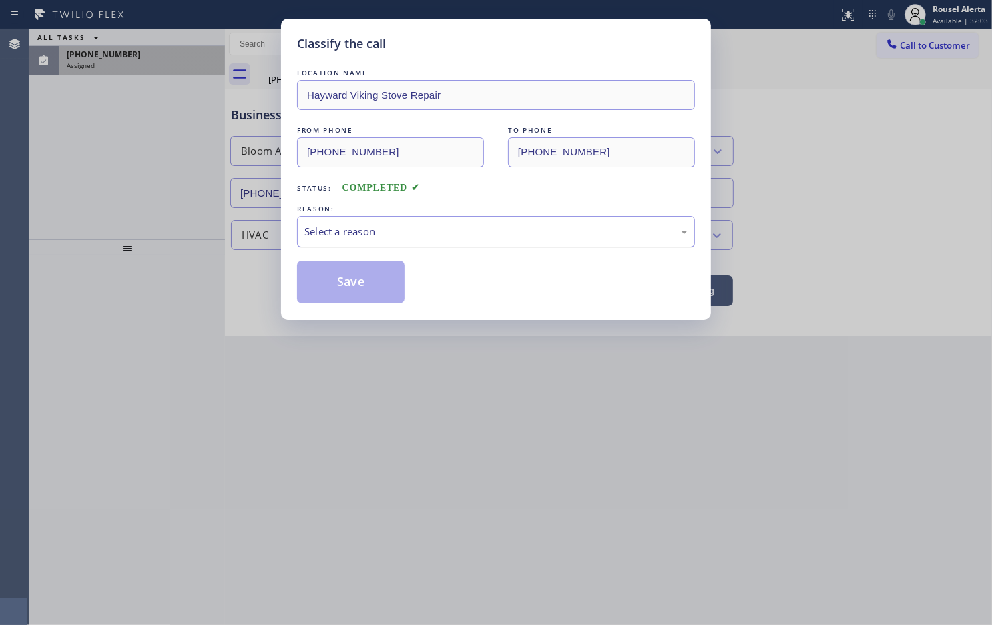
click at [389, 228] on div "Select a reason" at bounding box center [495, 231] width 383 height 15
click at [338, 278] on button "Save" at bounding box center [350, 282] width 107 height 43
click at [131, 68] on div "Classify the call LOCATION NAME Hayward Viking Stove Repair FROM PHONE [PHONE_N…" at bounding box center [496, 312] width 992 height 625
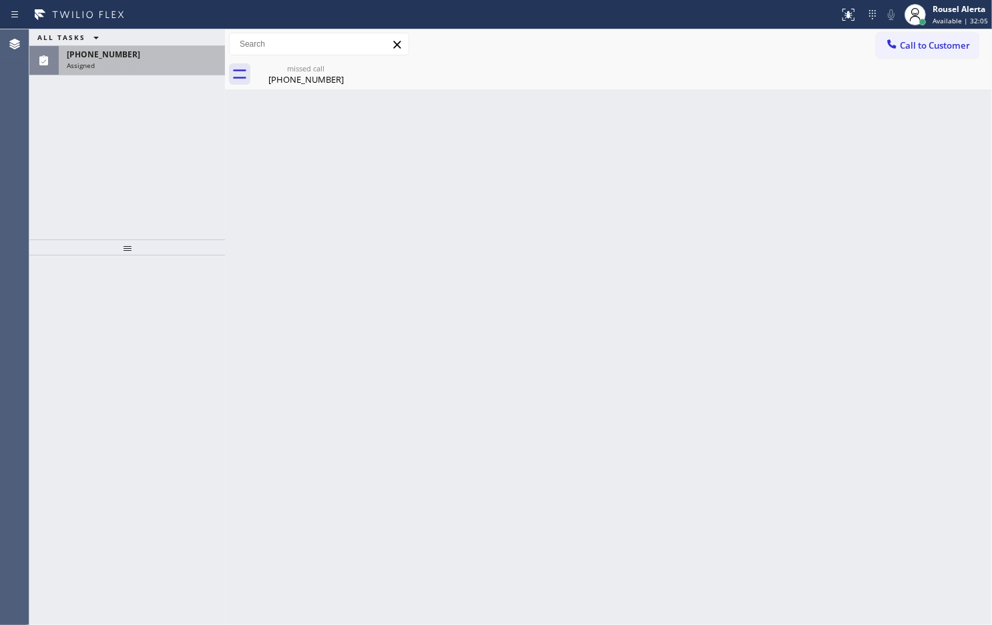
click at [131, 68] on div "Assigned" at bounding box center [142, 65] width 150 height 9
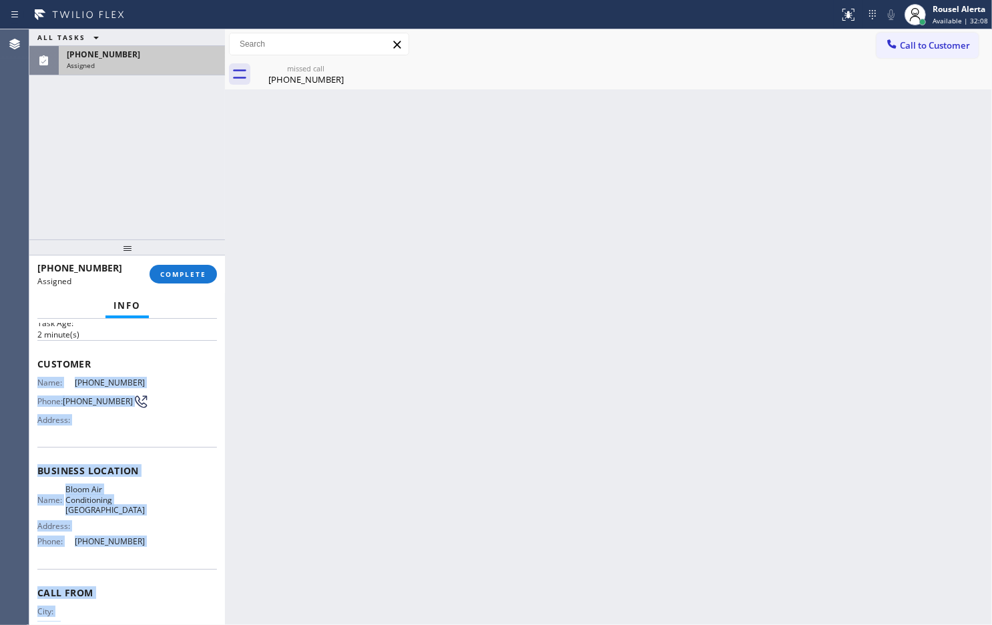
scroll to position [111, 0]
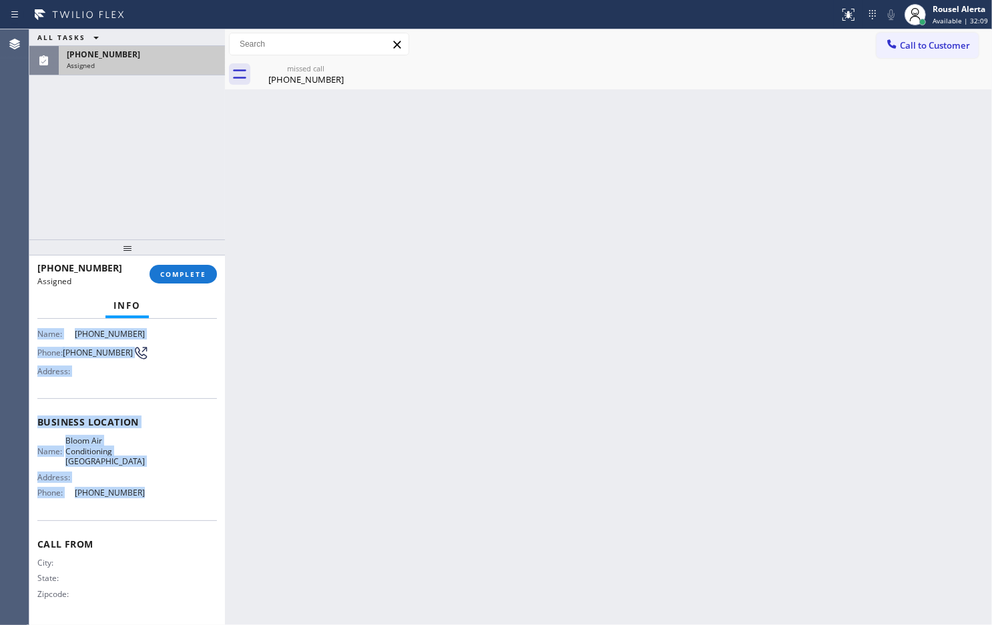
drag, startPoint x: 30, startPoint y: 433, endPoint x: 165, endPoint y: 515, distance: 157.9
click at [165, 515] on div "Context Queue: HVAC Priority: 0 Task Age: [DEMOGRAPHIC_DATA] minute(s) Customer…" at bounding box center [127, 472] width 196 height 306
click at [201, 274] on span "COMPLETE" at bounding box center [183, 274] width 46 height 9
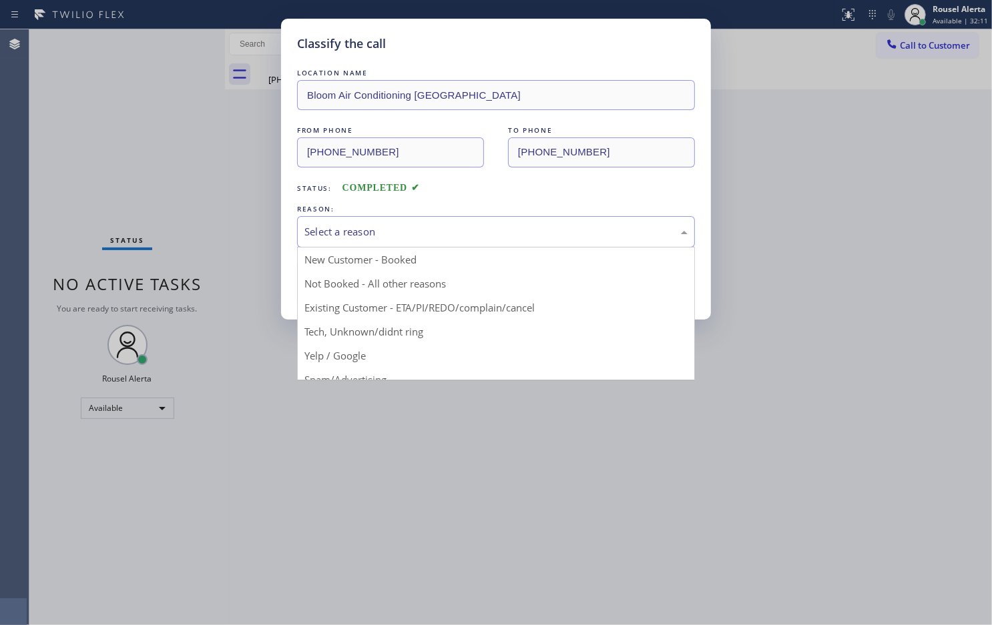
click at [395, 238] on div "Select a reason" at bounding box center [495, 231] width 383 height 15
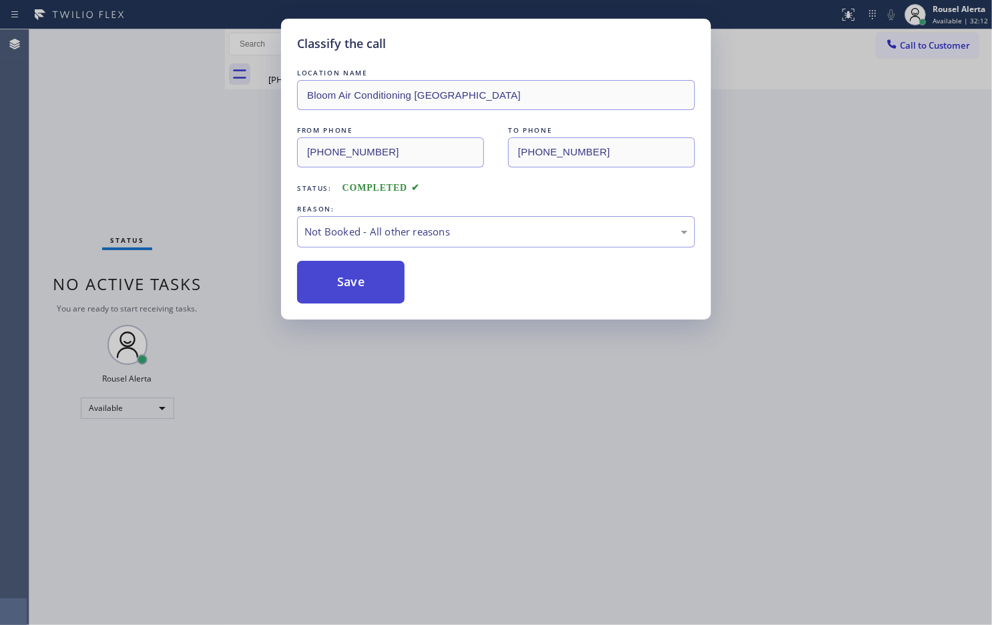
click at [342, 282] on button "Save" at bounding box center [350, 282] width 107 height 43
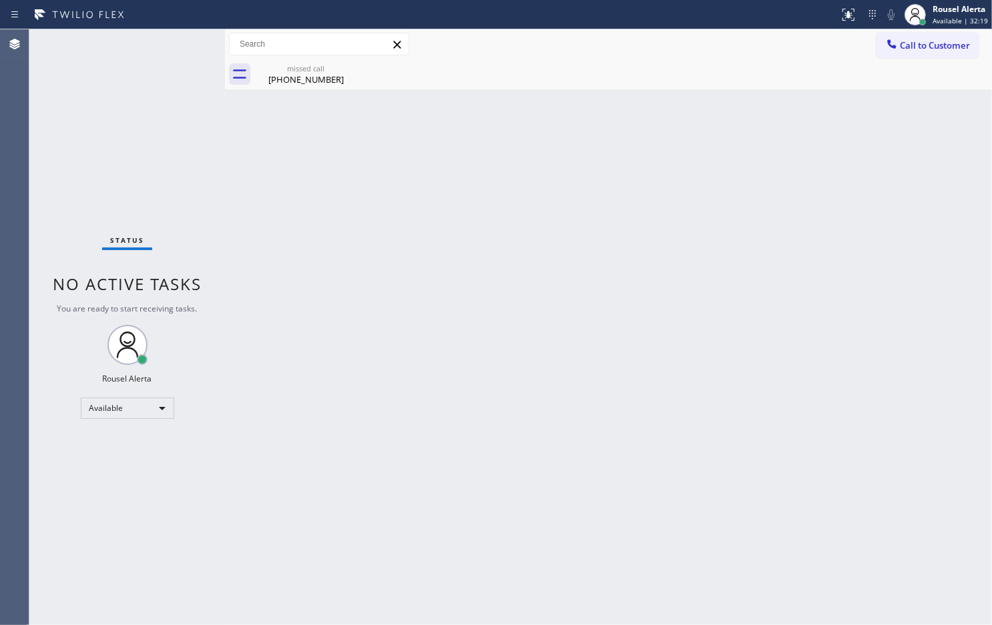
click at [68, 65] on div "Status No active tasks You are ready to start receiving tasks. Rousel Alerta Av…" at bounding box center [127, 327] width 196 height 596
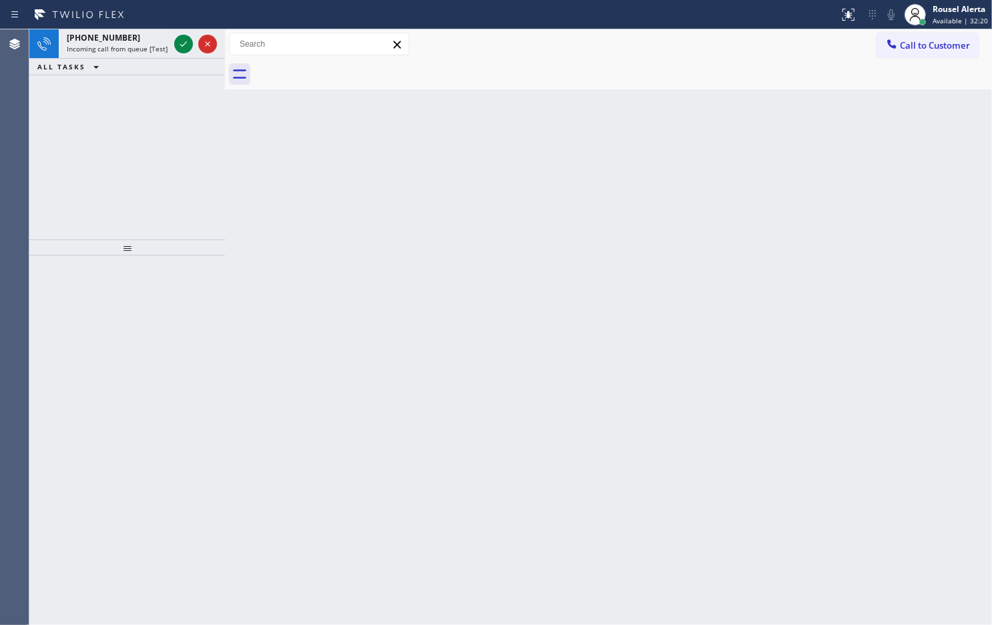
click at [285, 62] on div at bounding box center [623, 74] width 738 height 30
click at [142, 37] on div "[PHONE_NUMBER]" at bounding box center [118, 37] width 102 height 11
click at [135, 52] on span "Incoming call from queue [Test] All" at bounding box center [122, 48] width 111 height 9
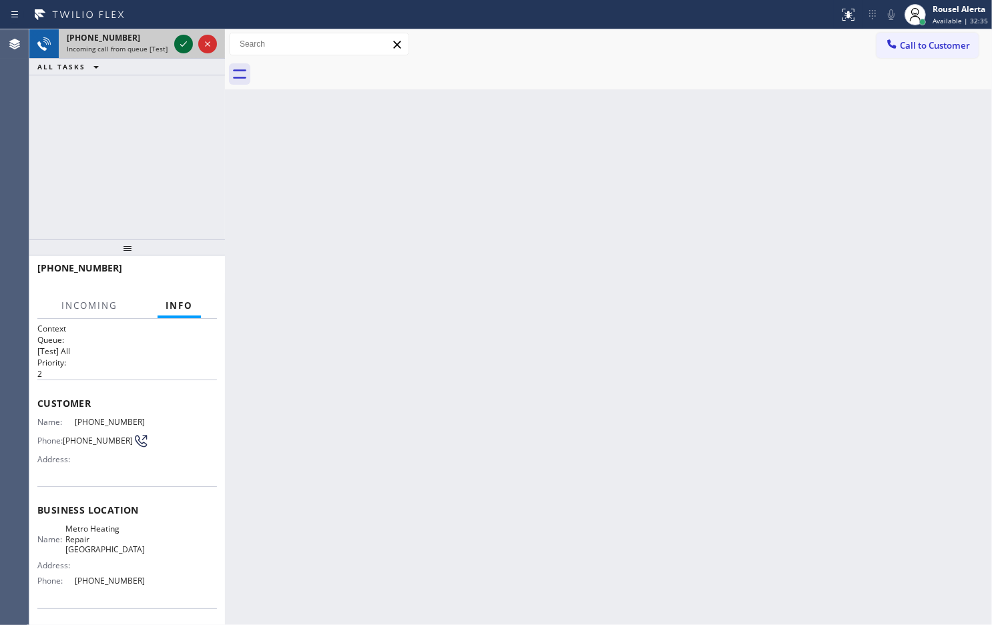
click at [174, 47] on div at bounding box center [183, 44] width 19 height 16
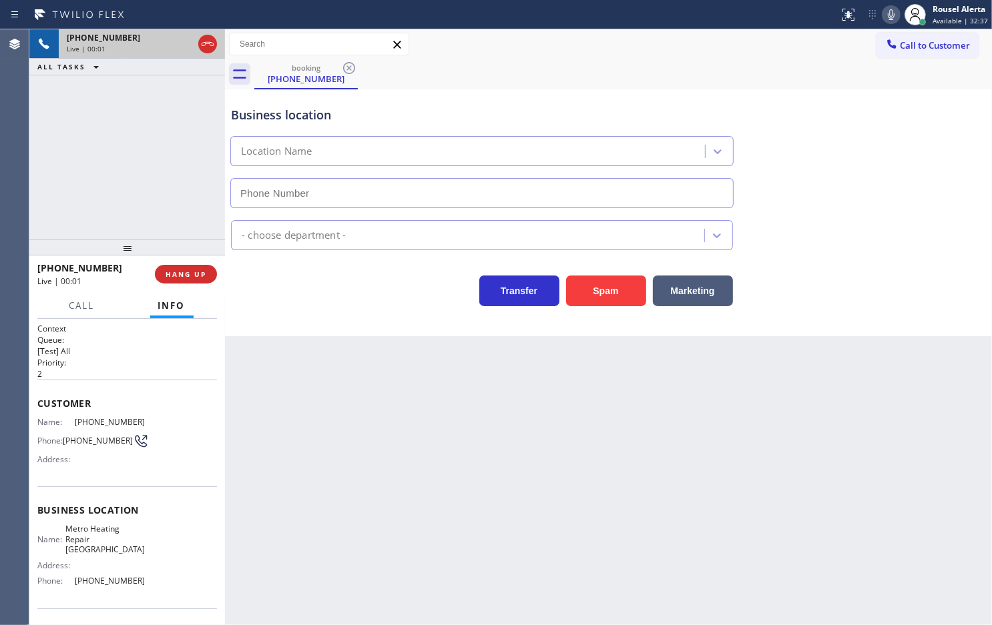
type input "[PHONE_NUMBER]"
click at [574, 292] on button "Spam" at bounding box center [606, 291] width 80 height 31
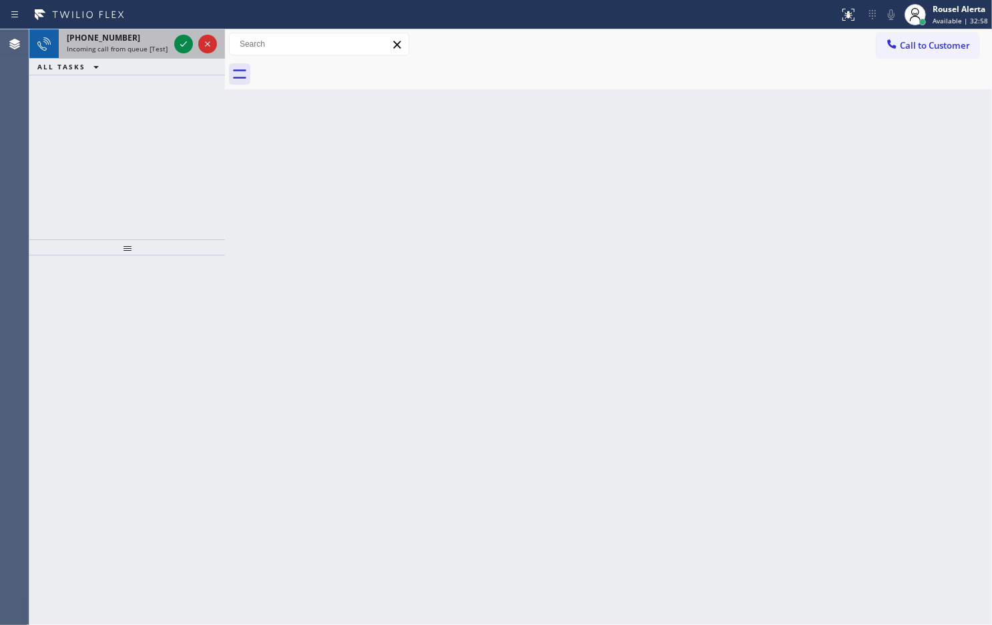
click at [119, 51] on span "Incoming call from queue [Test] All" at bounding box center [122, 48] width 111 height 9
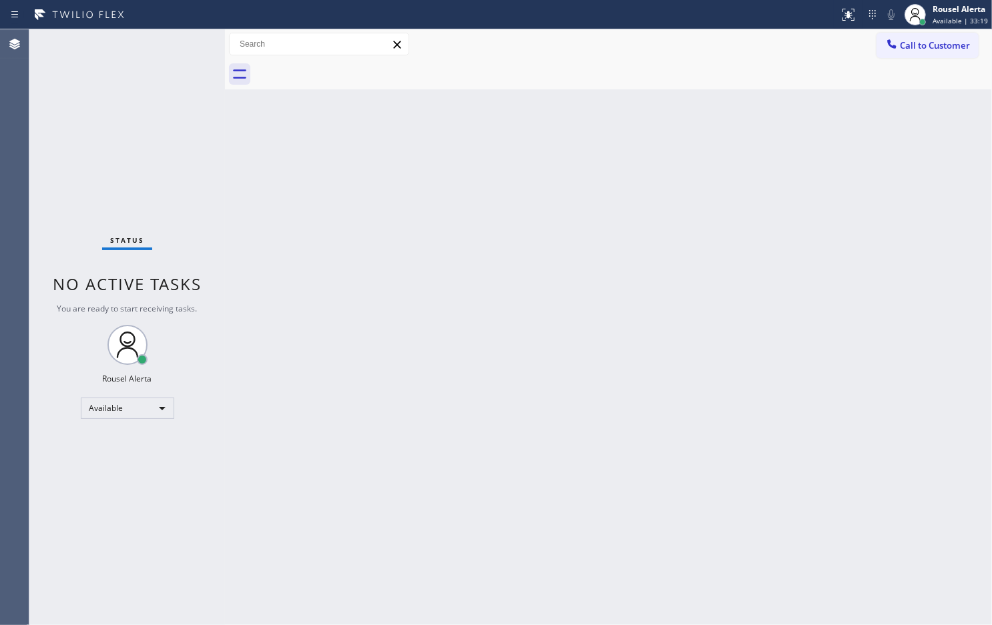
click at [101, 60] on div "Status No active tasks You are ready to start receiving tasks. Rousel Alerta Av…" at bounding box center [127, 327] width 196 height 596
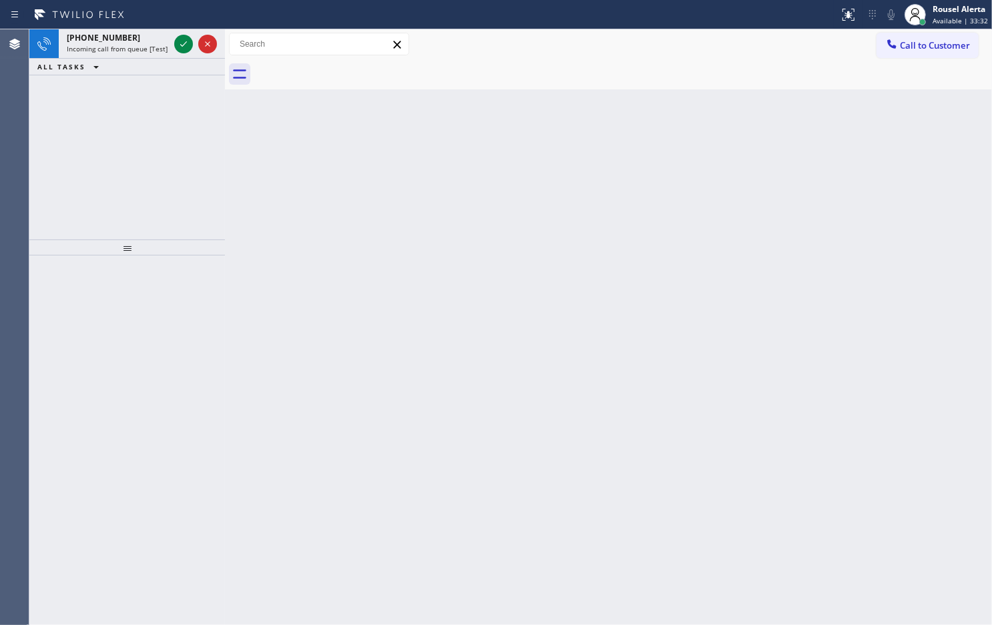
drag, startPoint x: 125, startPoint y: 59, endPoint x: 137, endPoint y: 37, distance: 24.8
click at [125, 59] on div "ALL TASKS ALL TASKS ACTIVE TASKS TASKS IN WRAP UP" at bounding box center [127, 67] width 196 height 17
click at [137, 35] on div "[PHONE_NUMBER]" at bounding box center [118, 37] width 102 height 11
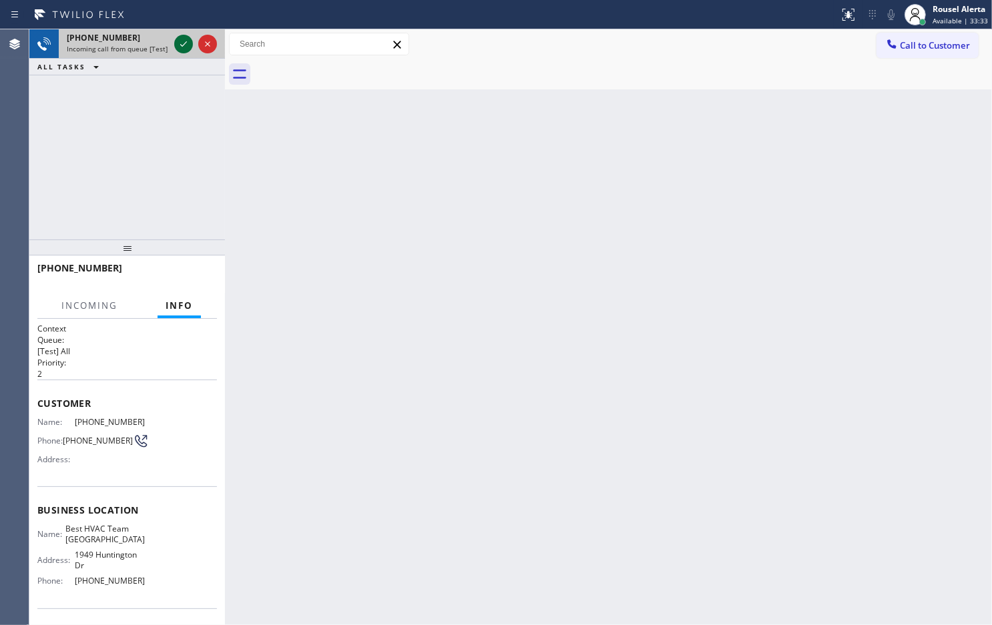
click at [177, 45] on icon at bounding box center [184, 44] width 16 height 16
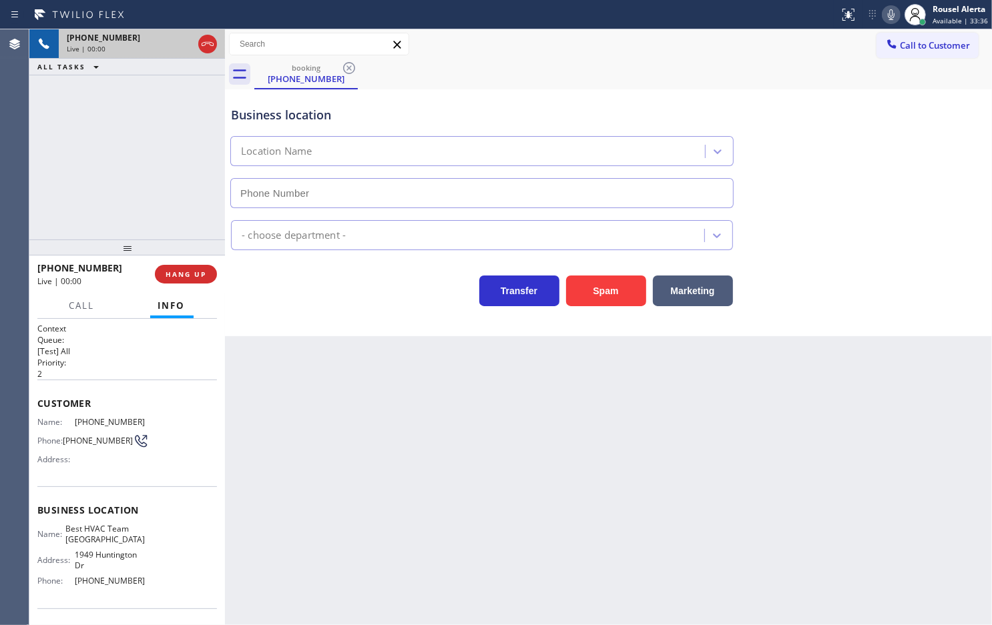
type input "[PHONE_NUMBER]"
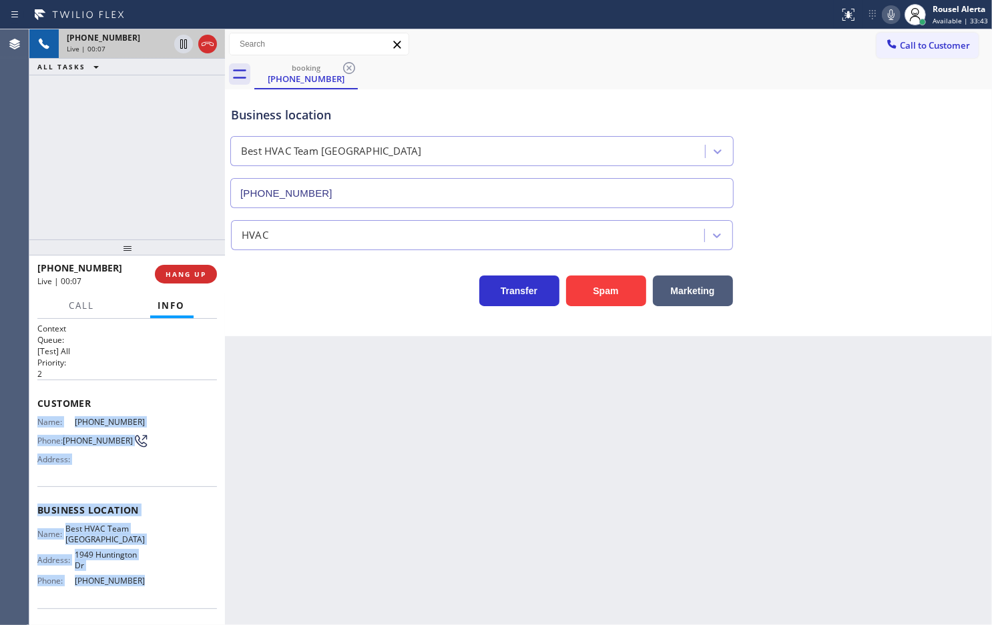
drag, startPoint x: 35, startPoint y: 422, endPoint x: 146, endPoint y: 583, distance: 194.4
click at [146, 583] on div "Context Queue: [Test] All Priority: 2 Customer Name: [PHONE_NUMBER] Phone: [PHO…" at bounding box center [127, 472] width 196 height 306
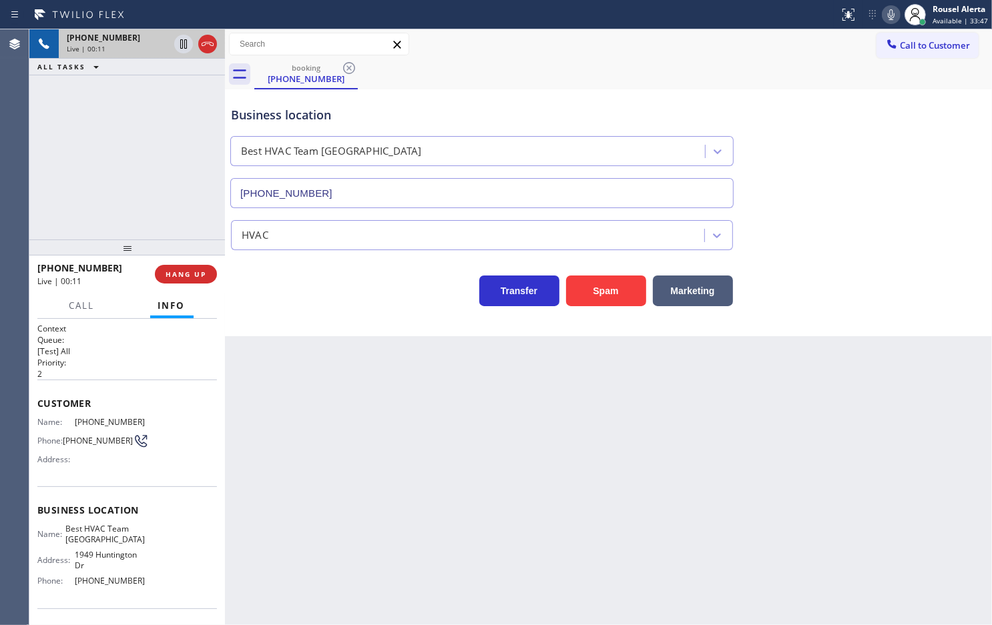
click at [475, 411] on div "Back to Dashboard Change Sender ID Customers Technicians Select a contact Outbo…" at bounding box center [608, 327] width 767 height 596
click at [172, 265] on button "HANG UP" at bounding box center [186, 274] width 62 height 19
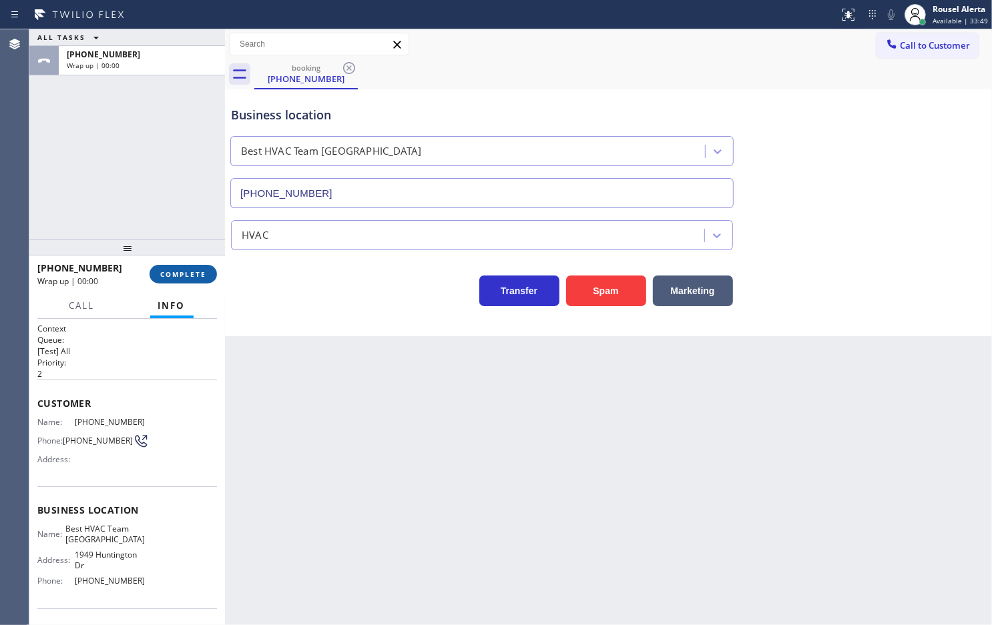
click at [184, 275] on span "COMPLETE" at bounding box center [183, 274] width 46 height 9
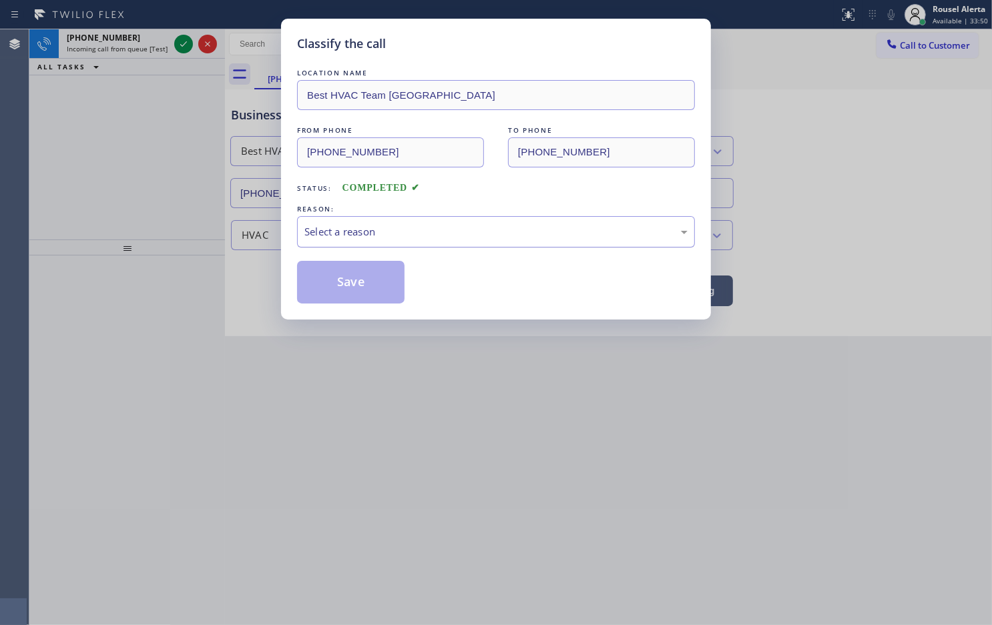
click at [477, 235] on div "Select a reason" at bounding box center [495, 231] width 383 height 15
click at [356, 288] on button "Save" at bounding box center [350, 282] width 107 height 43
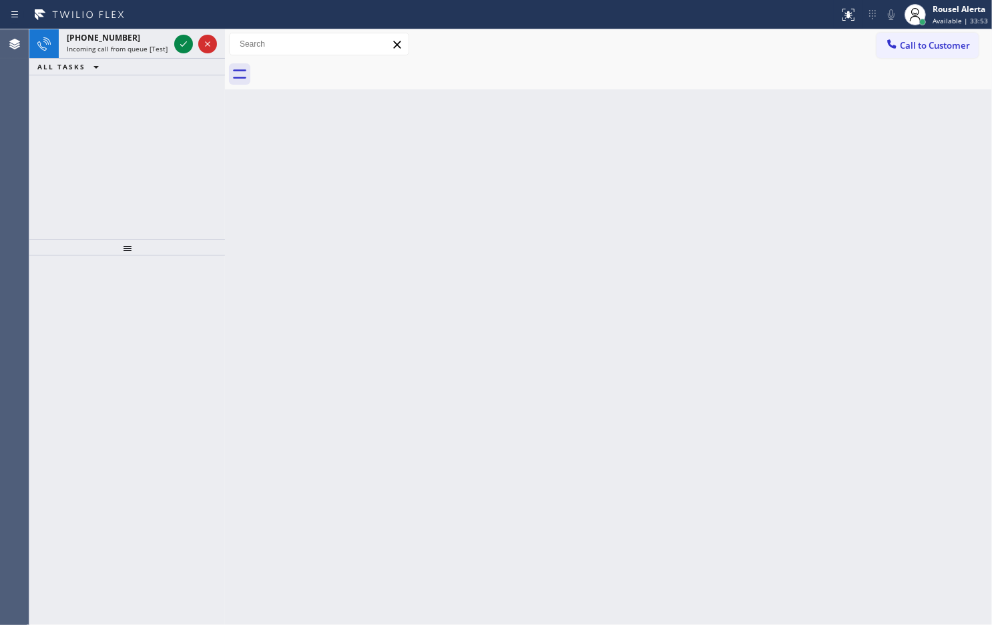
click at [152, 41] on div "[PHONE_NUMBER]" at bounding box center [118, 37] width 102 height 11
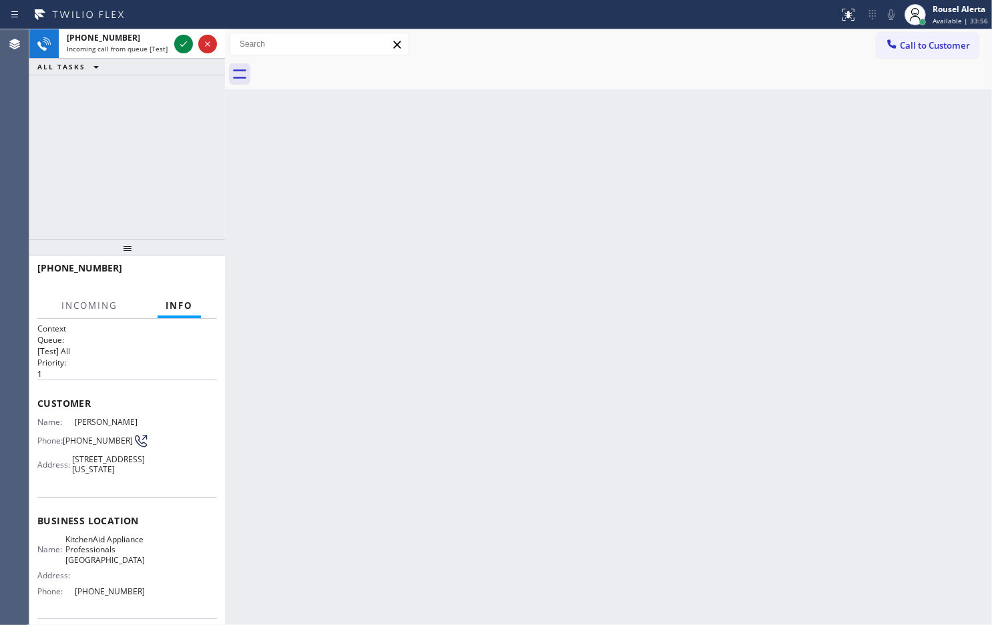
click at [399, 322] on div "Back to Dashboard Change Sender ID Customers Technicians Select a contact Outbo…" at bounding box center [608, 327] width 767 height 596
click at [364, 135] on div "Back to Dashboard Change Sender ID Customers Technicians Select a contact Outbo…" at bounding box center [608, 327] width 767 height 596
drag, startPoint x: 489, startPoint y: 130, endPoint x: 479, endPoint y: 123, distance: 11.5
click at [481, 124] on div "Back to Dashboard Change Sender ID Customers Technicians Select a contact Outbo…" at bounding box center [608, 327] width 767 height 596
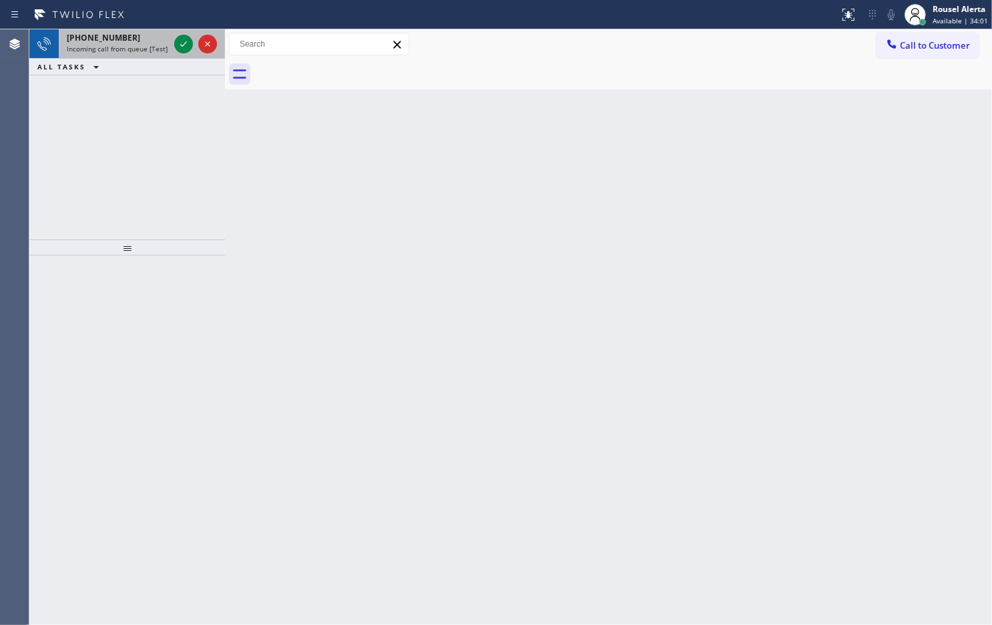
click at [121, 32] on span "[PHONE_NUMBER]" at bounding box center [103, 37] width 73 height 11
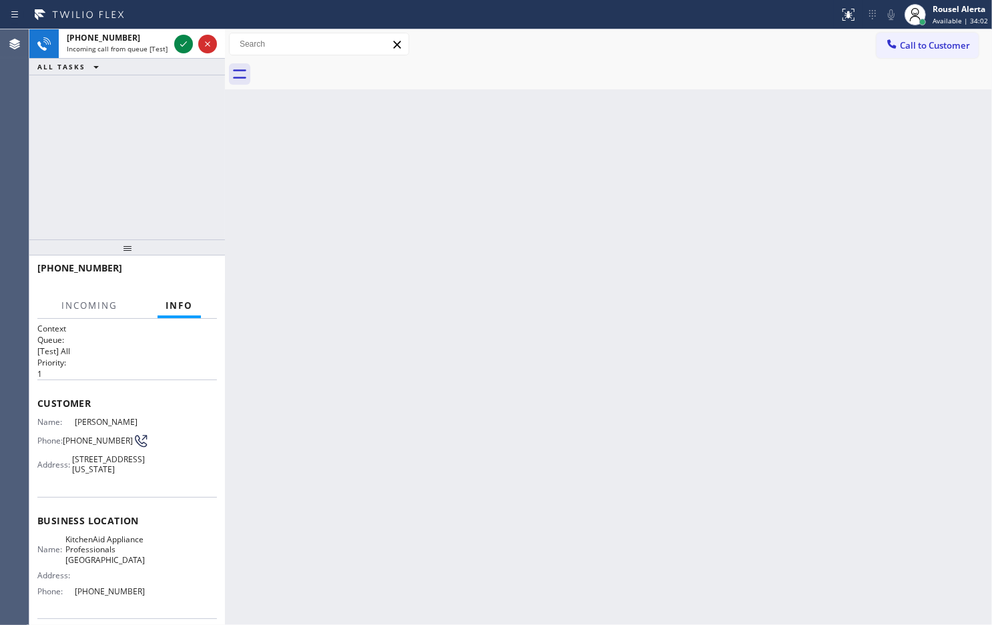
click at [365, 222] on div "Back to Dashboard Change Sender ID Customers Technicians Select a contact Outbo…" at bounding box center [608, 327] width 767 height 596
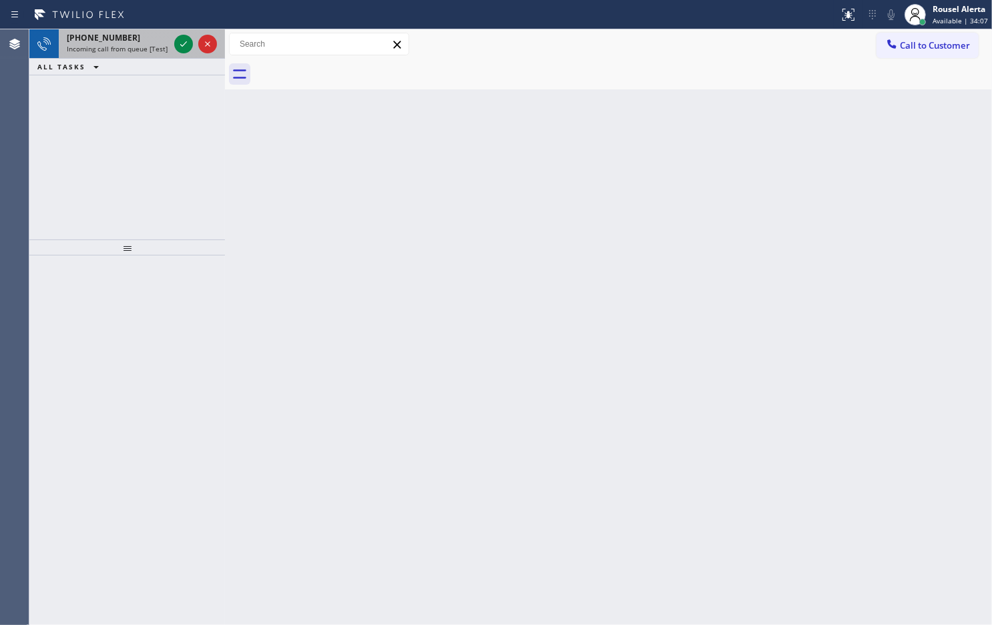
click at [131, 38] on div "[PHONE_NUMBER]" at bounding box center [118, 37] width 102 height 11
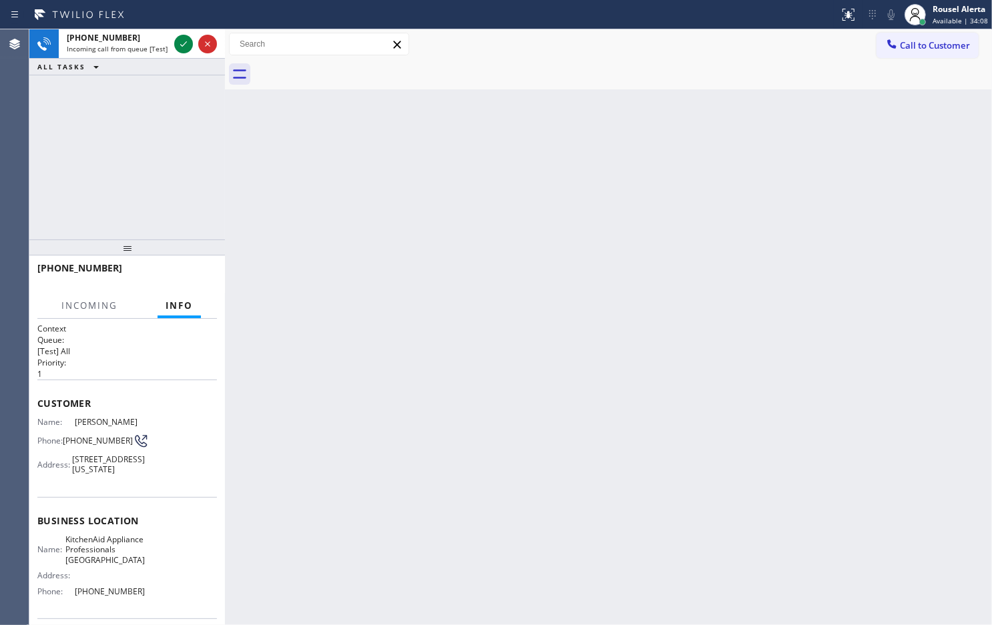
click at [434, 258] on div "Back to Dashboard Change Sender ID Customers Technicians Select a contact Outbo…" at bounding box center [608, 327] width 767 height 596
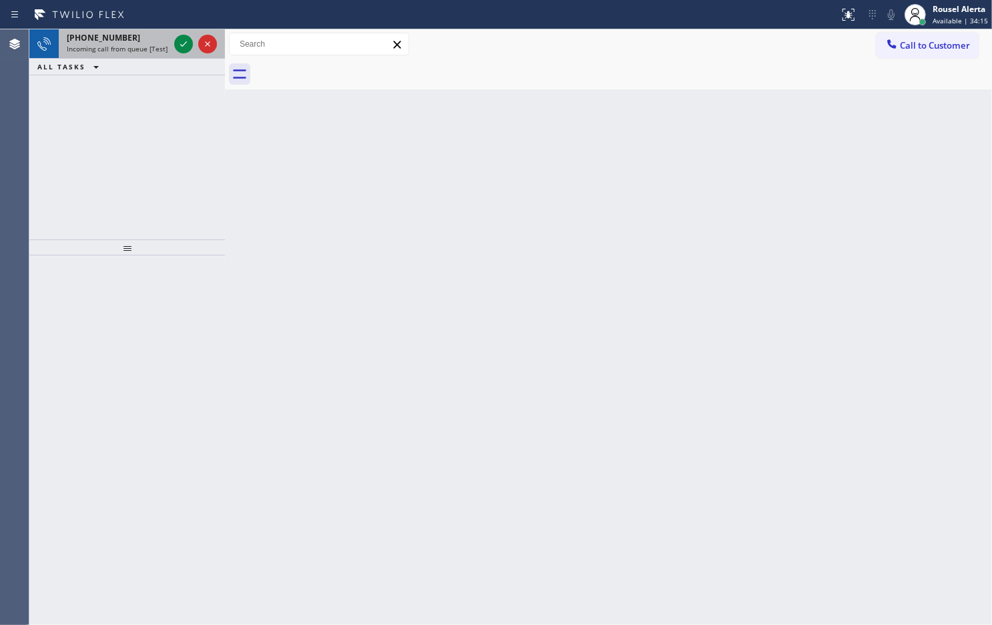
click at [129, 41] on div "[PHONE_NUMBER]" at bounding box center [118, 37] width 102 height 11
drag, startPoint x: 127, startPoint y: 33, endPoint x: 167, endPoint y: 51, distance: 43.0
click at [134, 38] on div "[PHONE_NUMBER]" at bounding box center [118, 37] width 102 height 11
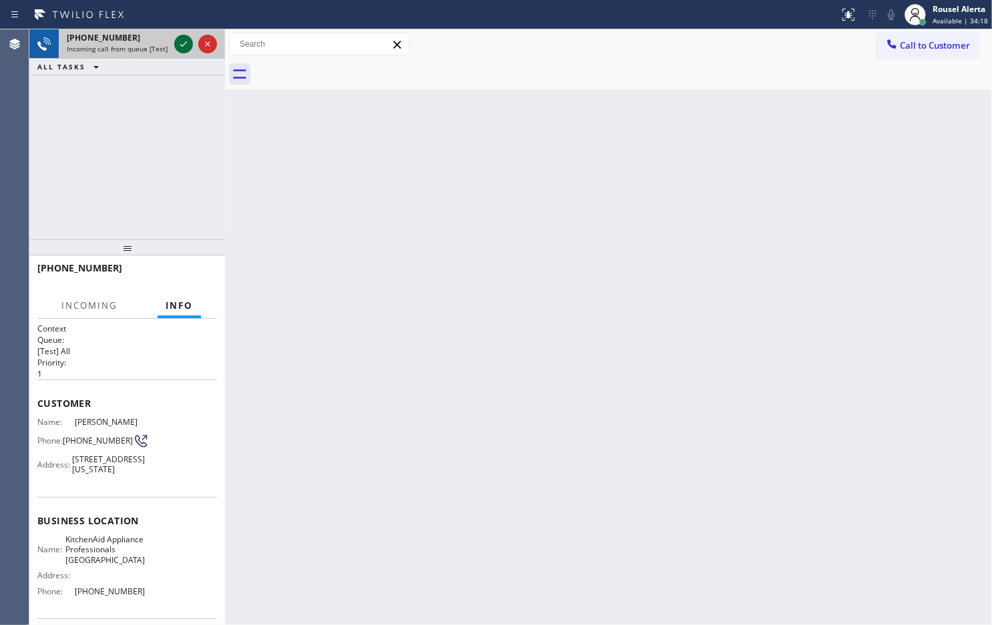
click at [182, 47] on icon at bounding box center [184, 44] width 16 height 16
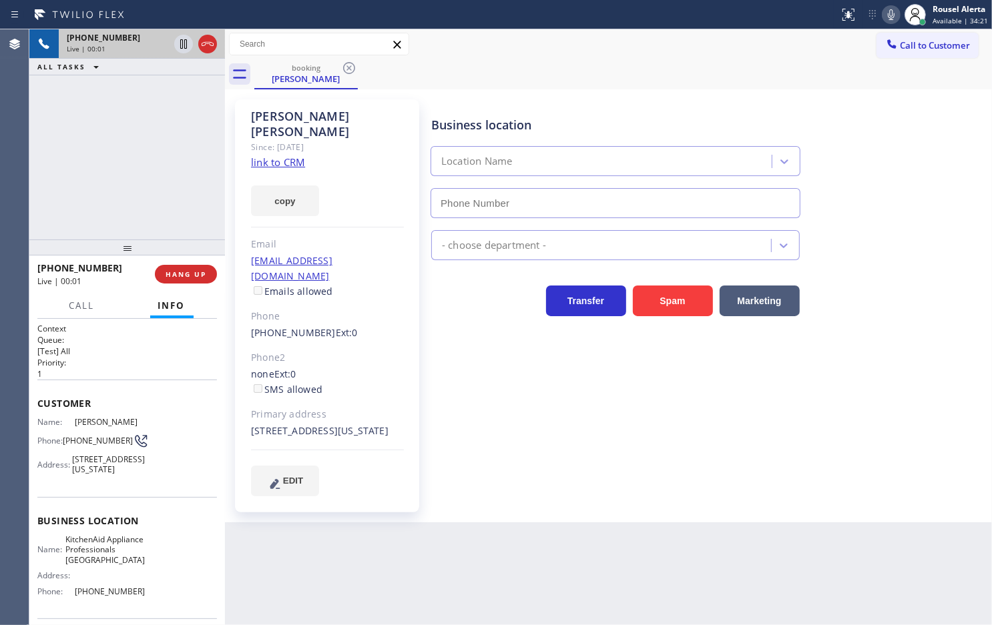
type input "[PHONE_NUMBER]"
click at [278, 139] on div "Since: [DATE]" at bounding box center [327, 146] width 153 height 15
click at [302, 156] on link "link to CRM" at bounding box center [278, 162] width 54 height 13
click at [180, 44] on icon at bounding box center [184, 44] width 16 height 16
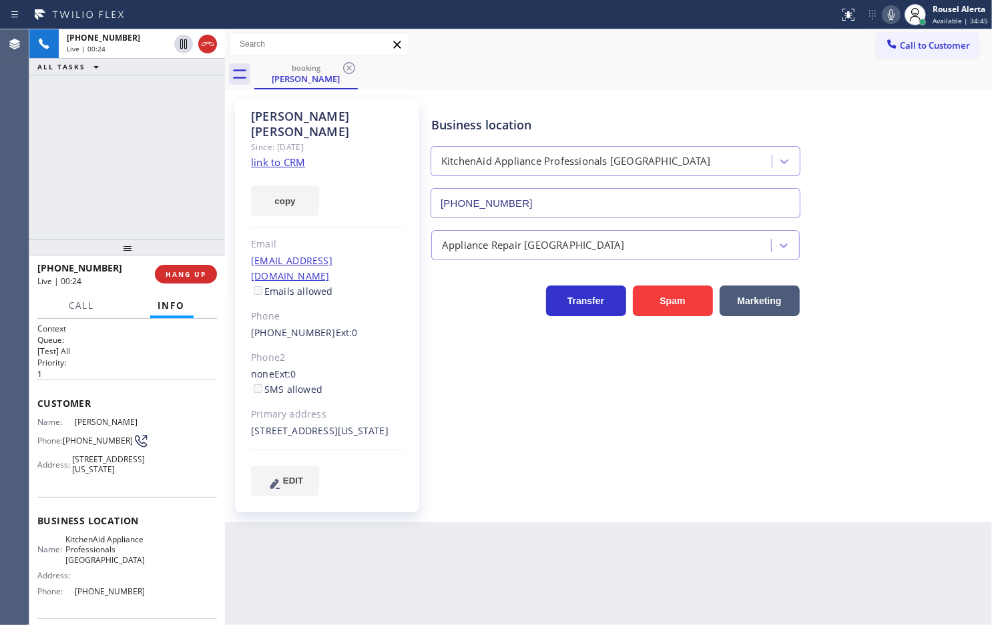
click at [893, 17] on icon at bounding box center [891, 14] width 7 height 11
click at [486, 549] on div "Back to Dashboard Change Sender ID Customers Technicians Select a contact Outbo…" at bounding box center [608, 327] width 767 height 596
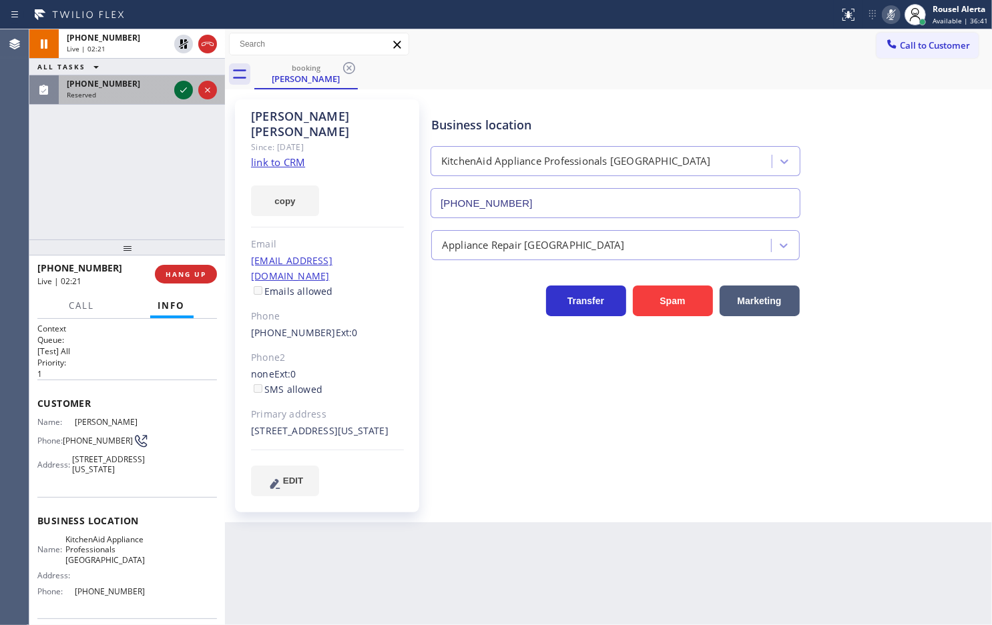
click at [178, 97] on icon at bounding box center [184, 90] width 16 height 16
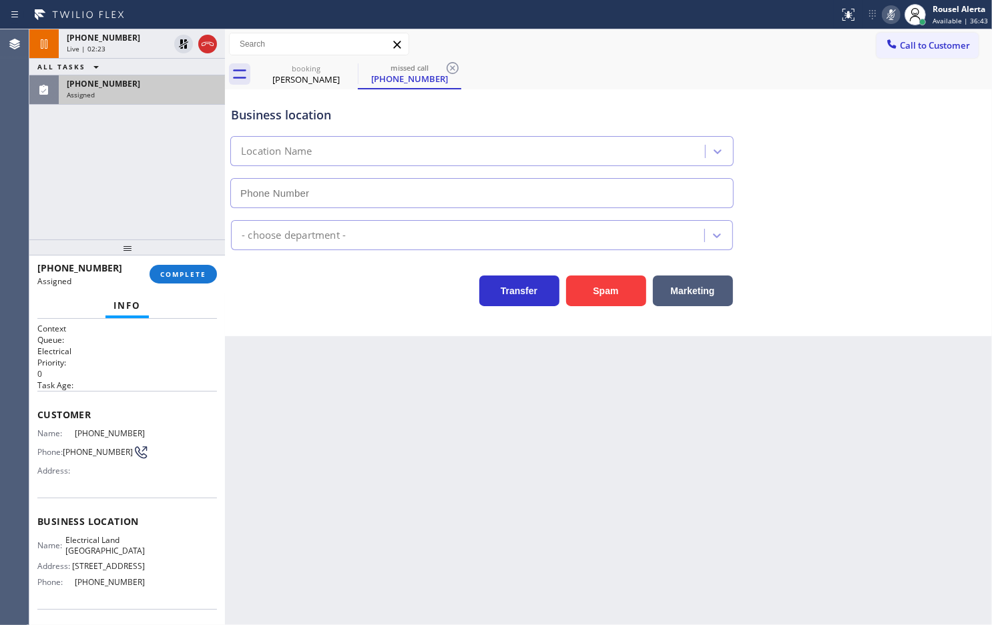
type input "[PHONE_NUMBER]"
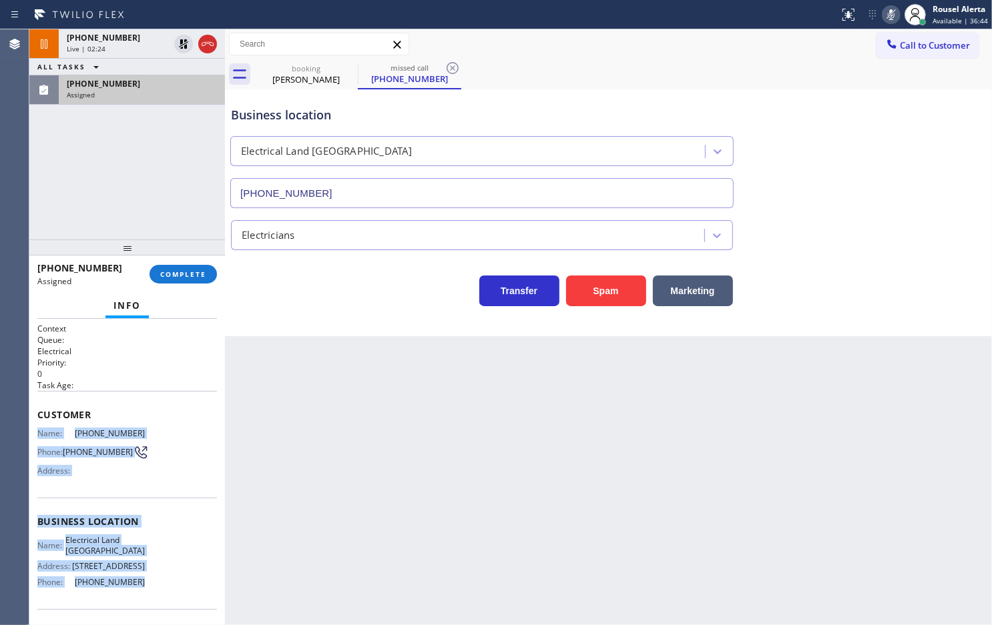
drag, startPoint x: 31, startPoint y: 429, endPoint x: 154, endPoint y: 588, distance: 200.9
click at [154, 588] on div "Context Queue: Electrical Priority: 0 Task Age: Customer Name: [PHONE_NUMBER] P…" at bounding box center [127, 472] width 196 height 306
click at [179, 90] on div "Assigned" at bounding box center [142, 94] width 150 height 9
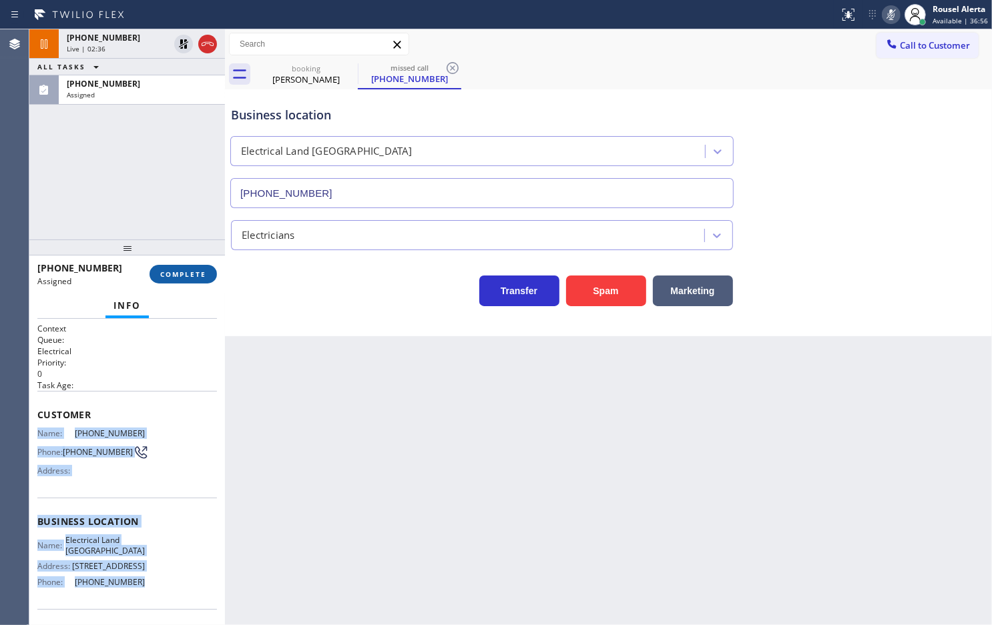
click at [185, 280] on button "COMPLETE" at bounding box center [183, 274] width 67 height 19
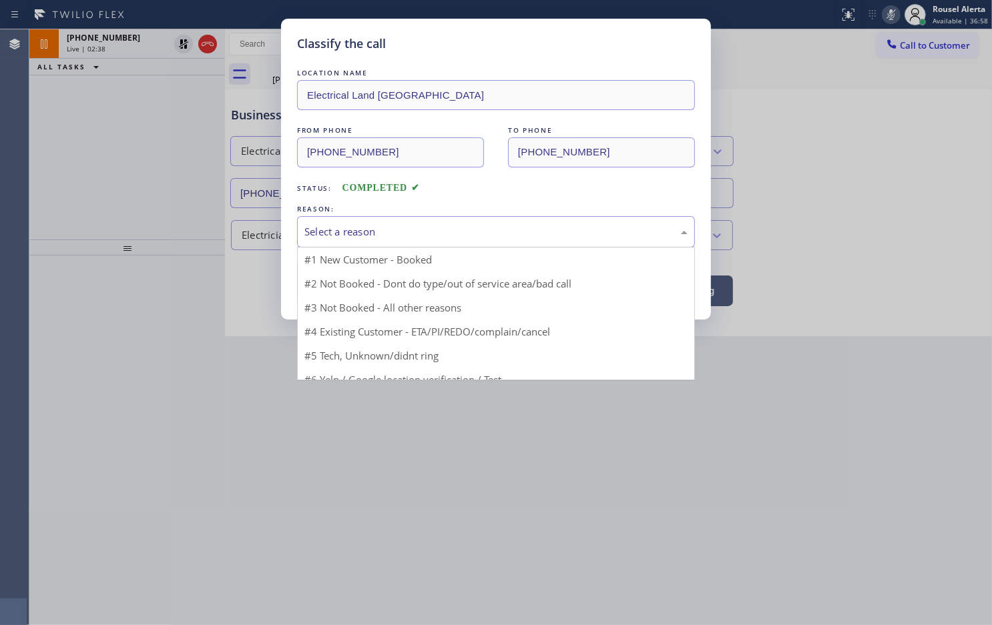
click at [356, 245] on div "Select a reason" at bounding box center [496, 231] width 398 height 31
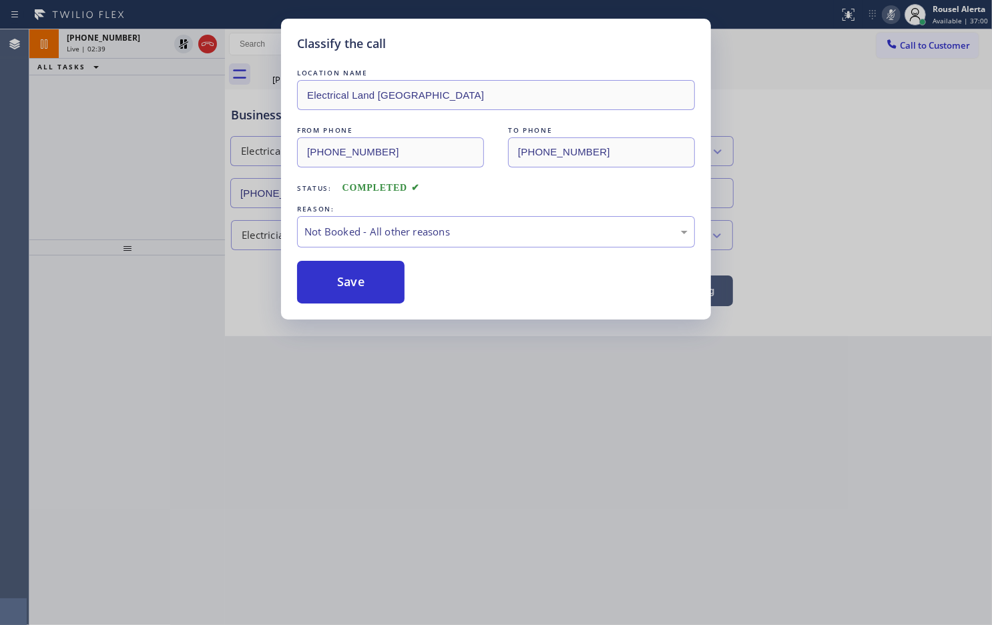
click at [358, 277] on button "Save" at bounding box center [350, 282] width 107 height 43
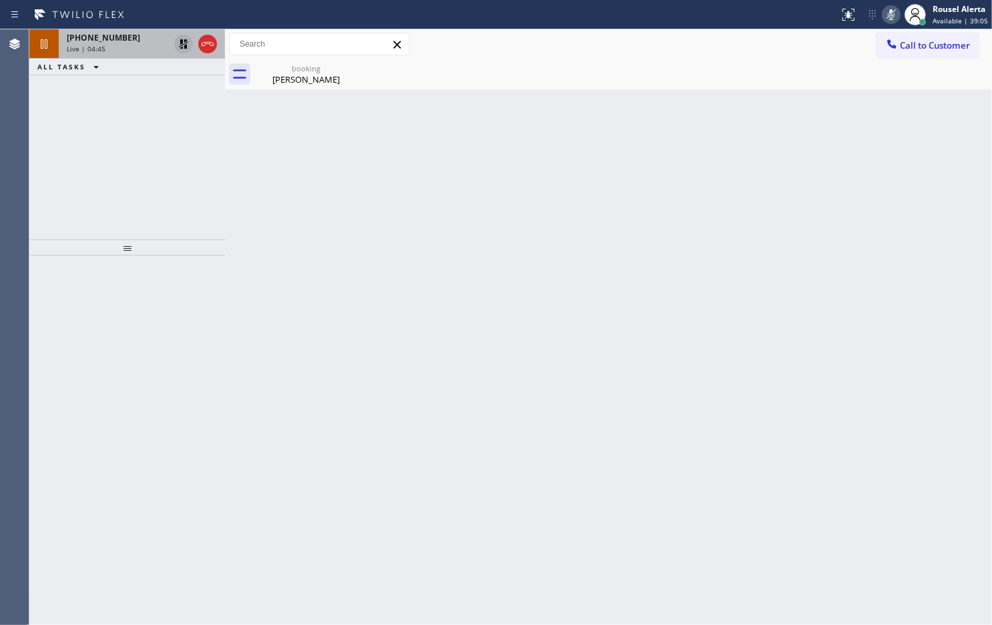
click at [182, 38] on icon at bounding box center [184, 44] width 16 height 16
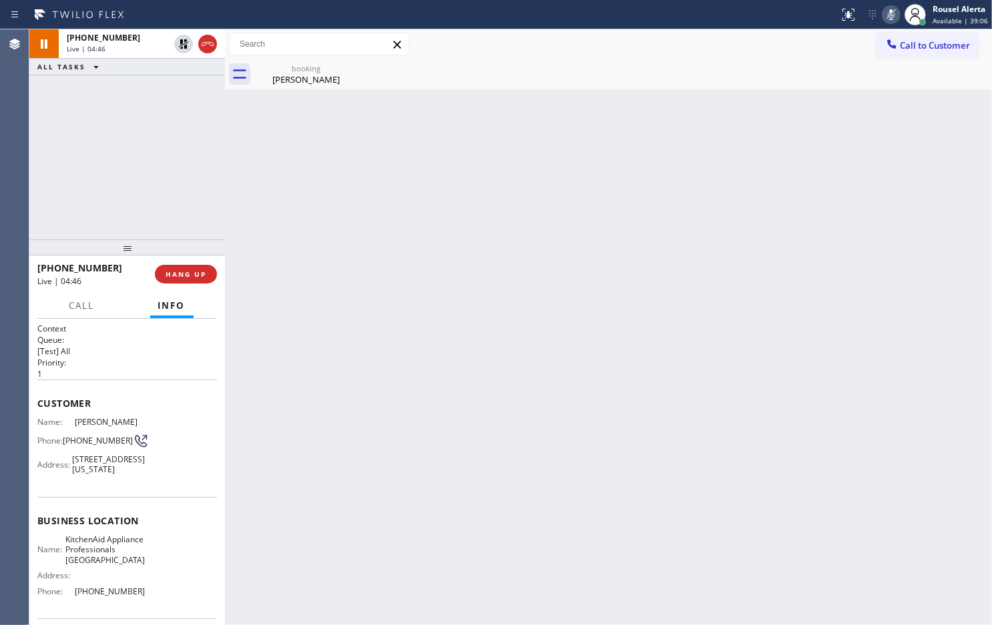
click at [891, 21] on icon at bounding box center [891, 15] width 16 height 16
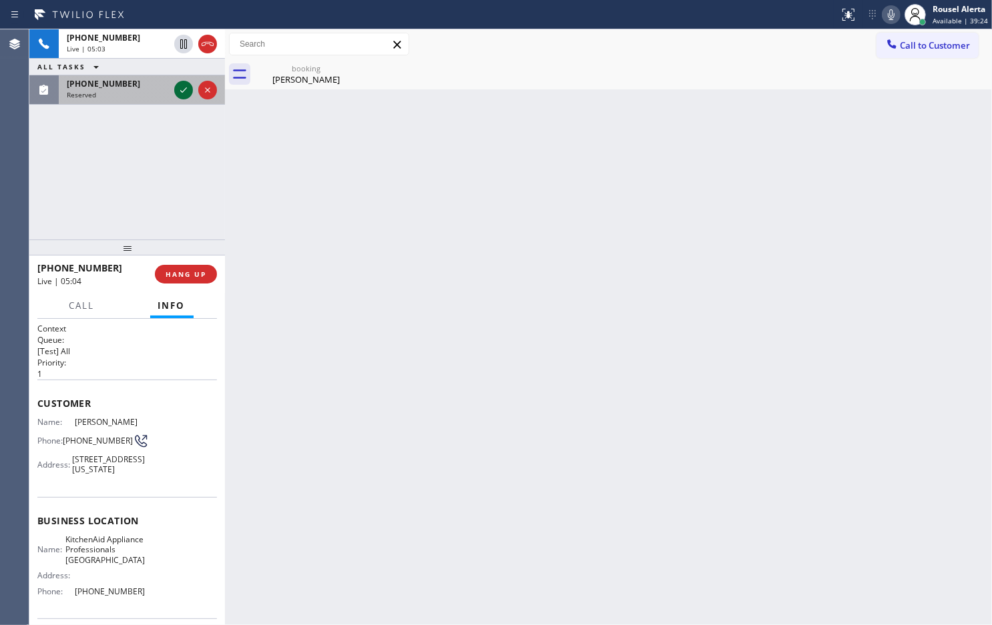
click at [181, 98] on button at bounding box center [183, 90] width 19 height 19
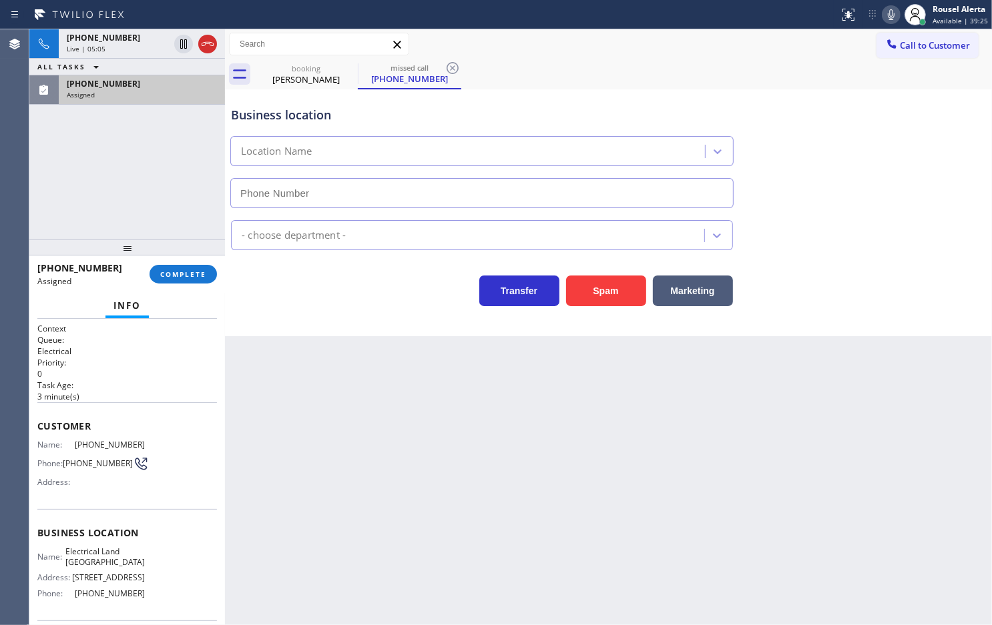
type input "[PHONE_NUMBER]"
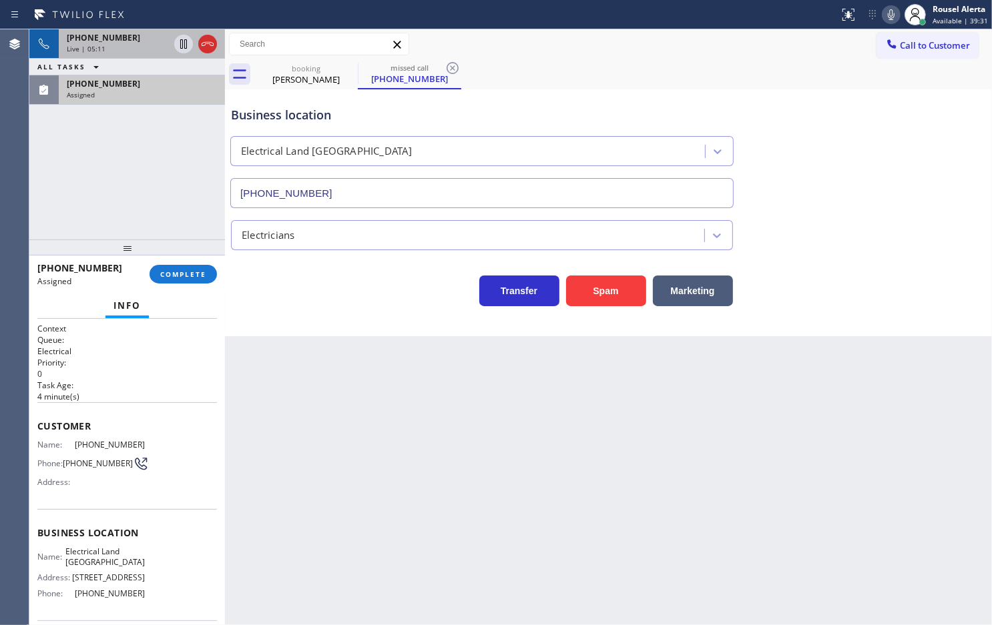
click at [105, 35] on span "[PHONE_NUMBER]" at bounding box center [103, 37] width 73 height 11
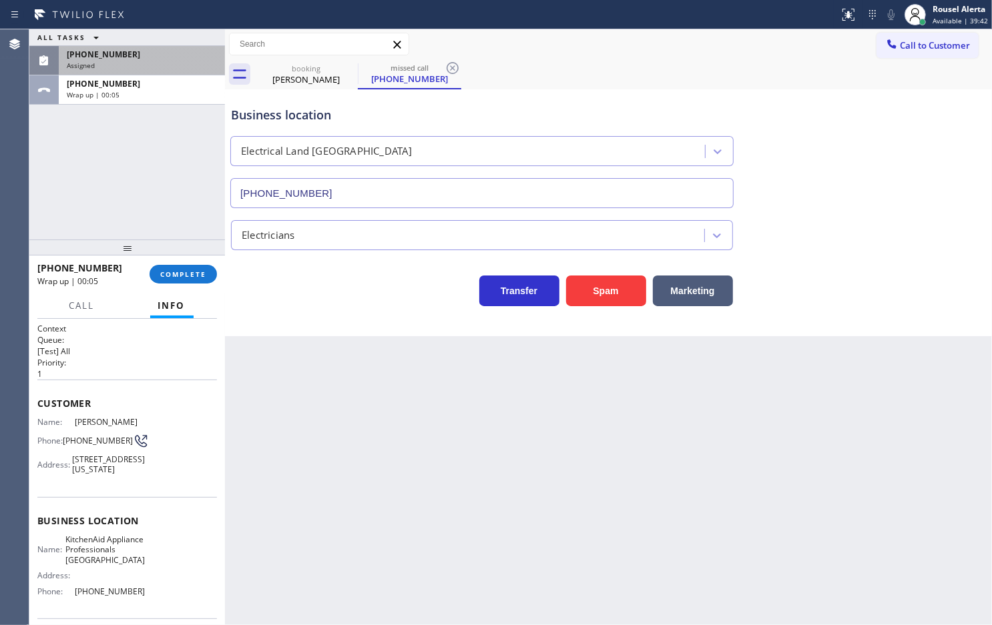
click at [85, 55] on span "[PHONE_NUMBER]" at bounding box center [103, 54] width 73 height 11
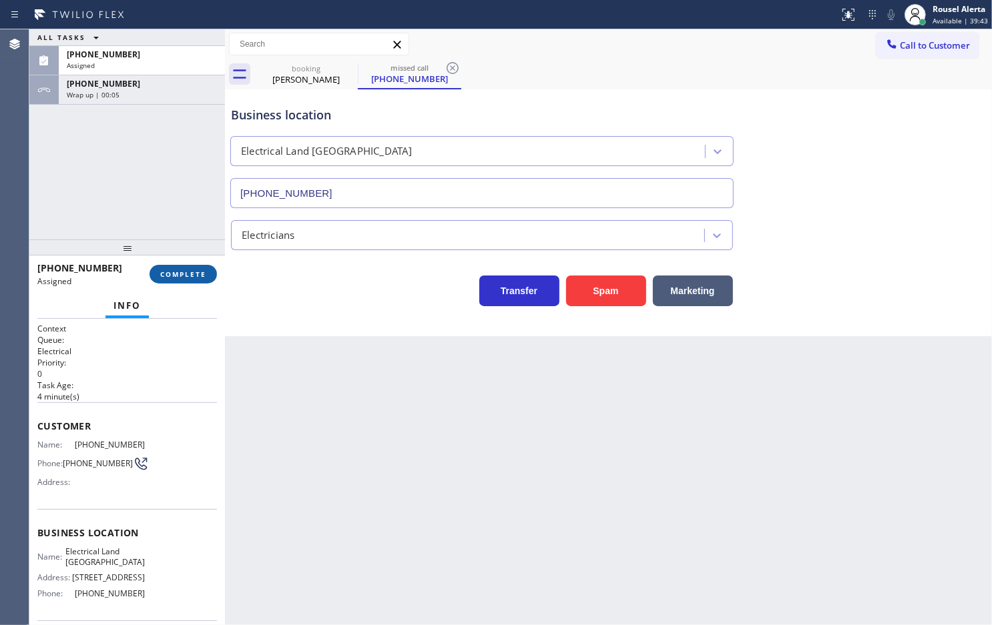
click at [180, 267] on button "COMPLETE" at bounding box center [183, 274] width 67 height 19
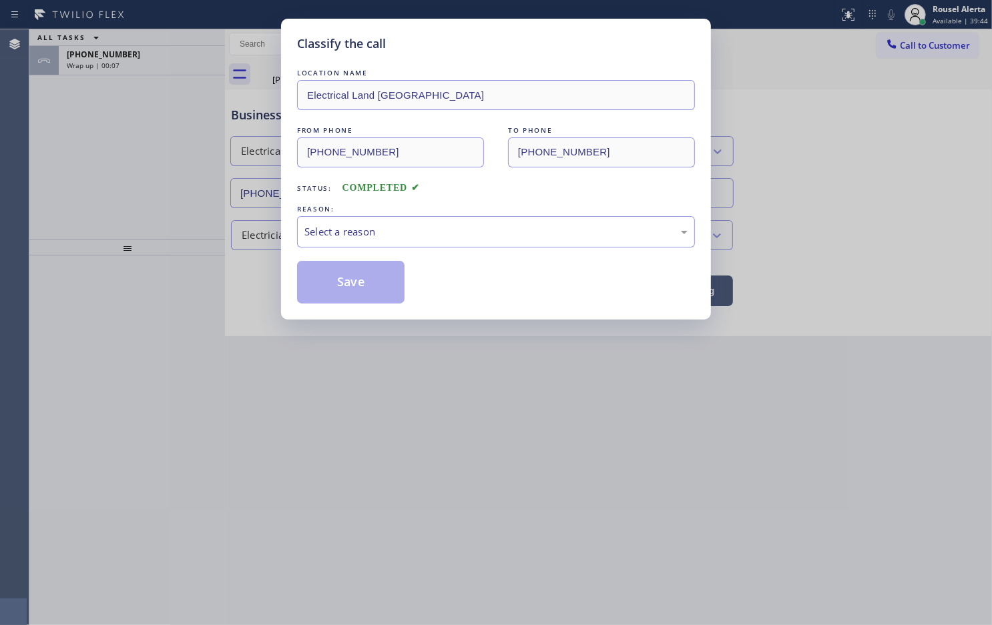
click at [337, 234] on div "Select a reason" at bounding box center [495, 231] width 383 height 15
drag, startPoint x: 339, startPoint y: 285, endPoint x: 325, endPoint y: 271, distance: 19.8
click at [338, 285] on button "Save" at bounding box center [350, 282] width 107 height 43
type input "[PHONE_NUMBER]"
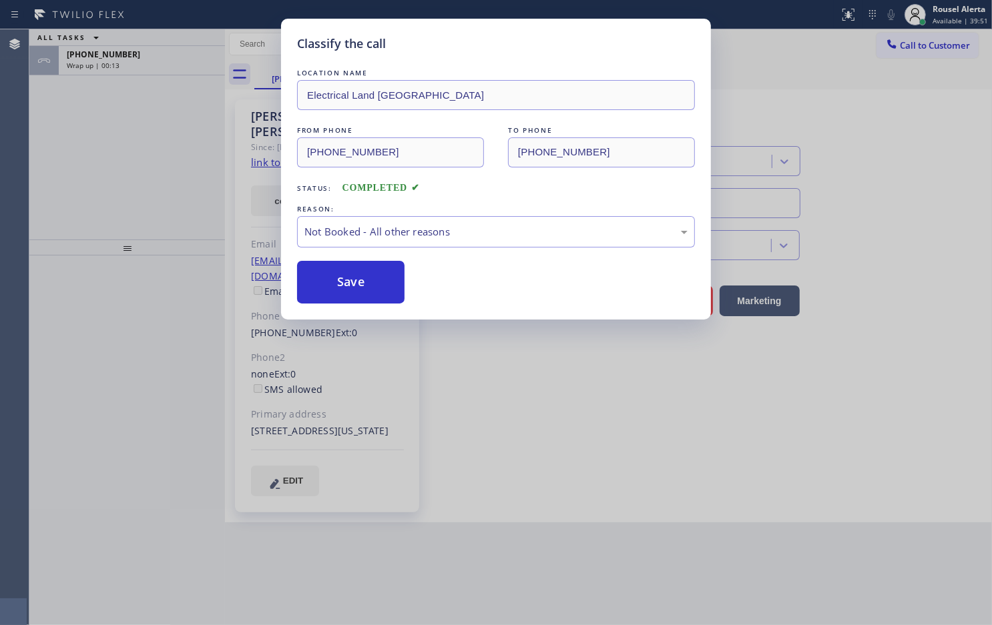
click at [149, 63] on div "Classify the call LOCATION NAME Electrical Land Santa Clarita FROM PHONE [PHONE…" at bounding box center [496, 312] width 992 height 625
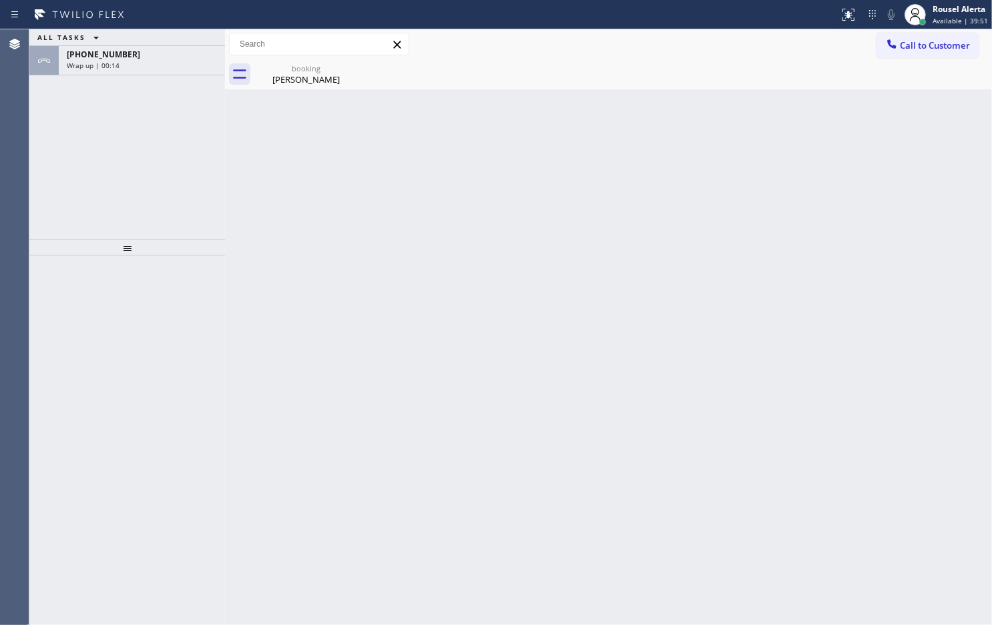
click at [149, 63] on div "Wrap up | 00:14" at bounding box center [142, 65] width 150 height 9
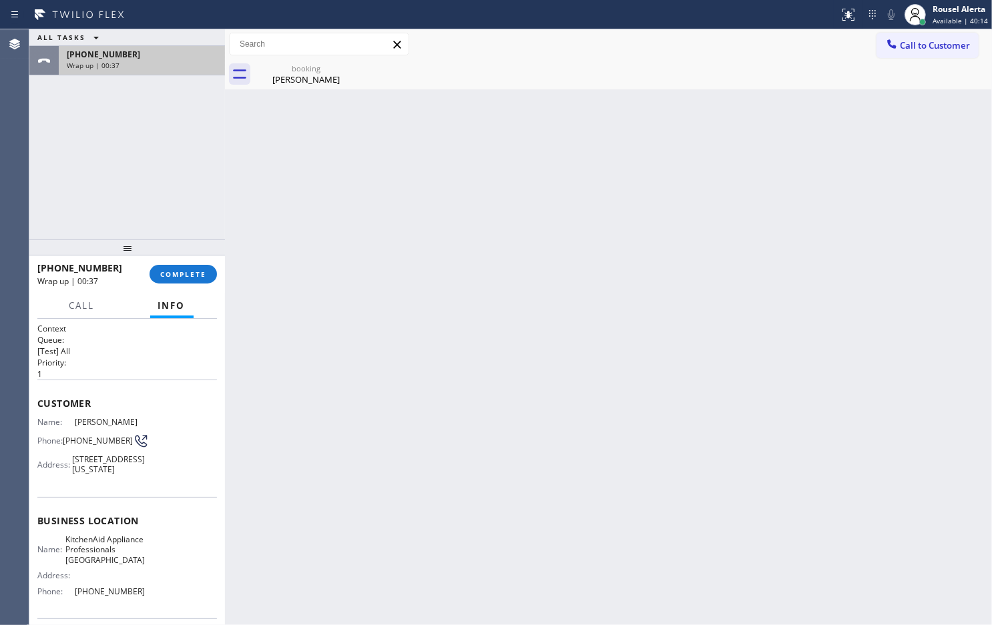
click at [151, 61] on div "Wrap up | 00:37" at bounding box center [142, 65] width 150 height 9
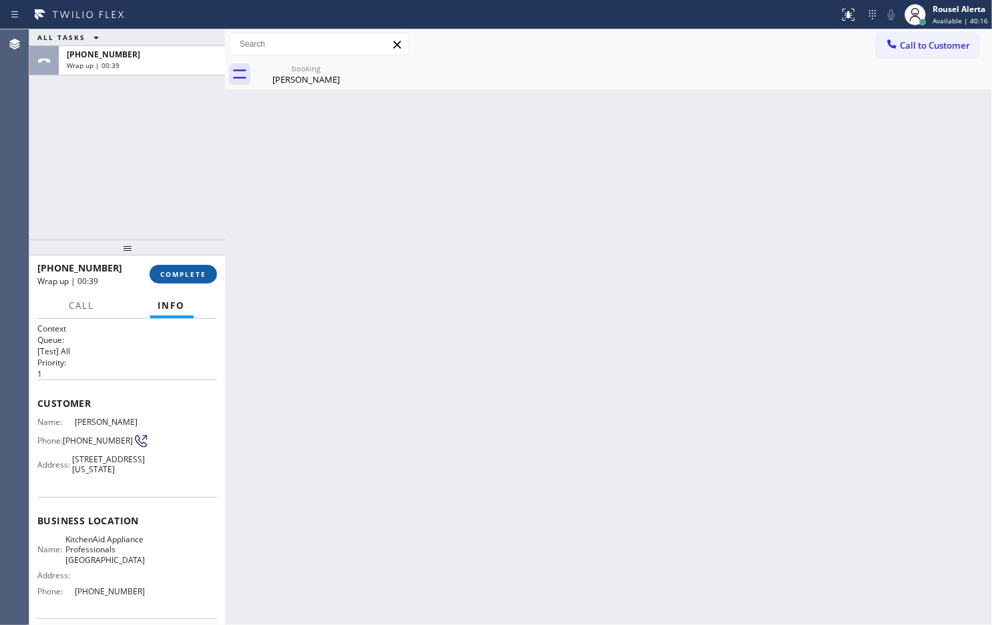
click at [175, 277] on span "COMPLETE" at bounding box center [183, 274] width 46 height 9
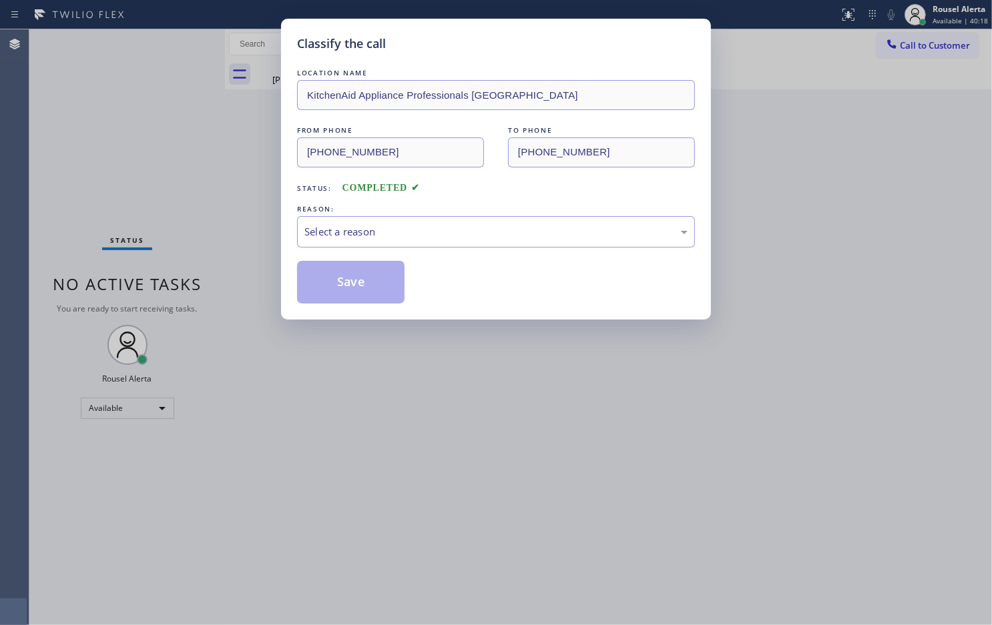
click at [382, 240] on div "Select a reason" at bounding box center [495, 231] width 383 height 15
click at [372, 295] on button "Save" at bounding box center [350, 282] width 107 height 43
click at [370, 284] on button "Save" at bounding box center [350, 282] width 107 height 43
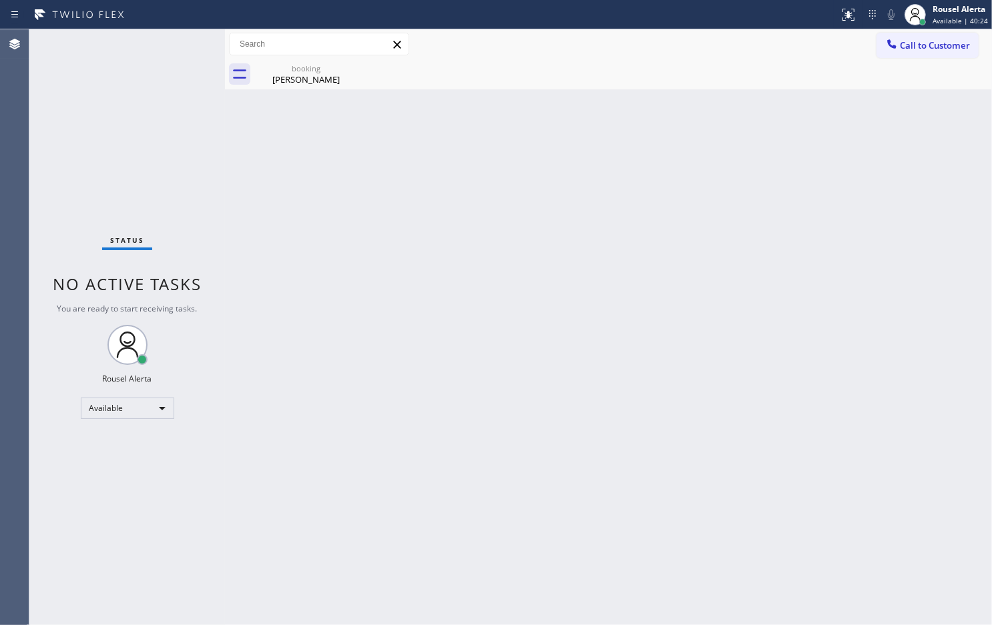
click at [377, 354] on div "Back to Dashboard Change Sender ID Customers Technicians Select a contact Outbo…" at bounding box center [608, 327] width 767 height 596
click at [354, 67] on icon at bounding box center [349, 68] width 12 height 12
click at [350, 68] on icon at bounding box center [349, 68] width 16 height 16
click at [299, 82] on div "booking [PERSON_NAME]" at bounding box center [306, 74] width 101 height 30
click at [766, 410] on div "Back to Dashboard Change Sender ID Customers Technicians Select a contact Outbo…" at bounding box center [608, 327] width 767 height 596
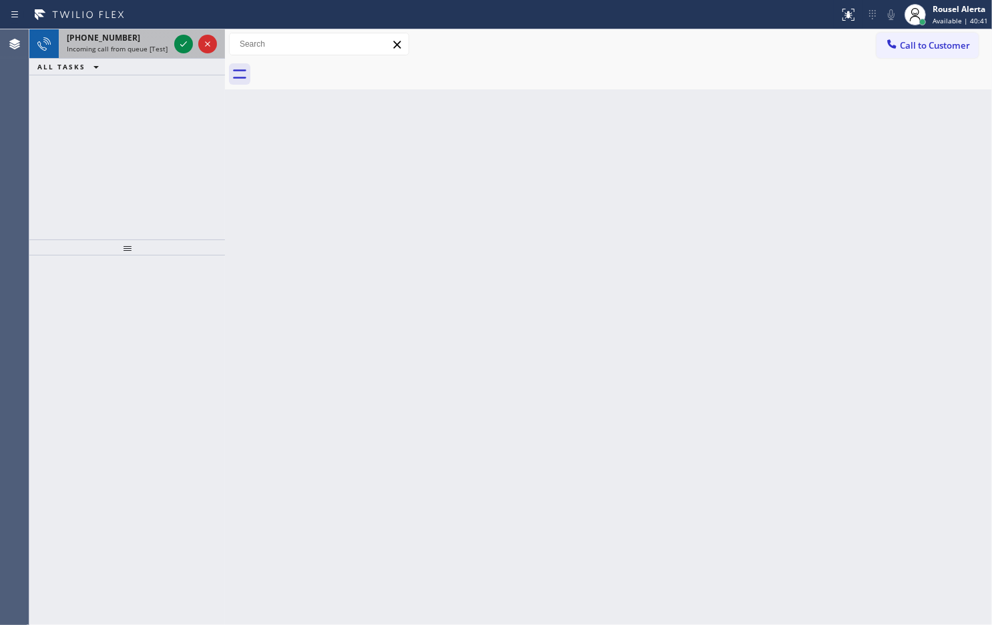
drag, startPoint x: 117, startPoint y: 45, endPoint x: 160, endPoint y: 57, distance: 44.4
click at [119, 45] on span "Incoming call from queue [Test] All" at bounding box center [122, 48] width 111 height 9
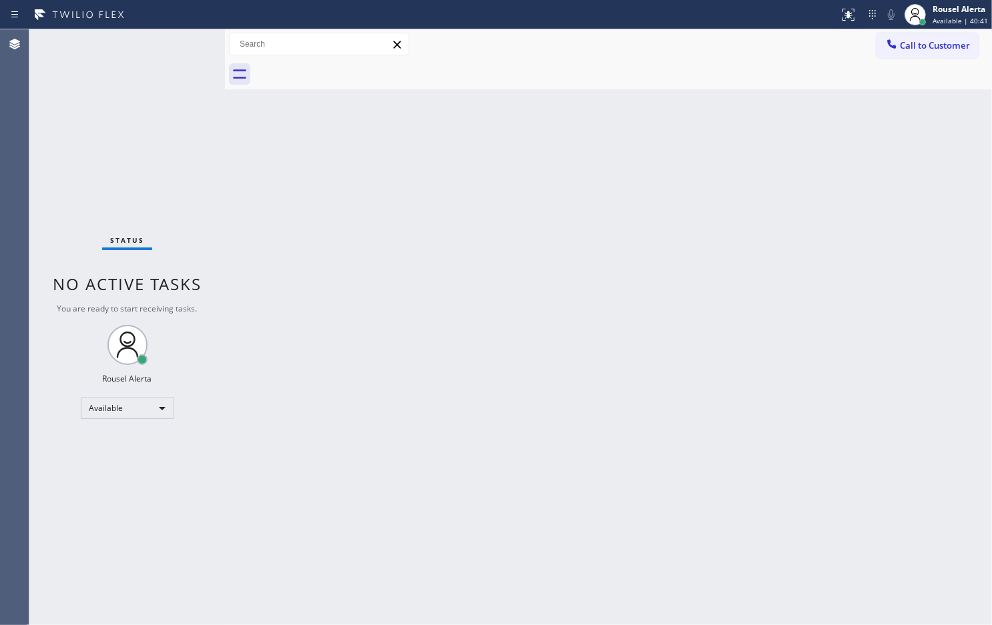
click at [176, 47] on div "Status No active tasks You are ready to start receiving tasks. Rousel Alerta Av…" at bounding box center [127, 327] width 196 height 596
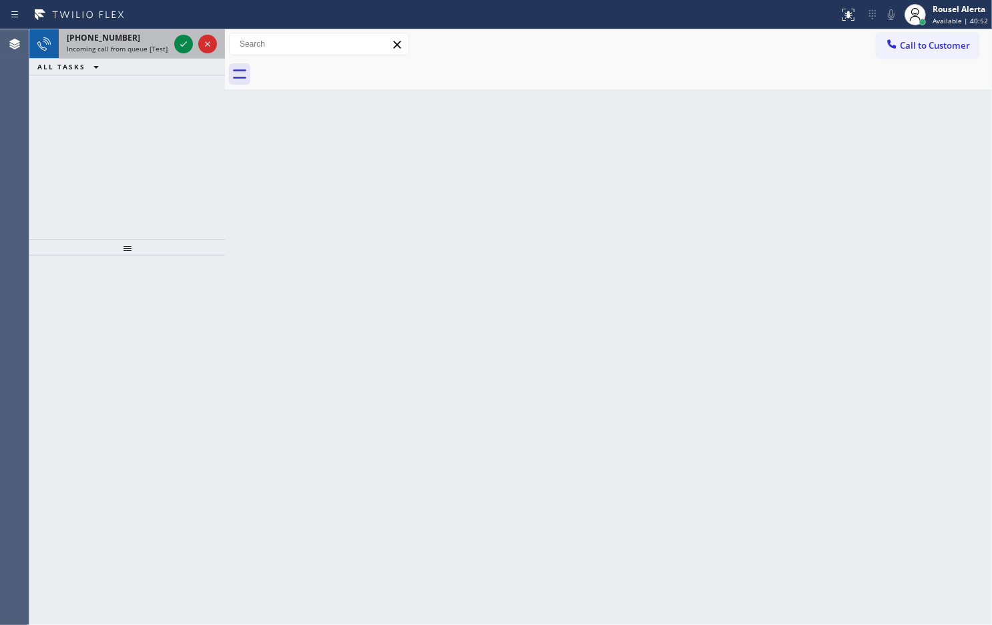
click at [151, 51] on span "Incoming call from queue [Test] All" at bounding box center [122, 48] width 111 height 9
click at [144, 37] on div "[PHONE_NUMBER]" at bounding box center [118, 37] width 102 height 11
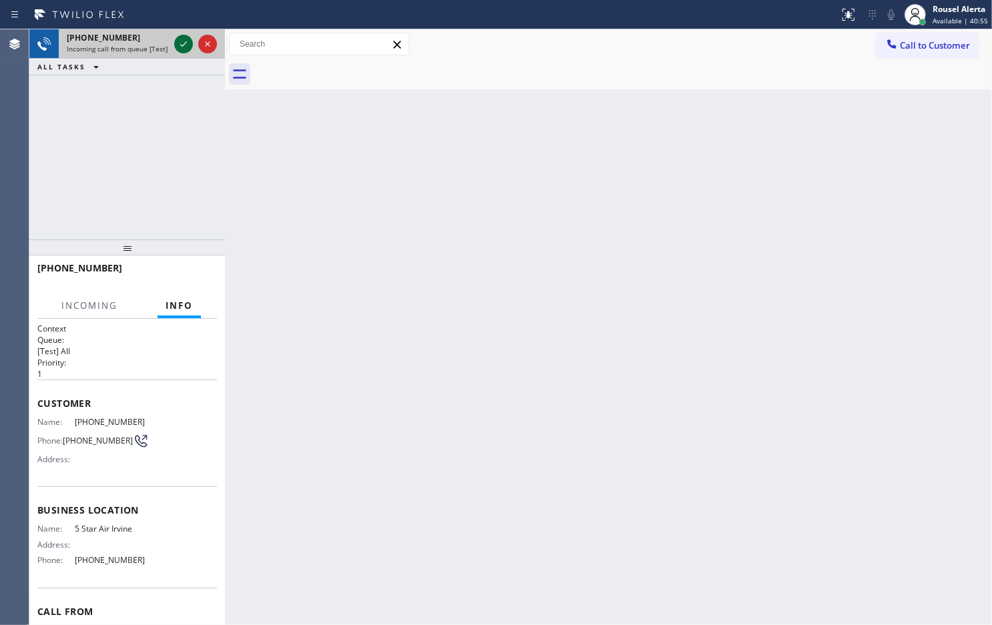
click at [174, 45] on div at bounding box center [183, 44] width 19 height 16
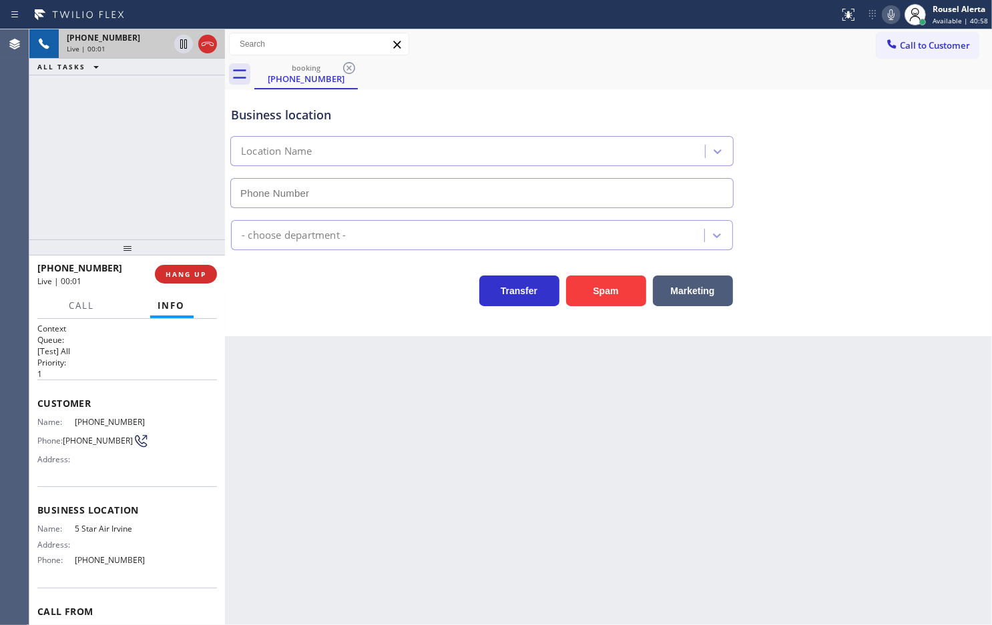
type input "[PHONE_NUMBER]"
click at [591, 302] on button "Spam" at bounding box center [606, 291] width 80 height 31
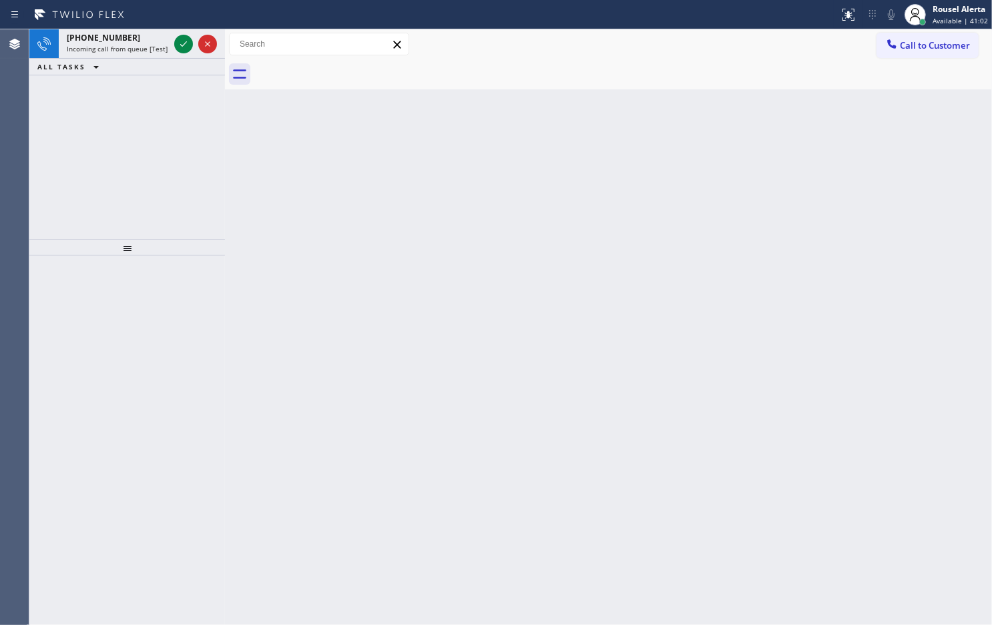
click at [493, 398] on div "Back to Dashboard Change Sender ID Customers Technicians Select a contact Outbo…" at bounding box center [608, 327] width 767 height 596
click at [141, 32] on div "[PHONE_NUMBER]" at bounding box center [118, 37] width 102 height 11
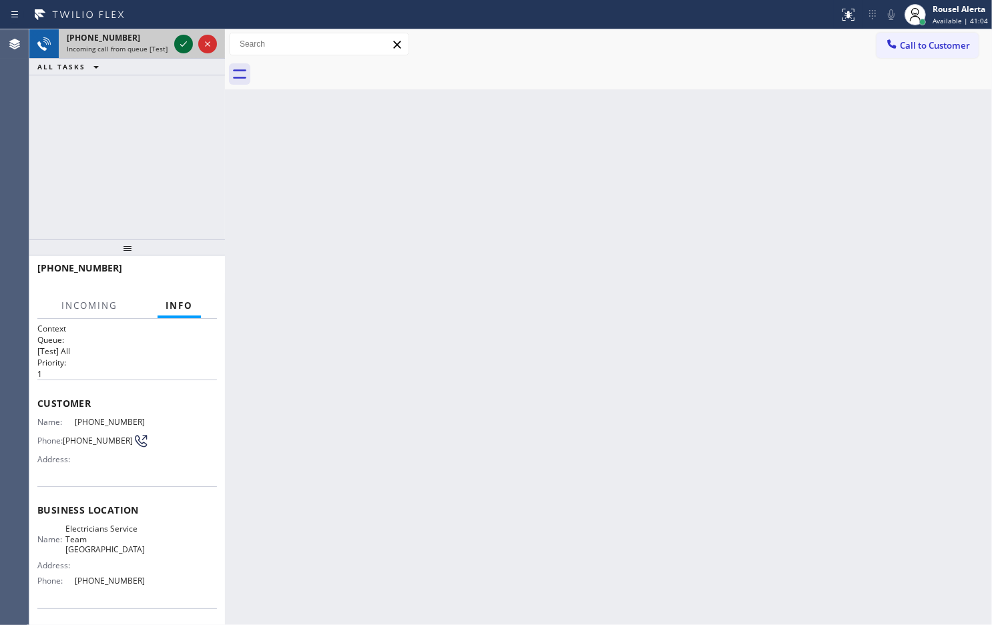
click at [184, 44] on icon at bounding box center [184, 44] width 16 height 16
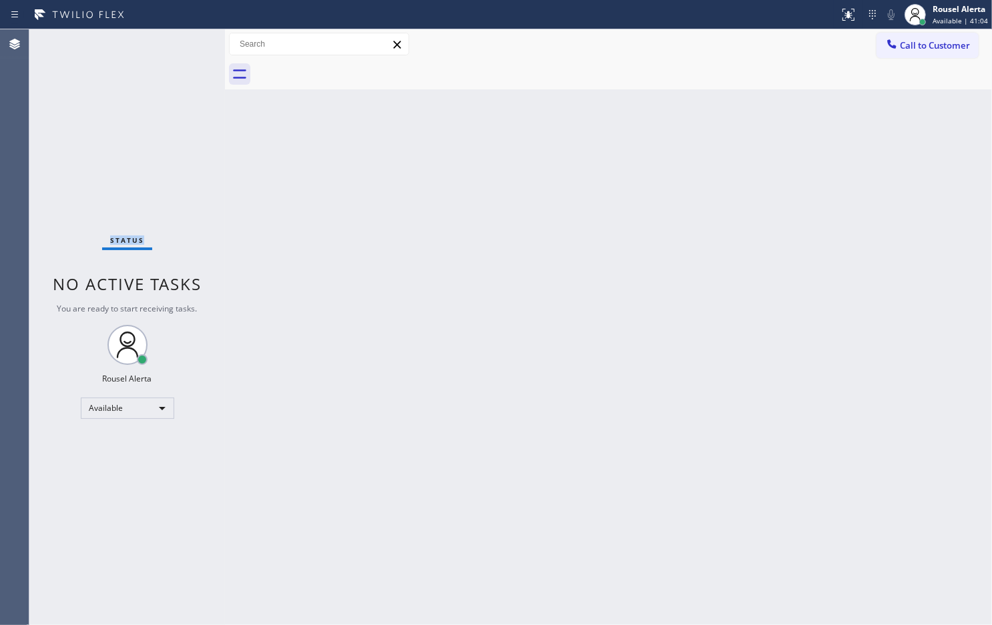
click at [184, 44] on div "Status No active tasks You are ready to start receiving tasks. Rousel Alerta Av…" at bounding box center [127, 327] width 196 height 596
click at [131, 41] on div "Status No active tasks You are ready to start receiving tasks. Rousel Alerta Av…" at bounding box center [127, 327] width 196 height 596
click at [850, 15] on icon at bounding box center [846, 13] width 8 height 9
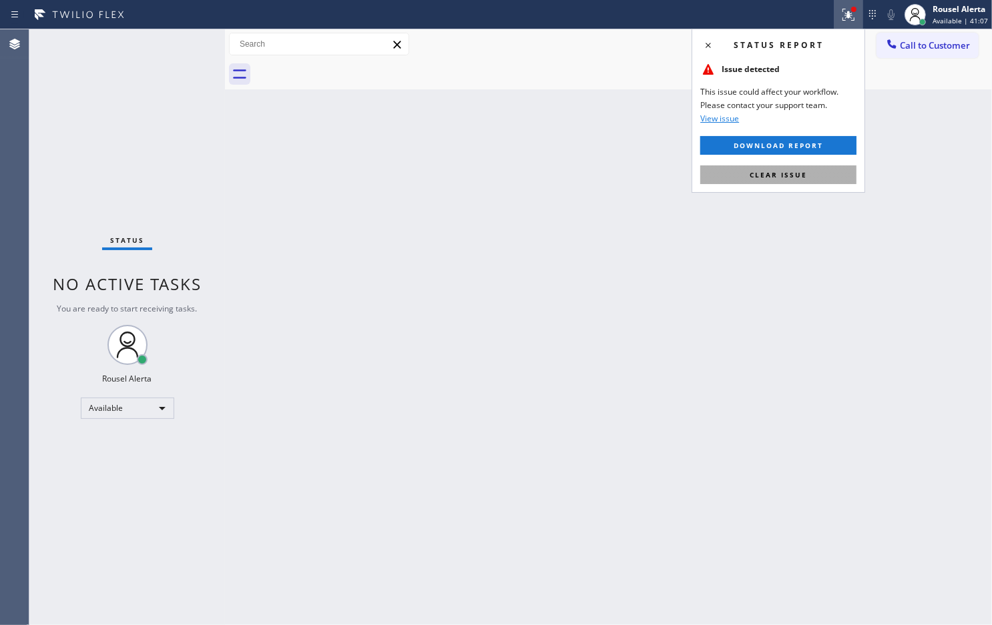
click at [824, 169] on button "Clear issue" at bounding box center [778, 175] width 156 height 19
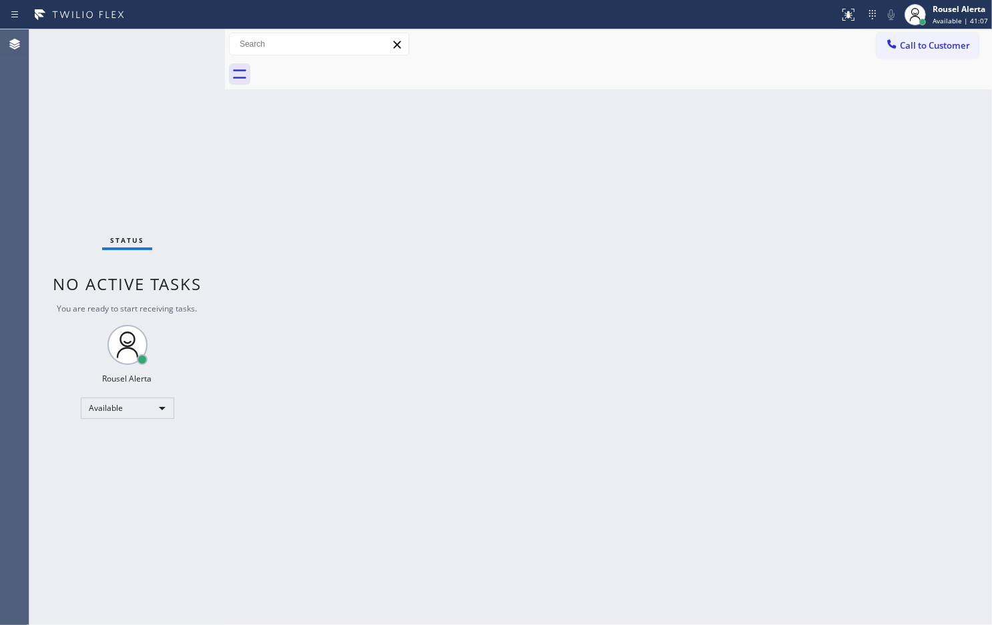
click at [816, 202] on div "Back to Dashboard Change Sender ID Customers Technicians Select a contact Outbo…" at bounding box center [608, 327] width 767 height 596
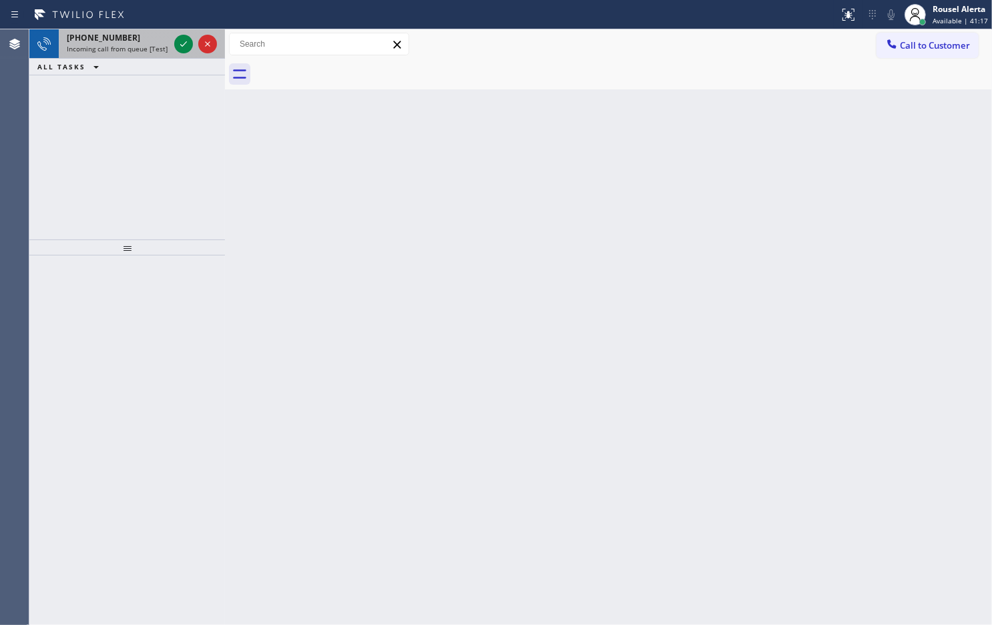
click at [139, 37] on div "[PHONE_NUMBER]" at bounding box center [118, 37] width 102 height 11
drag, startPoint x: 144, startPoint y: 41, endPoint x: 171, endPoint y: 42, distance: 27.4
click at [145, 40] on div "[PHONE_NUMBER]" at bounding box center [118, 37] width 102 height 11
click at [149, 47] on span "Incoming call from queue [Test] All" at bounding box center [122, 48] width 111 height 9
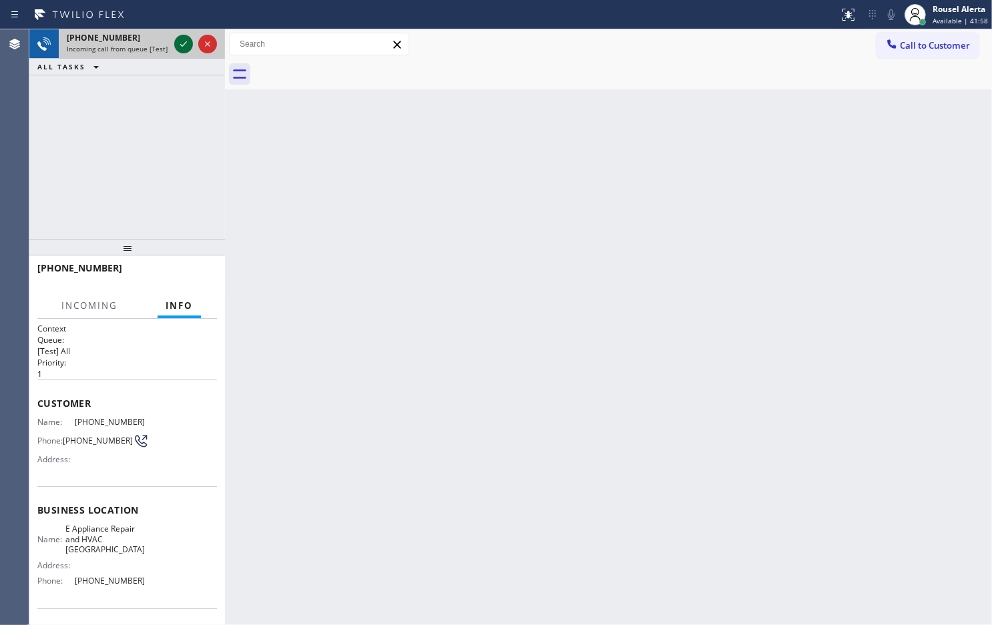
click at [174, 36] on div at bounding box center [183, 44] width 19 height 16
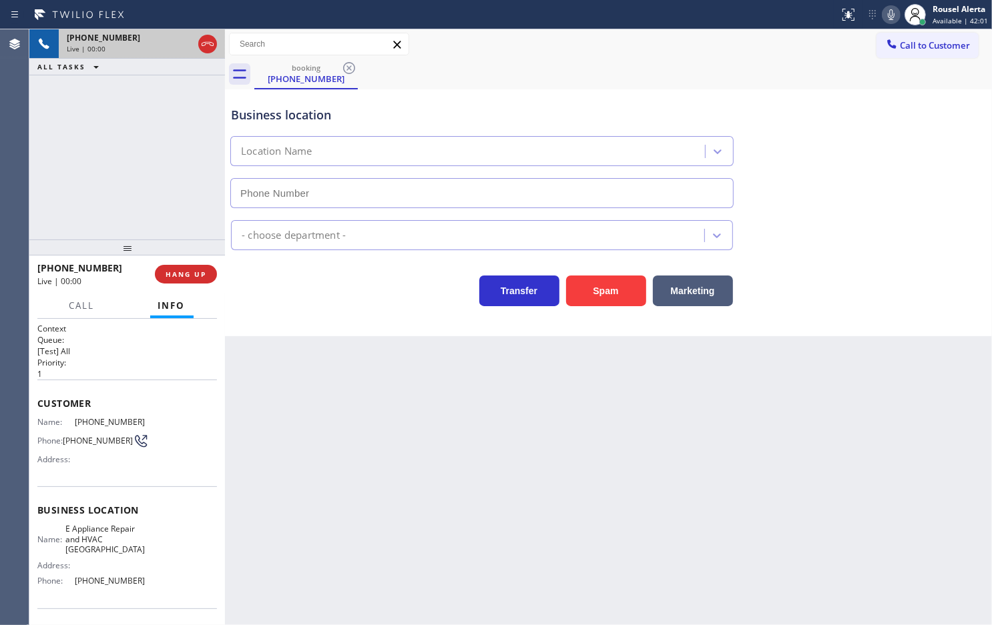
type input "[PHONE_NUMBER]"
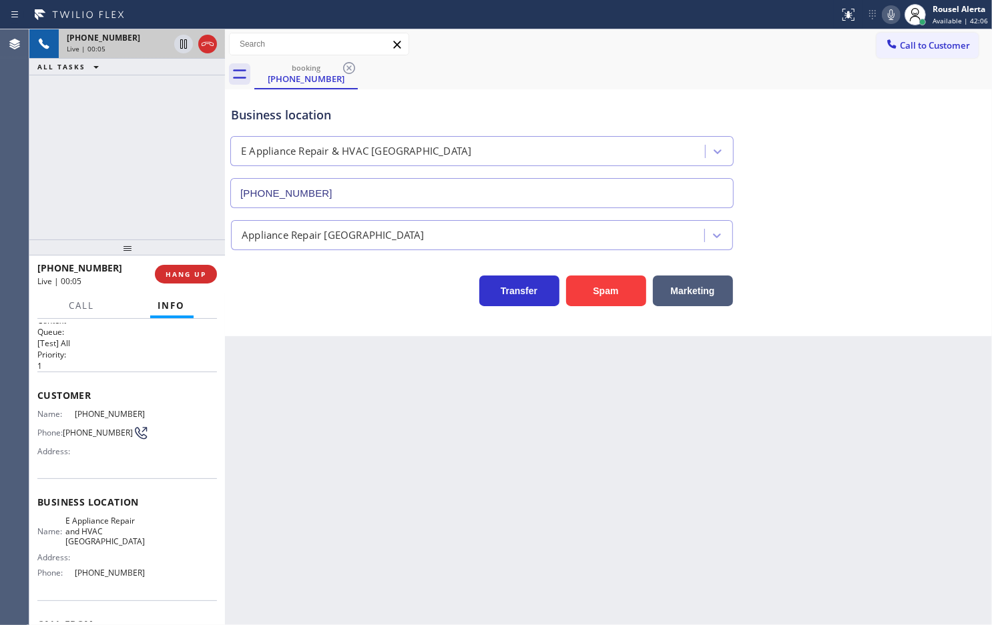
scroll to position [7, 0]
click at [405, 487] on div "Back to Dashboard Change Sender ID Customers Technicians Select a contact Outbo…" at bounding box center [608, 327] width 767 height 596
click at [191, 277] on span "HANG UP" at bounding box center [186, 274] width 41 height 9
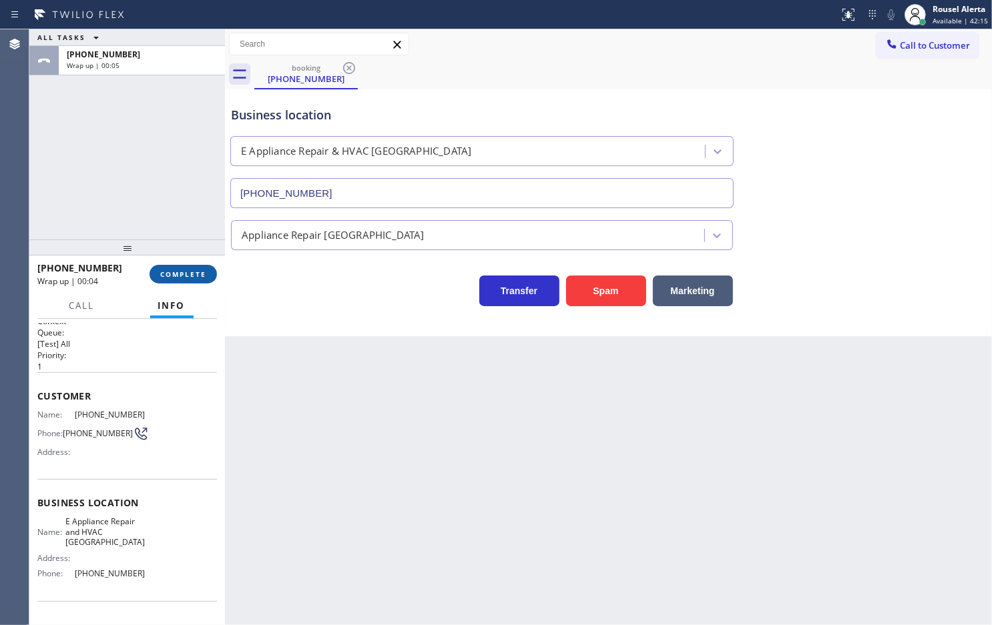
click at [192, 270] on span "COMPLETE" at bounding box center [183, 274] width 46 height 9
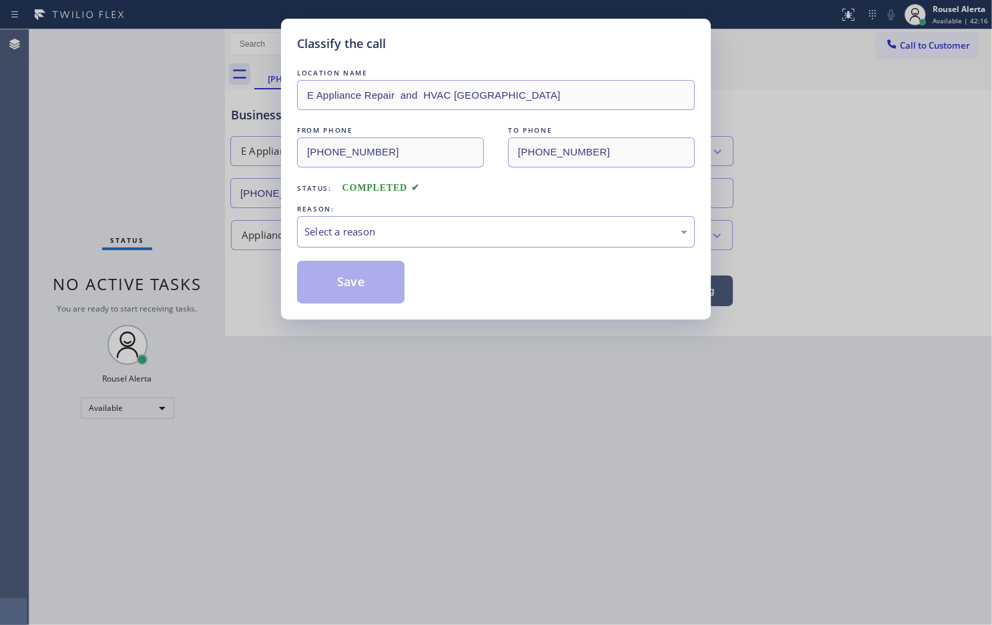
click at [386, 228] on div "Select a reason" at bounding box center [495, 231] width 383 height 15
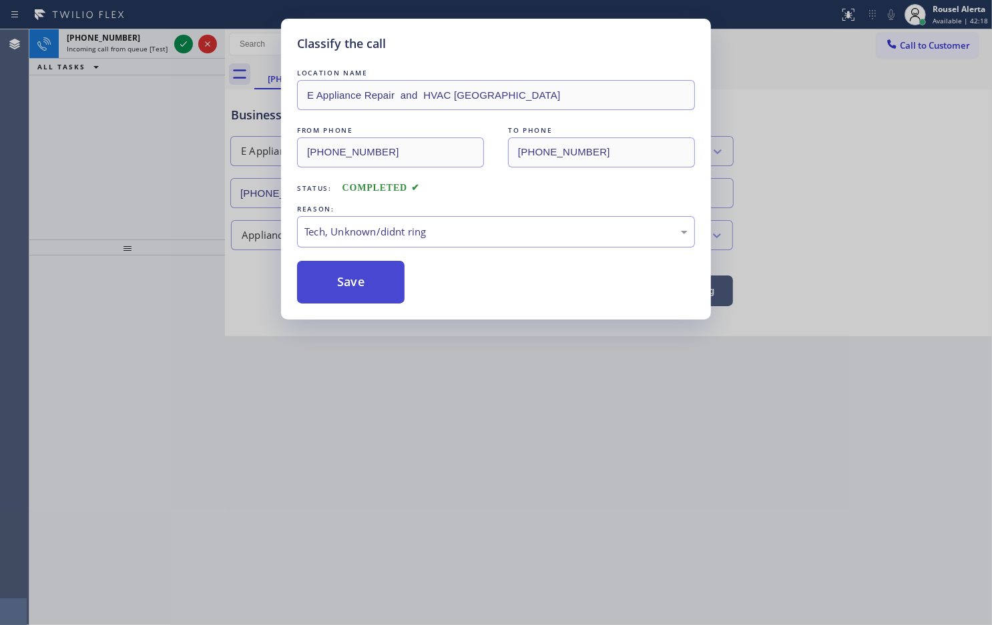
click at [339, 269] on button "Save" at bounding box center [350, 282] width 107 height 43
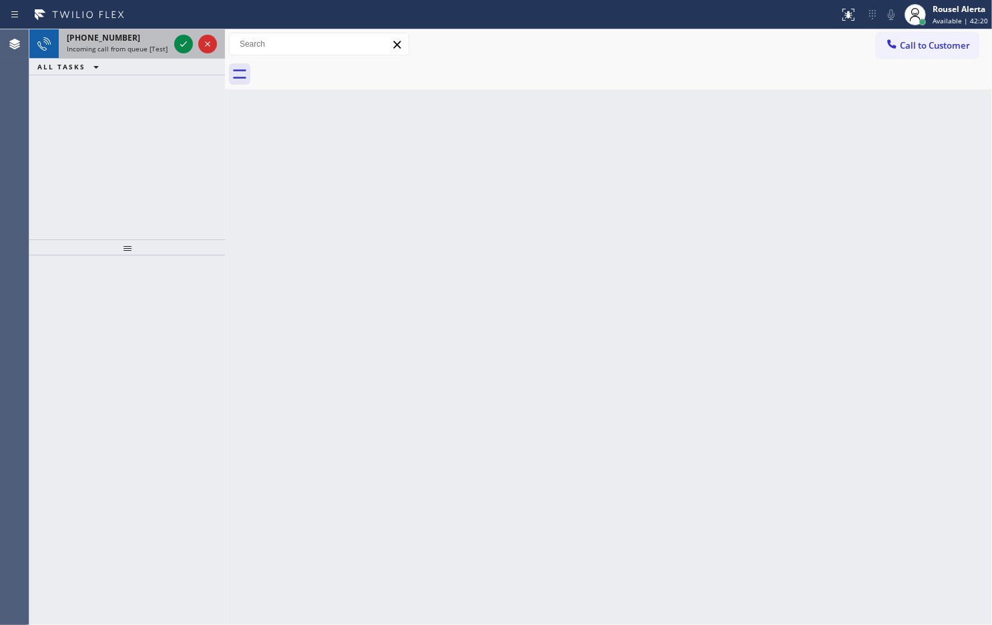
click at [149, 50] on span "Incoming call from queue [Test] All" at bounding box center [122, 48] width 111 height 9
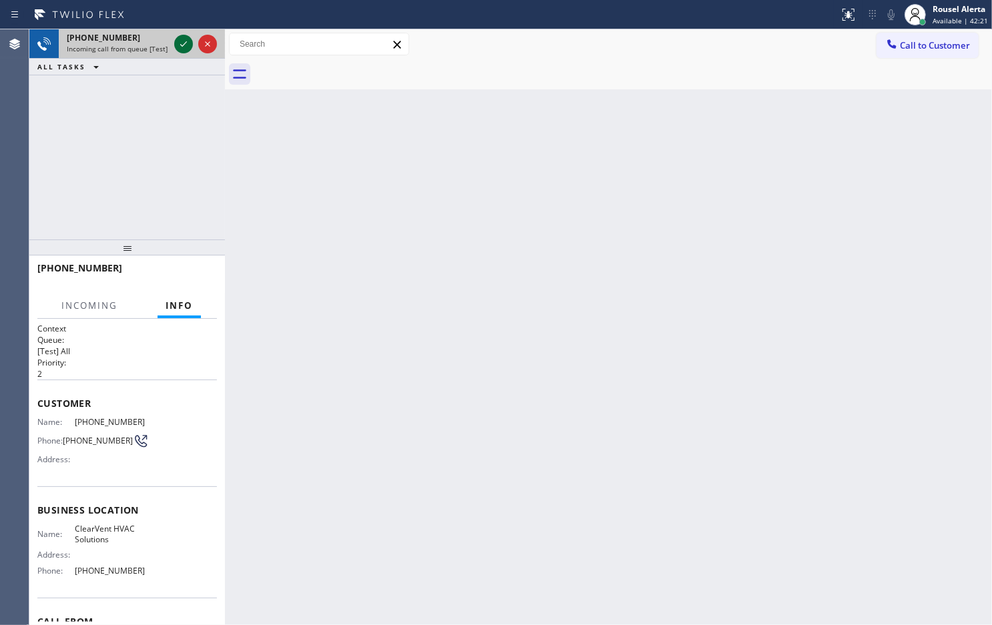
click at [177, 37] on icon at bounding box center [184, 44] width 16 height 16
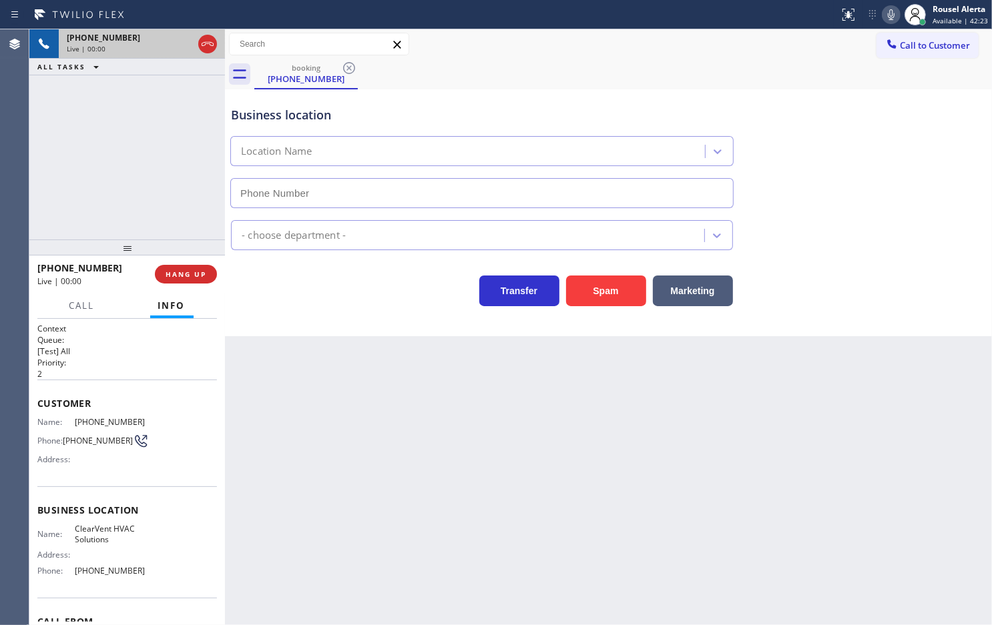
type input "[PHONE_NUMBER]"
click at [581, 304] on button "Spam" at bounding box center [606, 291] width 80 height 31
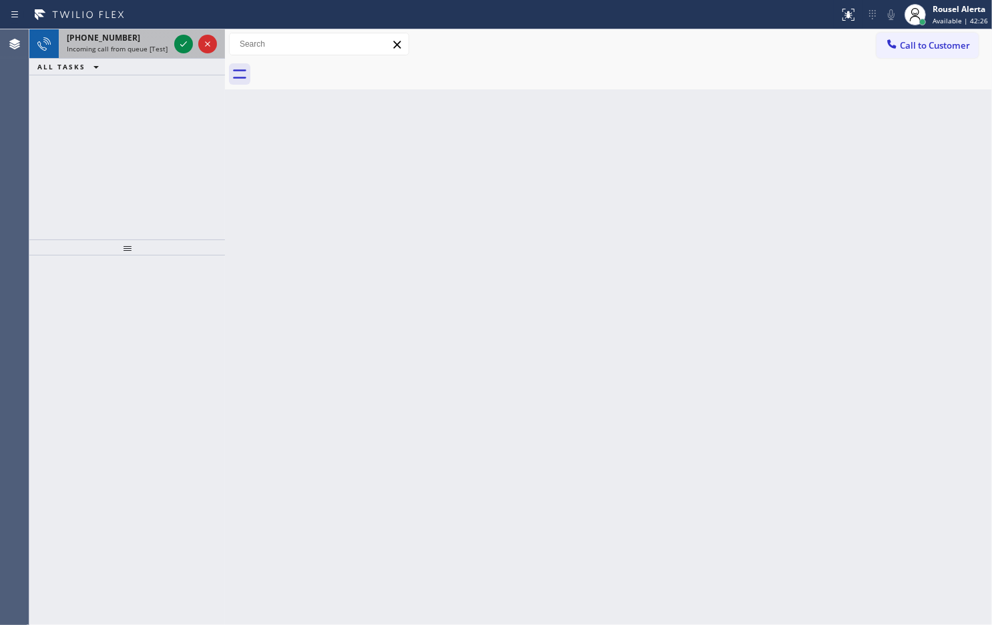
click at [149, 40] on div "[PHONE_NUMBER]" at bounding box center [118, 37] width 102 height 11
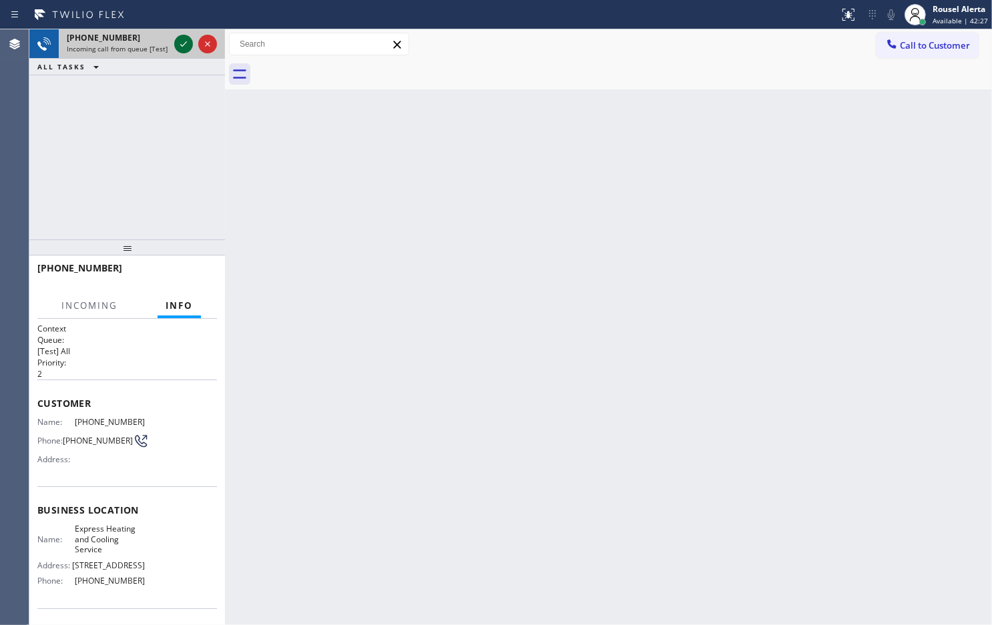
click at [174, 45] on div at bounding box center [183, 44] width 19 height 16
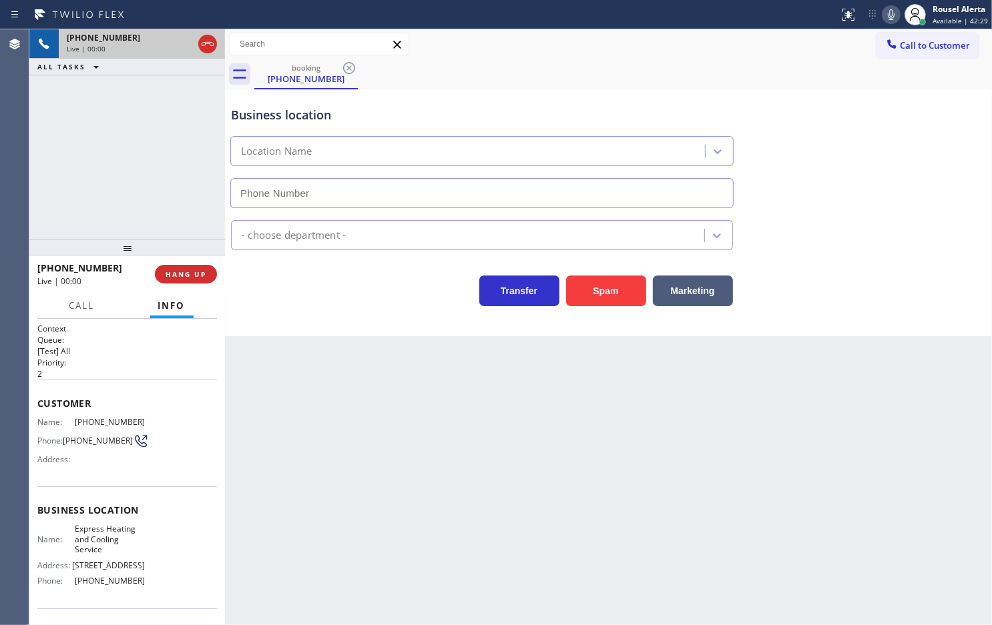
type input "[PHONE_NUMBER]"
click at [318, 387] on div "Back to Dashboard Change Sender ID Customers Technicians Select a contact Outbo…" at bounding box center [608, 327] width 767 height 596
click at [422, 449] on div "Back to Dashboard Change Sender ID Customers Technicians Select a contact Outbo…" at bounding box center [608, 327] width 767 height 596
click at [166, 133] on div "[PHONE_NUMBER] Live | 00:08 ALL TASKS ALL TASKS ACTIVE TASKS TASKS IN WRAP UP" at bounding box center [127, 134] width 196 height 210
click at [168, 280] on button "HANG UP" at bounding box center [186, 274] width 62 height 19
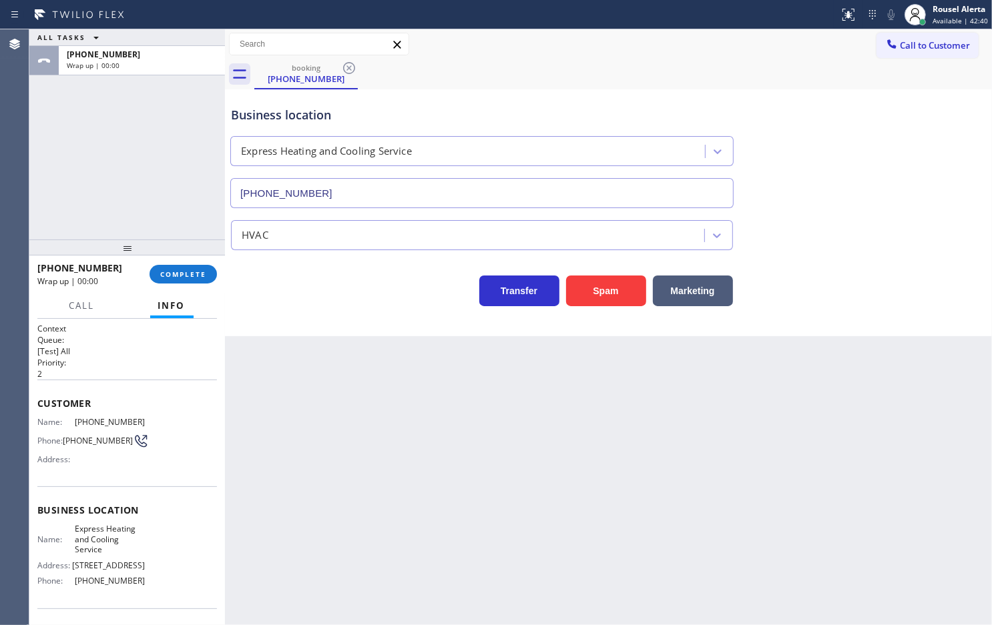
click at [194, 284] on div "[PHONE_NUMBER] Wrap up | 00:00 COMPLETE" at bounding box center [127, 274] width 180 height 35
click at [194, 278] on span "COMPLETE" at bounding box center [183, 274] width 46 height 9
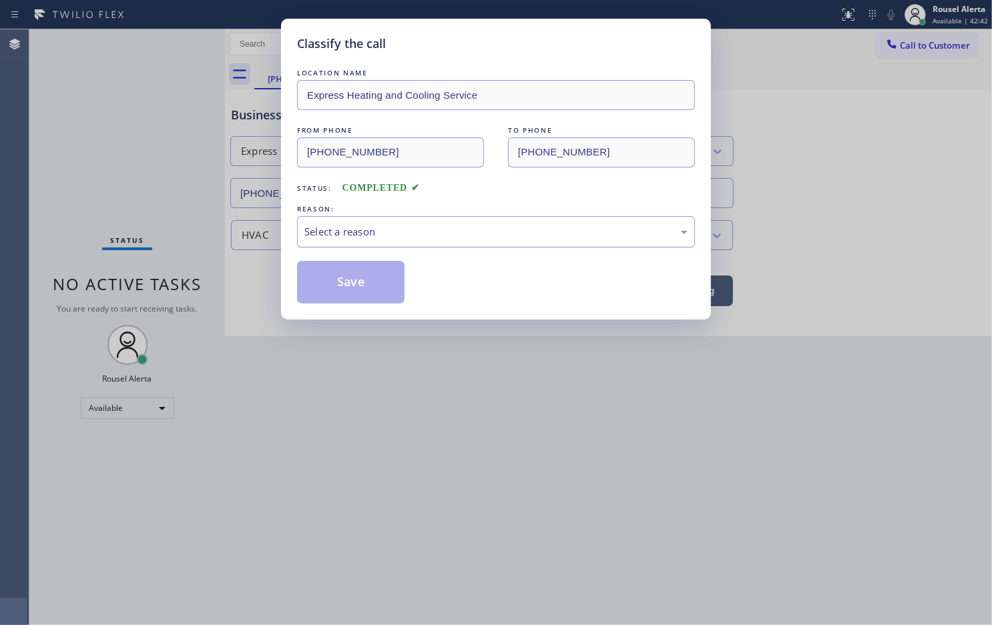
click at [418, 227] on div "Select a reason" at bounding box center [495, 231] width 383 height 15
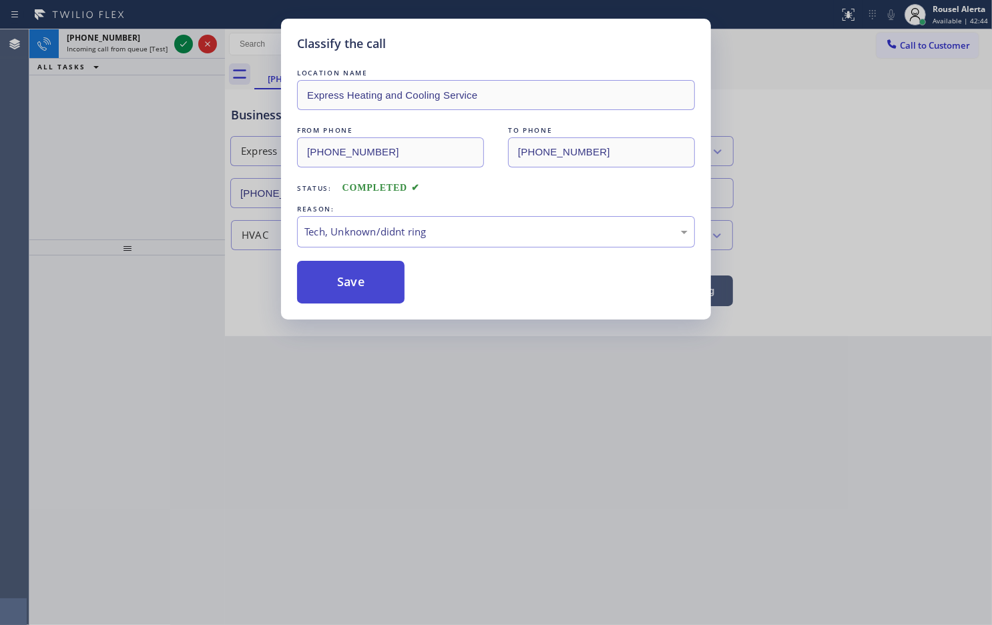
click at [389, 294] on button "Save" at bounding box center [350, 282] width 107 height 43
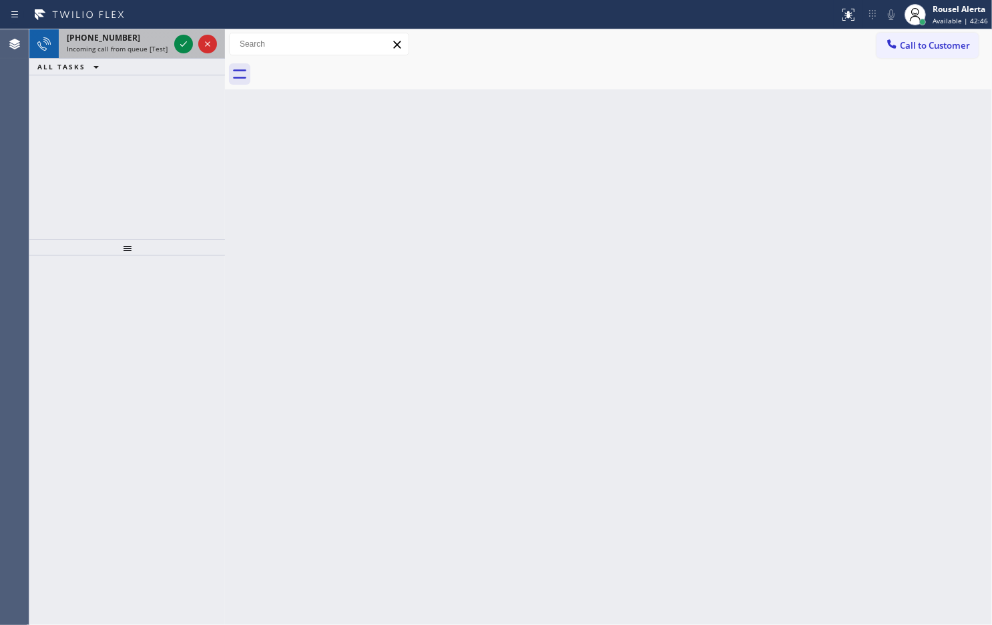
click at [137, 47] on span "Incoming call from queue [Test] All" at bounding box center [122, 48] width 111 height 9
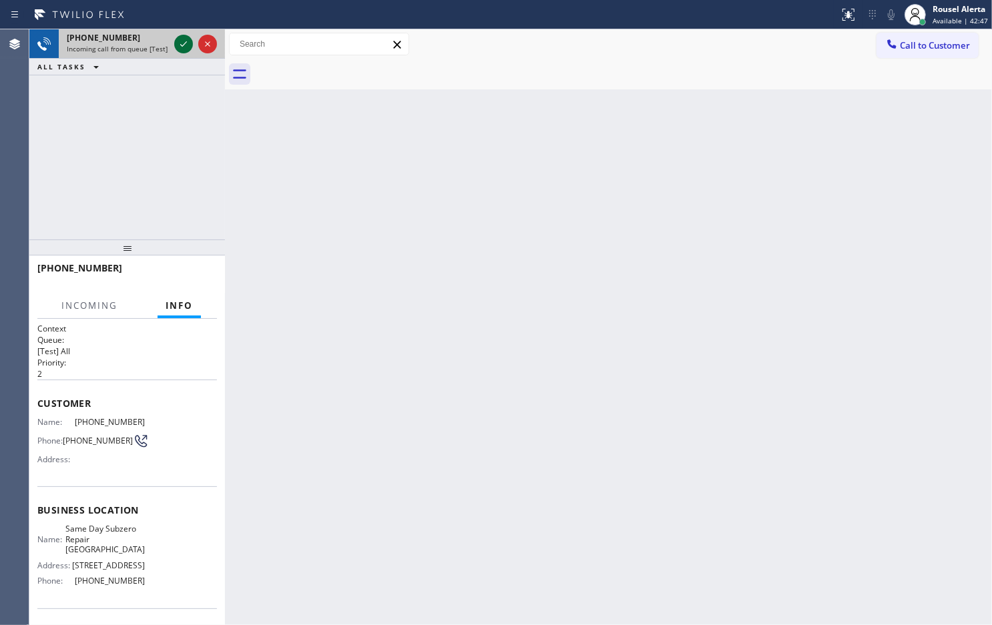
click at [176, 45] on icon at bounding box center [184, 44] width 16 height 16
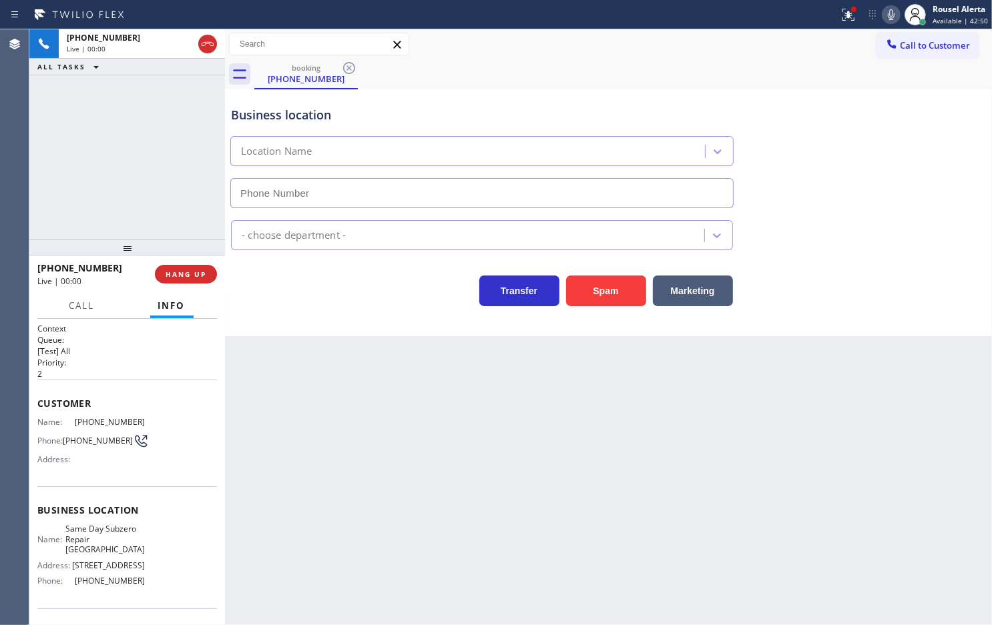
type input "[PHONE_NUMBER]"
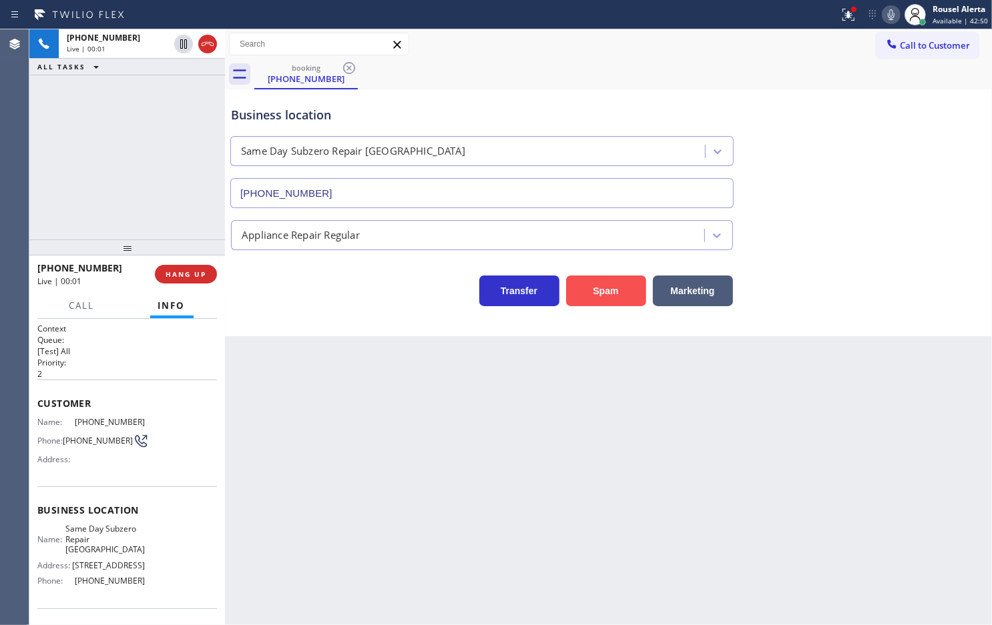
click at [594, 301] on button "Spam" at bounding box center [606, 291] width 80 height 31
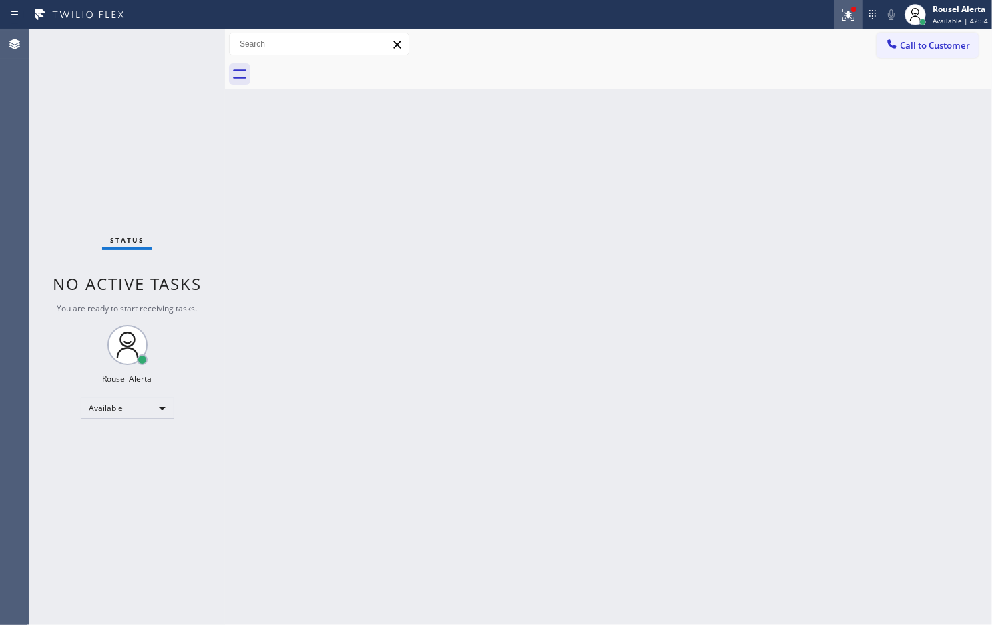
click at [849, 15] on icon at bounding box center [846, 13] width 8 height 9
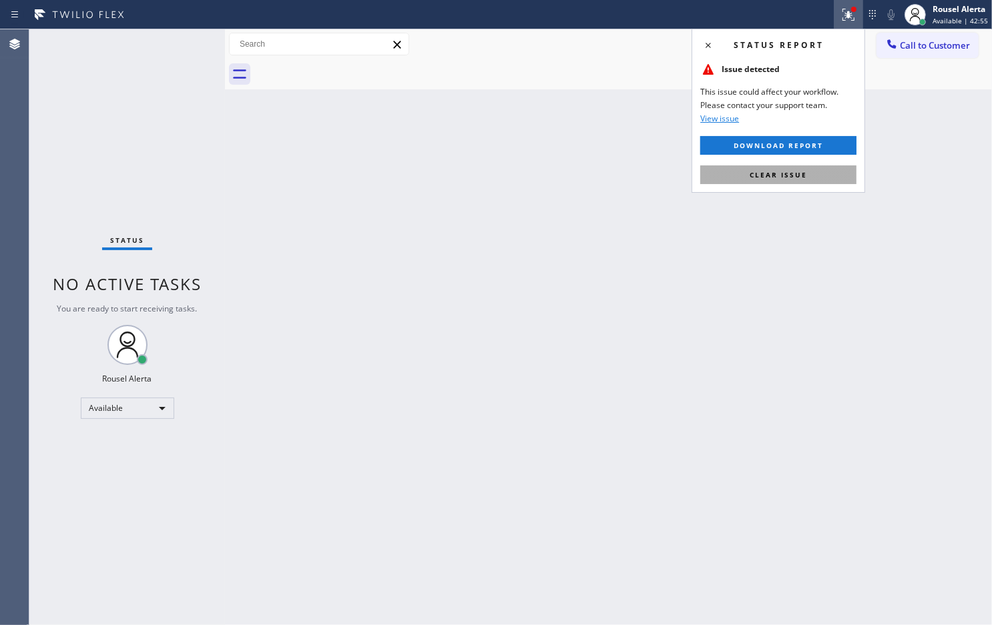
click at [801, 172] on span "Clear issue" at bounding box center [778, 174] width 57 height 9
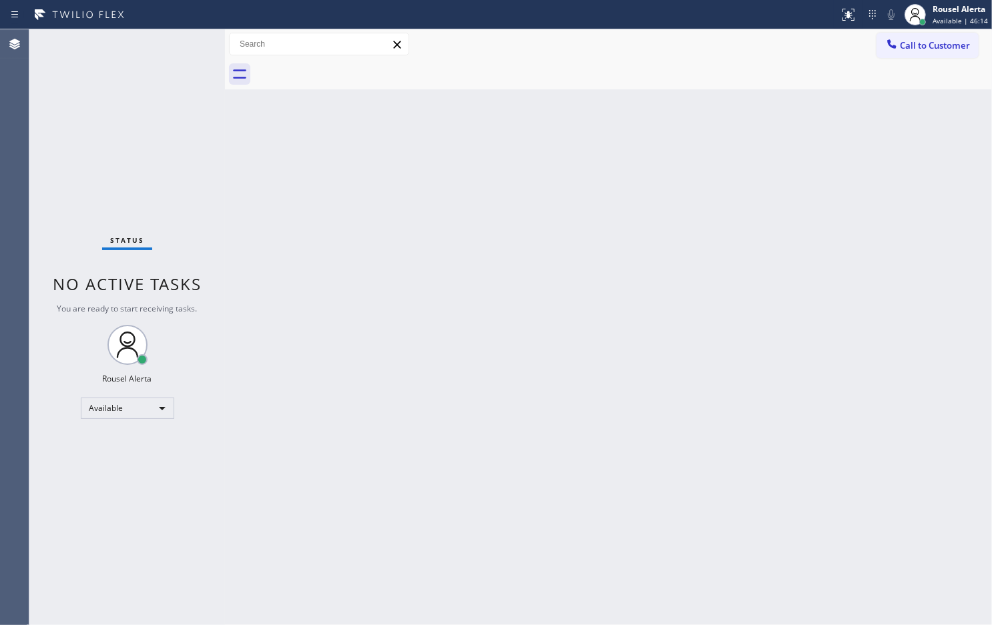
click at [142, 75] on div "Status No active tasks You are ready to start receiving tasks. Rousel Alerta Av…" at bounding box center [127, 327] width 196 height 596
drag, startPoint x: 408, startPoint y: 382, endPoint x: 418, endPoint y: 394, distance: 15.2
click at [416, 390] on div "Back to Dashboard Change Sender ID Customers Technicians Select a contact Outbo…" at bounding box center [608, 327] width 767 height 596
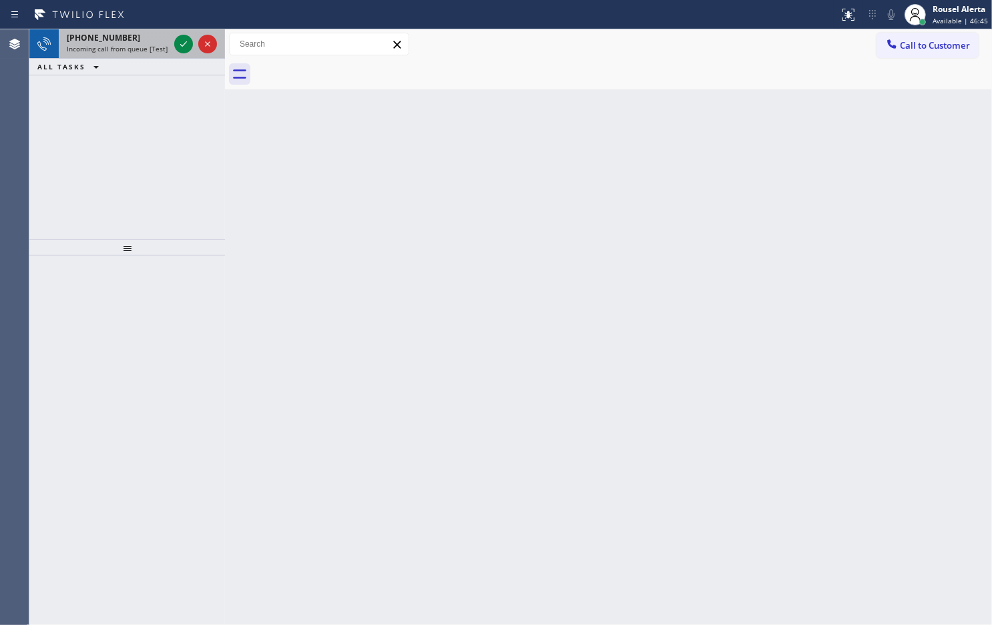
click at [131, 45] on span "Incoming call from queue [Test] All" at bounding box center [122, 48] width 111 height 9
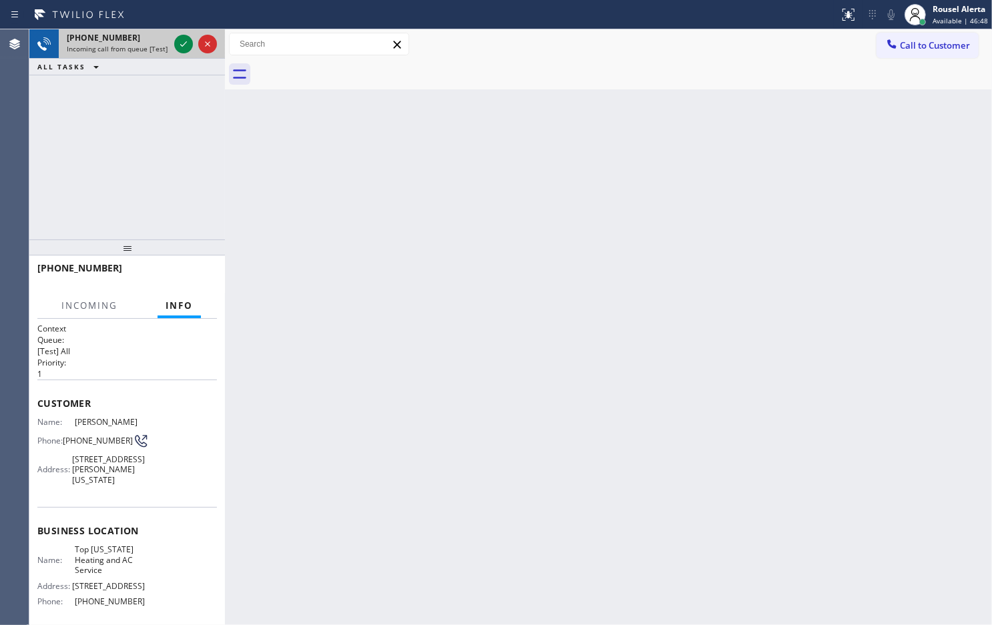
click at [130, 44] on span "Incoming call from queue [Test] All" at bounding box center [122, 48] width 111 height 9
click at [176, 47] on icon at bounding box center [184, 44] width 16 height 16
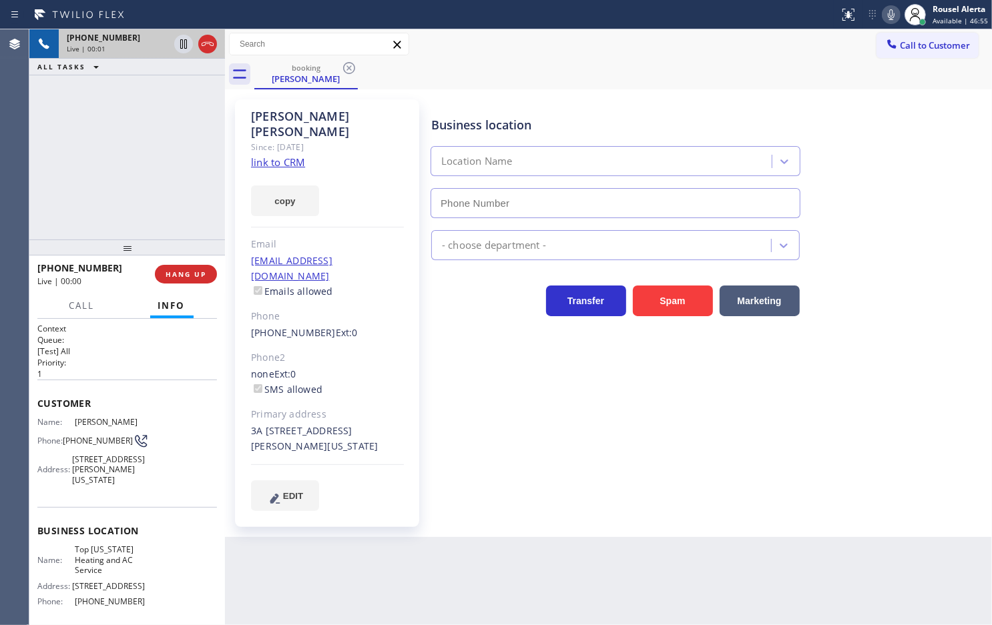
type input "[PHONE_NUMBER]"
click at [290, 156] on link "link to CRM" at bounding box center [278, 162] width 54 height 13
click at [144, 142] on div "[PHONE_NUMBER] Live | 01:13 ALL TASKS ALL TASKS ACTIVE TASKS TASKS IN WRAP UP" at bounding box center [127, 134] width 196 height 210
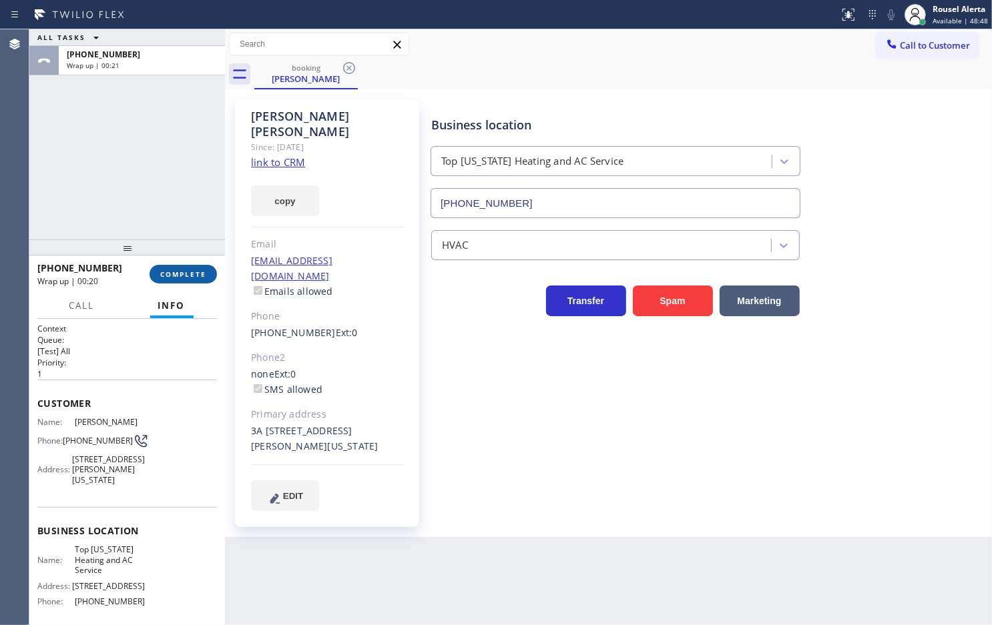
click at [170, 281] on button "COMPLETE" at bounding box center [183, 274] width 67 height 19
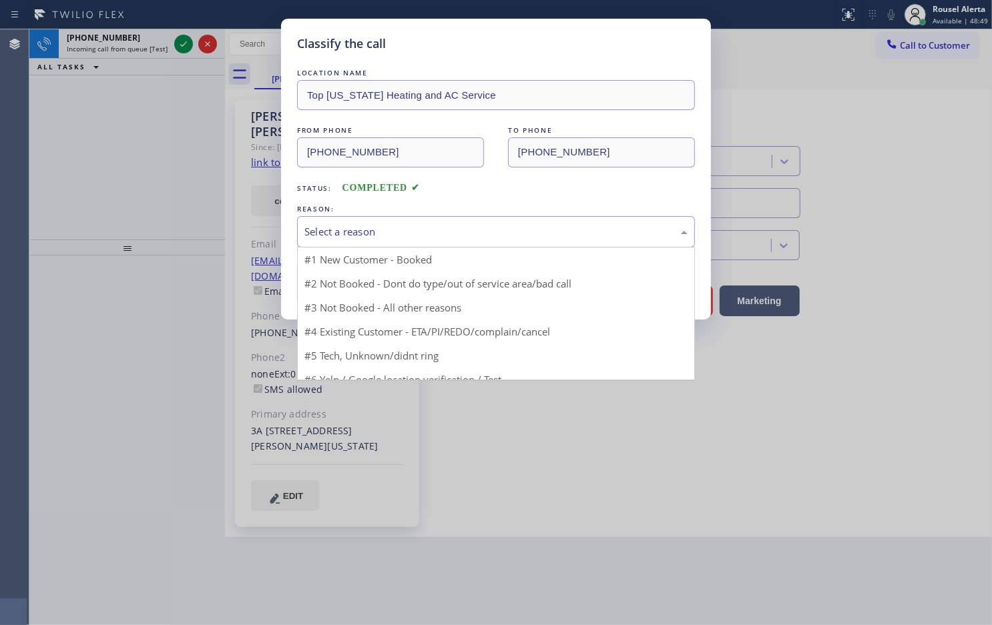
click at [356, 244] on div "Select a reason" at bounding box center [496, 231] width 398 height 31
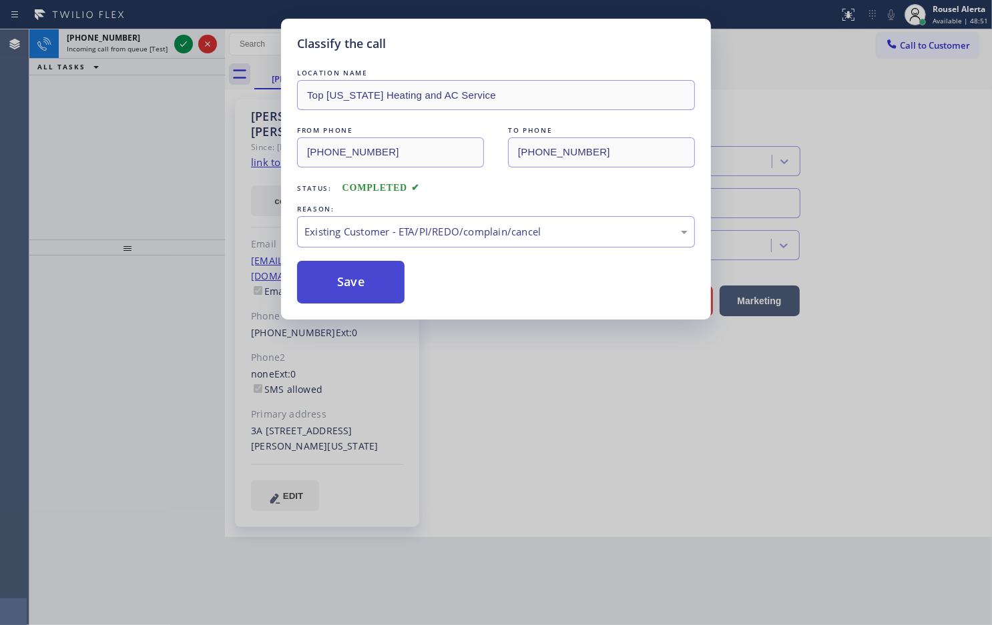
click at [352, 279] on button "Save" at bounding box center [350, 282] width 107 height 43
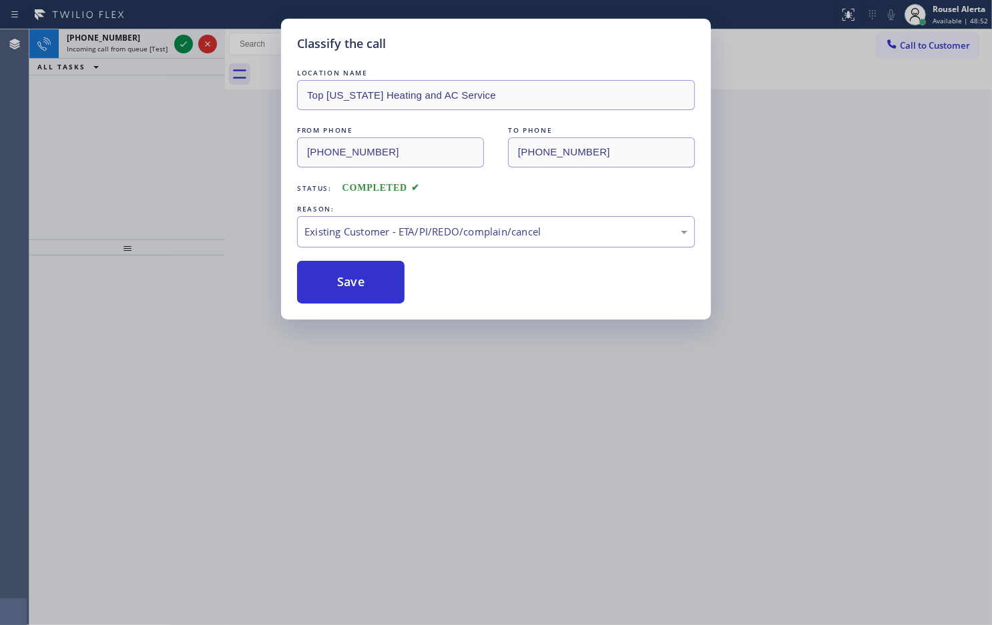
click at [118, 41] on div "Classify the call LOCATION NAME KitchenAid Appliance Professionals [GEOGRAPHIC_…" at bounding box center [510, 327] width 962 height 596
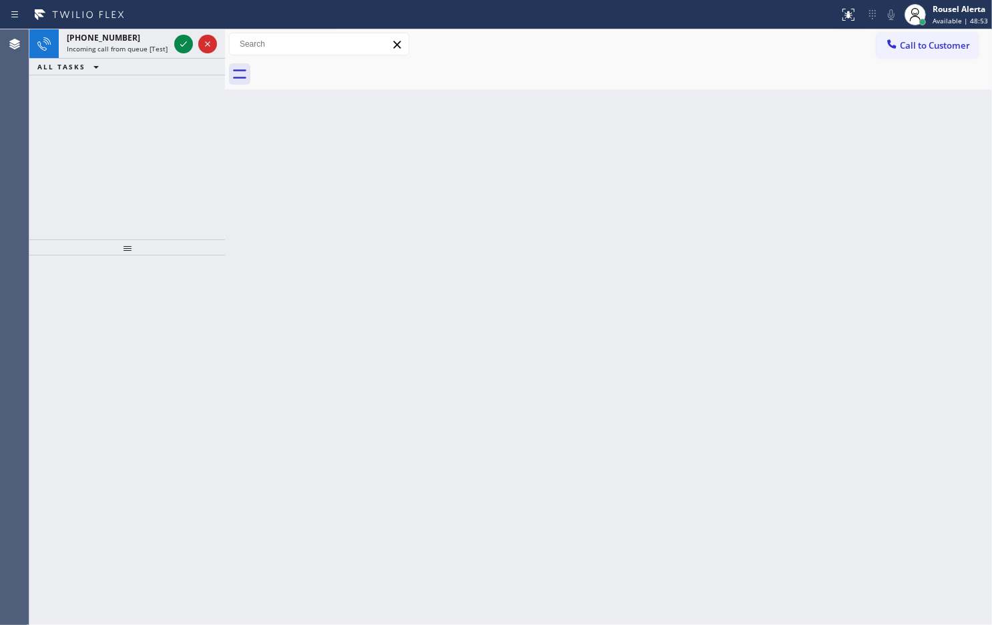
click at [118, 41] on span "[PHONE_NUMBER]" at bounding box center [103, 37] width 73 height 11
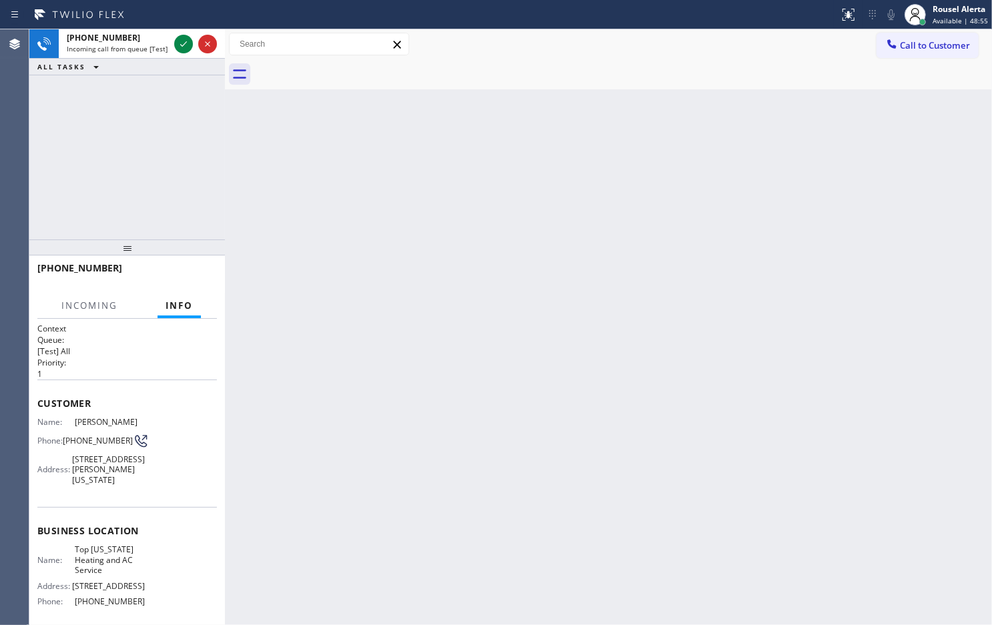
click at [118, 41] on span "[PHONE_NUMBER]" at bounding box center [103, 37] width 73 height 11
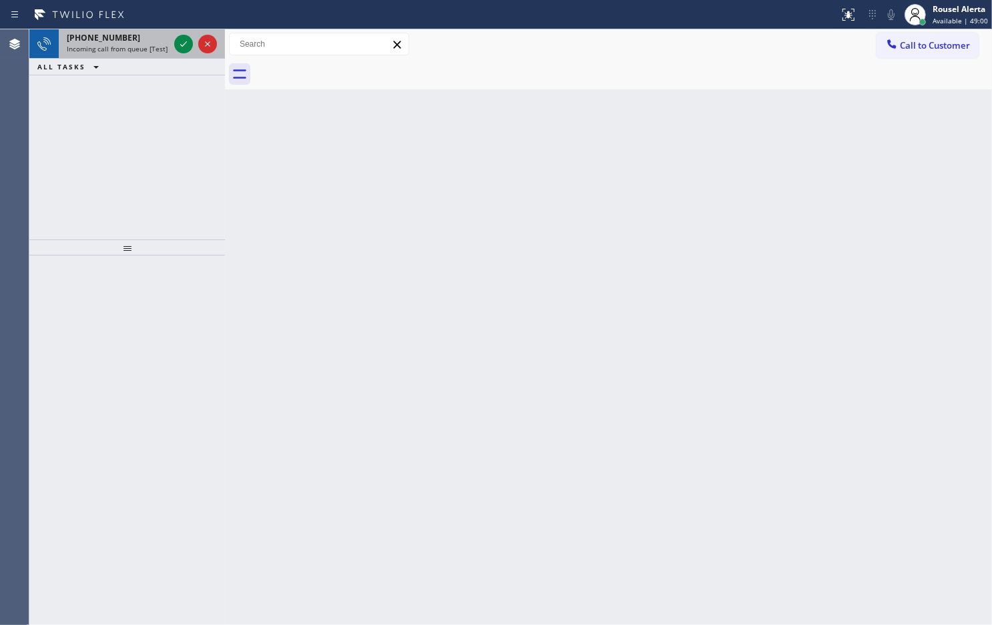
click at [158, 39] on div "[PHONE_NUMBER]" at bounding box center [118, 37] width 102 height 11
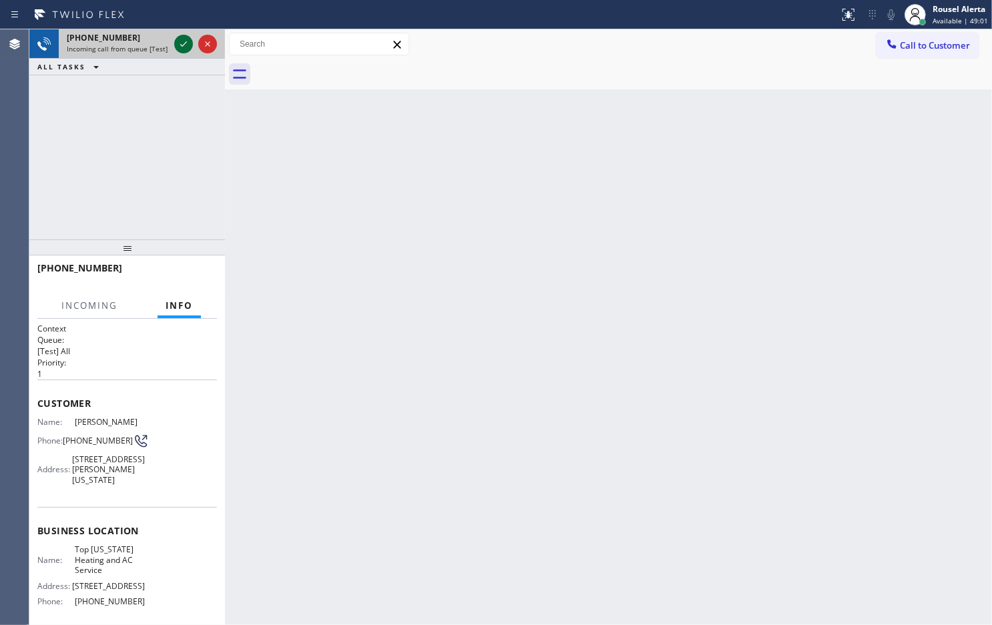
click at [185, 47] on icon at bounding box center [184, 44] width 16 height 16
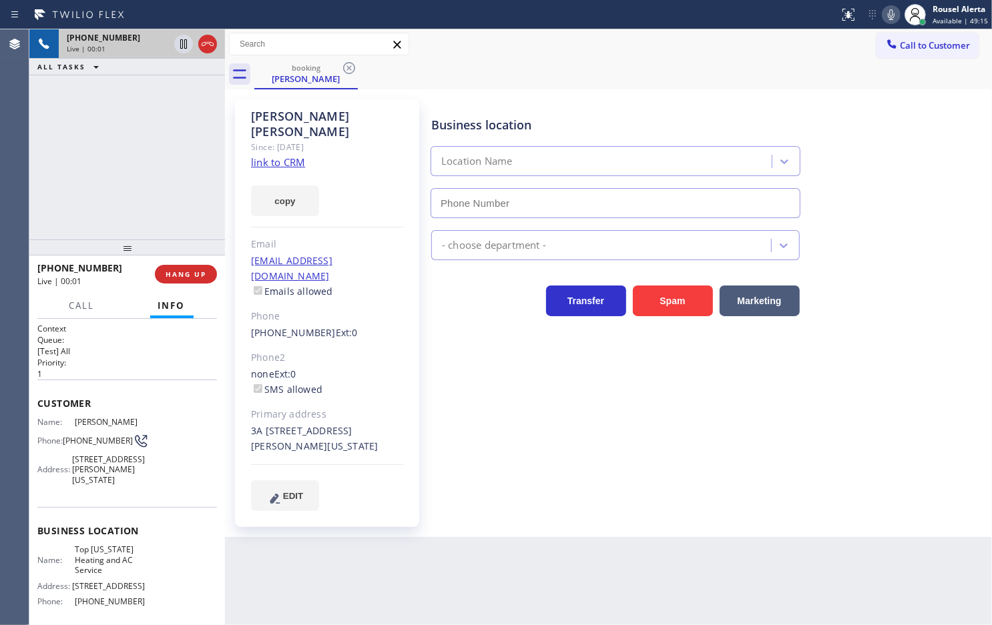
type input "[PHONE_NUMBER]"
click at [287, 156] on link "link to CRM" at bounding box center [278, 162] width 54 height 13
click at [181, 41] on icon at bounding box center [184, 44] width 16 height 16
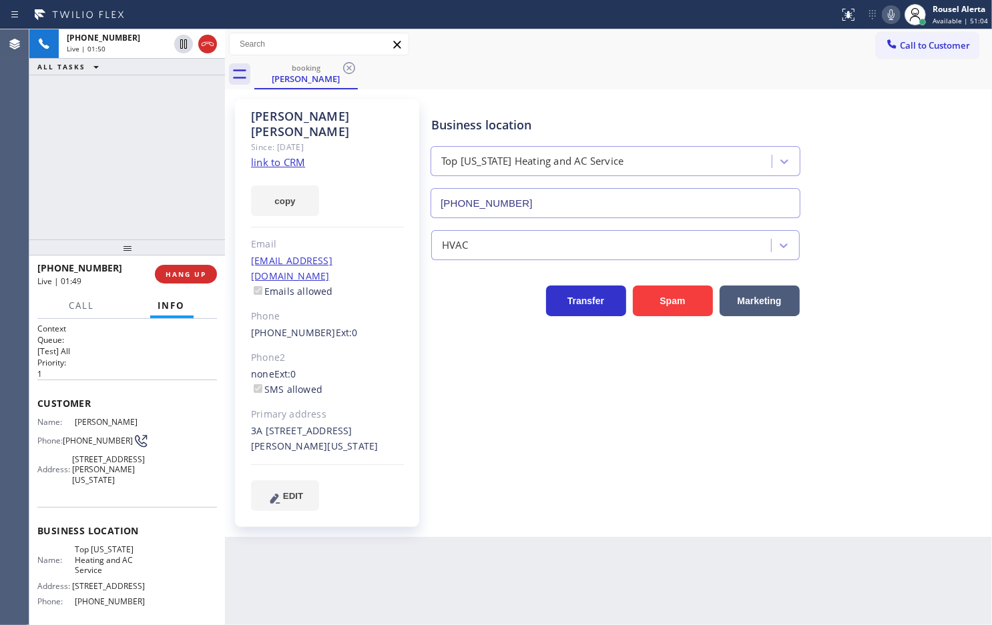
click at [889, 14] on icon at bounding box center [891, 15] width 16 height 16
click at [159, 125] on div "[PHONE_NUMBER] Live | 04:43 ALL TASKS ALL TASKS ACTIVE TASKS TASKS IN WRAP UP" at bounding box center [127, 134] width 196 height 210
click at [184, 43] on icon at bounding box center [184, 44] width 16 height 16
click at [891, 15] on icon at bounding box center [891, 15] width 16 height 16
click at [154, 115] on div "[PHONE_NUMBER] Live | 04:52 ALL TASKS ALL TASKS ACTIVE TASKS TASKS IN WRAP UP" at bounding box center [127, 134] width 196 height 210
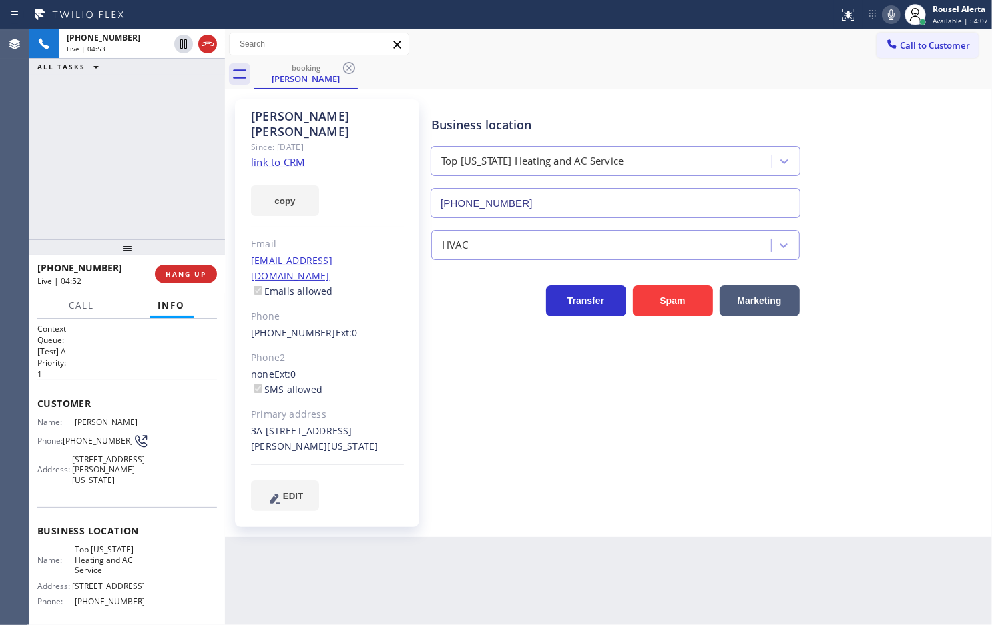
click at [368, 587] on div "Back to Dashboard Change Sender ID Customers Technicians Select a contact Outbo…" at bounding box center [608, 327] width 767 height 596
click at [412, 592] on div "Back to Dashboard Change Sender ID Customers Technicians Select a contact Outbo…" at bounding box center [608, 327] width 767 height 596
click at [161, 147] on div "[PHONE_NUMBER] Live | 05:04 ALL TASKS ALL TASKS ACTIVE TASKS TASKS IN WRAP UP" at bounding box center [127, 134] width 196 height 210
click at [364, 557] on div "Back to Dashboard Change Sender ID Customers Technicians Select a contact Outbo…" at bounding box center [608, 327] width 767 height 596
click at [194, 227] on div "[PHONE_NUMBER] Live | 05:06 ALL TASKS ALL TASKS ACTIVE TASKS TASKS IN WRAP UP" at bounding box center [127, 134] width 196 height 210
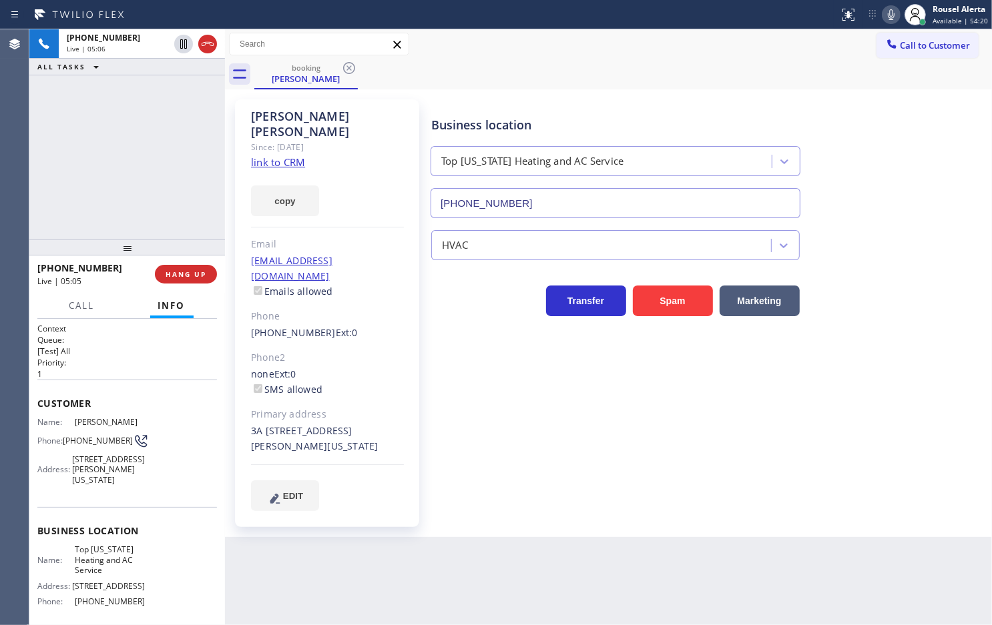
click at [348, 538] on div "Back to Dashboard Change Sender ID Customers Technicians Select a contact Outbo…" at bounding box center [608, 327] width 767 height 596
click at [130, 157] on div "[PHONE_NUMBER] Live | 05:07 ALL TASKS ALL TASKS ACTIVE TASKS TASKS IN WRAP UP" at bounding box center [127, 134] width 196 height 210
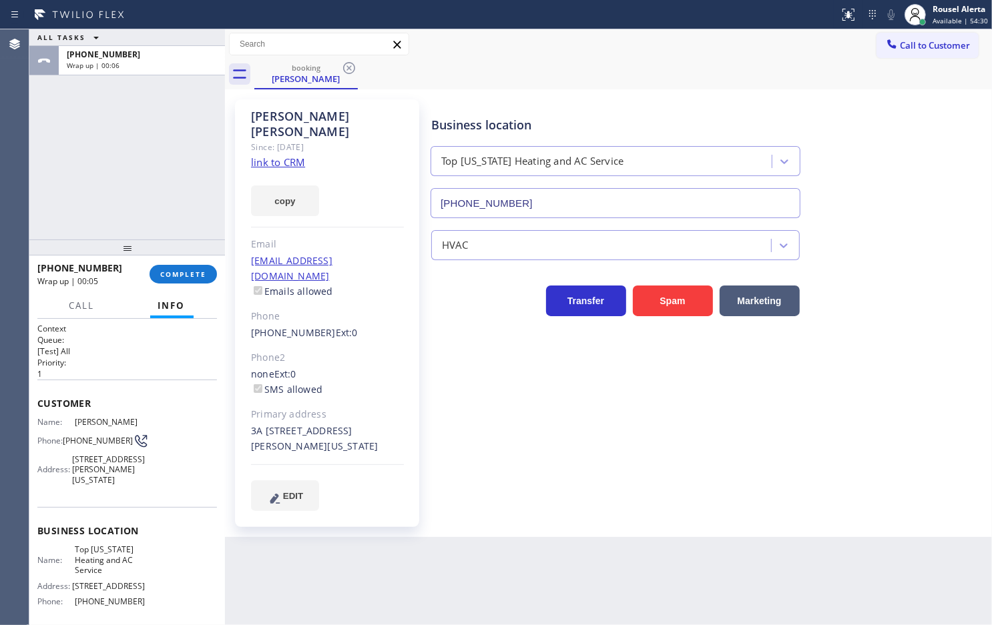
click at [115, 140] on div "ALL TASKS ALL TASKS ACTIVE TASKS TASKS IN WRAP UP [PHONE_NUMBER] Wrap up | 00:06" at bounding box center [127, 134] width 196 height 210
click at [176, 282] on button "COMPLETE" at bounding box center [183, 274] width 67 height 19
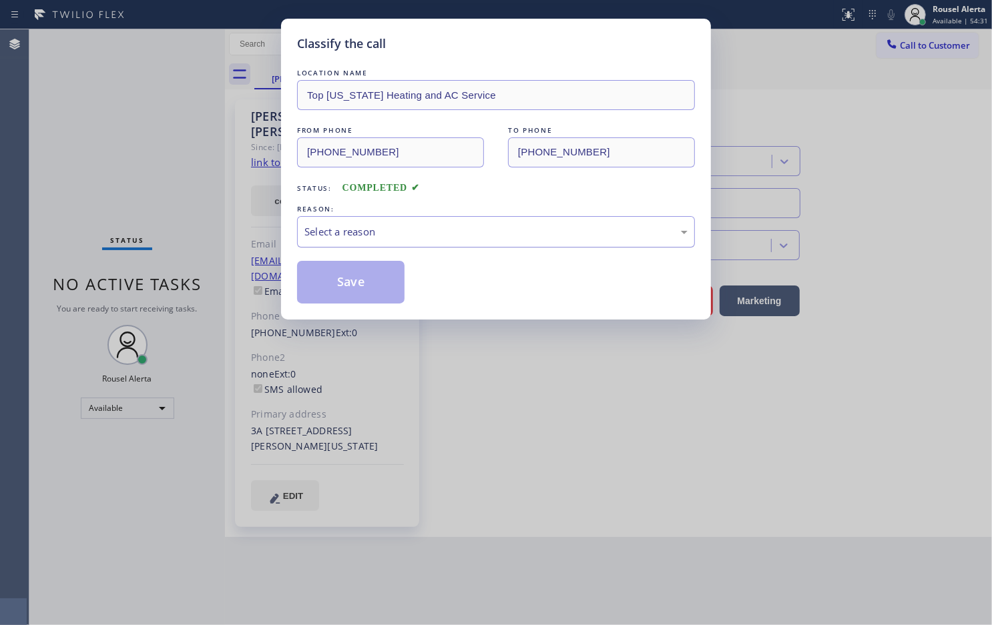
click at [374, 238] on div "Select a reason" at bounding box center [495, 231] width 383 height 15
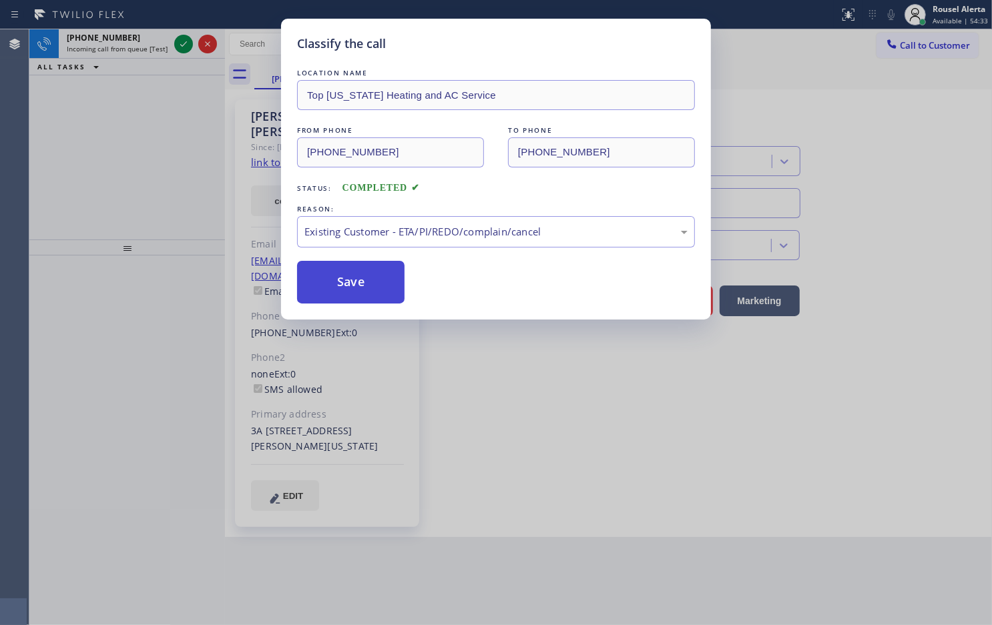
click at [374, 294] on button "Save" at bounding box center [350, 282] width 107 height 43
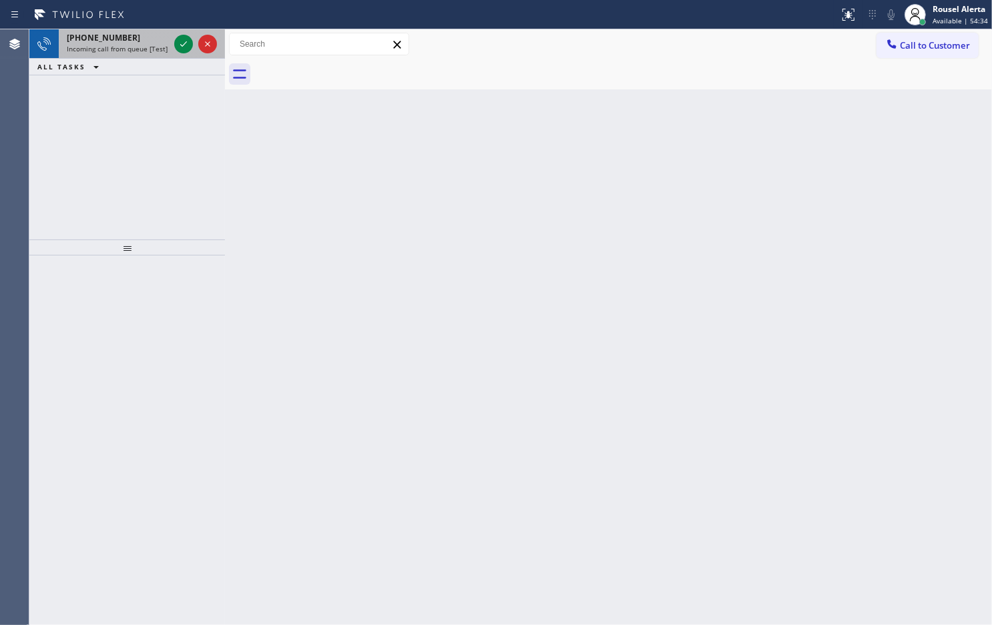
click at [160, 47] on span "Incoming call from queue [Test] All" at bounding box center [122, 48] width 111 height 9
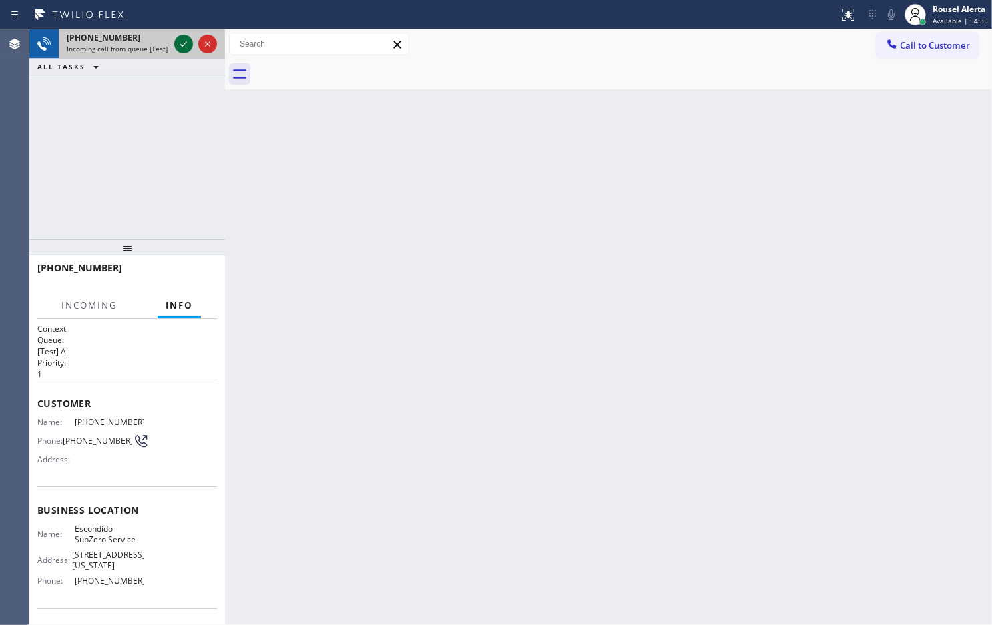
click at [174, 45] on div at bounding box center [183, 44] width 19 height 16
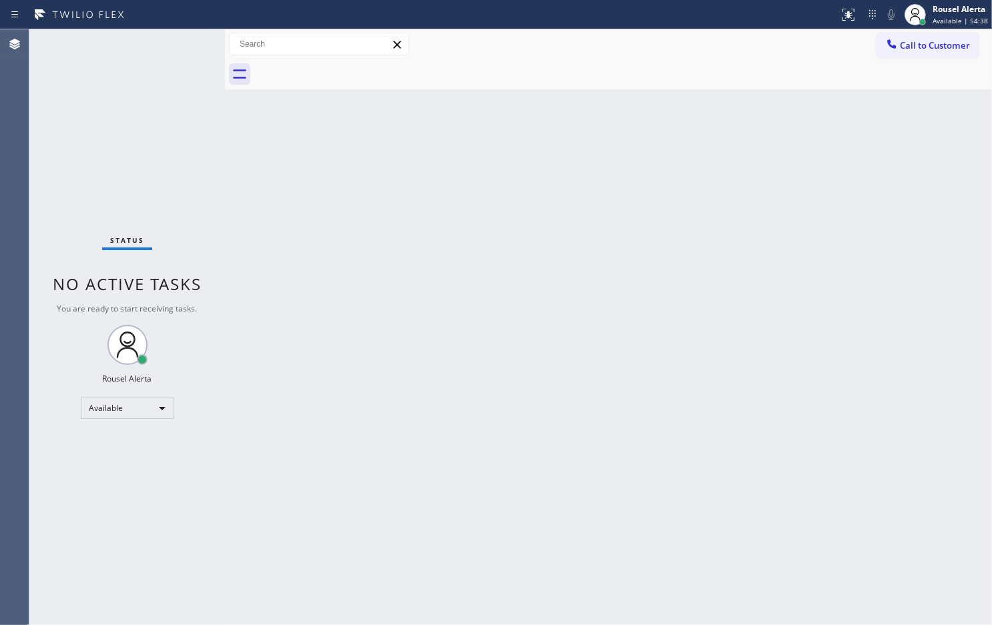
click at [398, 312] on div "Back to Dashboard Change Sender ID Customers Technicians Select a contact Outbo…" at bounding box center [608, 327] width 767 height 596
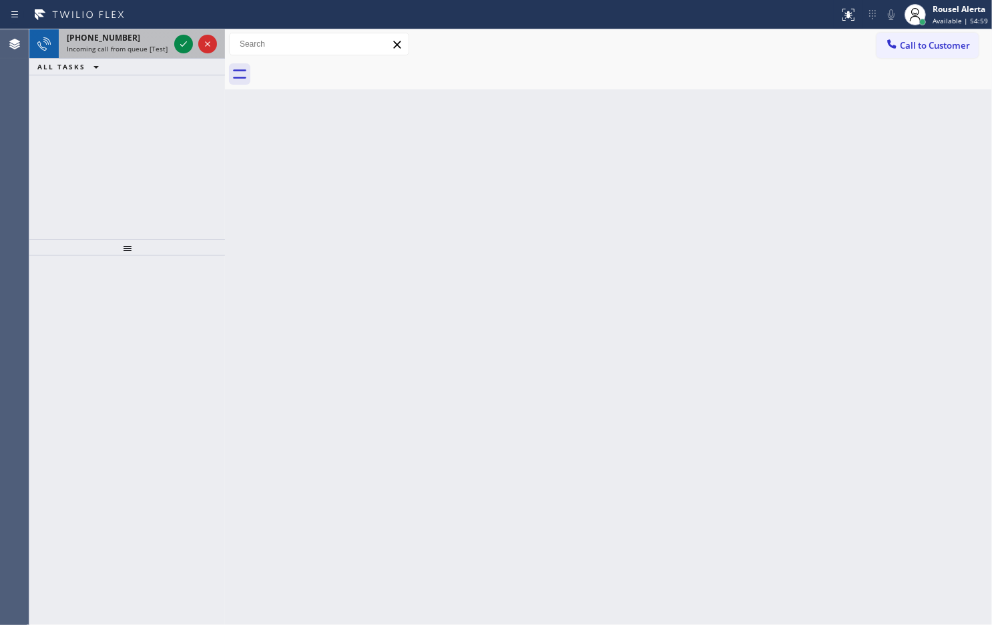
drag, startPoint x: 141, startPoint y: 50, endPoint x: 159, endPoint y: 48, distance: 18.1
click at [141, 50] on span "Incoming call from queue [Test] All" at bounding box center [122, 48] width 111 height 9
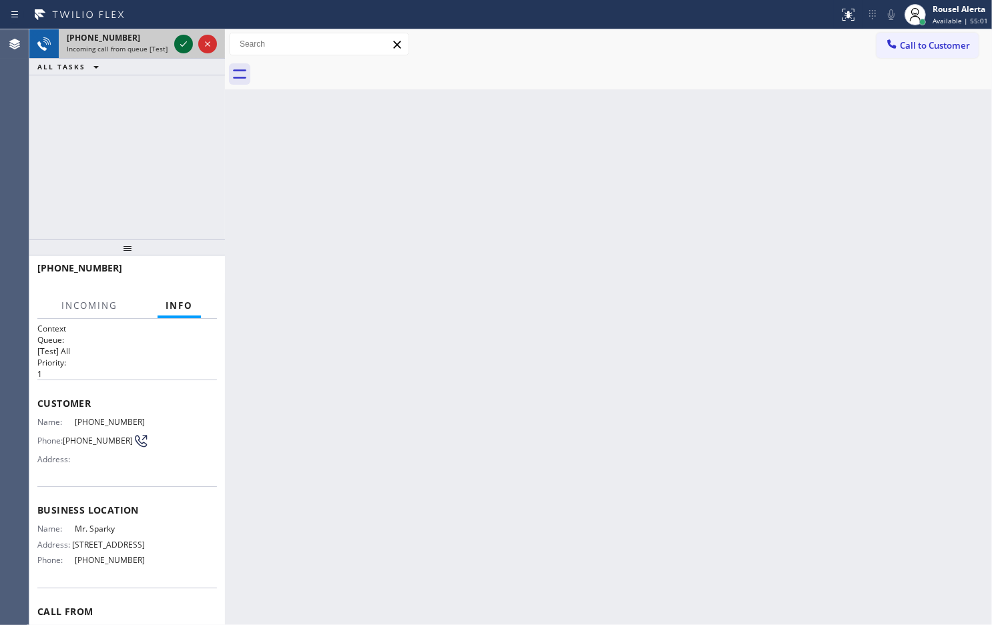
click at [177, 45] on icon at bounding box center [184, 44] width 16 height 16
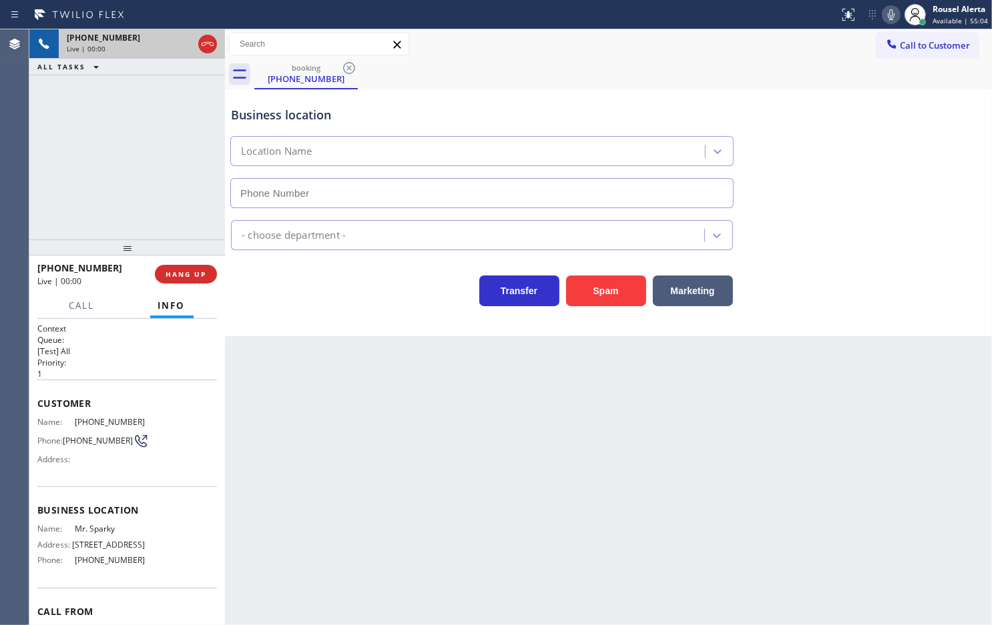
type input "[PHONE_NUMBER]"
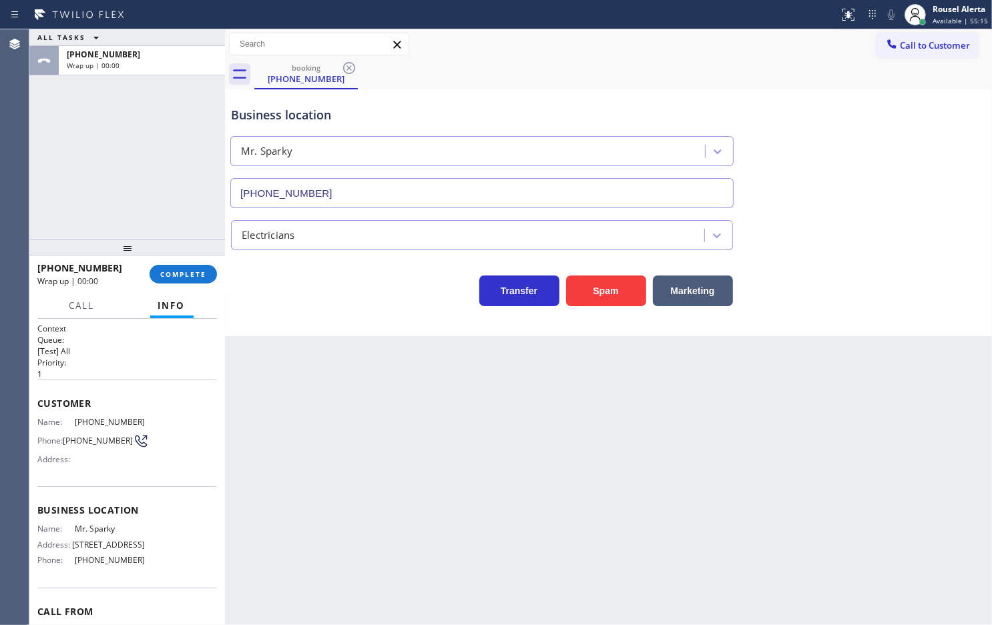
click at [382, 479] on div "Back to Dashboard Change Sender ID Customers Technicians Select a contact Outbo…" at bounding box center [608, 327] width 767 height 596
click at [127, 154] on div "ALL TASKS ALL TASKS ACTIVE TASKS TASKS IN WRAP UP [PHONE_NUMBER] Wrap up | 00:09" at bounding box center [127, 134] width 196 height 210
click at [196, 278] on span "COMPLETE" at bounding box center [183, 274] width 46 height 9
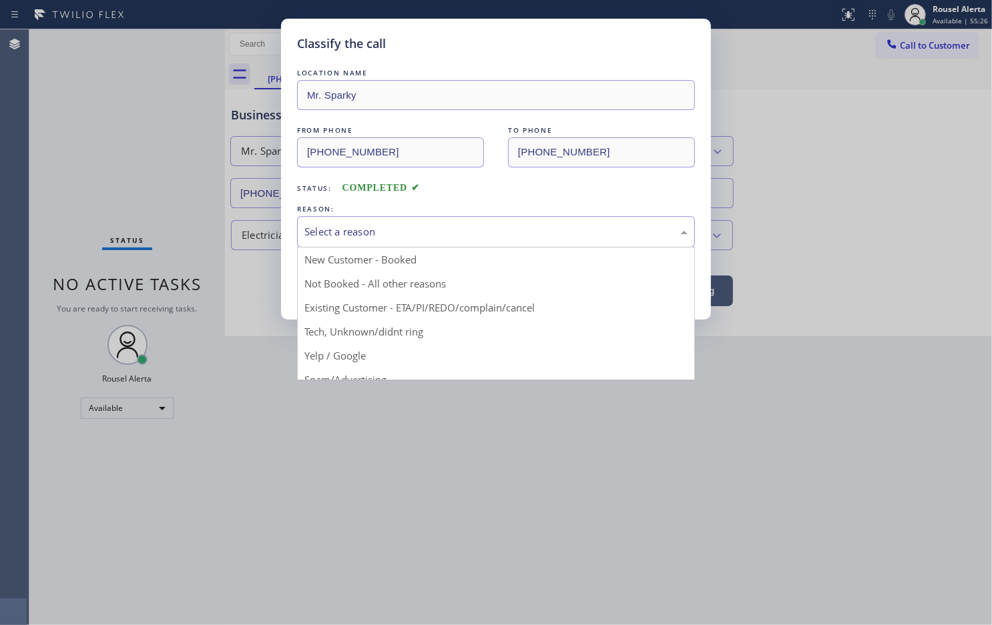
click at [349, 234] on div "Select a reason" at bounding box center [495, 231] width 383 height 15
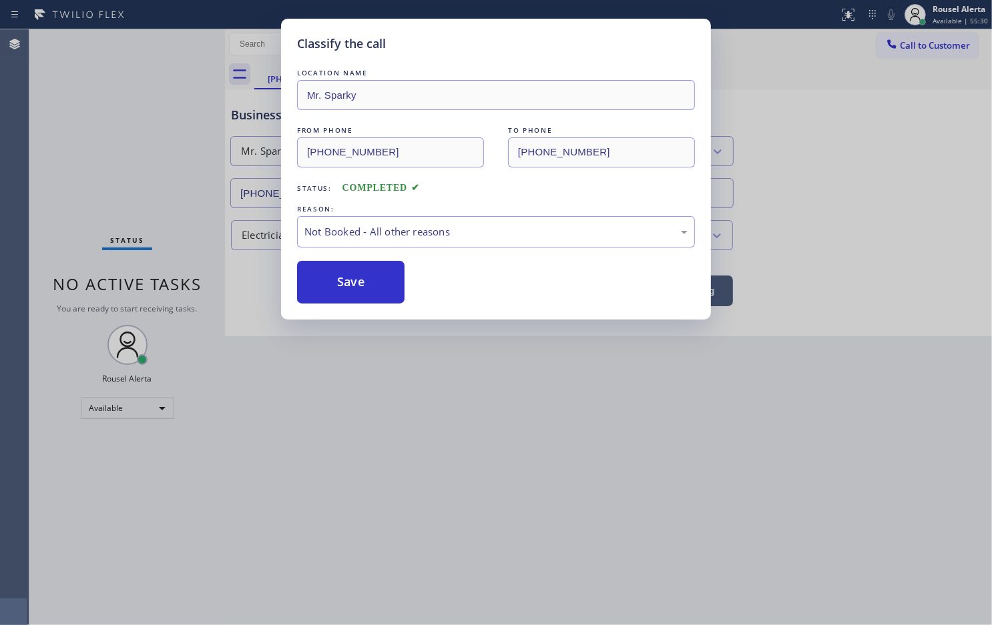
click at [378, 291] on button "Save" at bounding box center [350, 282] width 107 height 43
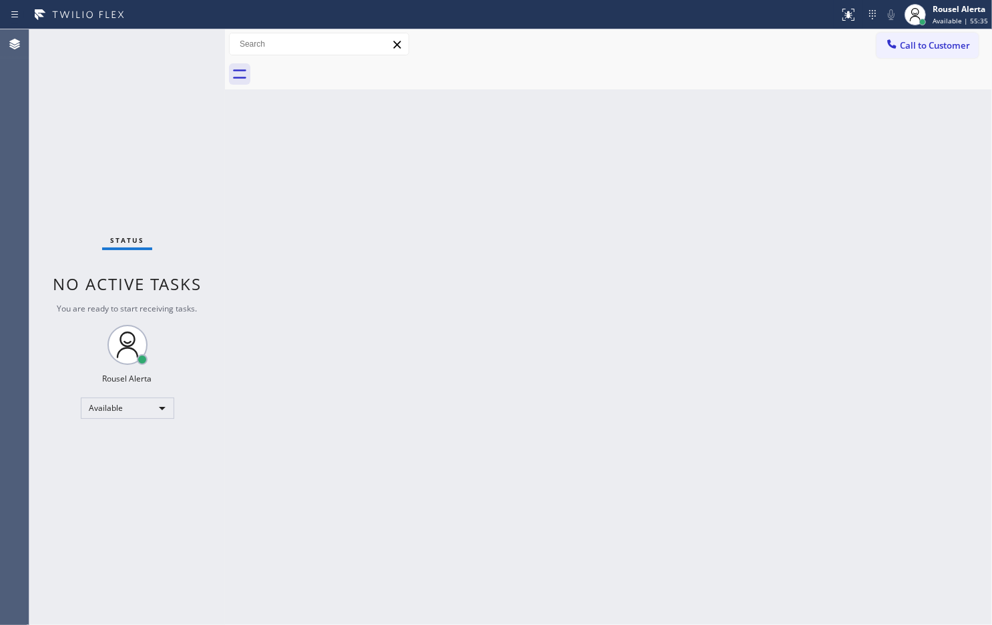
click at [344, 312] on div "Back to Dashboard Change Sender ID Customers Technicians Select a contact Outbo…" at bounding box center [608, 327] width 767 height 596
click at [148, 74] on div "Status No active tasks You are ready to start receiving tasks. Rousel Alerta Av…" at bounding box center [127, 327] width 196 height 596
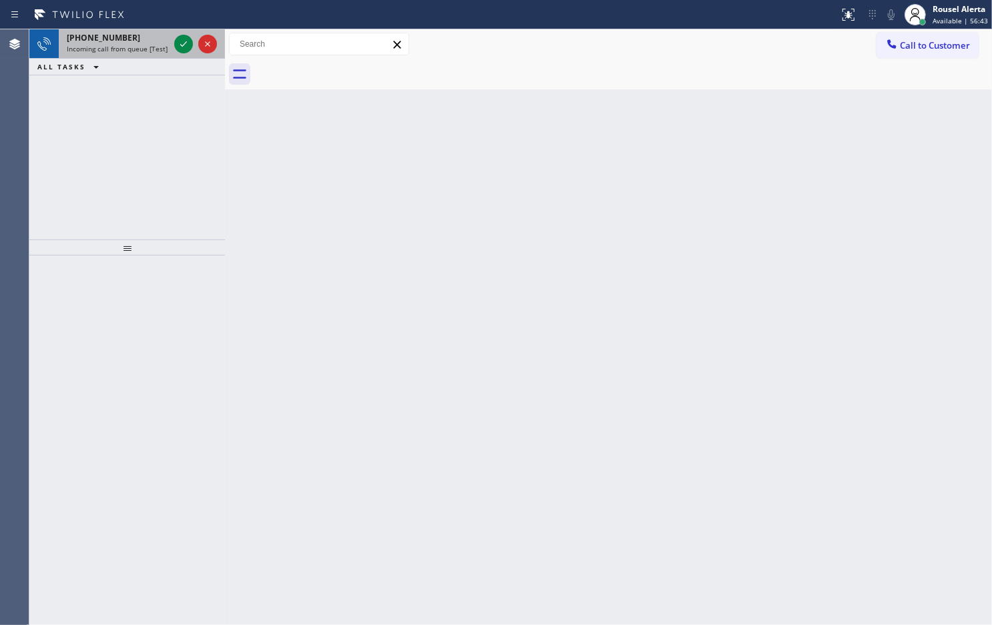
click at [133, 49] on span "Incoming call from queue [Test] All" at bounding box center [122, 48] width 111 height 9
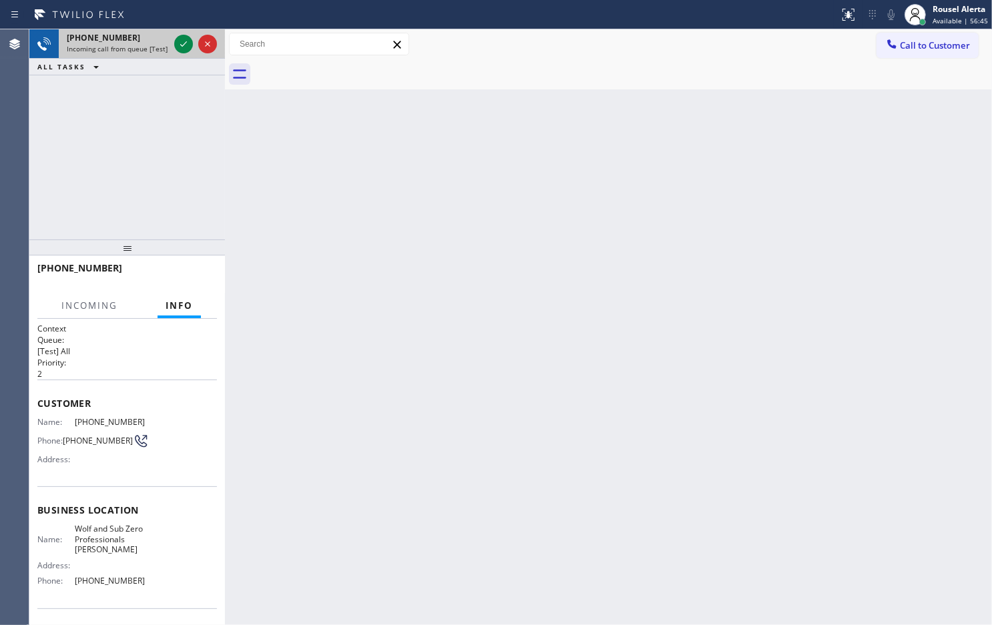
click at [196, 40] on div at bounding box center [196, 43] width 48 height 29
click at [179, 39] on icon at bounding box center [184, 44] width 16 height 16
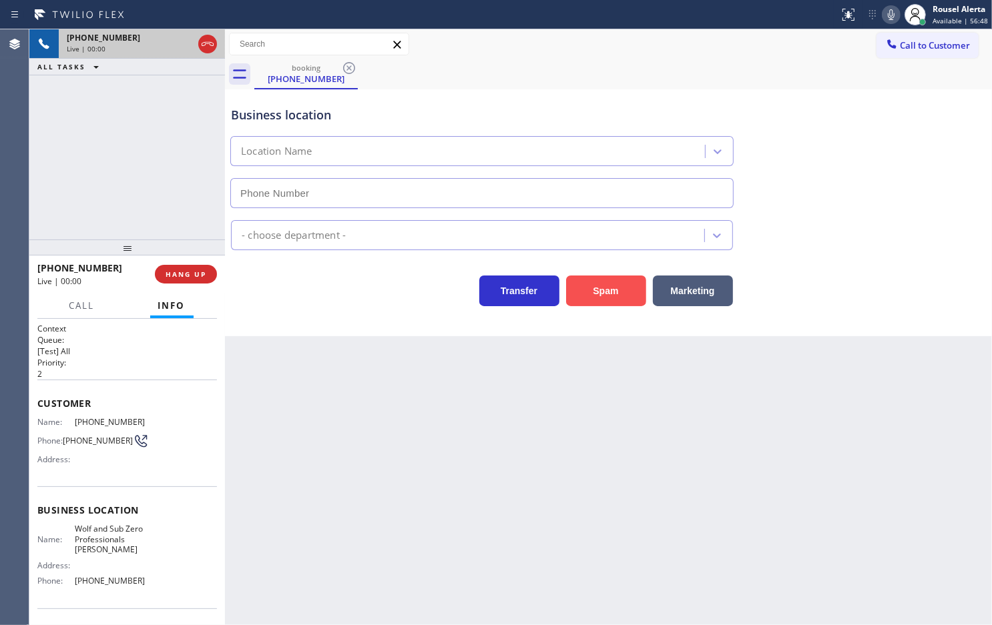
type input "[PHONE_NUMBER]"
click at [601, 300] on button "Spam" at bounding box center [606, 291] width 80 height 31
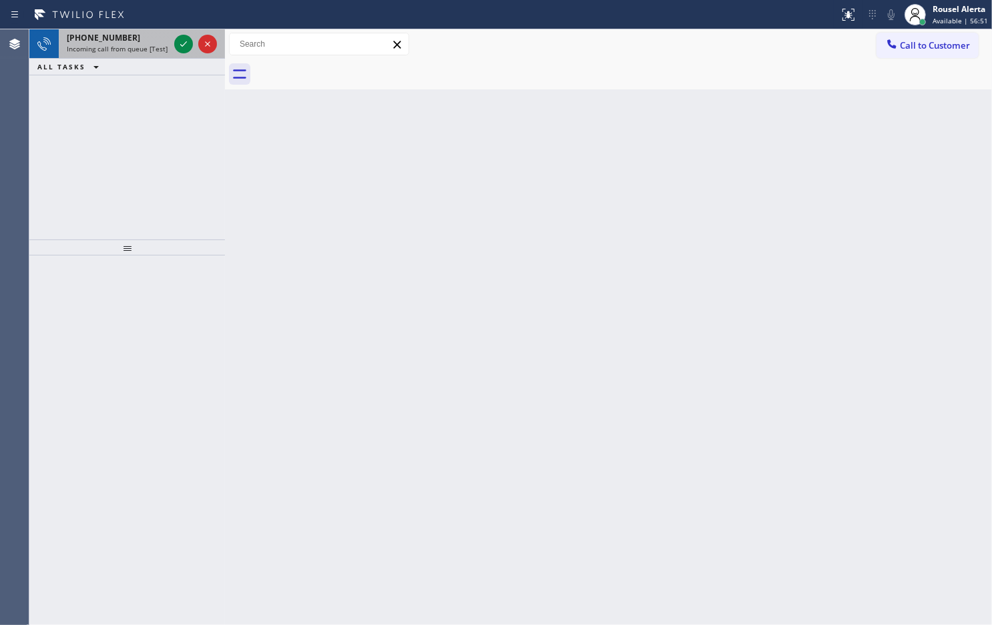
click at [146, 34] on div "[PHONE_NUMBER]" at bounding box center [118, 37] width 102 height 11
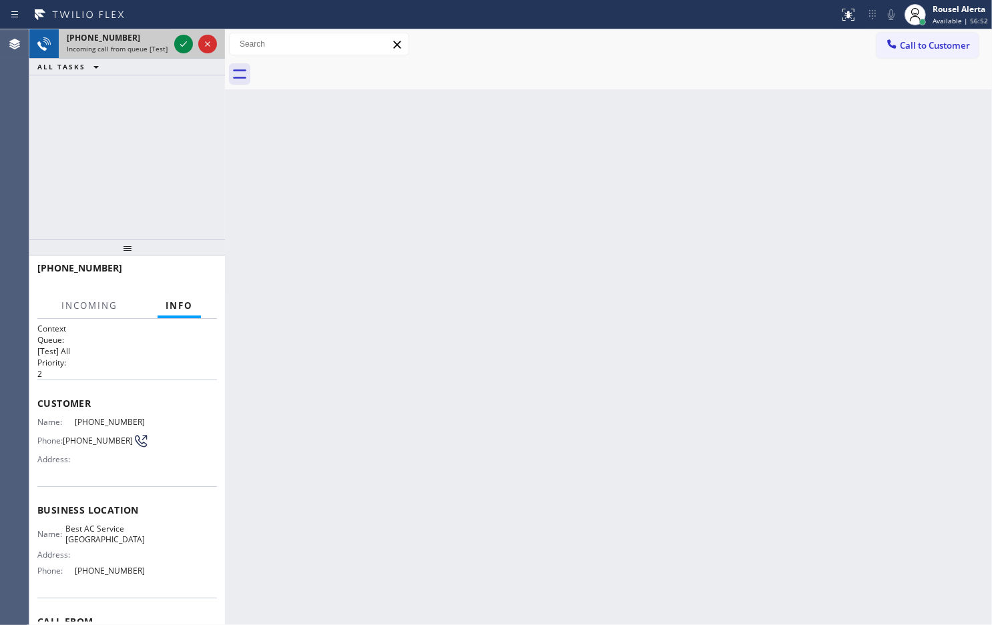
click at [170, 41] on div "[PHONE_NUMBER] Incoming call from queue [Test] All" at bounding box center [115, 43] width 113 height 29
click at [174, 41] on div at bounding box center [183, 44] width 19 height 16
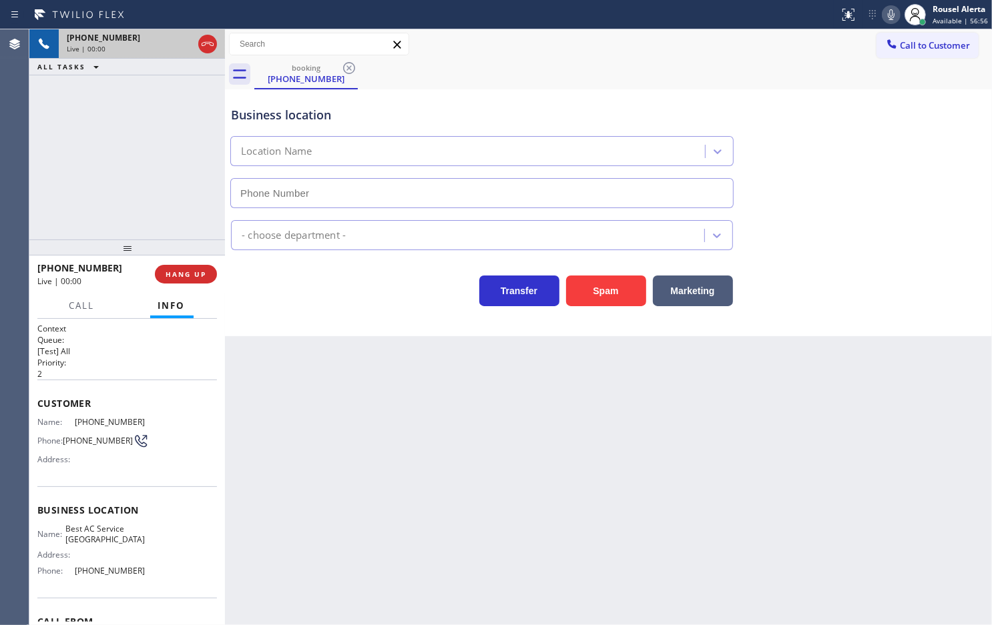
type input "[PHONE_NUMBER]"
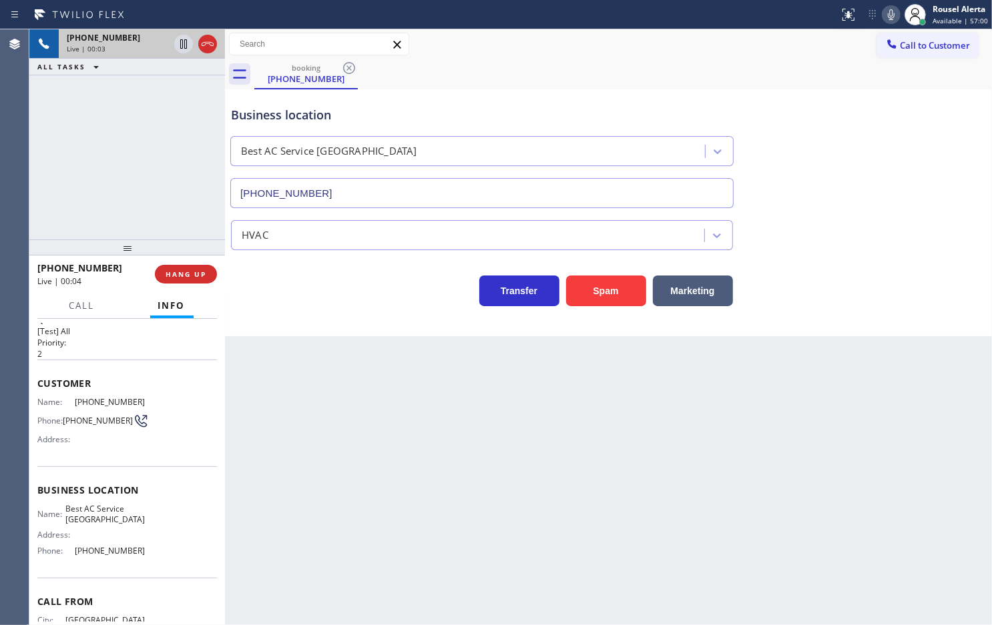
scroll to position [17, 0]
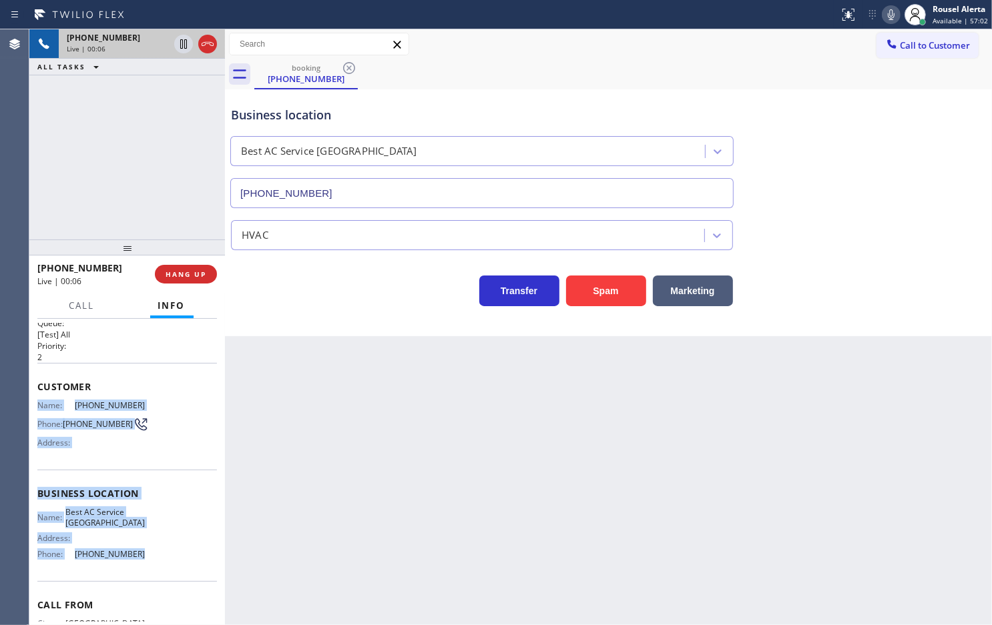
drag, startPoint x: 35, startPoint y: 397, endPoint x: 147, endPoint y: 575, distance: 210.0
click at [147, 575] on div "Context Queue: [Test] All Priority: 2 Customer Name: [PHONE_NUMBER] Phone: [PHO…" at bounding box center [127, 472] width 196 height 306
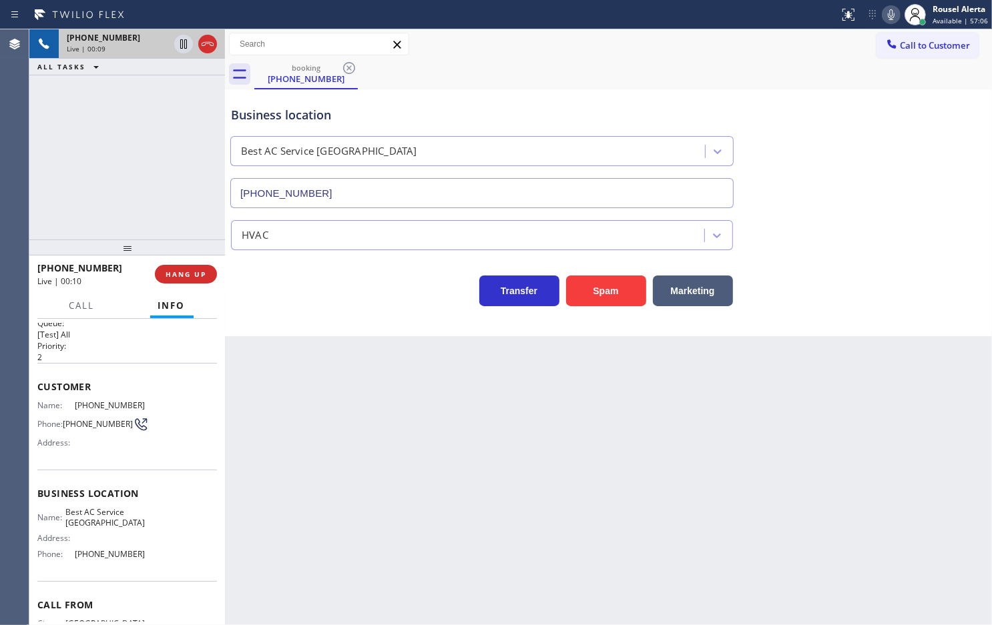
click at [439, 506] on div "Back to Dashboard Change Sender ID Customers Technicians Select a contact Outbo…" at bounding box center [608, 327] width 767 height 596
click at [169, 280] on button "HANG UP" at bounding box center [186, 274] width 62 height 19
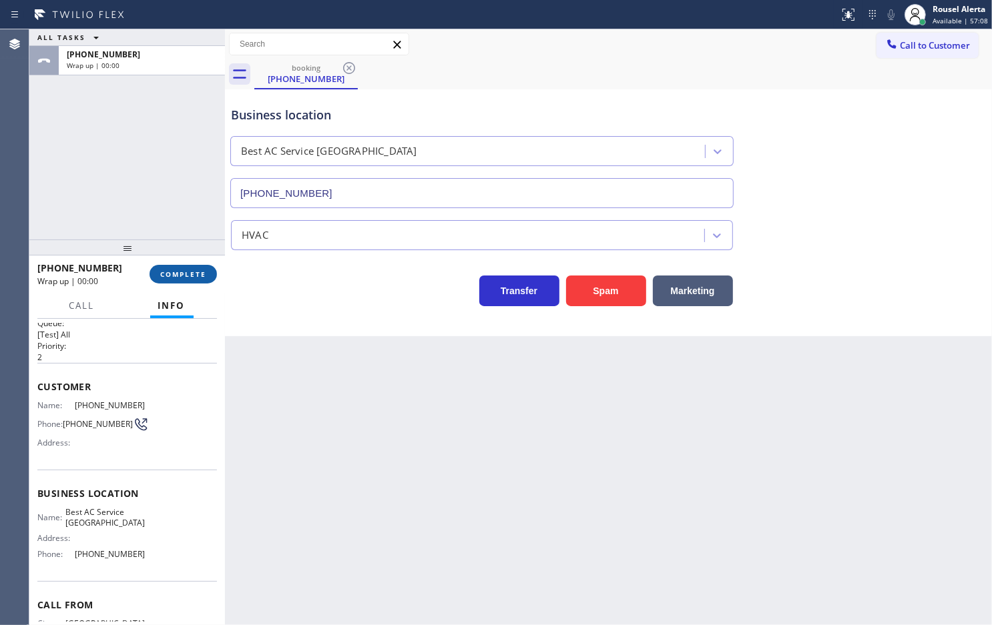
click at [169, 280] on button "COMPLETE" at bounding box center [183, 274] width 67 height 19
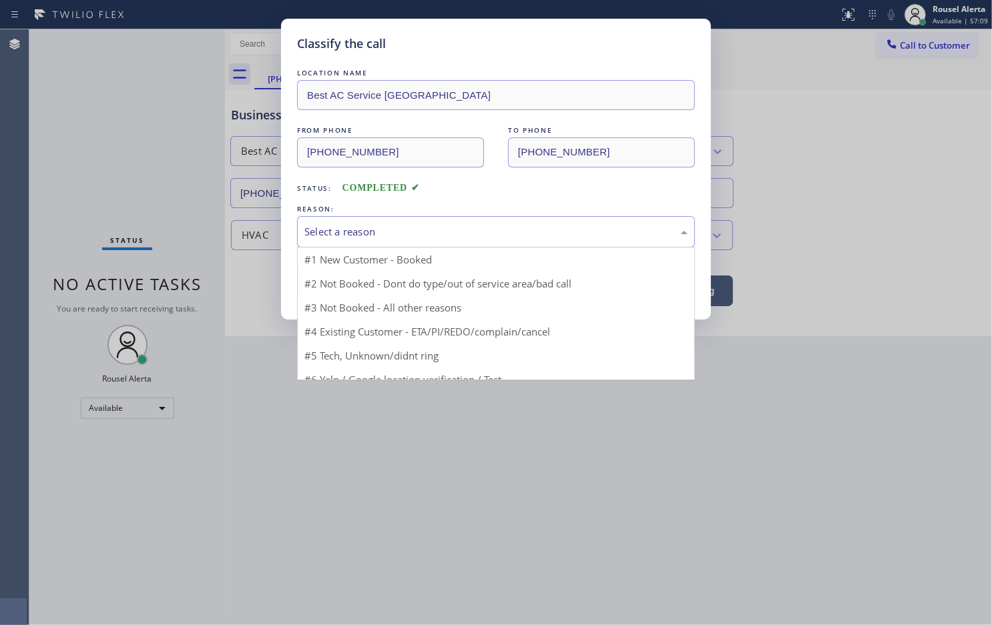
click at [318, 244] on div "Select a reason" at bounding box center [496, 231] width 398 height 31
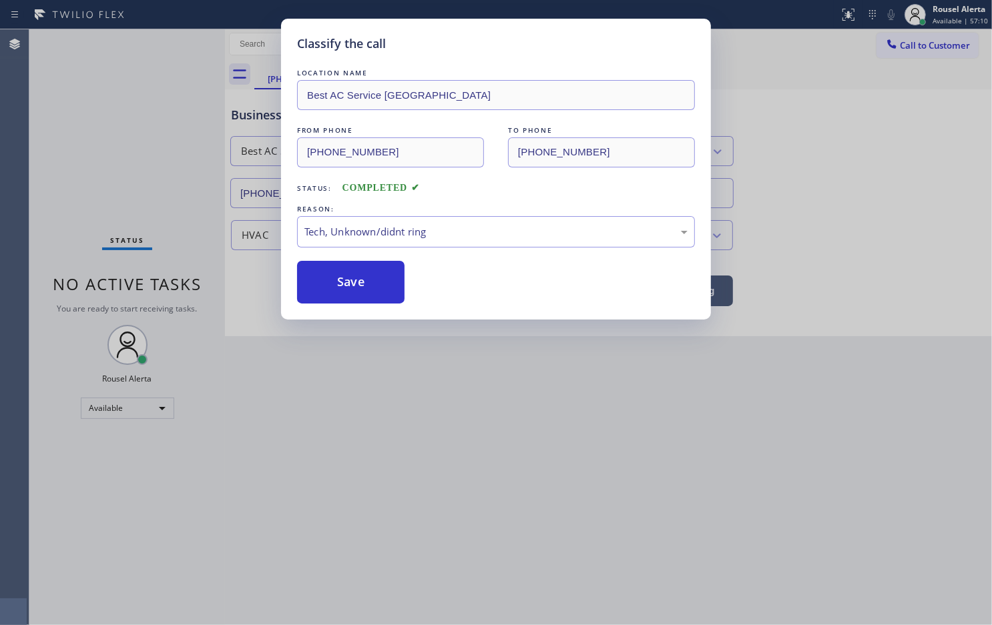
click at [347, 310] on div "Classify the call LOCATION NAME Best AC Service [GEOGRAPHIC_DATA] FROM PHONE [P…" at bounding box center [496, 169] width 430 height 301
click at [344, 294] on button "Save" at bounding box center [350, 282] width 107 height 43
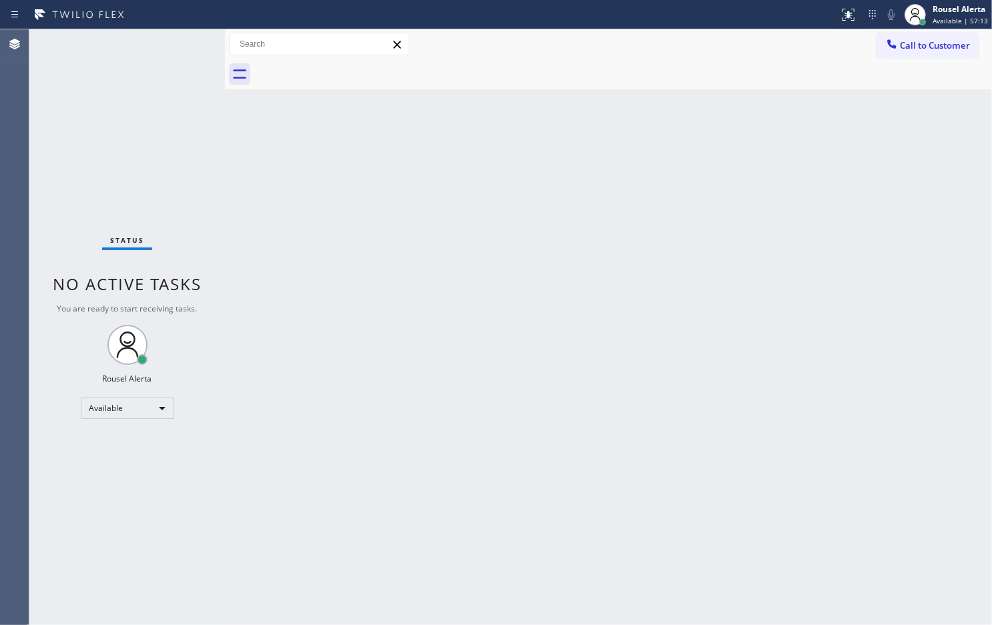
click at [344, 292] on div "Back to Dashboard Change Sender ID Customers Technicians Select a contact Outbo…" at bounding box center [608, 327] width 767 height 596
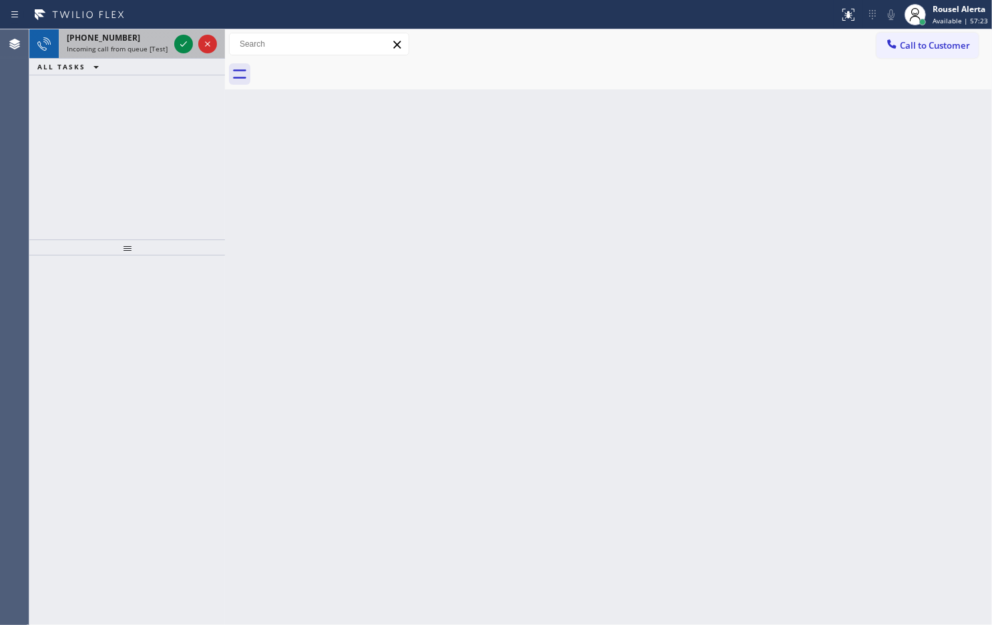
click at [141, 51] on span "Incoming call from queue [Test] All" at bounding box center [122, 48] width 111 height 9
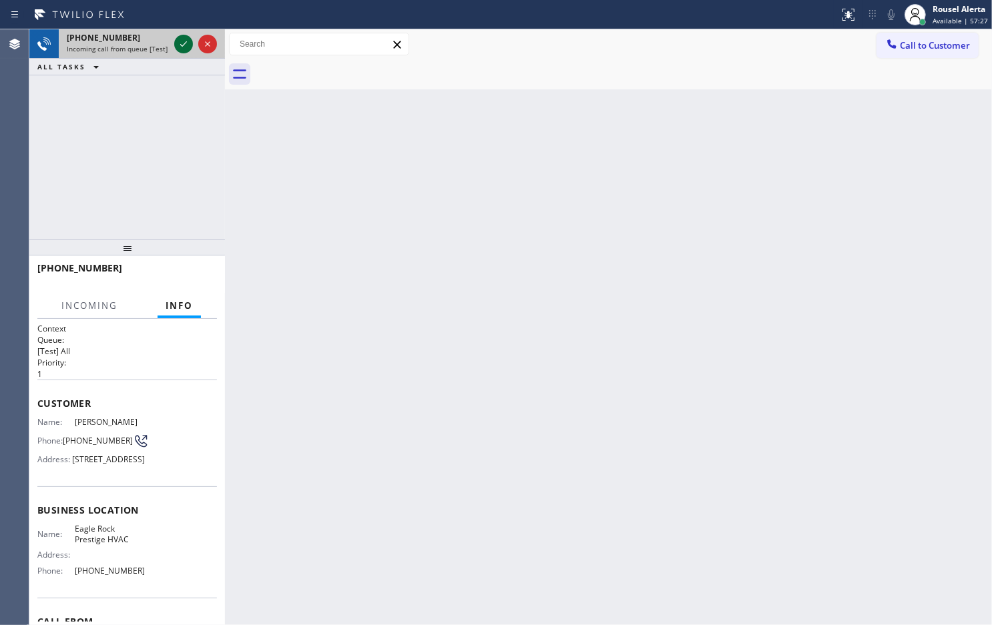
click at [177, 47] on icon at bounding box center [184, 44] width 16 height 16
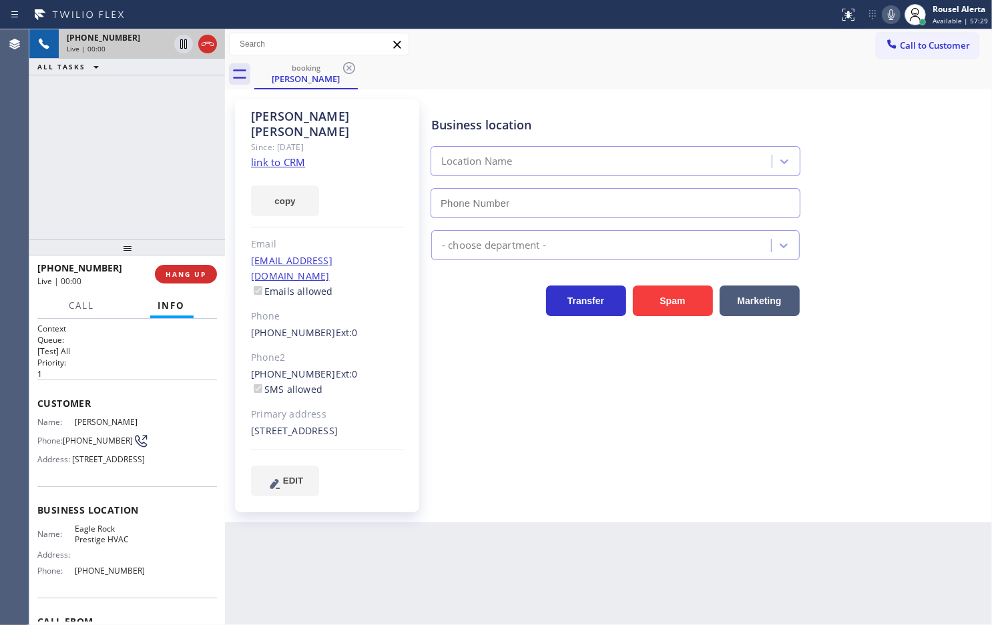
type input "[PHONE_NUMBER]"
click at [288, 156] on link "link to CRM" at bounding box center [278, 162] width 54 height 13
click at [105, 308] on div "Call Info" at bounding box center [127, 306] width 180 height 27
click at [95, 305] on button "Call" at bounding box center [81, 306] width 41 height 26
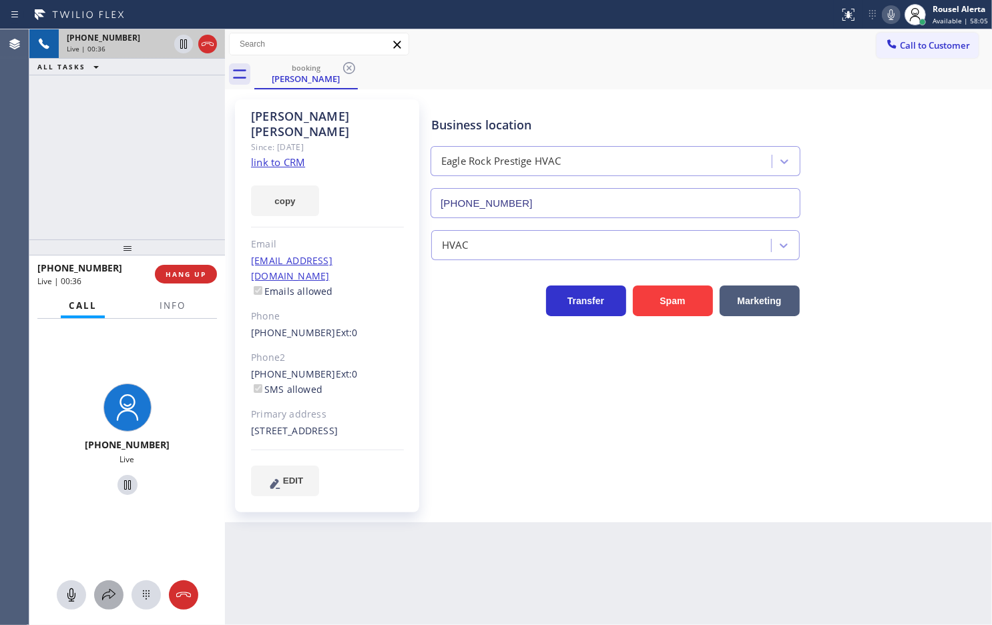
click at [115, 589] on icon at bounding box center [109, 595] width 16 height 16
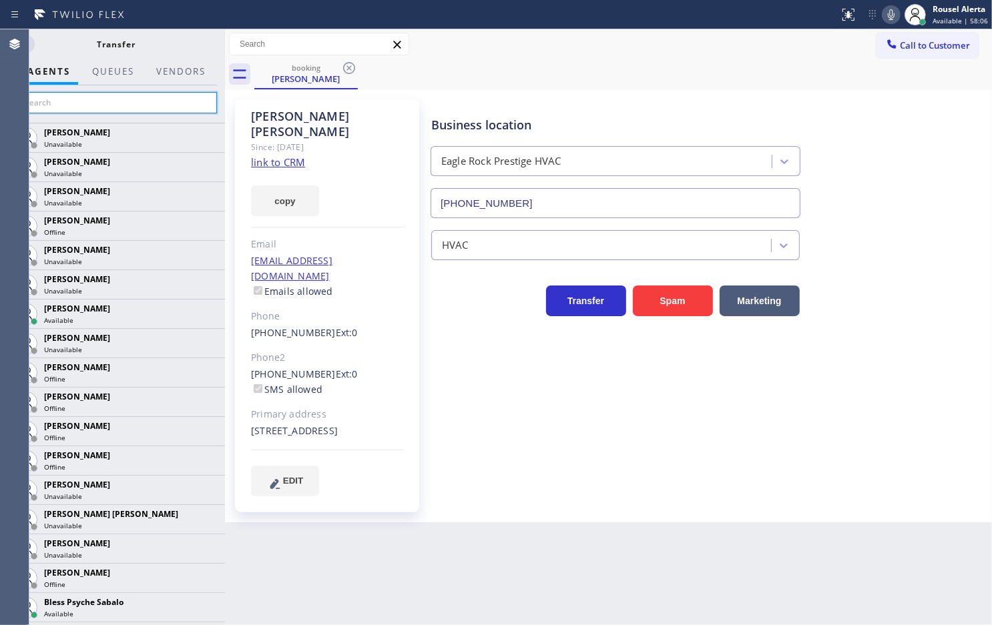
click at [166, 109] on input "text" at bounding box center [116, 102] width 201 height 21
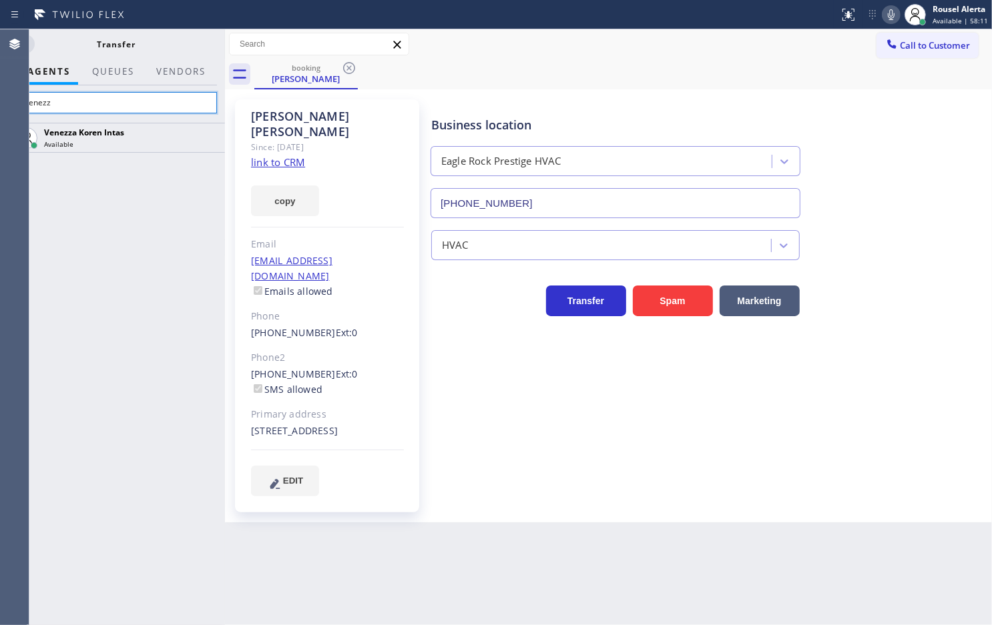
type input "venezz"
click at [890, 15] on icon at bounding box center [891, 14] width 7 height 11
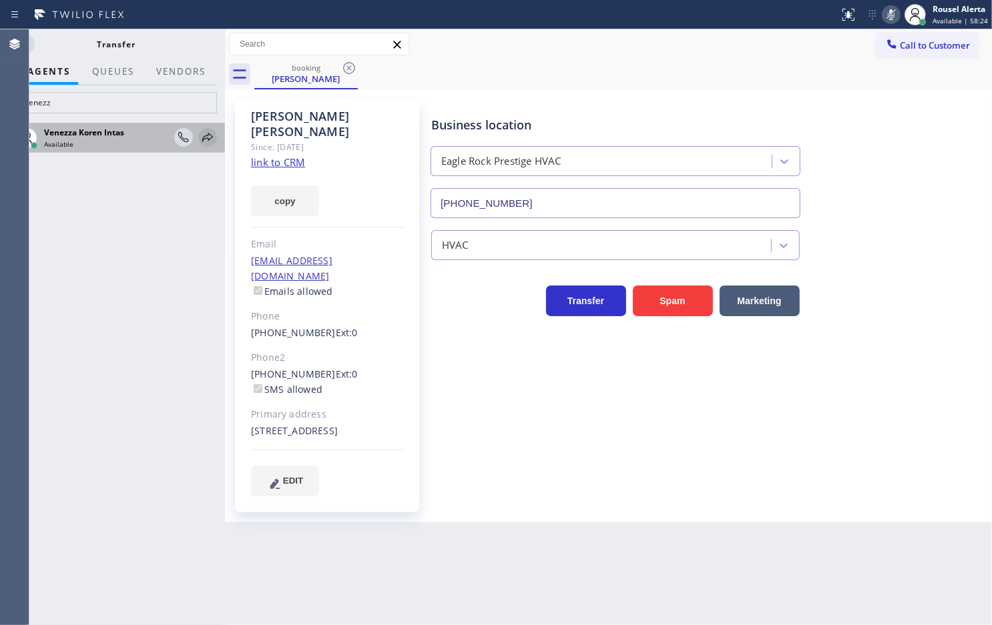
click at [205, 140] on icon at bounding box center [208, 137] width 16 height 16
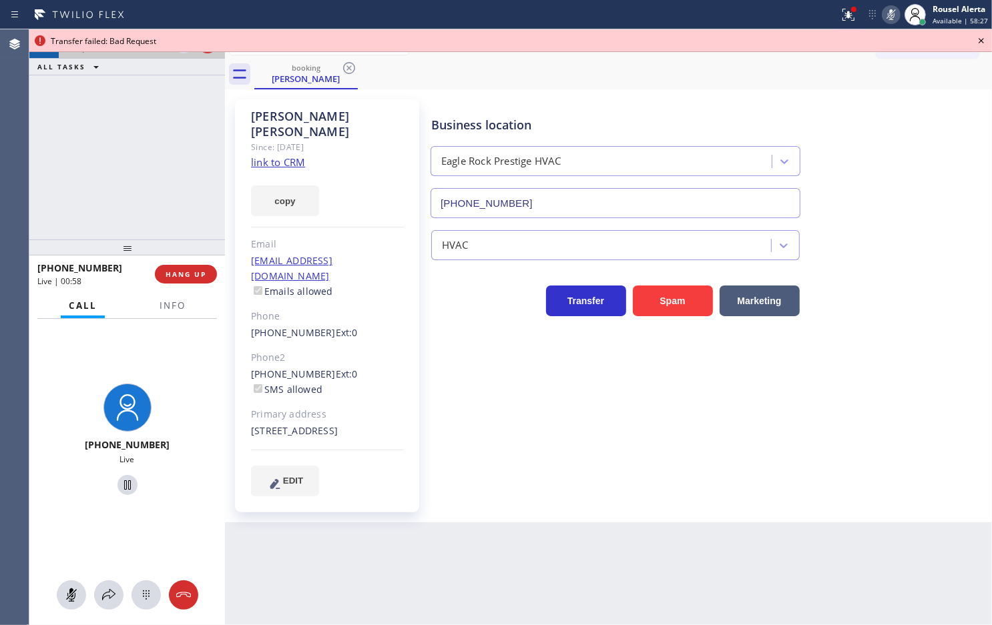
click at [982, 43] on icon at bounding box center [981, 41] width 16 height 16
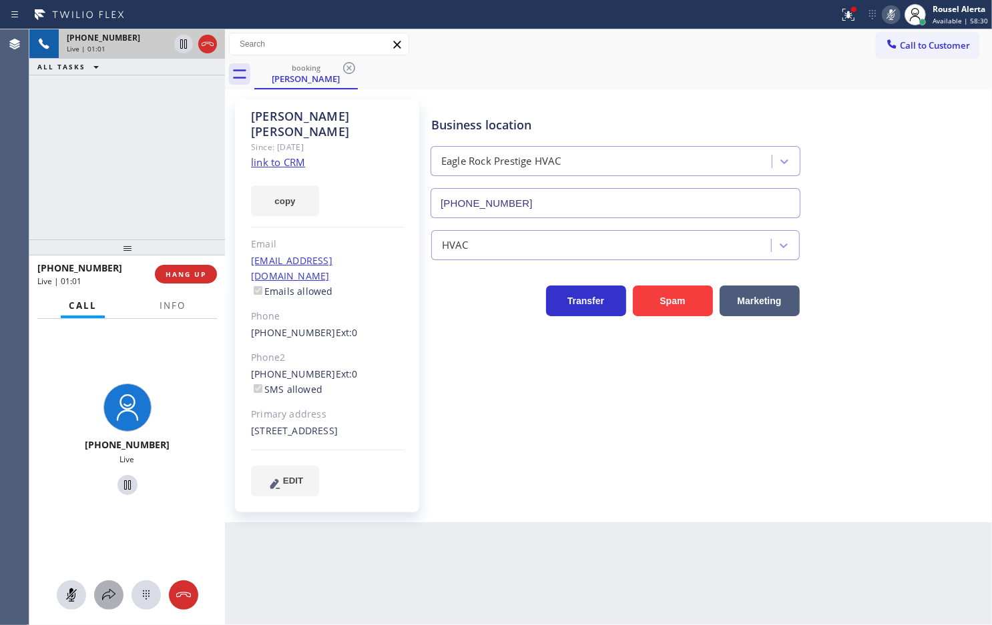
click at [101, 591] on icon at bounding box center [109, 595] width 16 height 16
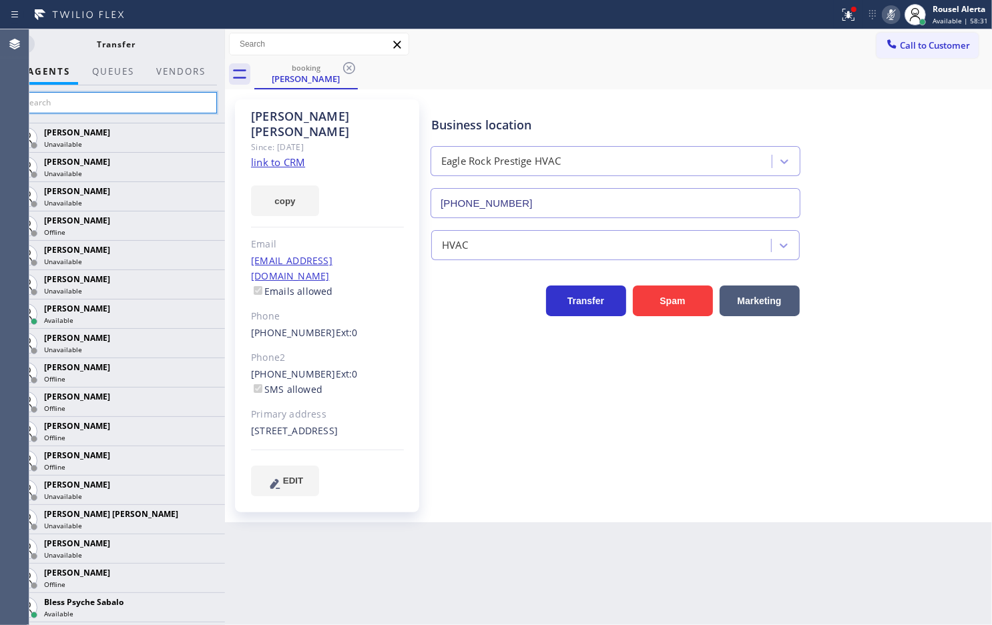
click at [73, 111] on input "text" at bounding box center [116, 102] width 201 height 21
type input "c"
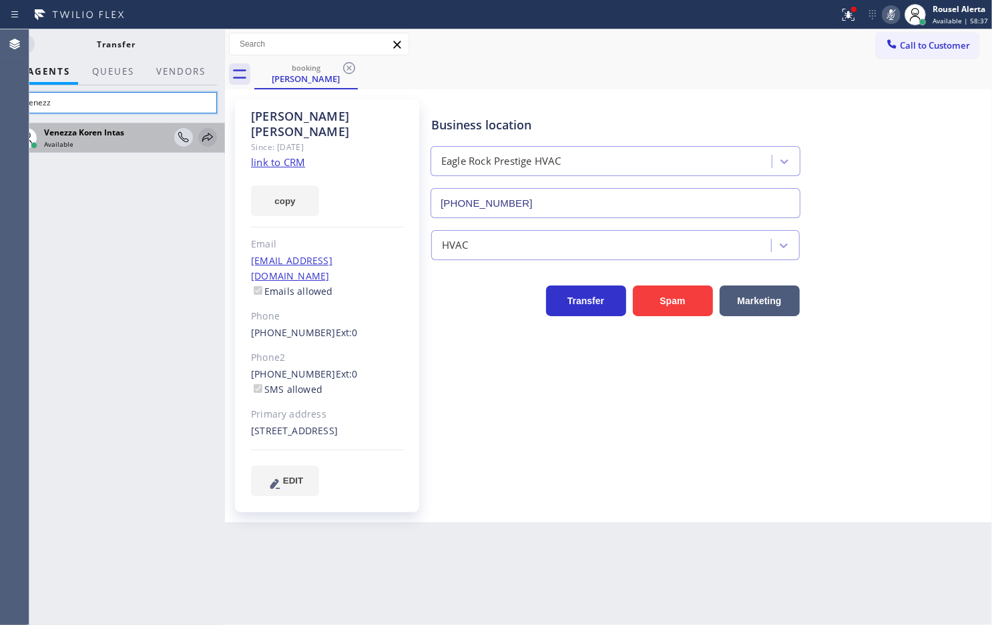
type input "venezz"
click at [209, 138] on icon at bounding box center [208, 137] width 16 height 16
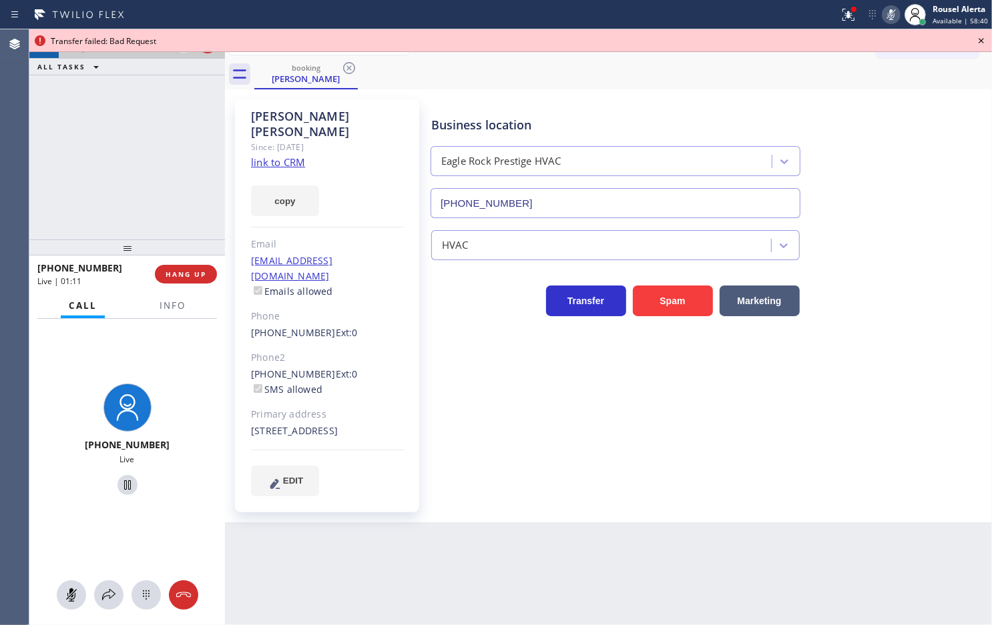
click at [976, 42] on icon at bounding box center [981, 41] width 16 height 16
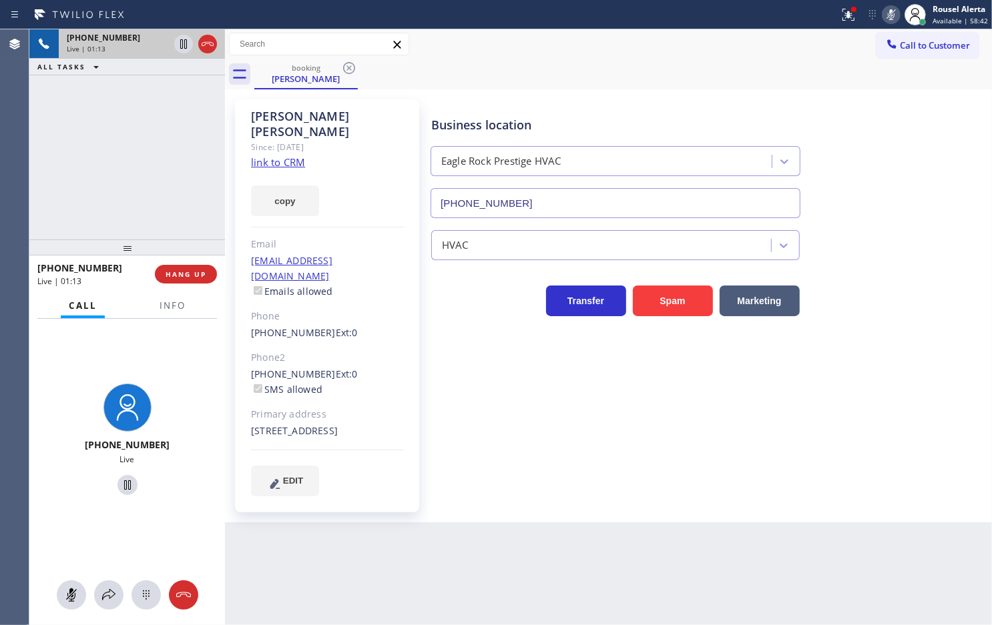
click at [891, 9] on icon at bounding box center [891, 15] width 16 height 16
click at [168, 311] on button "Info" at bounding box center [173, 306] width 42 height 26
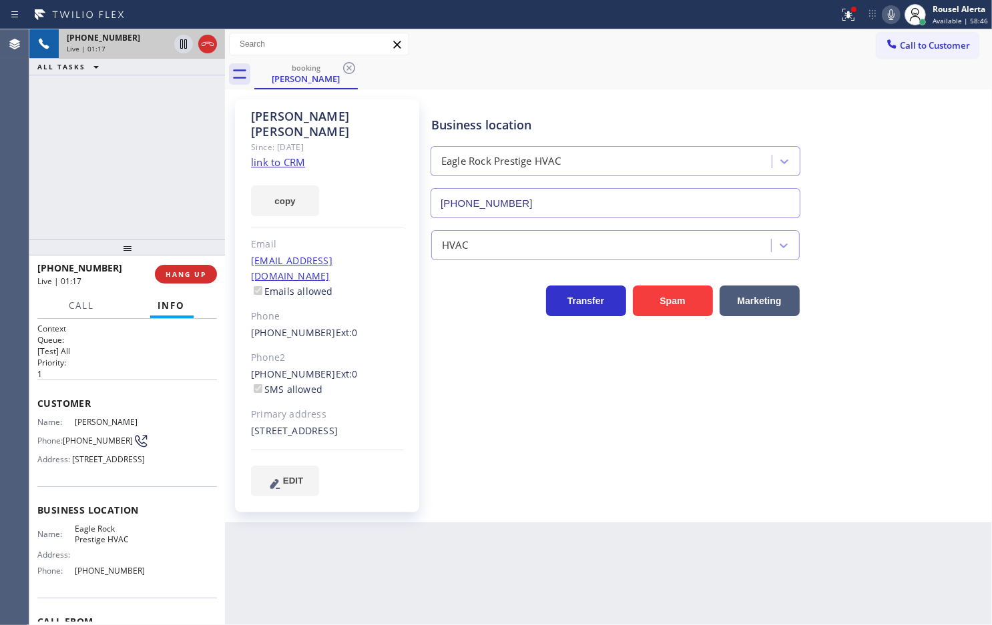
click at [115, 125] on div "[PHONE_NUMBER] Live | 01:17 ALL TASKS ALL TASKS ACTIVE TASKS TASKS IN WRAP UP" at bounding box center [127, 134] width 196 height 210
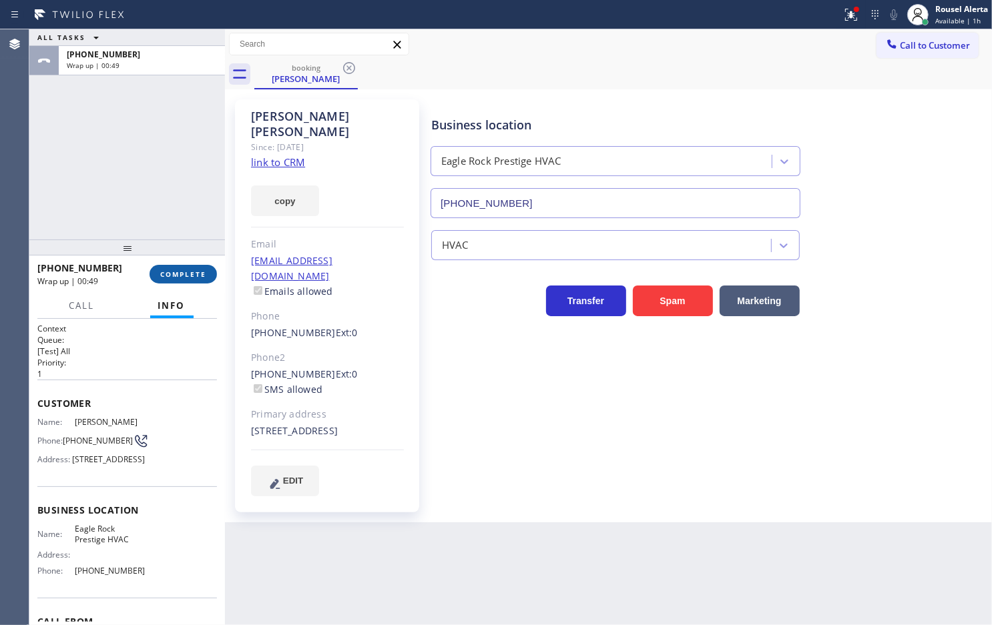
click at [172, 274] on span "COMPLETE" at bounding box center [183, 274] width 46 height 9
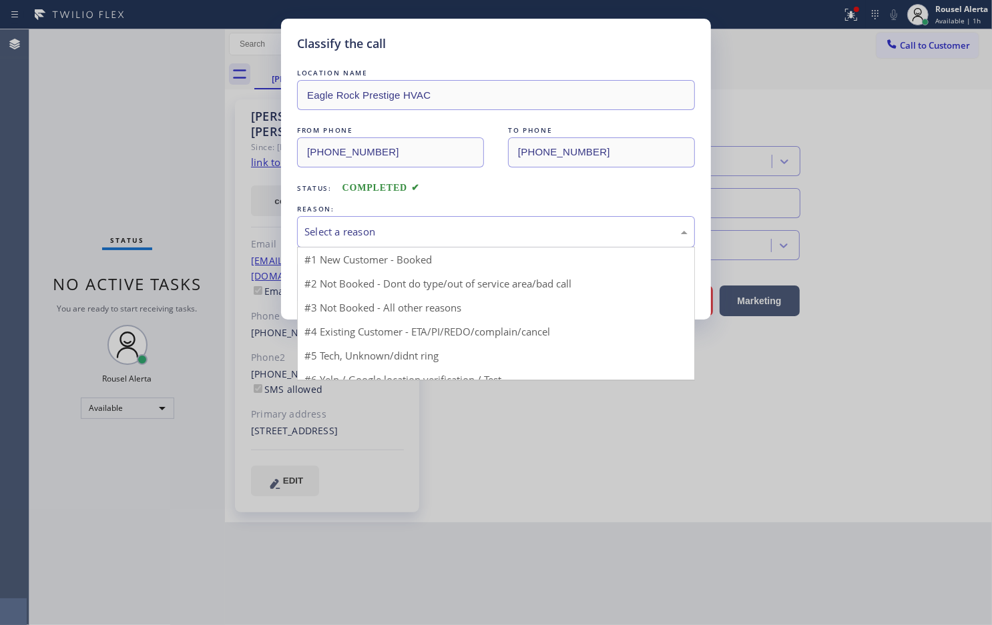
drag, startPoint x: 444, startPoint y: 234, endPoint x: 446, endPoint y: 241, distance: 7.6
click at [445, 235] on div "Select a reason" at bounding box center [495, 231] width 383 height 15
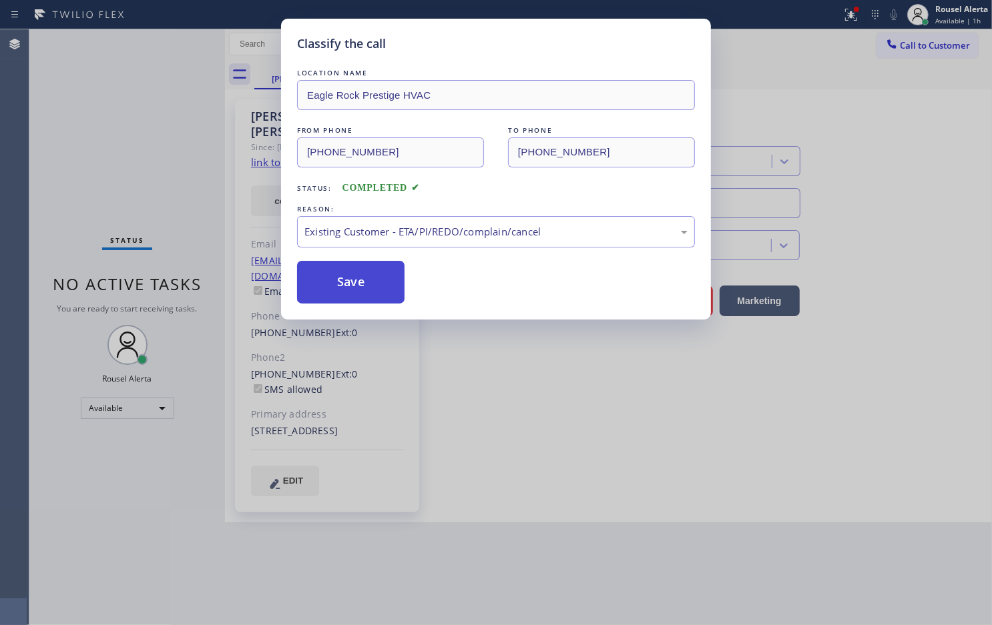
click at [374, 288] on button "Save" at bounding box center [350, 282] width 107 height 43
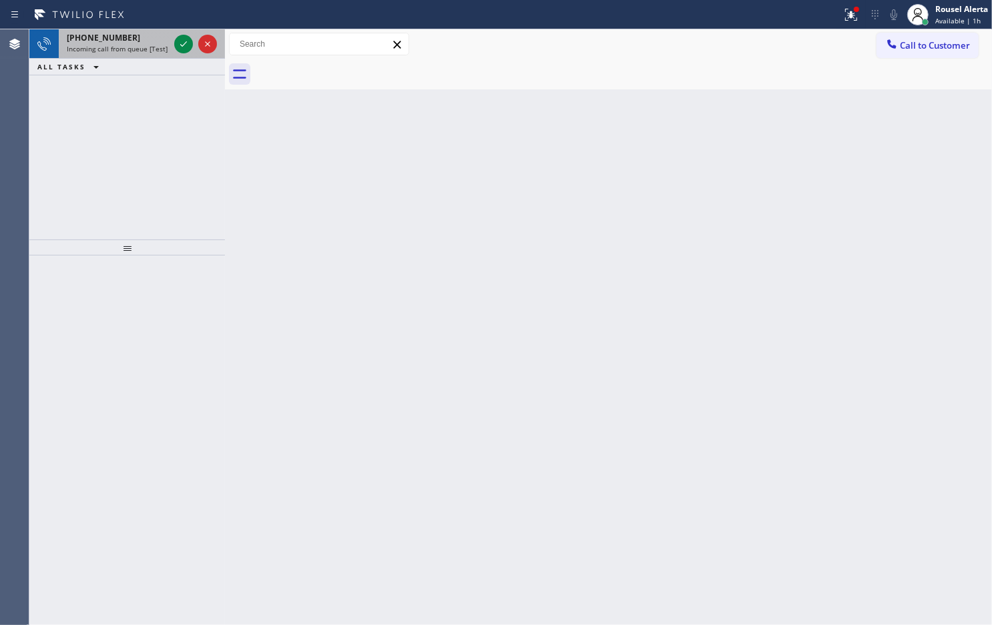
click at [152, 38] on div "+12137622619" at bounding box center [118, 37] width 102 height 11
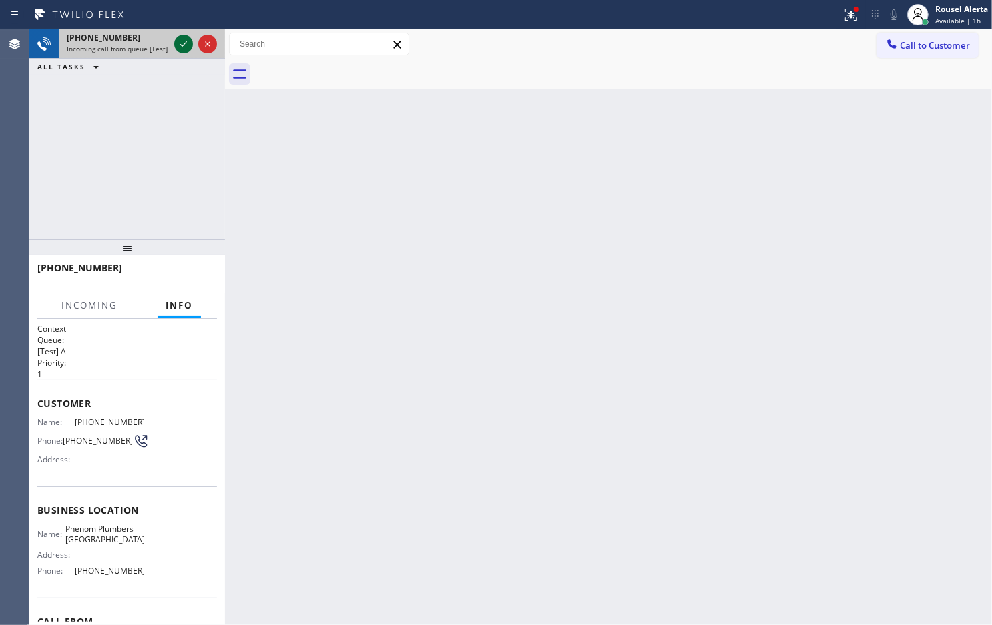
click at [176, 45] on icon at bounding box center [184, 44] width 16 height 16
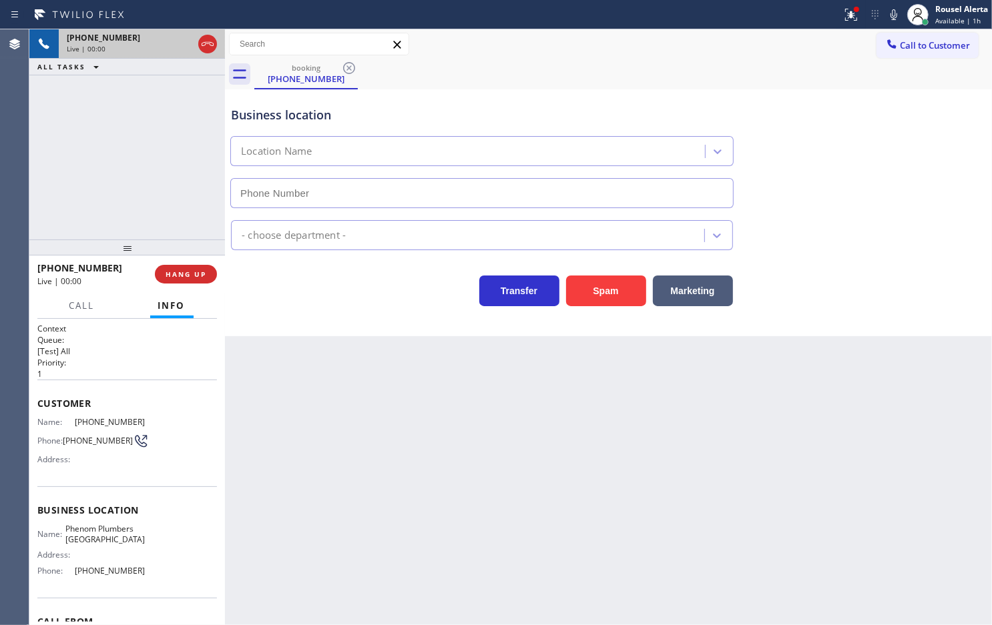
type input "(562) 372-6013"
click at [141, 111] on div "+12137622619 Live | 00:09 ALL TASKS ALL TASKS ACTIVE TASKS TASKS IN WRAP UP" at bounding box center [127, 134] width 196 height 210
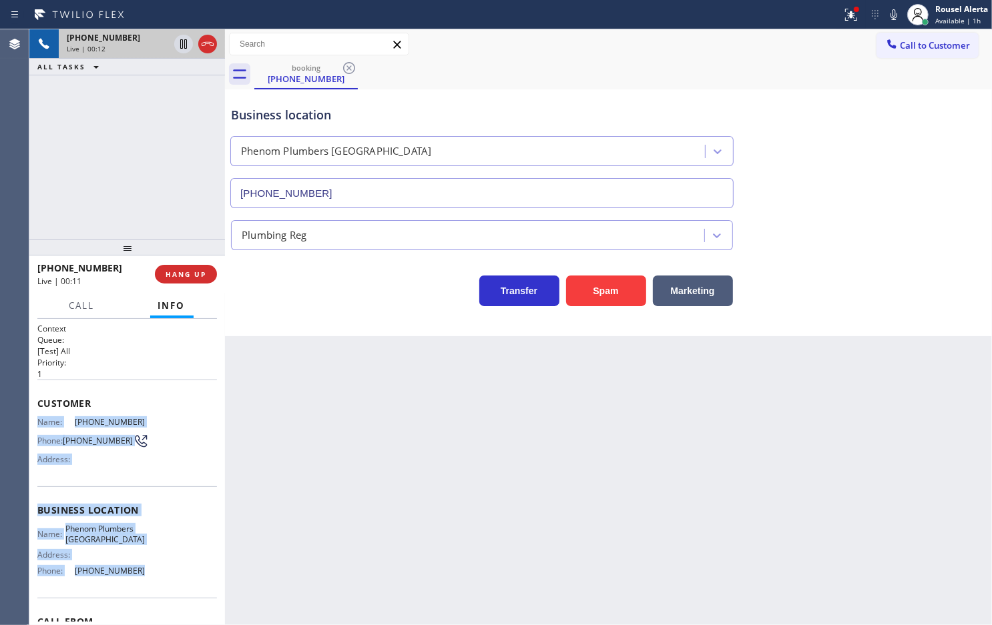
drag, startPoint x: 37, startPoint y: 421, endPoint x: 132, endPoint y: 578, distance: 183.6
click at [132, 578] on div "Context Queue: [Test] All Priority: 1 Customer Name: (213) 762-2619 Phone: (213…" at bounding box center [127, 511] width 180 height 376
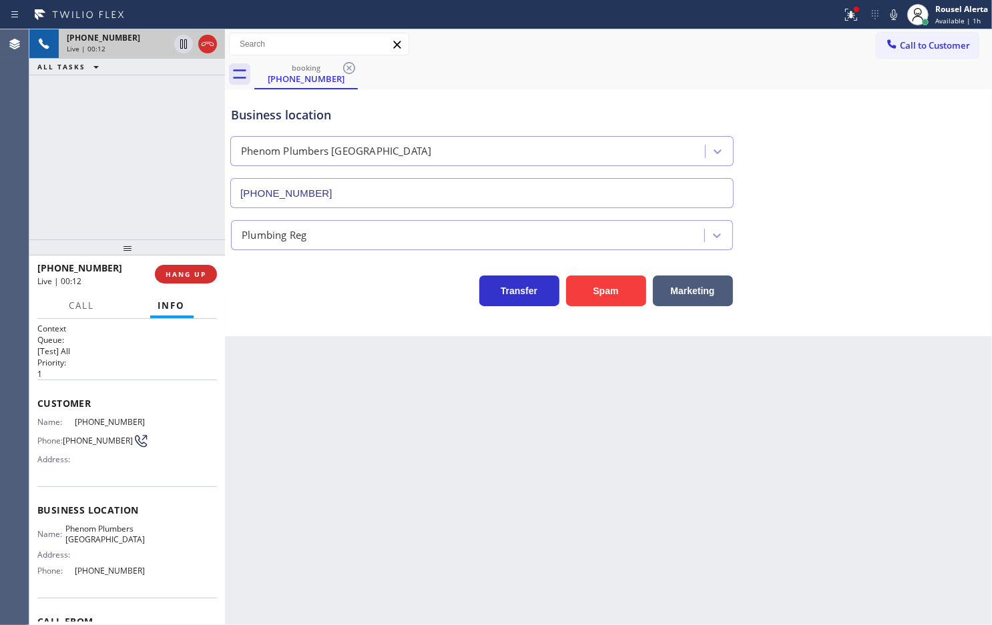
click at [338, 569] on div "Back to Dashboard Change Sender ID Customers Technicians Select a contact Outbo…" at bounding box center [608, 327] width 767 height 596
drag, startPoint x: 133, startPoint y: 129, endPoint x: 159, endPoint y: 166, distance: 44.6
click at [132, 128] on div "+12137622619 Live | 00:16 ALL TASKS ALL TASKS ACTIVE TASKS TASKS IN WRAP UP" at bounding box center [127, 134] width 196 height 210
click at [85, 90] on div "+12137622619 Live | 00:23 ALL TASKS ALL TASKS ACTIVE TASKS TASKS IN WRAP UP" at bounding box center [127, 134] width 196 height 210
click at [304, 405] on div "Back to Dashboard Change Sender ID Customers Technicians Select a contact Outbo…" at bounding box center [608, 327] width 767 height 596
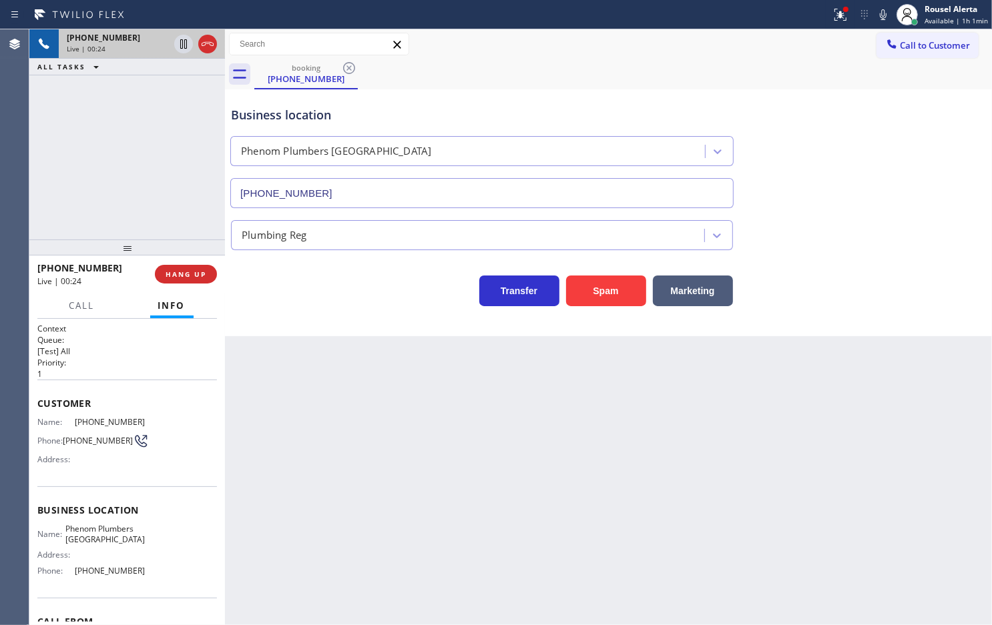
click at [169, 201] on div "+12137622619 Live | 00:24 ALL TASKS ALL TASKS ACTIVE TASKS TASKS IN WRAP UP" at bounding box center [127, 134] width 196 height 210
click at [322, 420] on div "Back to Dashboard Change Sender ID Customers Technicians Select a contact Outbo…" at bounding box center [608, 327] width 767 height 596
click at [327, 421] on div "Back to Dashboard Change Sender ID Customers Technicians Select a contact Outbo…" at bounding box center [608, 327] width 767 height 596
click at [144, 142] on div "+12137622619 Live | 00:31 ALL TASKS ALL TASKS ACTIVE TASKS TASKS IN WRAP UP" at bounding box center [127, 134] width 196 height 210
click at [318, 459] on div "Back to Dashboard Change Sender ID Customers Technicians Select a contact Outbo…" at bounding box center [608, 327] width 767 height 596
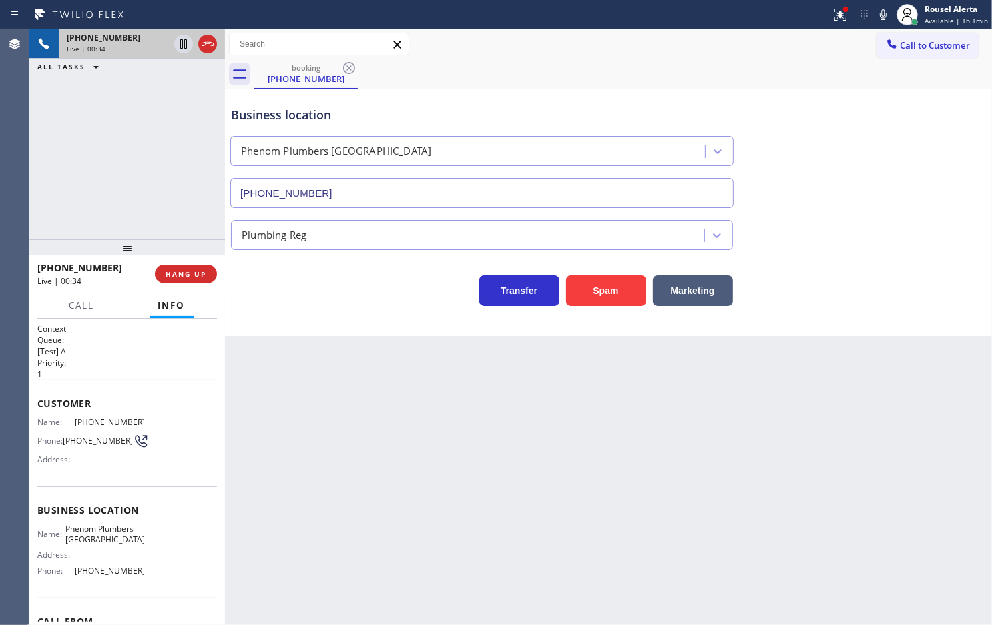
click at [125, 119] on div "+12137622619 Live | 00:34 ALL TASKS ALL TASKS ACTIVE TASKS TASKS IN WRAP UP" at bounding box center [127, 134] width 196 height 210
click at [261, 382] on div "Back to Dashboard Change Sender ID Customers Technicians Select a contact Outbo…" at bounding box center [608, 327] width 767 height 596
drag, startPoint x: 195, startPoint y: 281, endPoint x: 177, endPoint y: 262, distance: 26.4
click at [195, 278] on button "HANG UP" at bounding box center [186, 274] width 62 height 19
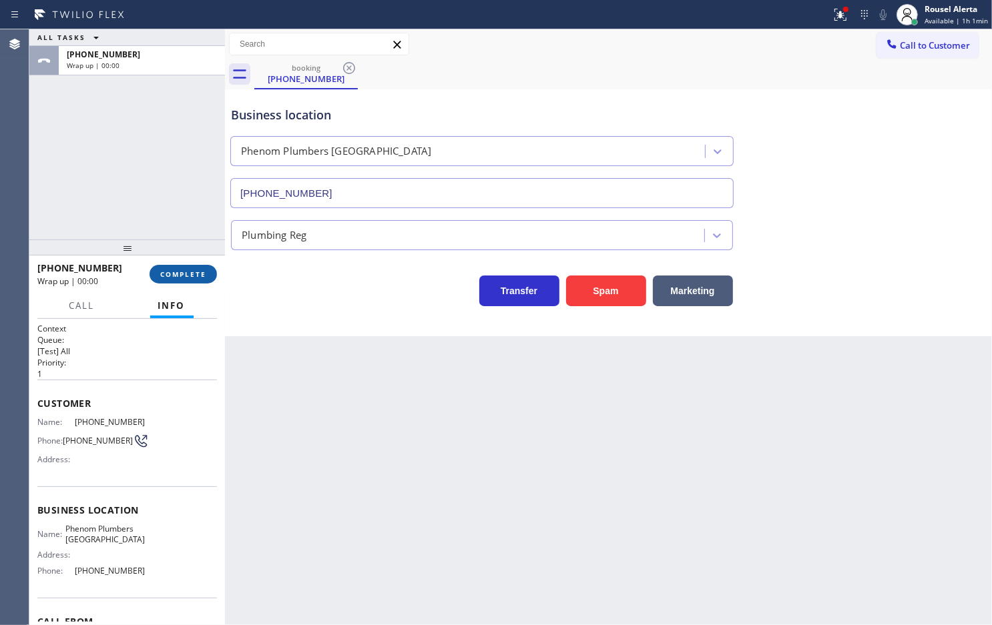
click at [187, 265] on button "COMPLETE" at bounding box center [183, 274] width 67 height 19
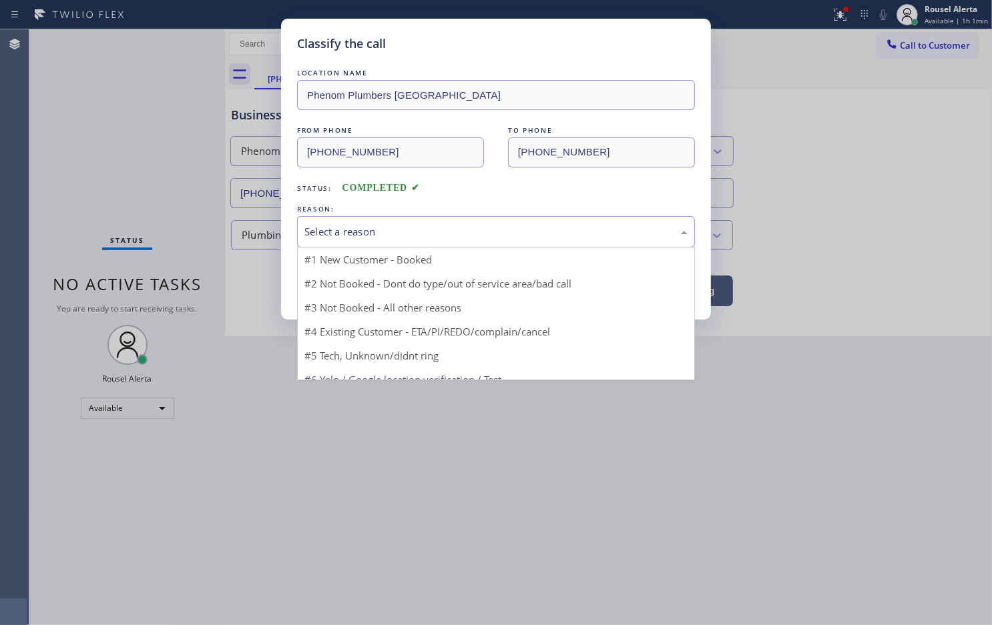
click at [328, 245] on div "Select a reason" at bounding box center [496, 231] width 398 height 31
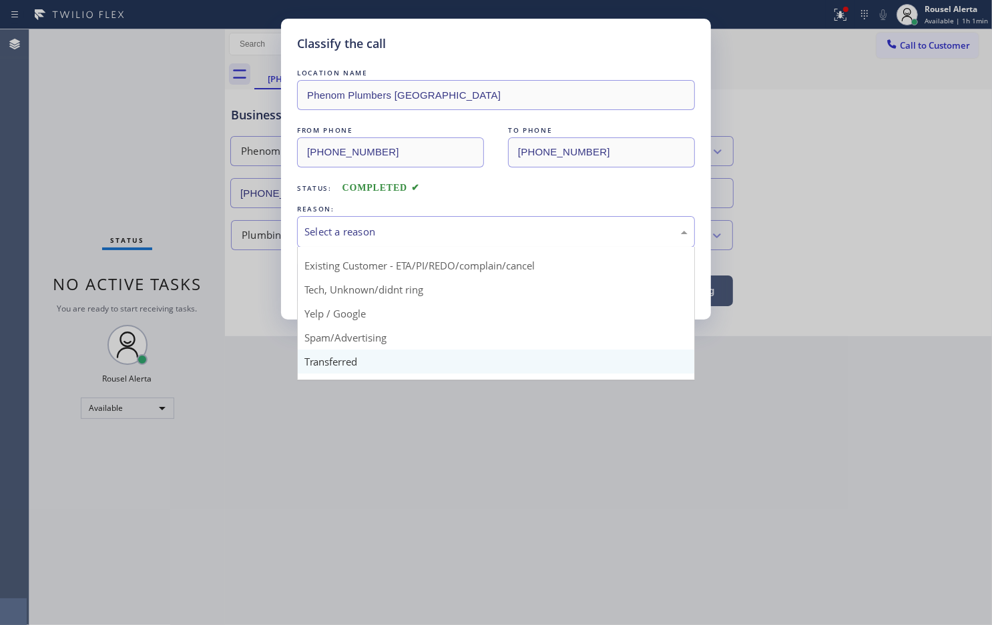
scroll to position [83, 0]
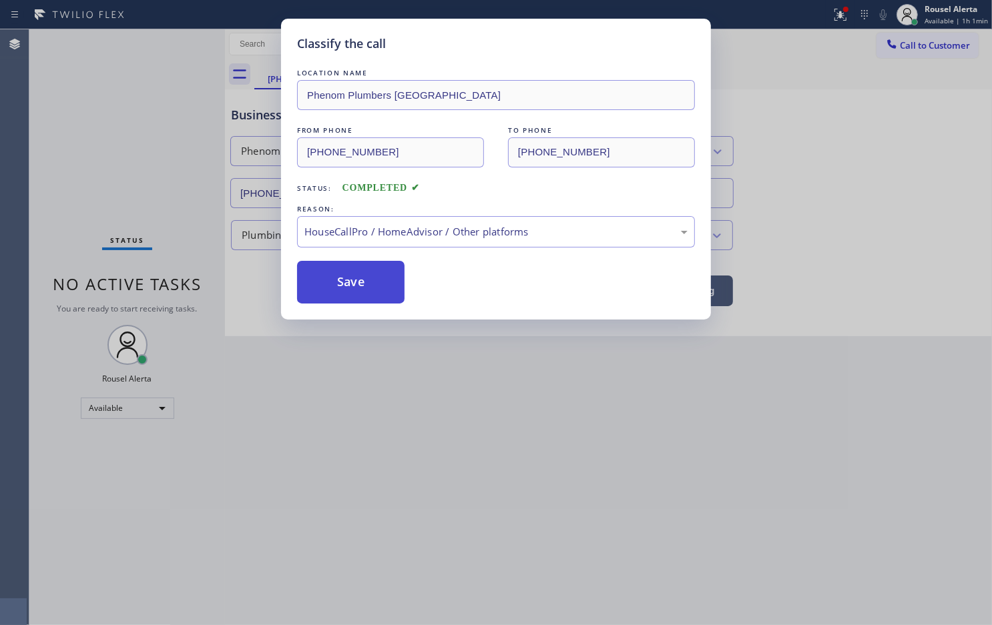
click at [349, 295] on button "Save" at bounding box center [350, 282] width 107 height 43
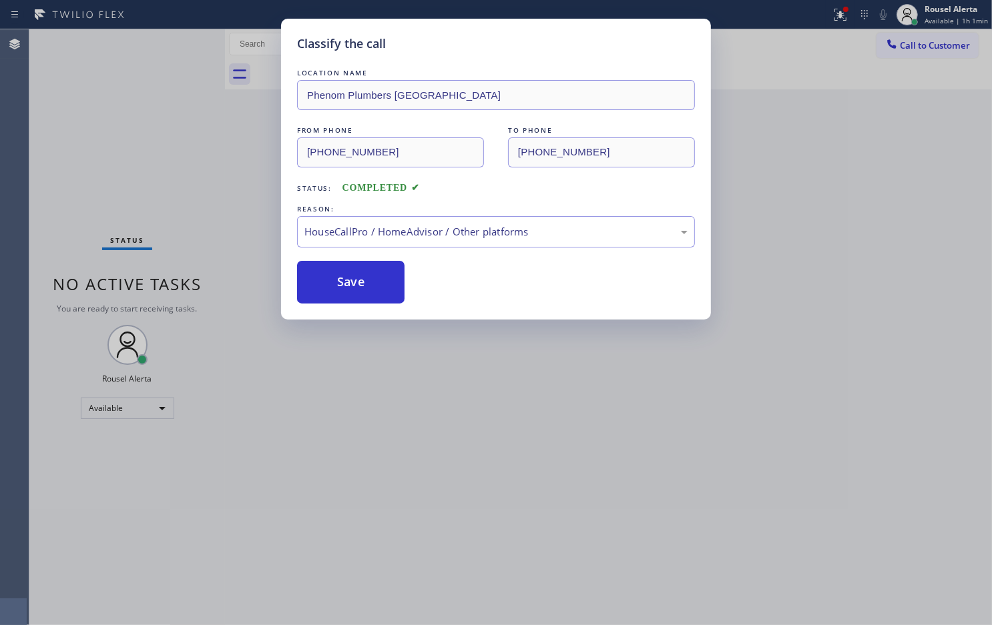
click at [451, 494] on div "Classify the call LOCATION NAME Phenom Plumbers Long Beach FROM PHONE (213) 762…" at bounding box center [496, 312] width 992 height 625
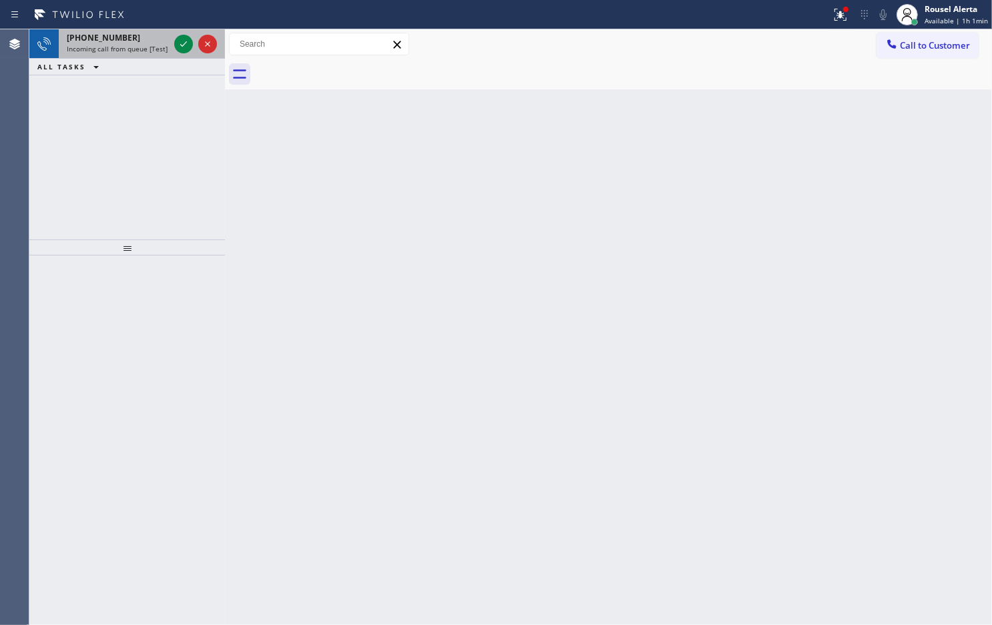
click at [154, 57] on div "+16026993788 Incoming call from queue [Test] All" at bounding box center [115, 43] width 113 height 29
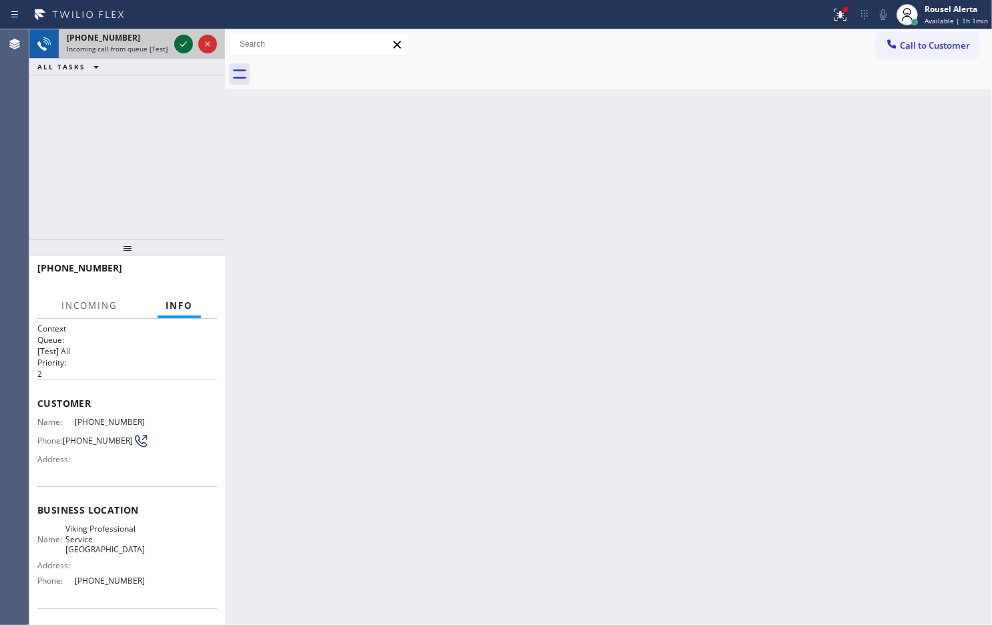
click at [176, 47] on icon at bounding box center [184, 44] width 16 height 16
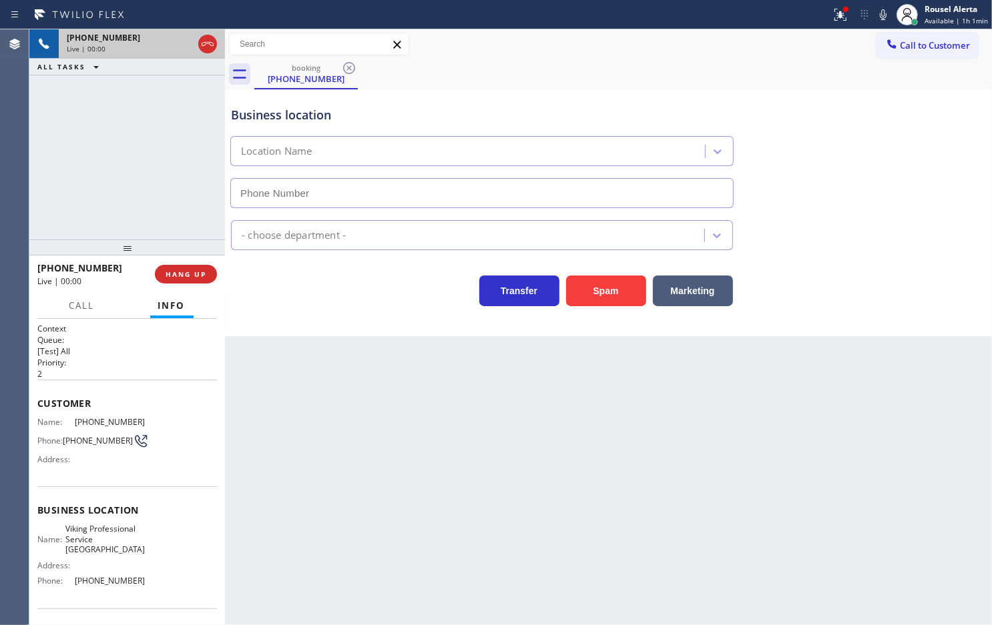
type input "(602) 780-3662"
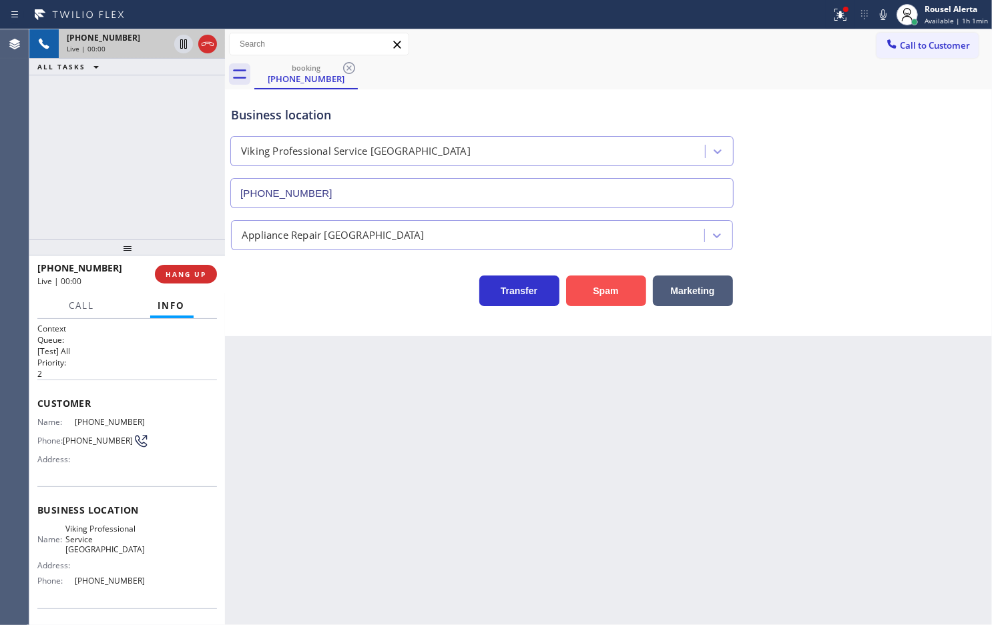
click at [609, 284] on button "Spam" at bounding box center [606, 291] width 80 height 31
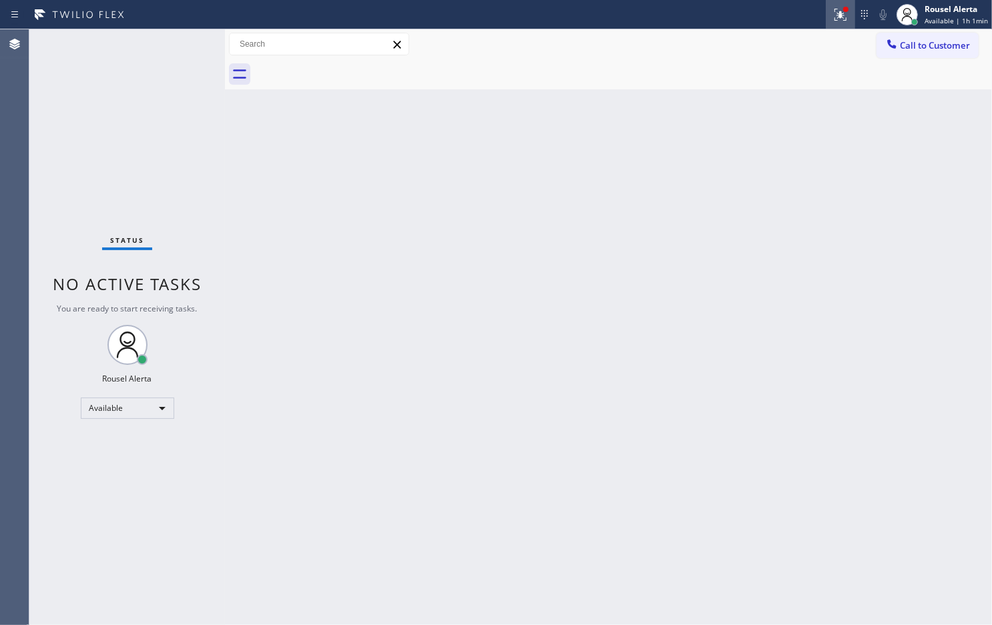
click at [839, 7] on icon at bounding box center [840, 15] width 16 height 16
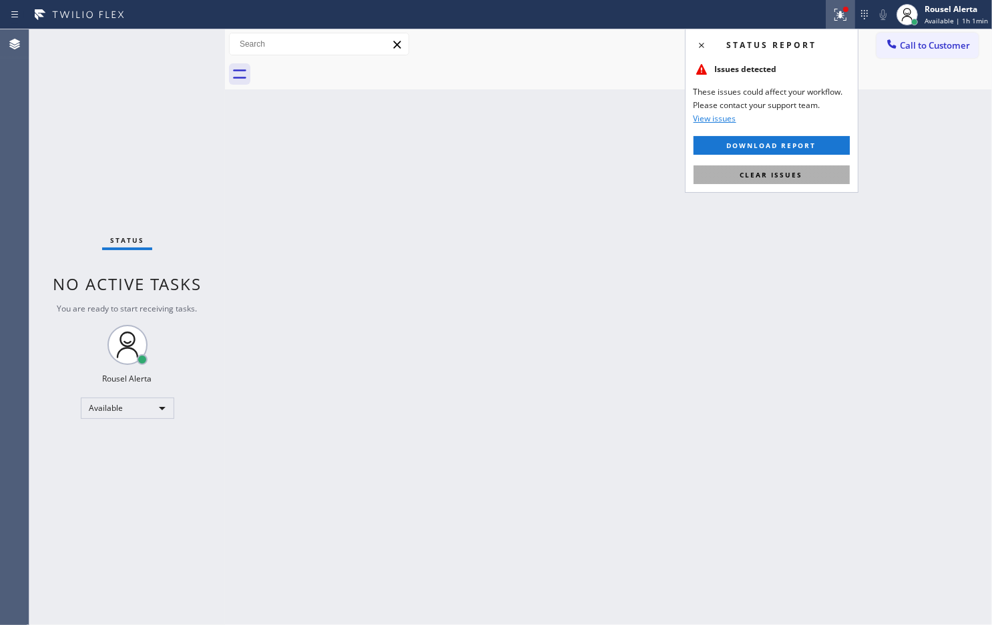
click at [772, 180] on button "Clear issues" at bounding box center [771, 175] width 156 height 19
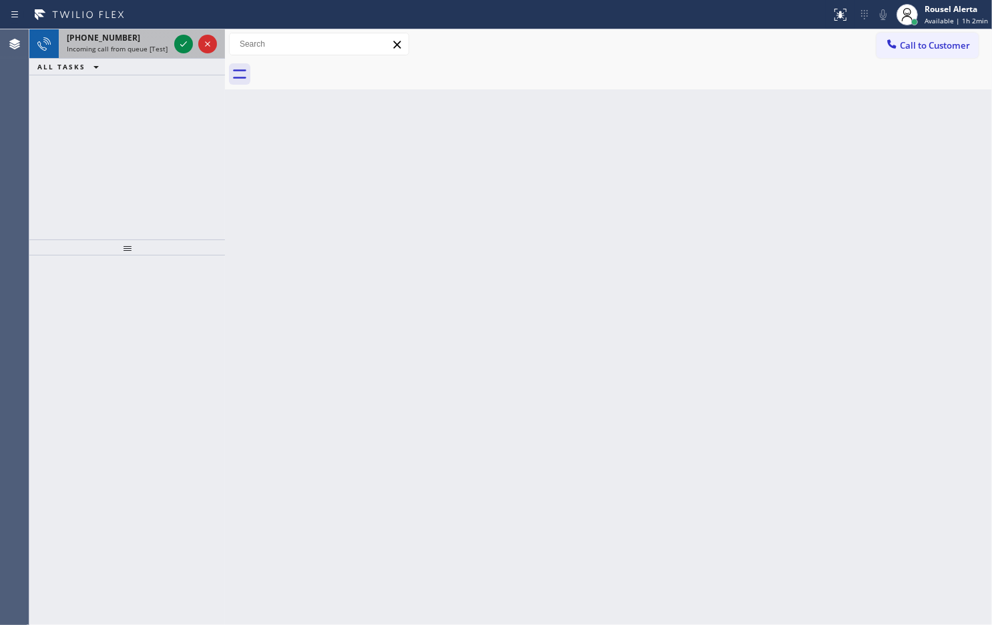
click at [134, 47] on span "Incoming call from queue [Test] All" at bounding box center [122, 48] width 111 height 9
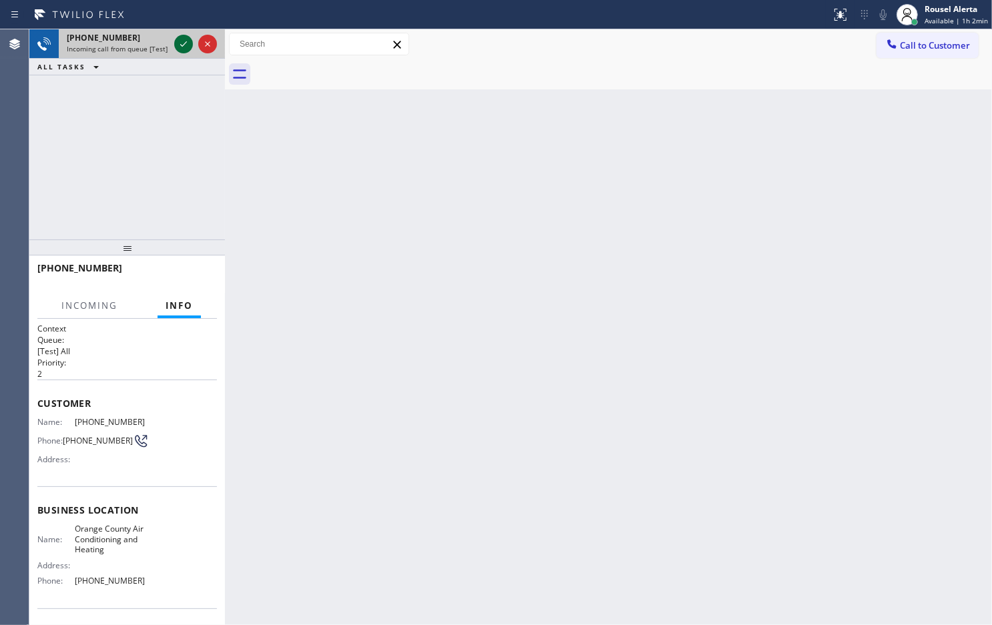
click at [177, 43] on icon at bounding box center [184, 44] width 16 height 16
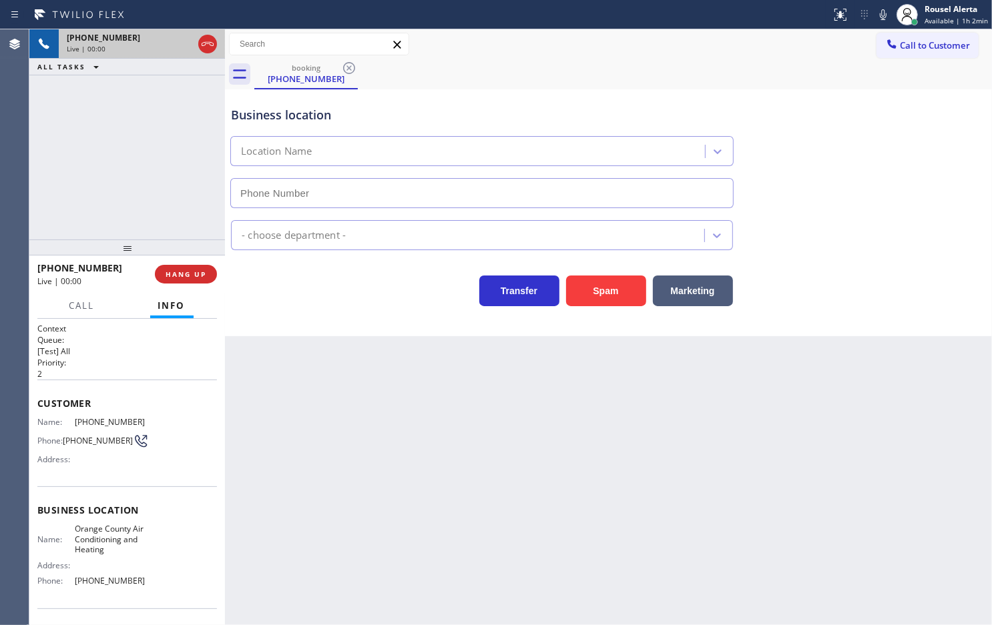
type input "(657) 888-9757"
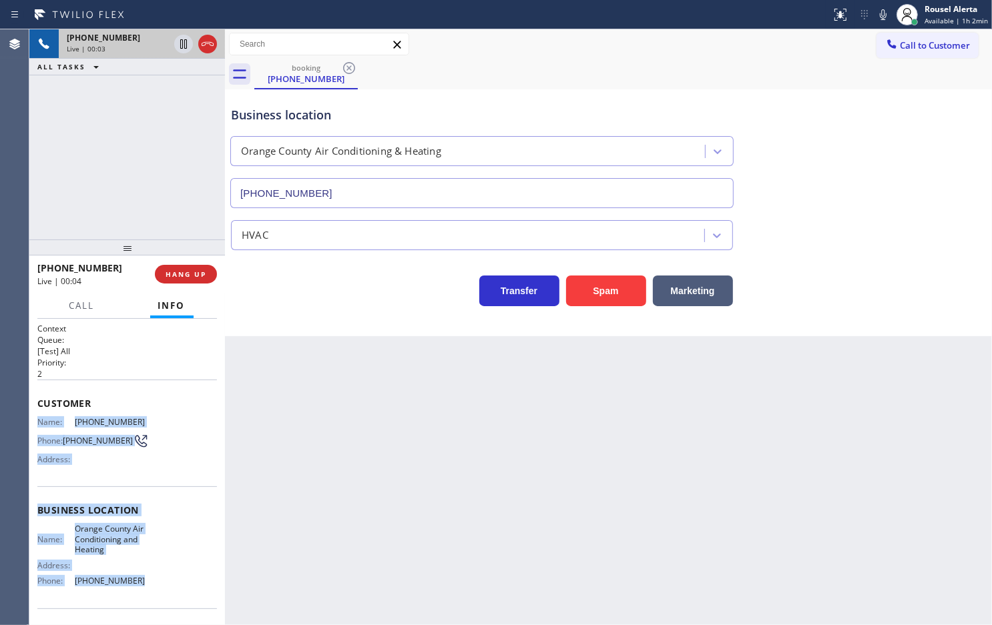
drag, startPoint x: 31, startPoint y: 415, endPoint x: 149, endPoint y: 601, distance: 220.5
click at [149, 601] on div "Context Queue: [Test] All Priority: 2 Customer Name: (657) 432-1334 Phone: (657…" at bounding box center [127, 472] width 196 height 306
copy div "Name: (657) 432-1334 Phone: (657) 432-1334 Address: Business location Name: Ora…"
click at [176, 45] on icon at bounding box center [184, 44] width 16 height 16
click at [886, 11] on icon at bounding box center [883, 15] width 16 height 16
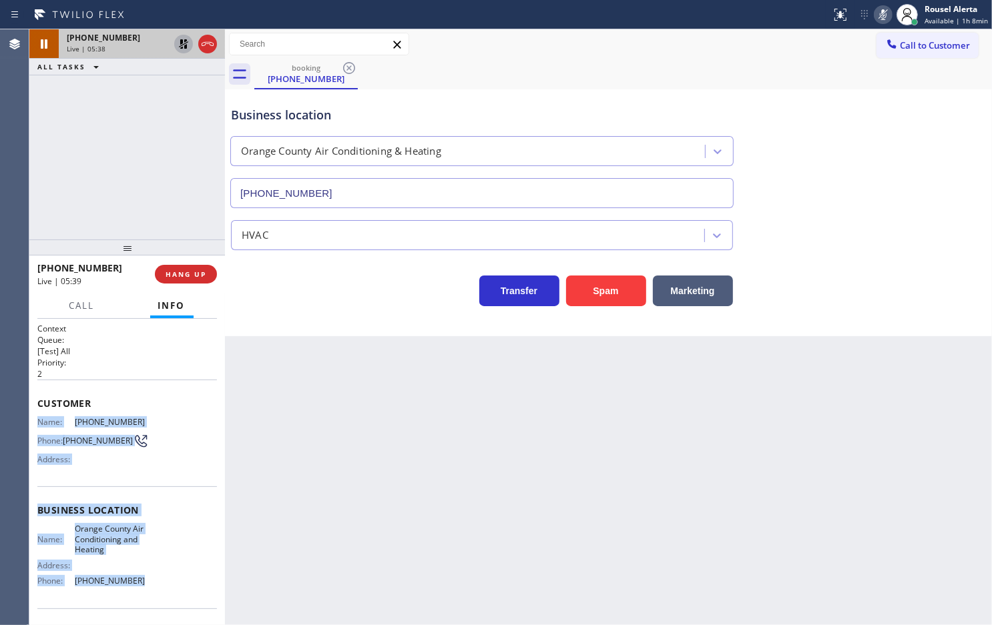
click at [180, 47] on icon at bounding box center [184, 44] width 16 height 16
click at [882, 11] on icon at bounding box center [883, 15] width 16 height 16
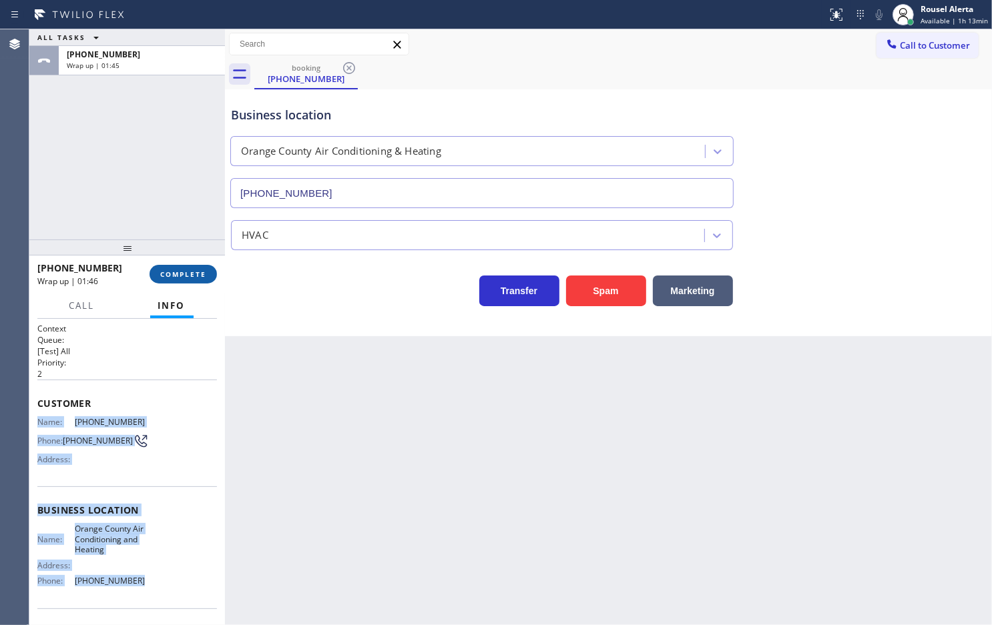
click at [170, 270] on span "COMPLETE" at bounding box center [183, 274] width 46 height 9
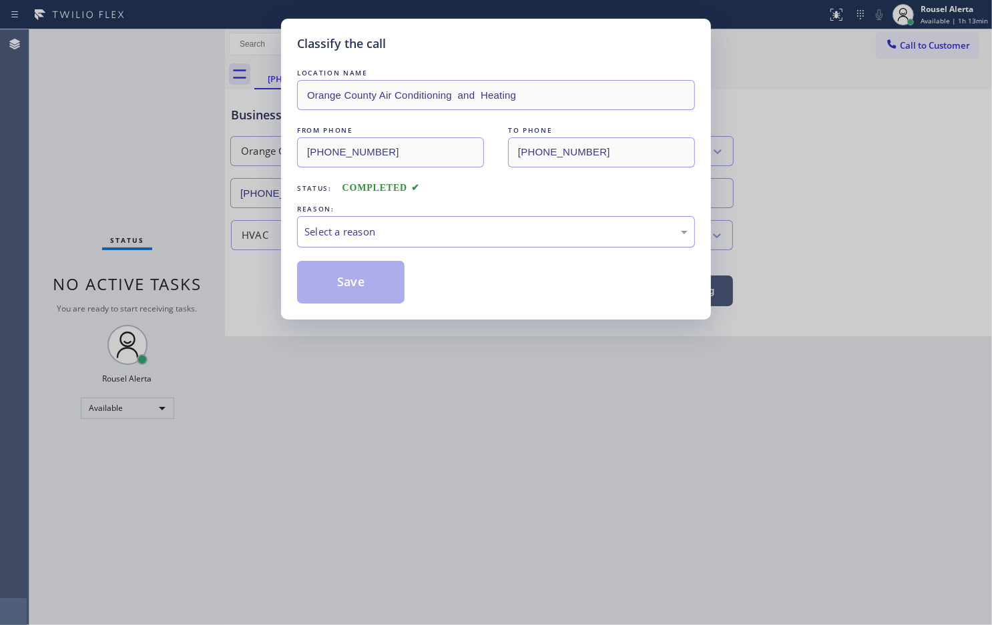
click at [441, 244] on div "Select a reason" at bounding box center [496, 231] width 398 height 31
click at [346, 269] on button "Save" at bounding box center [350, 282] width 107 height 43
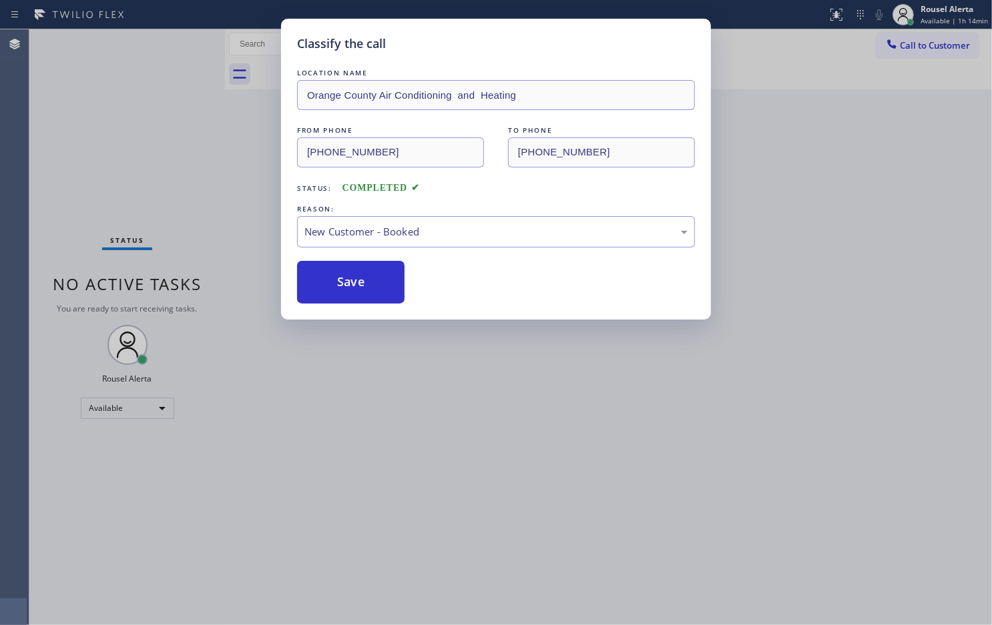
click at [894, 257] on div "Classify the call LOCATION NAME Orange County Air Conditioning and Heating FROM…" at bounding box center [496, 312] width 992 height 625
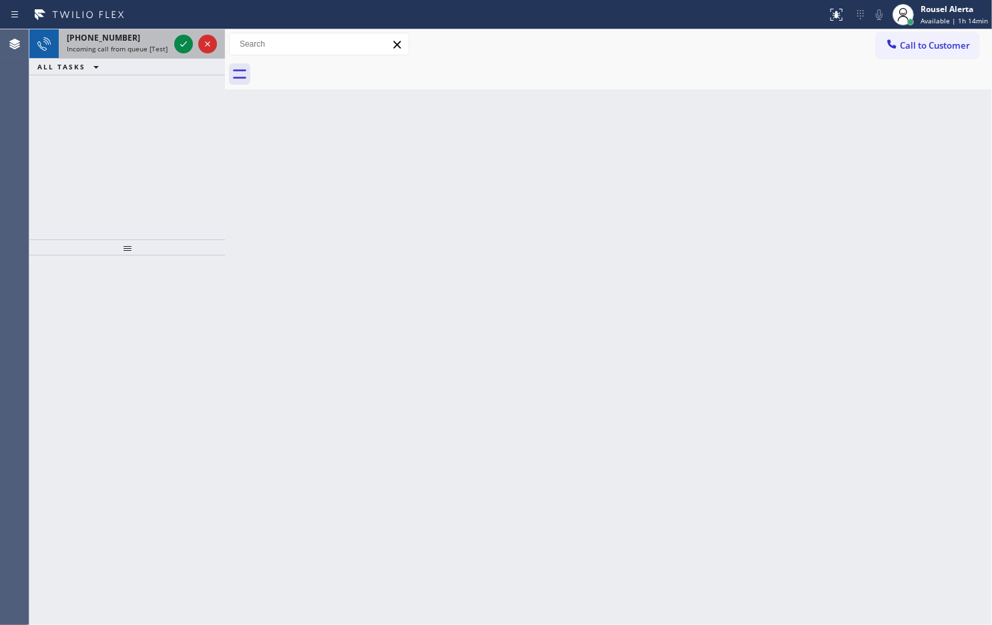
drag, startPoint x: 121, startPoint y: 42, endPoint x: 165, endPoint y: 41, distance: 43.4
click at [121, 42] on div "+12063726969" at bounding box center [118, 37] width 102 height 11
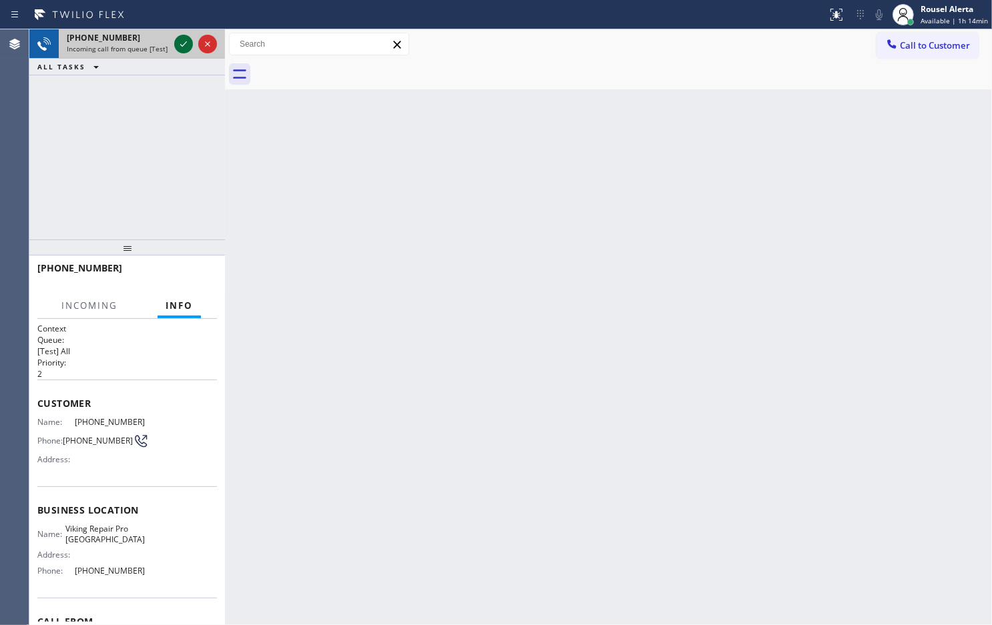
click at [176, 38] on icon at bounding box center [184, 44] width 16 height 16
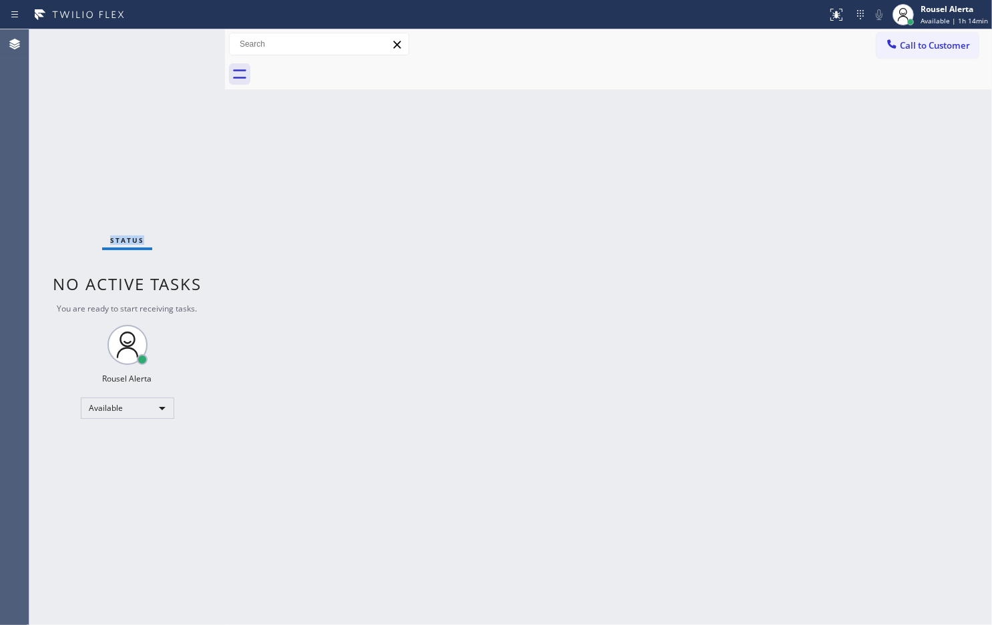
click at [175, 38] on div "Status No active tasks You are ready to start receiving tasks. Rousel Alerta Av…" at bounding box center [127, 327] width 196 height 596
click at [669, 248] on div "Back to Dashboard Change Sender ID Customers Technicians Select a contact Outbo…" at bounding box center [608, 327] width 767 height 596
click at [839, 29] on div "Status report Issue detected This issue could affect your workflow. Please cont…" at bounding box center [496, 312] width 992 height 625
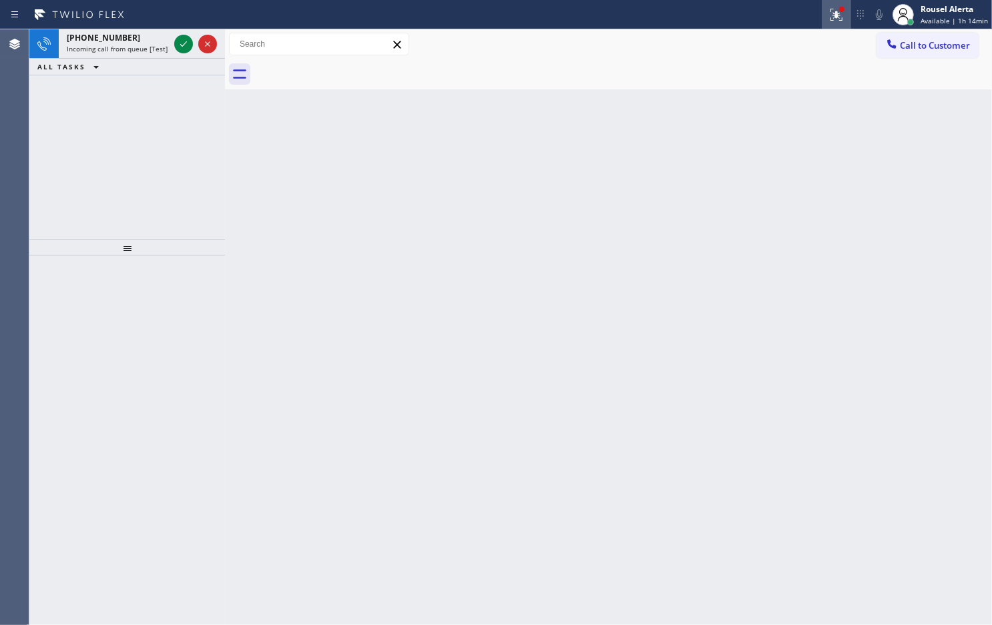
click at [844, 14] on icon at bounding box center [836, 15] width 16 height 16
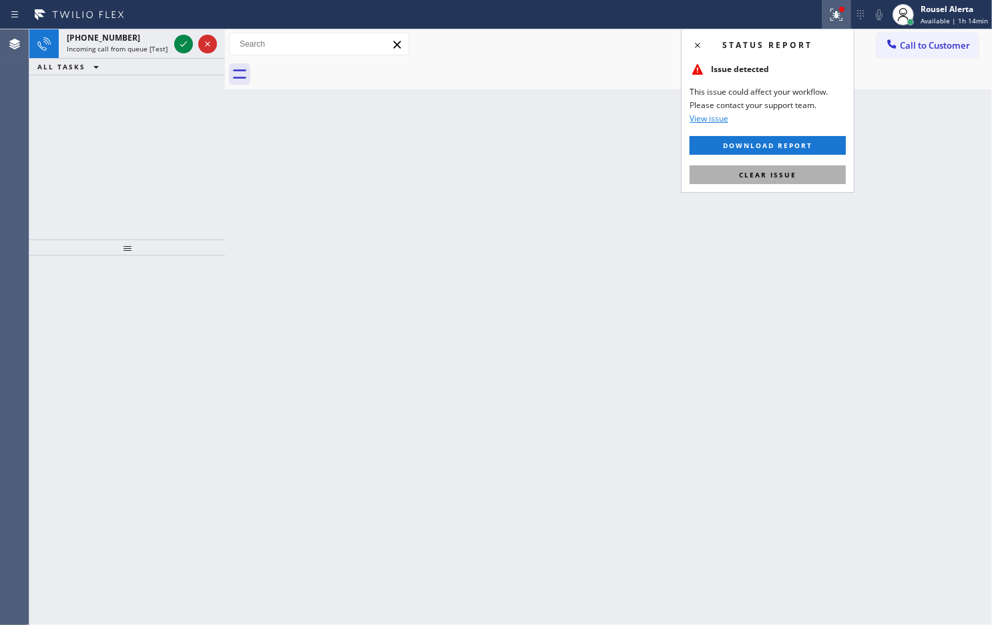
click at [779, 179] on span "Clear issue" at bounding box center [767, 174] width 57 height 9
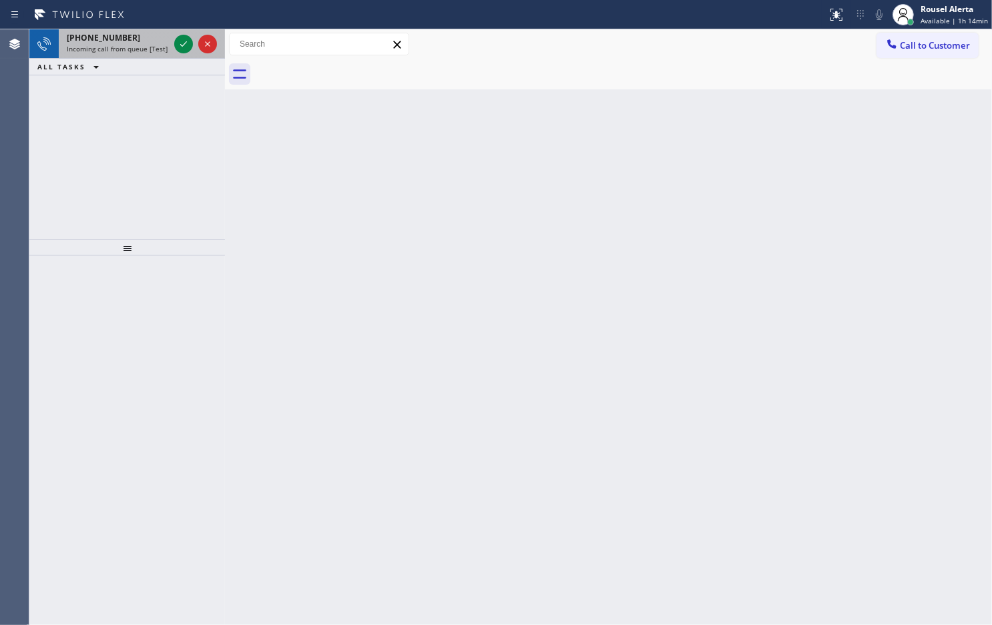
click at [110, 40] on span "[PHONE_NUMBER]" at bounding box center [103, 37] width 73 height 11
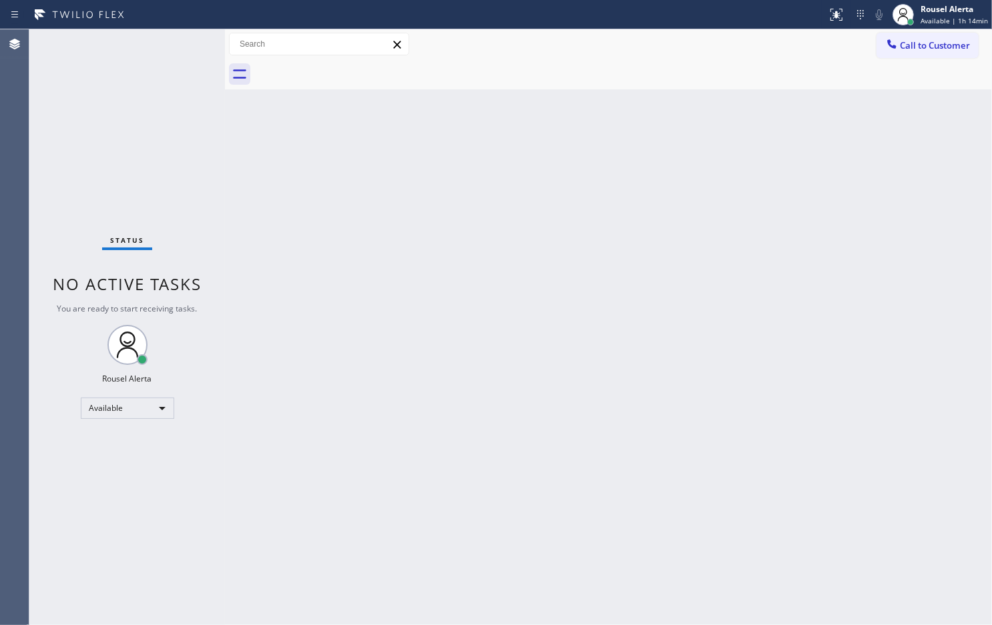
click at [389, 334] on div "Back to Dashboard Change Sender ID Customers Technicians Select a contact Outbo…" at bounding box center [608, 327] width 767 height 596
click at [332, 239] on div "Back to Dashboard Change Sender ID Customers Technicians Select a contact Outbo…" at bounding box center [608, 327] width 767 height 596
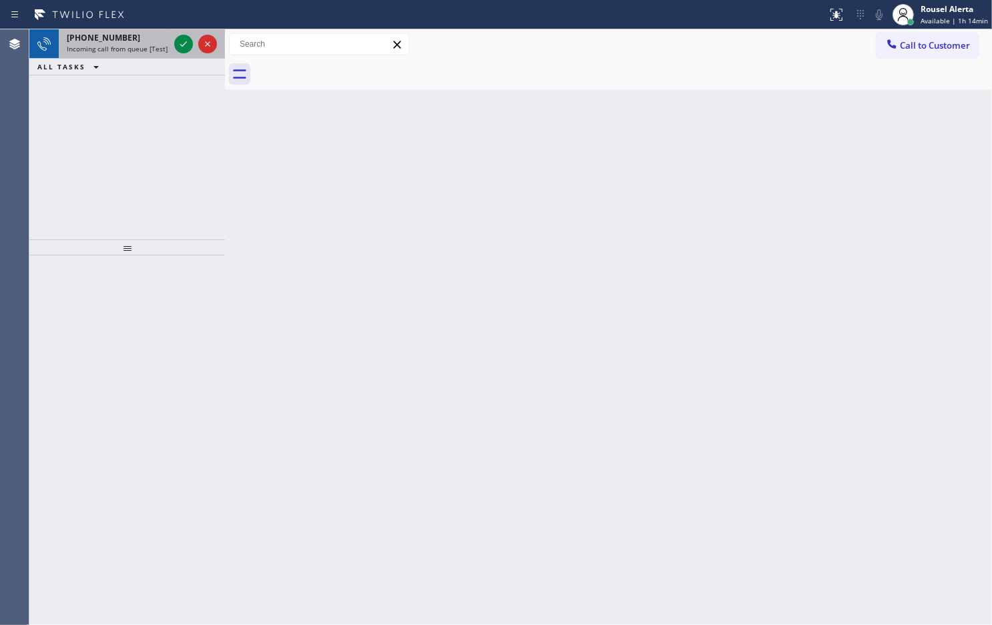
click at [140, 45] on span "Incoming call from queue [Test] All" at bounding box center [122, 48] width 111 height 9
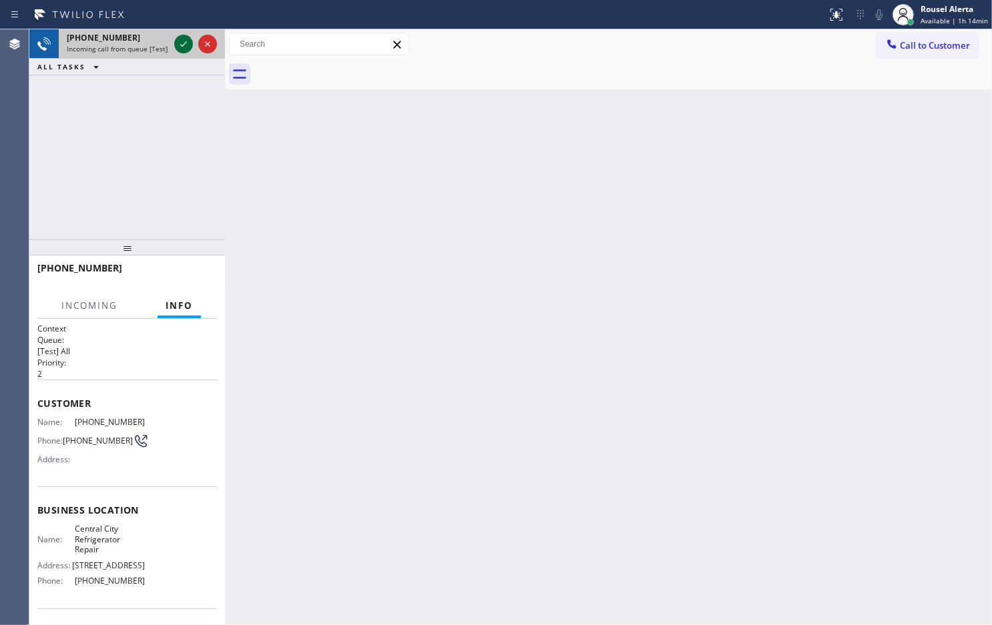
click at [177, 41] on icon at bounding box center [184, 44] width 16 height 16
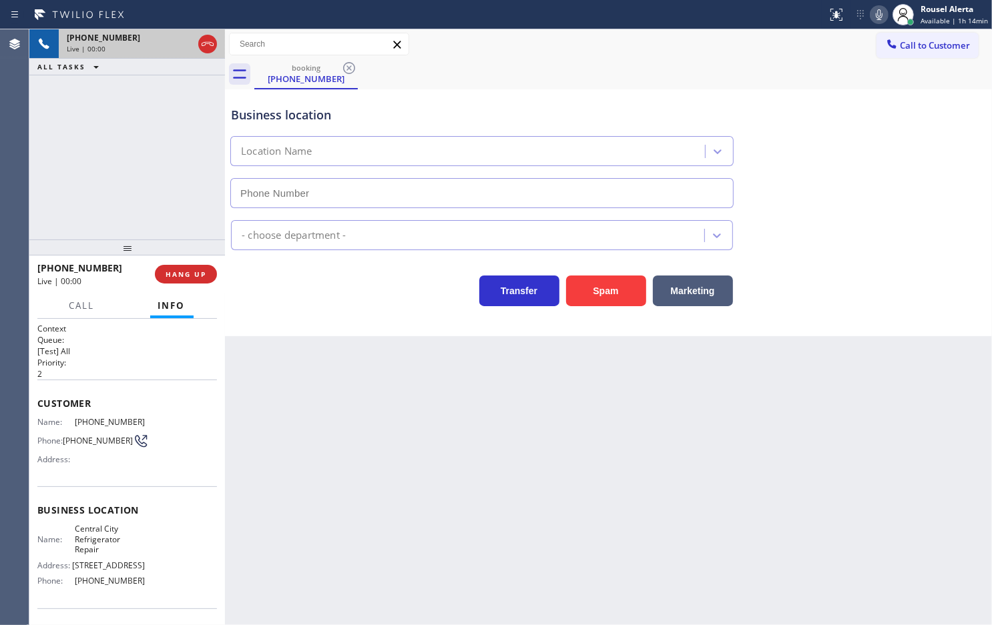
type input "(213) 955-7083"
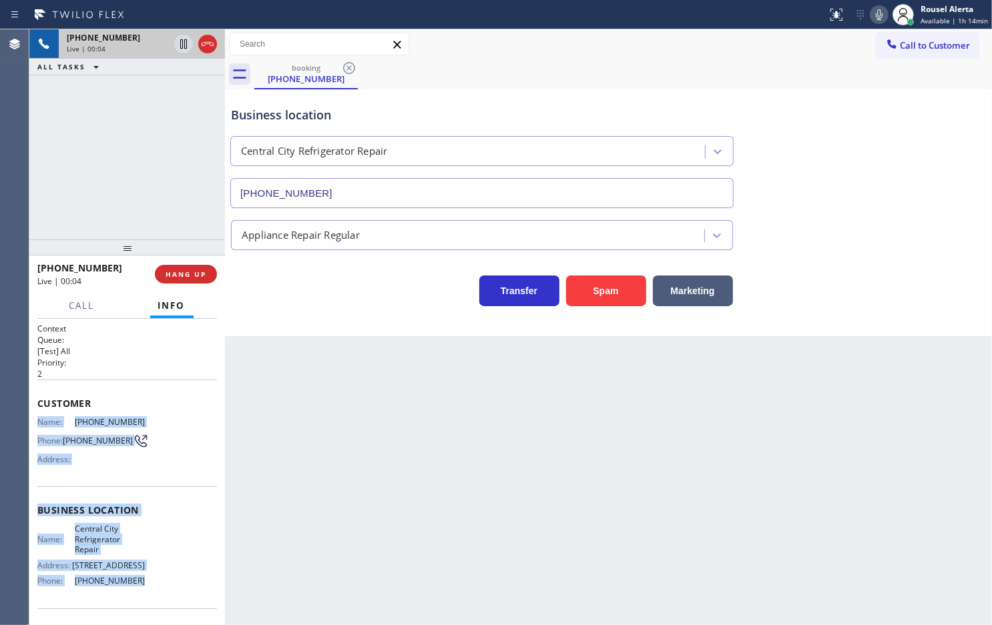
drag, startPoint x: 37, startPoint y: 420, endPoint x: 155, endPoint y: 585, distance: 202.3
click at [155, 585] on div "Context Queue: [Test] All Priority: 2 Customer Name: (213) 447-8310 Phone: (213…" at bounding box center [127, 516] width 180 height 386
copy div "Name: (213) 447-8310 Phone: (213) 447-8310 Address: Business location Name: Cen…"
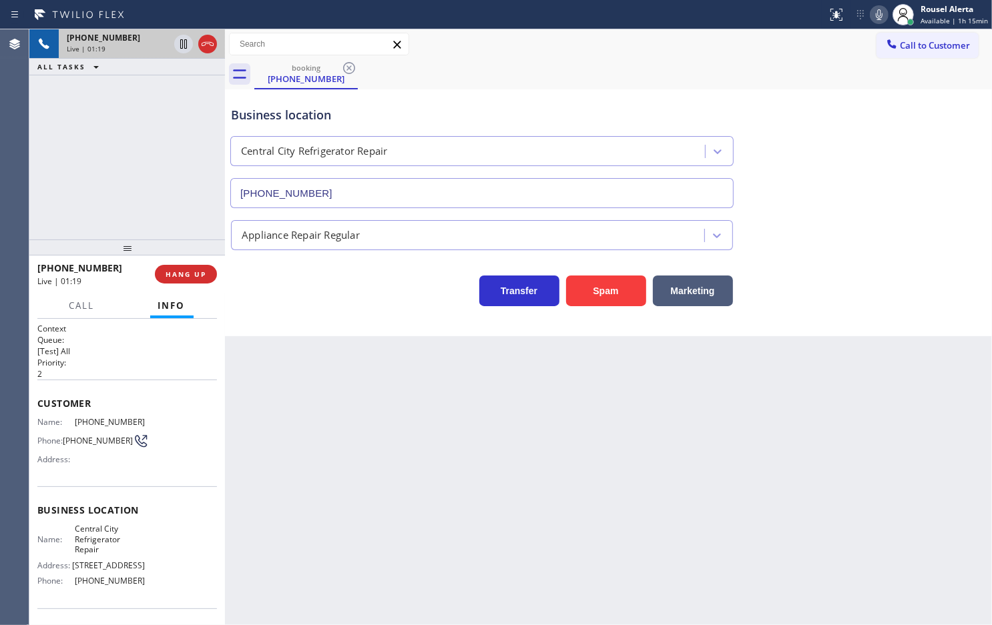
click at [361, 431] on div "Back to Dashboard Change Sender ID Customers Technicians Select a contact Outbo…" at bounding box center [608, 327] width 767 height 596
click at [179, 190] on div "+12134478310 Live | 01:20 ALL TASKS ALL TASKS ACTIVE TASKS TASKS IN WRAP UP" at bounding box center [127, 134] width 196 height 210
click at [184, 51] on icon at bounding box center [184, 44] width 16 height 16
drag, startPoint x: 884, startPoint y: 10, endPoint x: 933, endPoint y: 75, distance: 81.6
click at [884, 10] on icon at bounding box center [879, 15] width 16 height 16
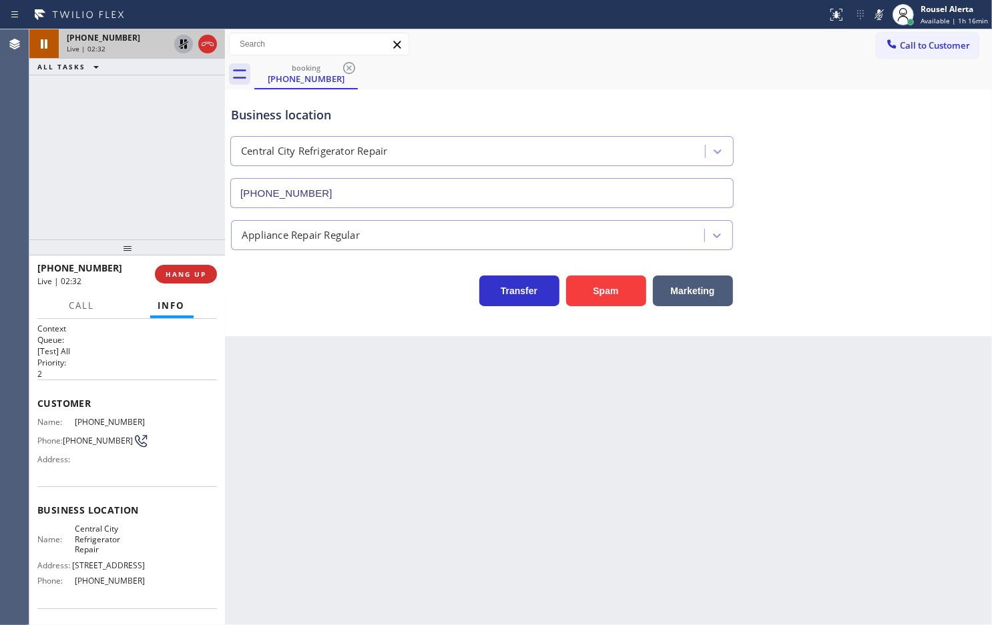
click at [177, 43] on icon at bounding box center [184, 44] width 16 height 16
click at [882, 14] on icon at bounding box center [879, 14] width 7 height 11
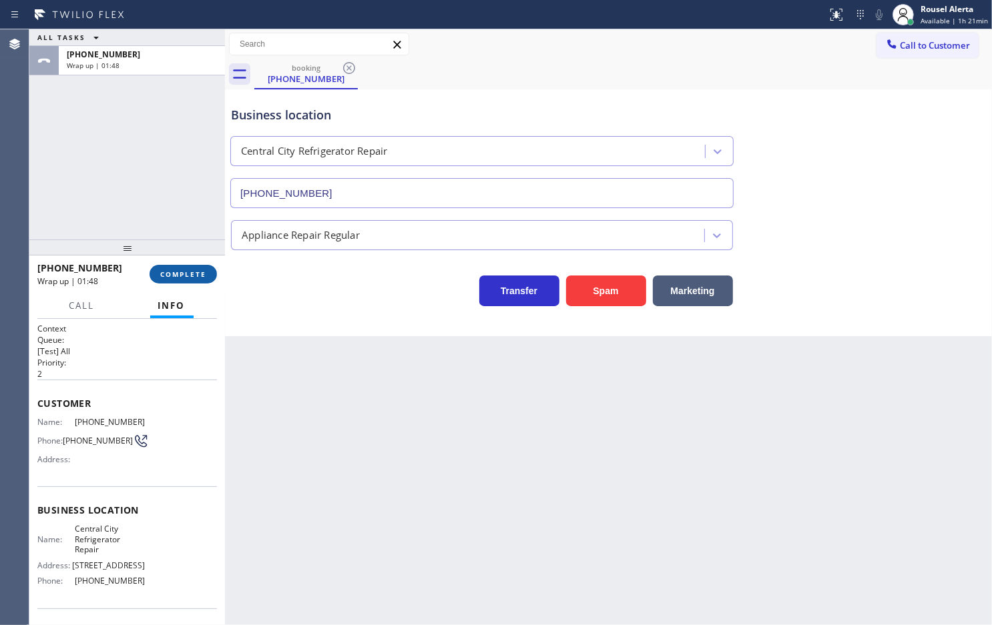
click at [171, 282] on button "COMPLETE" at bounding box center [183, 274] width 67 height 19
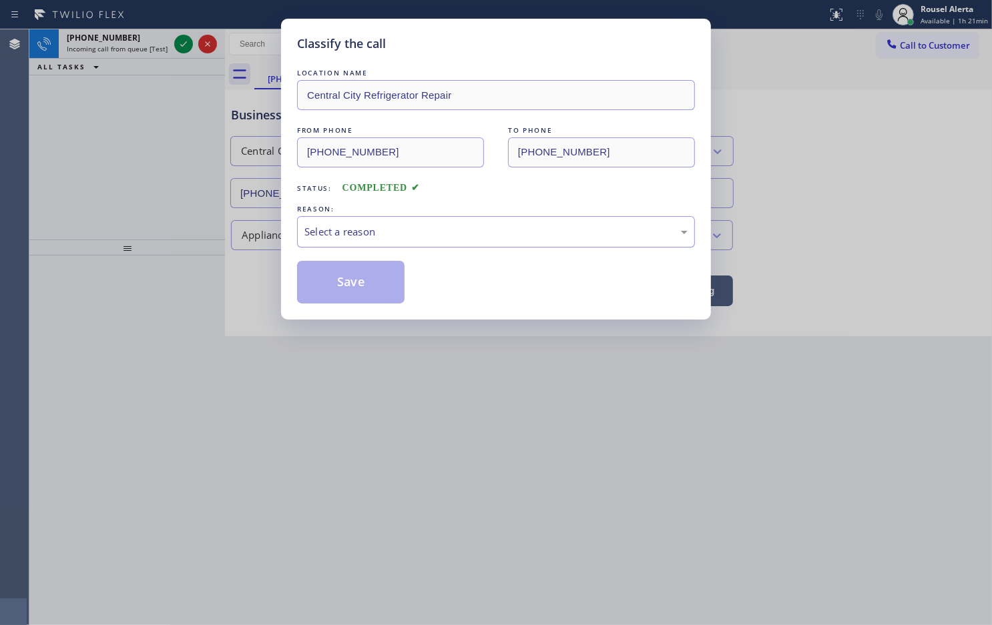
click at [534, 228] on div "Select a reason" at bounding box center [495, 231] width 383 height 15
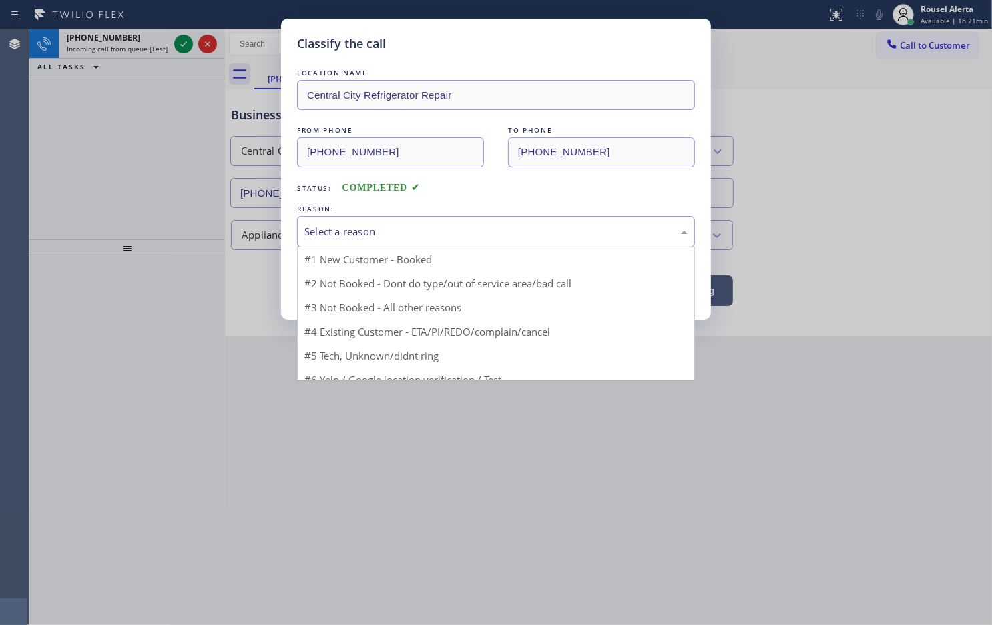
click at [507, 232] on div "Select a reason" at bounding box center [495, 231] width 383 height 15
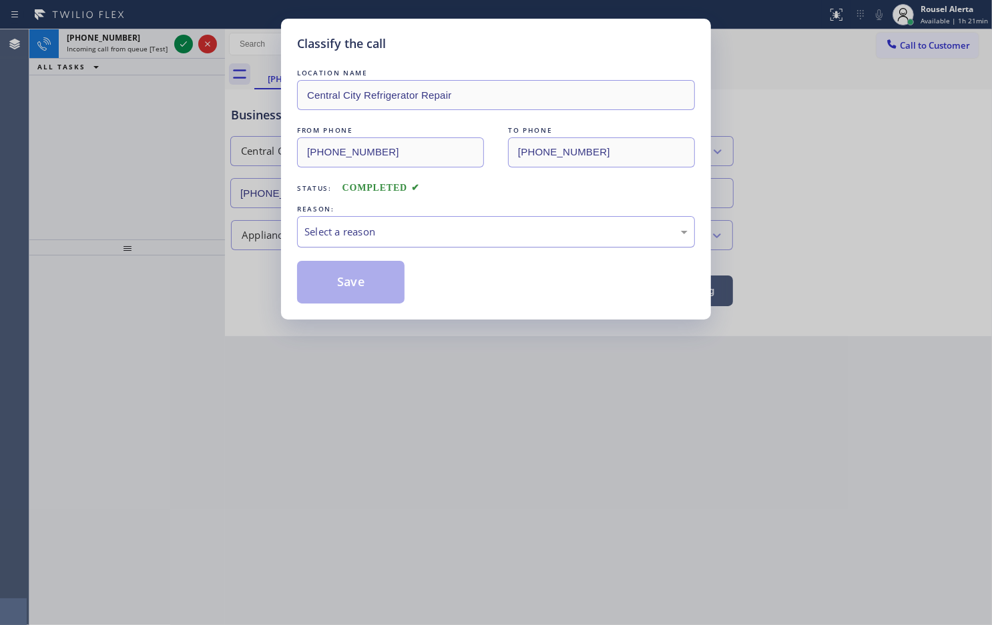
click at [507, 232] on div "Select a reason" at bounding box center [495, 231] width 383 height 15
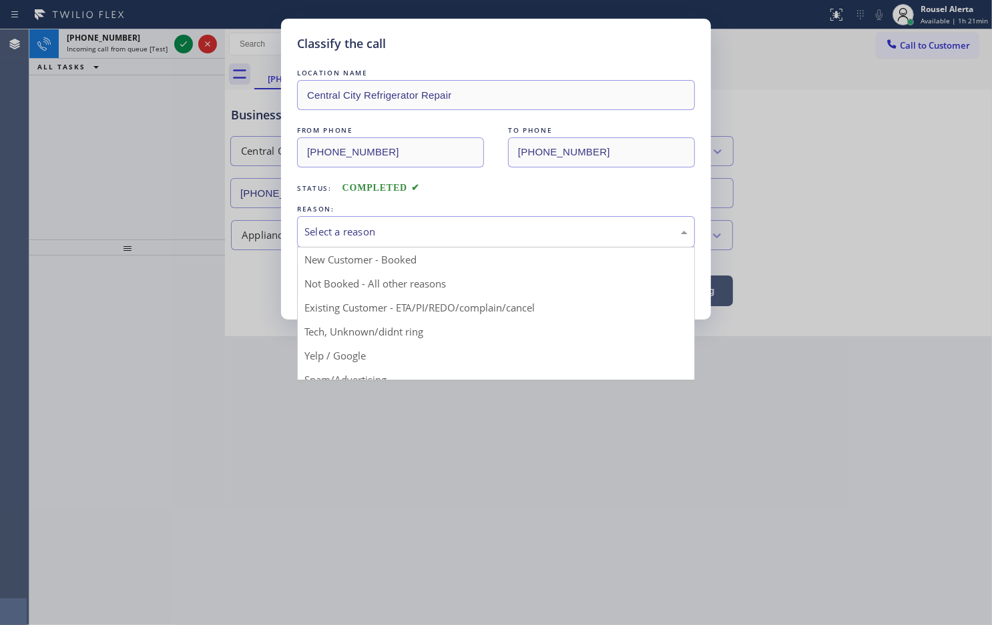
click at [507, 232] on div "Select a reason" at bounding box center [495, 231] width 383 height 15
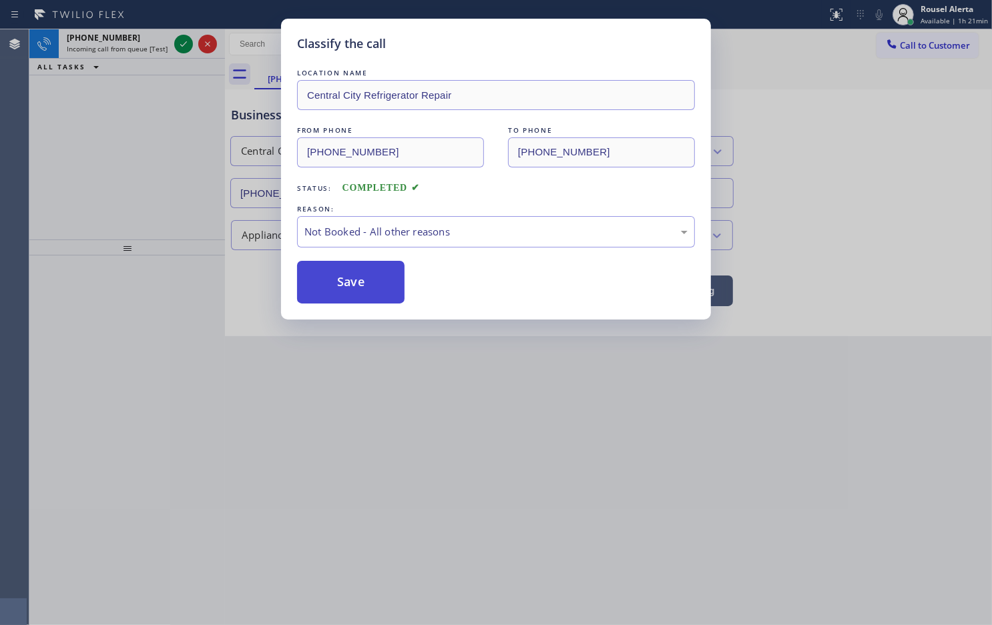
click at [390, 279] on button "Save" at bounding box center [350, 282] width 107 height 43
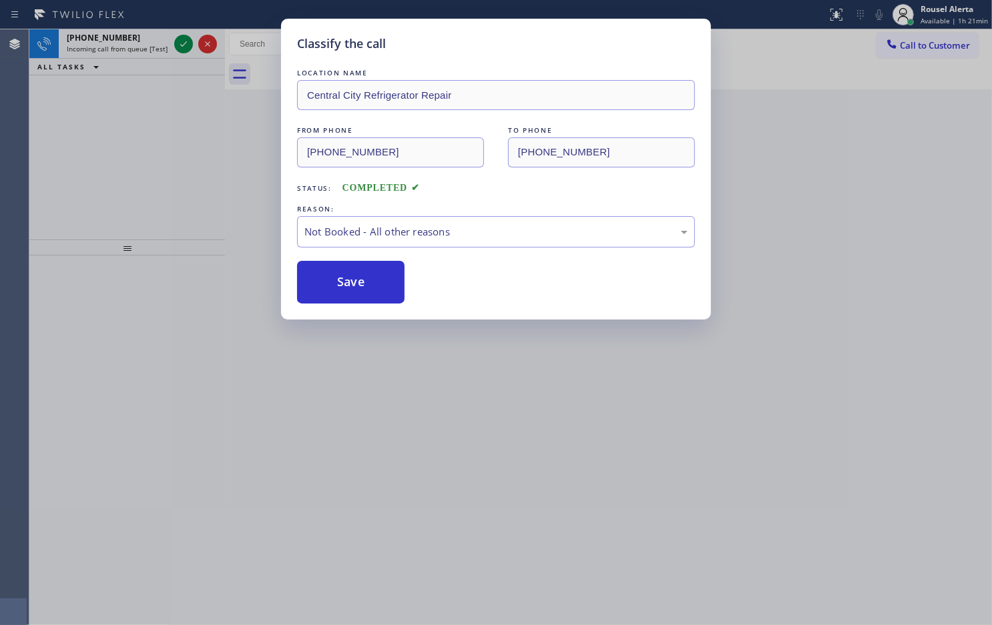
click at [152, 52] on div "Classify the call LOCATION NAME Central City Refrigerator Repair FROM PHONE (21…" at bounding box center [496, 312] width 992 height 625
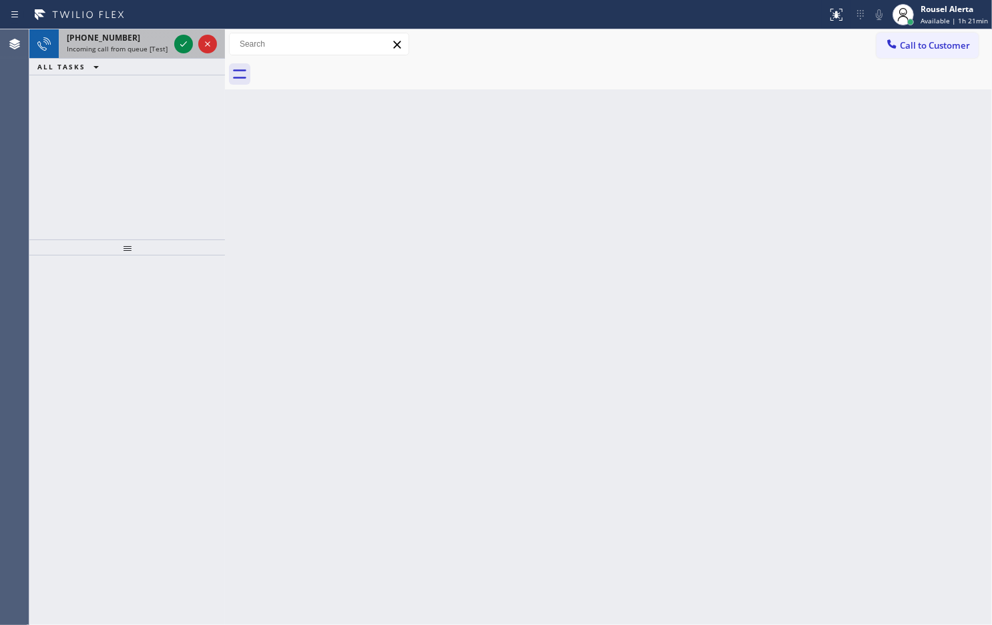
click at [151, 48] on span "Incoming call from queue [Test] All" at bounding box center [122, 48] width 111 height 9
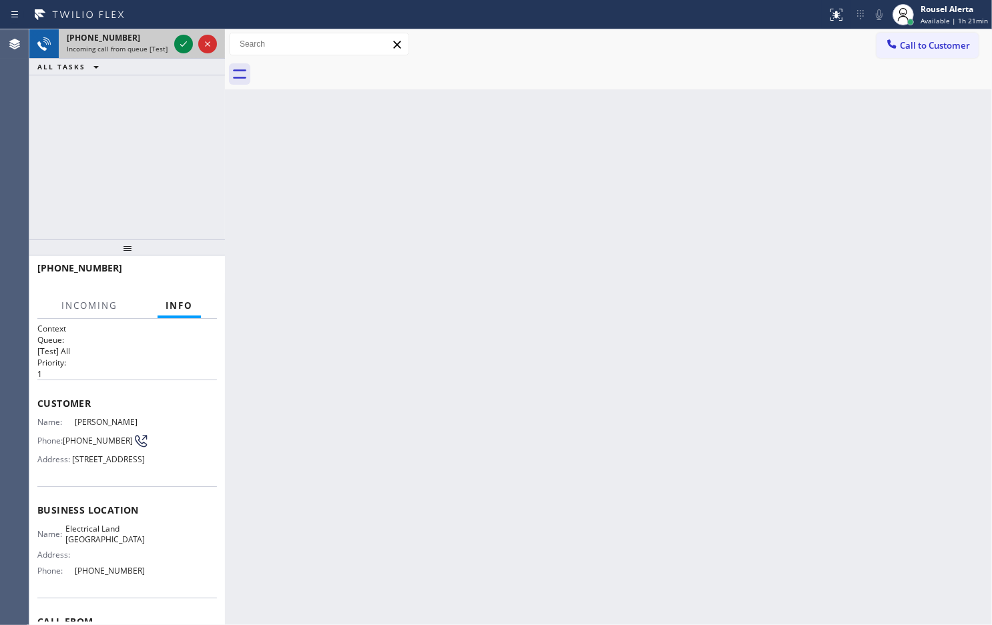
click at [172, 41] on div at bounding box center [196, 43] width 48 height 29
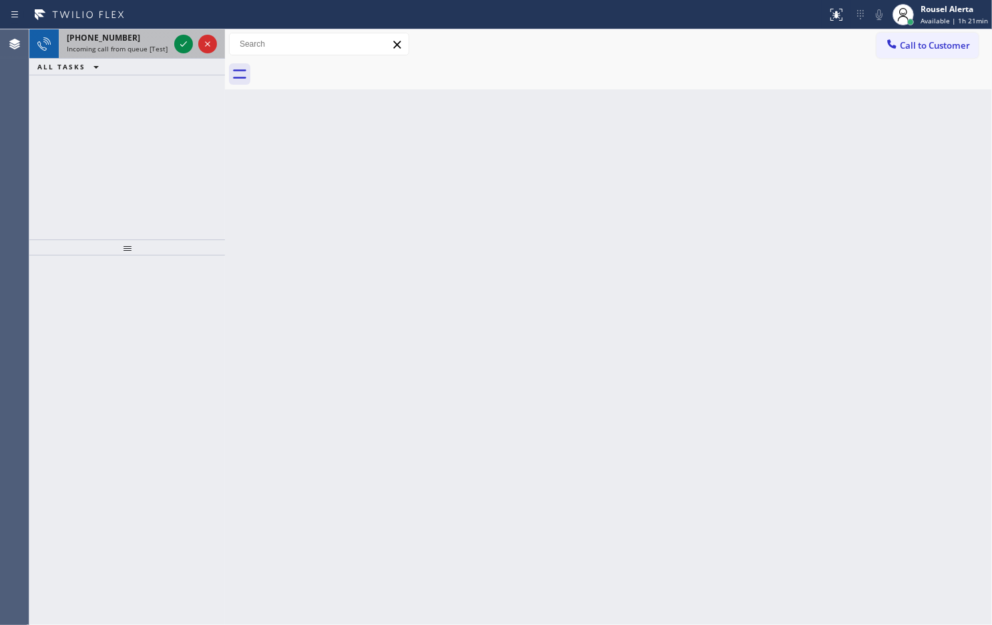
click at [162, 39] on div "+18888098940" at bounding box center [118, 37] width 102 height 11
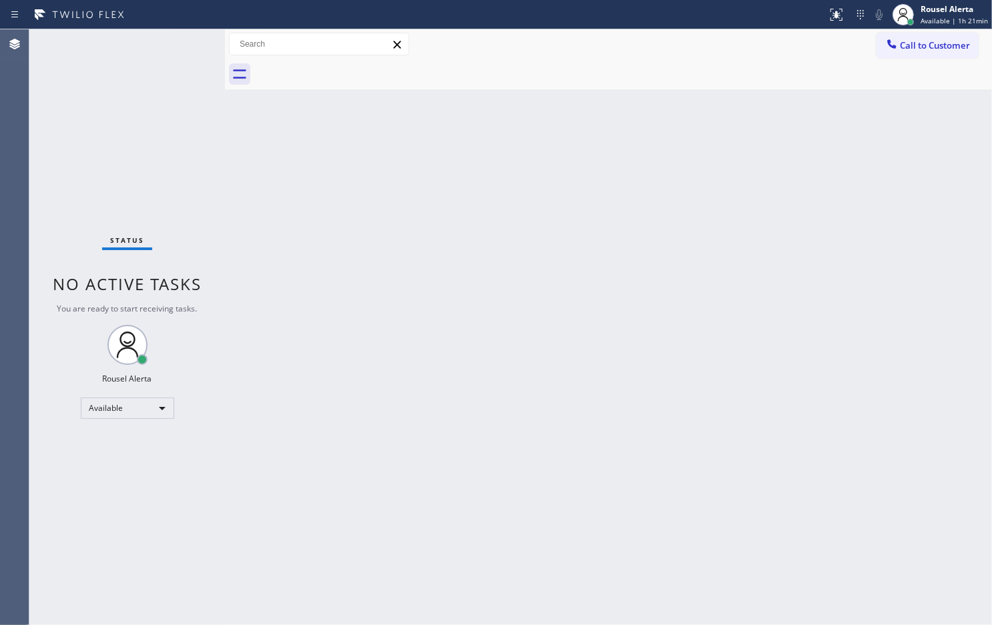
click at [168, 40] on div "Status No active tasks You are ready to start receiving tasks. Rousel Alerta Av…" at bounding box center [127, 327] width 196 height 596
click at [135, 49] on div "Status No active tasks You are ready to start receiving tasks. Rousel Alerta Av…" at bounding box center [127, 327] width 196 height 596
click at [394, 219] on div "Back to Dashboard Change Sender ID Customers Technicians Select a contact Outbo…" at bounding box center [608, 327] width 767 height 596
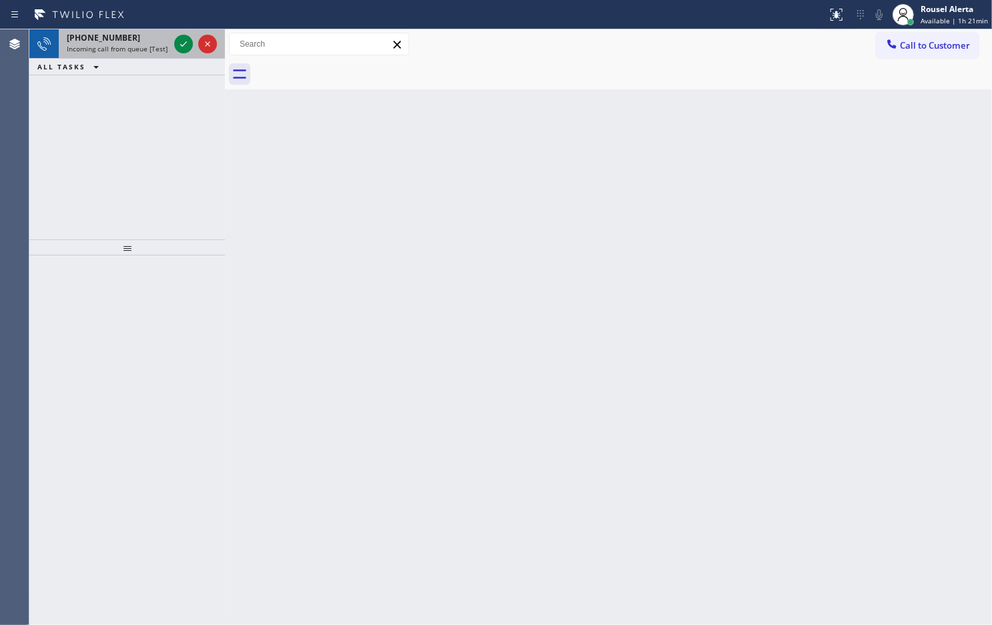
click at [121, 49] on span "Incoming call from queue [Test] All" at bounding box center [122, 48] width 111 height 9
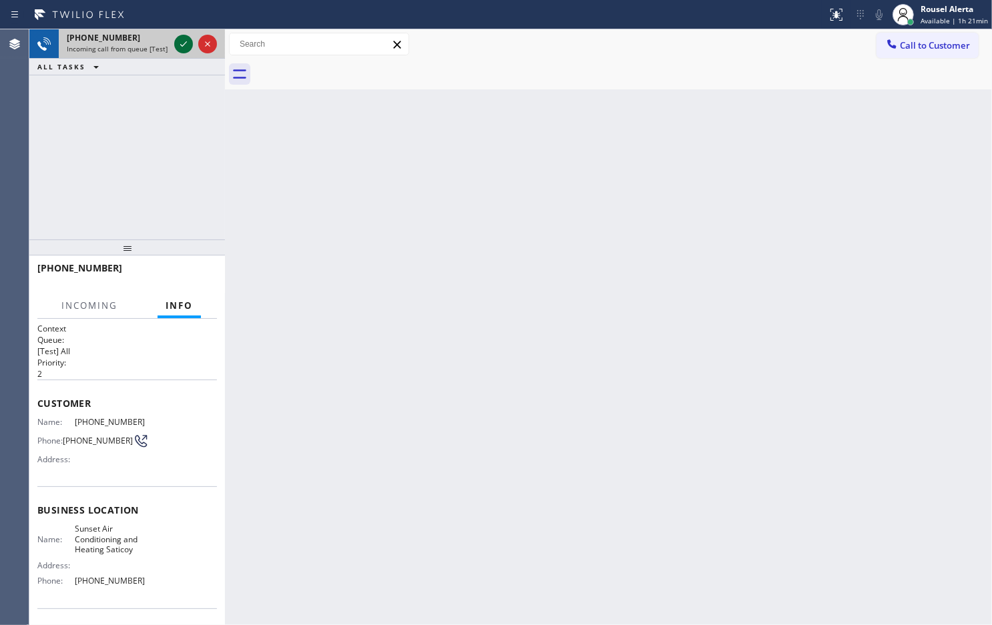
click at [176, 45] on icon at bounding box center [184, 44] width 16 height 16
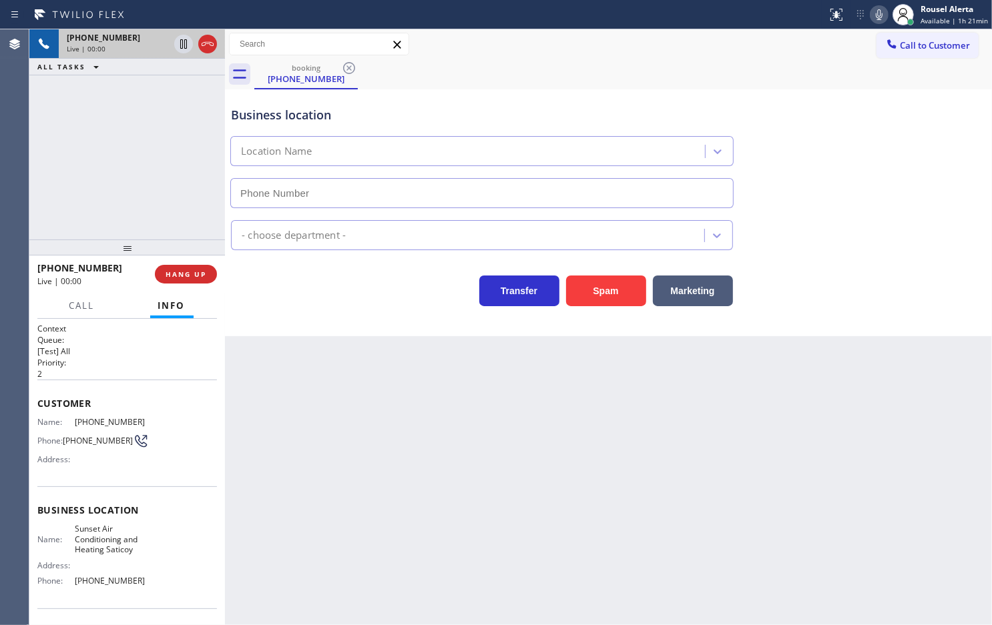
type input "(805) 659-8636"
click at [594, 296] on button "Spam" at bounding box center [606, 291] width 80 height 31
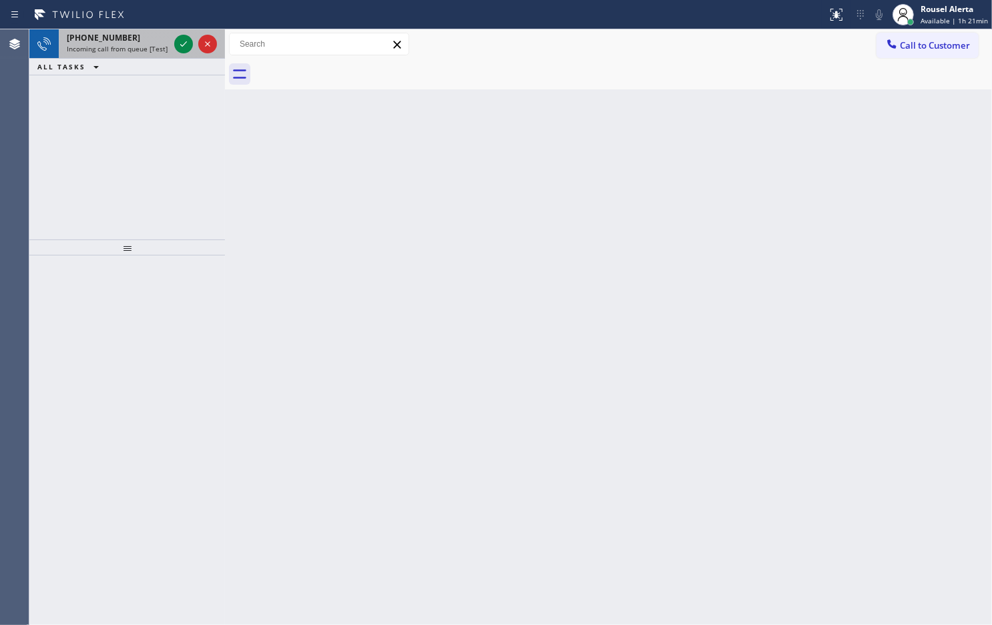
click at [147, 51] on span "Incoming call from queue [Test] All" at bounding box center [122, 48] width 111 height 9
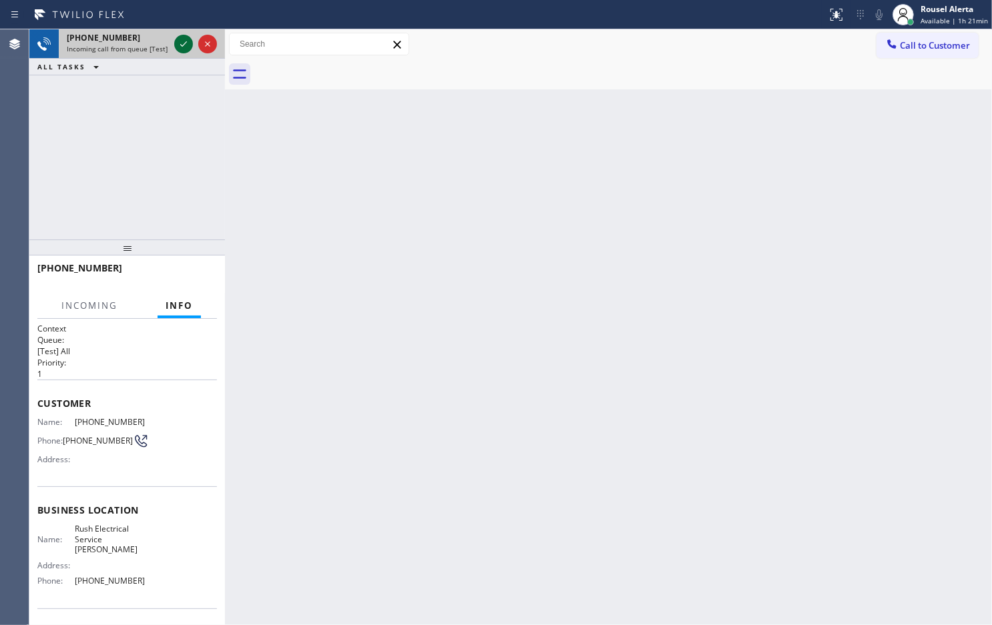
click at [186, 45] on icon at bounding box center [184, 44] width 16 height 16
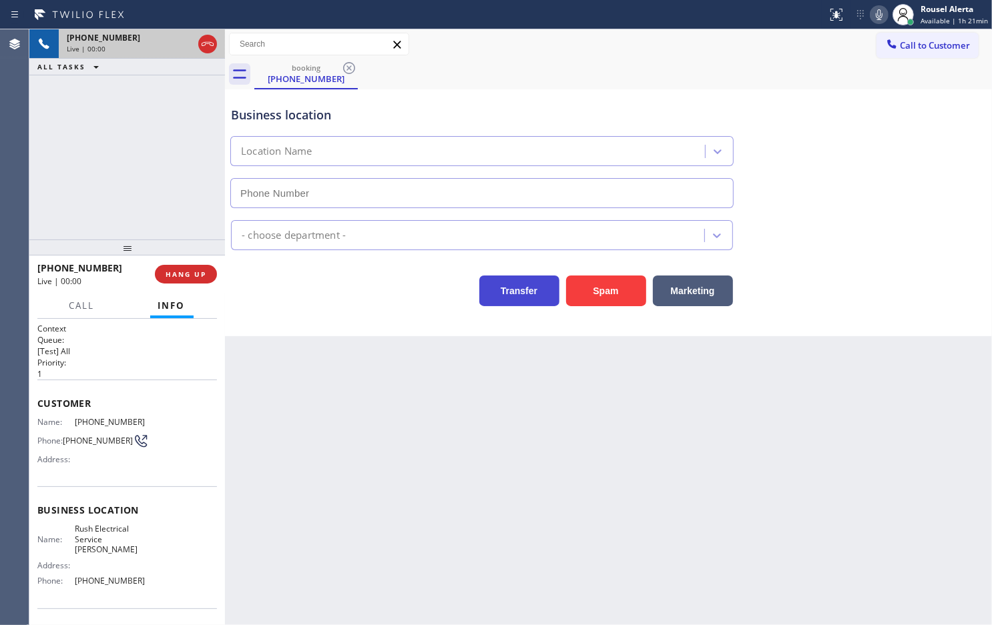
type input "(714) 706-1686"
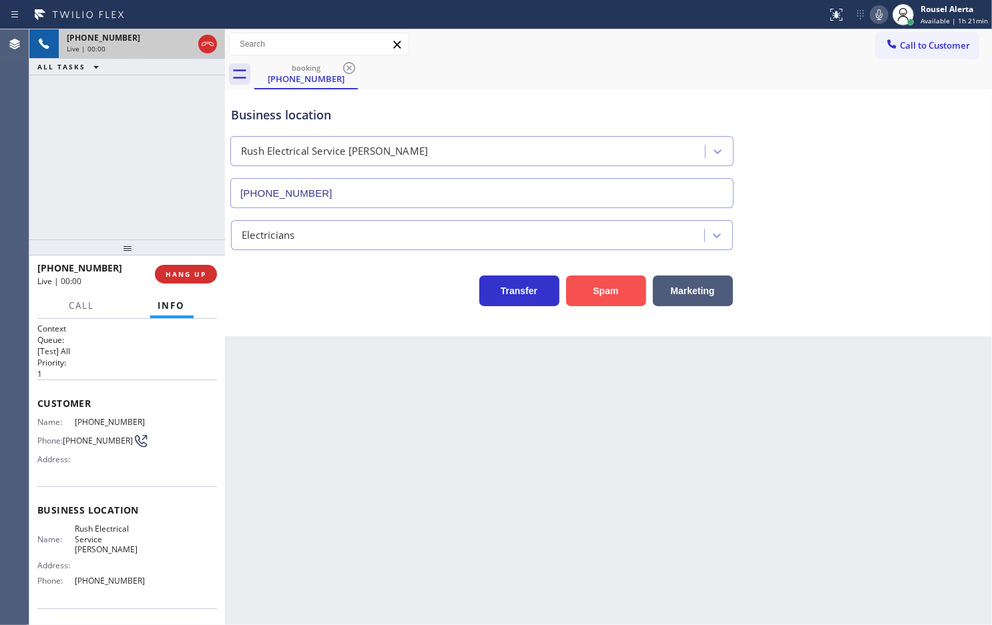
click at [591, 285] on button "Spam" at bounding box center [606, 291] width 80 height 31
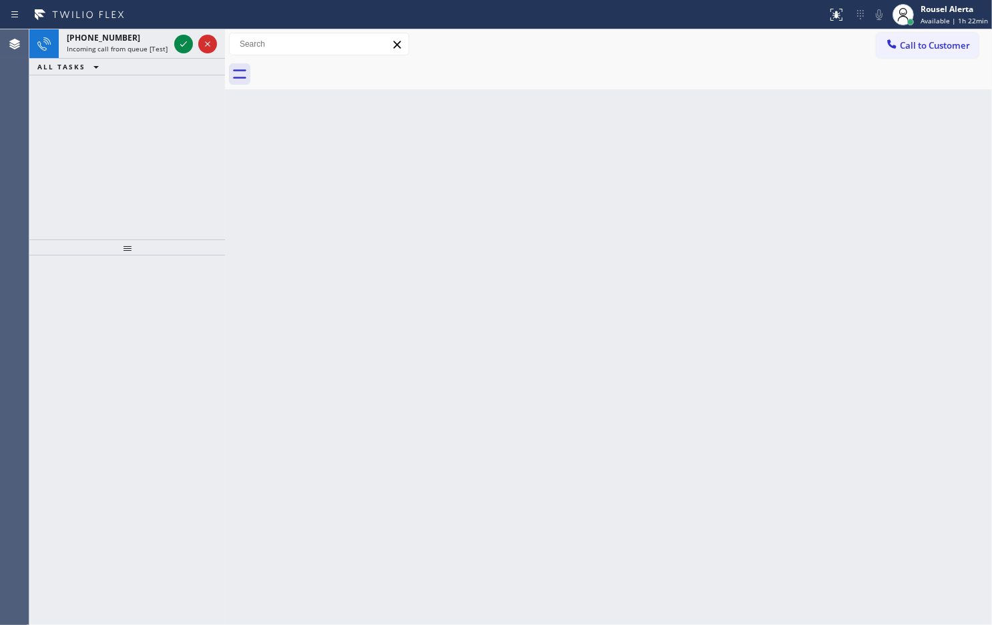
click at [149, 45] on span "Incoming call from queue [Test] All" at bounding box center [122, 48] width 111 height 9
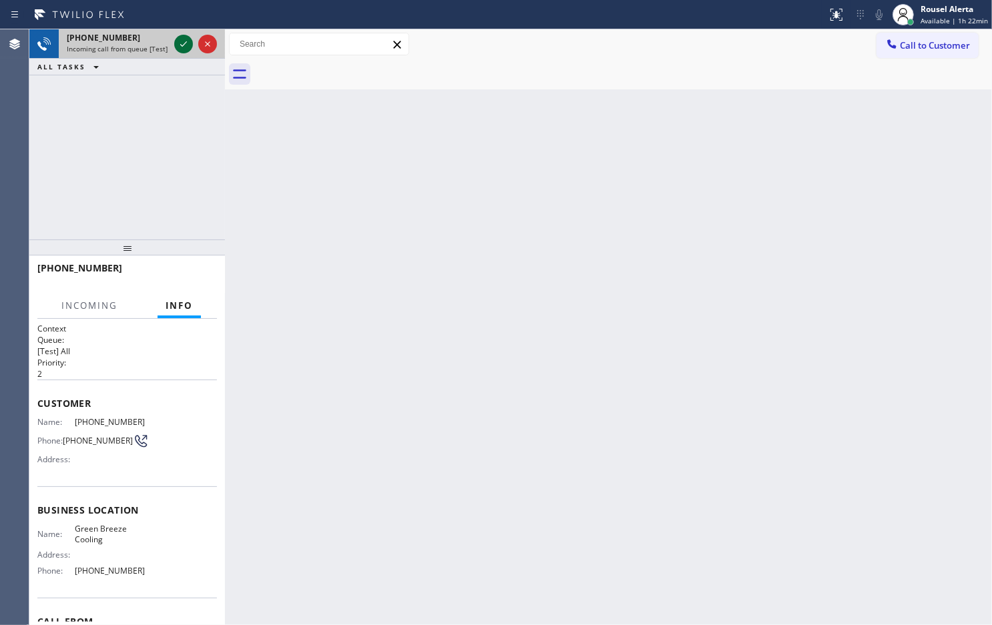
click at [176, 41] on icon at bounding box center [184, 44] width 16 height 16
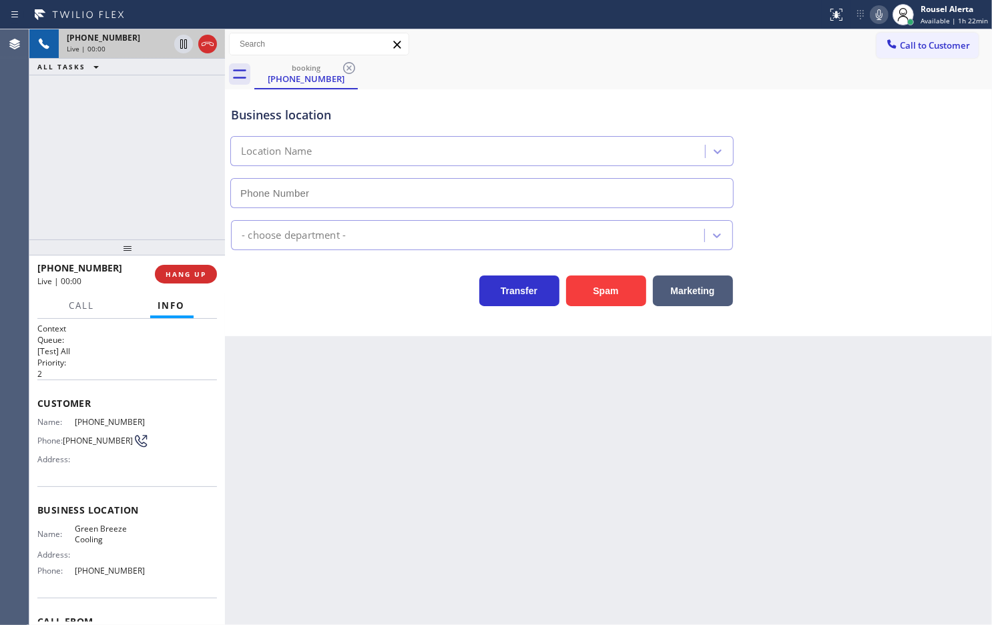
type input "(669) 322-3972"
click at [194, 274] on span "HANG UP" at bounding box center [186, 274] width 41 height 9
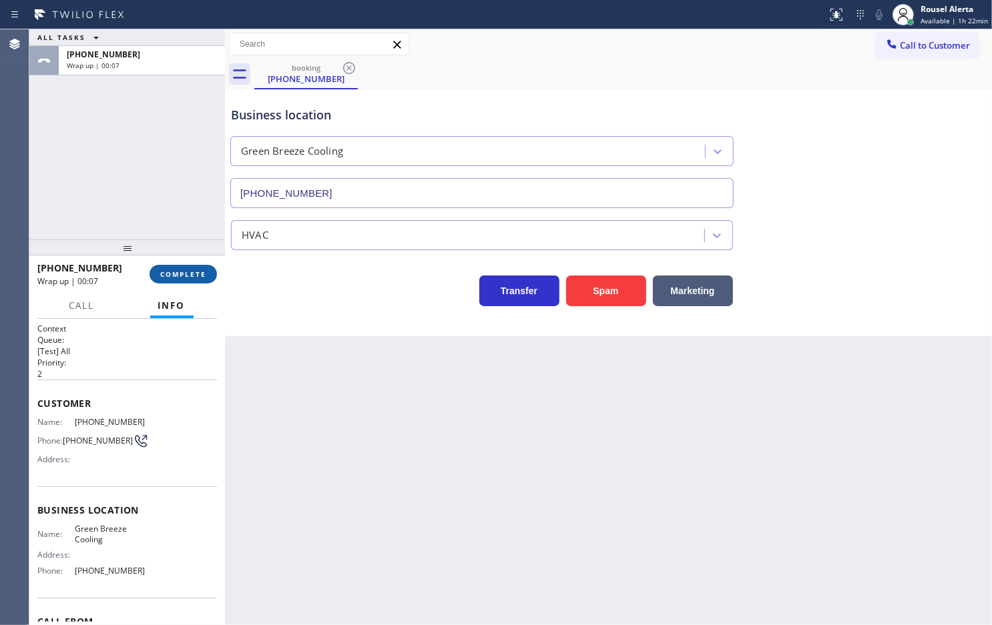
click at [194, 274] on span "COMPLETE" at bounding box center [183, 274] width 46 height 9
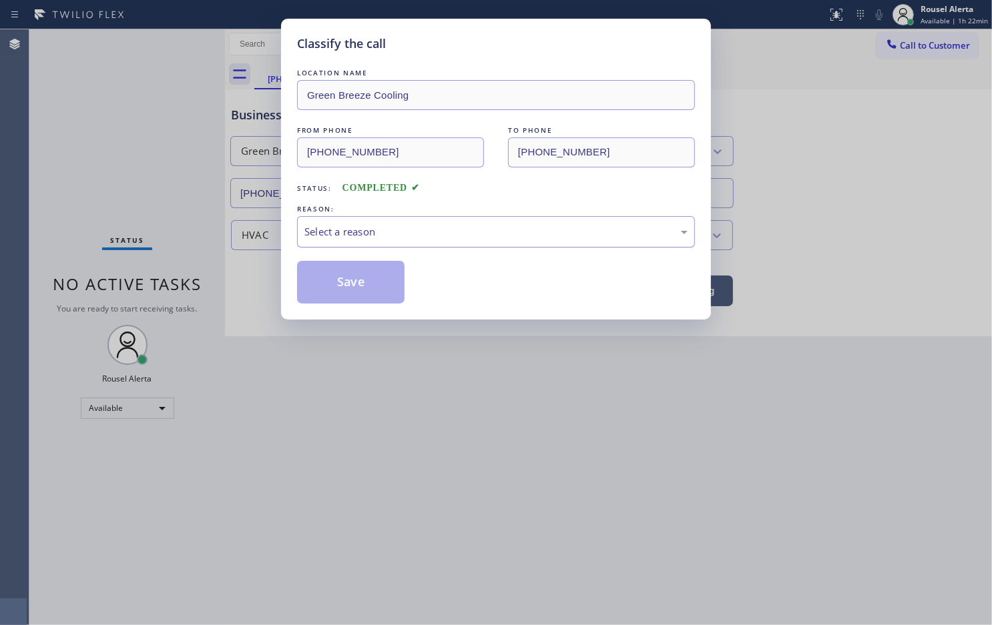
click at [431, 240] on div "Select a reason" at bounding box center [495, 231] width 383 height 15
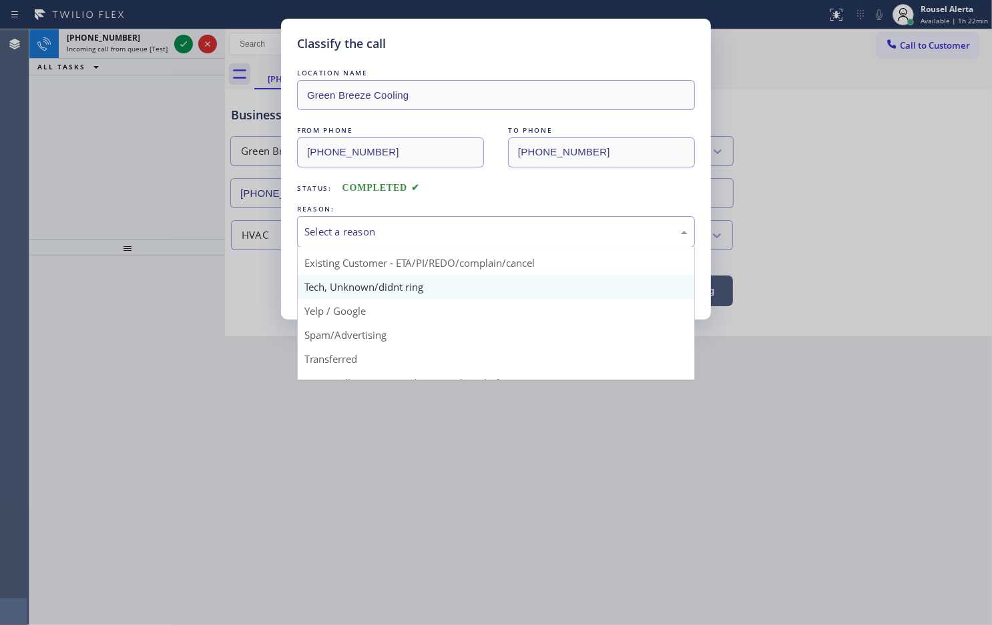
scroll to position [83, 0]
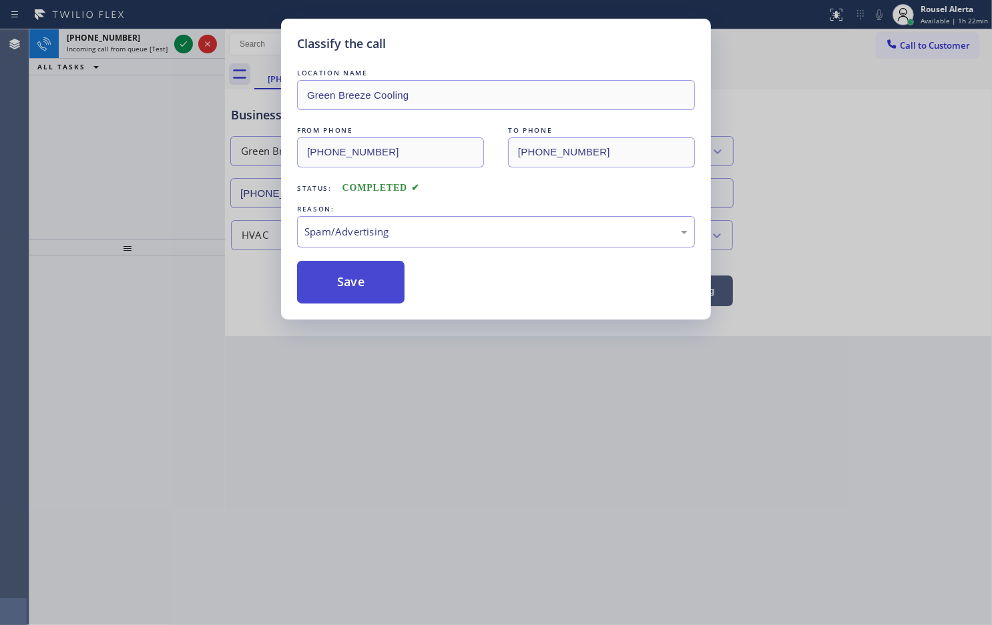
click at [340, 271] on button "Save" at bounding box center [350, 282] width 107 height 43
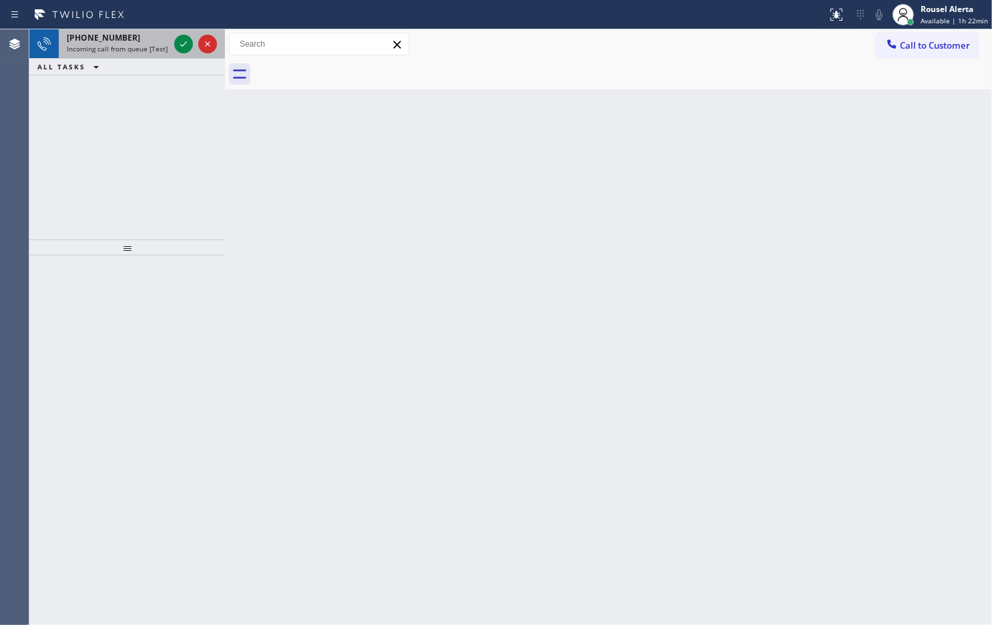
click at [142, 41] on div "[PHONE_NUMBER]" at bounding box center [118, 37] width 102 height 11
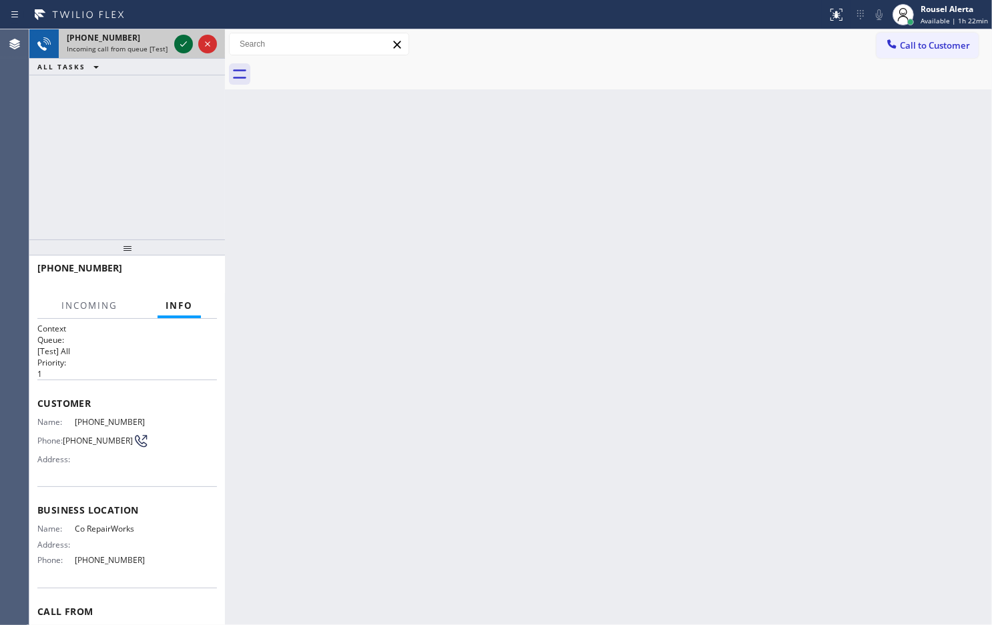
click at [176, 47] on icon at bounding box center [184, 44] width 16 height 16
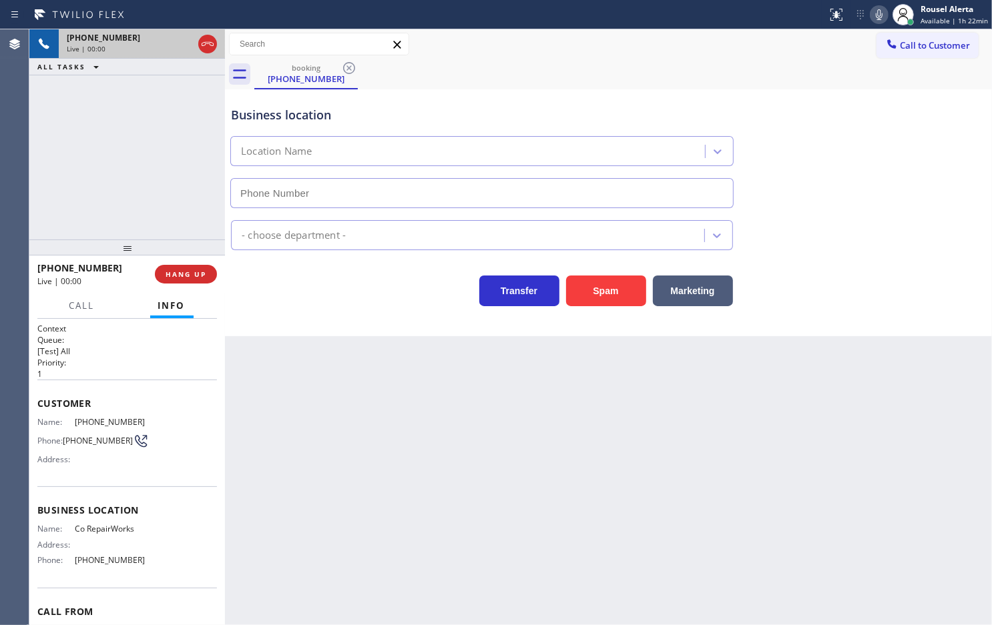
type input "(954) 507-2871"
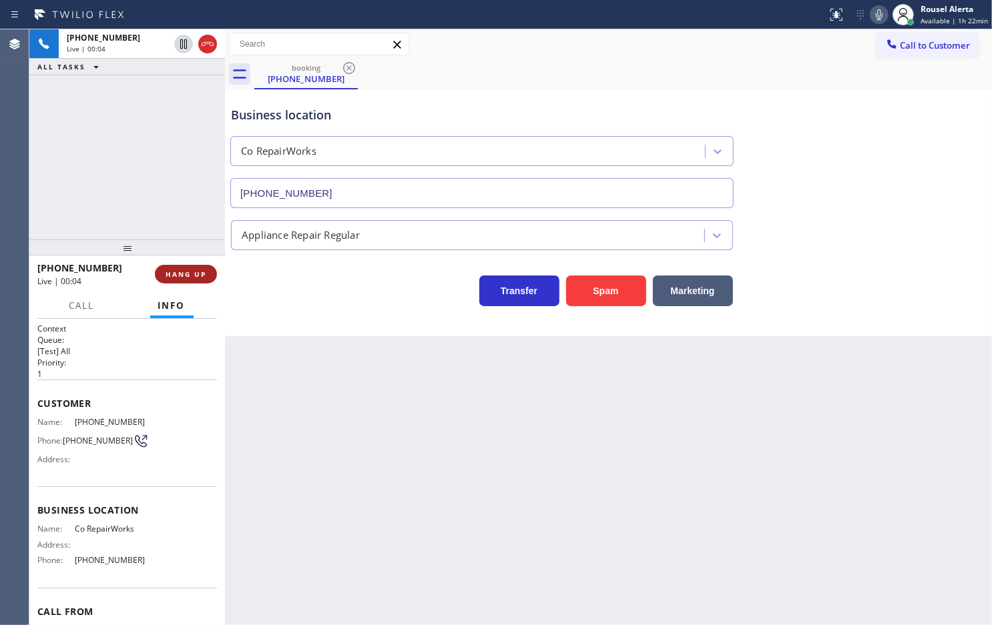
click at [178, 272] on span "HANG UP" at bounding box center [186, 274] width 41 height 9
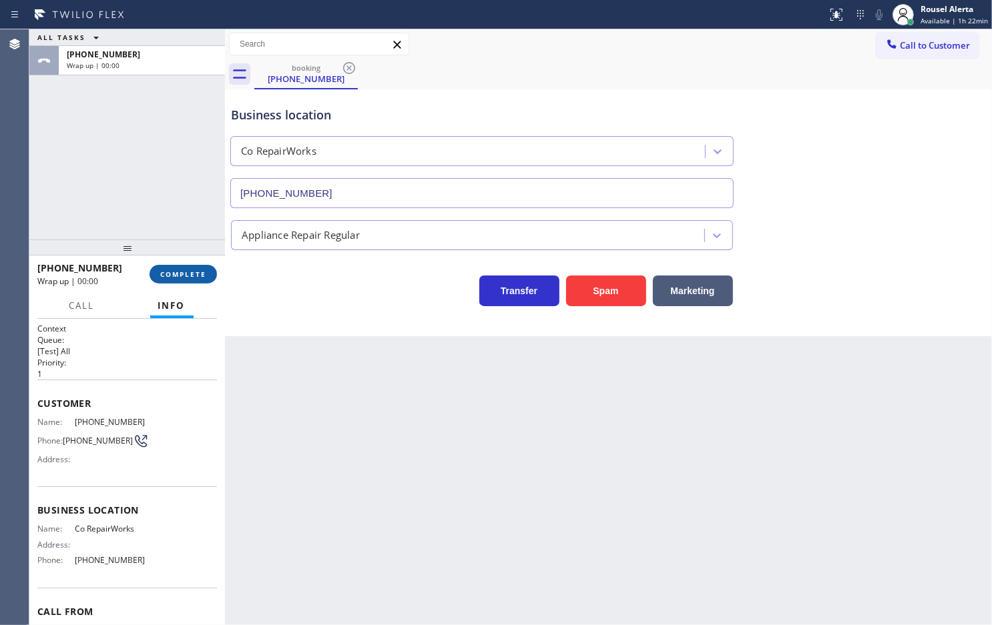
click at [178, 272] on span "COMPLETE" at bounding box center [183, 274] width 46 height 9
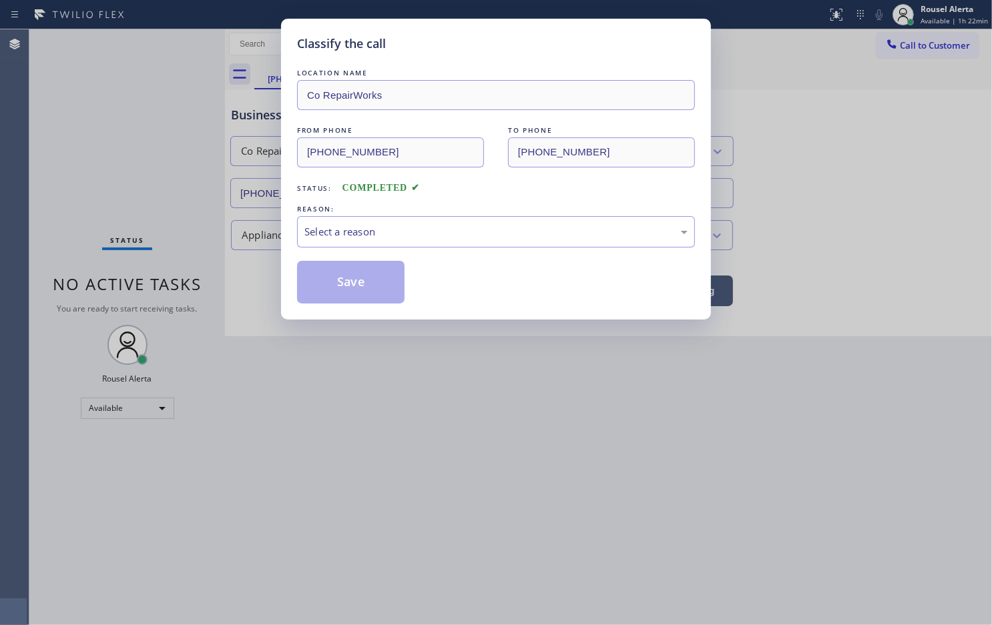
click at [380, 226] on div "Select a reason" at bounding box center [495, 231] width 383 height 15
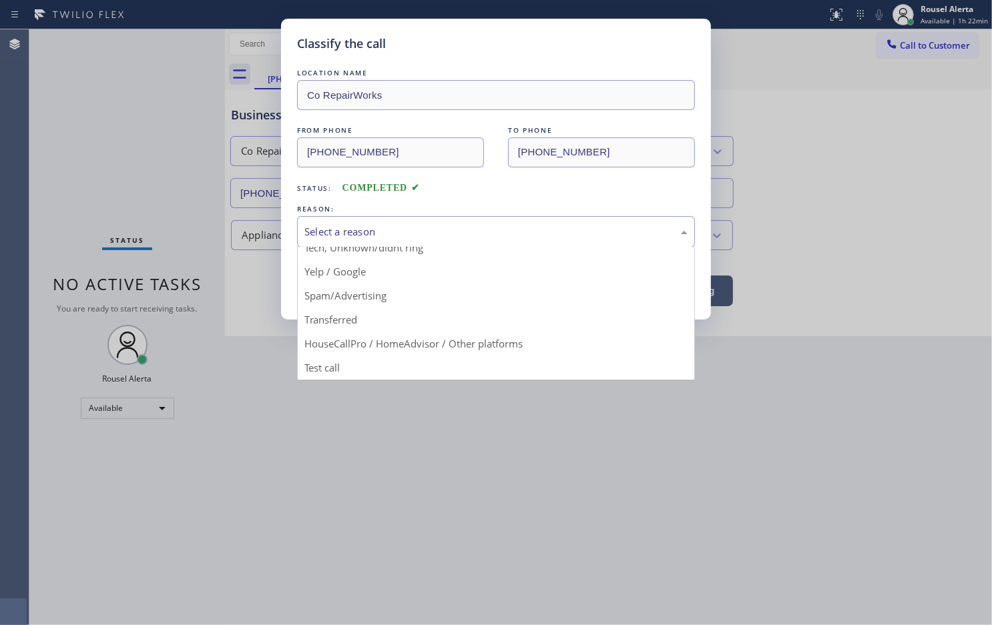
scroll to position [91, 0]
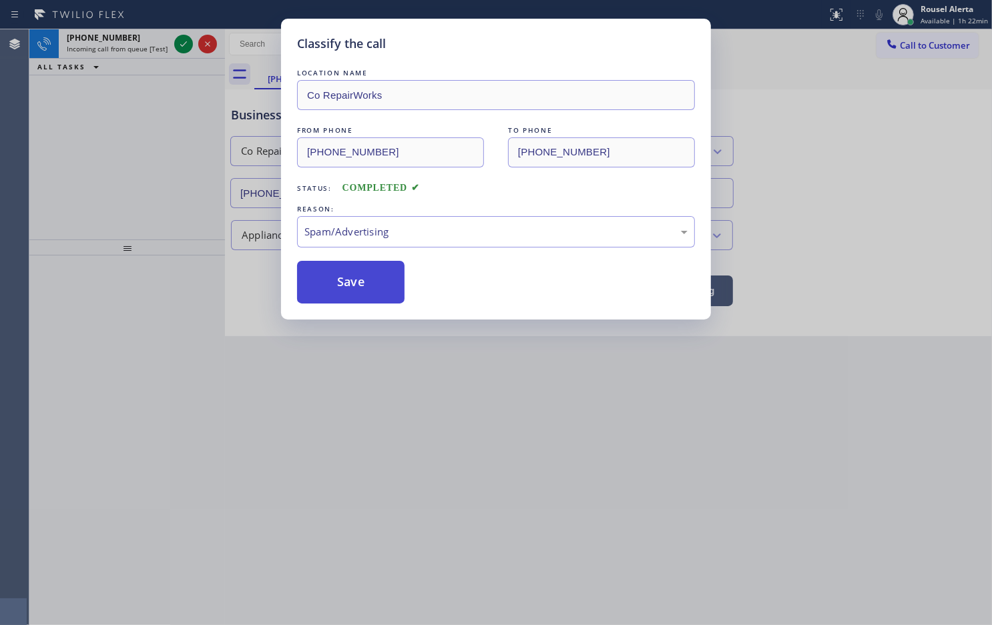
click at [387, 288] on button "Save" at bounding box center [350, 282] width 107 height 43
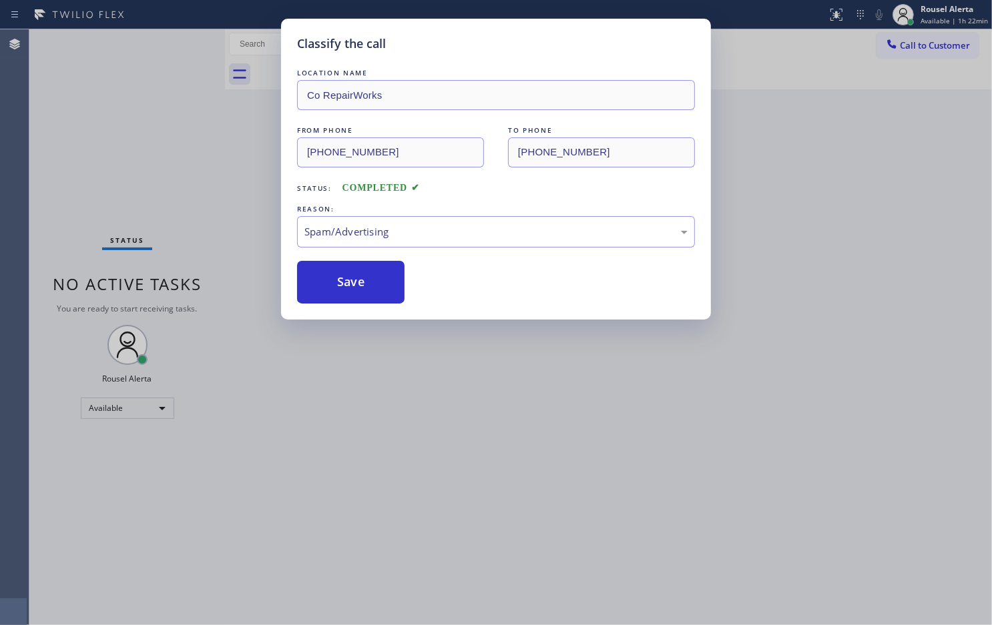
click at [148, 48] on div "Classify the call LOCATION NAME KitchenAid Appliance Professionals [GEOGRAPHIC_…" at bounding box center [510, 327] width 962 height 596
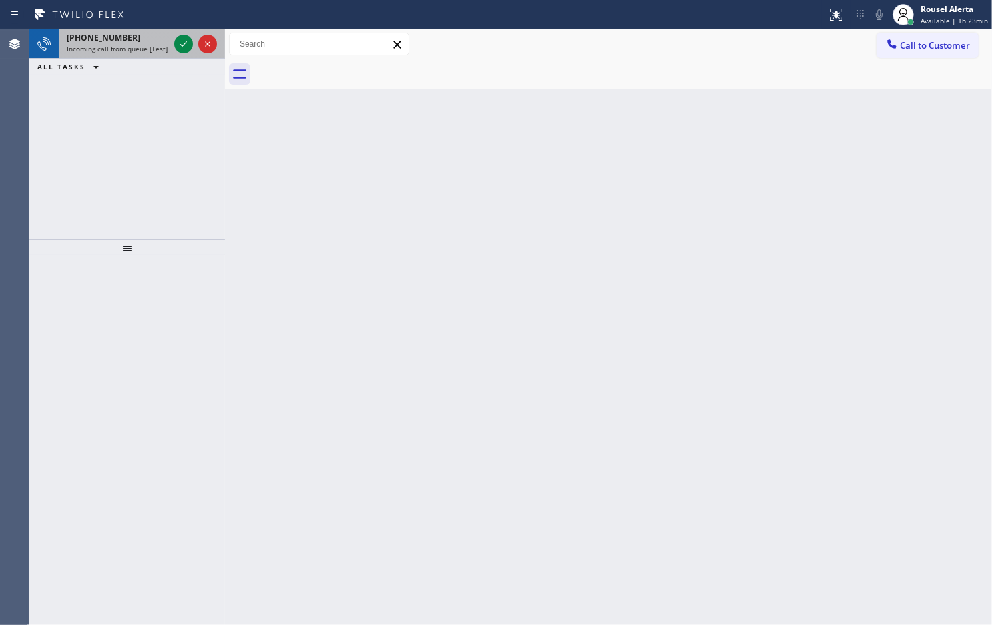
click at [149, 49] on span "Incoming call from queue [Test] All" at bounding box center [122, 48] width 111 height 9
click at [137, 41] on div "+14159991790" at bounding box center [118, 37] width 102 height 11
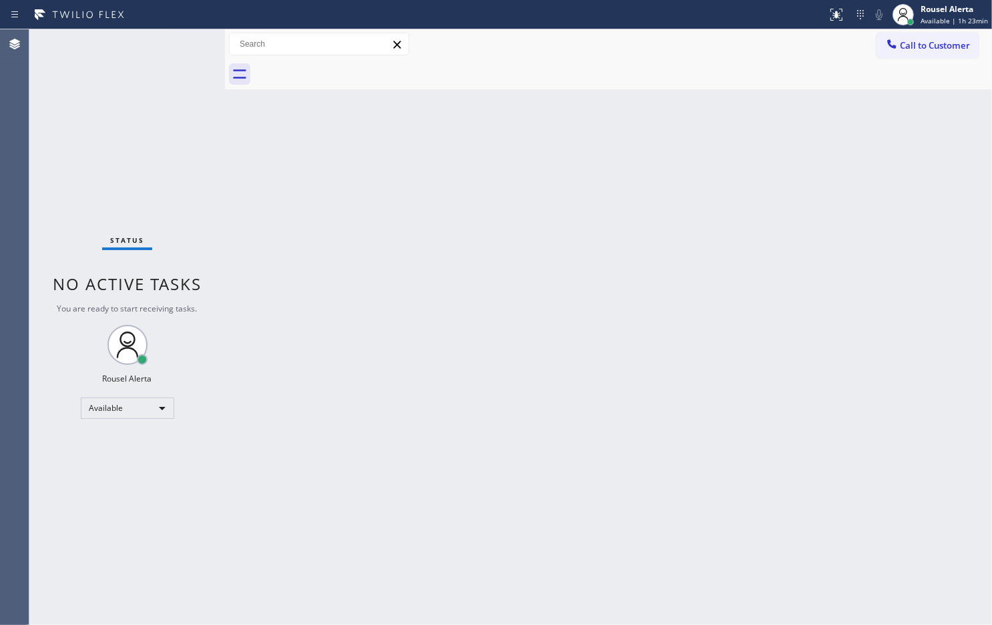
click at [172, 41] on div "Status No active tasks You are ready to start receiving tasks. Rousel Alerta Av…" at bounding box center [127, 327] width 196 height 596
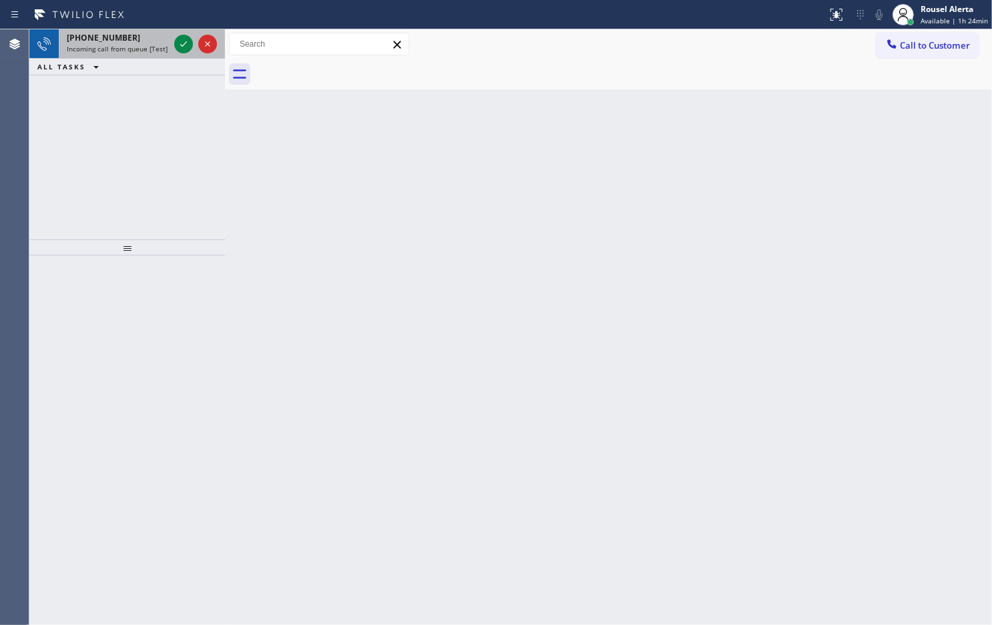
click at [138, 35] on div "+17188256600" at bounding box center [118, 37] width 102 height 11
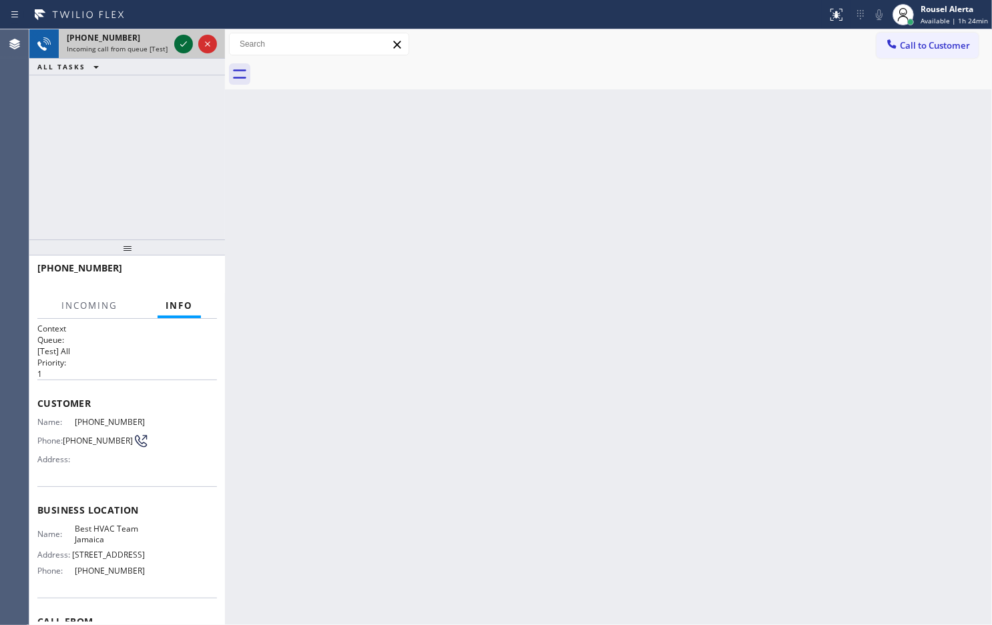
click at [176, 47] on icon at bounding box center [184, 44] width 16 height 16
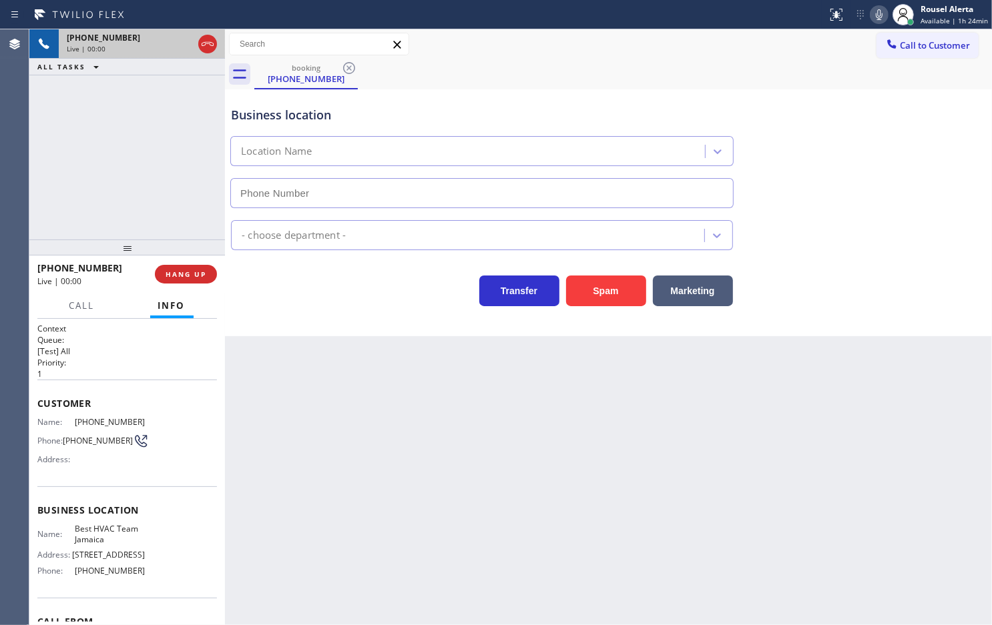
type input "(347) 508-8095"
click at [355, 397] on div "Back to Dashboard Change Sender ID Customers Technicians Select a contact Outbo…" at bounding box center [608, 327] width 767 height 596
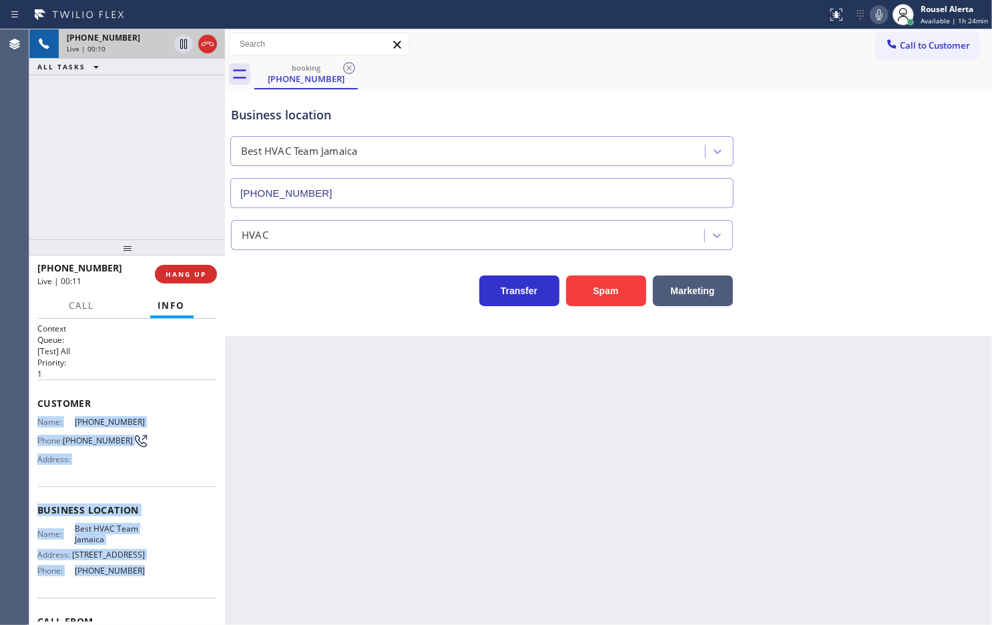
drag, startPoint x: 37, startPoint y: 420, endPoint x: 138, endPoint y: 582, distance: 190.7
click at [138, 582] on div "Context Queue: [Test] All Priority: 1 Customer Name: (718) 825-6600 Phone: (718…" at bounding box center [127, 511] width 180 height 376
copy div "Name: (718) 825-6600 Phone: (718) 825-6600 Address: Business location Name: Bes…"
click at [176, 48] on icon at bounding box center [184, 44] width 16 height 16
click at [879, 8] on icon at bounding box center [879, 15] width 16 height 16
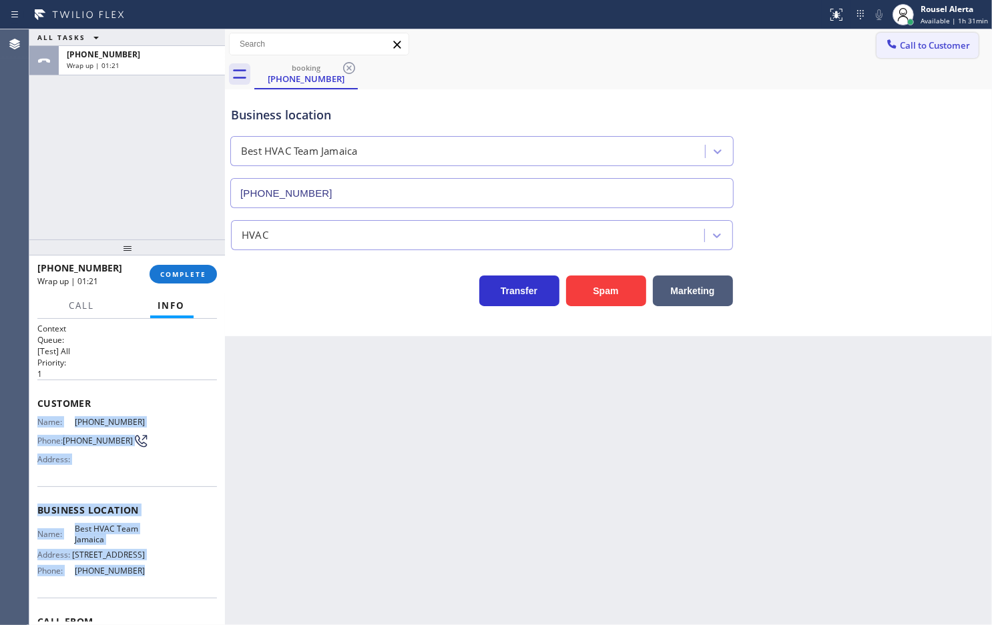
click at [894, 43] on icon at bounding box center [891, 43] width 13 height 13
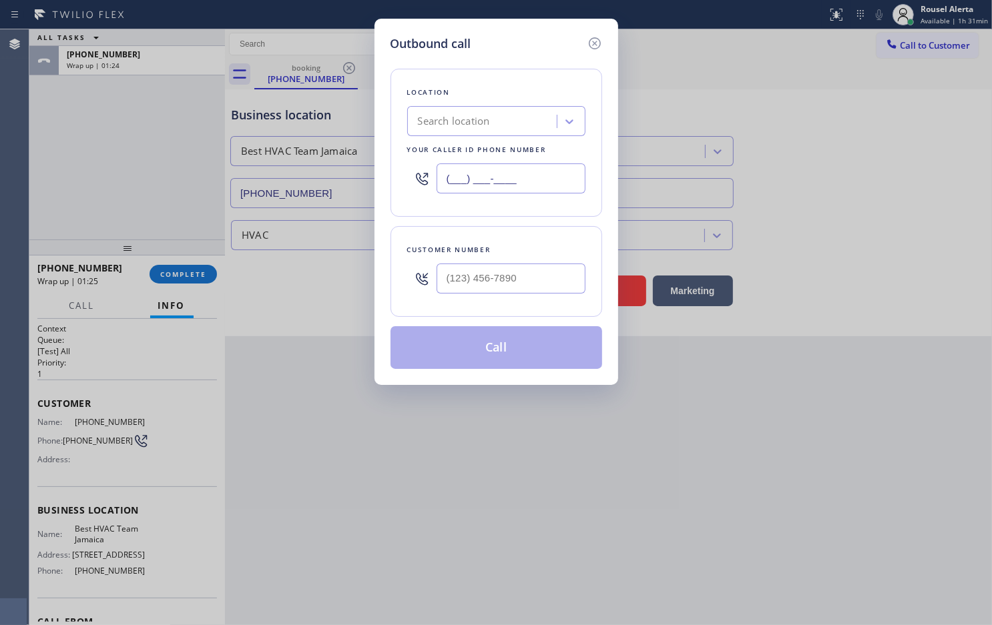
paste input "347) 508-8095"
drag, startPoint x: 541, startPoint y: 171, endPoint x: 415, endPoint y: 187, distance: 126.5
click at [415, 187] on div "(347) 508-8095" at bounding box center [496, 178] width 178 height 43
type input "(347) 508-8095"
click at [485, 287] on input "(___) ___-____" at bounding box center [511, 279] width 149 height 30
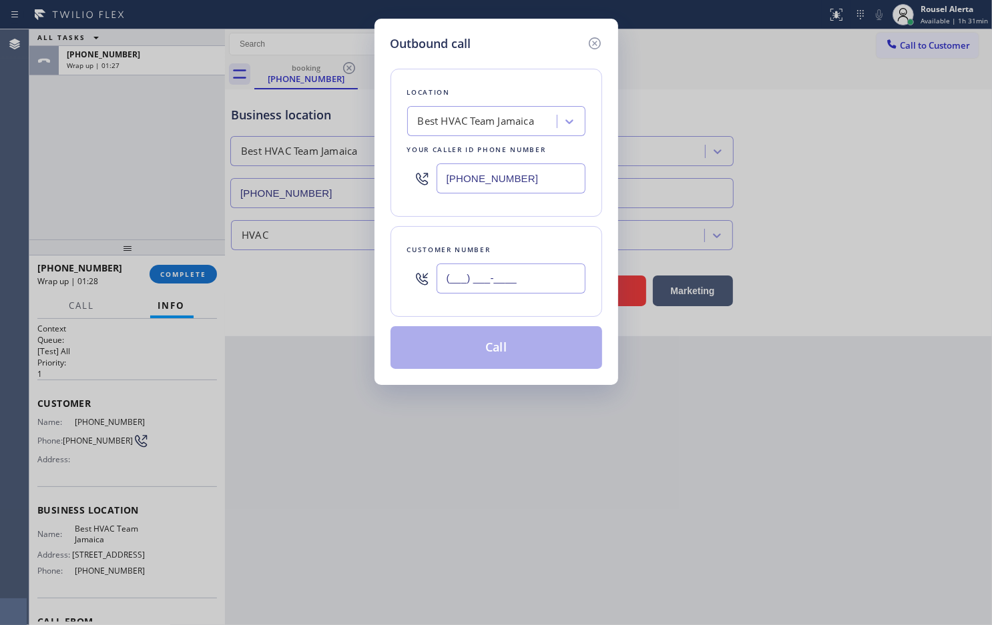
paste input "718) 825-6600"
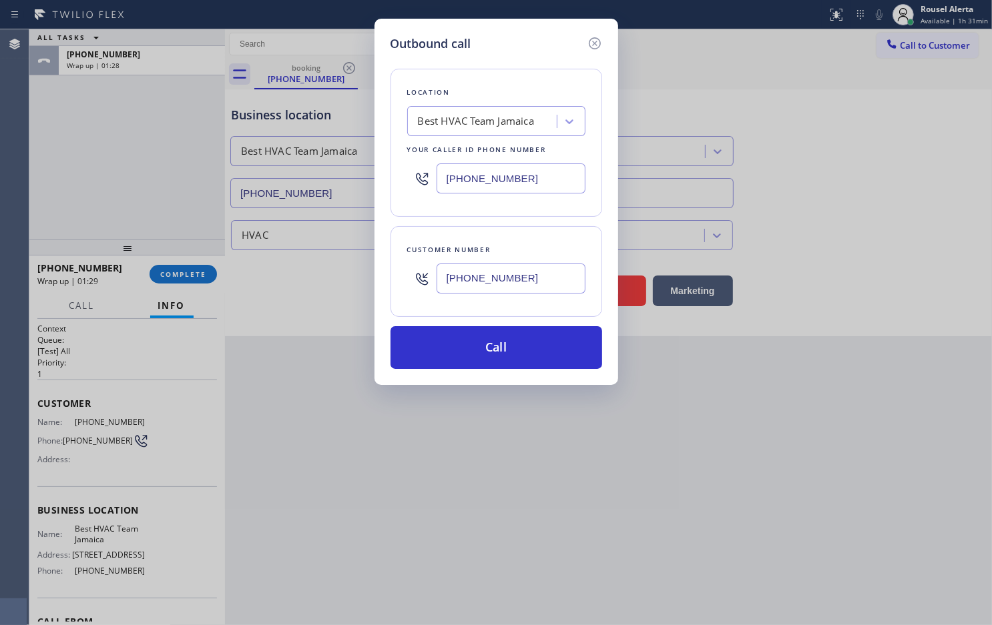
type input "(718) 825-6600"
click at [563, 59] on div "Location Best HVAC Team Jamaica Your caller id phone number (347) 508-8095 Cust…" at bounding box center [496, 211] width 212 height 316
click at [521, 65] on div "Location Best HVAC Team Jamaica Your caller id phone number (347) 508-8095 Cust…" at bounding box center [496, 211] width 212 height 316
click at [503, 337] on button "Call" at bounding box center [496, 347] width 212 height 43
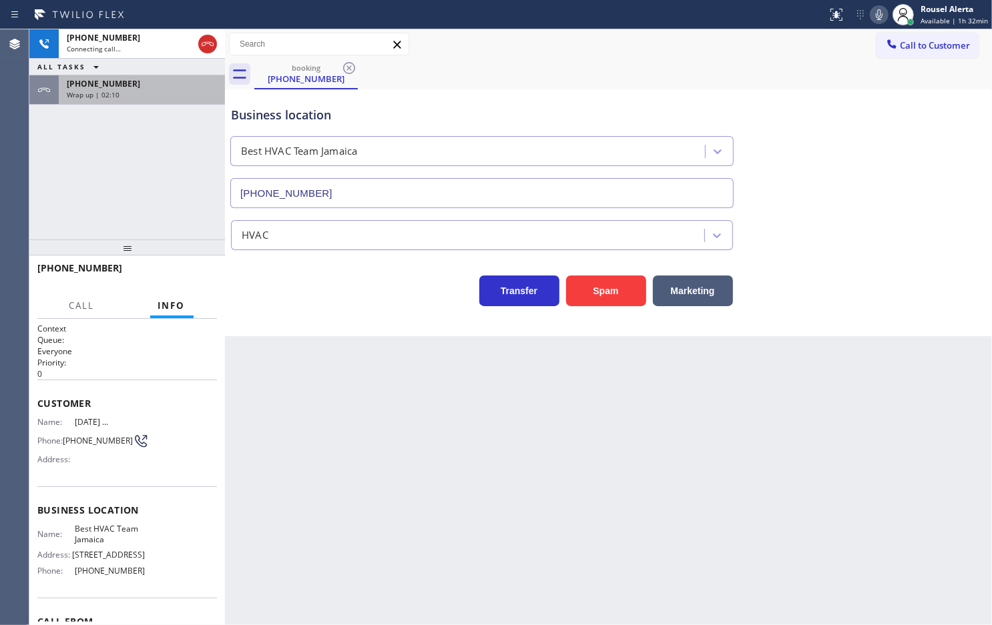
click at [139, 83] on div "+17188256600" at bounding box center [142, 83] width 150 height 11
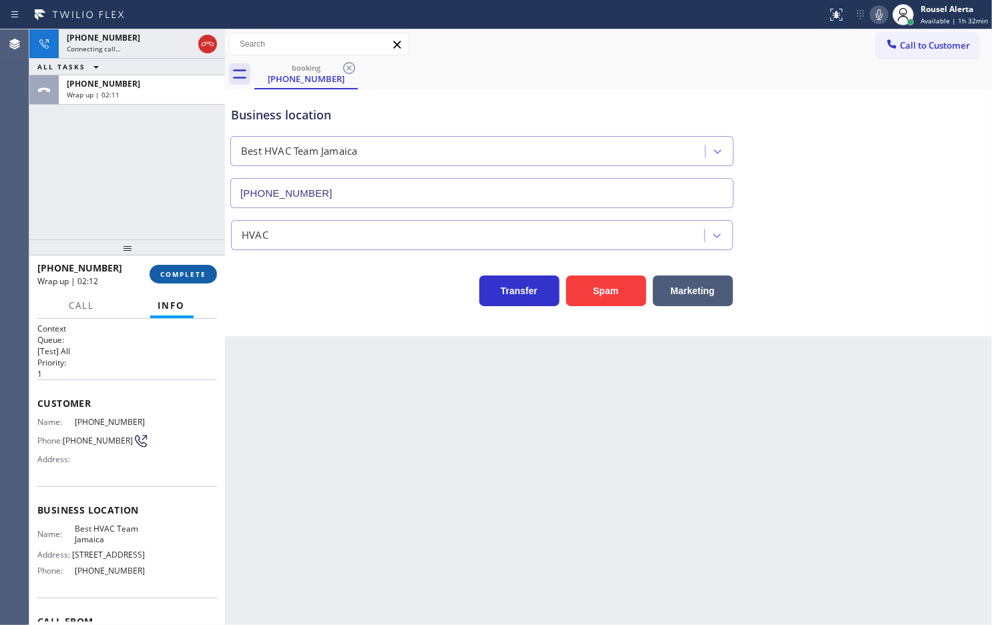
click at [176, 272] on span "COMPLETE" at bounding box center [183, 274] width 46 height 9
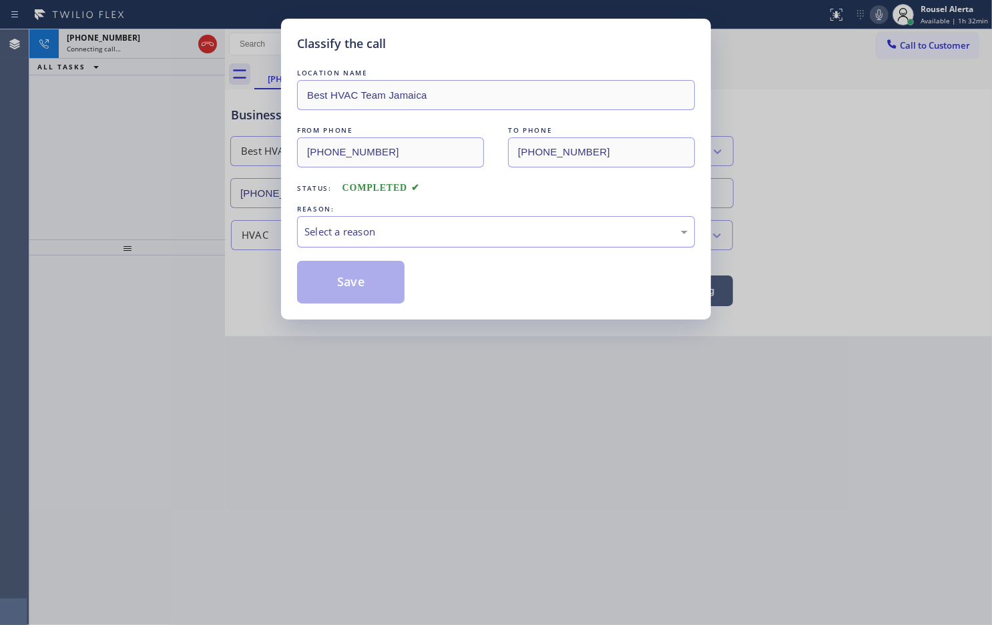
click at [365, 238] on div "Select a reason" at bounding box center [495, 231] width 383 height 15
click at [367, 285] on button "Save" at bounding box center [350, 282] width 107 height 43
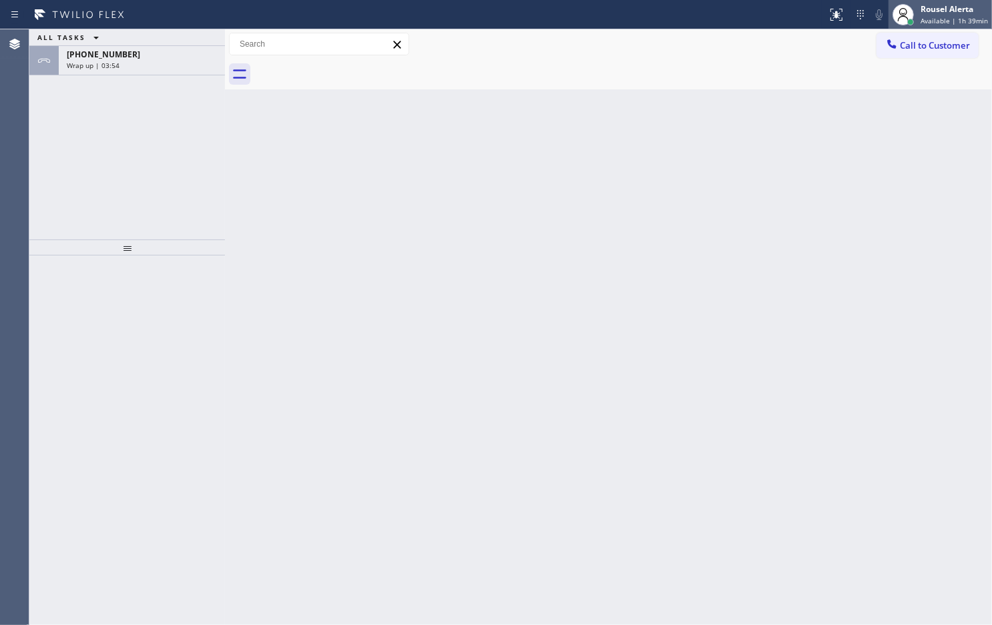
click at [933, 1] on div "Rousel Alerta Available | 1h 39min" at bounding box center [939, 14] width 103 height 29
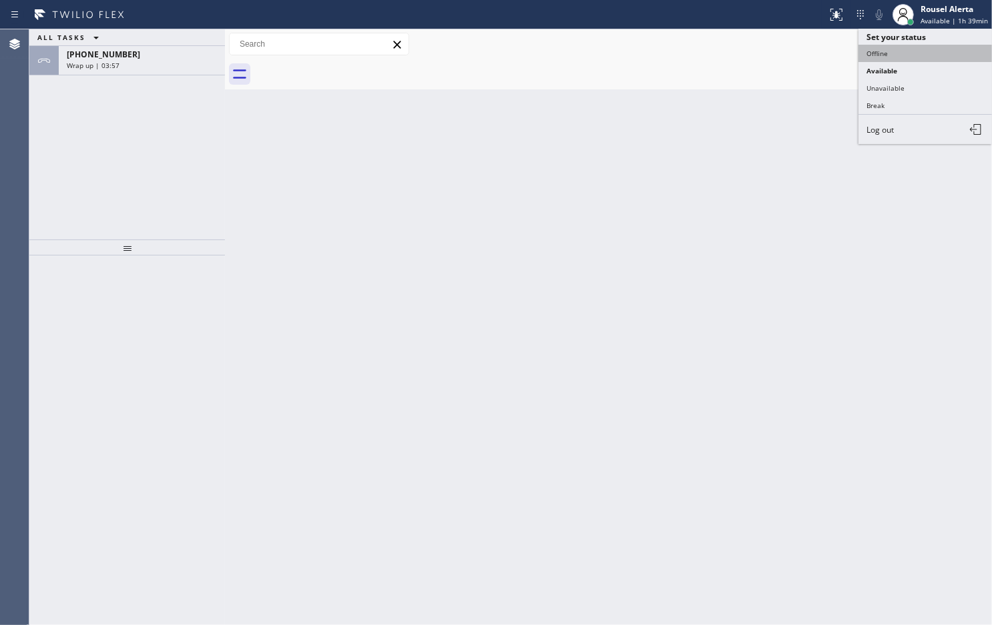
click at [943, 53] on button "Offline" at bounding box center [924, 53] width 133 height 17
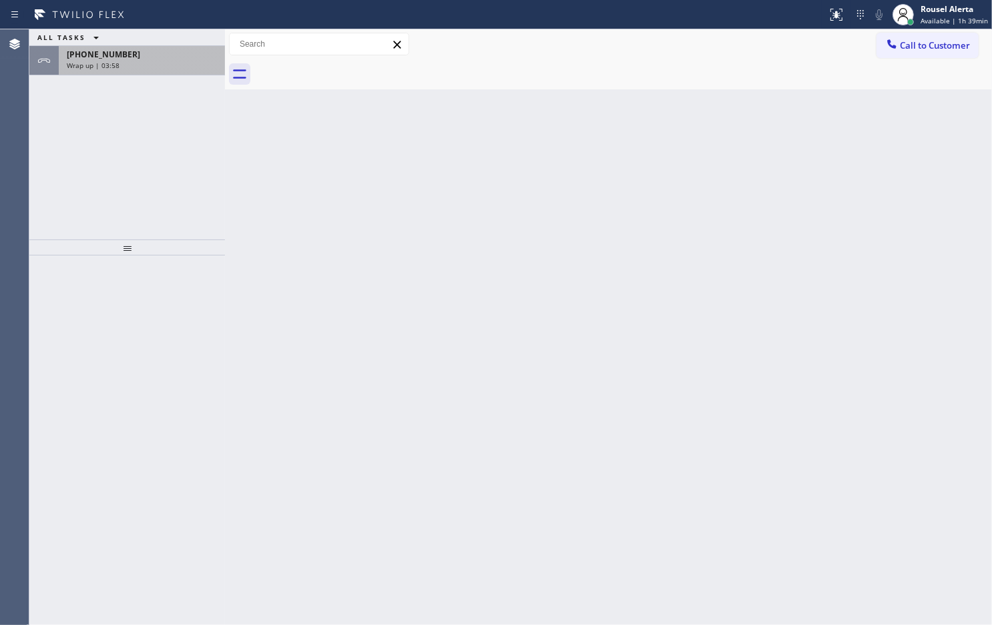
click at [192, 63] on div "Wrap up | 03:58" at bounding box center [142, 65] width 150 height 9
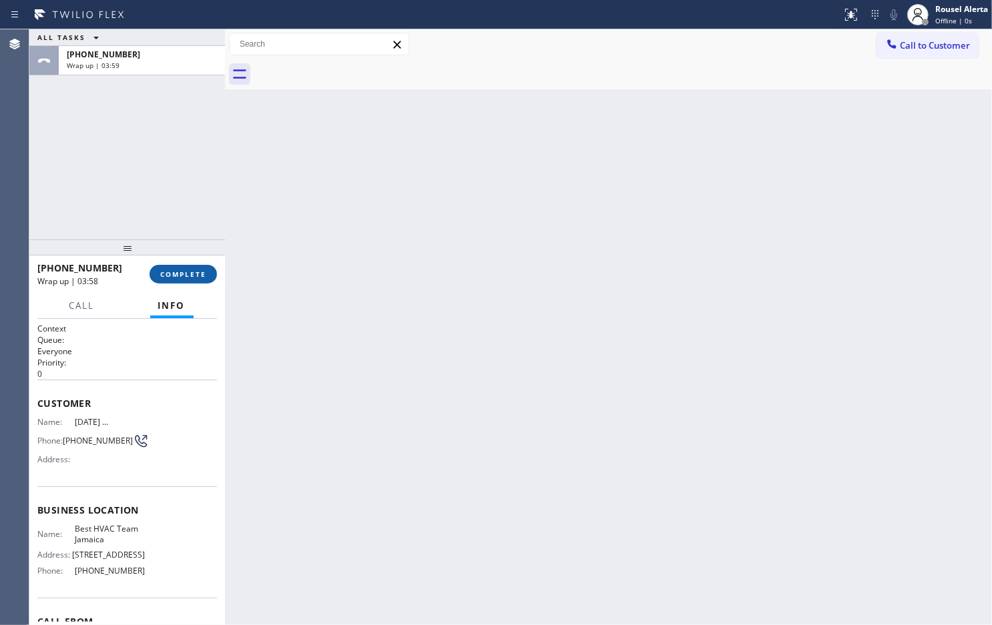
click at [162, 272] on span "COMPLETE" at bounding box center [183, 274] width 46 height 9
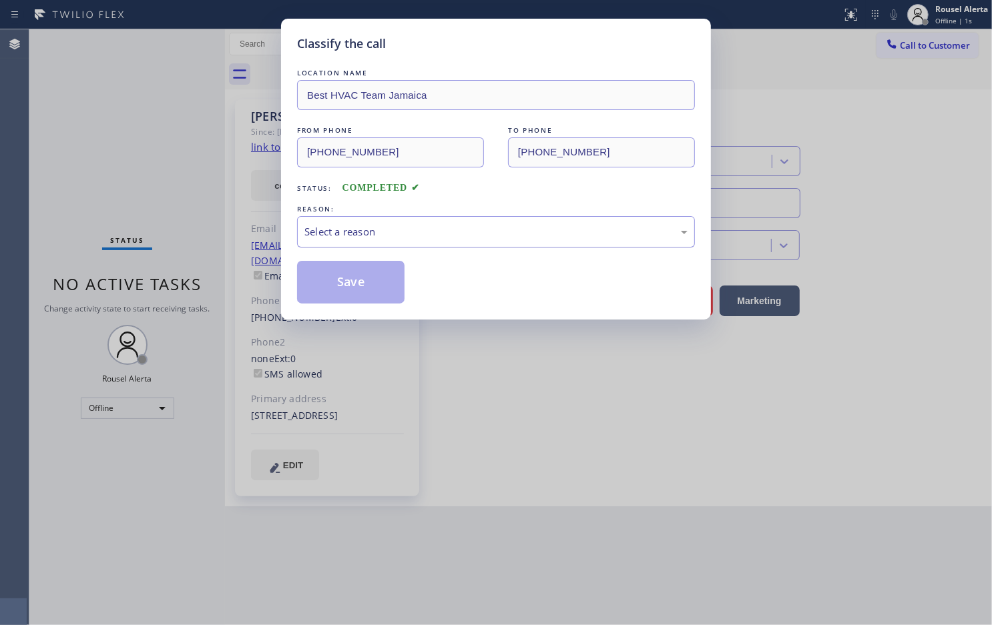
click at [471, 245] on div "Select a reason" at bounding box center [496, 231] width 398 height 31
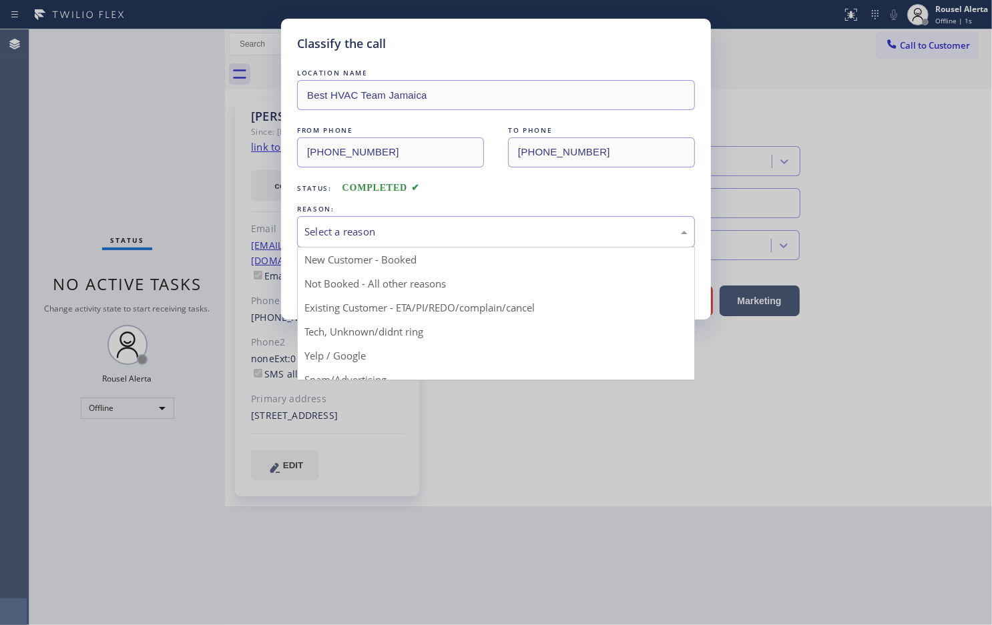
type input "(347) 508-8095"
click at [471, 245] on div "Select a reason" at bounding box center [496, 231] width 398 height 31
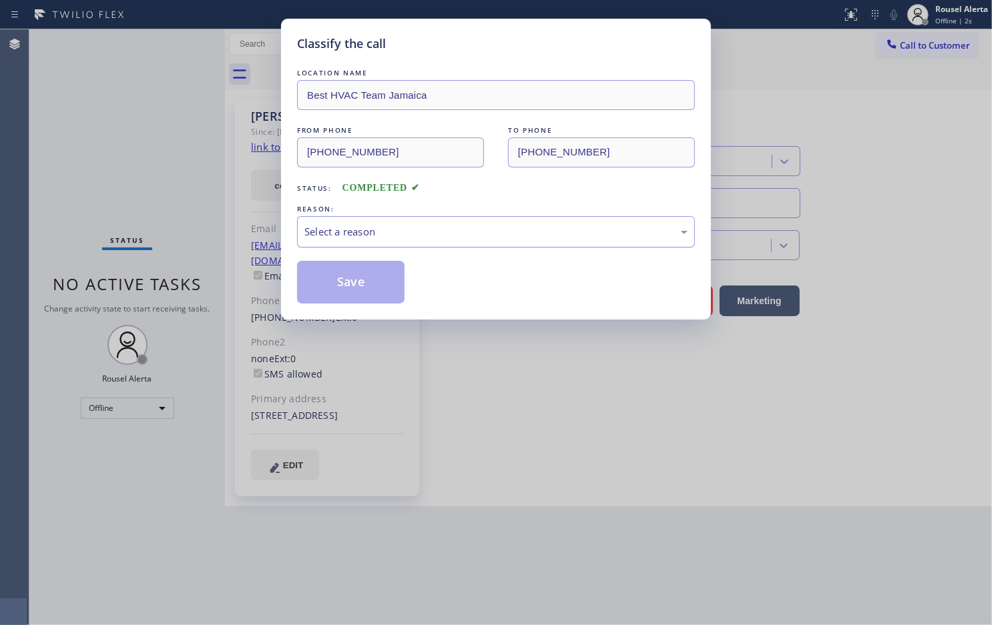
click at [471, 228] on div "Select a reason" at bounding box center [495, 231] width 383 height 15
click at [364, 277] on button "Save" at bounding box center [350, 282] width 107 height 43
click at [456, 483] on div "Classify the call LOCATION NAME Best HVAC Team Jamaica FROM PHONE (347) 508-809…" at bounding box center [496, 312] width 992 height 625
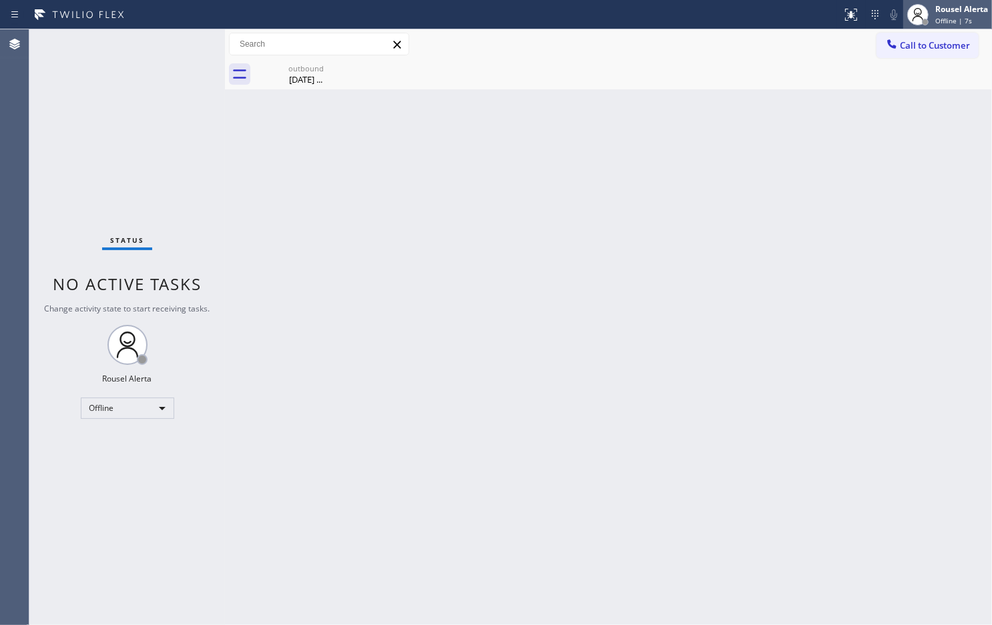
click at [936, 9] on div "Rousel Alerta" at bounding box center [961, 8] width 53 height 11
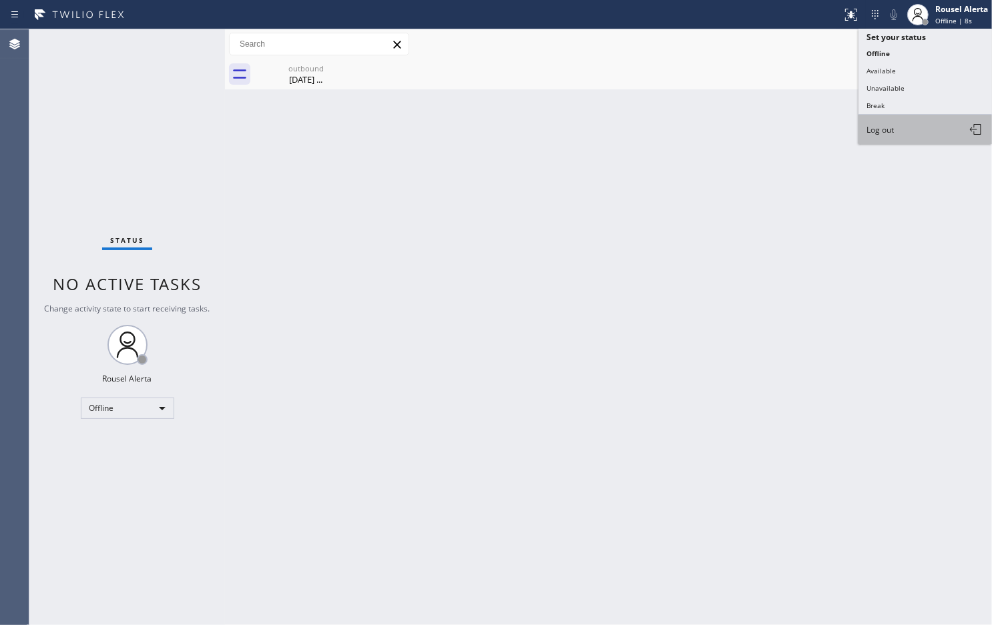
click at [891, 124] on span "Log out" at bounding box center [879, 129] width 27 height 11
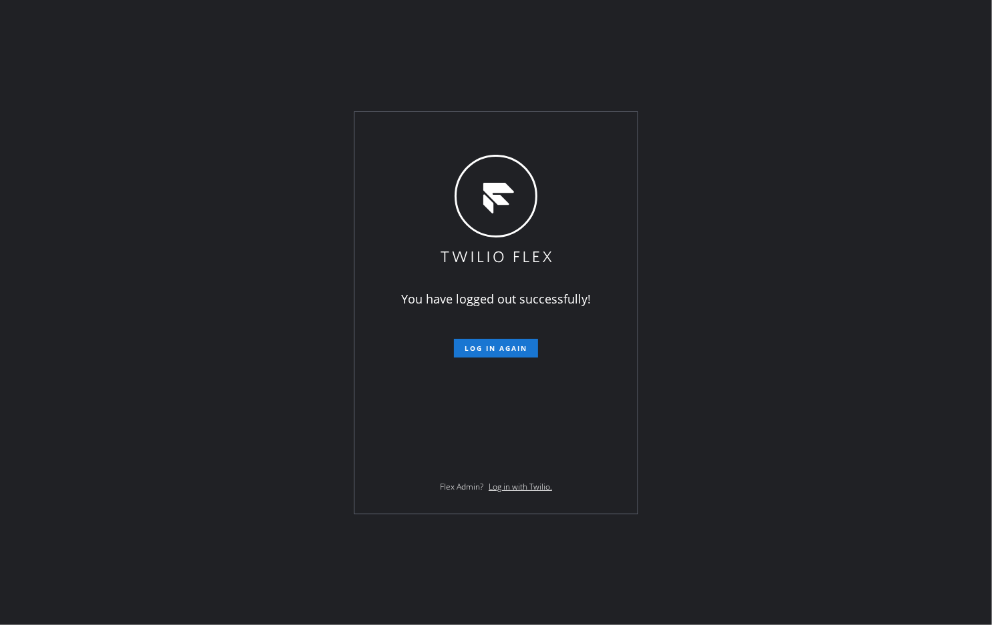
click at [677, 35] on div "You have logged out successfully! Log in again Flex Admin? Log in with Twilio." at bounding box center [496, 312] width 992 height 625
